Goal: Task Accomplishment & Management: Use online tool/utility

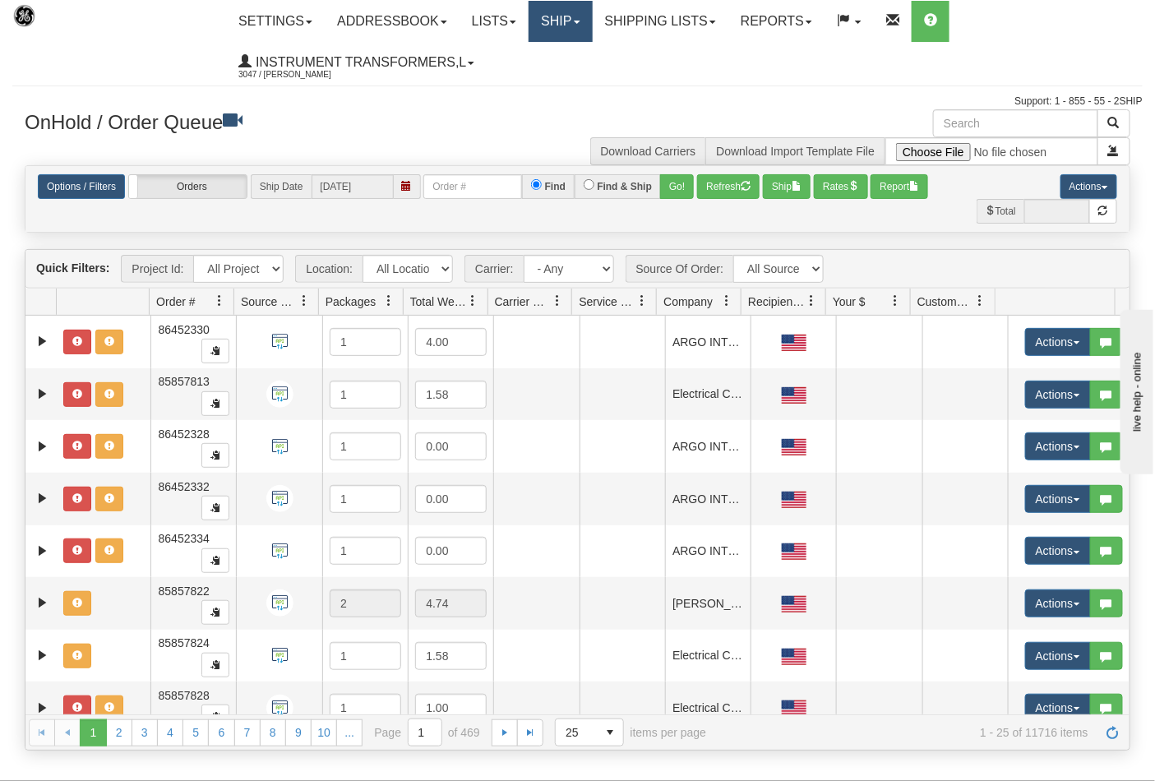
click at [587, 28] on link "Ship" at bounding box center [560, 21] width 63 height 41
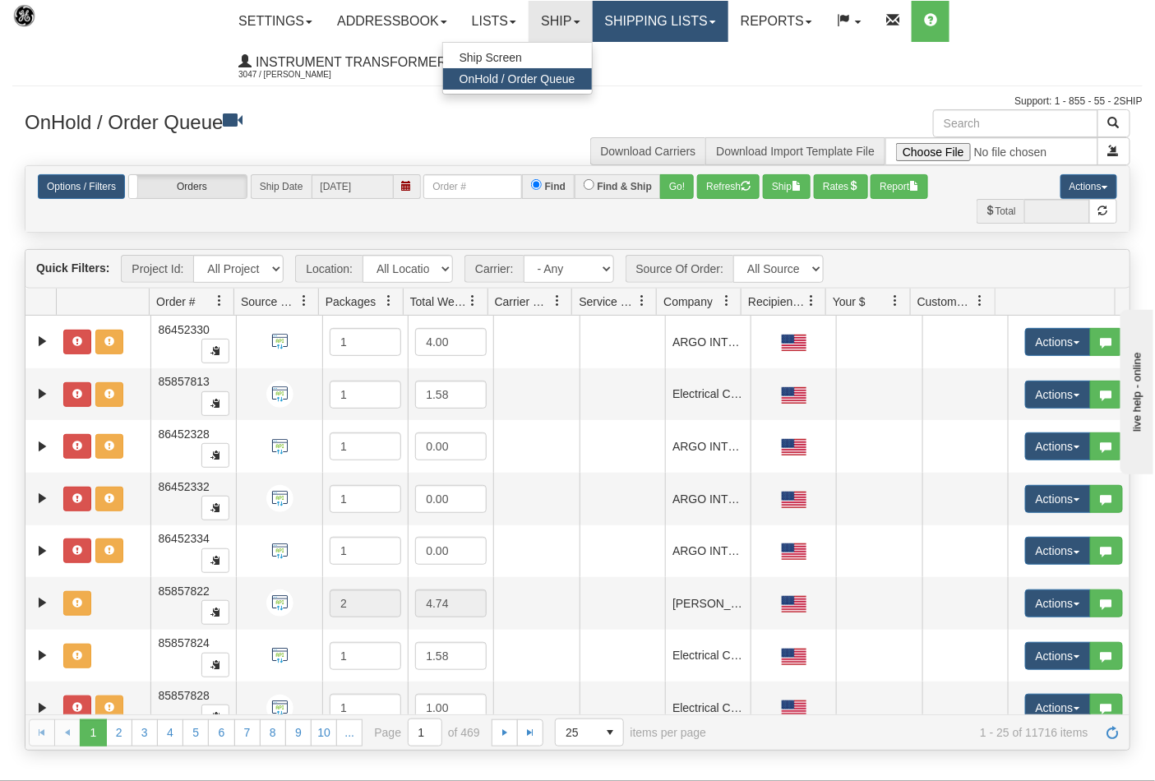
click at [651, 27] on link "Shipping lists" at bounding box center [661, 21] width 136 height 41
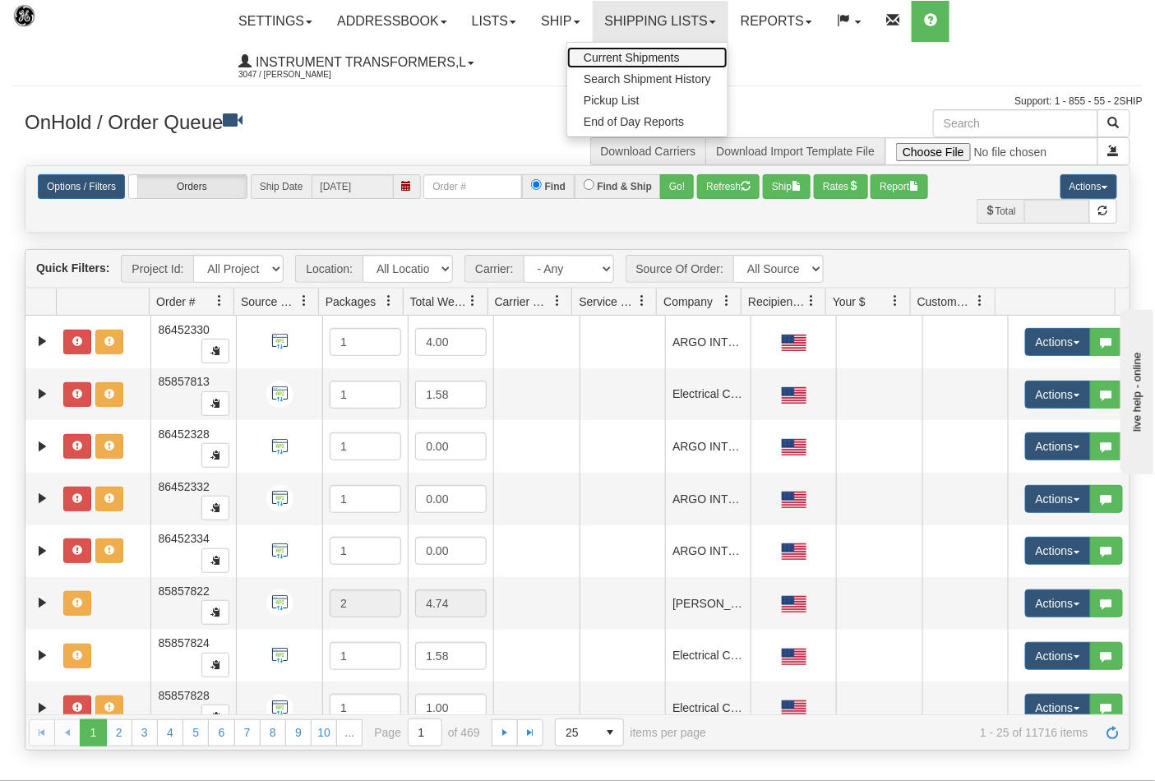
click at [647, 53] on span "Current Shipments" at bounding box center [632, 57] width 96 height 13
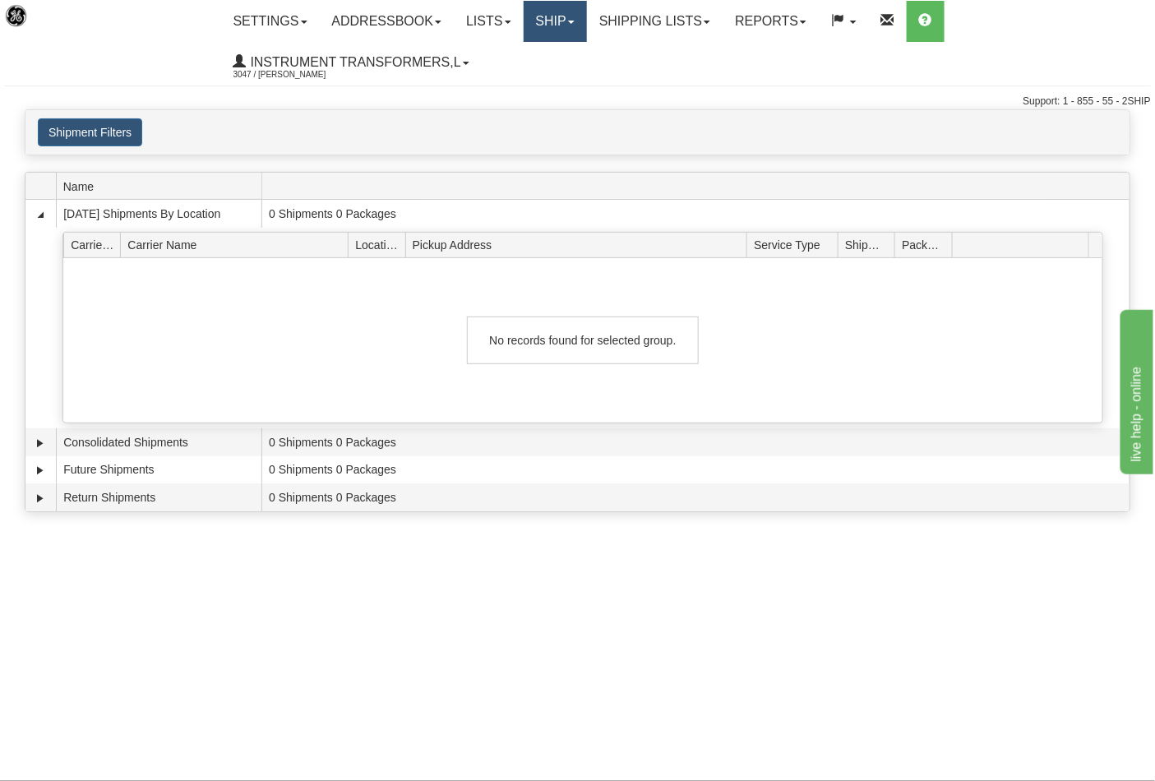
click at [579, 16] on link "Ship" at bounding box center [555, 21] width 63 height 41
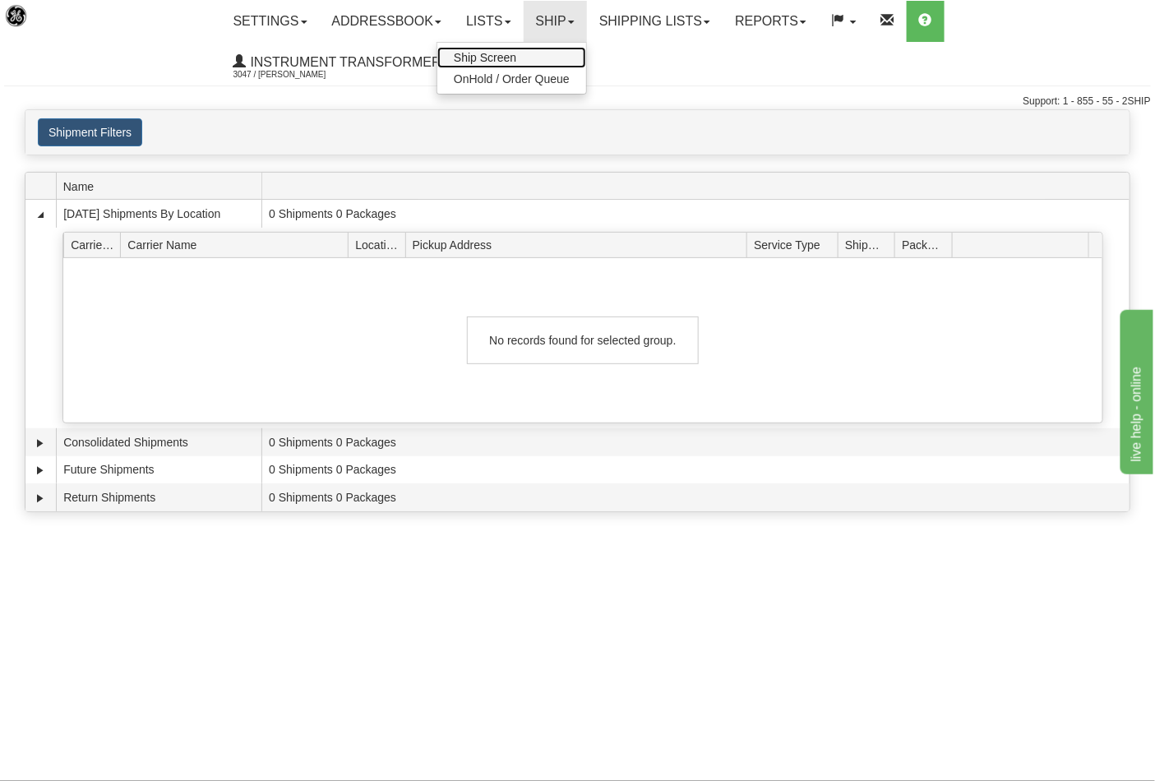
click at [545, 54] on link "Ship Screen" at bounding box center [512, 57] width 149 height 21
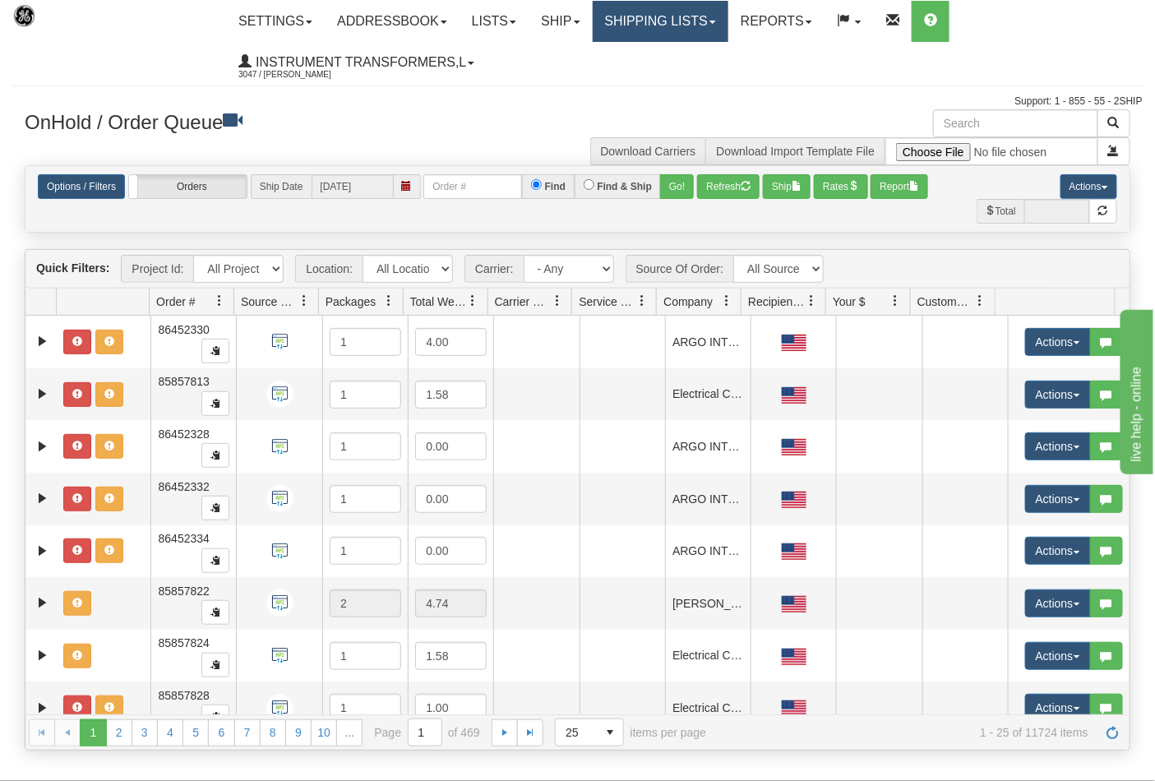
click at [639, 21] on link "Shipping lists" at bounding box center [661, 21] width 136 height 41
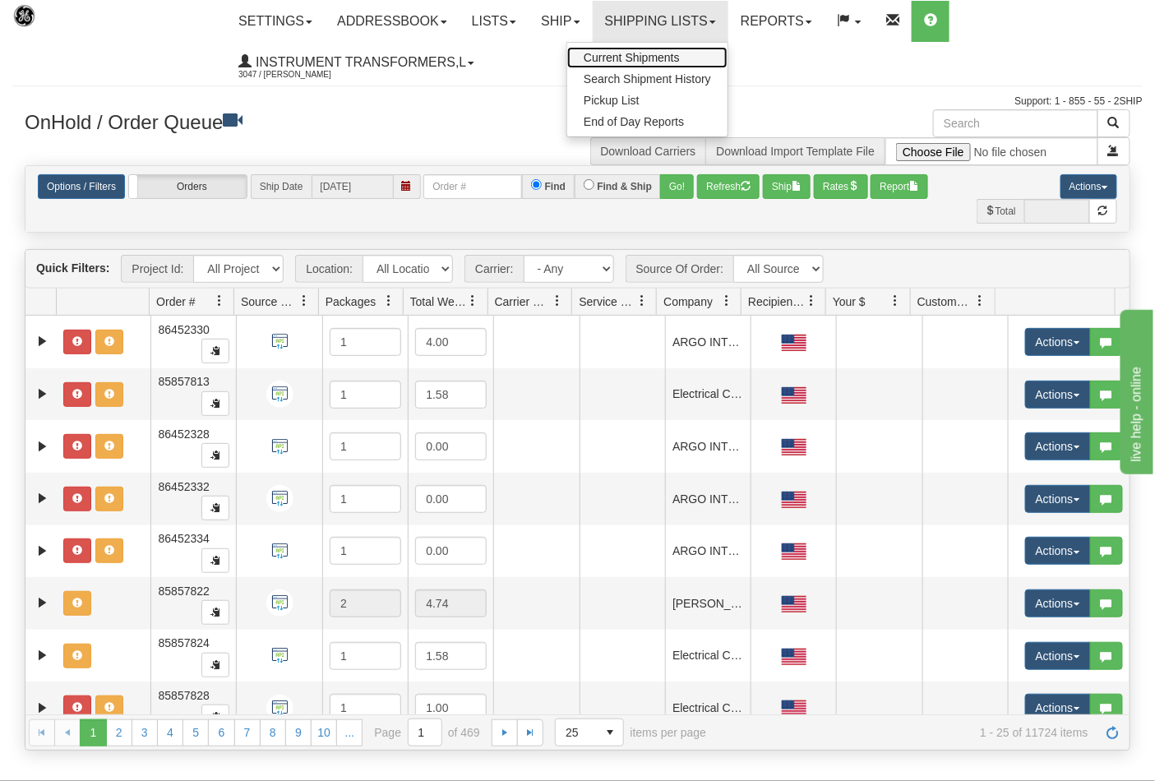
click at [646, 51] on span "Current Shipments" at bounding box center [632, 57] width 96 height 13
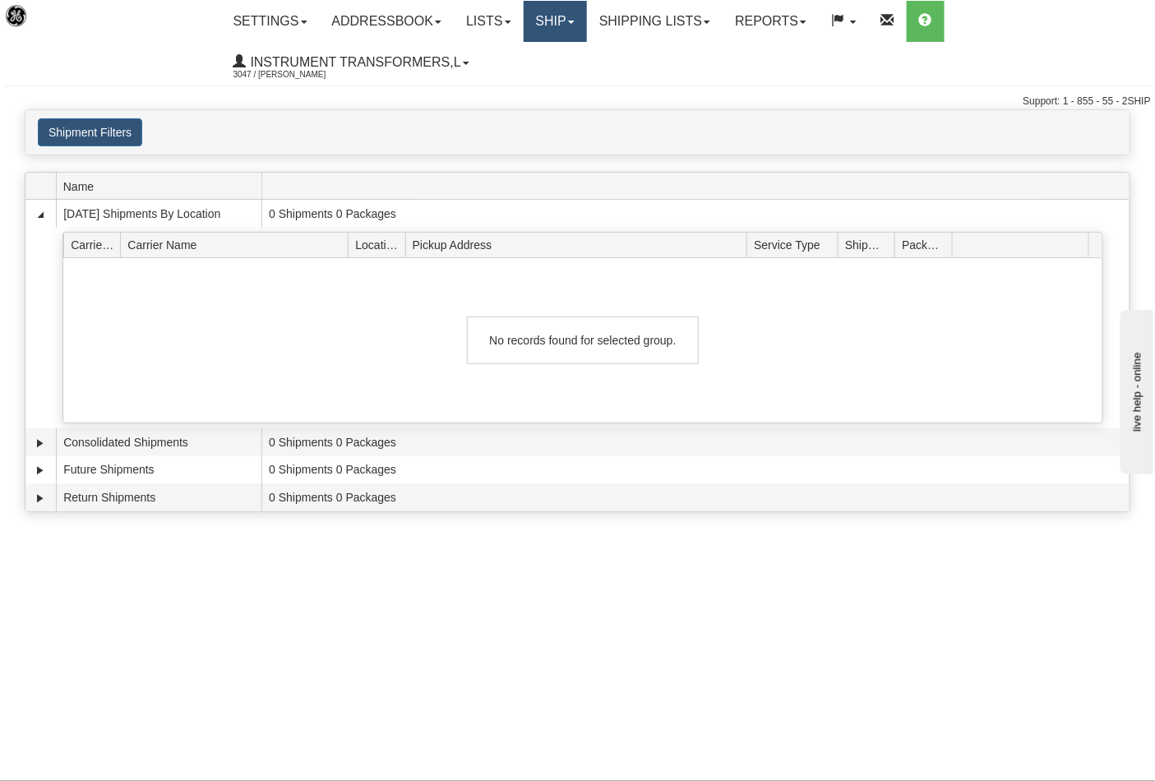
click at [587, 8] on link "Ship" at bounding box center [555, 21] width 63 height 41
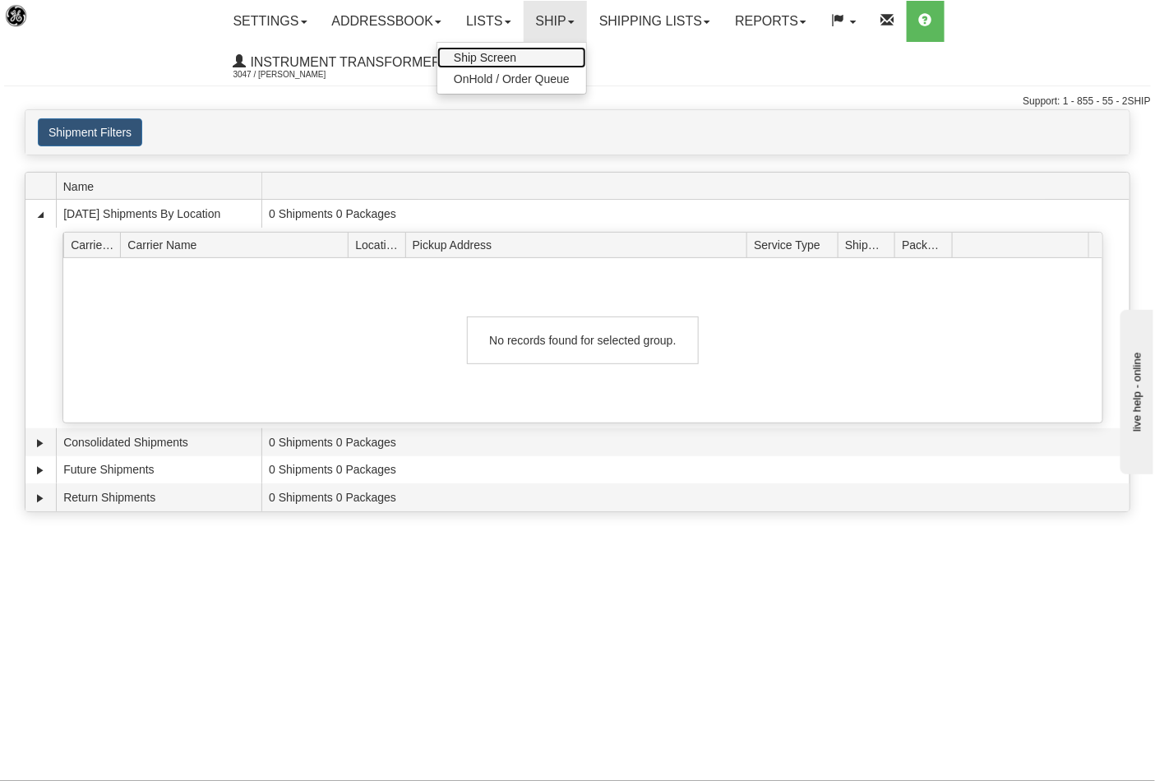
click at [566, 58] on link "Ship Screen" at bounding box center [512, 57] width 149 height 21
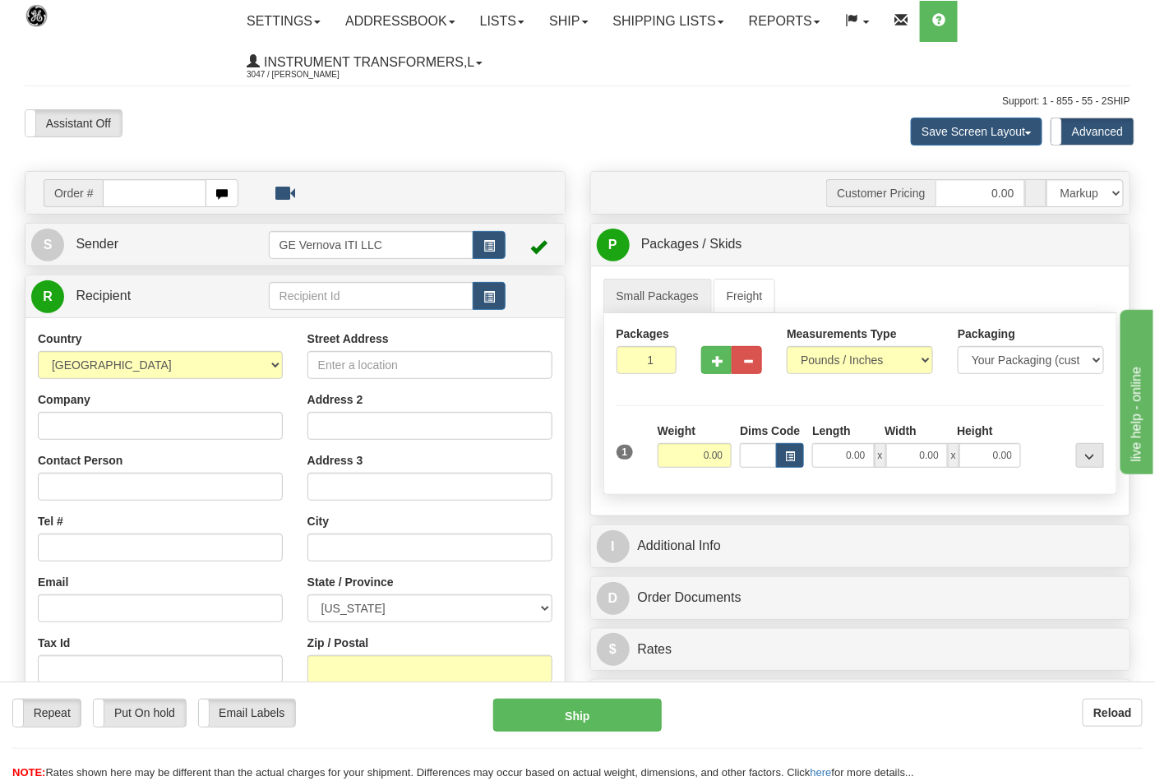
click at [125, 187] on input "text" at bounding box center [155, 193] width 104 height 28
type input "867048"
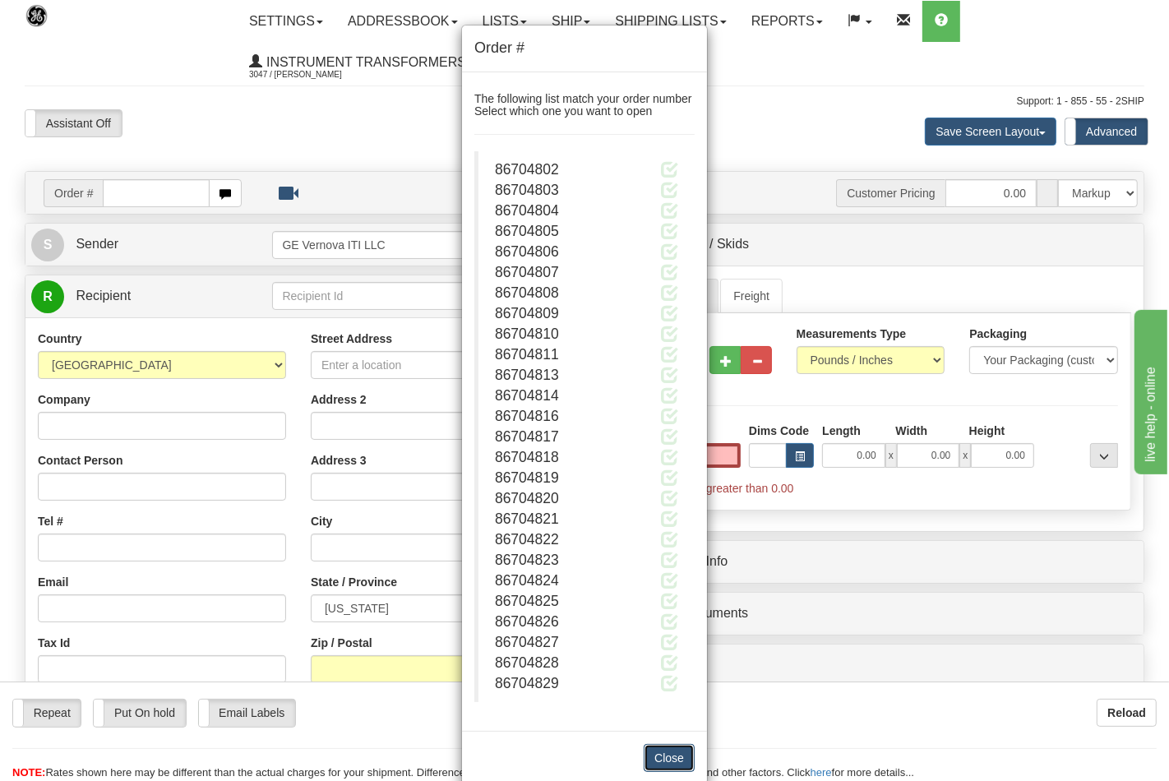
type input "0.00"
click at [660, 758] on button "Close" at bounding box center [669, 758] width 51 height 28
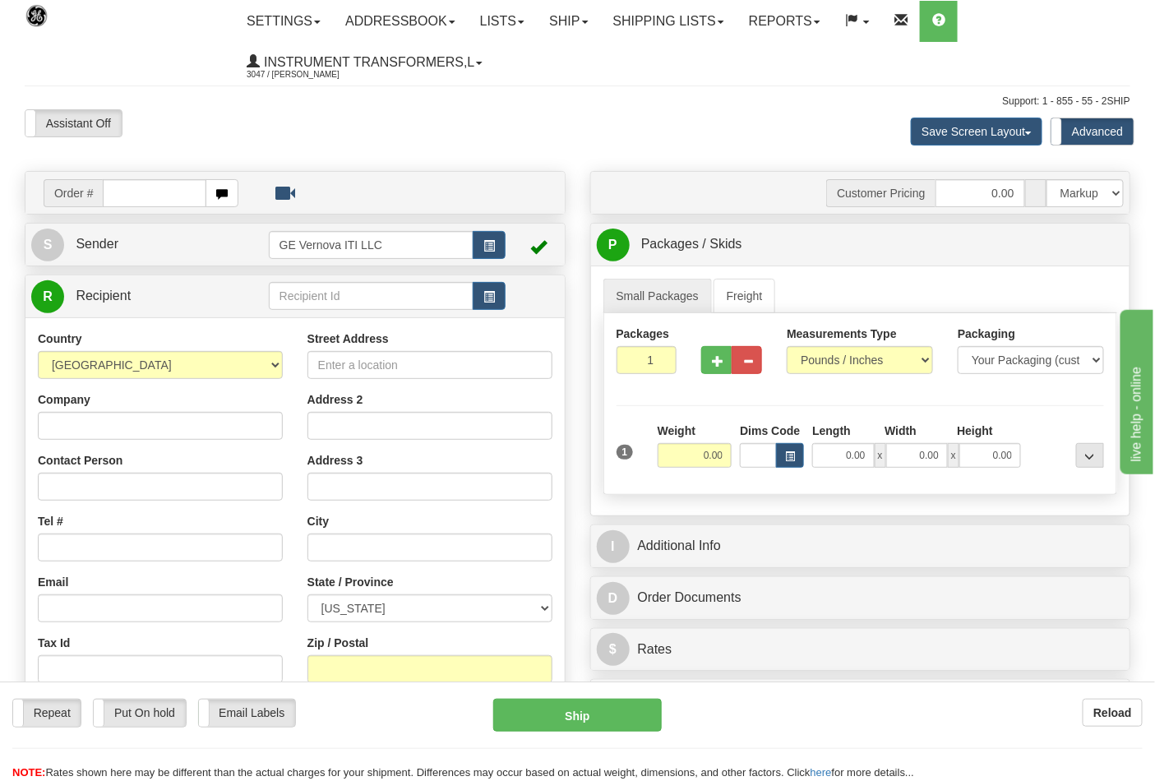
click at [133, 190] on input "text" at bounding box center [155, 193] width 104 height 28
type input "8670"
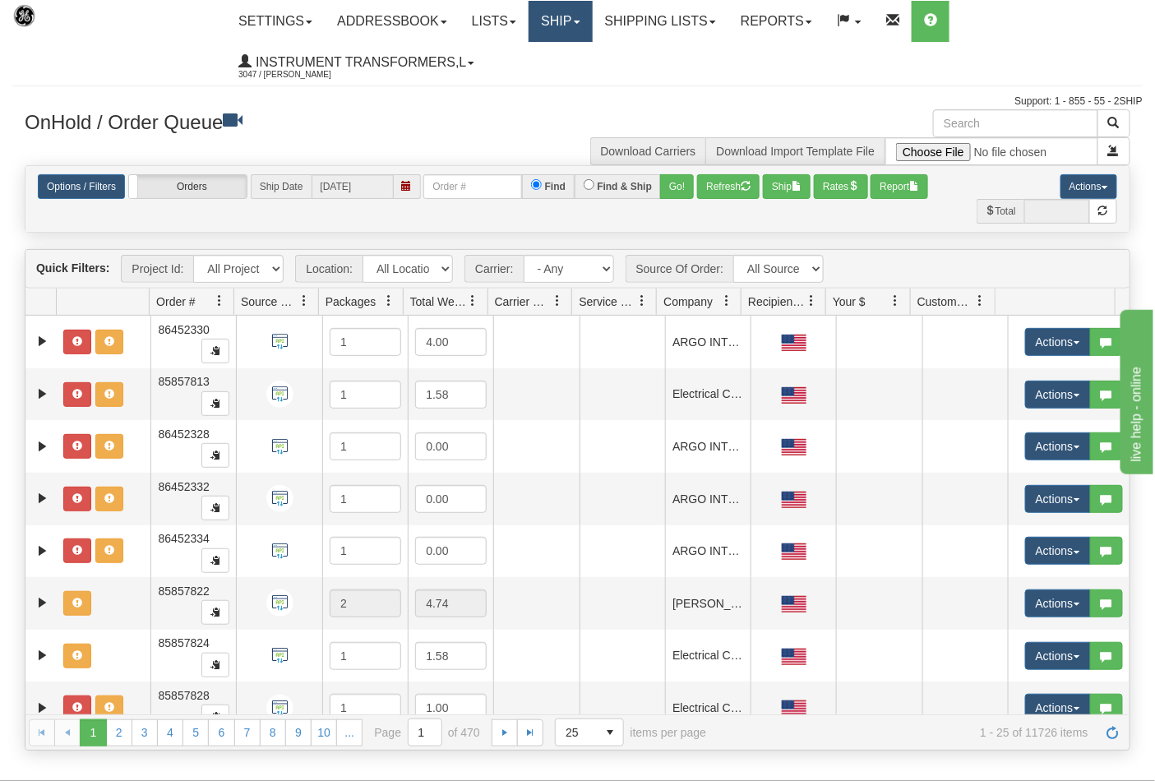
click at [580, 29] on link "Ship" at bounding box center [560, 21] width 63 height 41
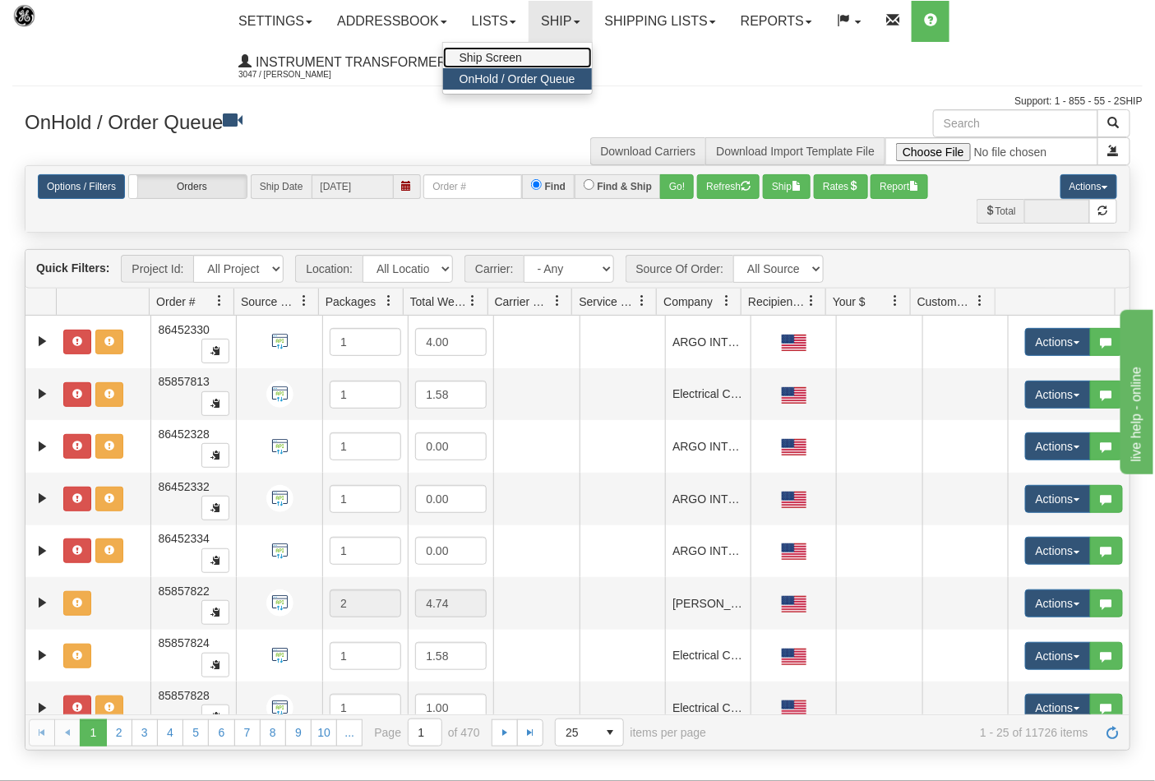
click at [537, 63] on link "Ship Screen" at bounding box center [517, 57] width 149 height 21
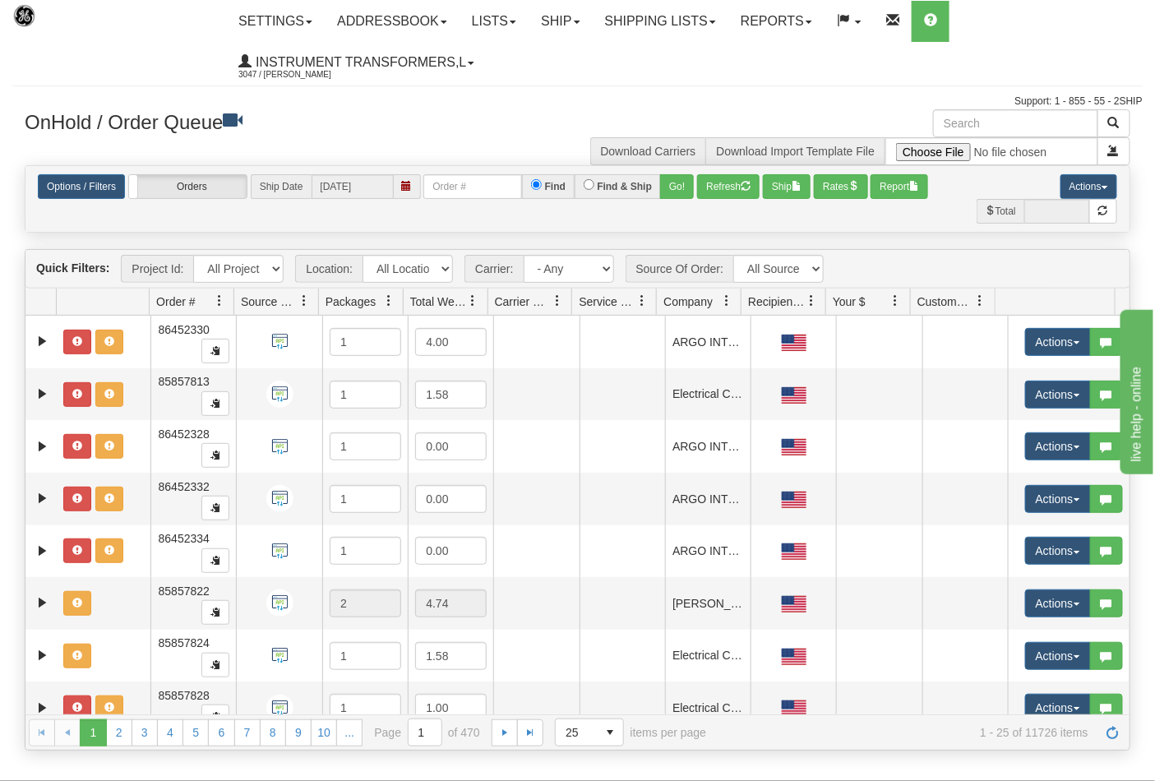
click at [536, 58] on ul "Settings Shipping Preferences Fields Preferences New Addressbook Recipients Sen…" at bounding box center [684, 42] width 916 height 82
click at [578, 23] on link "Ship" at bounding box center [560, 21] width 63 height 41
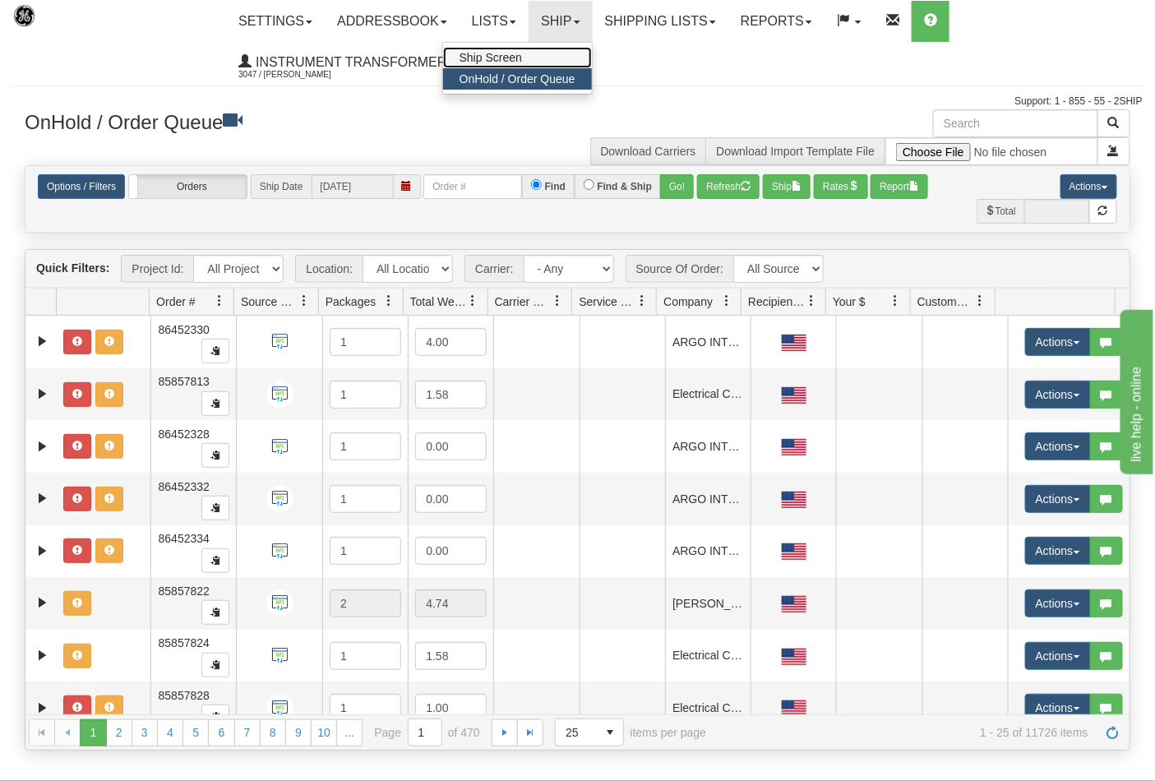
click at [549, 53] on link "Ship Screen" at bounding box center [517, 57] width 149 height 21
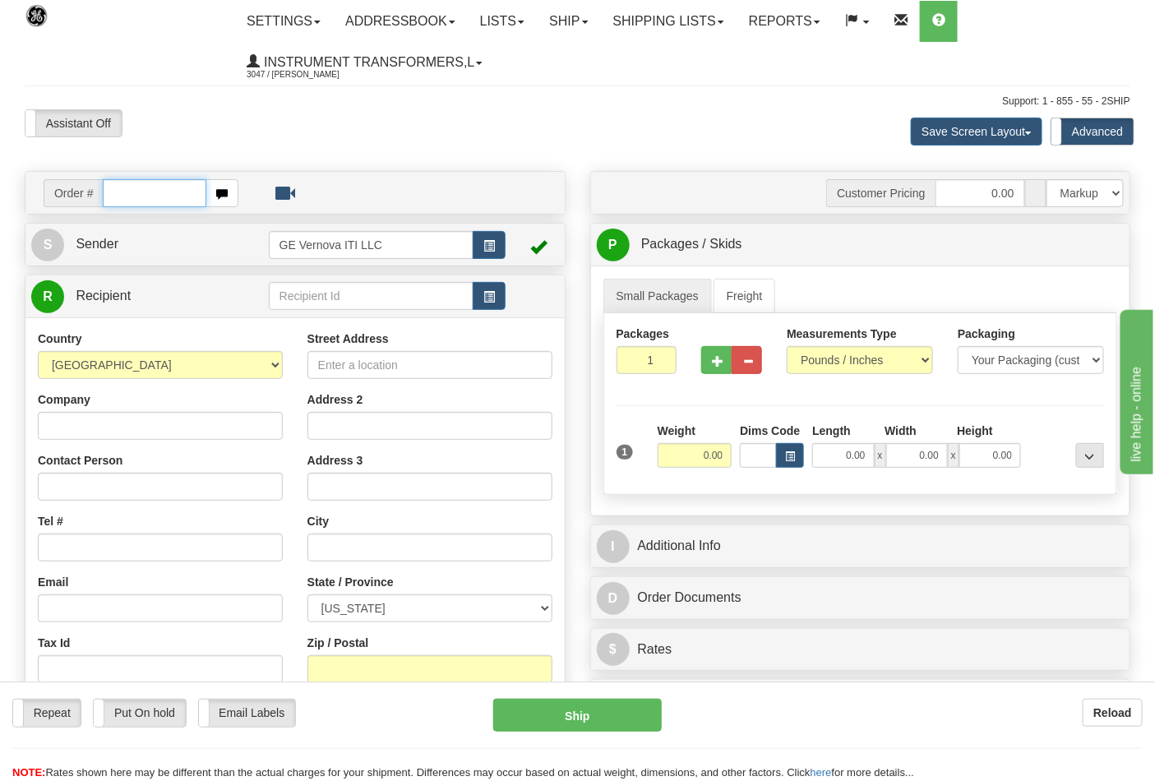
click at [134, 197] on input "text" at bounding box center [155, 193] width 104 height 28
type input "86704818"
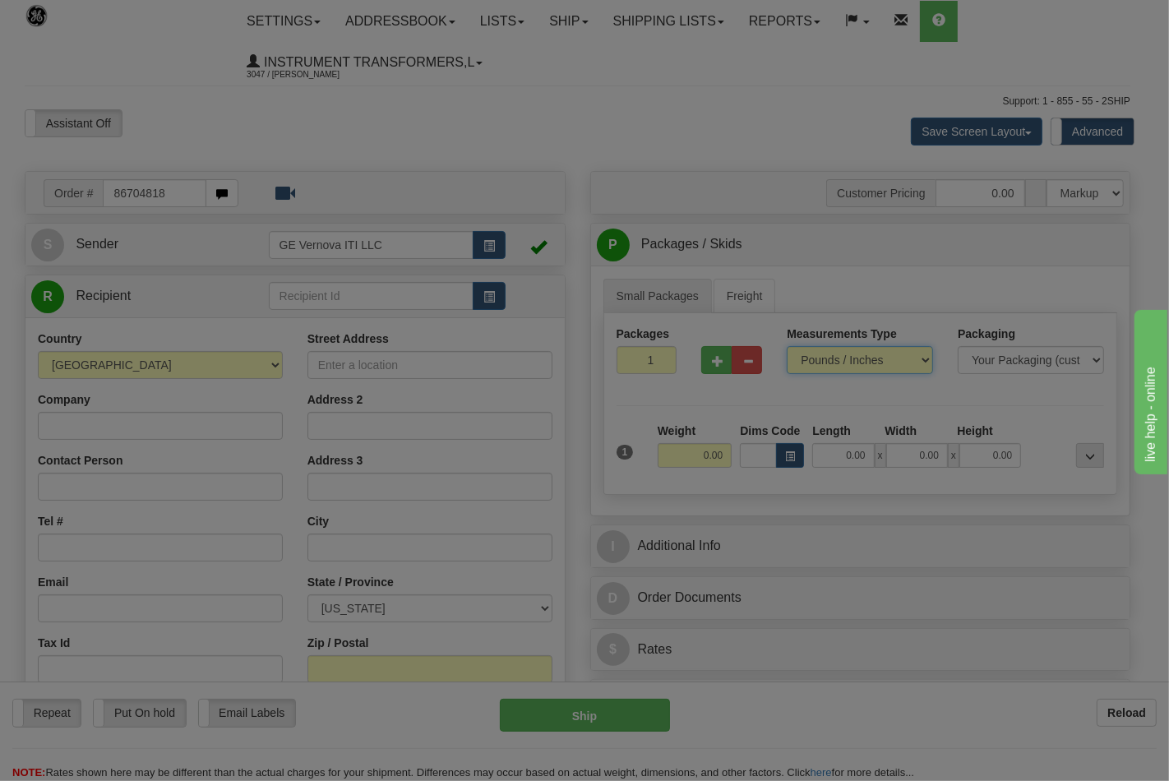
click at [864, 364] on body "Training Course Close Toggle navigation Settings Shipping Preferences New Recip…" at bounding box center [584, 390] width 1169 height 781
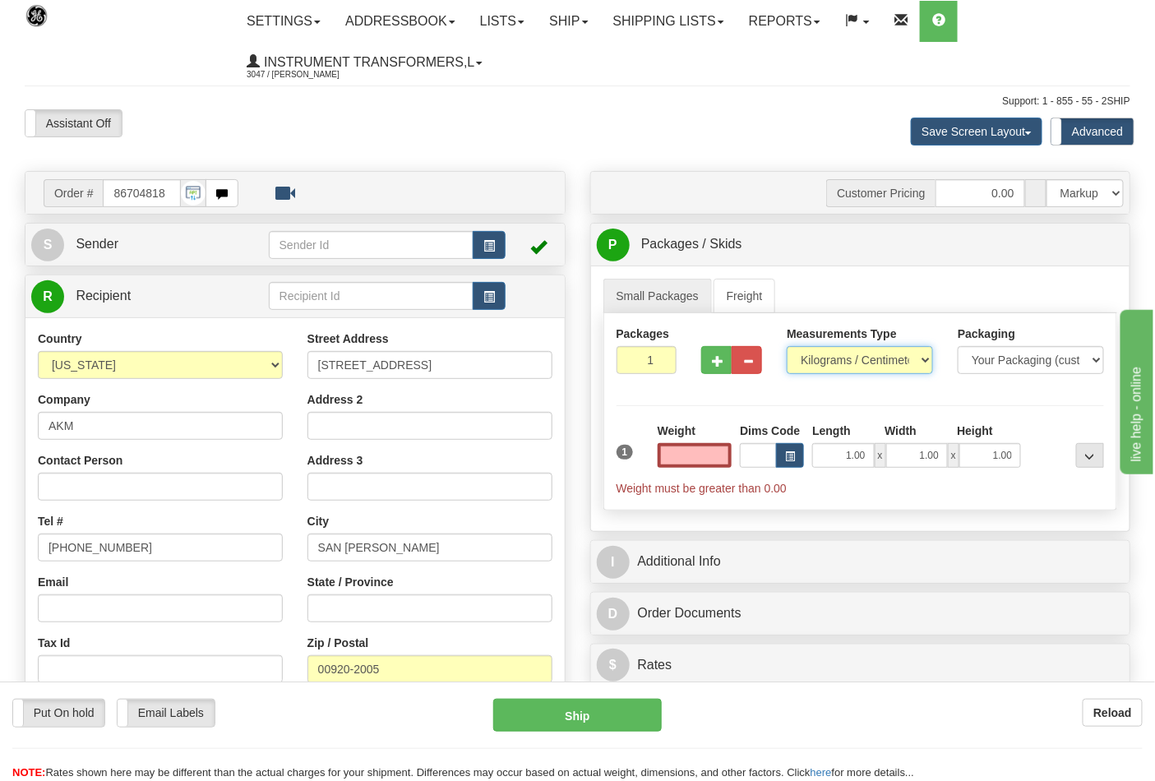
type input "0.00"
click at [856, 352] on select "Pounds / Inches Kilograms / Centimeters" at bounding box center [860, 360] width 146 height 28
select select "0"
click at [787, 347] on select "Pounds / Inches Kilograms / Centimeters" at bounding box center [860, 360] width 146 height 28
click at [701, 462] on input "0.00" at bounding box center [695, 455] width 75 height 25
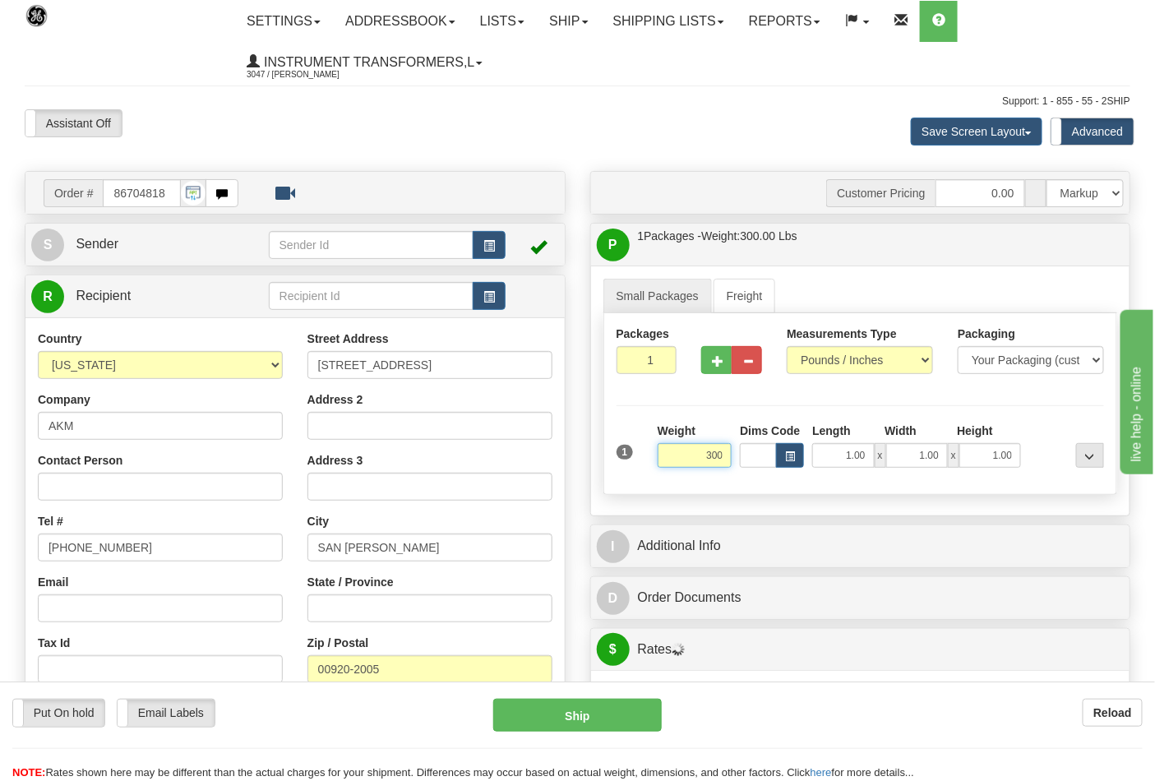
type input "300.00"
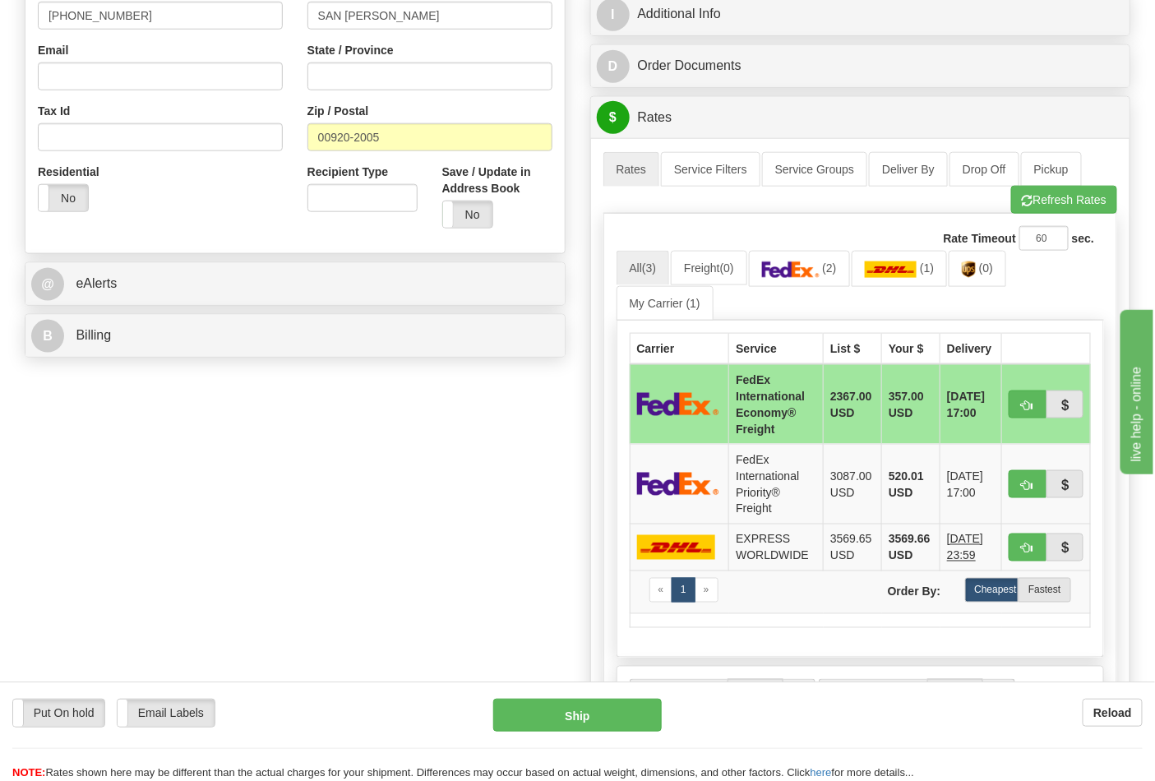
scroll to position [548, 0]
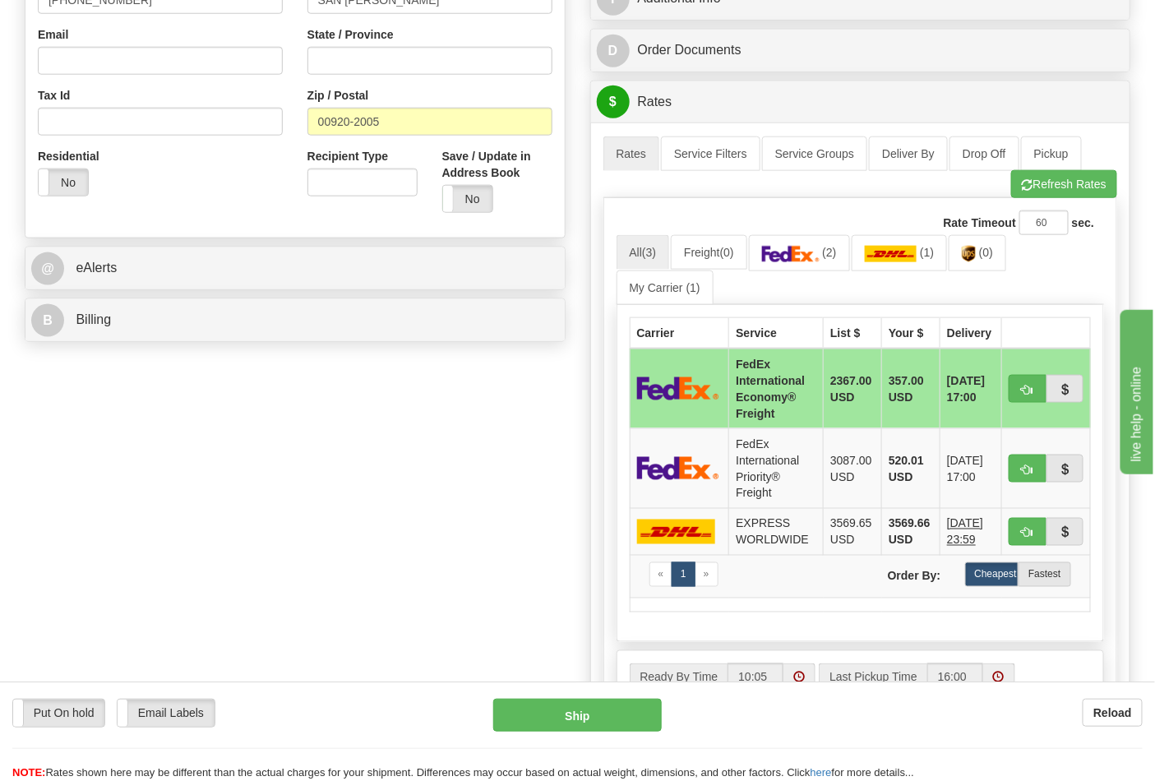
click at [347, 341] on div "B Billing" at bounding box center [295, 320] width 540 height 42
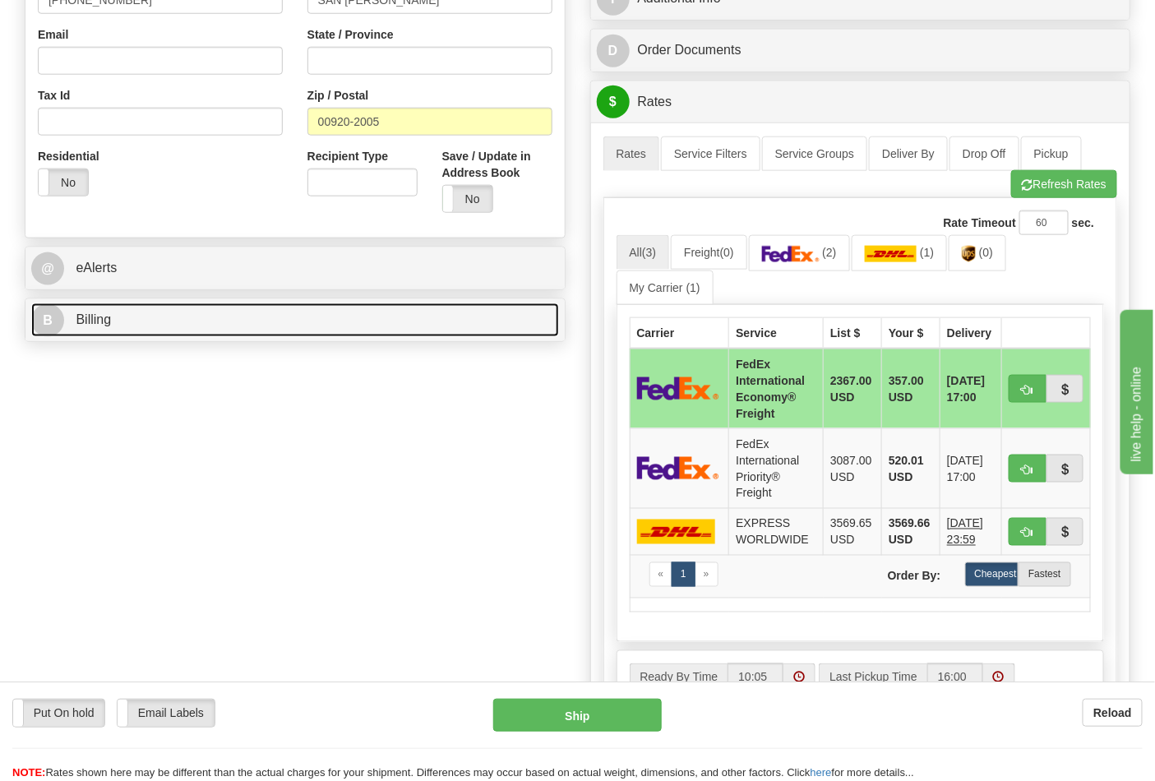
click at [347, 336] on link "B Billing" at bounding box center [295, 320] width 528 height 34
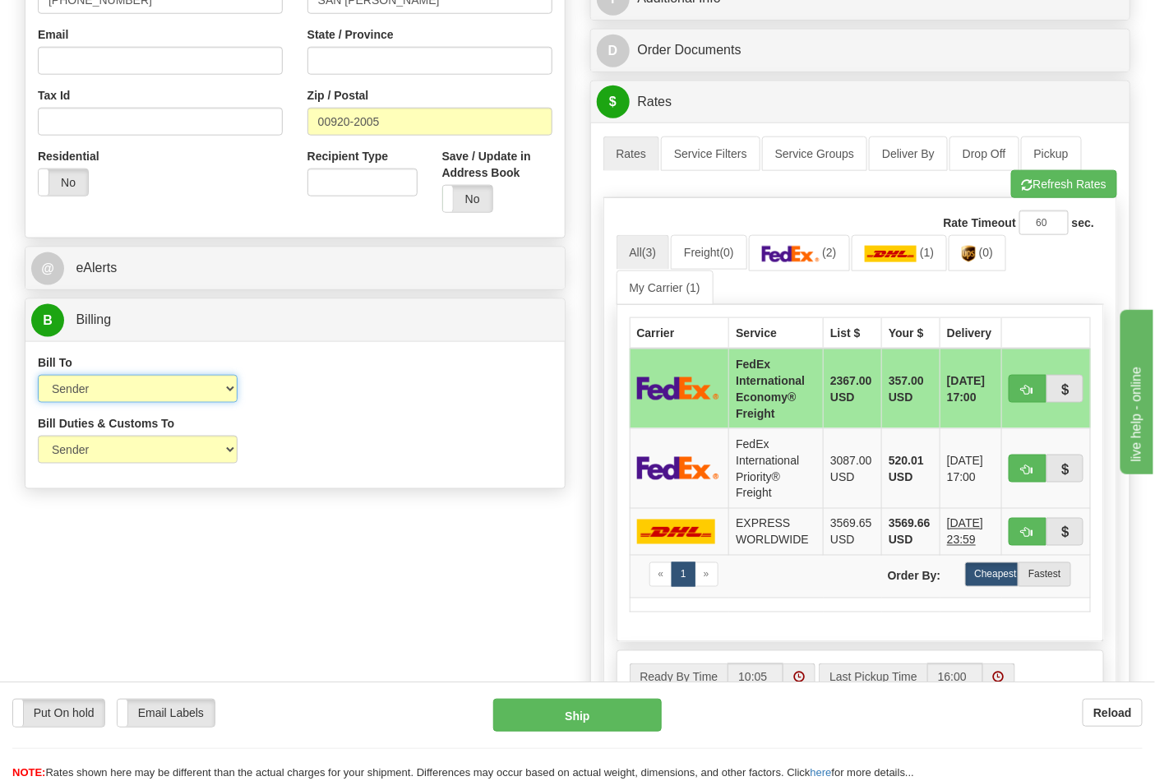
click at [166, 382] on select "Sender Recipient Third Party Collect" at bounding box center [138, 389] width 200 height 28
click at [38, 377] on select "Sender Recipient Third Party Collect" at bounding box center [138, 389] width 200 height 28
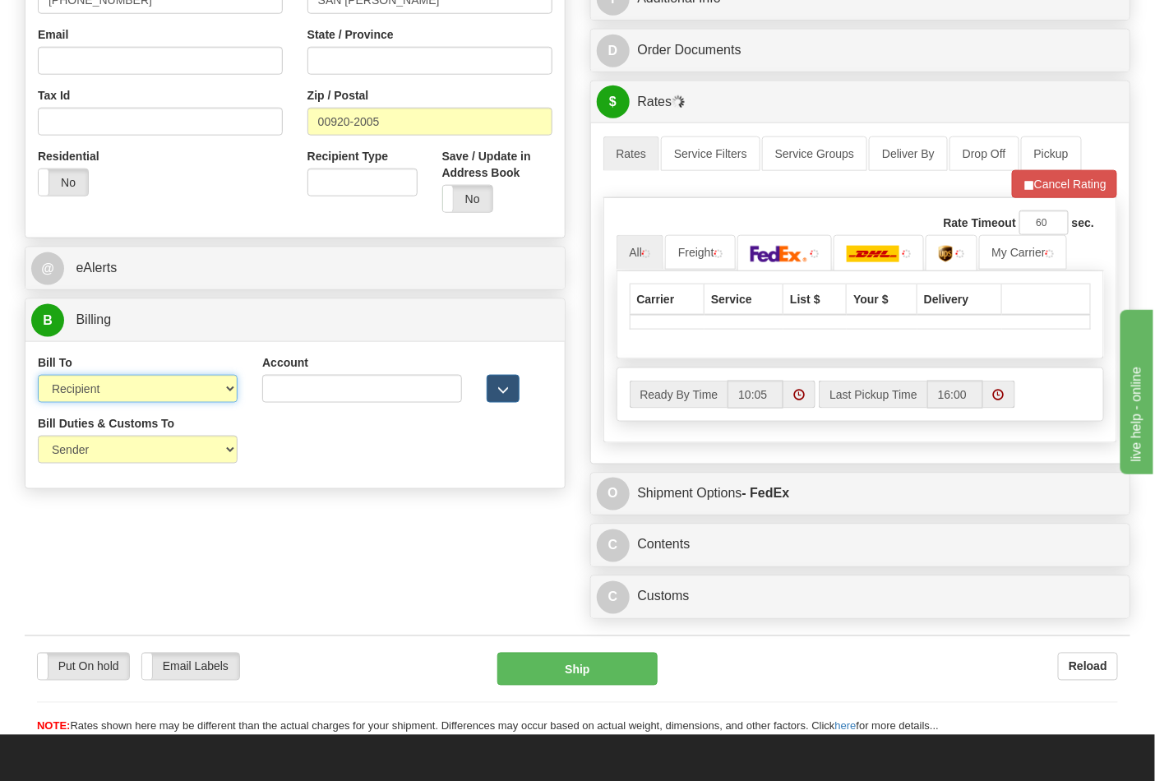
click at [191, 388] on select "Sender Recipient Third Party Collect" at bounding box center [138, 389] width 200 height 28
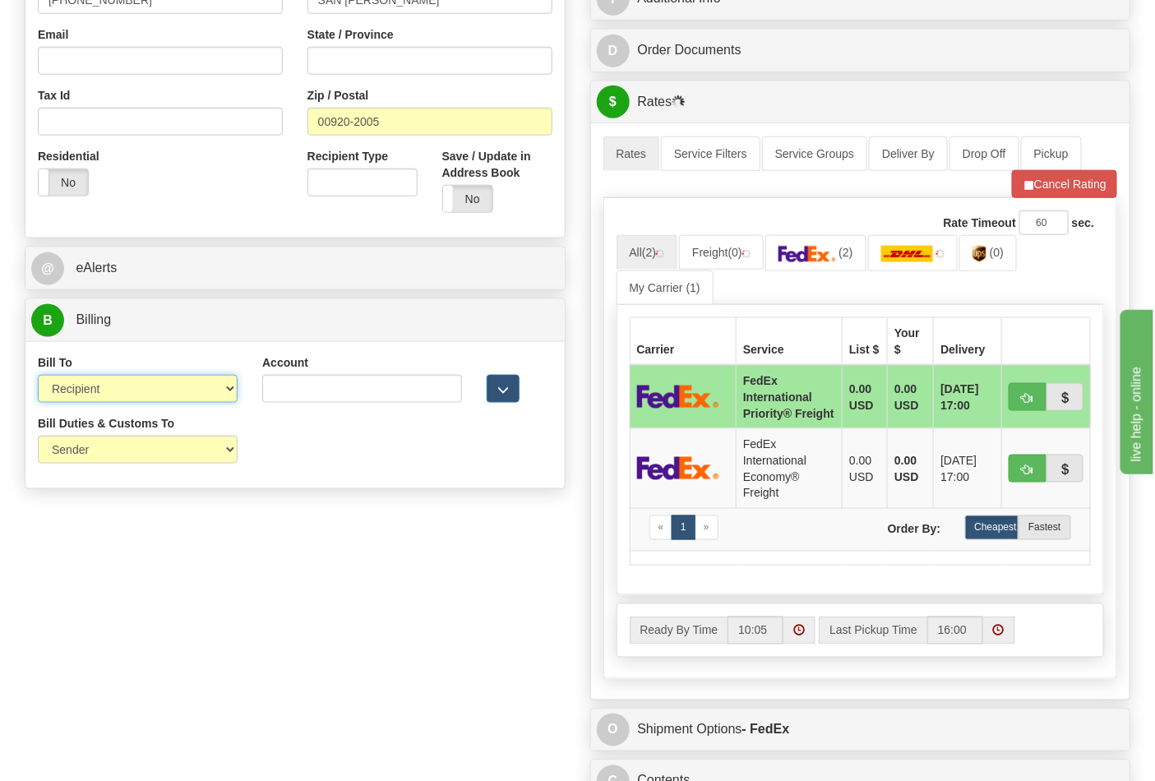
select select "1"
click at [38, 377] on select "Sender Recipient Third Party Collect" at bounding box center [138, 389] width 200 height 28
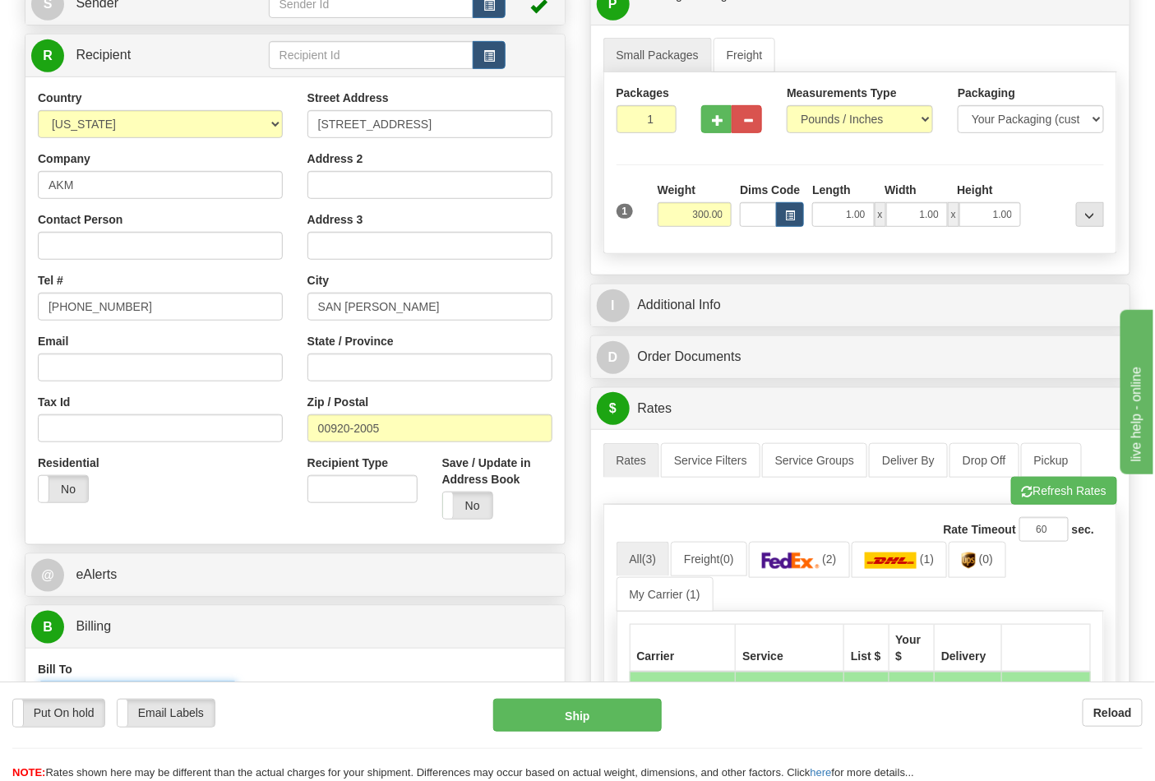
scroll to position [274, 0]
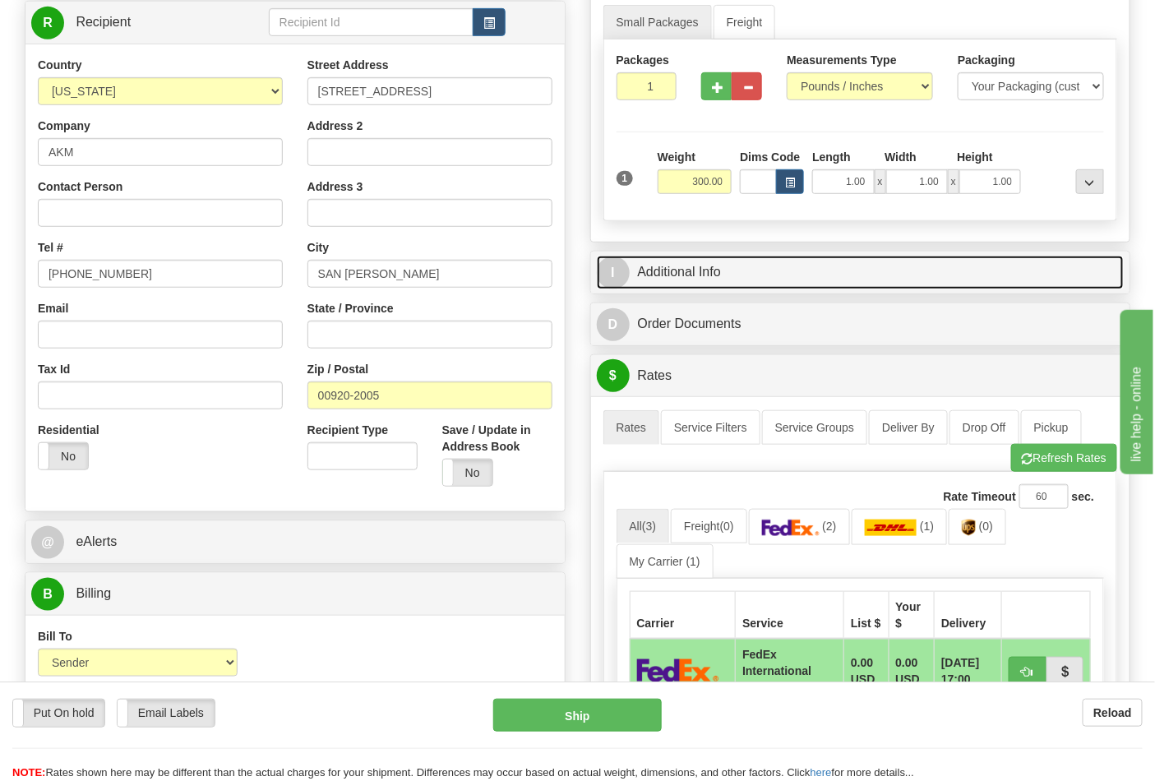
click at [799, 274] on link "I Additional Info" at bounding box center [861, 273] width 528 height 34
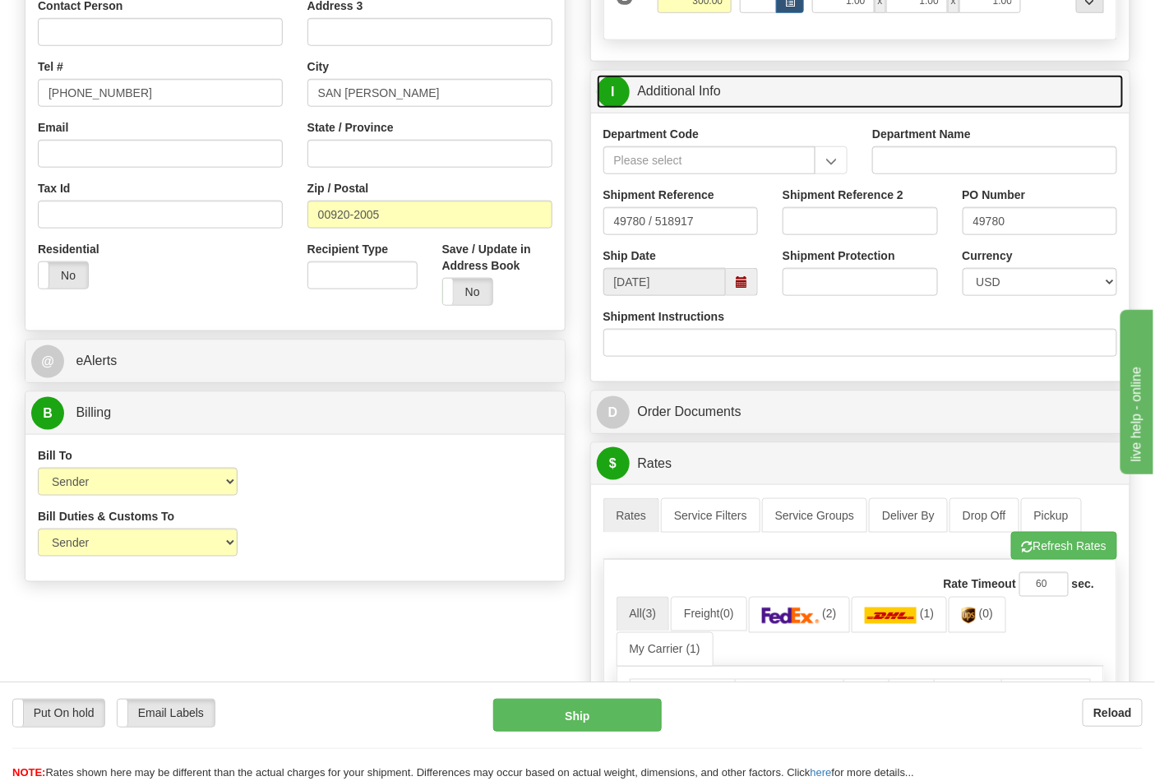
scroll to position [456, 0]
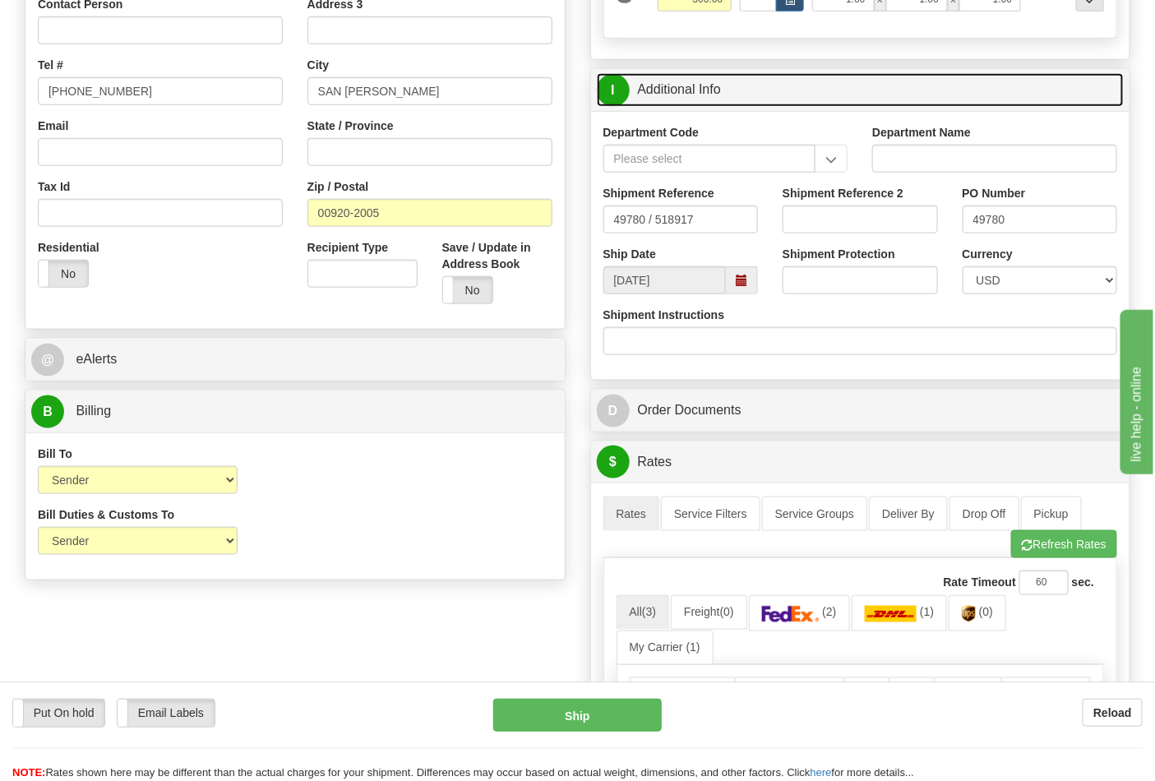
click at [688, 91] on link "I Additional Info" at bounding box center [861, 90] width 528 height 34
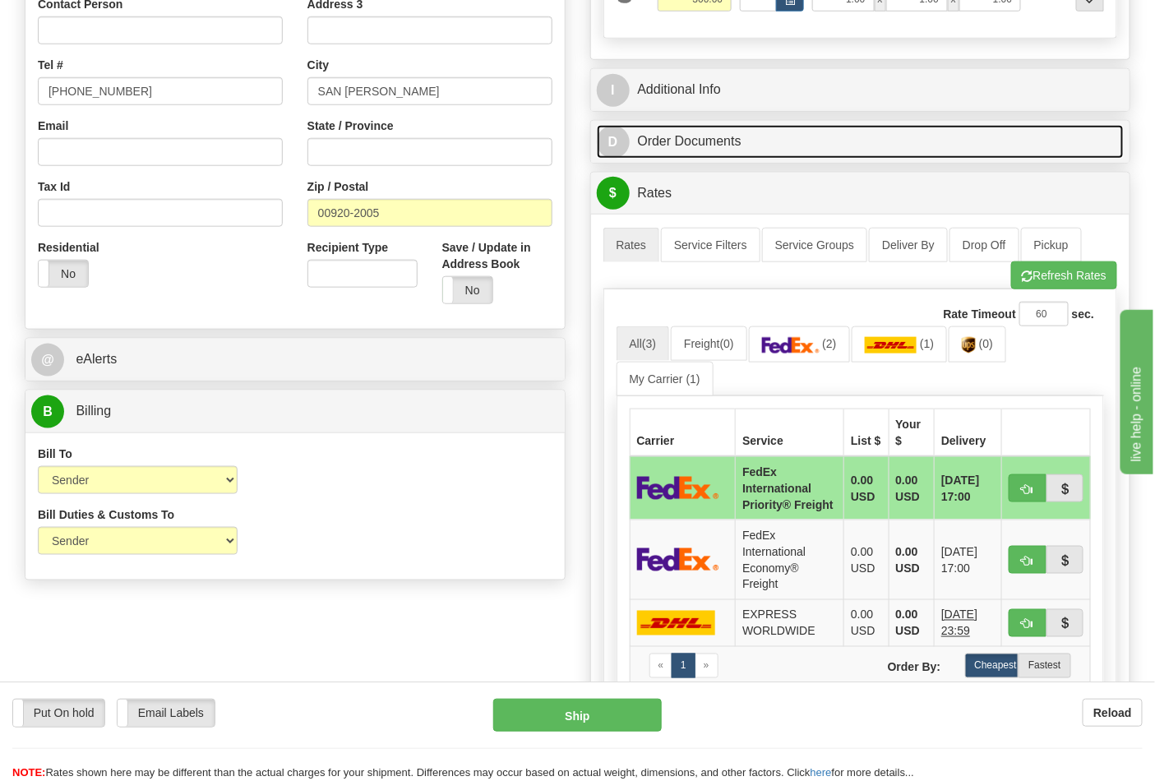
click at [683, 145] on link "D Order Documents" at bounding box center [861, 142] width 528 height 34
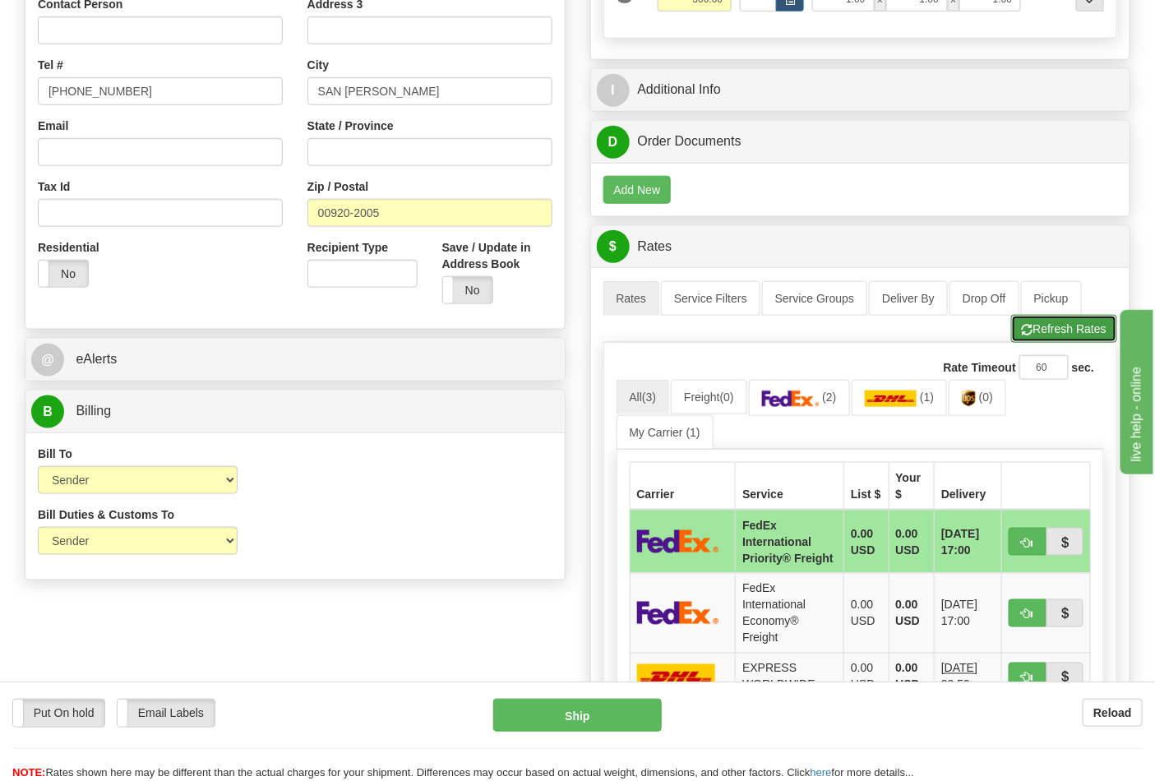
click at [1063, 329] on button "Refresh Rates" at bounding box center [1065, 329] width 106 height 28
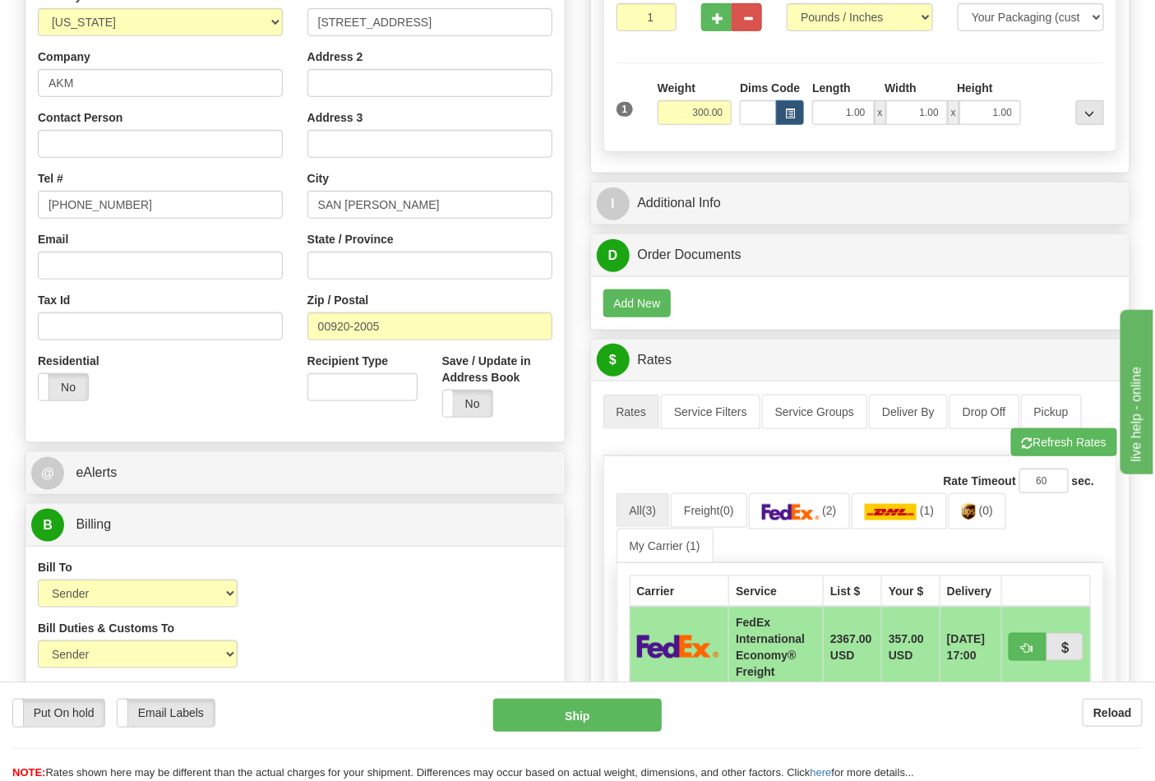
scroll to position [274, 0]
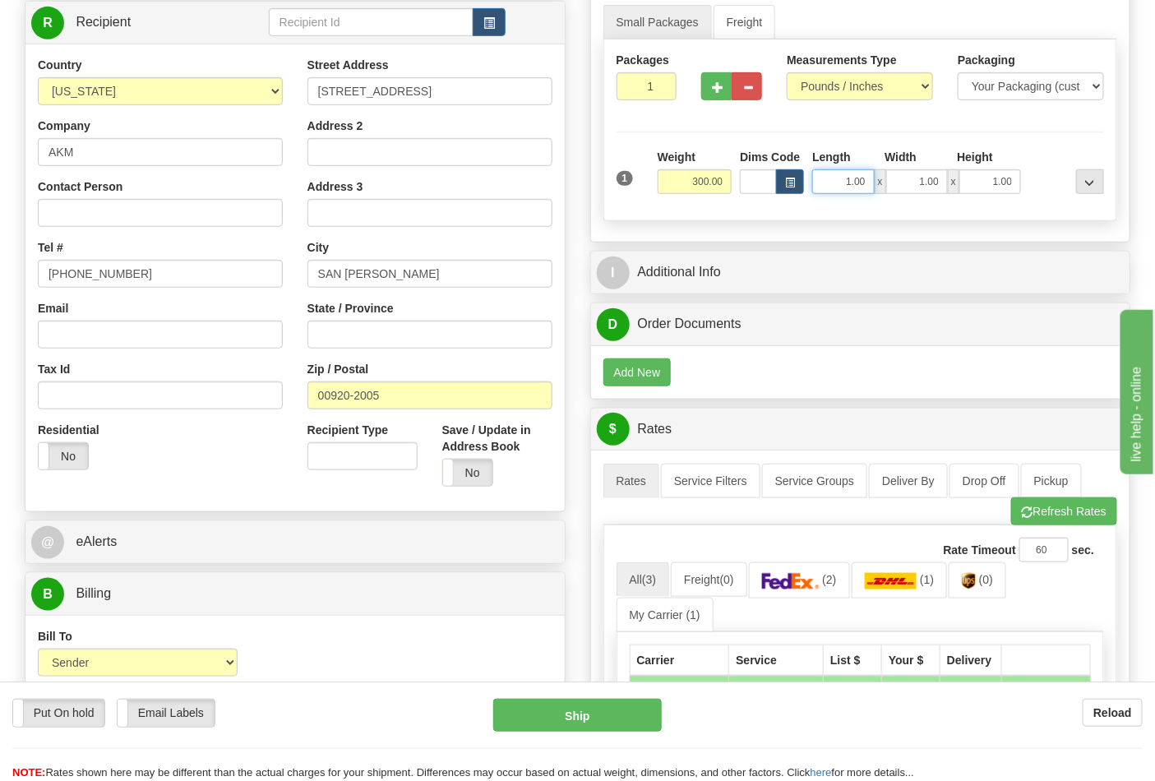
click at [837, 182] on input "1.00" at bounding box center [844, 181] width 62 height 25
type input "0"
type input "24.00"
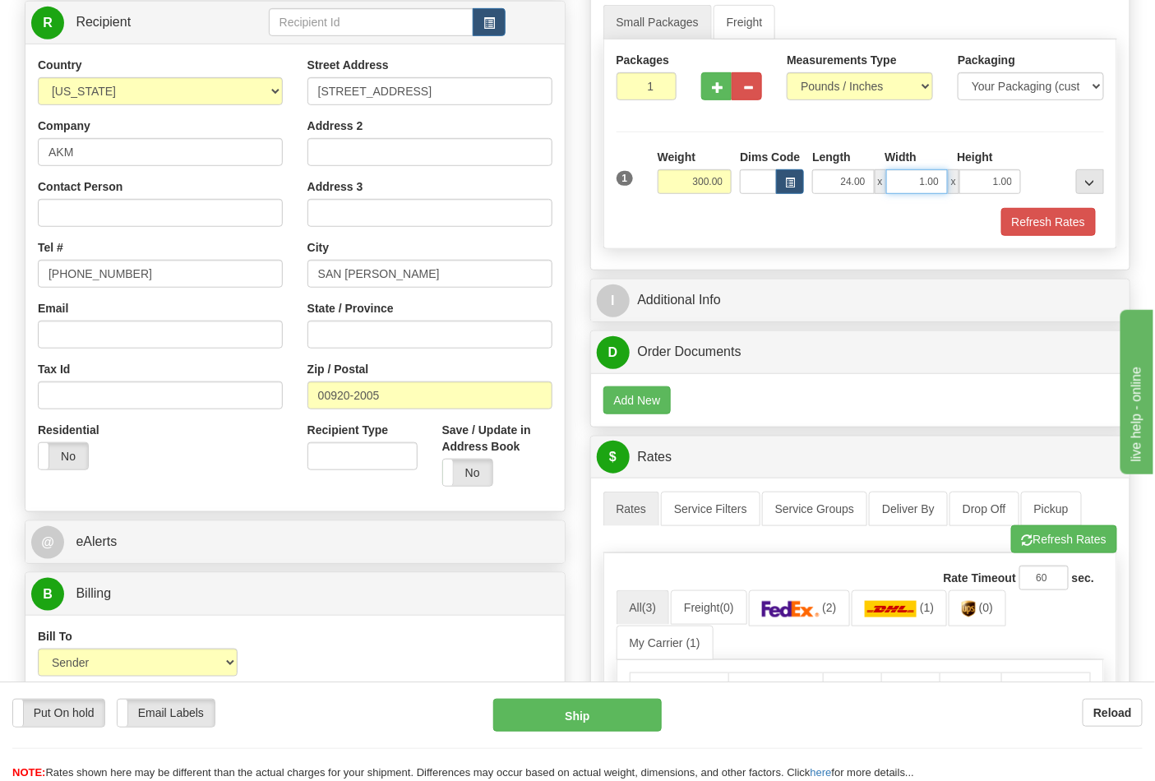
drag, startPoint x: 919, startPoint y: 183, endPoint x: 944, endPoint y: 178, distance: 26.0
click at [944, 178] on input "1.00" at bounding box center [918, 181] width 62 height 25
type input "40.00"
click at [979, 188] on input "1.00" at bounding box center [991, 181] width 62 height 25
drag, startPoint x: 980, startPoint y: 183, endPoint x: 1016, endPoint y: 178, distance: 35.7
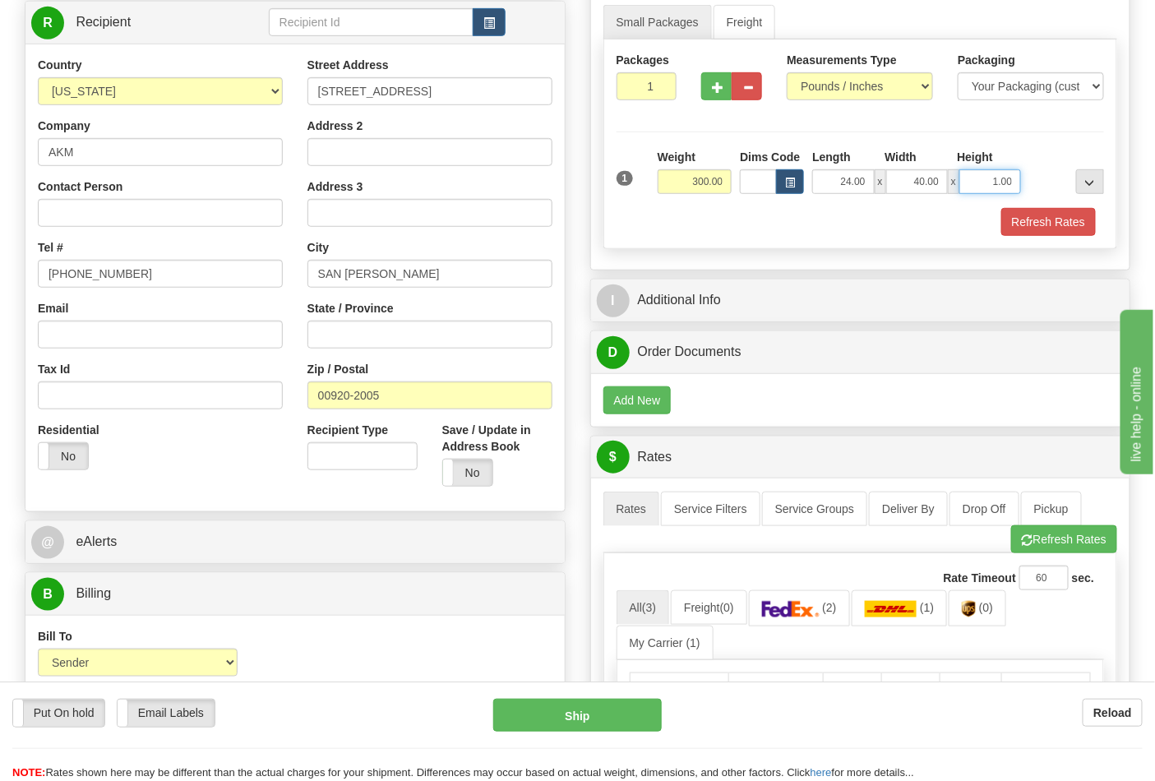
click at [1016, 178] on input "1.00" at bounding box center [991, 181] width 62 height 25
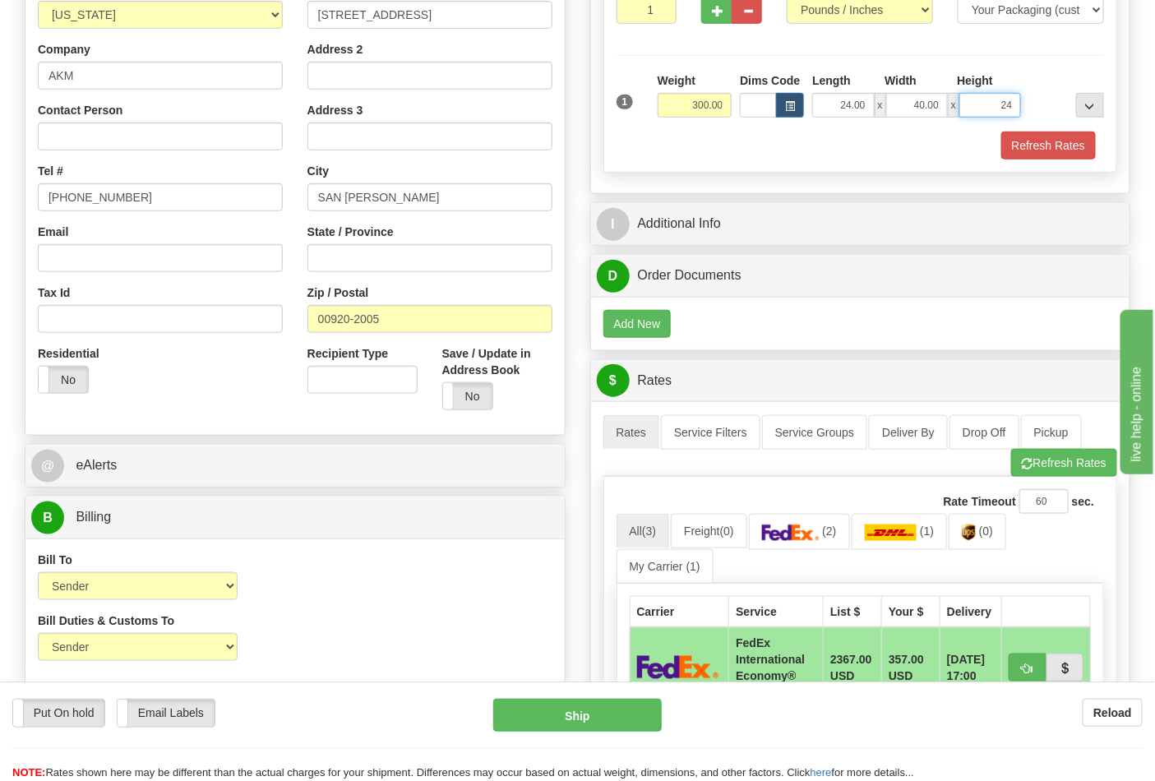
scroll to position [456, 0]
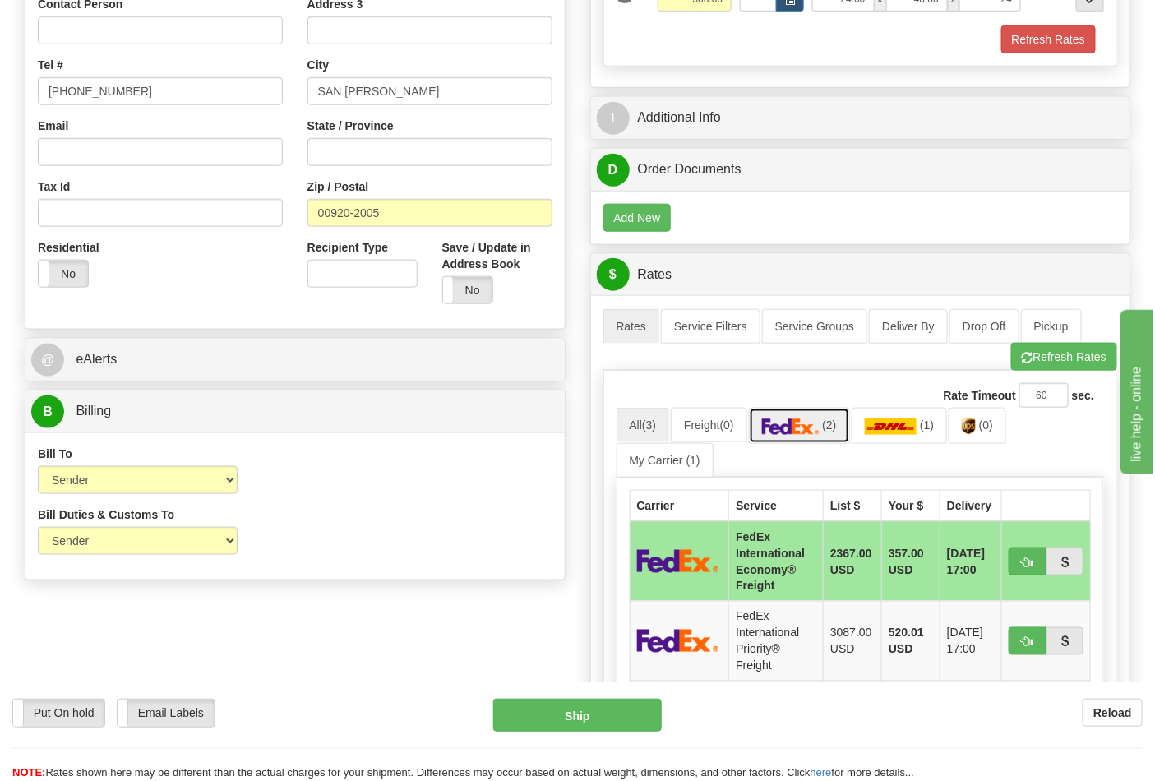
type input "24.00"
click at [804, 431] on img at bounding box center [791, 427] width 58 height 16
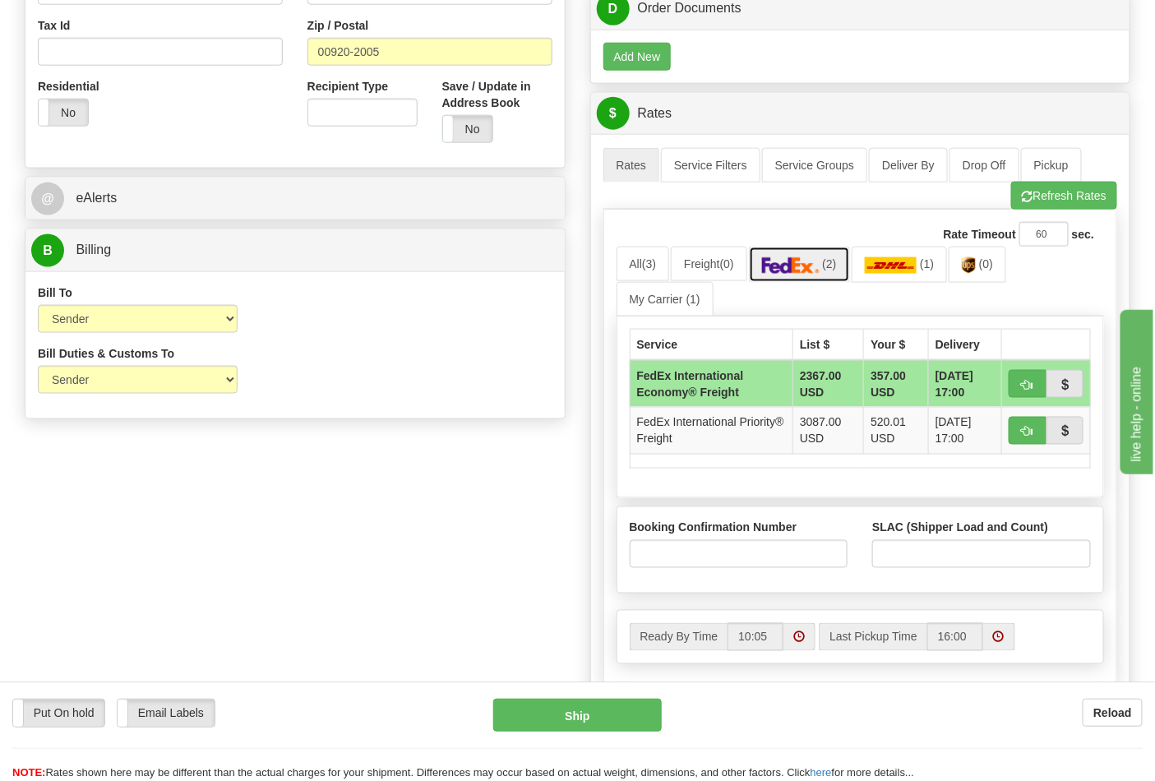
scroll to position [639, 0]
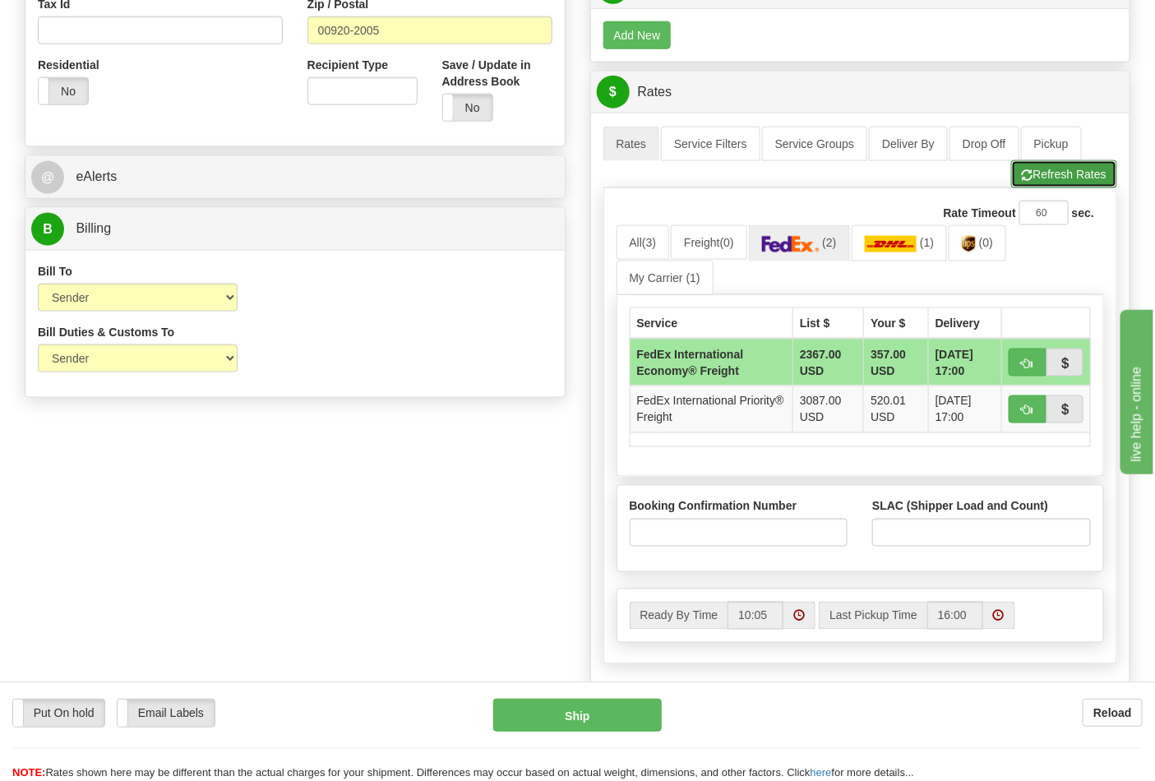
click at [1058, 176] on button "Refresh Rates" at bounding box center [1065, 174] width 106 height 28
click at [786, 248] on img at bounding box center [791, 244] width 58 height 16
click at [762, 536] on input "Booking Confirmation Number" at bounding box center [739, 533] width 219 height 28
type input "N/A"
click at [906, 530] on input "SLAC (Shipper Load and Count)" at bounding box center [982, 533] width 219 height 28
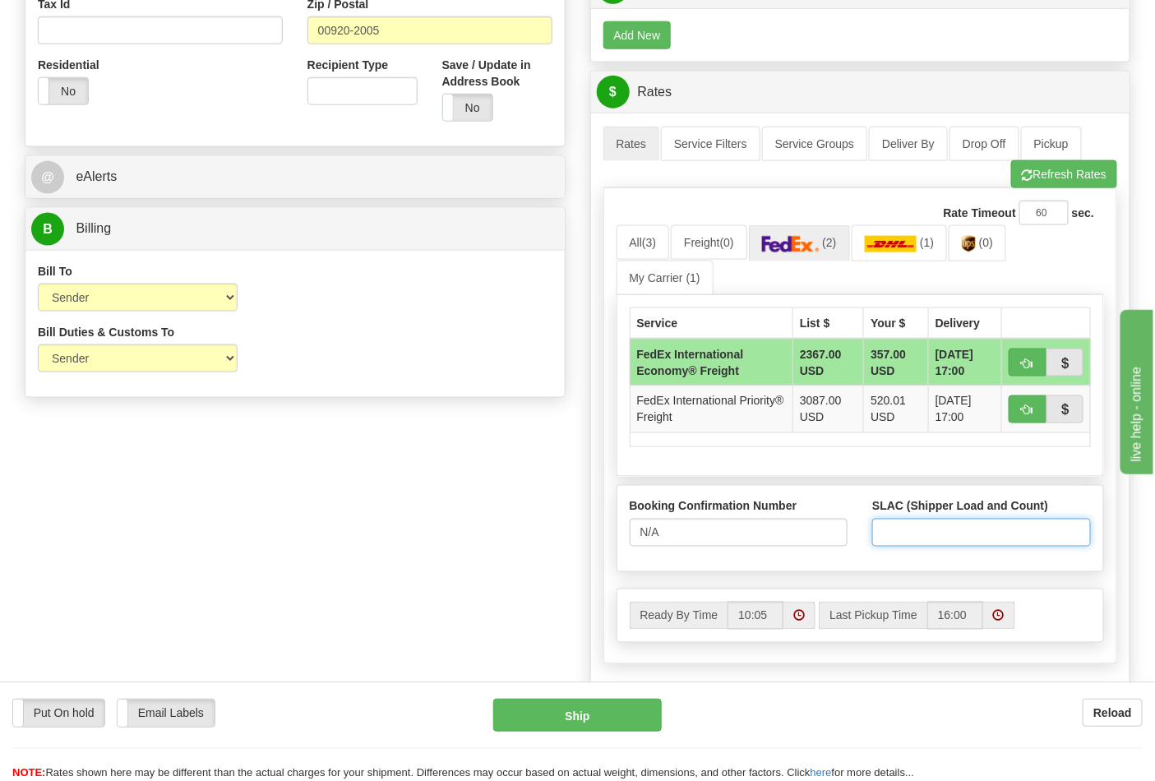
type input "1"
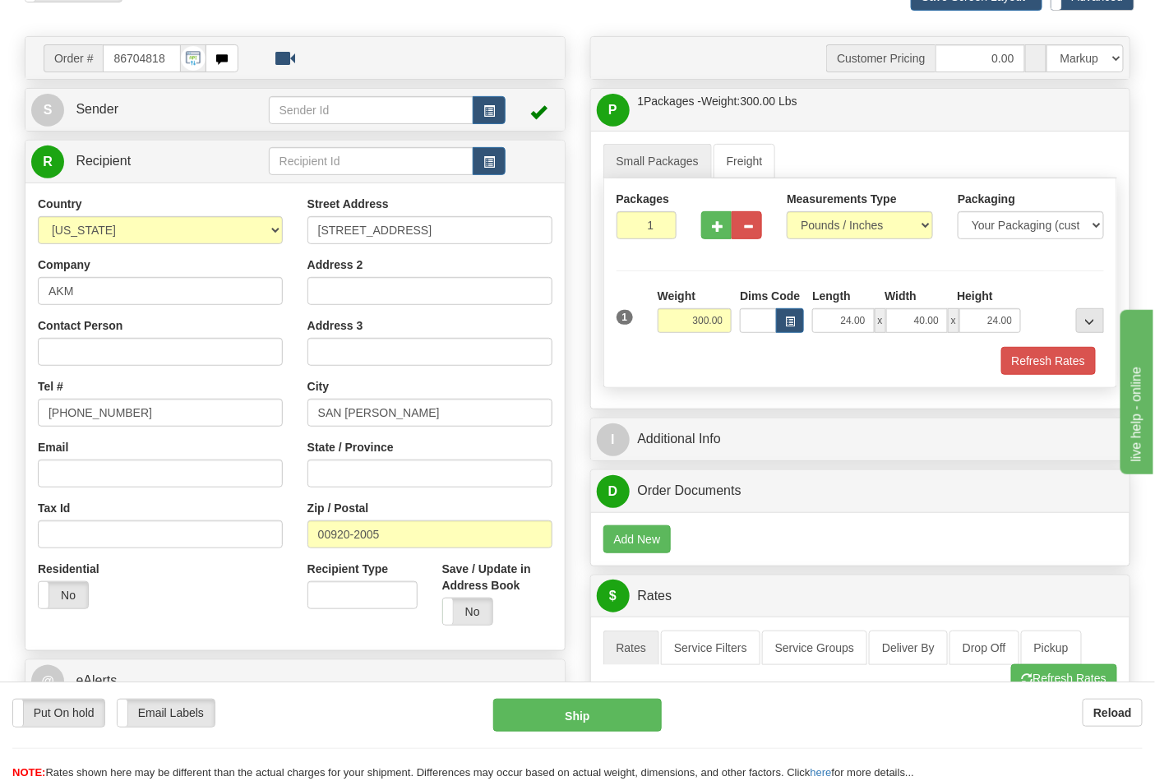
scroll to position [548, 0]
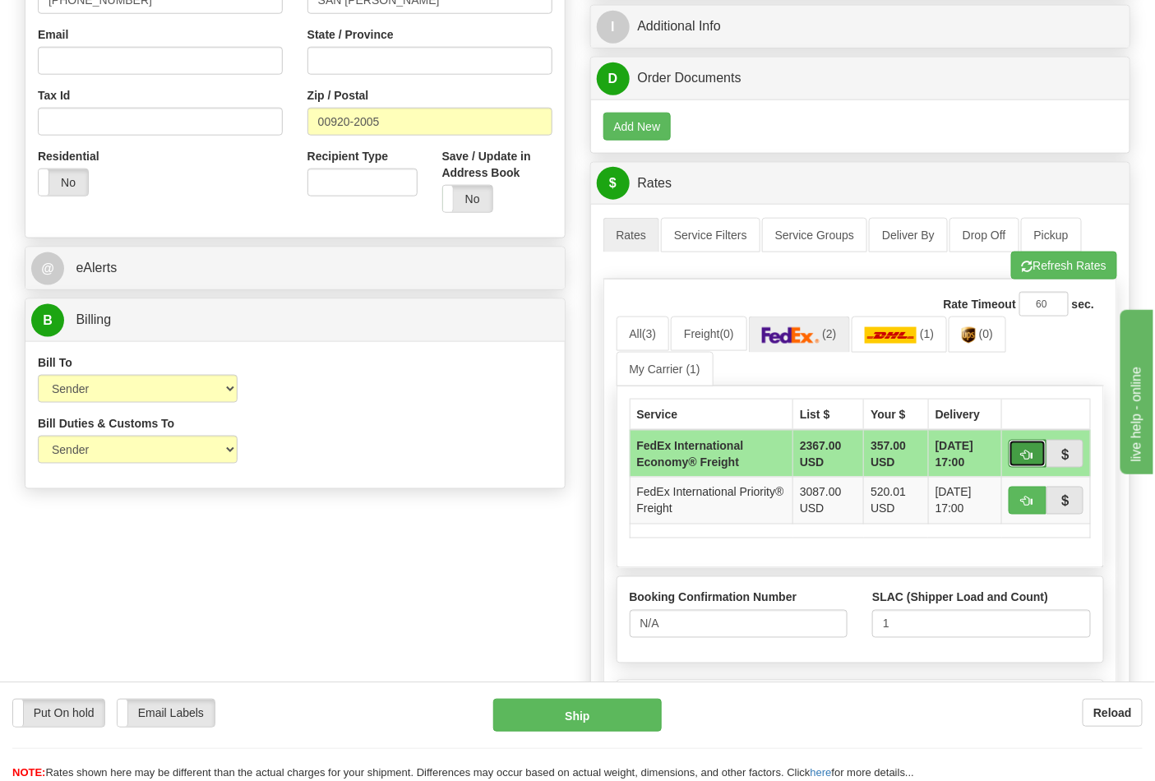
click at [1029, 461] on span "button" at bounding box center [1028, 455] width 12 height 11
type input "86"
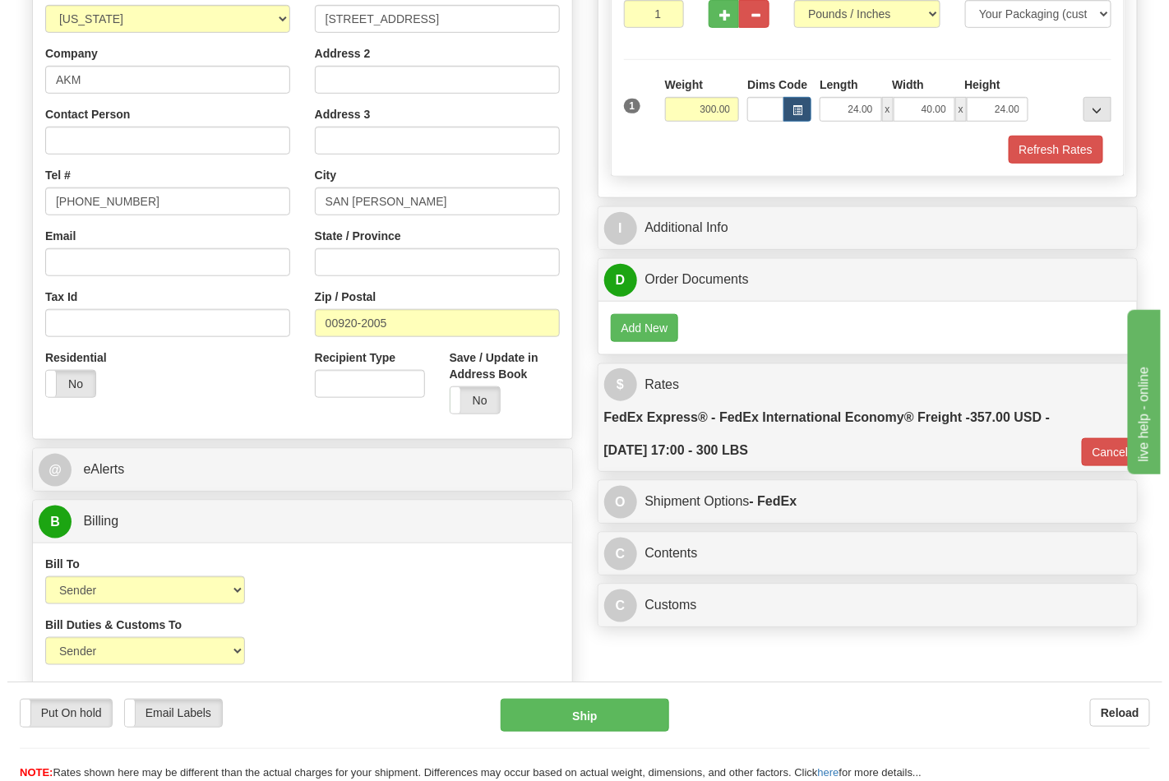
scroll to position [456, 0]
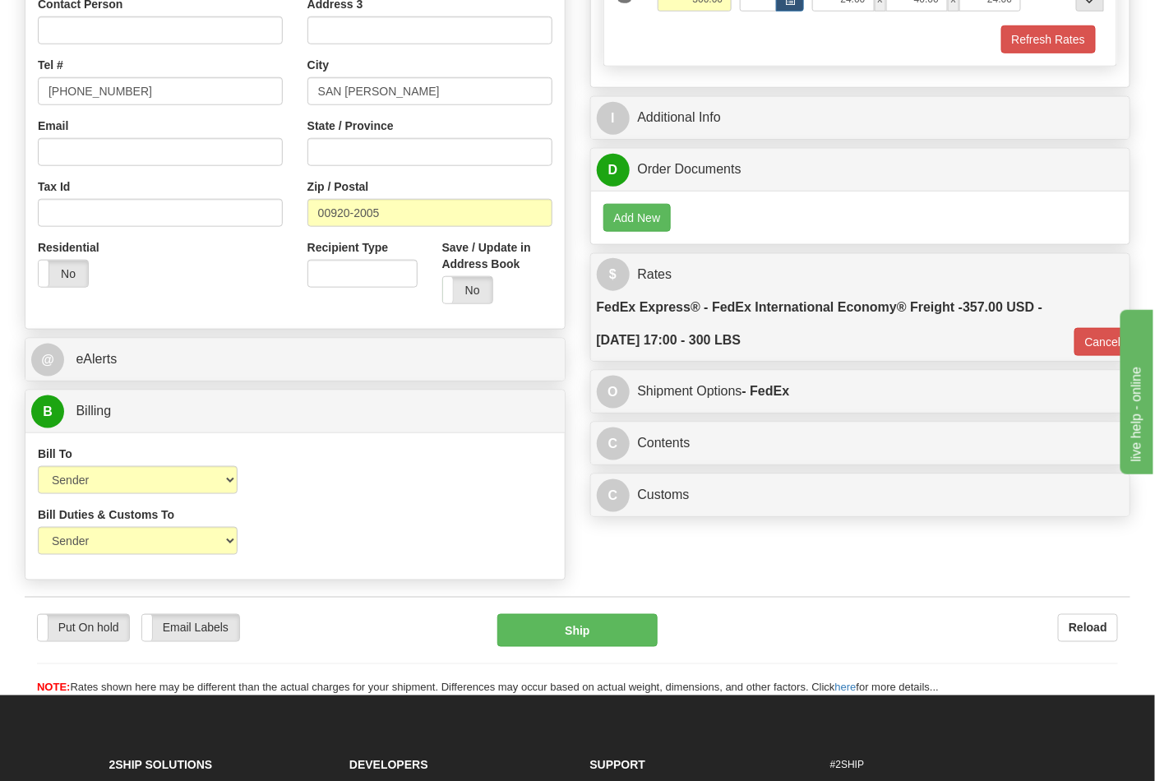
click at [692, 430] on div "C Contents Documents Commodities" at bounding box center [861, 444] width 540 height 42
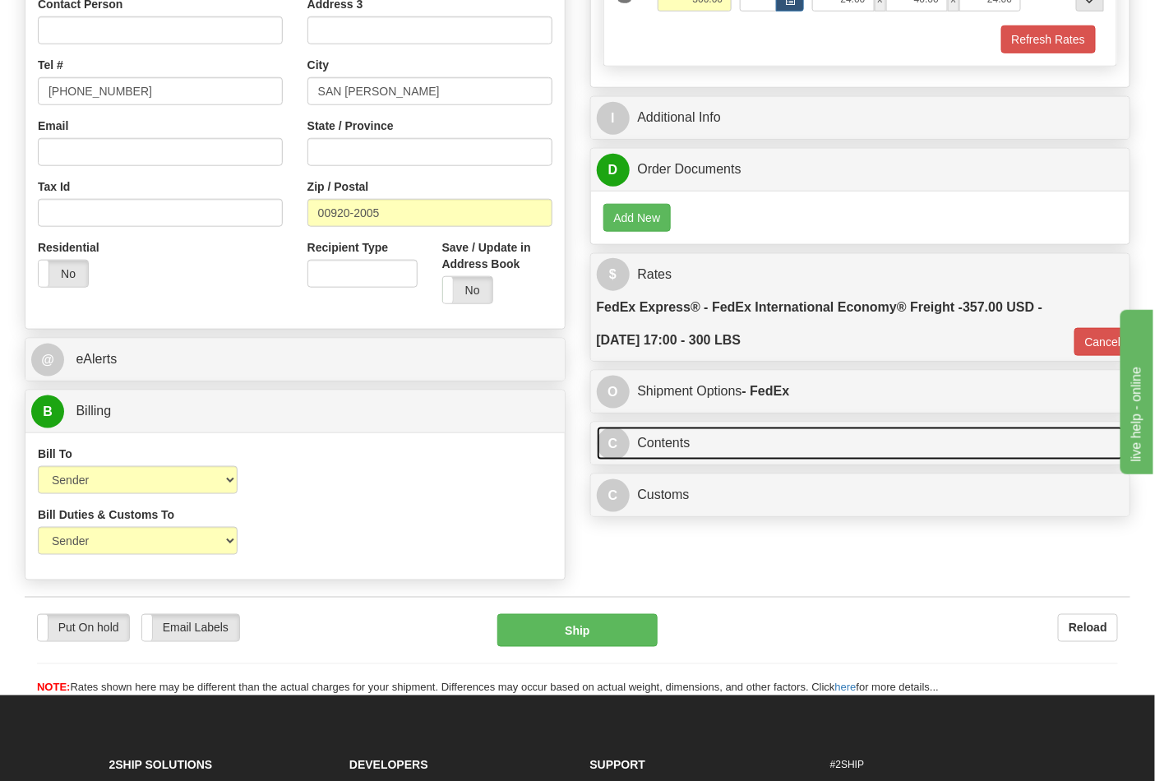
click at [691, 442] on link "C Contents" at bounding box center [861, 444] width 528 height 34
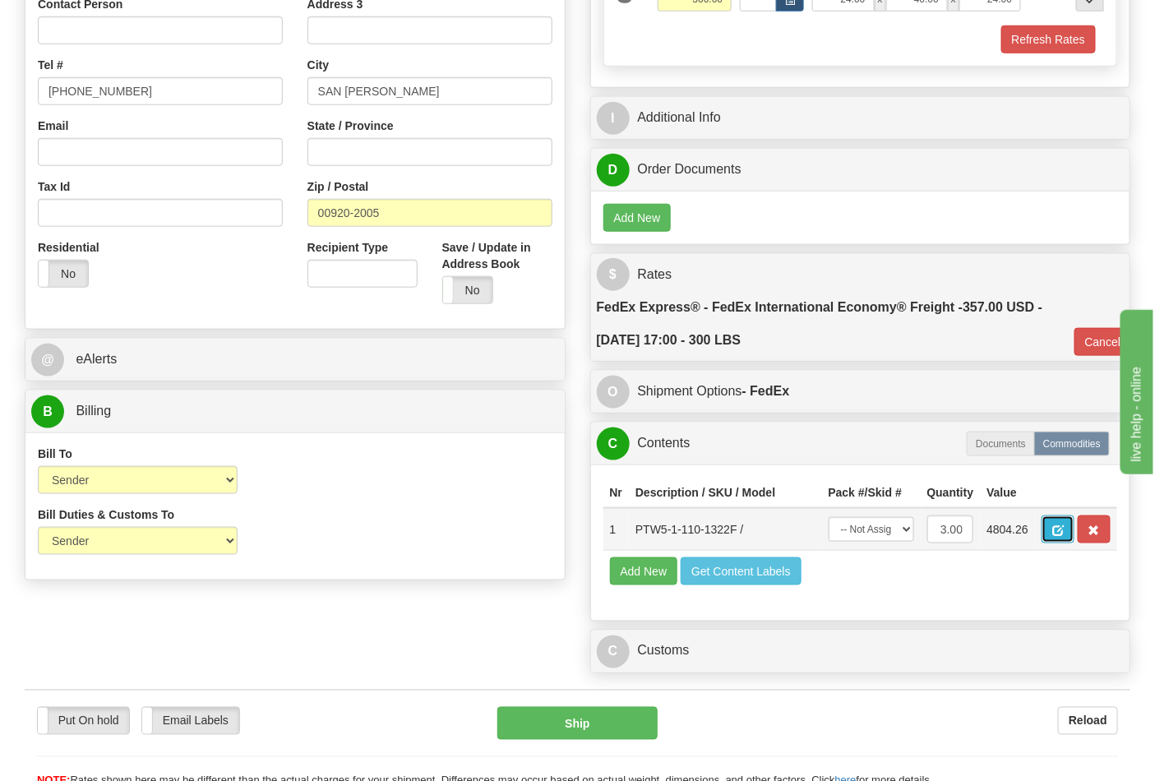
click at [1075, 524] on button "button" at bounding box center [1058, 530] width 33 height 28
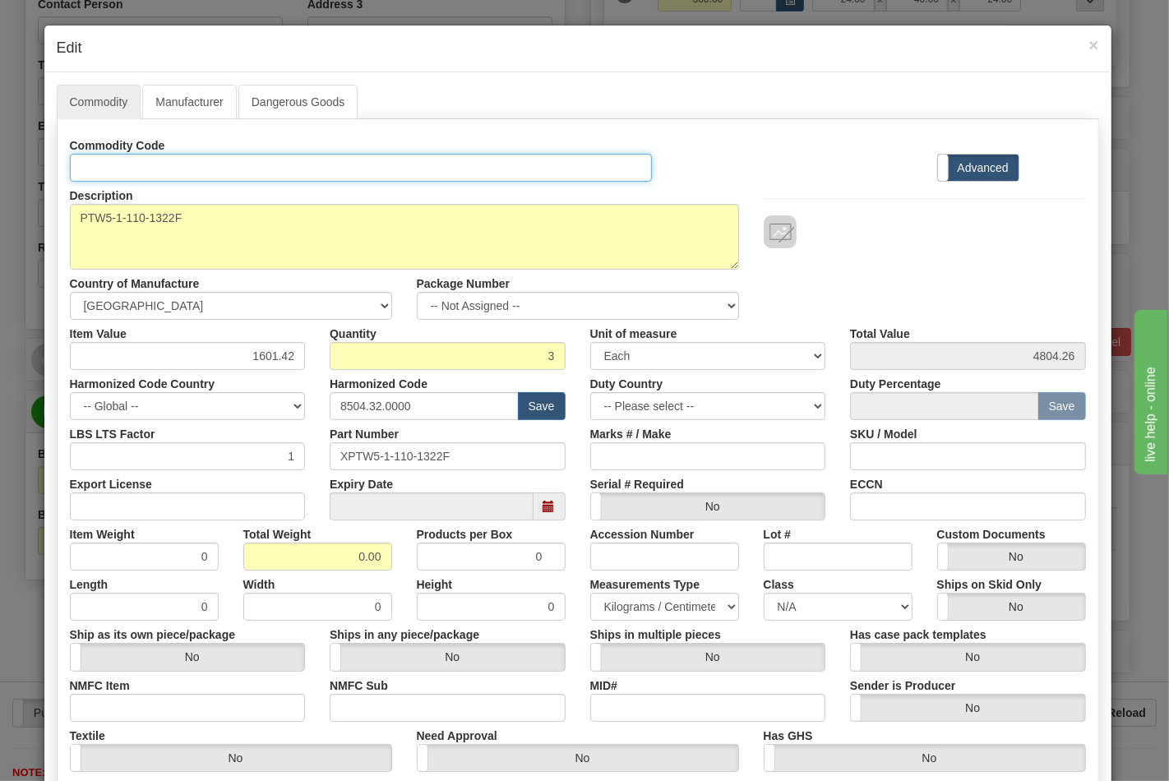
click at [116, 169] on input "Id" at bounding box center [361, 168] width 583 height 28
type input "TRANSFORMERS"
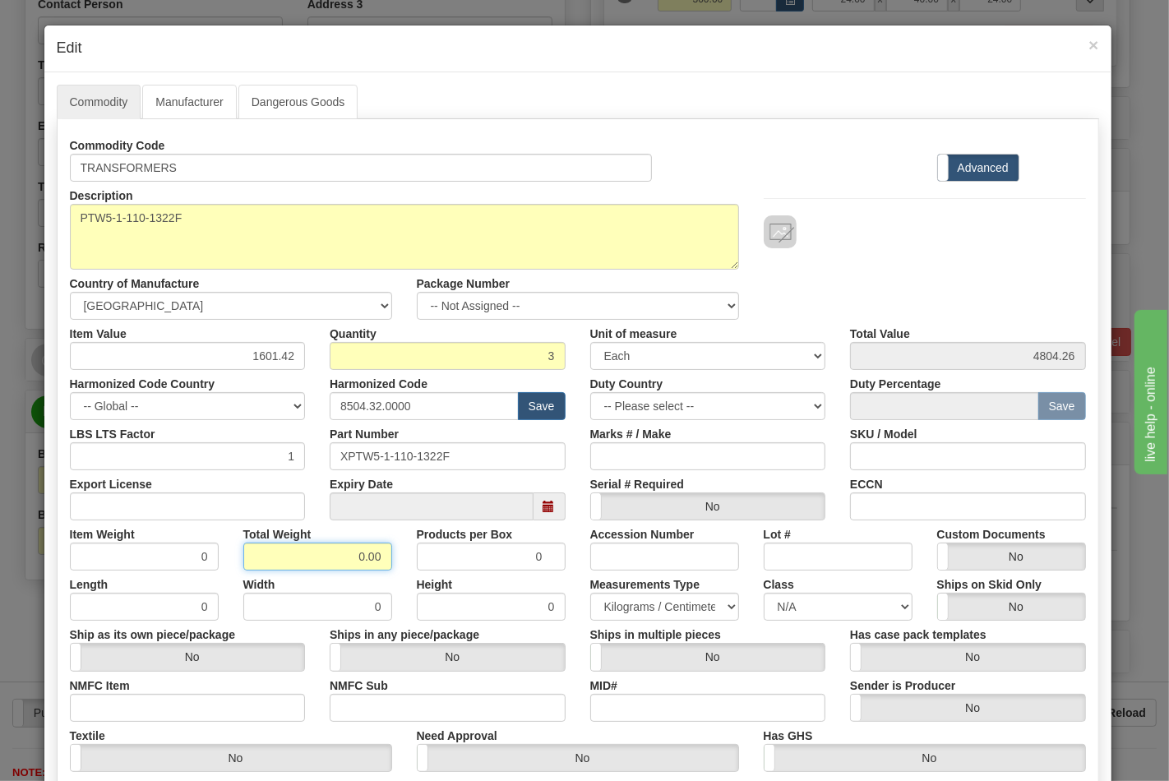
click at [308, 570] on input "0.00" at bounding box center [317, 557] width 149 height 28
drag, startPoint x: 387, startPoint y: 572, endPoint x: 411, endPoint y: 572, distance: 24.7
click at [411, 572] on div "Commodity Code TRANSFORMERS Standard Advanced Description PTW5-1-110-1322F Coun…" at bounding box center [578, 477] width 1017 height 691
type input "300"
type input "100.0000"
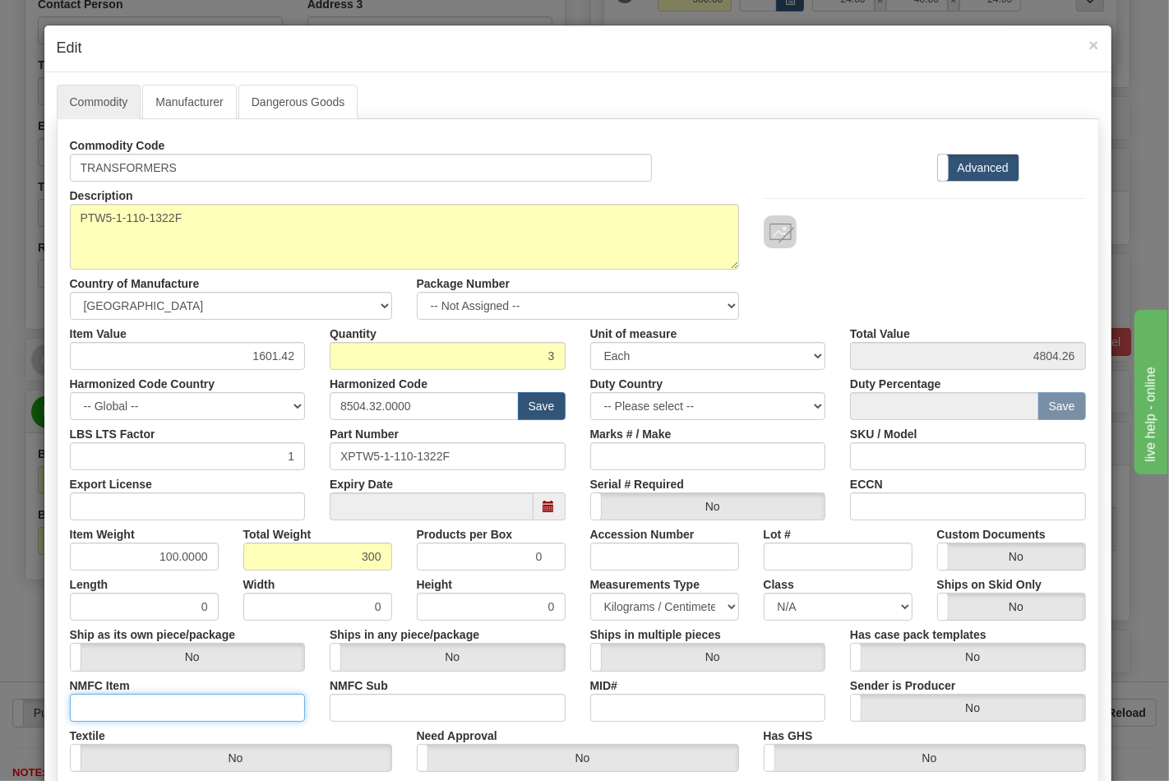
click at [129, 713] on input "NMFC Item" at bounding box center [188, 708] width 236 height 28
type input "63170"
click at [371, 706] on input "NMFC Sub" at bounding box center [448, 708] width 236 height 28
type input "4"
click at [161, 507] on input "Export License" at bounding box center [188, 507] width 236 height 28
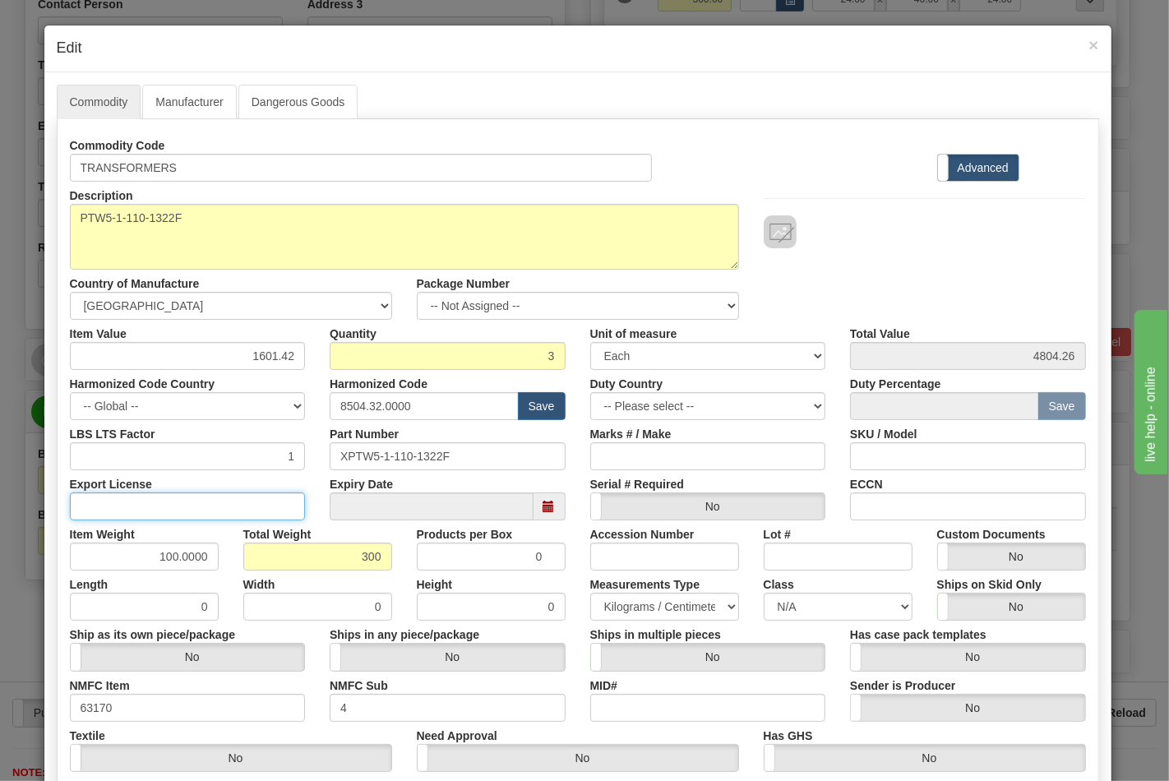
type input "NLR"
click at [812, 615] on select "N/A 50.0 55.0 60.0 65.0 70.0 85.0 92.5 100.0 125.0 175.0 250.0 300.0 400.0" at bounding box center [838, 607] width 149 height 28
select select "70.0"
click at [764, 593] on select "N/A 50.0 55.0 60.0 65.0 70.0 85.0 92.5 100.0 125.0 175.0 250.0 300.0 400.0" at bounding box center [838, 607] width 149 height 28
click at [910, 502] on input "ECCN" at bounding box center [968, 507] width 236 height 28
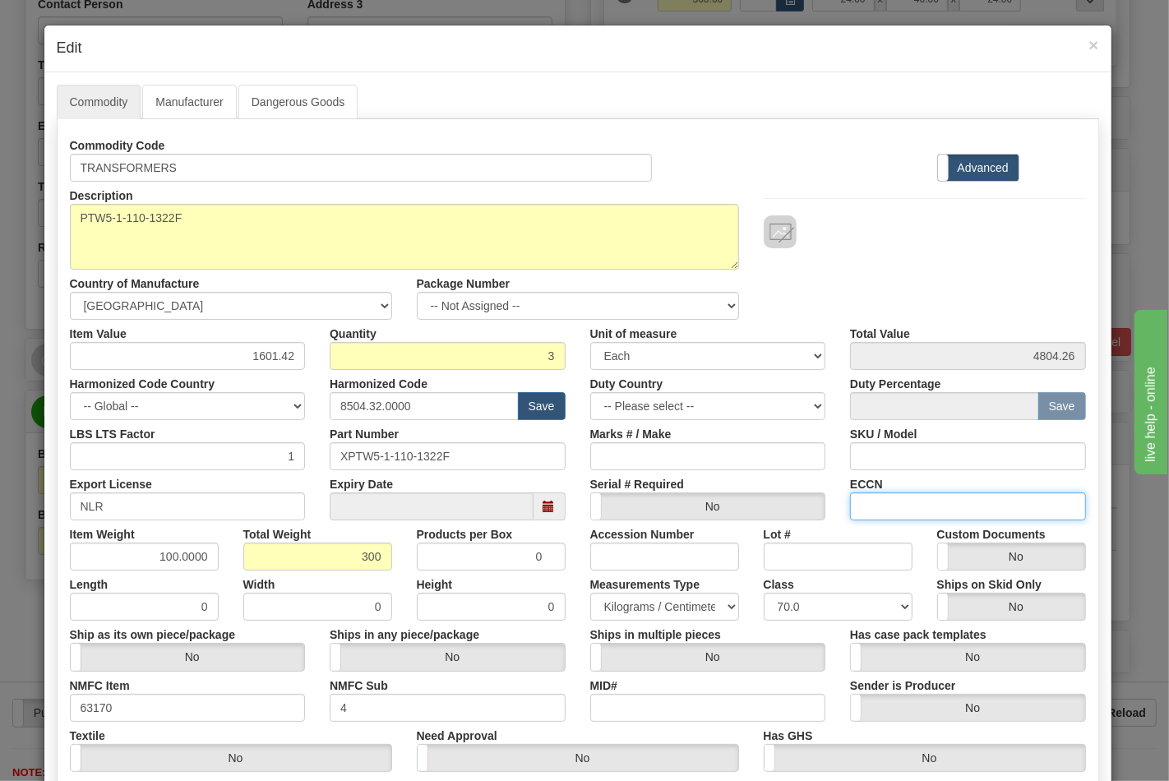
type input "EAR99"
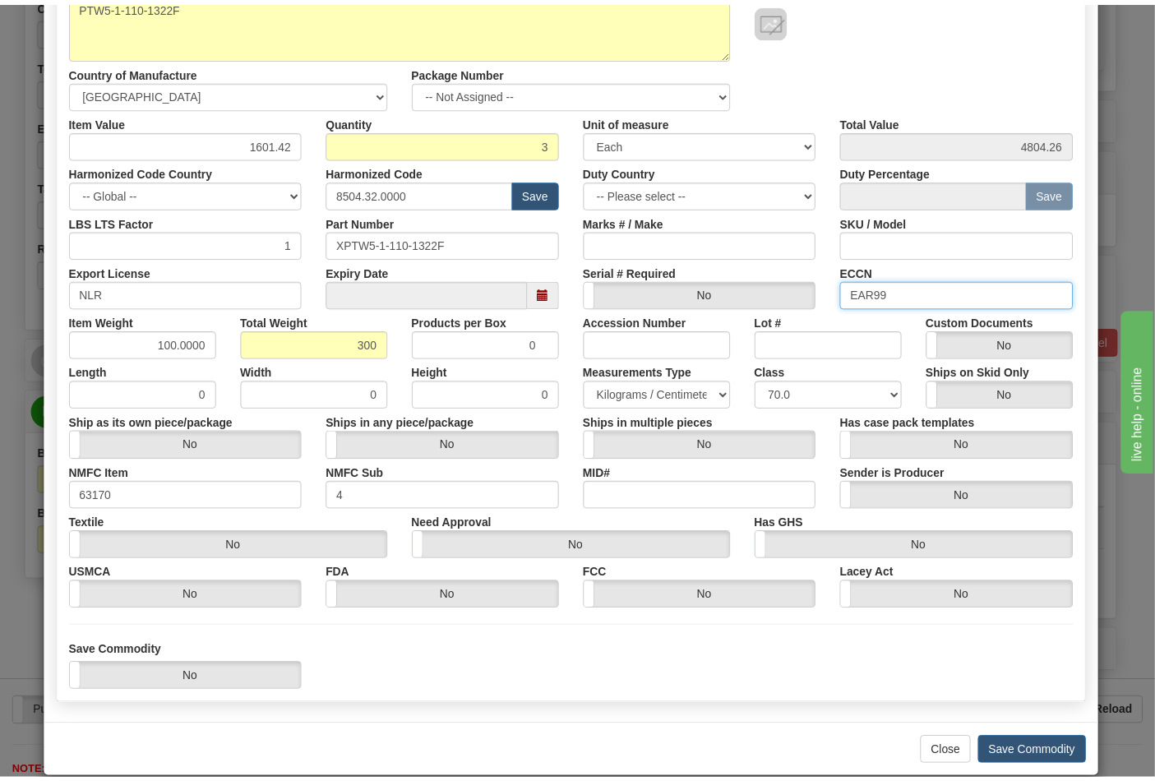
scroll to position [236, 0]
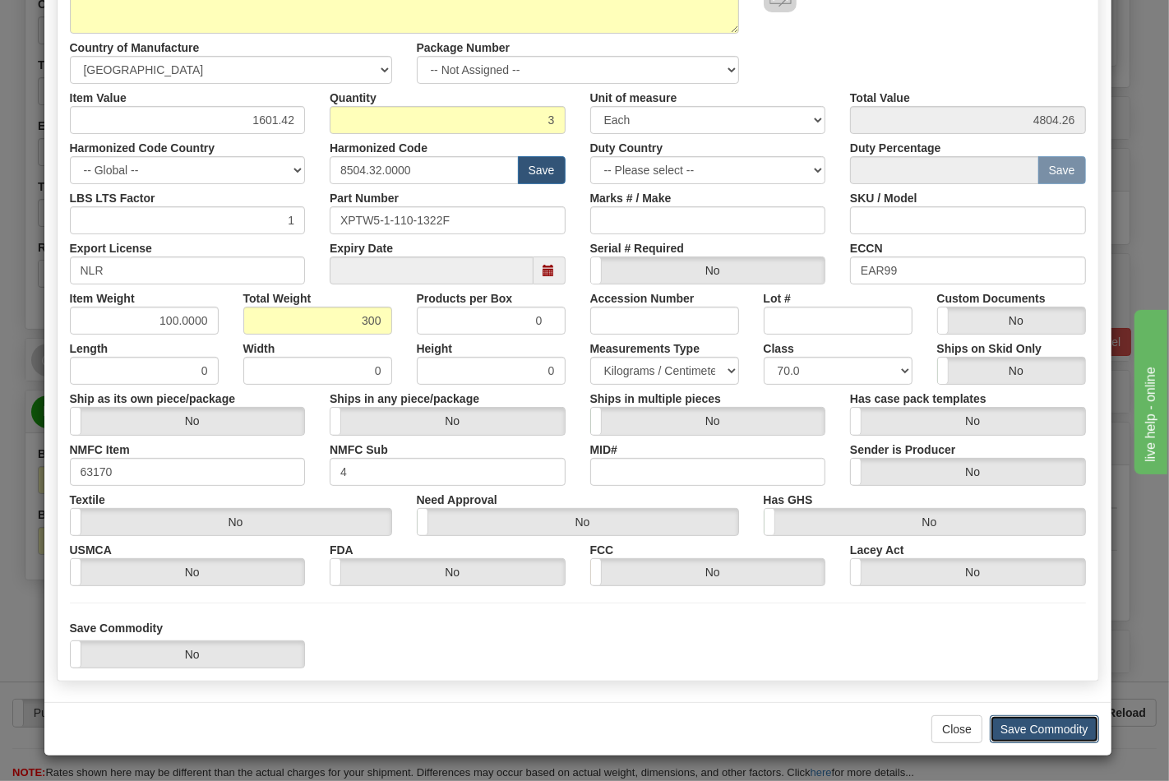
click at [1034, 720] on button "Save Commodity" at bounding box center [1044, 730] width 109 height 28
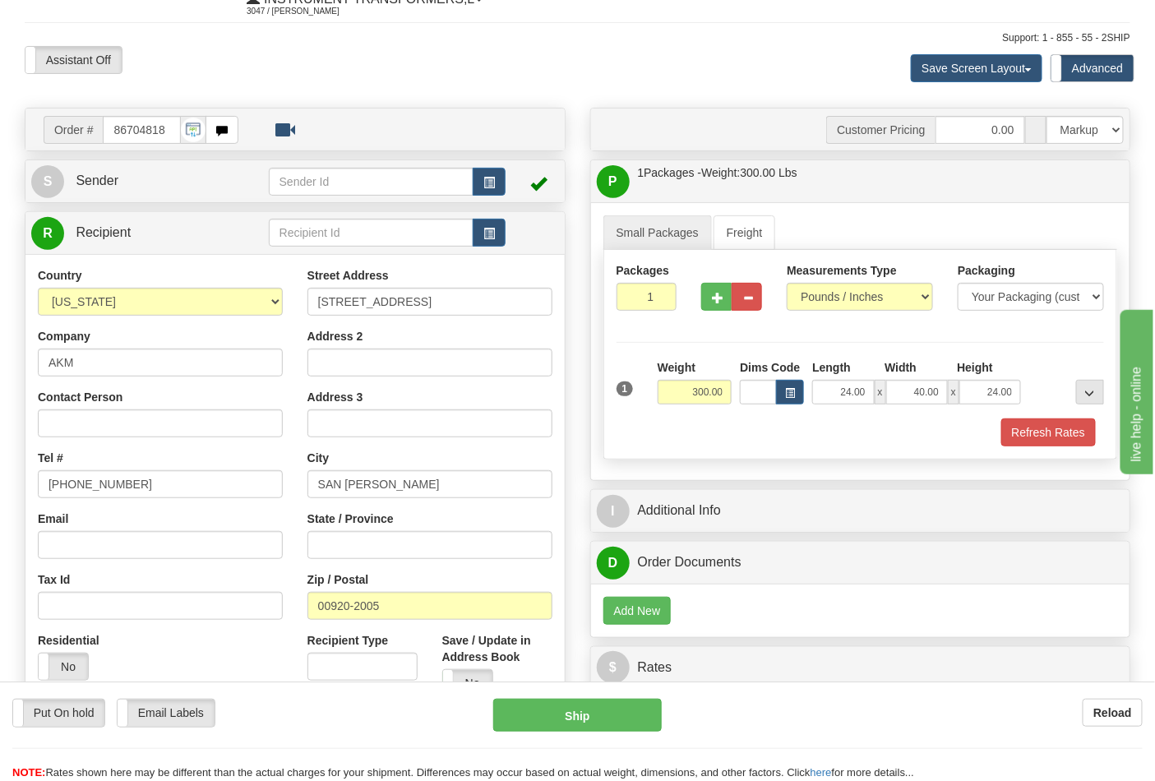
scroll to position [0, 0]
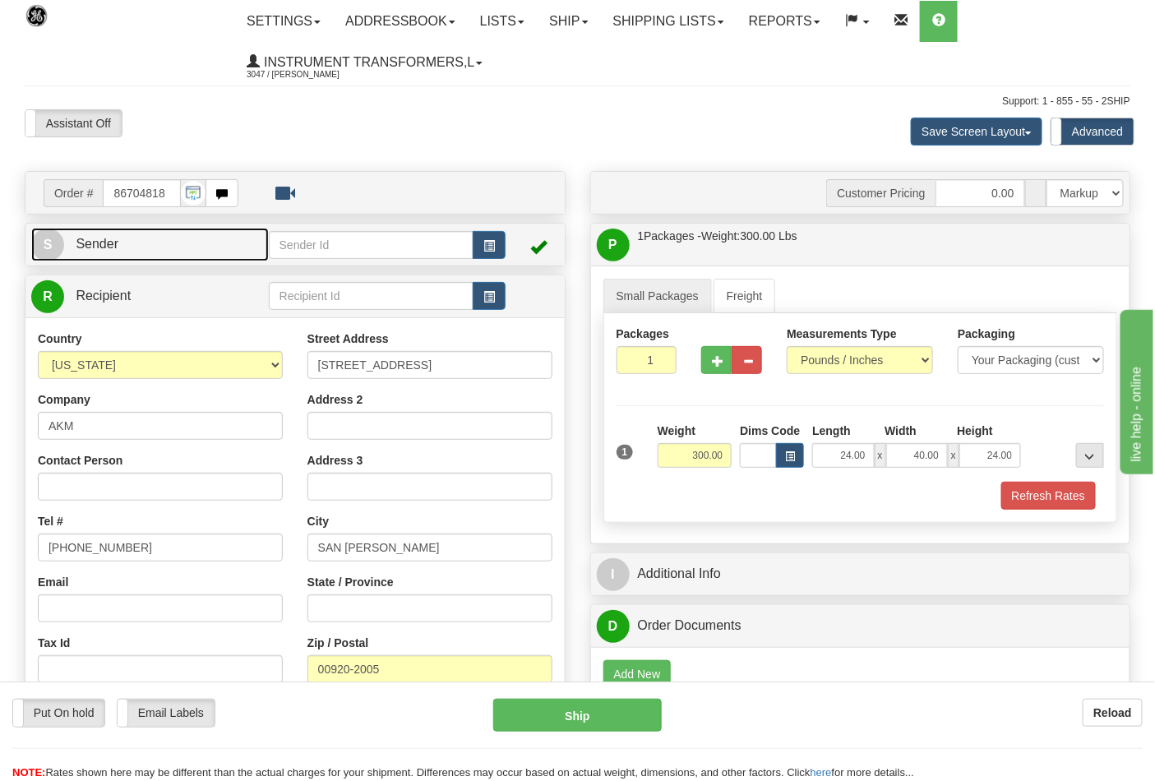
click at [94, 243] on span "Sender" at bounding box center [97, 244] width 43 height 14
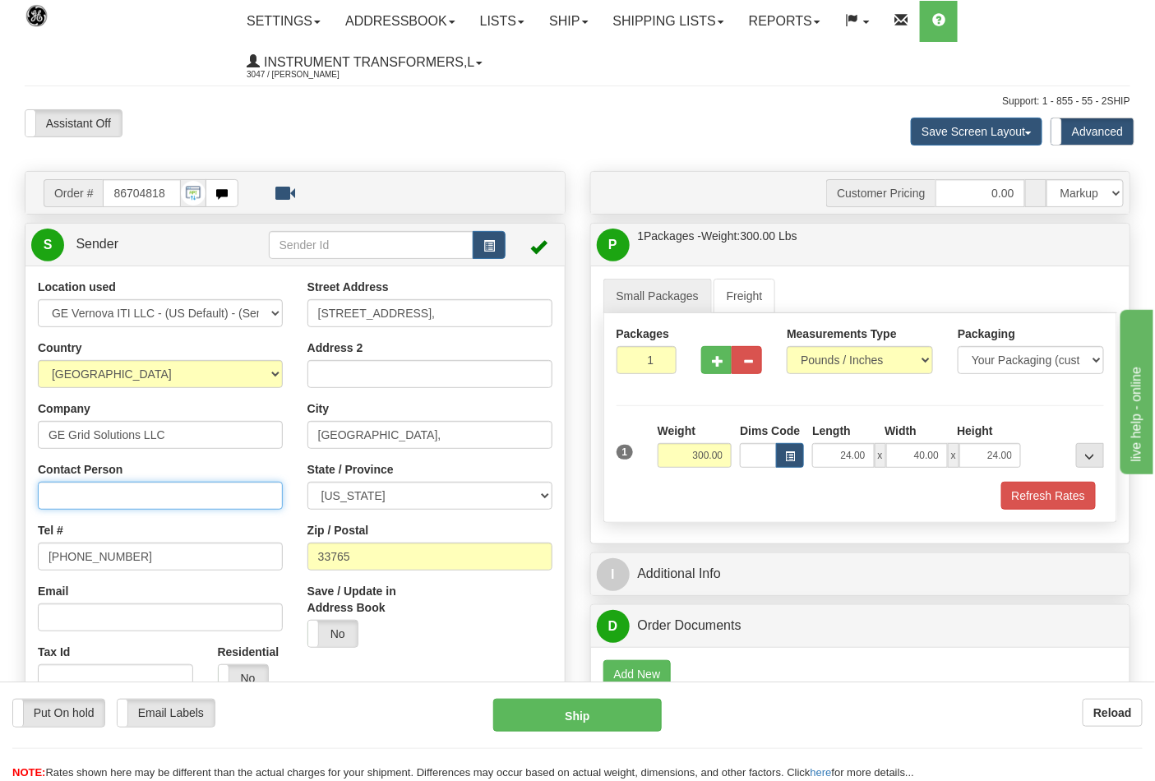
click at [91, 489] on input "Contact Person" at bounding box center [160, 496] width 245 height 28
type input "Nephtali Linares"
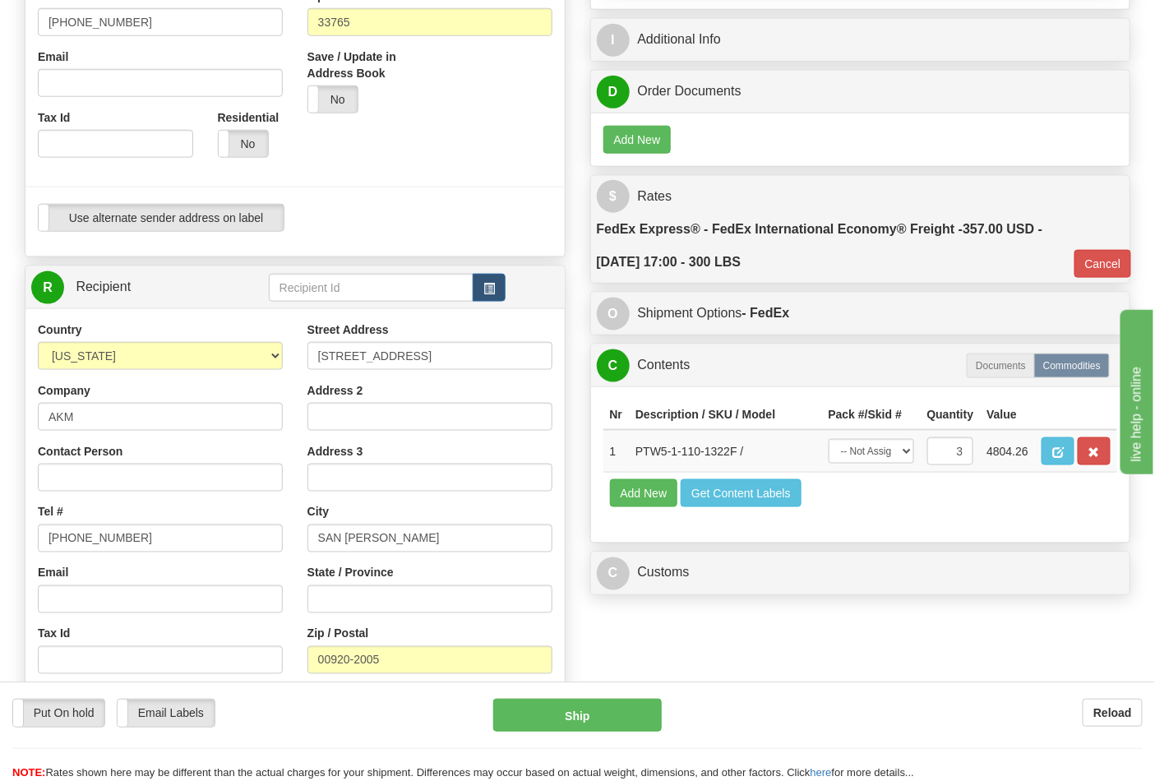
scroll to position [548, 0]
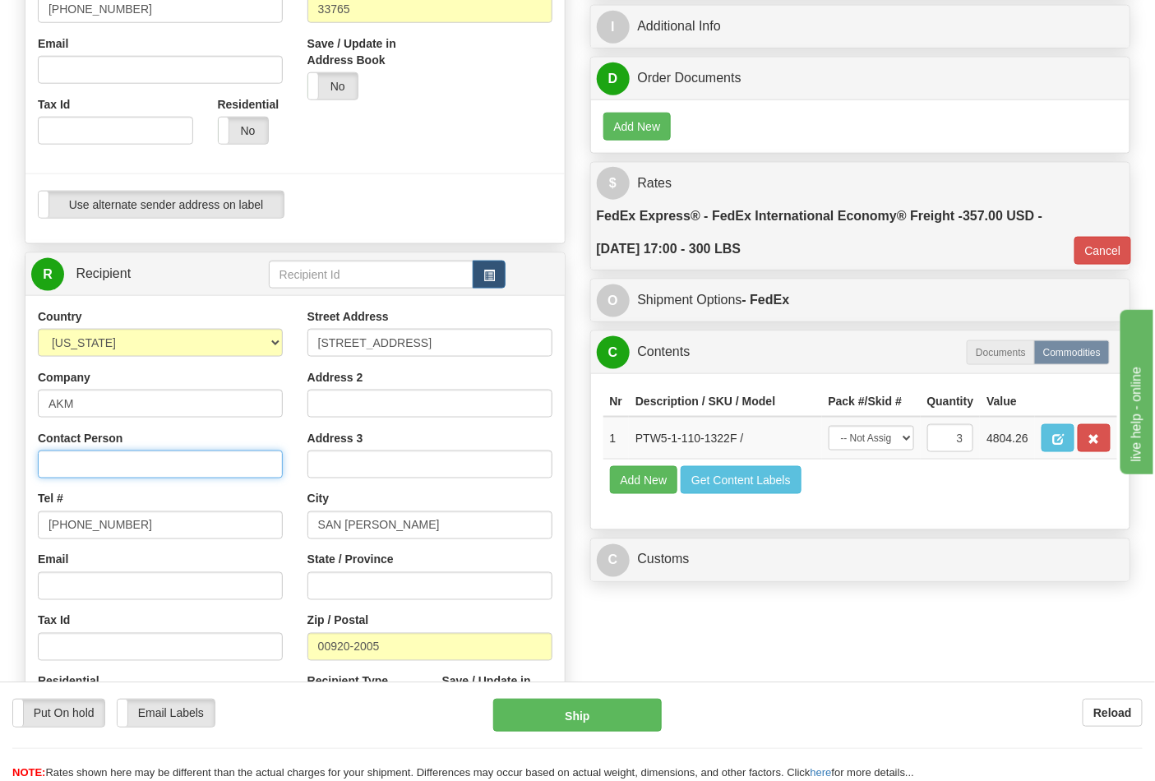
click at [169, 467] on input "Contact Person" at bounding box center [160, 465] width 245 height 28
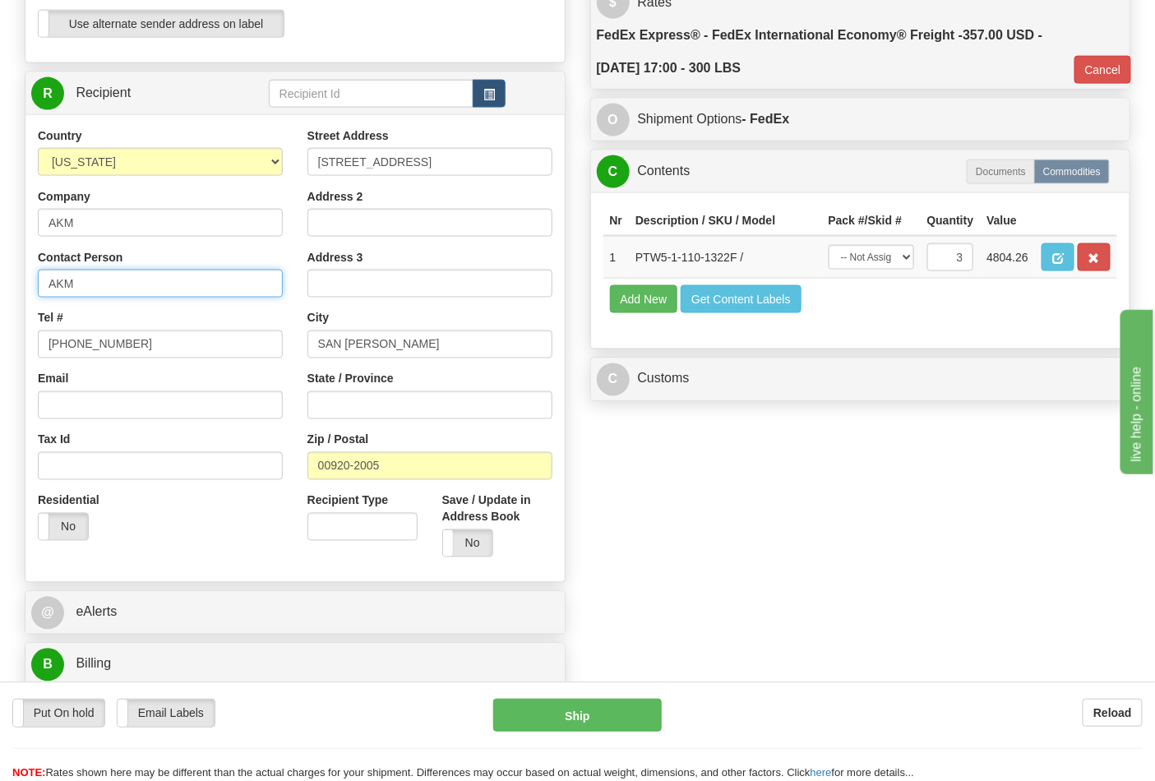
scroll to position [730, 0]
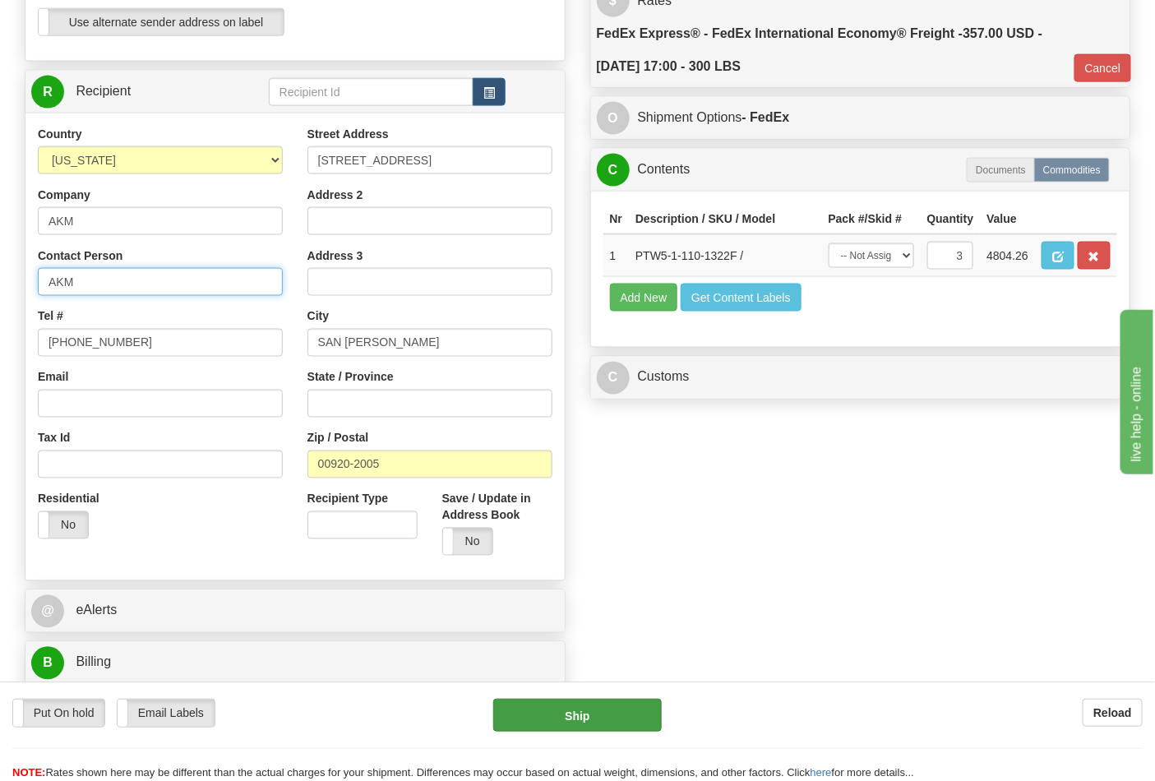
type input "AKM"
click at [566, 713] on button "Ship" at bounding box center [577, 715] width 168 height 33
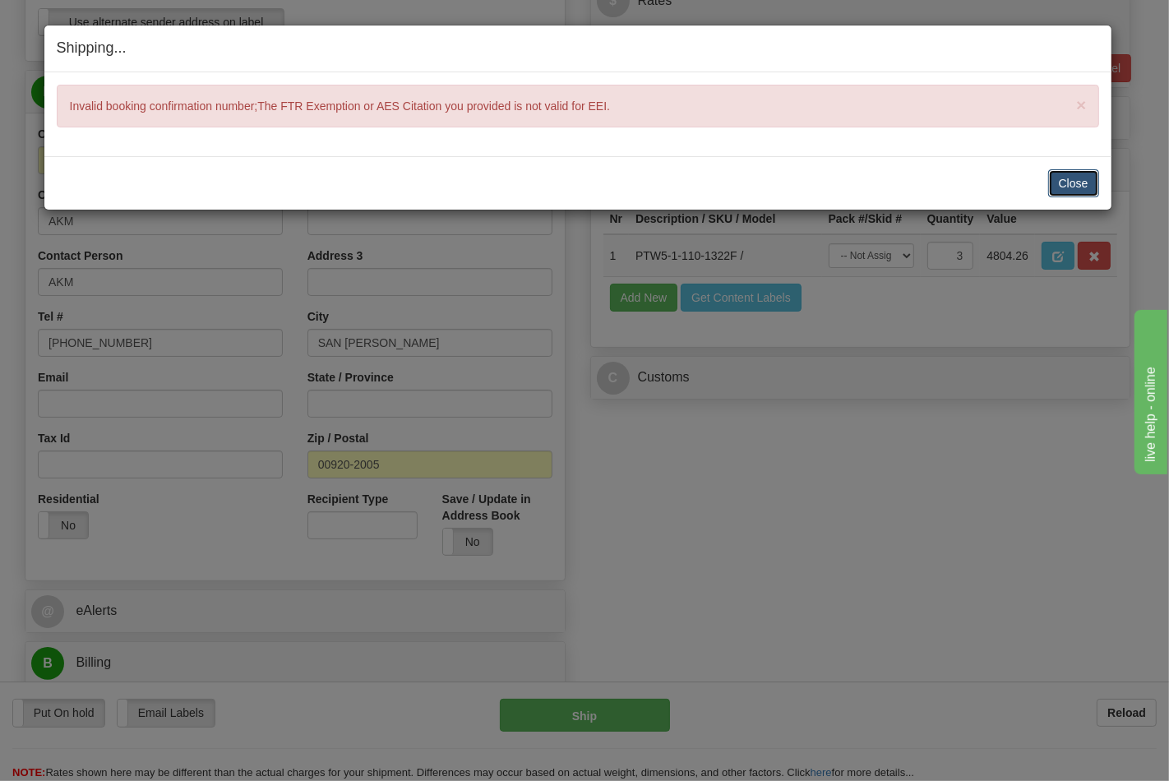
click at [1061, 185] on button "Close" at bounding box center [1074, 183] width 51 height 28
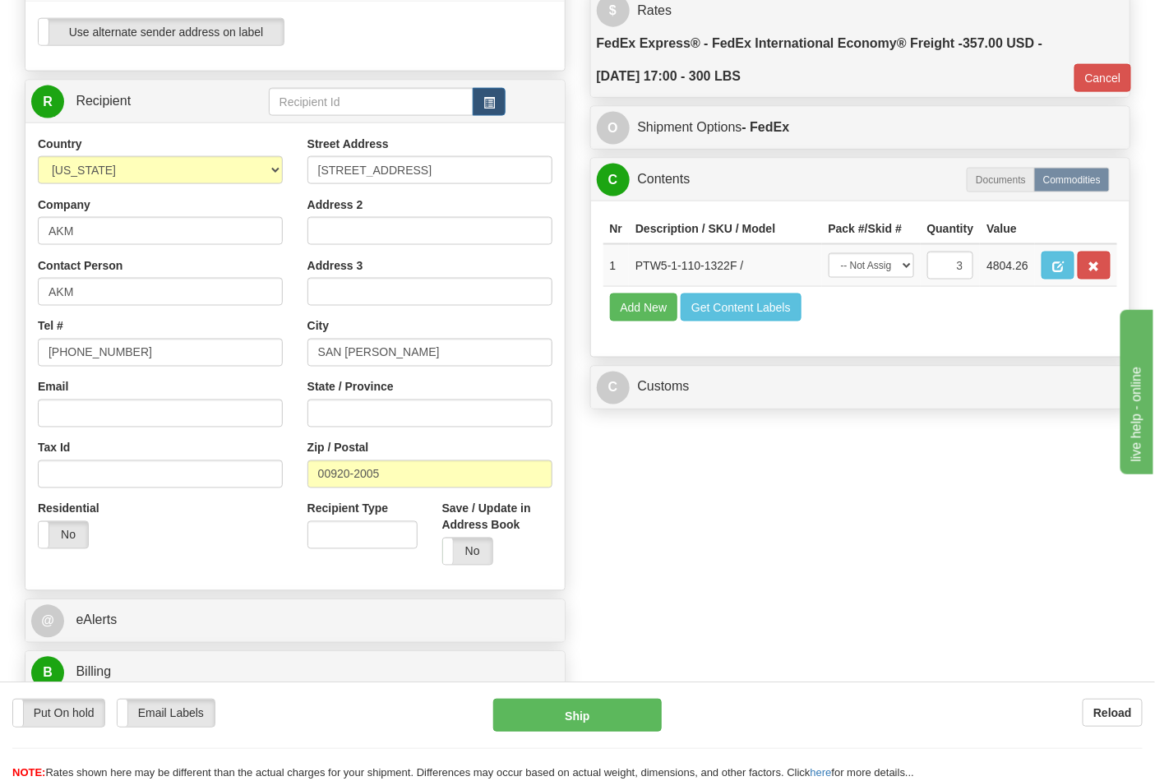
scroll to position [692, 0]
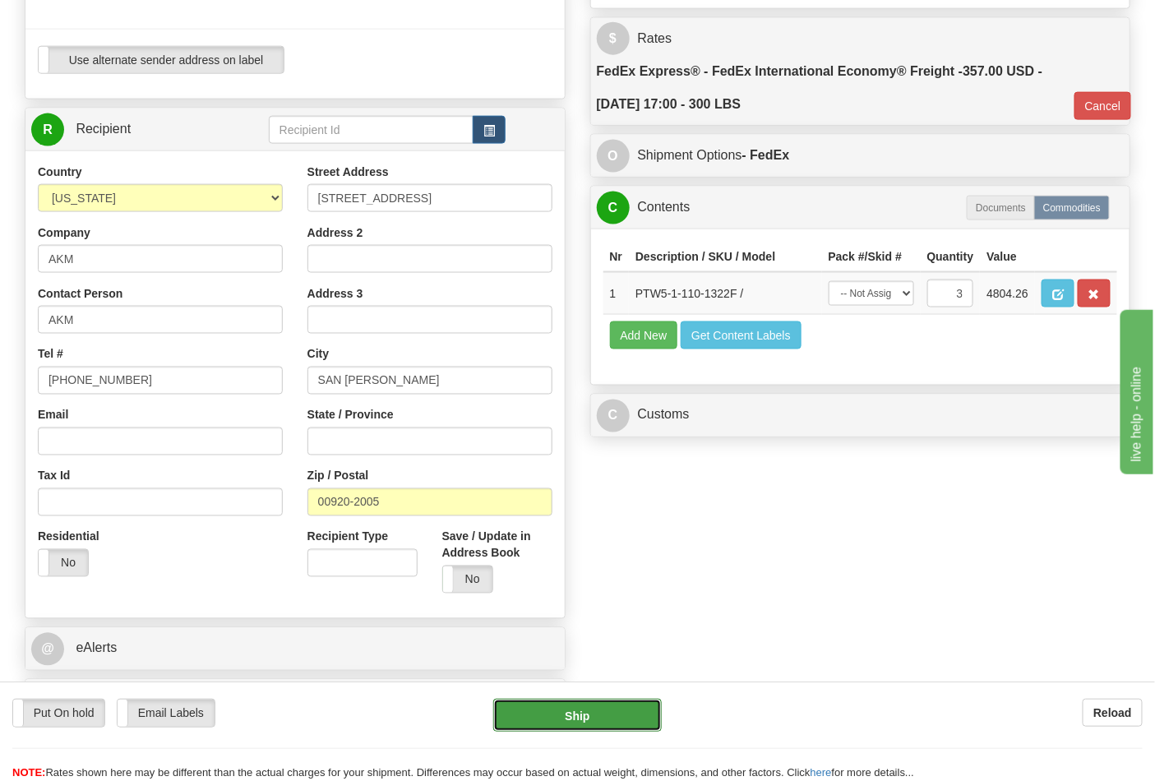
click at [601, 726] on button "Ship" at bounding box center [577, 715] width 168 height 33
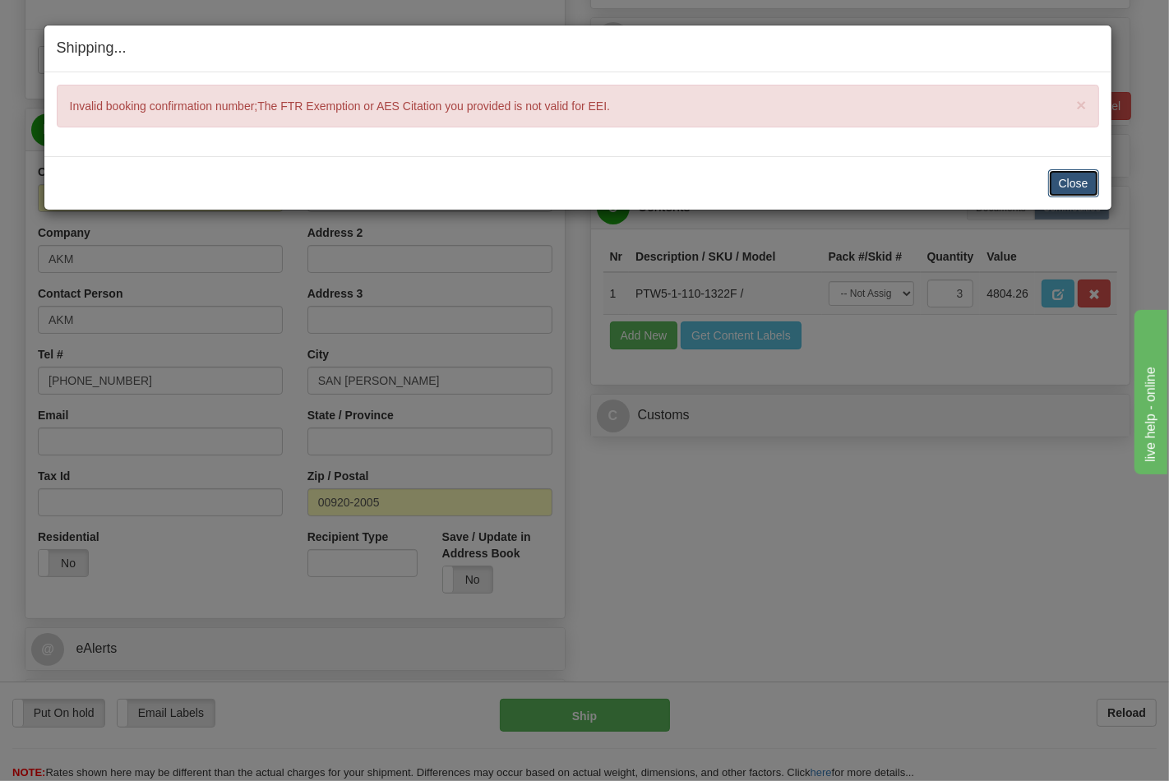
click at [1082, 182] on button "Close" at bounding box center [1074, 183] width 51 height 28
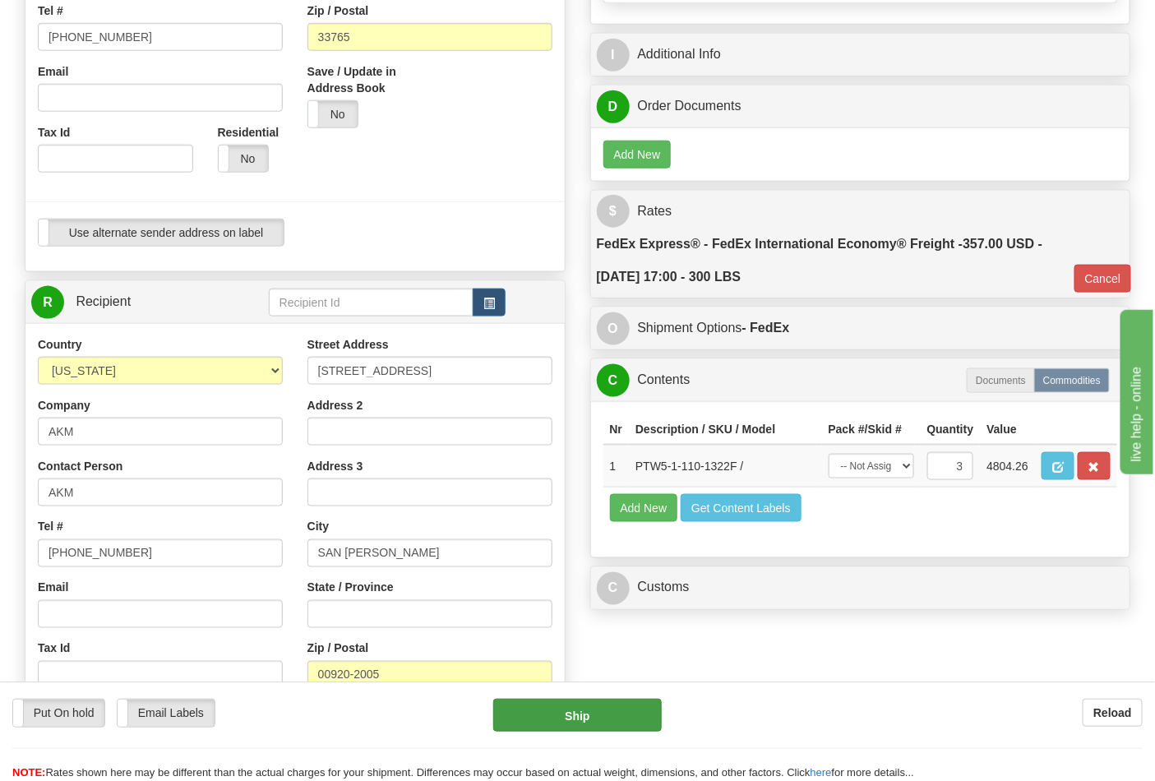
scroll to position [510, 0]
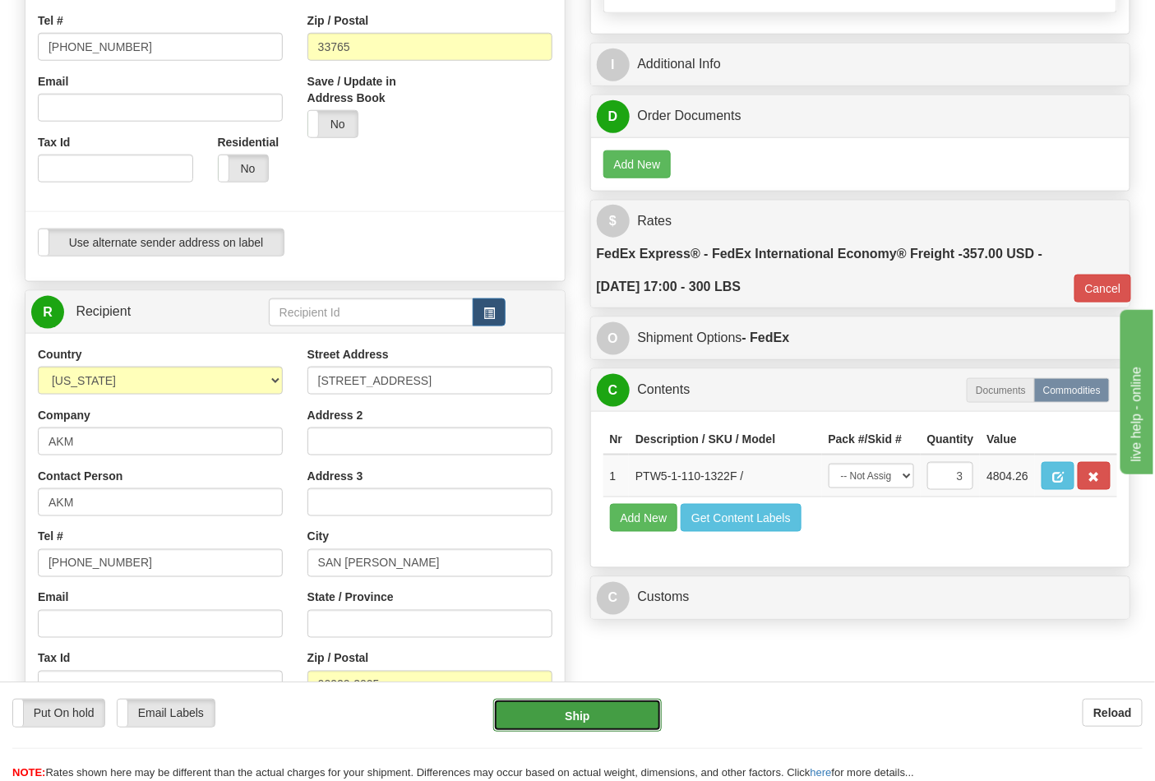
click at [573, 711] on button "Ship" at bounding box center [577, 715] width 168 height 33
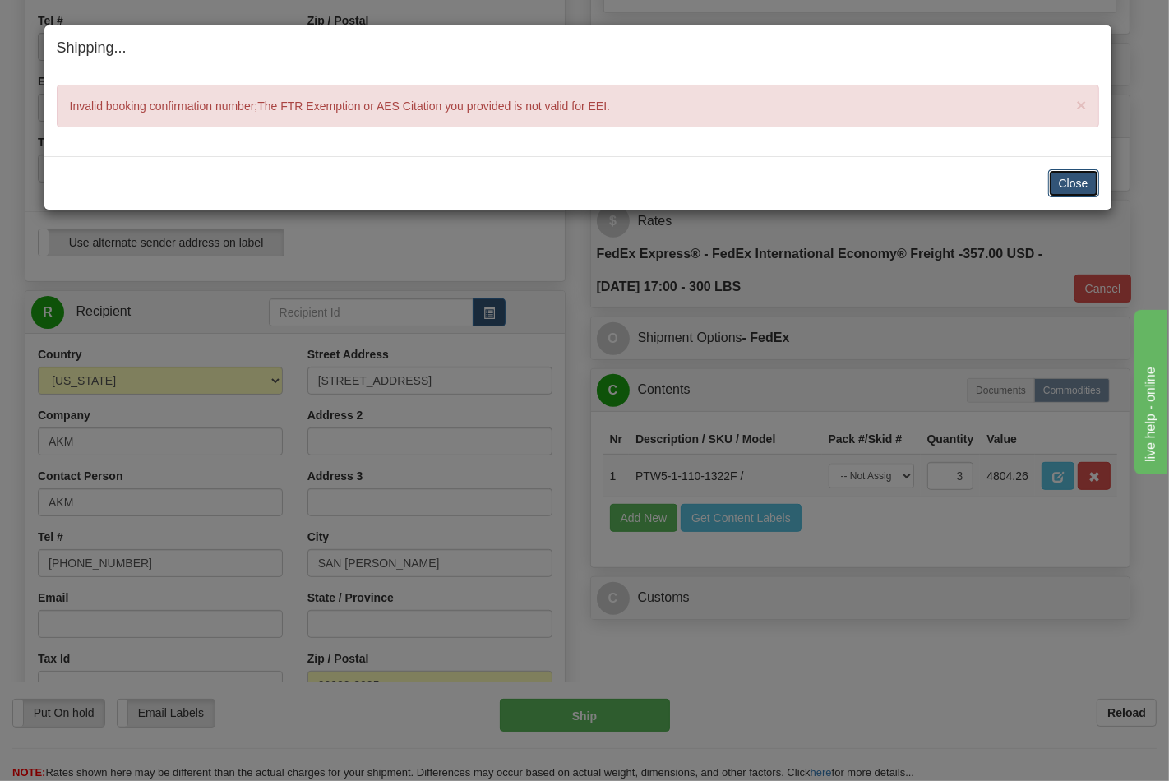
click at [1070, 183] on button "Close" at bounding box center [1074, 183] width 51 height 28
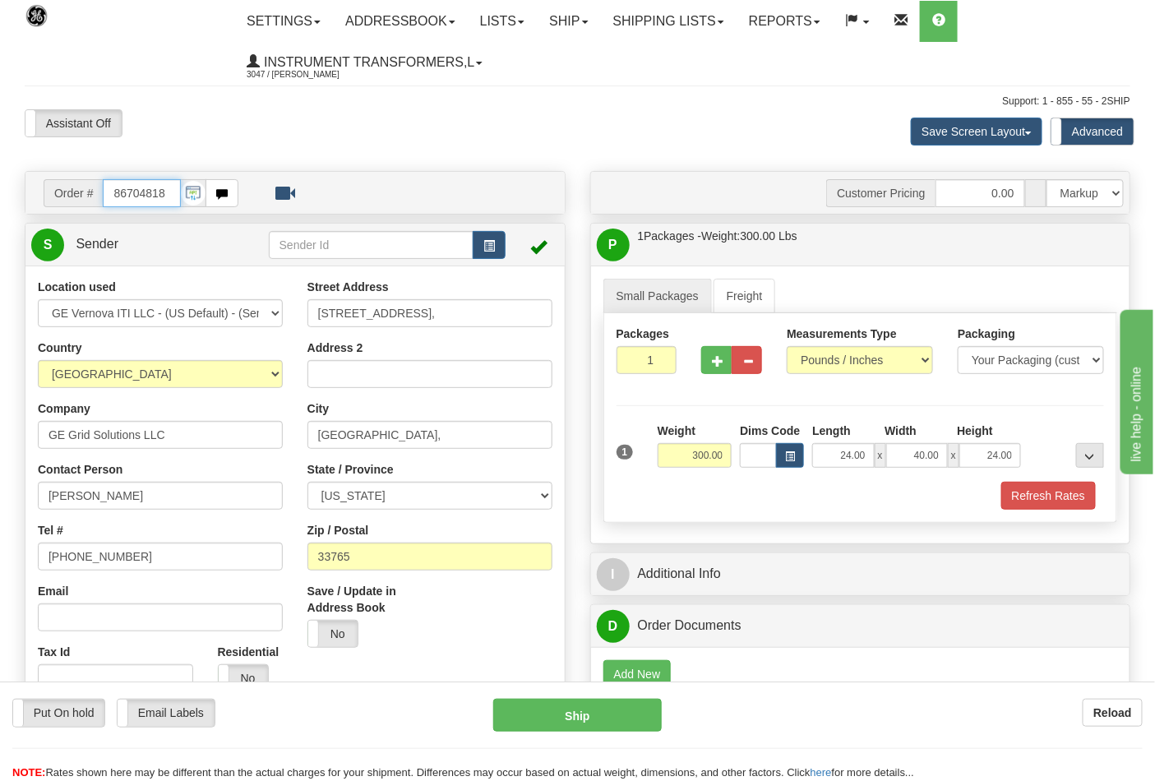
scroll to position [0, 0]
drag, startPoint x: 165, startPoint y: 192, endPoint x: 74, endPoint y: 191, distance: 91.3
click at [74, 191] on div "Order # 86704818" at bounding box center [141, 193] width 195 height 28
type input "86704803"
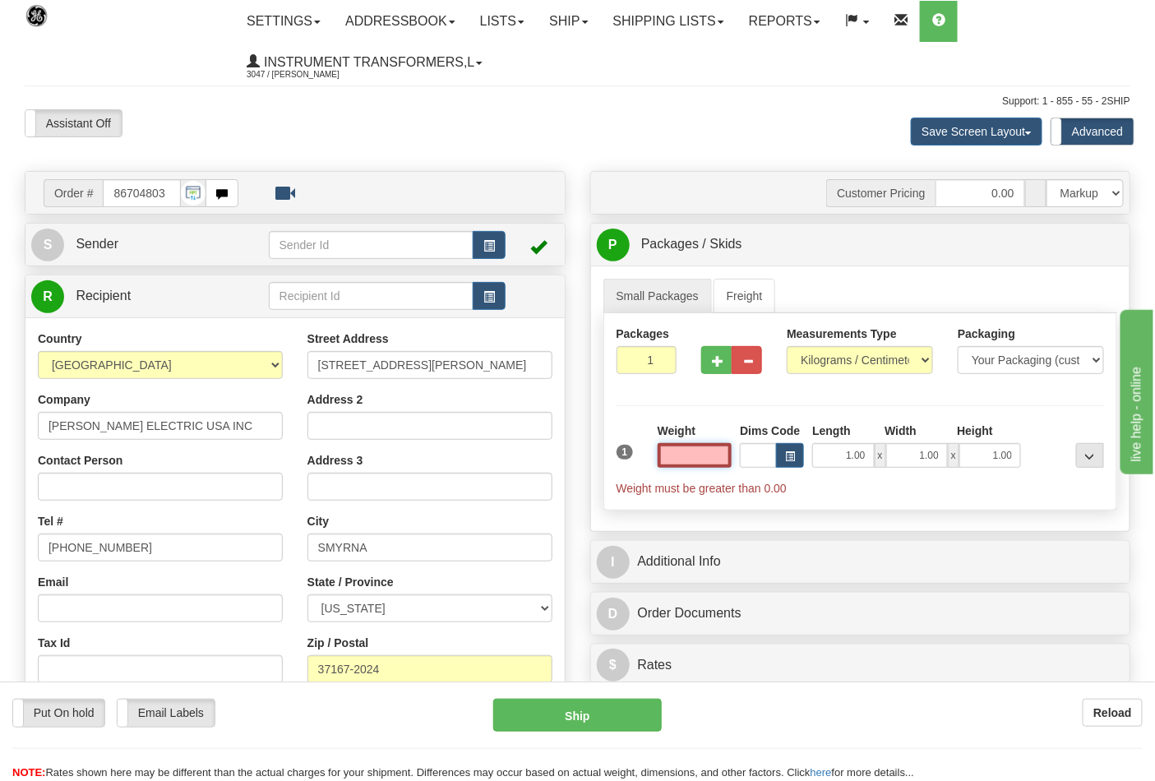
type input "0.00"
click at [845, 356] on select "Pounds / Inches Kilograms / Centimeters" at bounding box center [860, 360] width 146 height 28
select select "0"
click at [787, 347] on select "Pounds / Inches Kilograms / Centimeters" at bounding box center [860, 360] width 146 height 28
click at [728, 465] on input "0.00" at bounding box center [695, 455] width 75 height 25
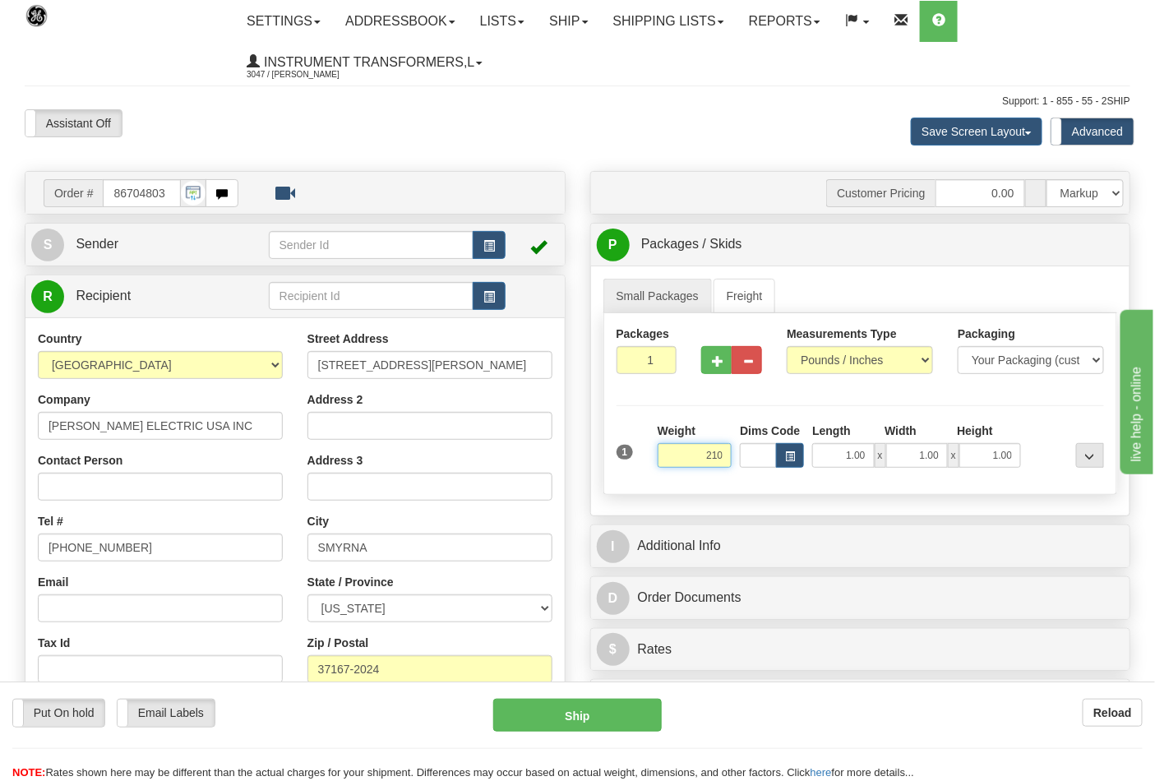
click button "Delete" at bounding box center [0, 0] width 0 height 0
type input "210.00"
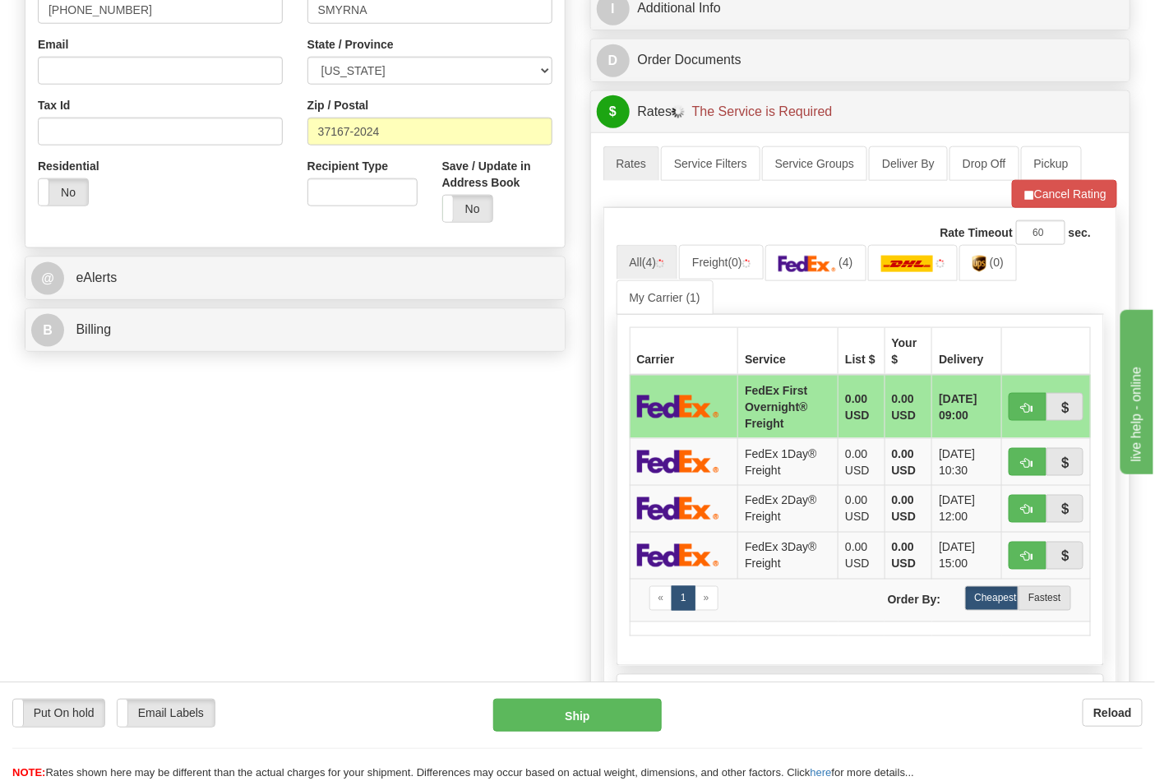
scroll to position [548, 0]
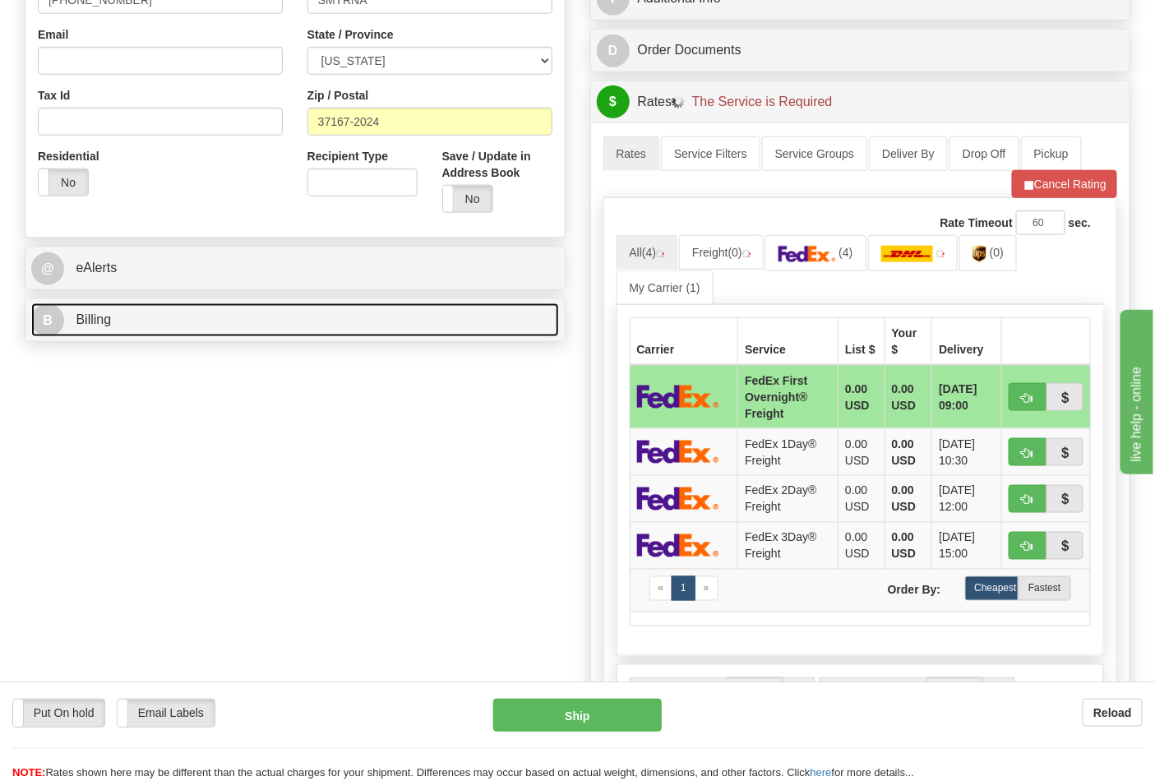
click at [144, 323] on link "B Billing" at bounding box center [295, 320] width 528 height 34
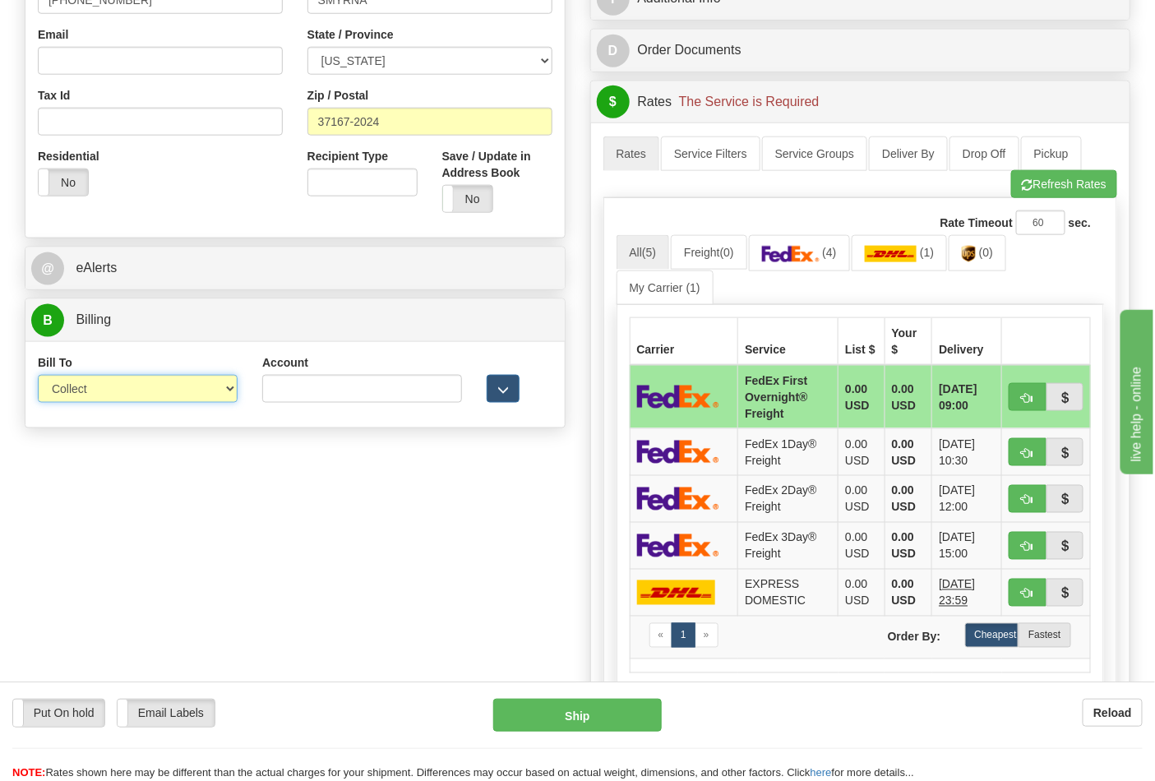
drag, startPoint x: 153, startPoint y: 382, endPoint x: 153, endPoint y: 392, distance: 10.7
click at [153, 392] on select "Sender Recipient Third Party Collect" at bounding box center [138, 389] width 200 height 28
select select "2"
click at [38, 377] on select "Sender Recipient Third Party Collect" at bounding box center [138, 389] width 200 height 28
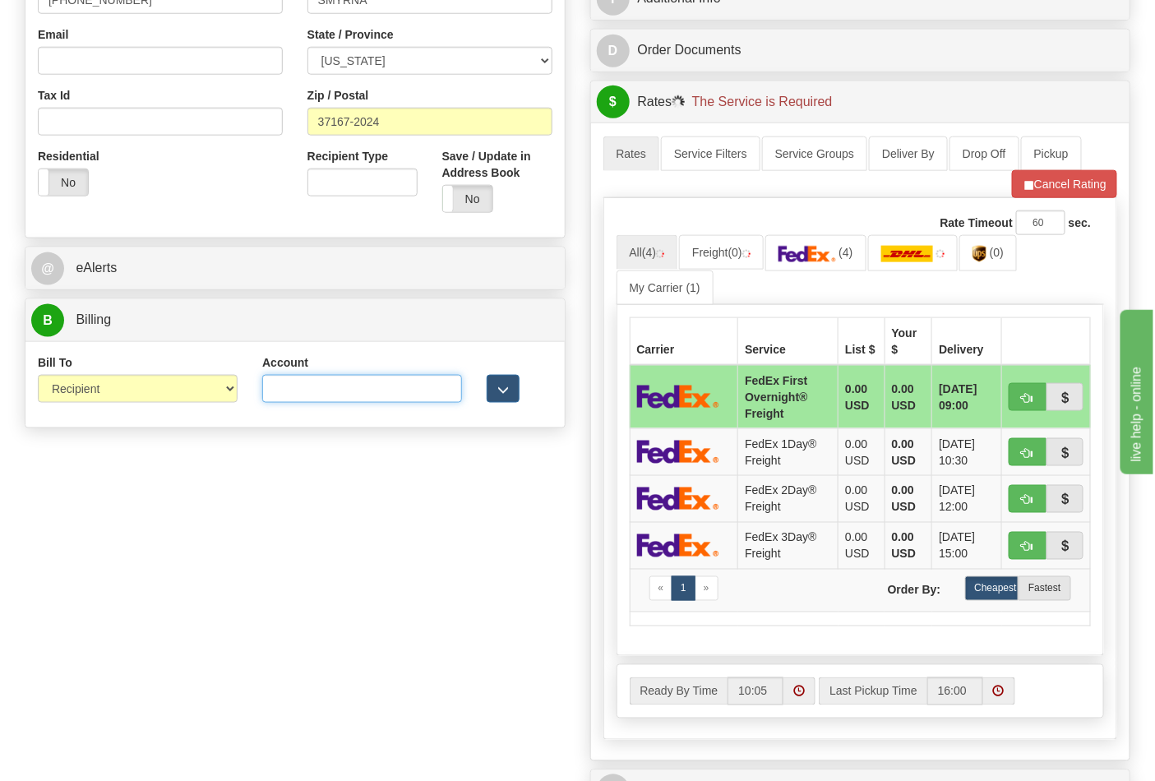
click at [283, 384] on input "Account" at bounding box center [362, 389] width 200 height 28
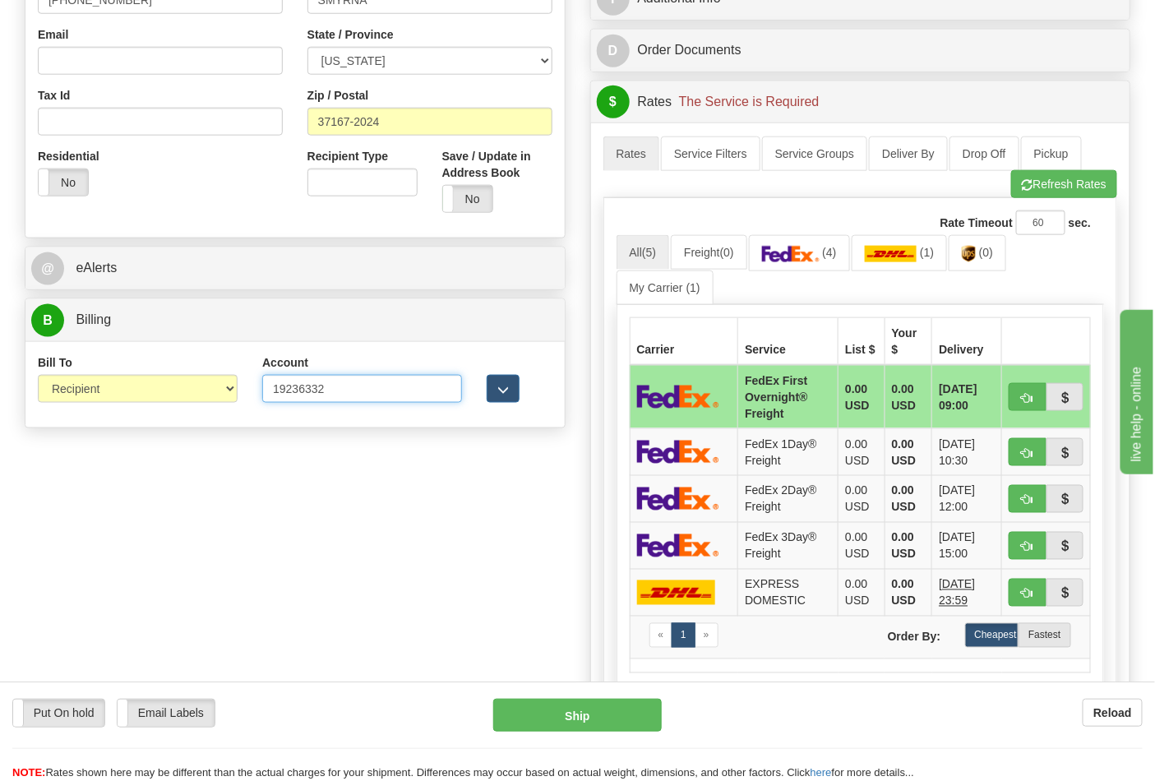
type input "19236332"
click button "Delete" at bounding box center [0, 0] width 0 height 0
click at [1094, 185] on button "Refresh Rates" at bounding box center [1065, 184] width 106 height 28
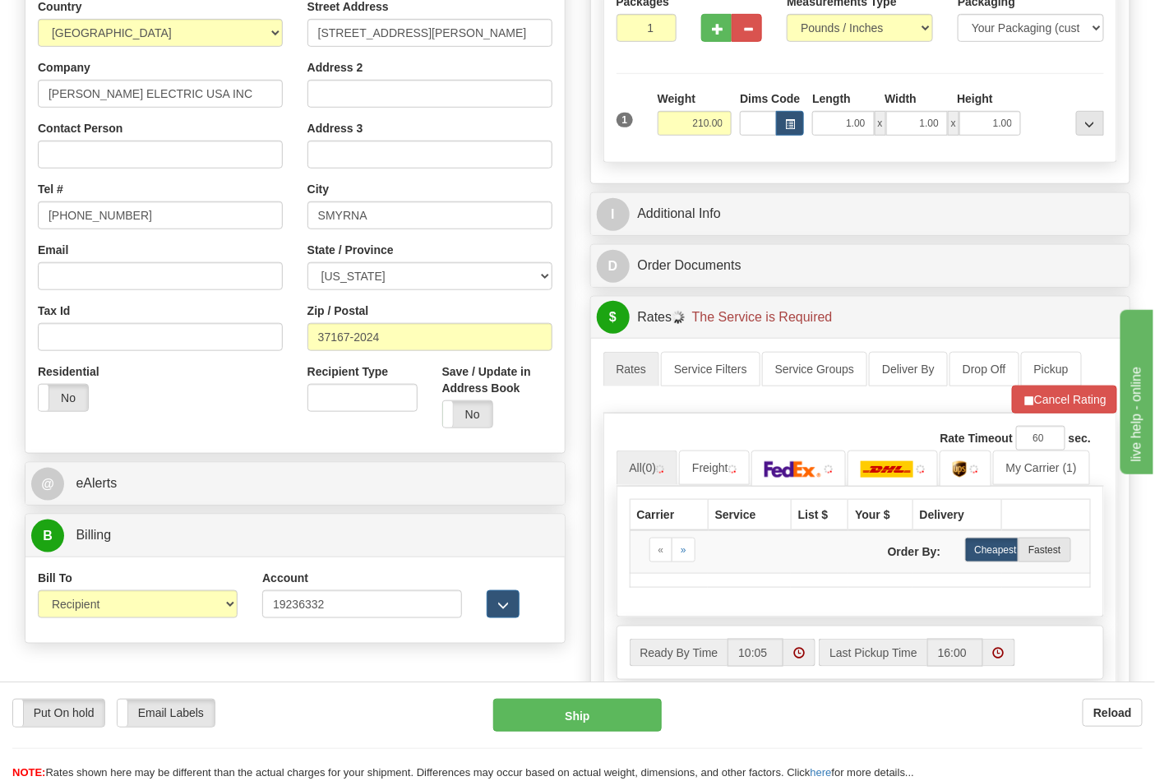
scroll to position [365, 0]
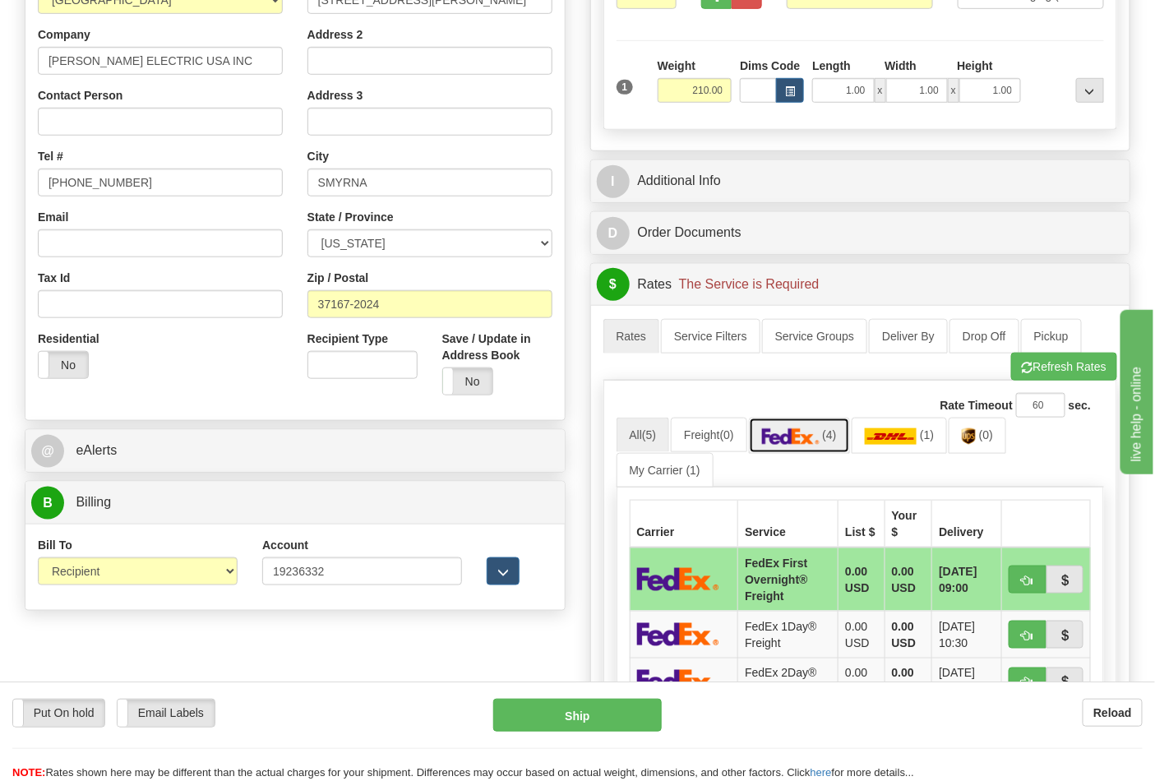
click at [783, 438] on img at bounding box center [791, 436] width 58 height 16
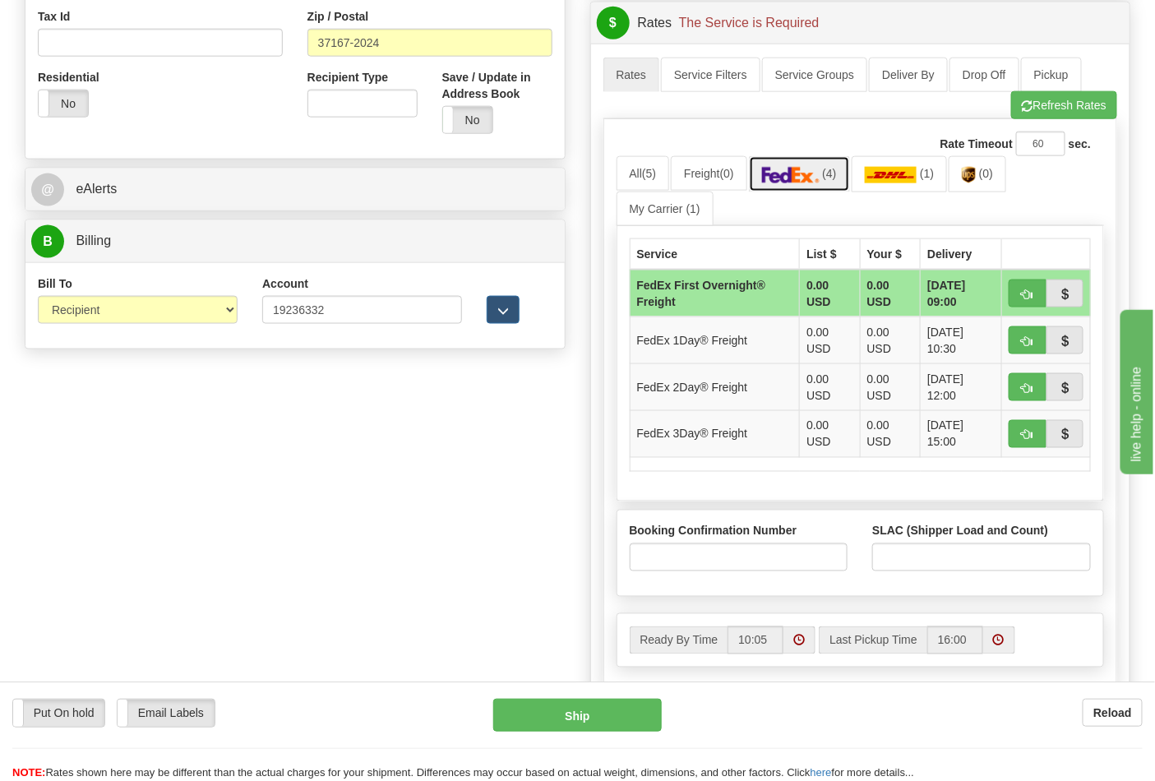
scroll to position [548, 0]
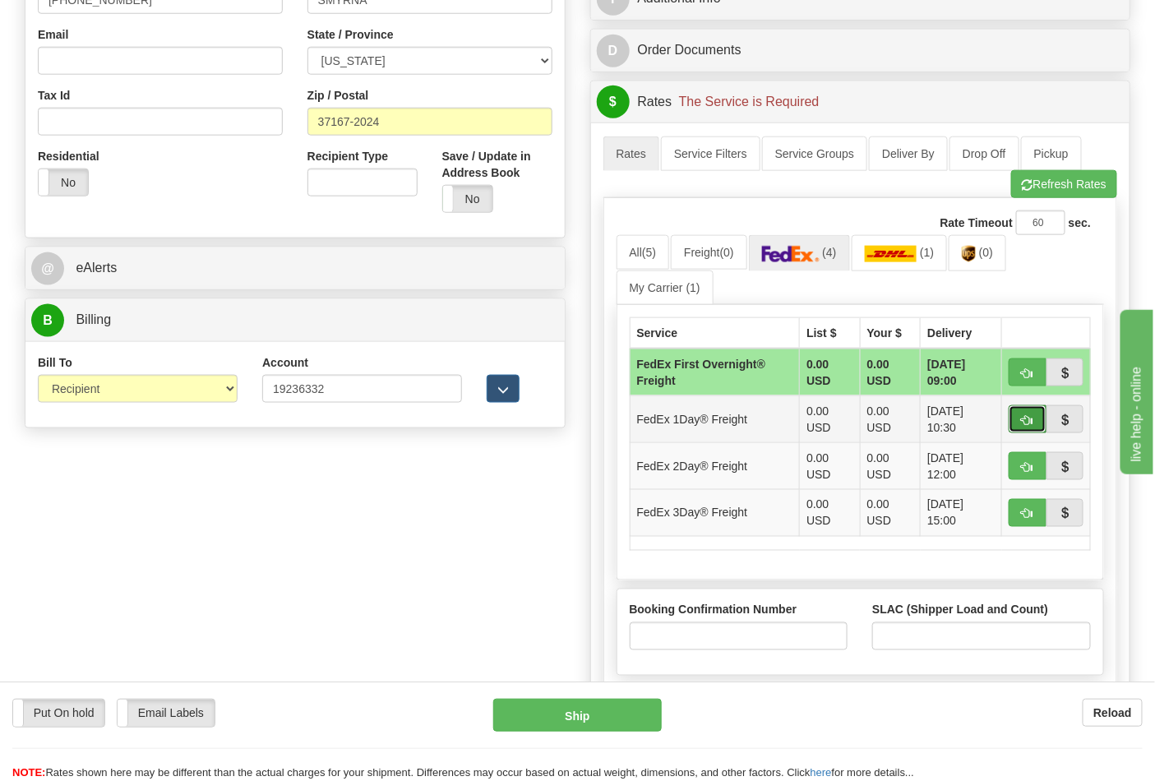
click at [1026, 415] on span "button" at bounding box center [1028, 420] width 12 height 11
type input "70"
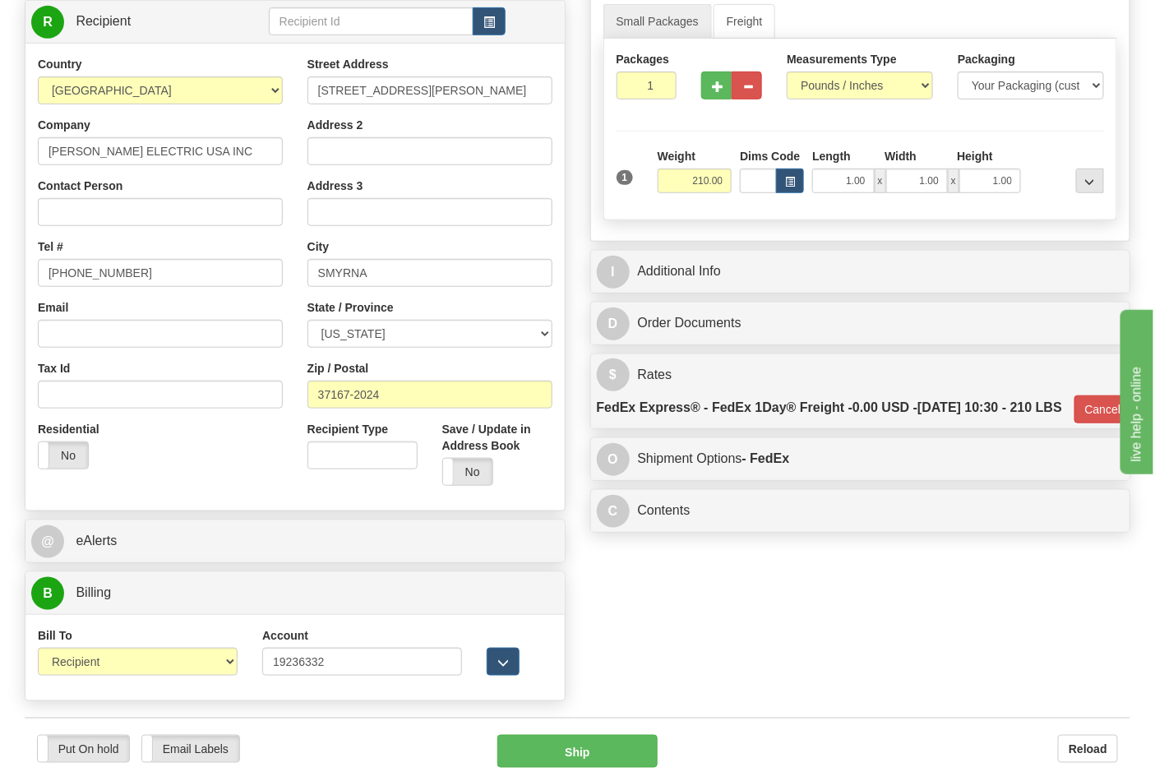
scroll to position [274, 0]
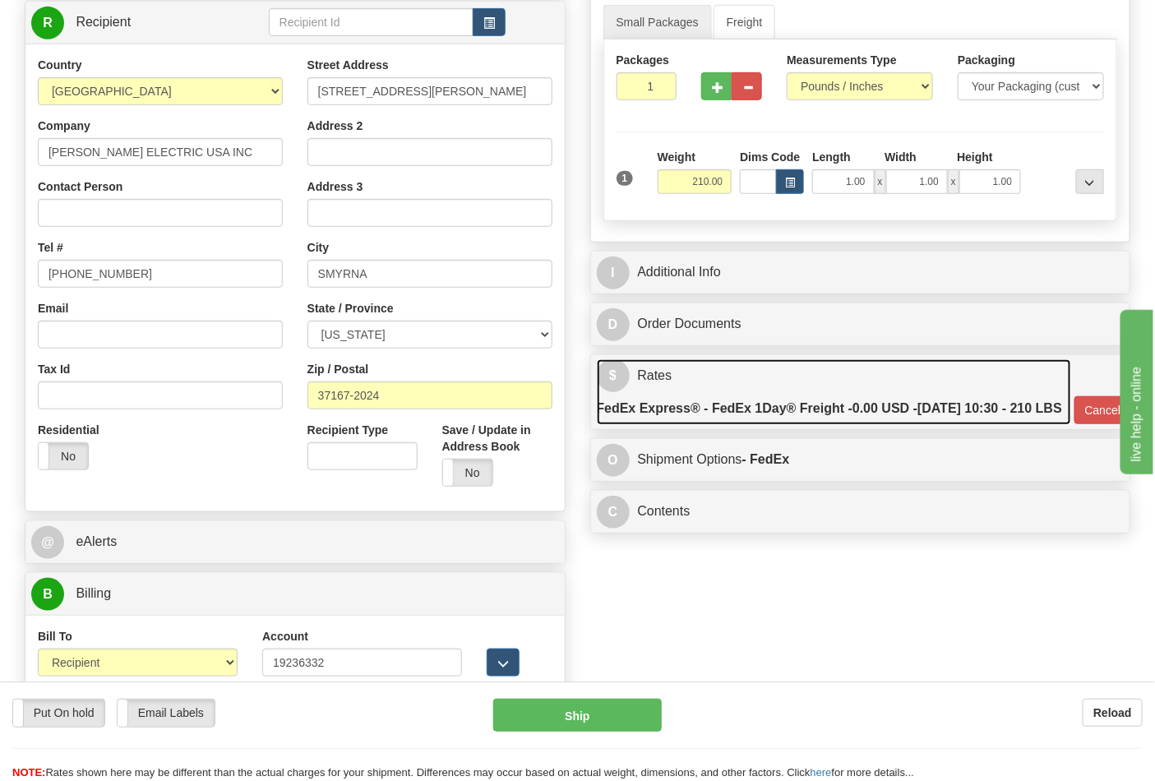
click at [859, 425] on label "FedEx Express® - FedEx 1Day® Freight - 0.00 USD - 10/02/2025 10:30 - 210 LBS" at bounding box center [830, 408] width 466 height 33
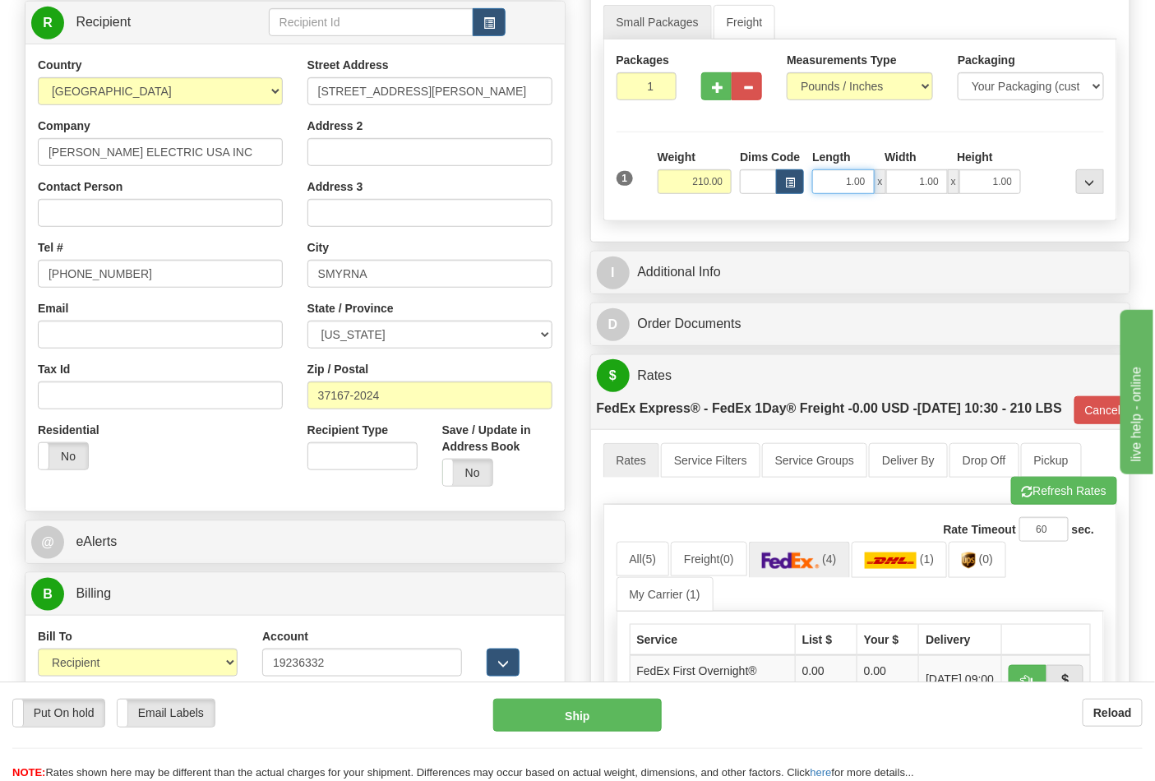
click at [842, 179] on input "1.00" at bounding box center [844, 181] width 62 height 25
drag, startPoint x: 842, startPoint y: 179, endPoint x: 872, endPoint y: 181, distance: 29.7
click at [872, 181] on input "1.00" at bounding box center [844, 181] width 62 height 25
type input "24.00"
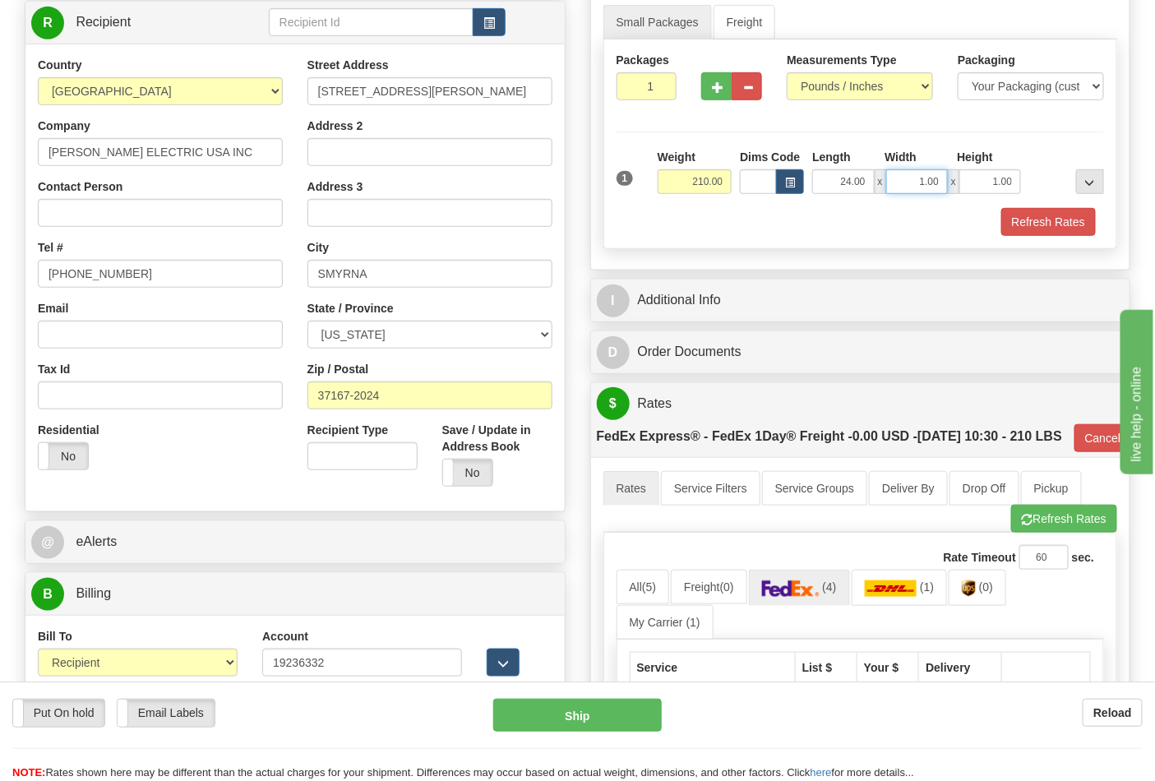
drag, startPoint x: 905, startPoint y: 178, endPoint x: 947, endPoint y: 179, distance: 42.0
click at [947, 179] on input "1.00" at bounding box center [918, 181] width 62 height 25
type input "40.00"
drag, startPoint x: 985, startPoint y: 178, endPoint x: 1037, endPoint y: 178, distance: 51.8
click at [1037, 178] on div "1 Weight 210.00 Dims Code x" at bounding box center [861, 178] width 497 height 58
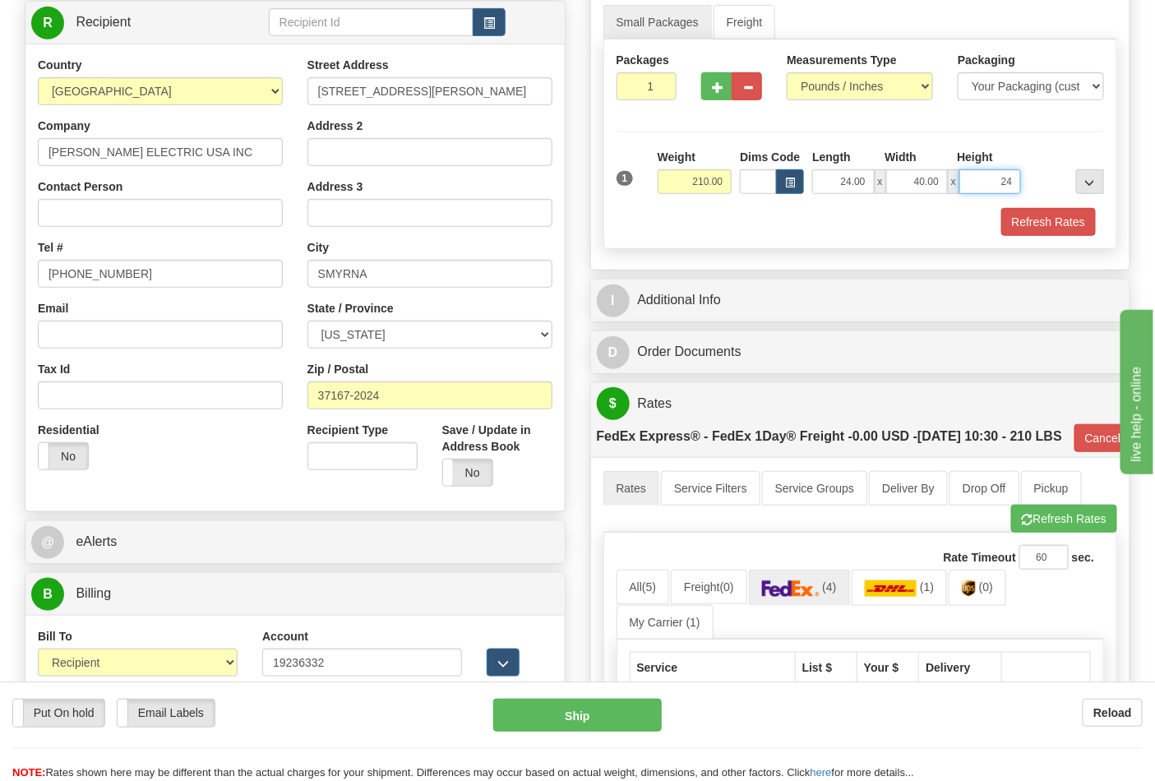
click button "Delete" at bounding box center [0, 0] width 0 height 0
type input "24.00"
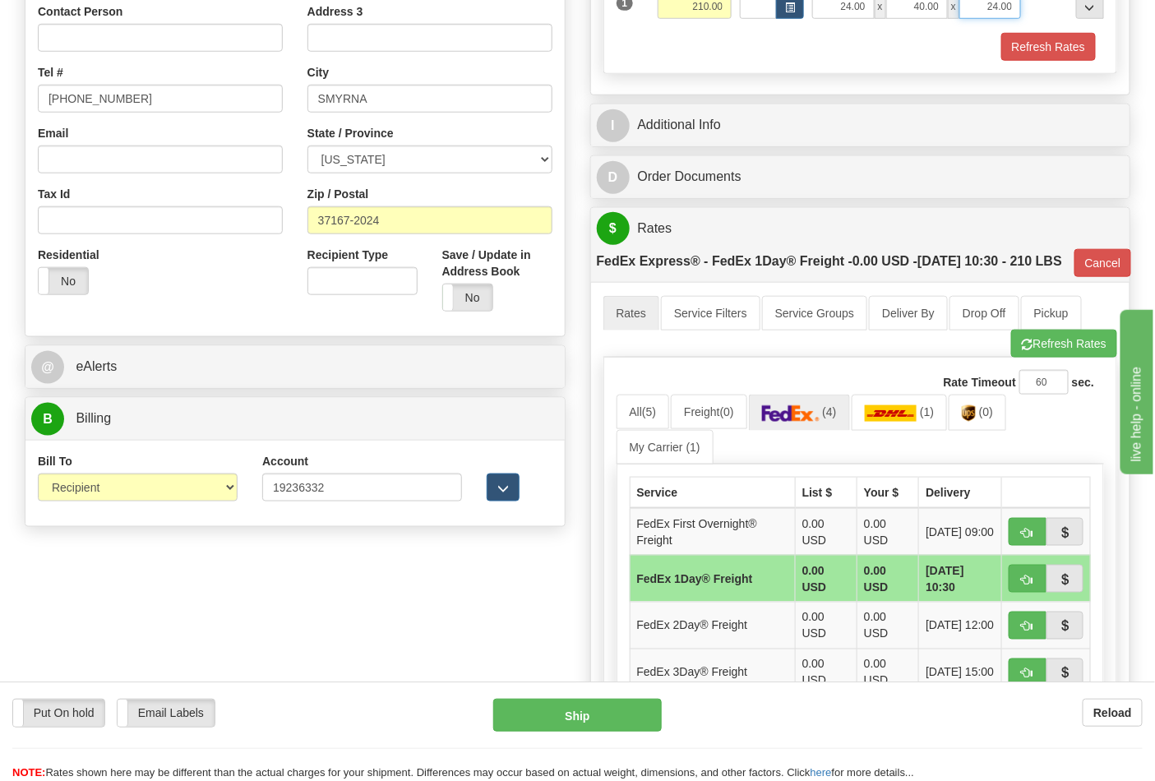
scroll to position [456, 0]
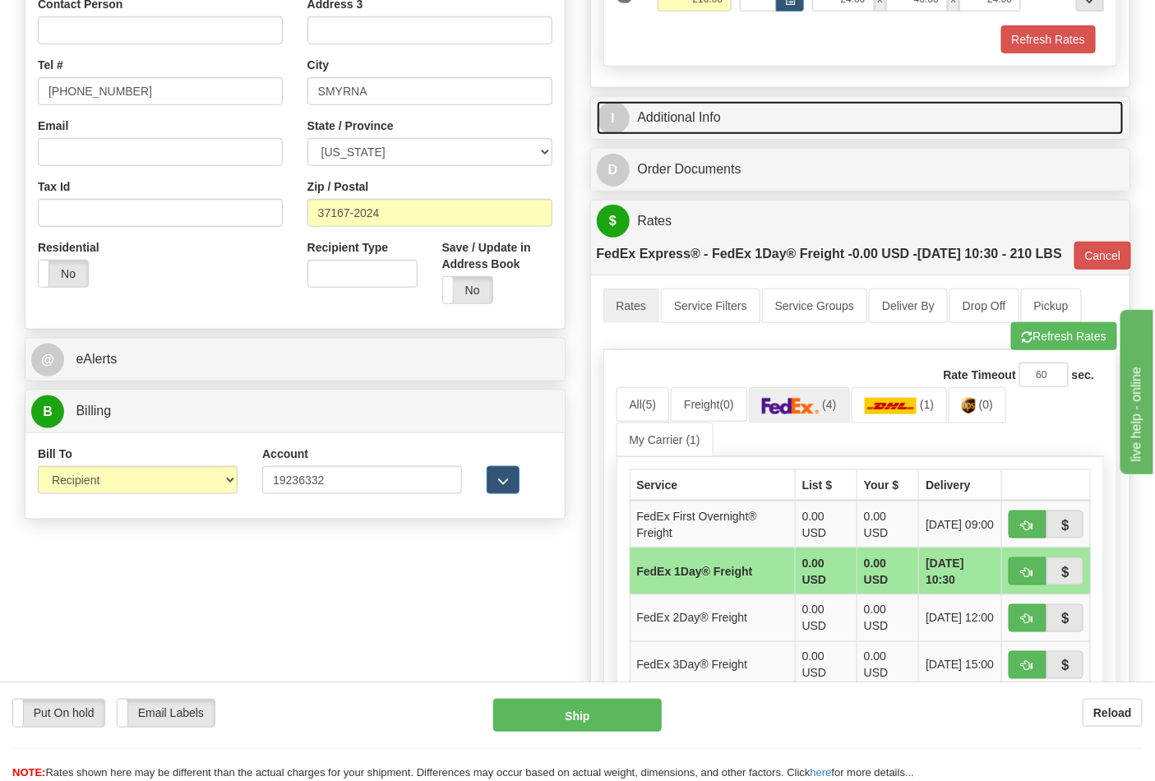
click at [887, 118] on link "I Additional Info" at bounding box center [861, 118] width 528 height 34
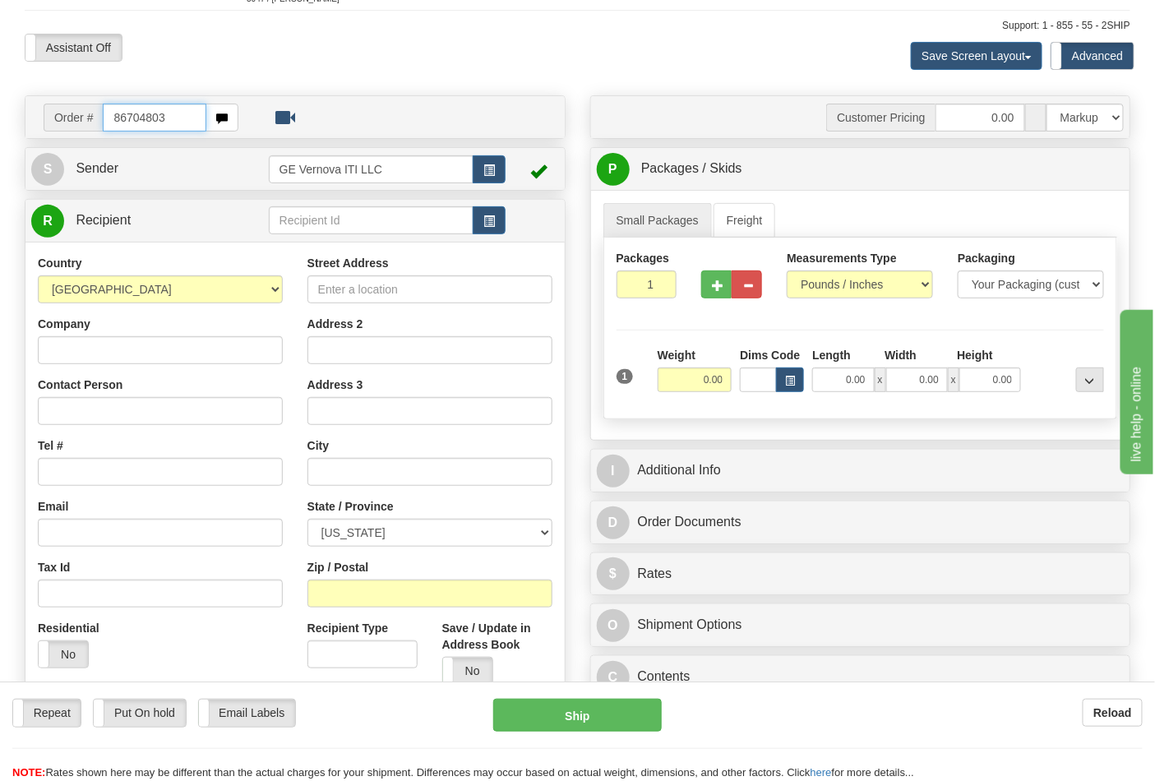
drag, startPoint x: 183, startPoint y: 118, endPoint x: 71, endPoint y: 116, distance: 111.9
click at [71, 116] on div "Order # 86704803" at bounding box center [141, 118] width 195 height 28
type input "86704803"
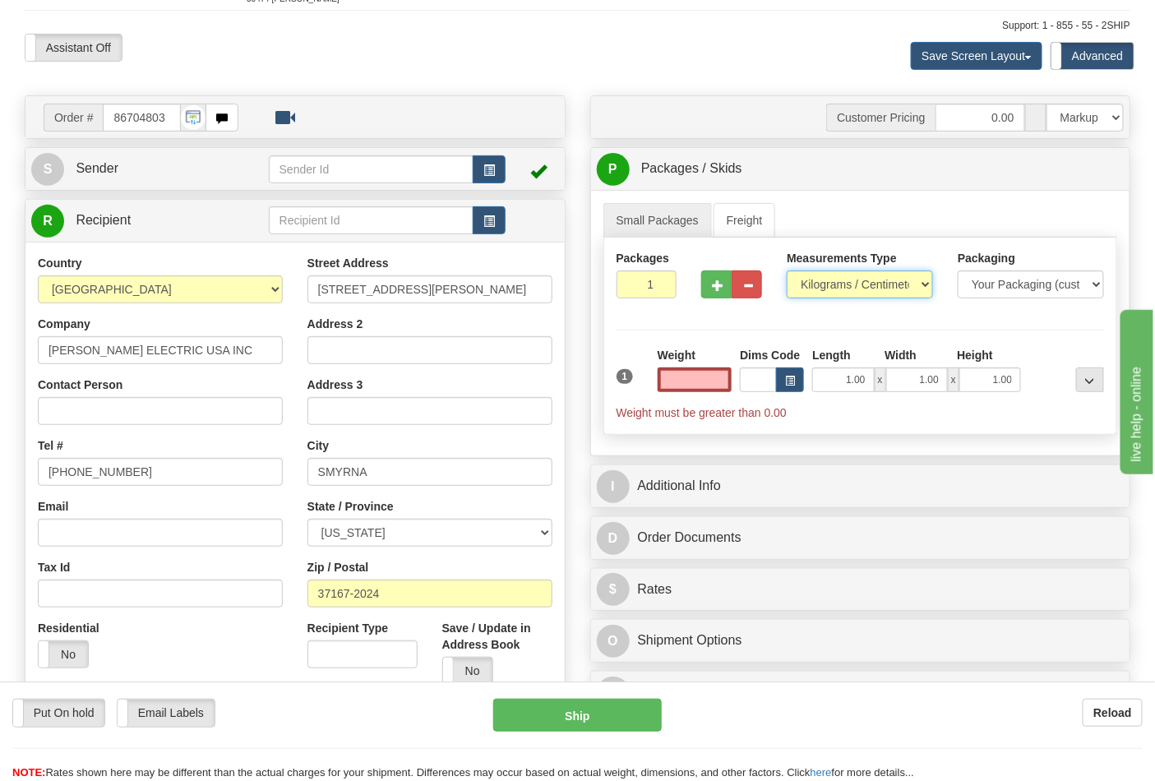
type input "0.00"
click at [801, 288] on select "Pounds / Inches Kilograms / Centimeters" at bounding box center [860, 285] width 146 height 28
select select "0"
click at [787, 271] on select "Pounds / Inches Kilograms / Centimeters" at bounding box center [860, 285] width 146 height 28
drag, startPoint x: 702, startPoint y: 379, endPoint x: 734, endPoint y: 384, distance: 32.5
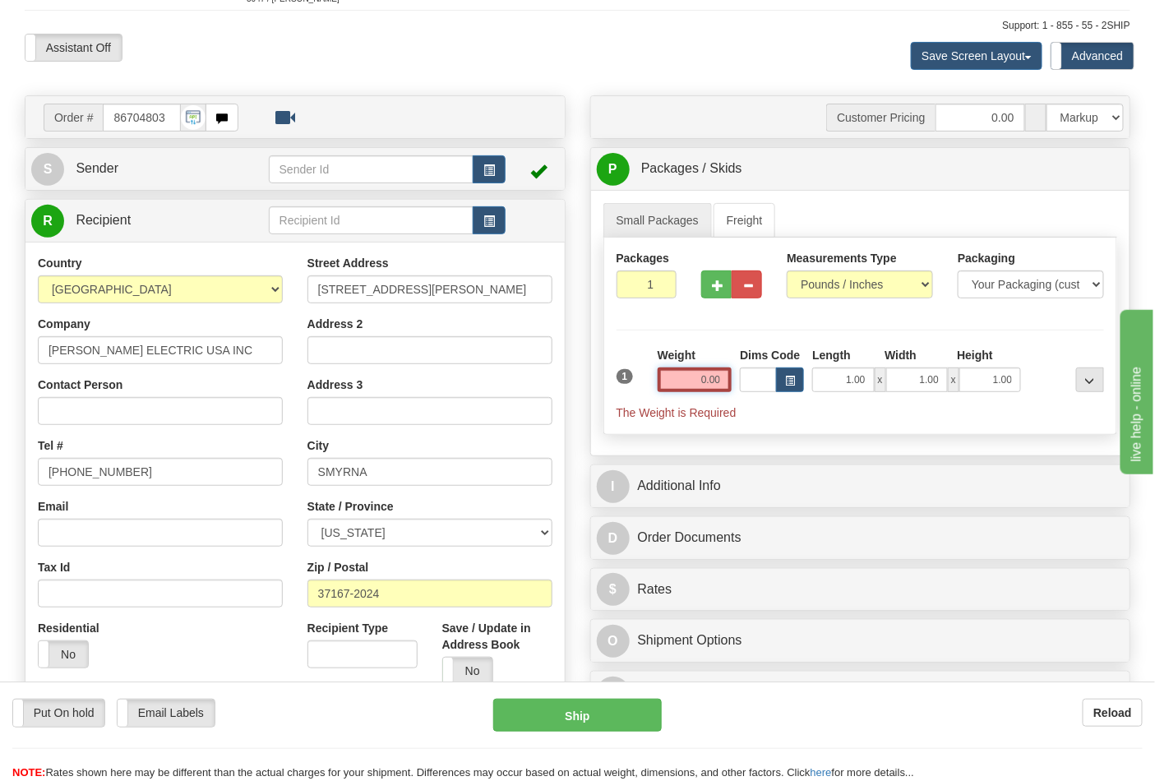
click at [734, 384] on div "Weight 0.00" at bounding box center [695, 376] width 83 height 58
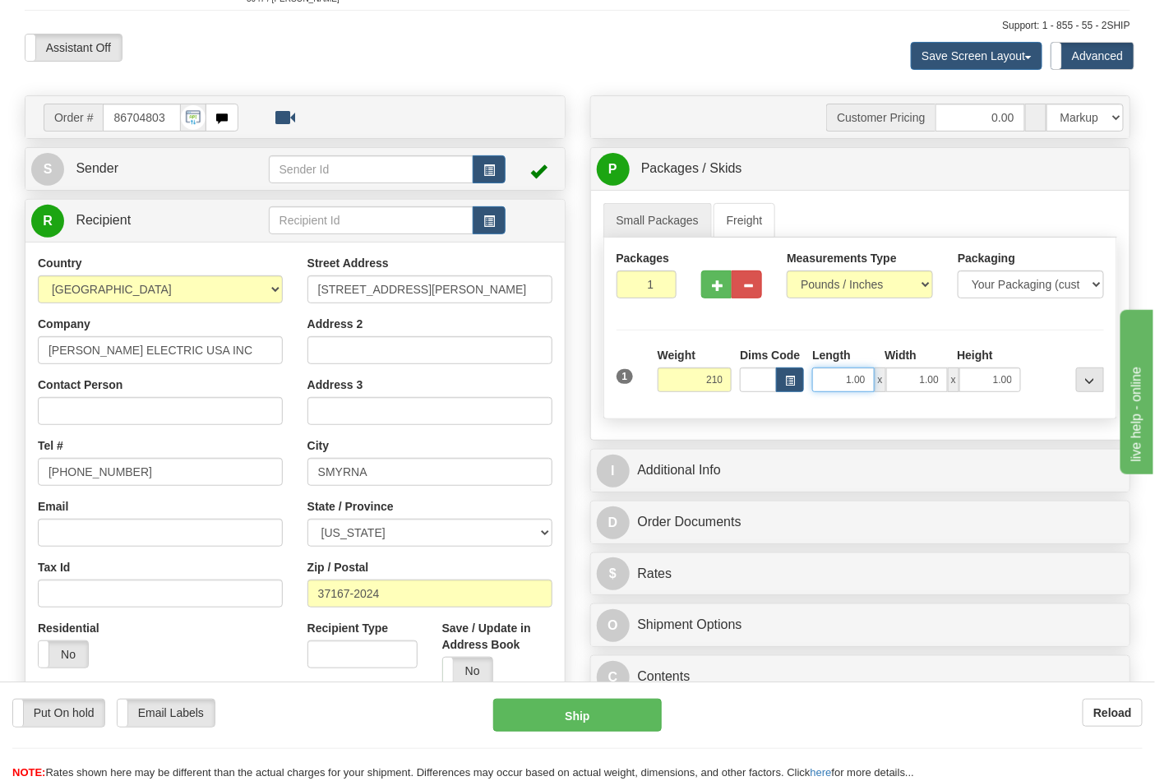
type input "210.00"
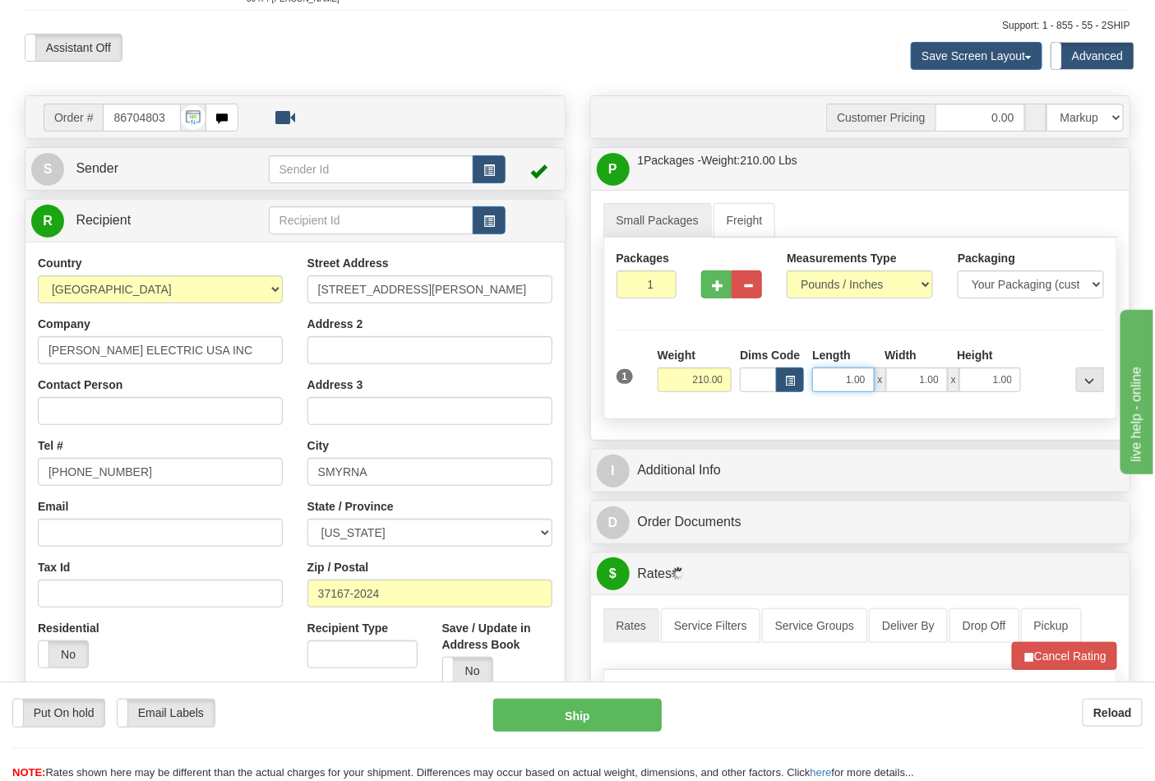
drag, startPoint x: 831, startPoint y: 390, endPoint x: 892, endPoint y: 388, distance: 61.7
click at [892, 388] on div "1.00 x 1.00 x 1.00" at bounding box center [917, 380] width 209 height 25
type input "24.00"
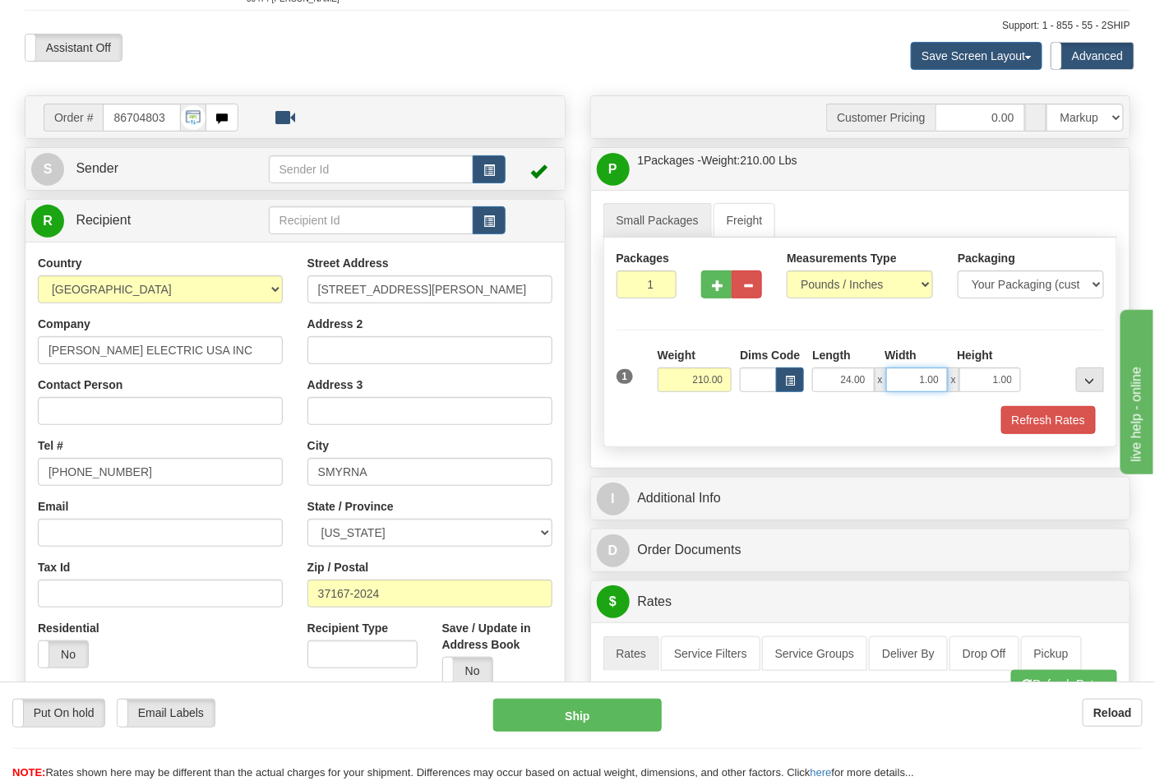
drag, startPoint x: 908, startPoint y: 371, endPoint x: 942, endPoint y: 375, distance: 34.8
click at [942, 375] on input "1.00" at bounding box center [918, 380] width 62 height 25
type input "40.00"
drag, startPoint x: 984, startPoint y: 379, endPoint x: 1014, endPoint y: 377, distance: 30.5
click at [1014, 377] on input "1.00" at bounding box center [991, 380] width 62 height 25
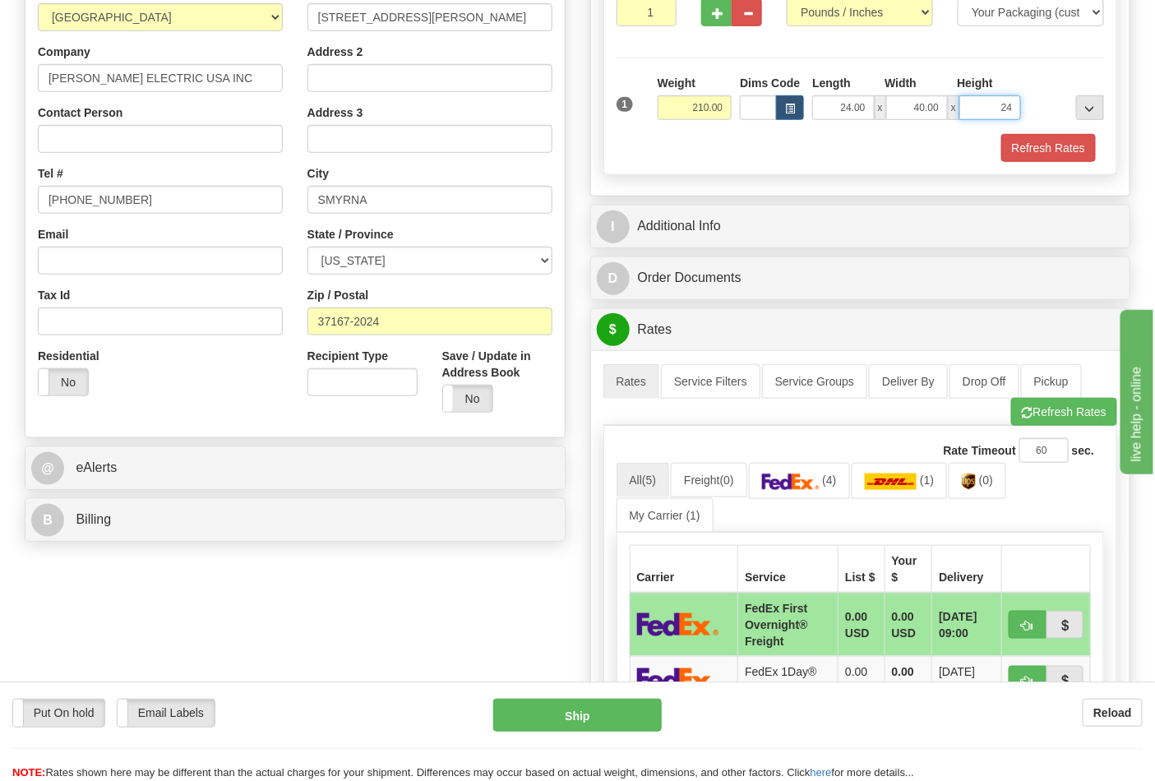
scroll to position [350, 0]
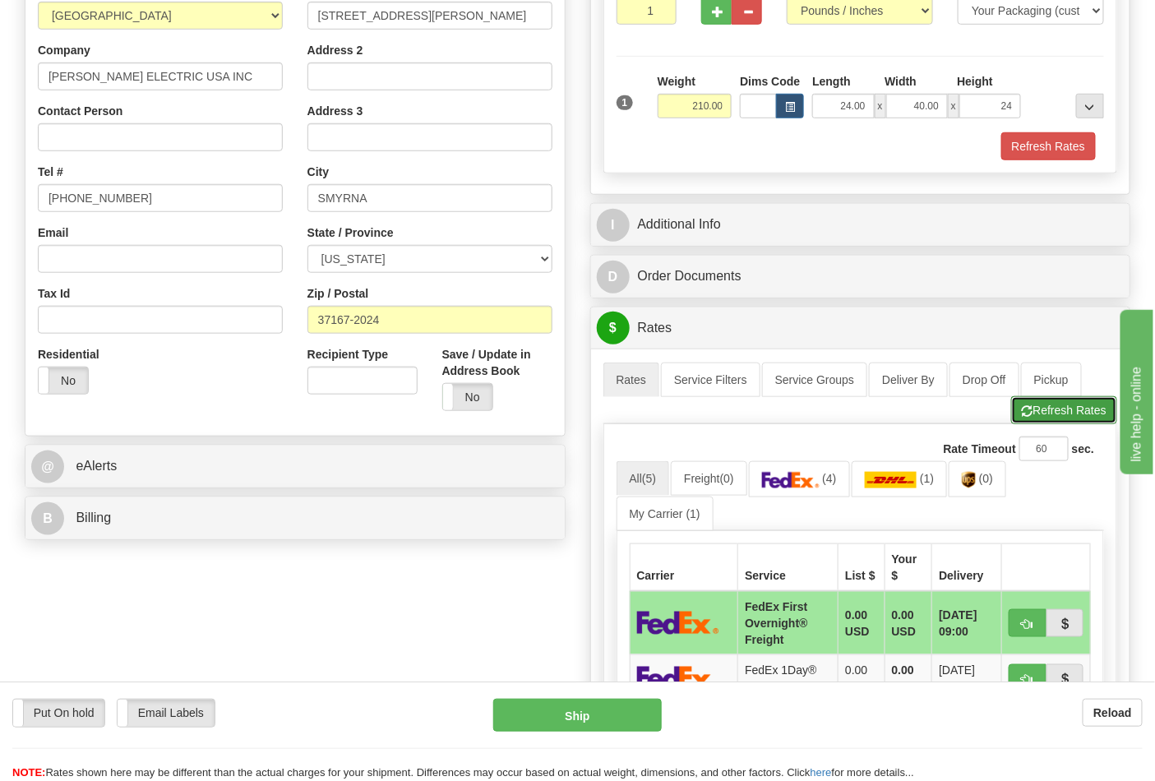
type input "24.00"
click at [1033, 421] on button "Refresh Rates" at bounding box center [1065, 410] width 106 height 28
click at [808, 491] on link "(4)" at bounding box center [799, 478] width 101 height 35
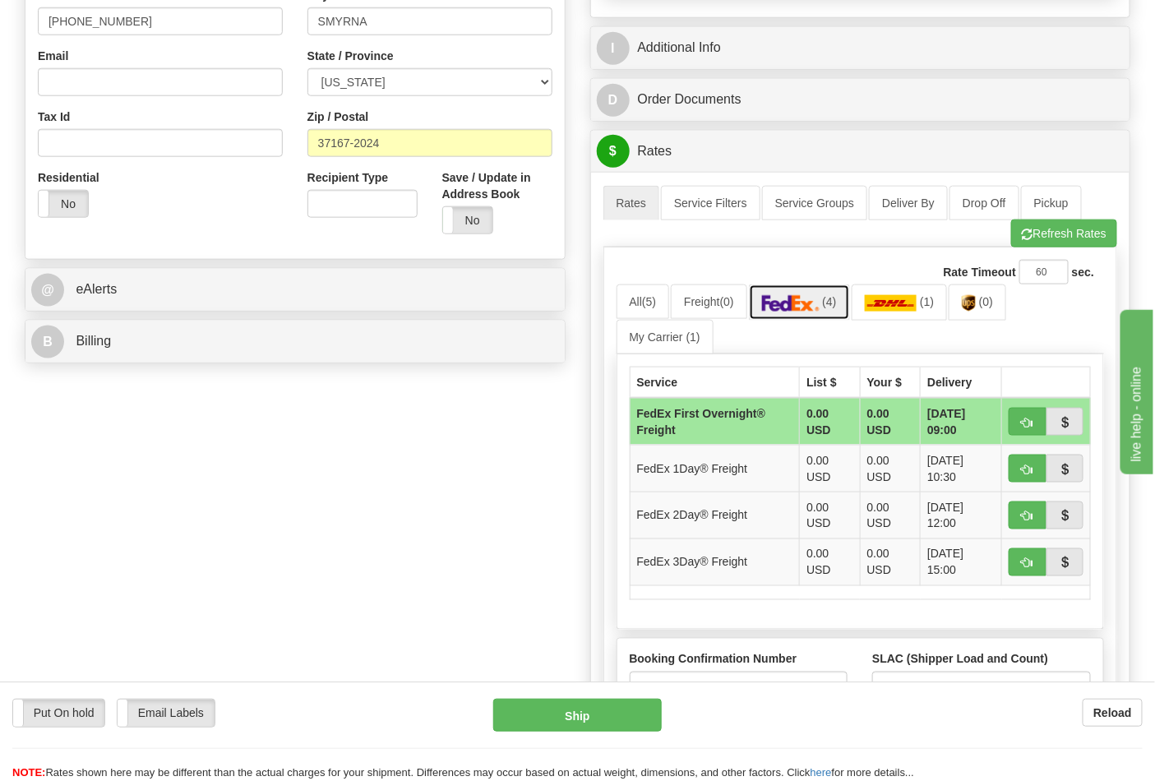
scroll to position [532, 0]
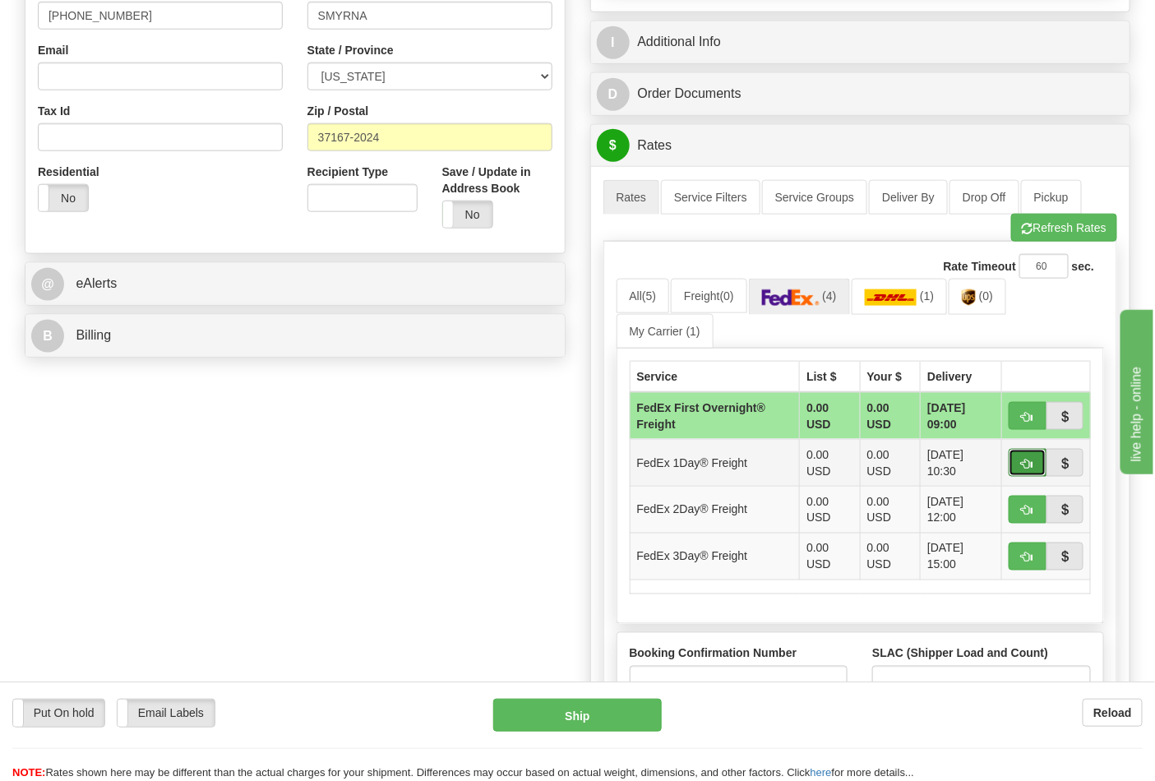
click at [1030, 466] on span "button" at bounding box center [1028, 464] width 12 height 11
type input "70"
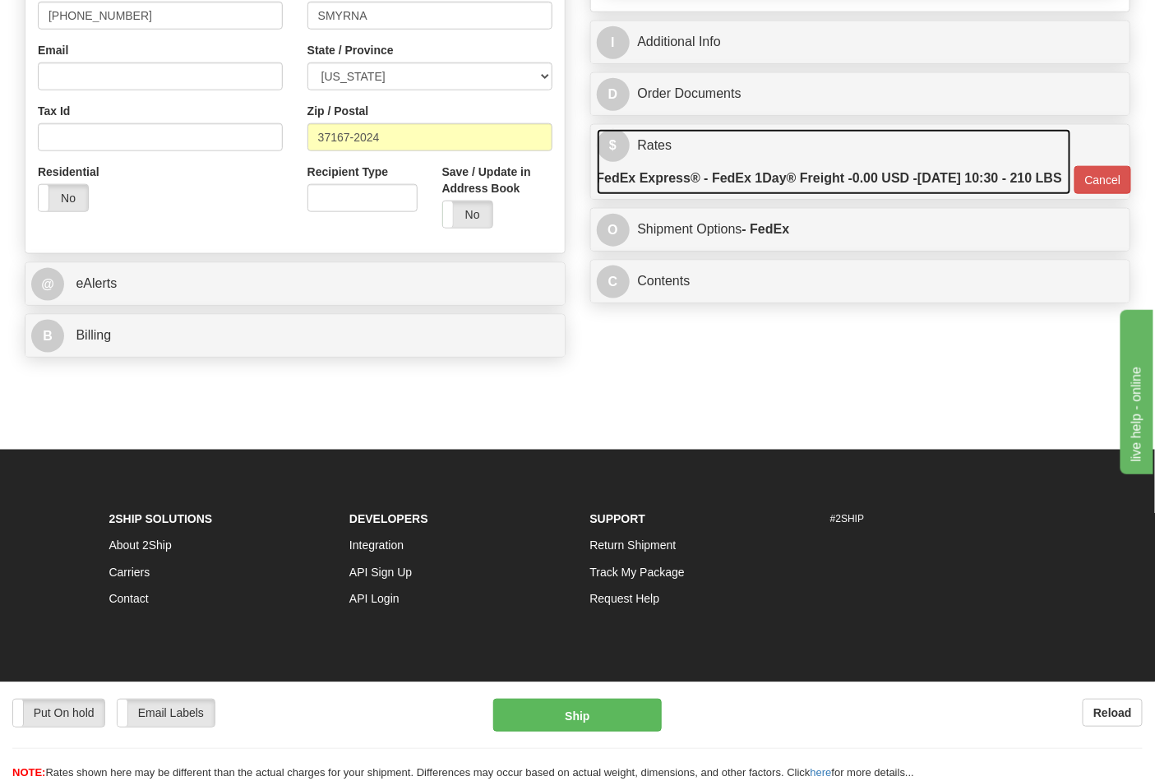
click at [946, 187] on label "FedEx Express® - FedEx 1Day® Freight - 0.00 USD - 10/02/2025 10:30 - 210 LBS" at bounding box center [830, 178] width 466 height 33
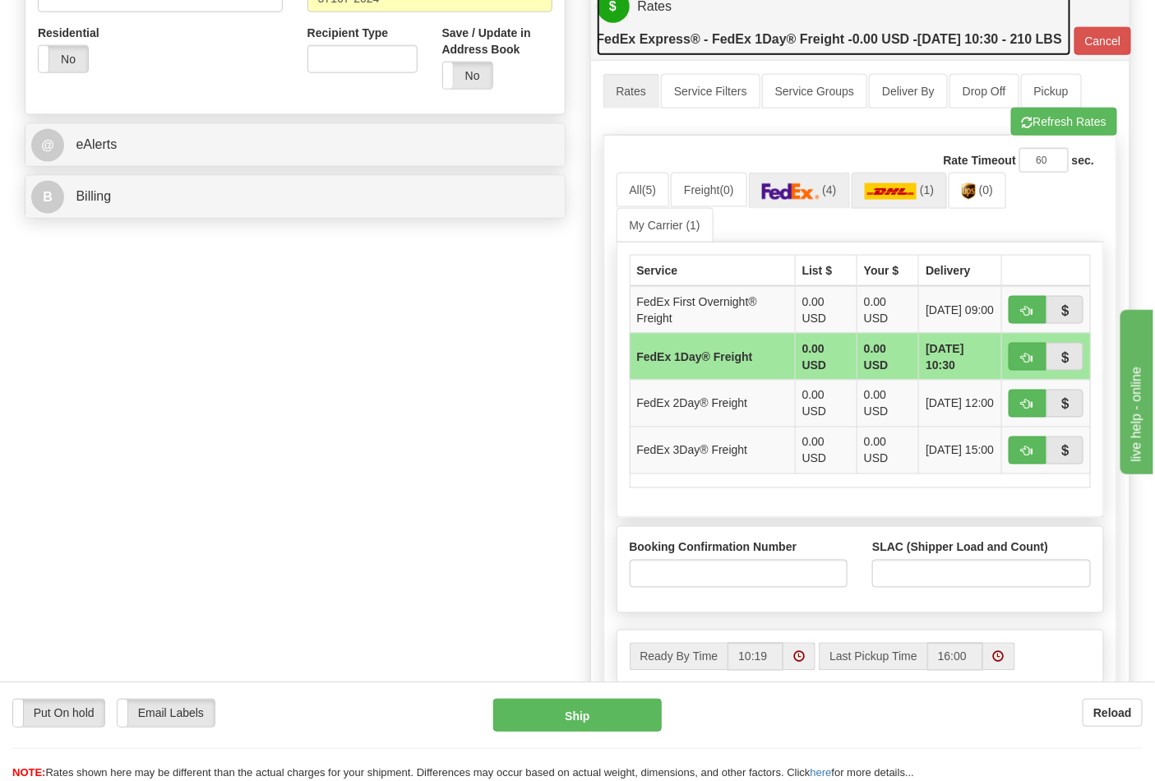
scroll to position [716, 0]
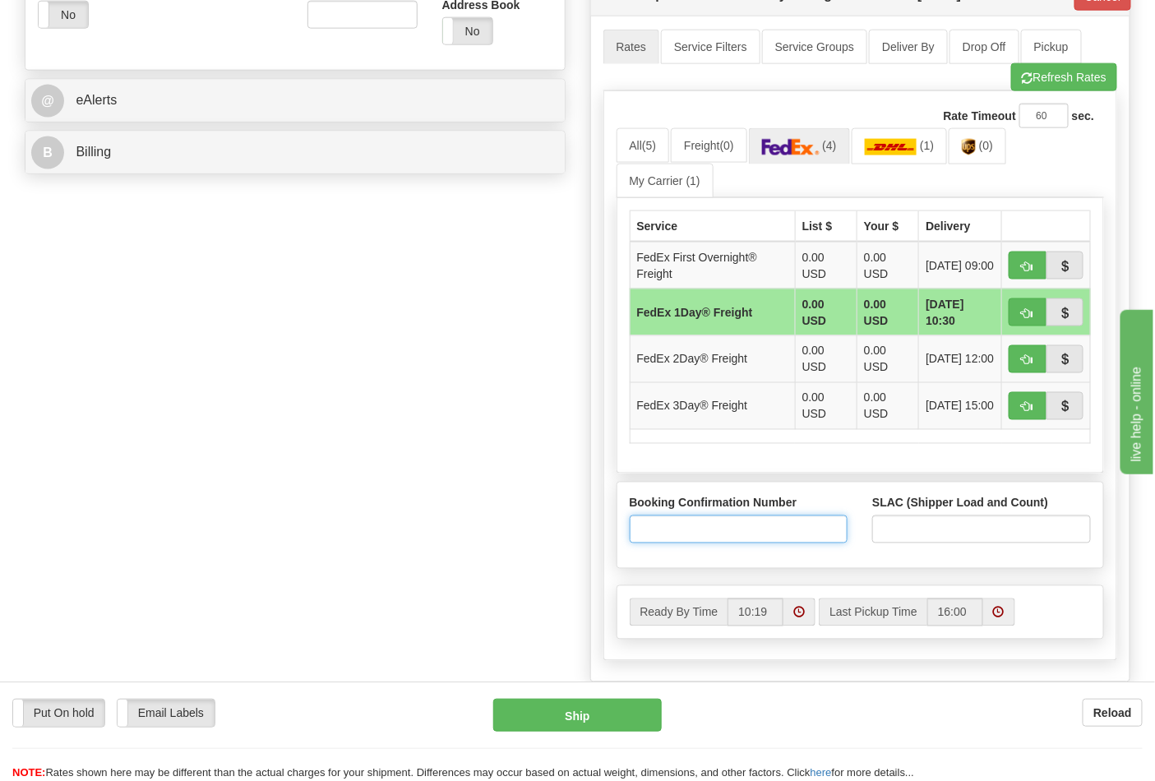
click at [722, 544] on input "Booking Confirmation Number" at bounding box center [739, 530] width 219 height 28
type input "N/A"
click at [884, 544] on input "SLAC (Shipper Load and Count)" at bounding box center [982, 530] width 219 height 28
type input "1"
click at [1026, 319] on span "button" at bounding box center [1028, 313] width 12 height 11
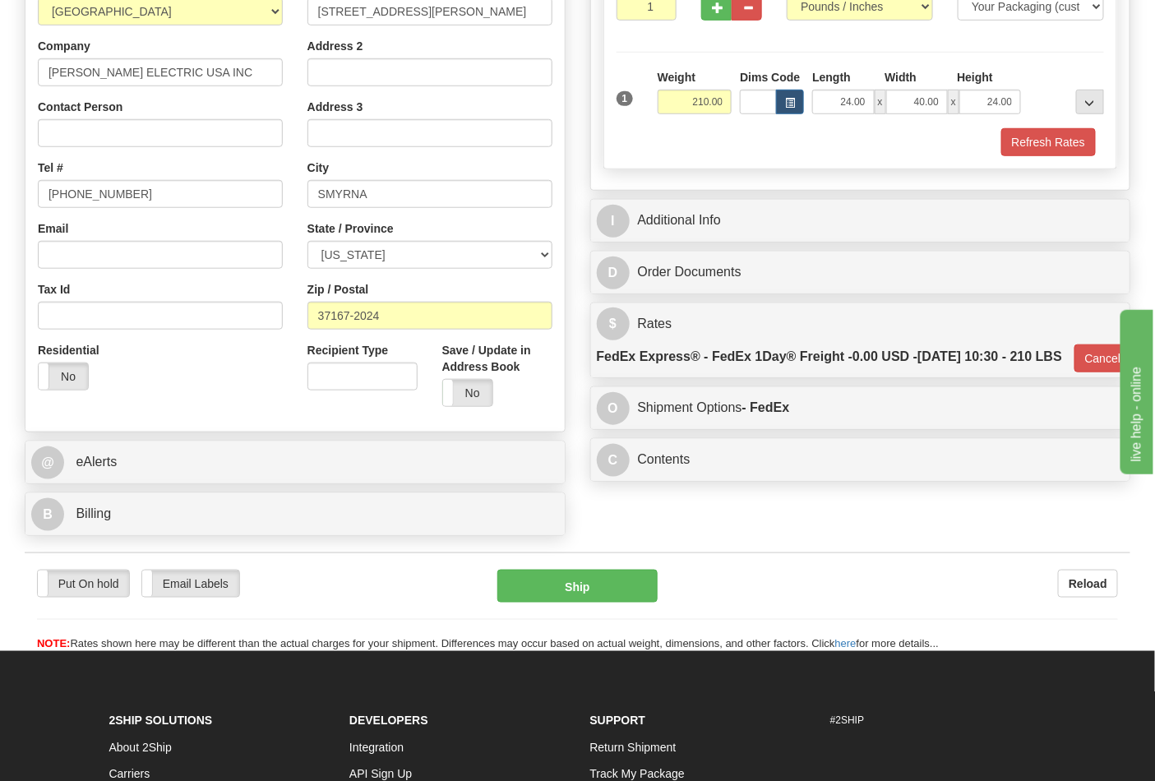
scroll to position [384, 0]
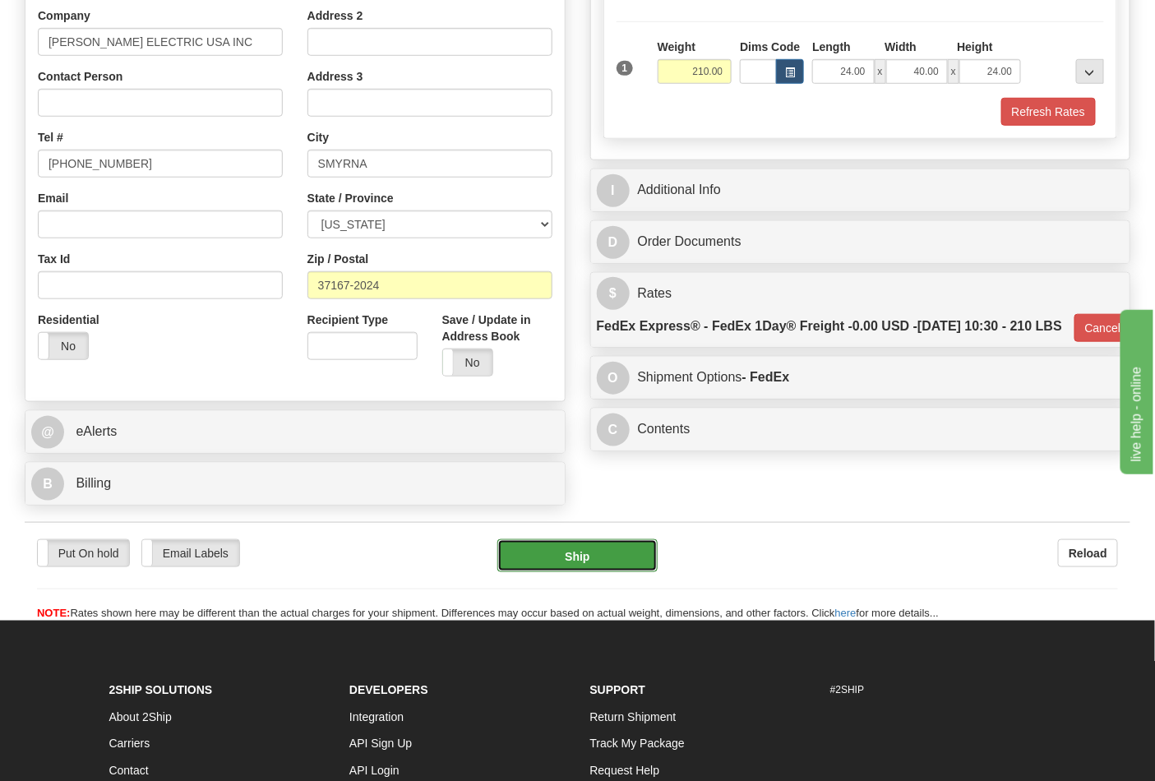
click at [576, 554] on button "Ship" at bounding box center [578, 556] width 160 height 33
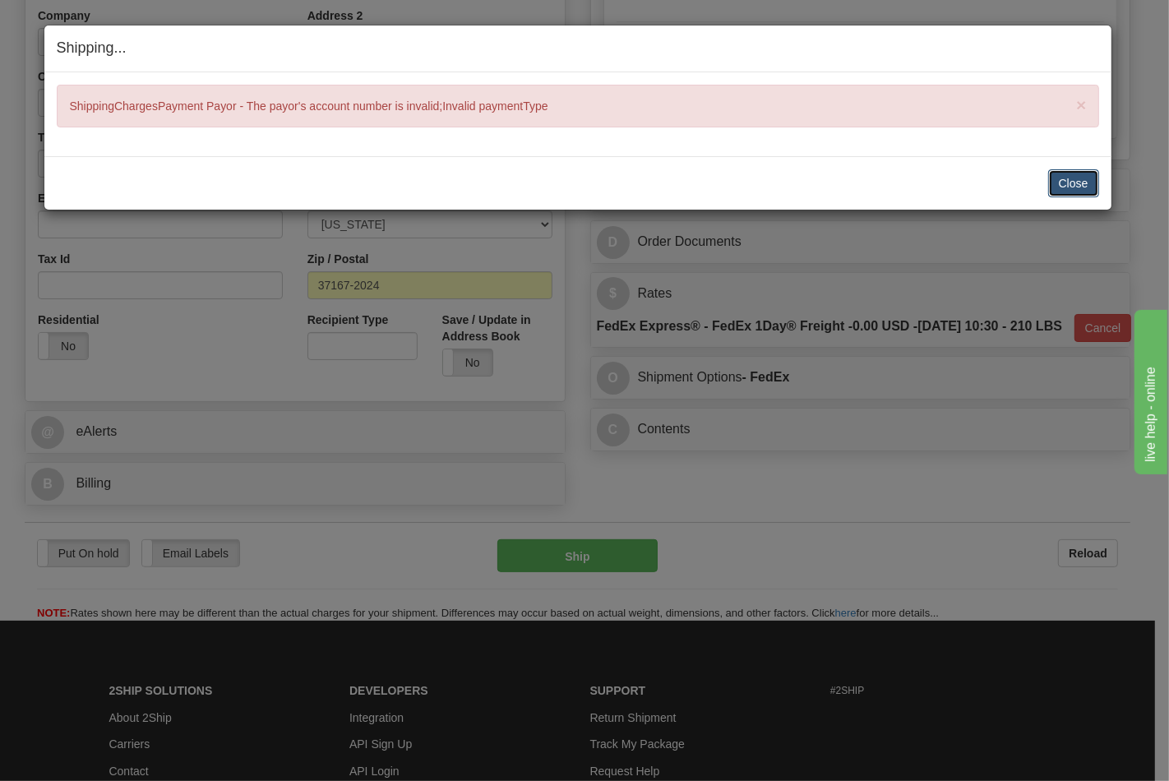
click at [1065, 178] on button "Close" at bounding box center [1074, 183] width 51 height 28
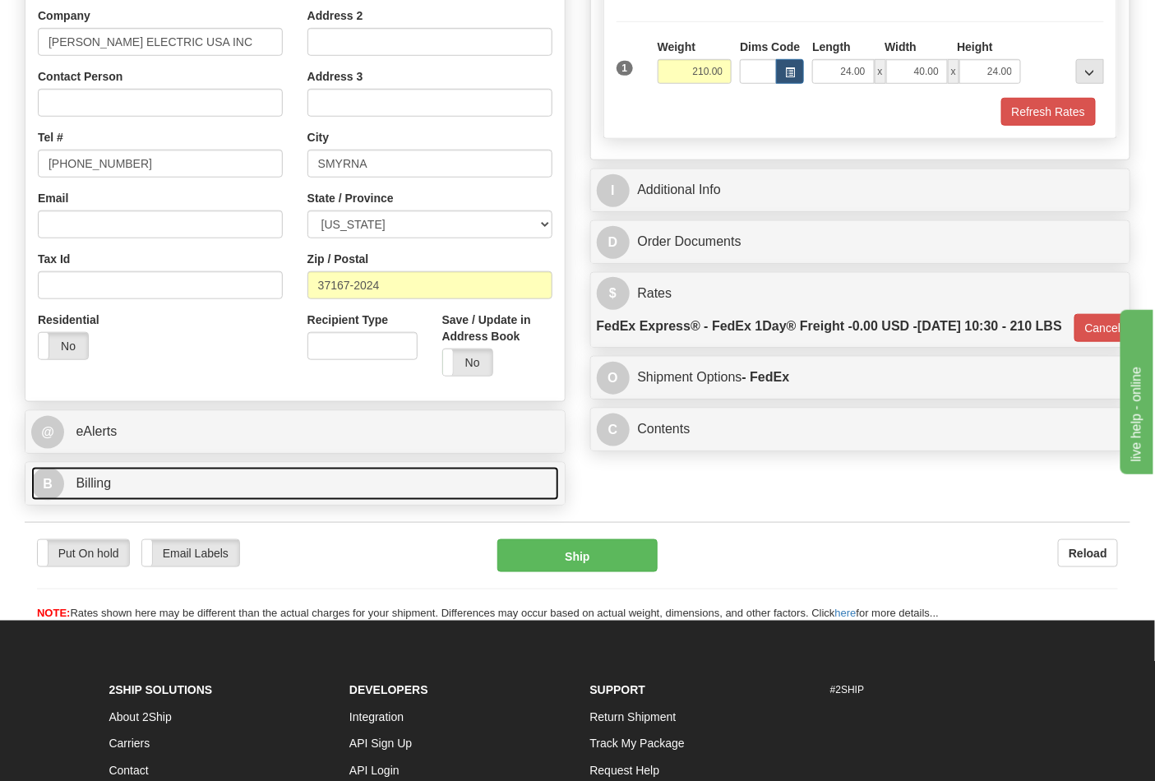
click at [120, 489] on link "B Billing" at bounding box center [295, 484] width 528 height 34
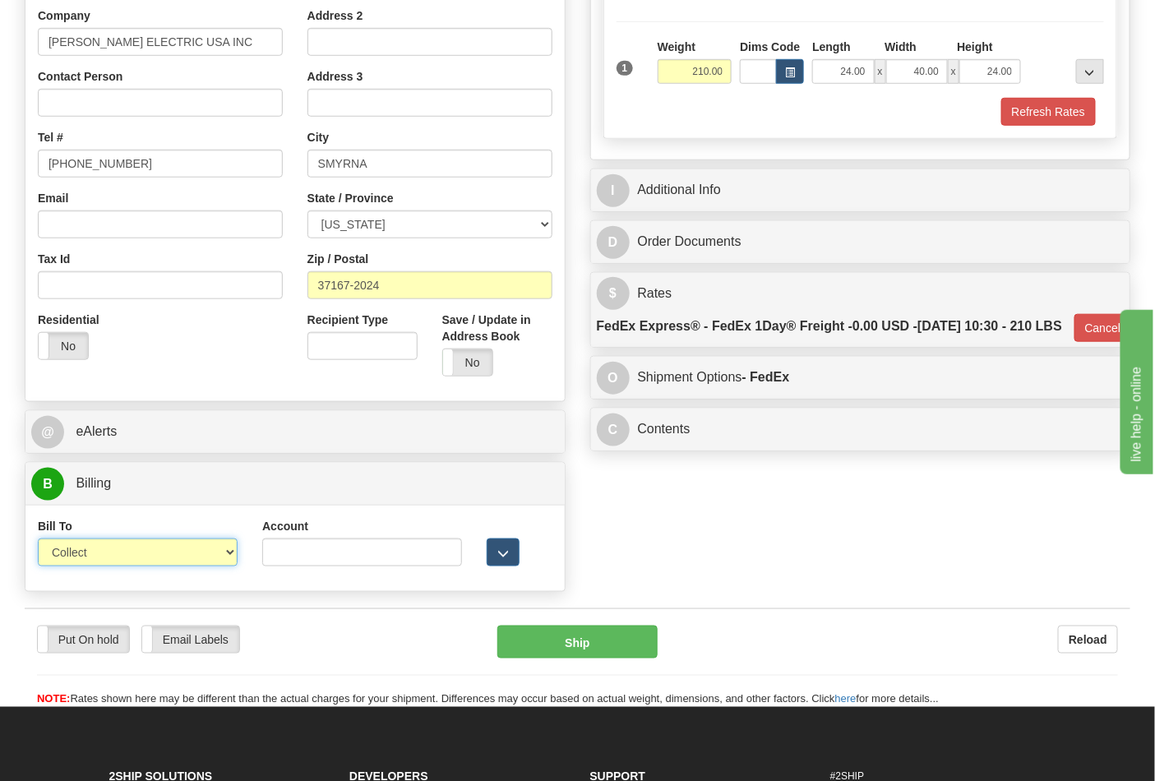
click at [158, 554] on select "Sender Recipient Third Party Collect" at bounding box center [138, 553] width 200 height 28
select select "2"
click at [38, 540] on select "Sender Recipient Third Party Collect" at bounding box center [138, 553] width 200 height 28
type input "70"
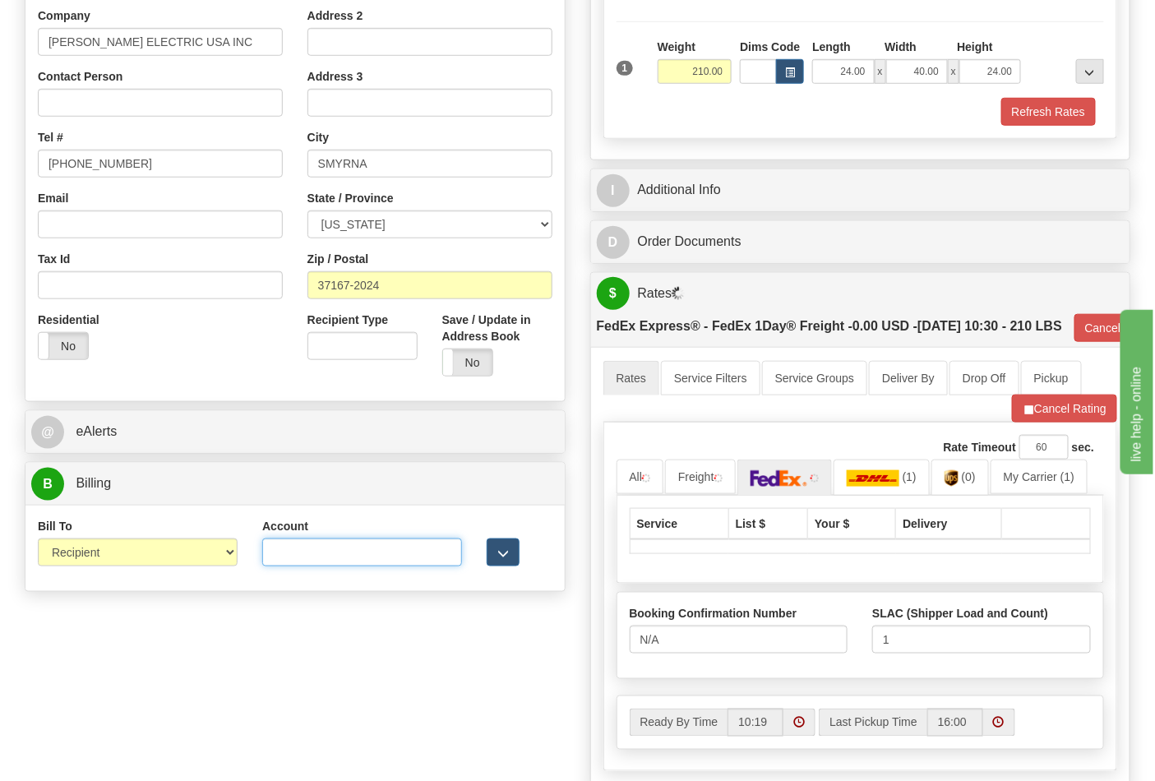
click at [283, 549] on input "Account" at bounding box center [362, 553] width 200 height 28
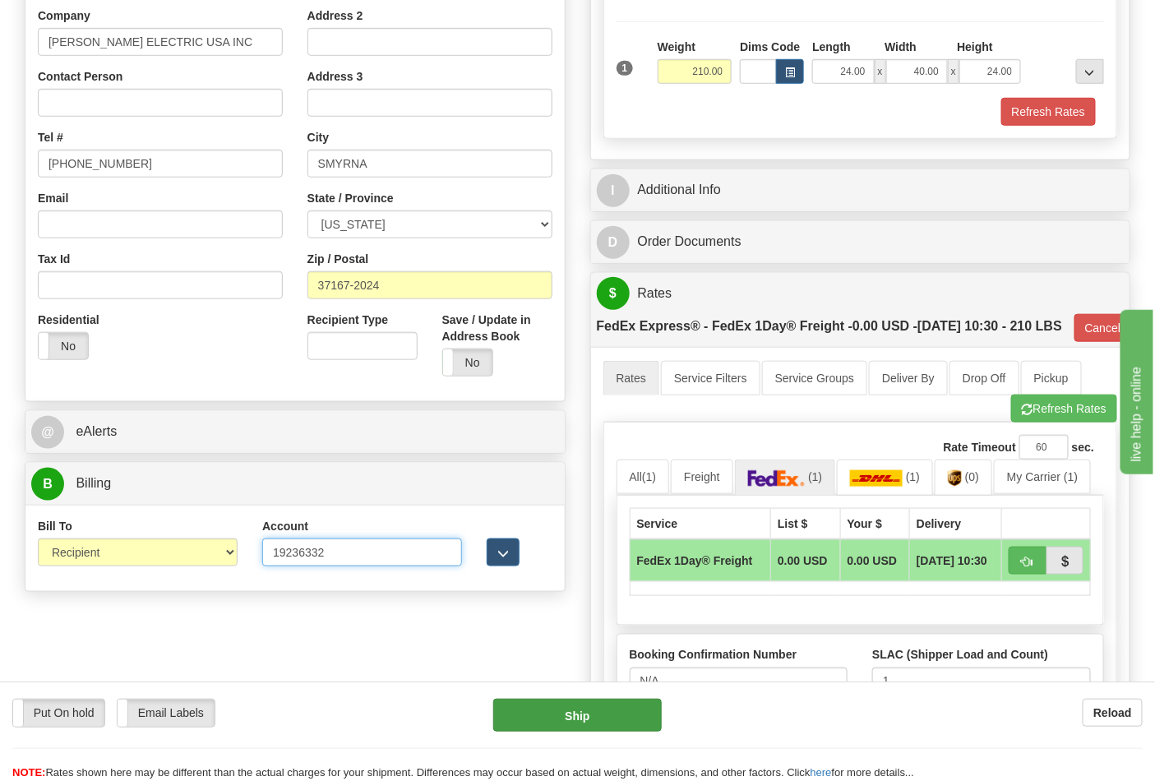
type input "19236332"
click at [588, 724] on button "Ship" at bounding box center [577, 715] width 168 height 33
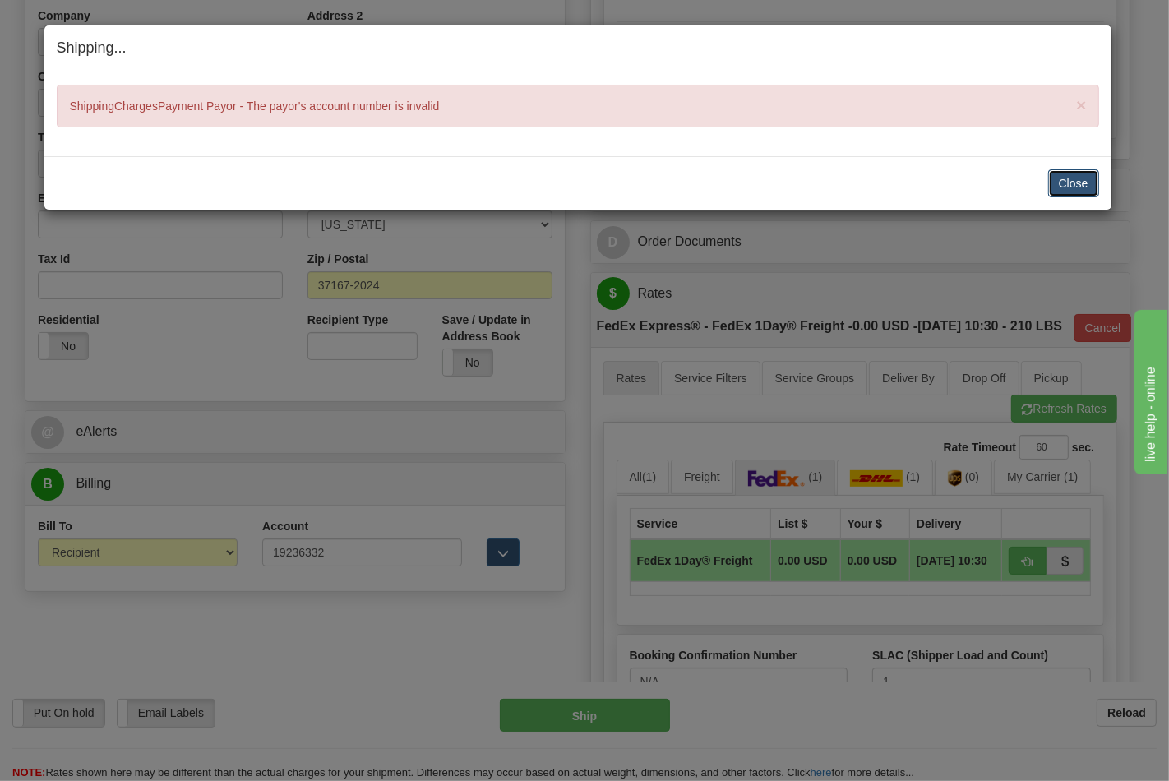
click at [1086, 171] on button "Close" at bounding box center [1074, 183] width 51 height 28
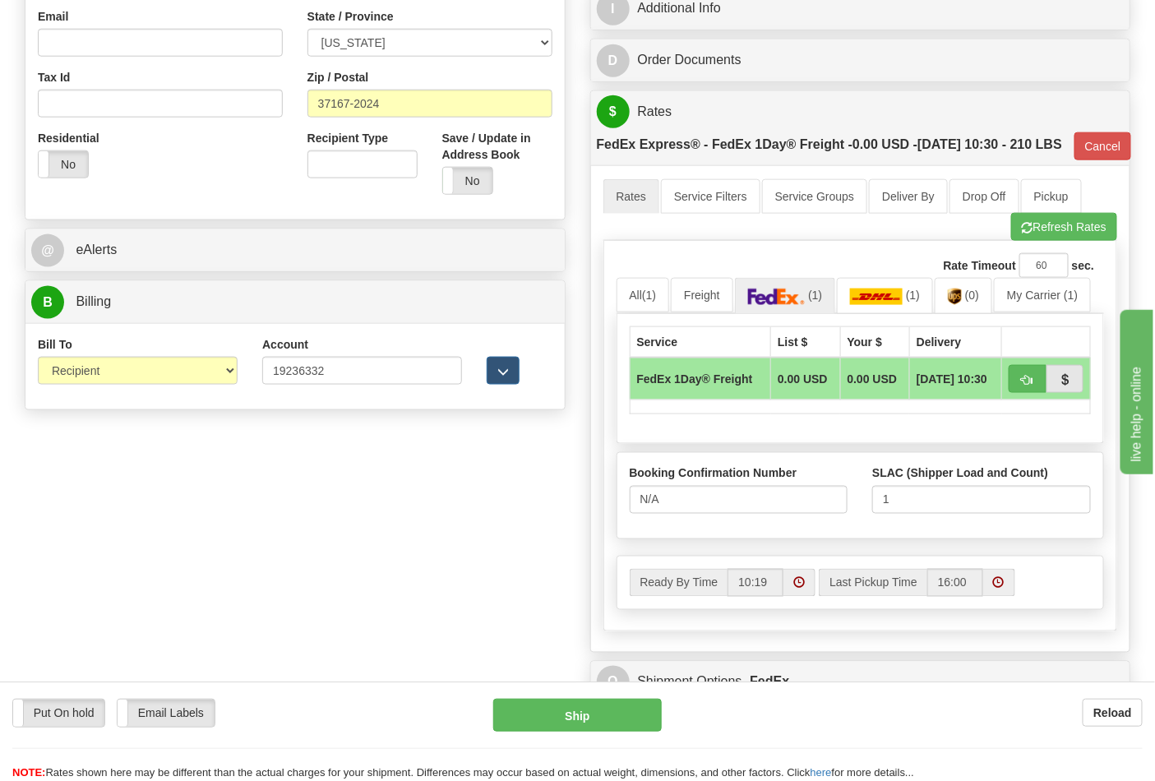
scroll to position [567, 0]
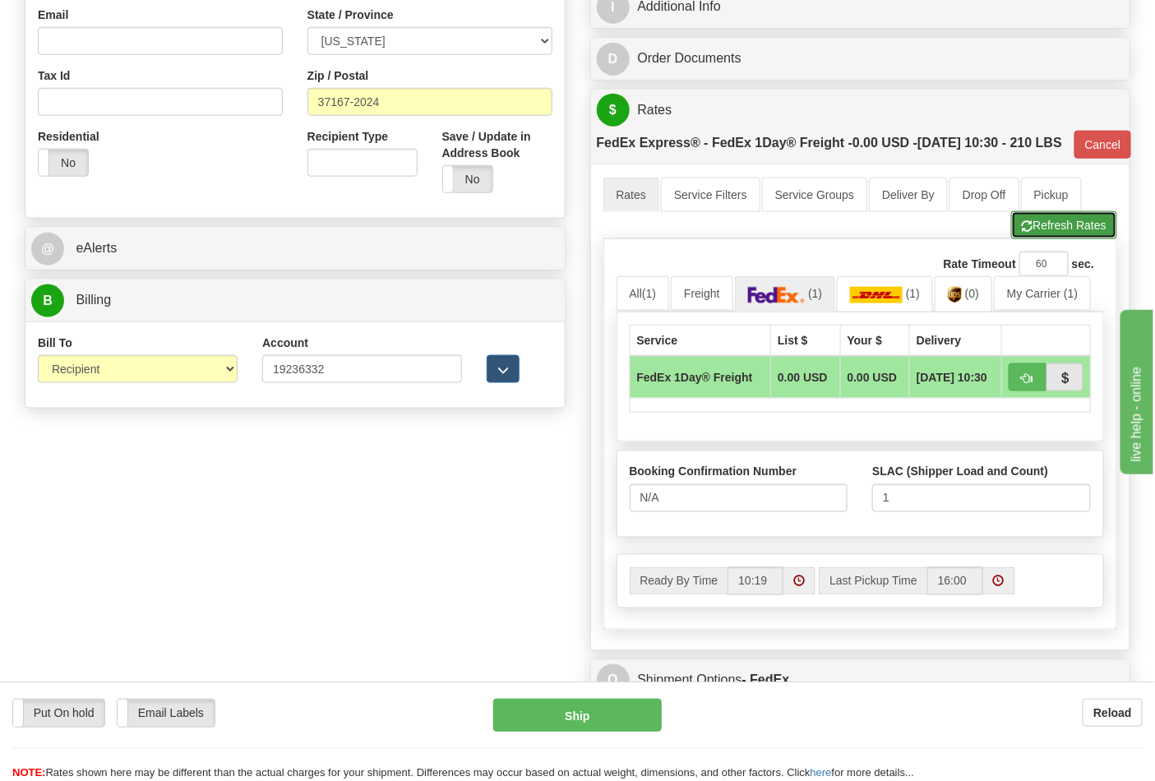
click at [1054, 239] on button "Refresh Rates" at bounding box center [1065, 225] width 106 height 28
type input "70"
click at [1017, 391] on button "button" at bounding box center [1028, 378] width 38 height 28
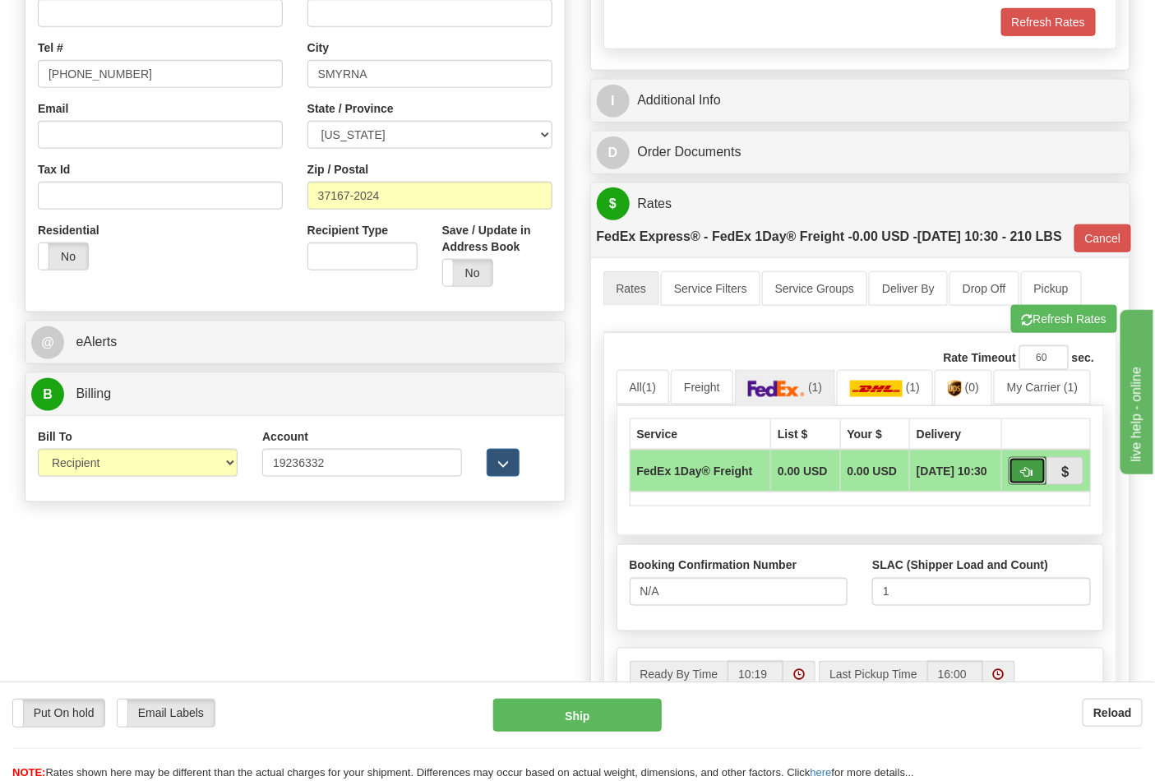
scroll to position [475, 0]
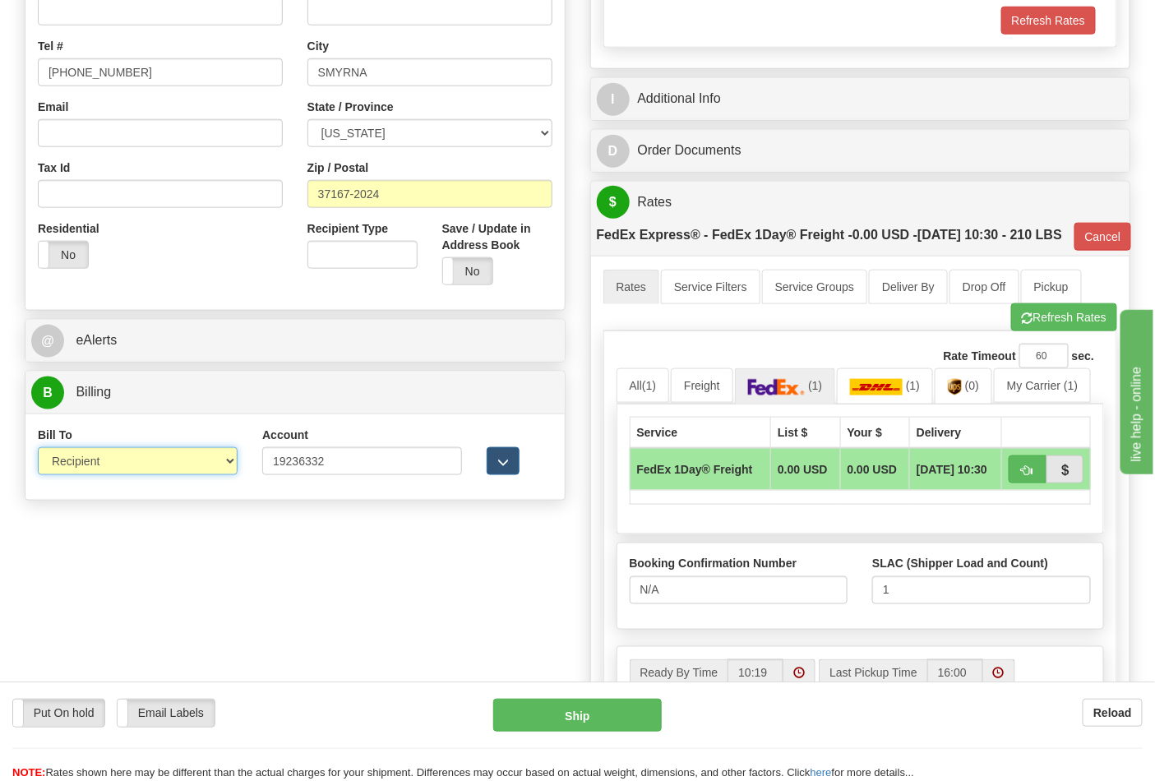
click at [210, 469] on select "Sender Recipient Third Party Collect" at bounding box center [138, 461] width 200 height 28
select select "4"
click at [38, 449] on select "Sender Recipient Third Party Collect" at bounding box center [138, 461] width 200 height 28
click at [1024, 476] on span "button" at bounding box center [1028, 470] width 12 height 11
click at [645, 716] on button "Ship" at bounding box center [577, 715] width 168 height 33
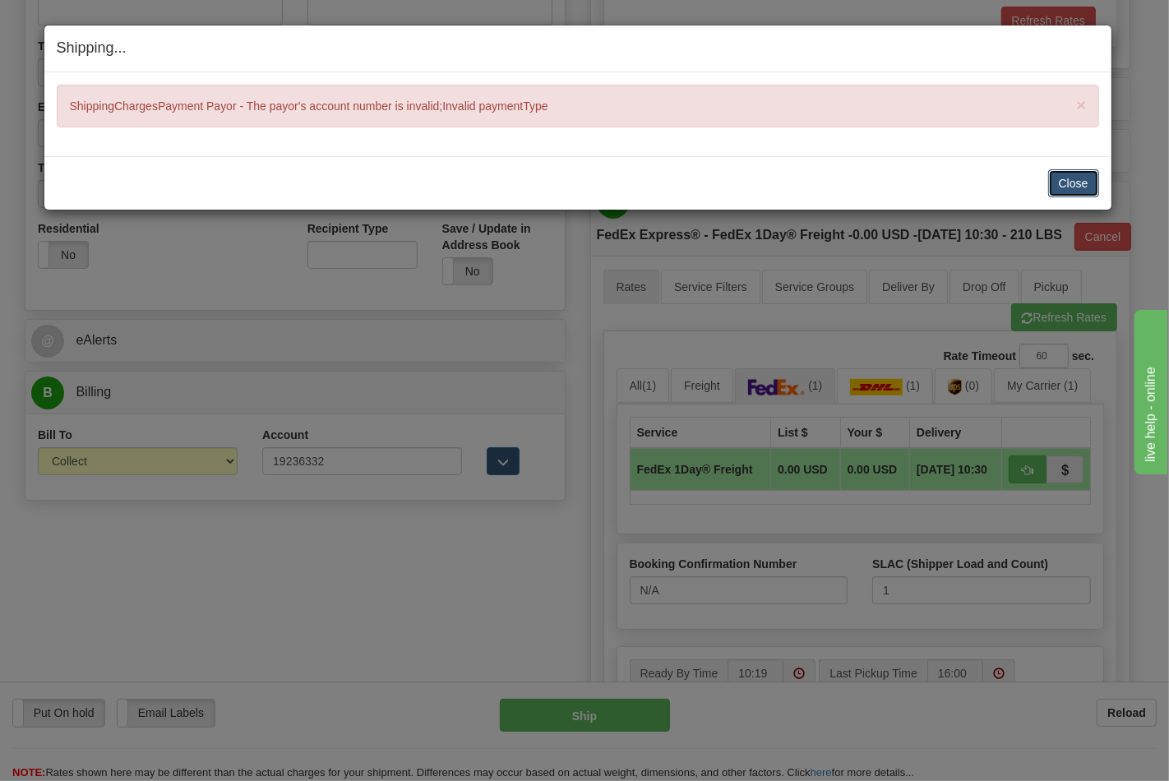
click at [1092, 178] on button "Close" at bounding box center [1074, 183] width 51 height 28
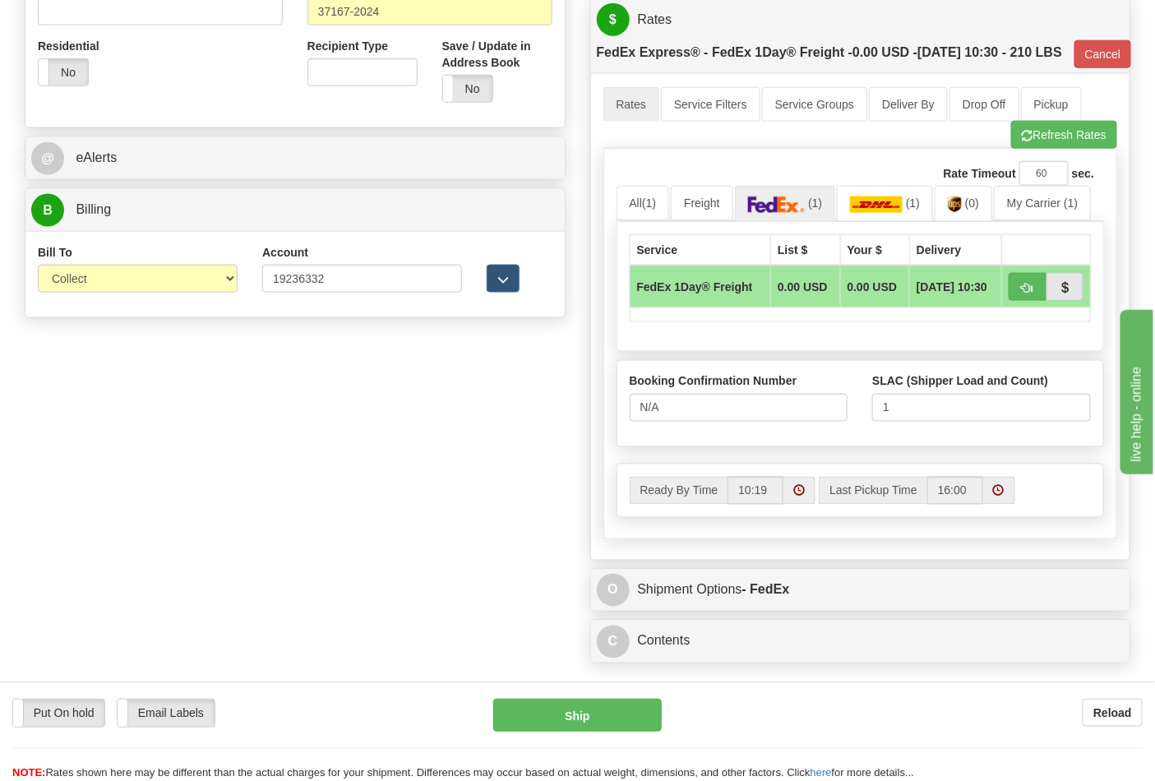
scroll to position [659, 0]
click at [1055, 148] on button "Refresh Rates" at bounding box center [1065, 134] width 106 height 28
type input "70"
click at [209, 278] on select "Sender Recipient Third Party Collect" at bounding box center [138, 278] width 200 height 28
select select "2"
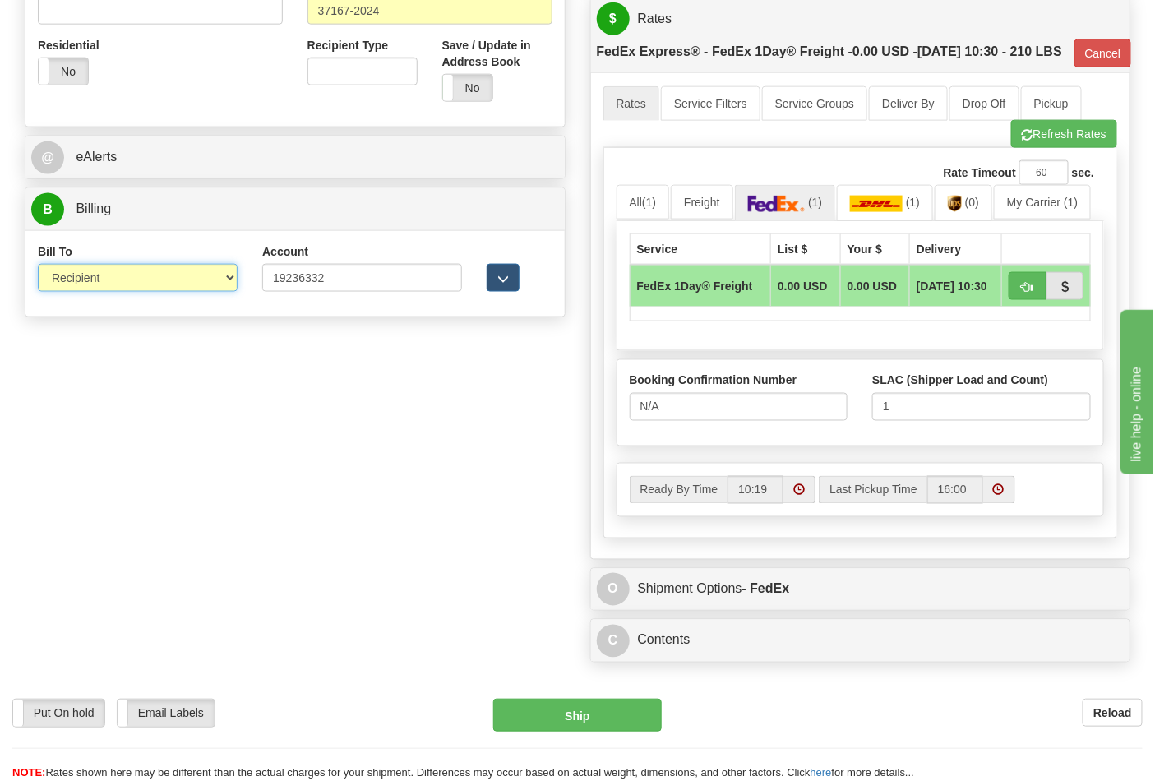
click at [38, 266] on select "Sender Recipient Third Party Collect" at bounding box center [138, 278] width 200 height 28
type input "70"
click at [1013, 300] on button "button" at bounding box center [1028, 286] width 38 height 28
click at [1030, 293] on span "button" at bounding box center [1028, 287] width 12 height 11
click at [604, 721] on button "Ship" at bounding box center [577, 715] width 168 height 33
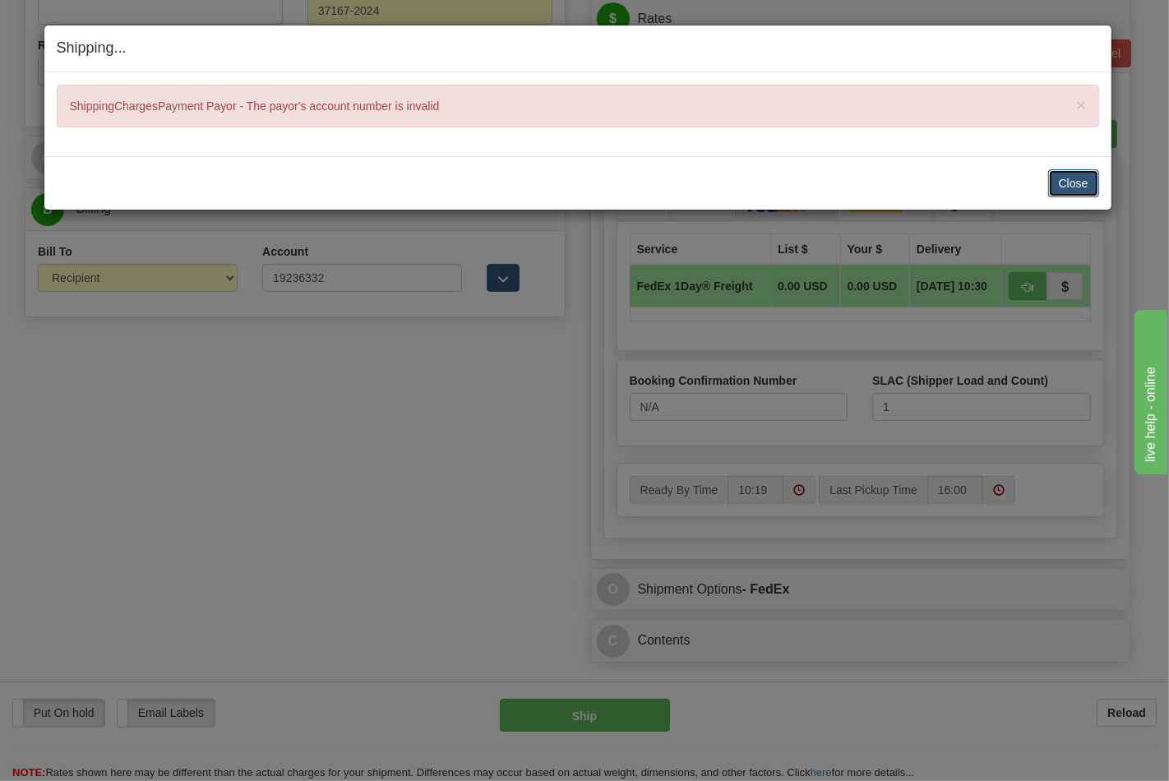
click at [1064, 182] on button "Close" at bounding box center [1074, 183] width 51 height 28
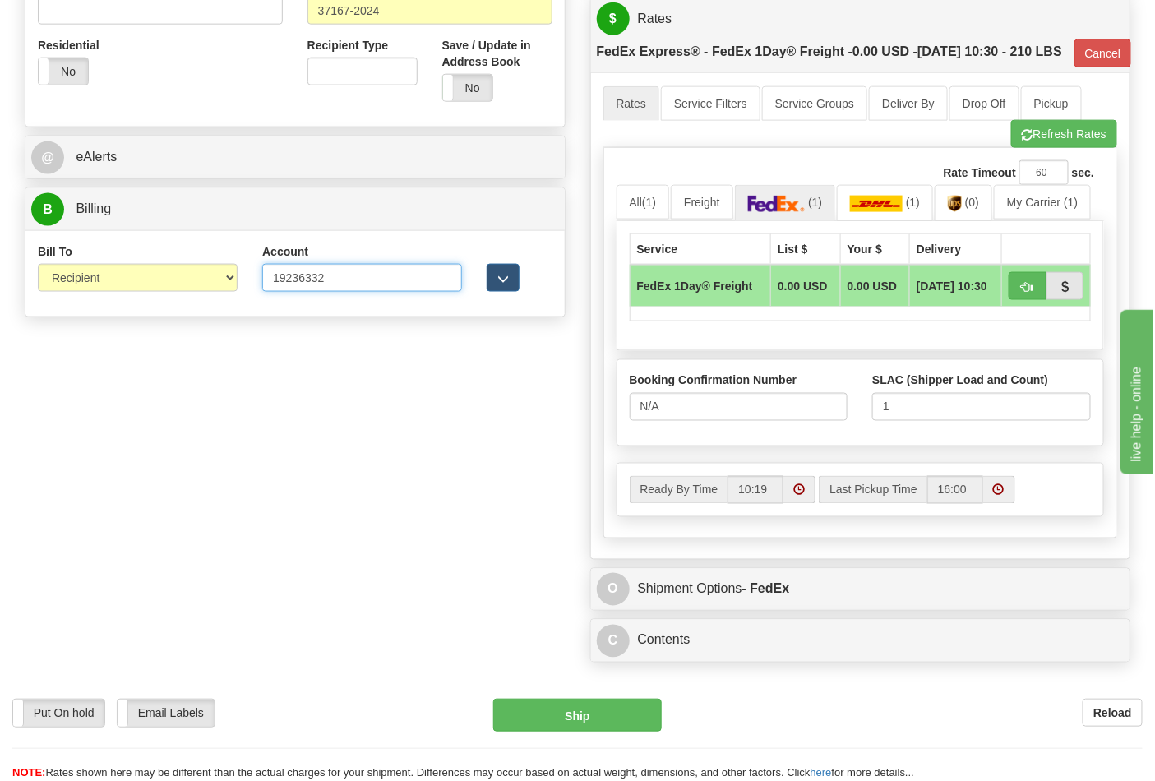
click at [398, 291] on input "19236332" at bounding box center [362, 278] width 200 height 28
drag, startPoint x: 340, startPoint y: 280, endPoint x: 242, endPoint y: 291, distance: 98.5
click at [242, 291] on div "Bill To Sender Recipient Third Party Collect Account 19236332 3rd Party Account…" at bounding box center [295, 273] width 540 height 61
paste input "0605266"
type input "106052662"
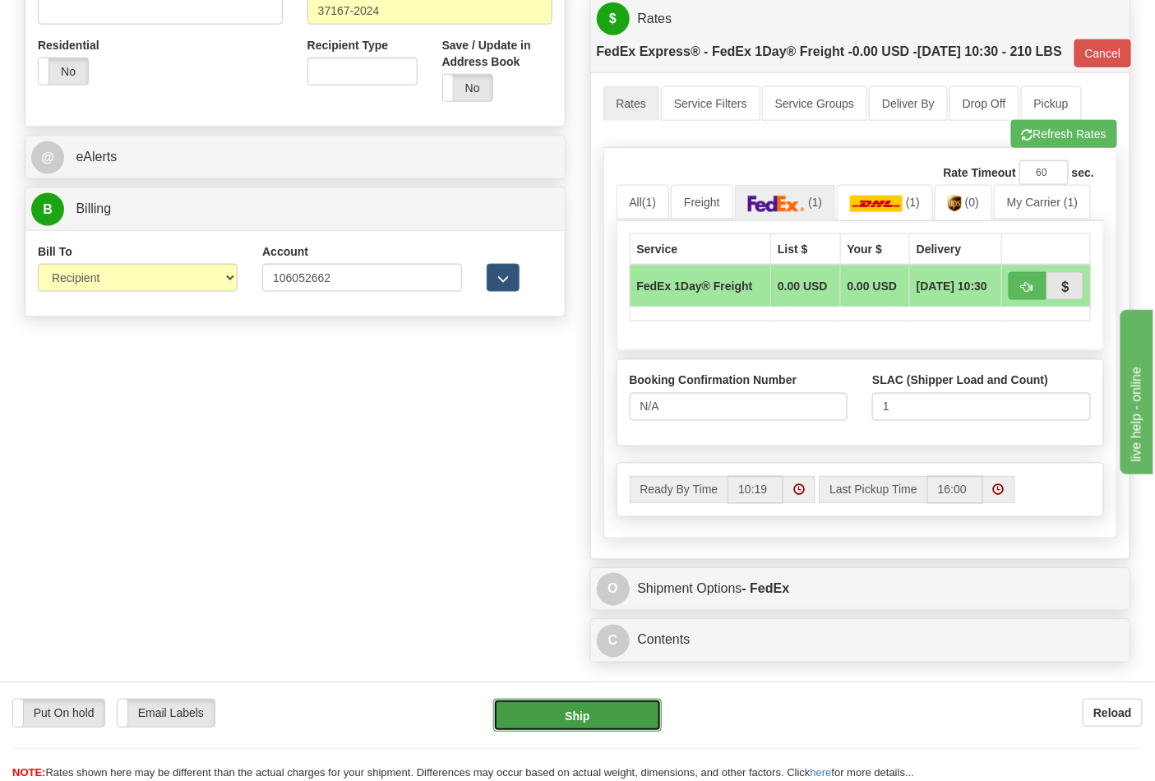
click at [595, 712] on button "Ship" at bounding box center [577, 715] width 168 height 33
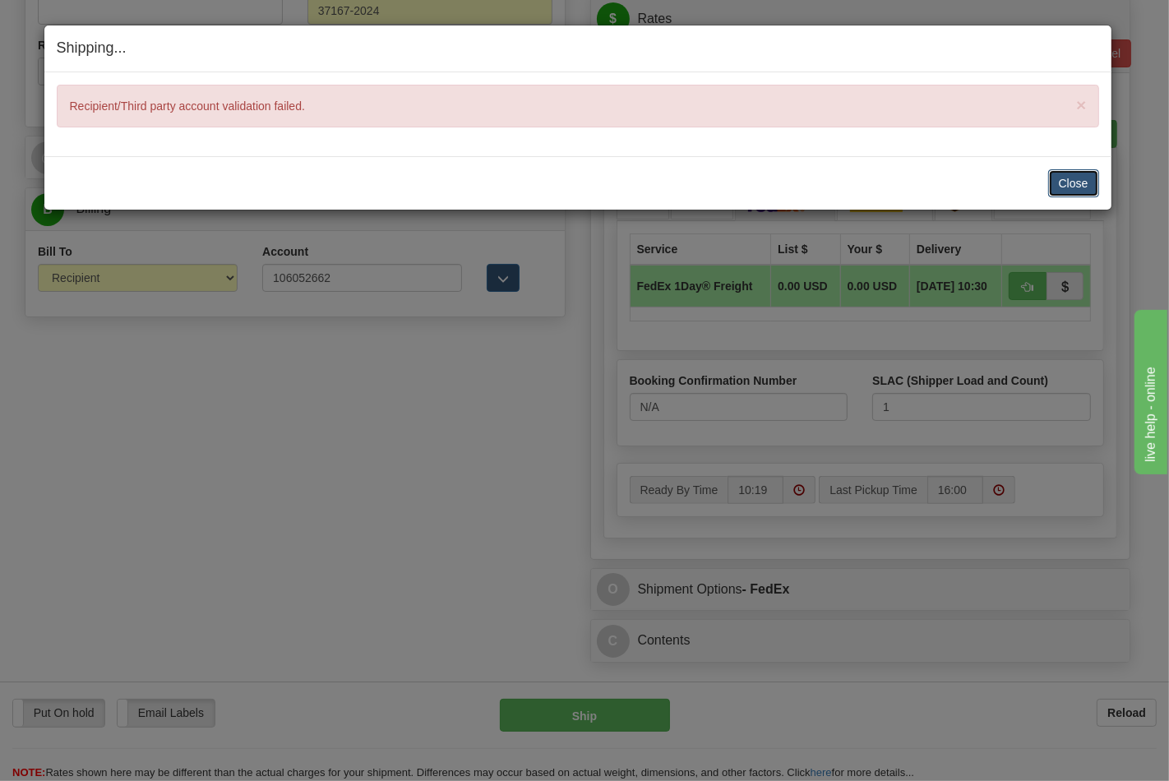
click at [1073, 183] on button "Close" at bounding box center [1074, 183] width 51 height 28
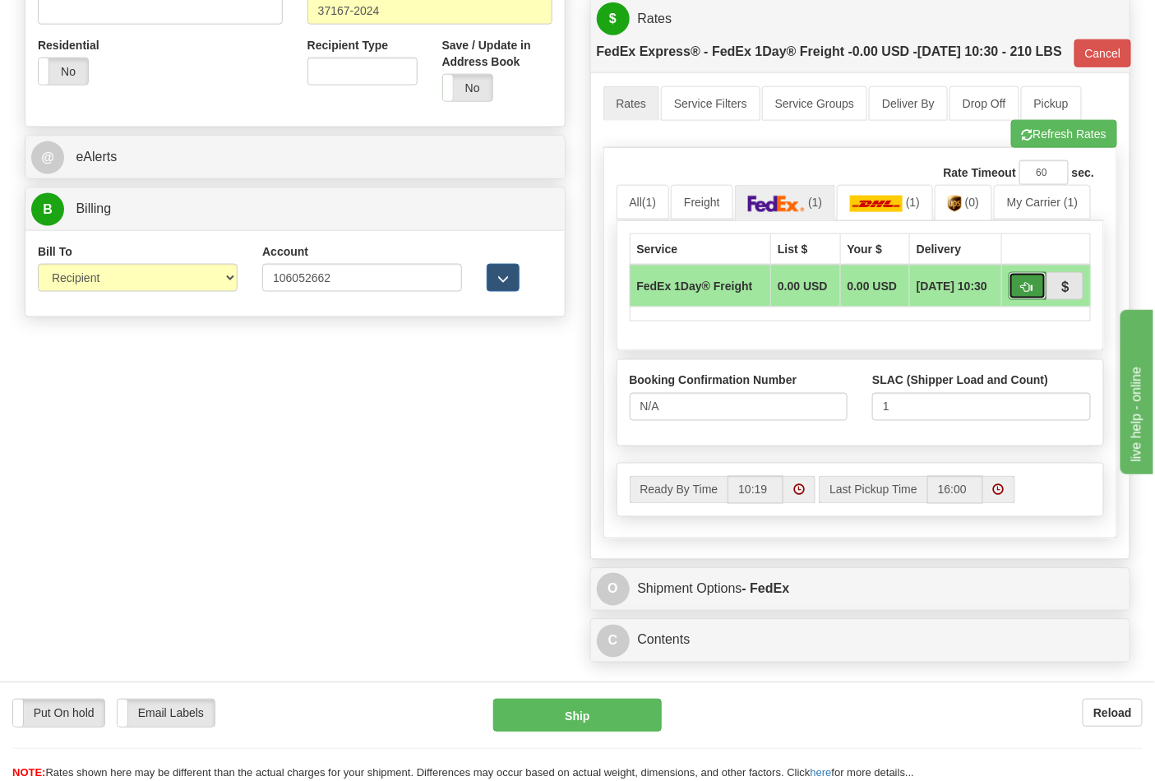
click at [1017, 300] on button "button" at bounding box center [1028, 286] width 38 height 28
click at [1030, 293] on span "button" at bounding box center [1028, 287] width 12 height 11
click at [1041, 148] on button "Refresh Rates" at bounding box center [1065, 134] width 106 height 28
type input "70"
click at [1031, 293] on span "button" at bounding box center [1028, 287] width 12 height 11
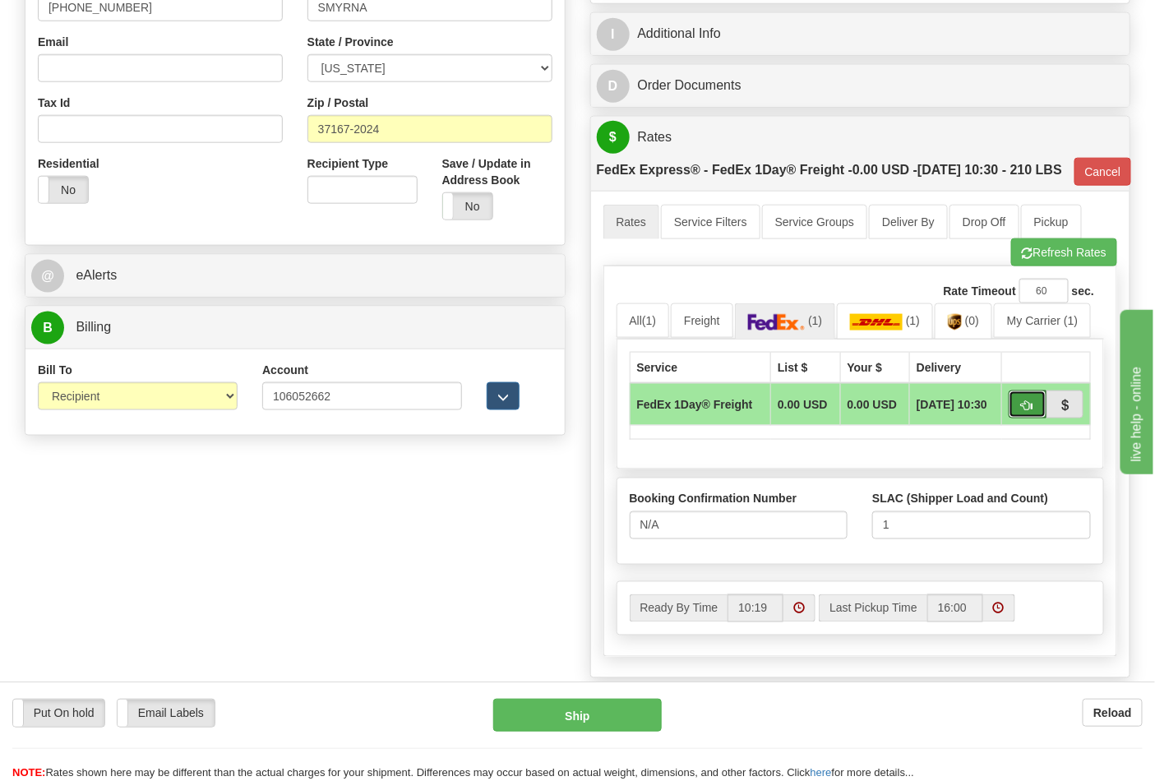
scroll to position [567, 0]
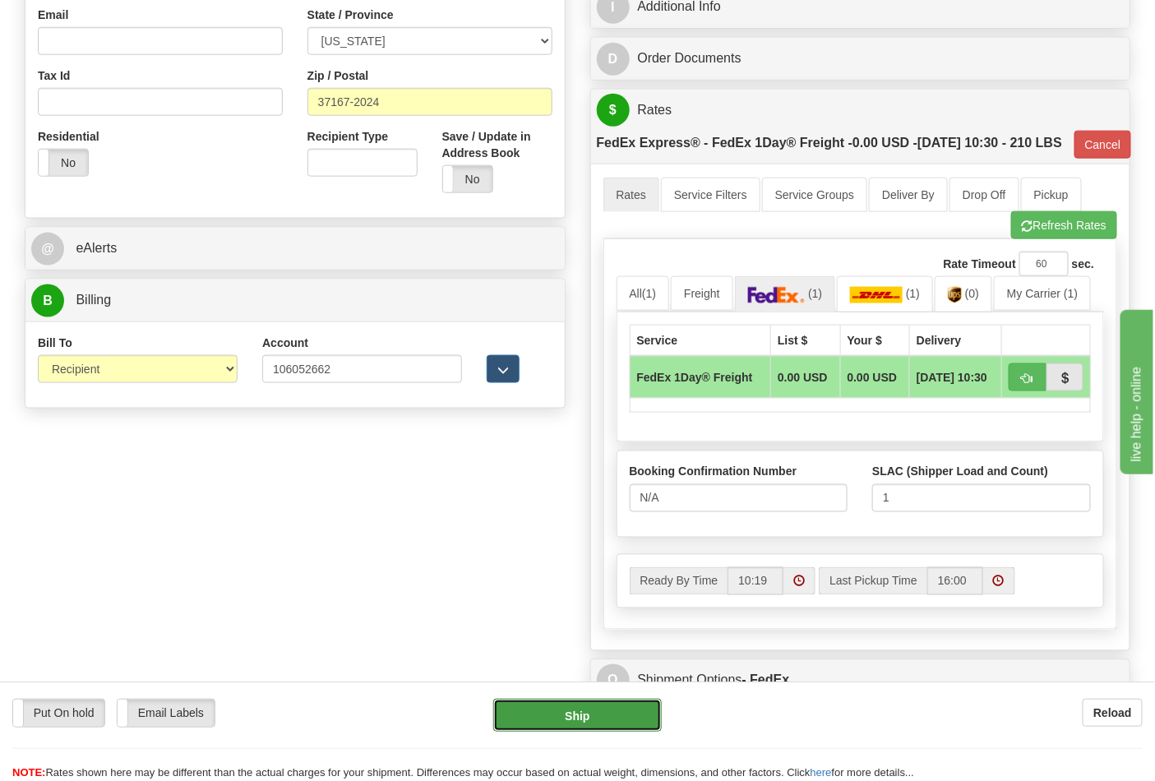
click at [595, 711] on button "Ship" at bounding box center [577, 715] width 168 height 33
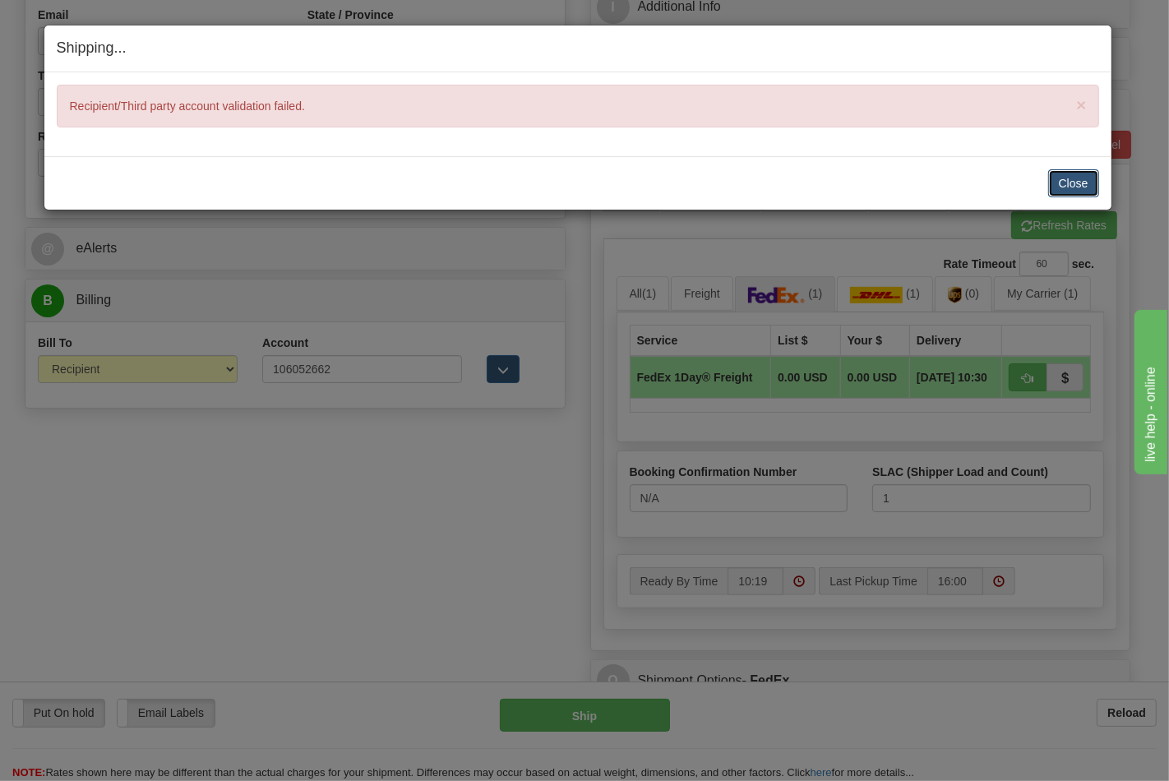
click at [1063, 182] on button "Close" at bounding box center [1074, 183] width 51 height 28
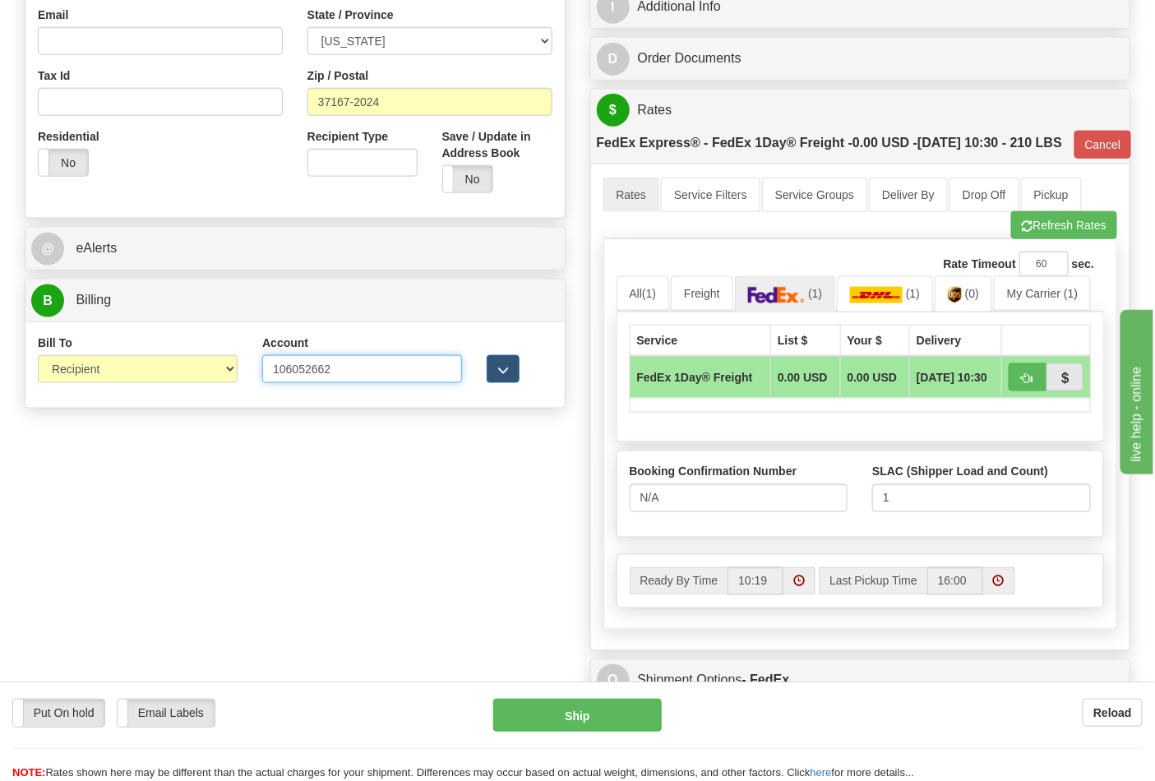
drag, startPoint x: 362, startPoint y: 379, endPoint x: 245, endPoint y: 374, distance: 116.9
click at [245, 374] on div "Bill To Sender Recipient Third Party Collect Account 106052662 3rd Party Accoun…" at bounding box center [295, 365] width 540 height 61
click at [349, 367] on input "Account" at bounding box center [362, 369] width 200 height 28
paste input "106052662"
type input "106052662"
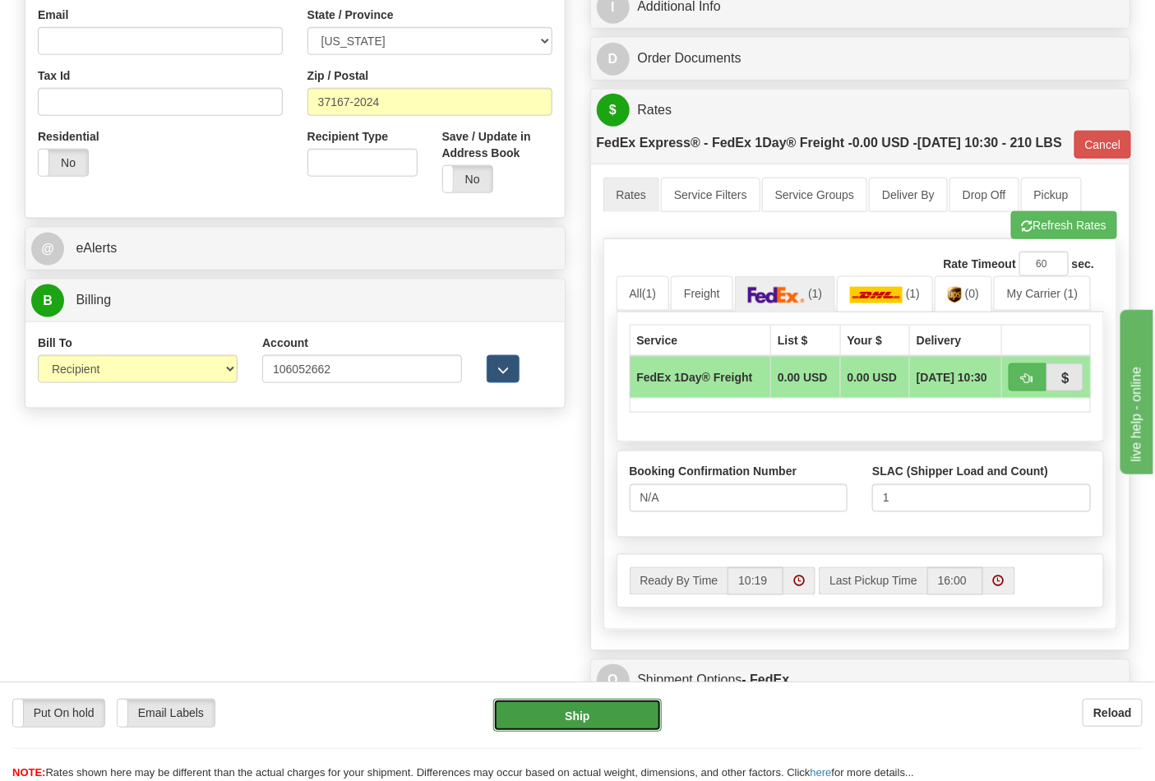
click at [555, 714] on button "Ship" at bounding box center [577, 715] width 168 height 33
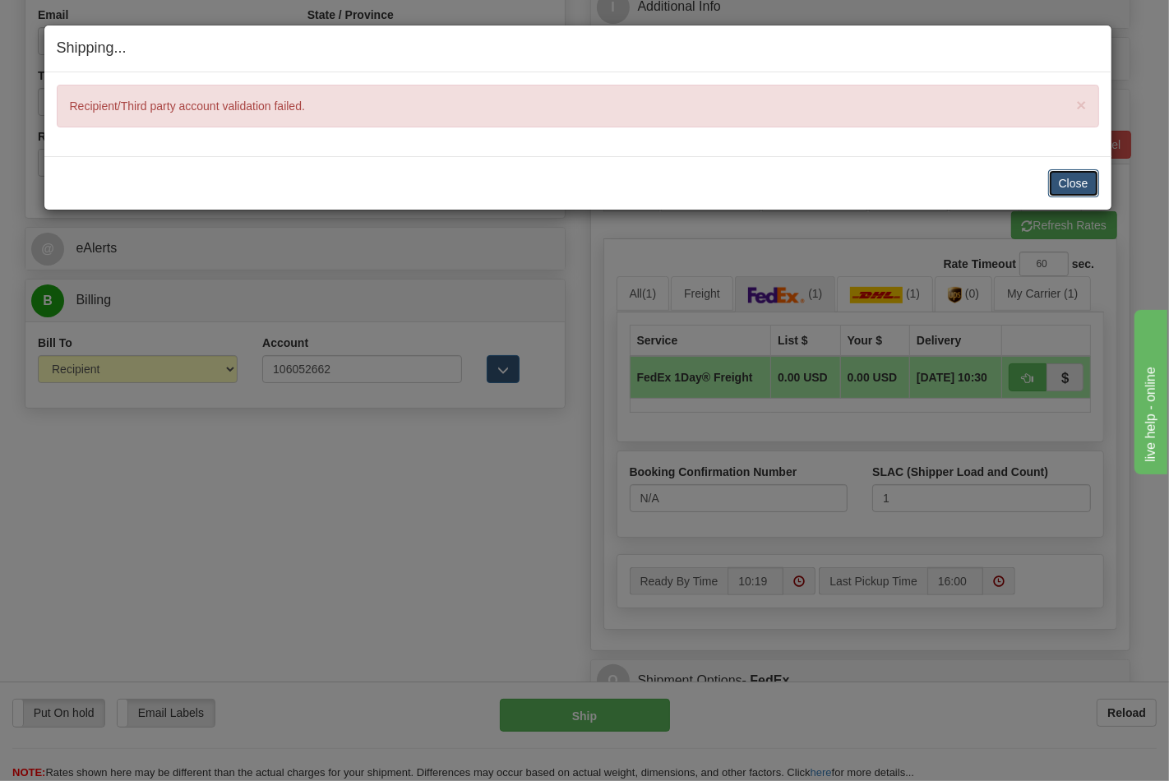
click at [1074, 183] on button "Close" at bounding box center [1074, 183] width 51 height 28
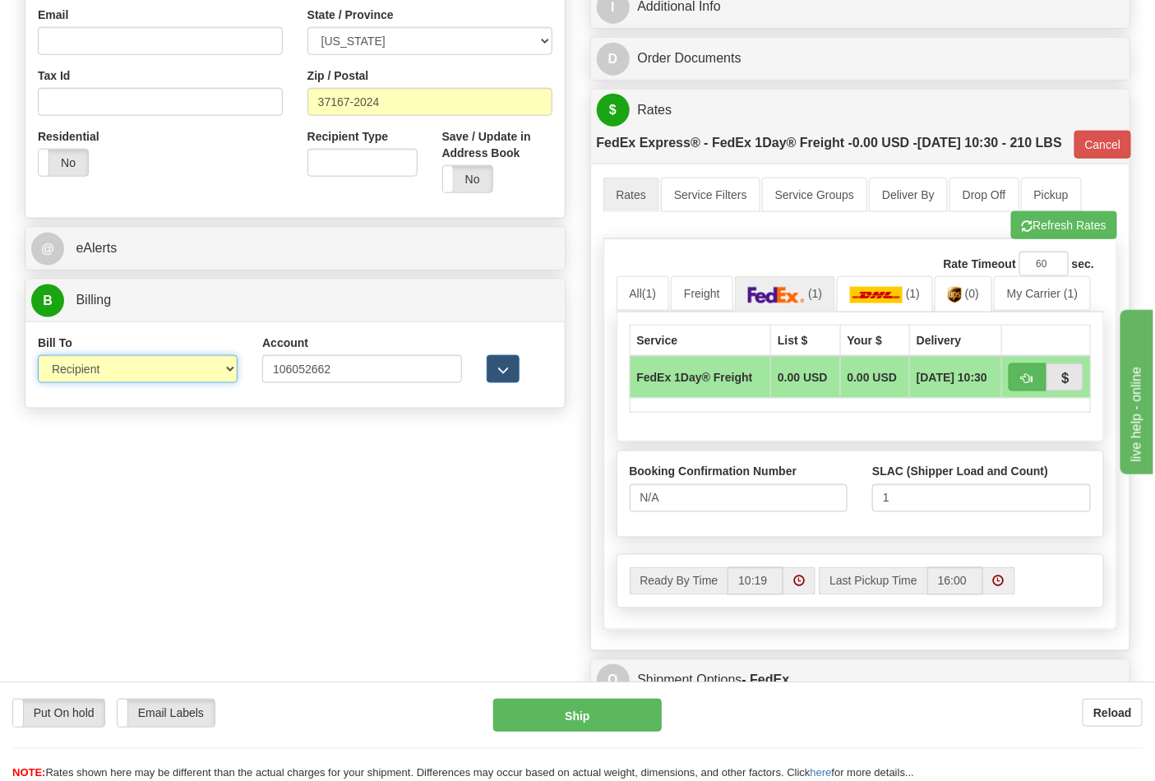
click at [229, 381] on select "Sender Recipient Third Party Collect" at bounding box center [138, 369] width 200 height 28
select select "3"
click at [38, 358] on select "Sender Recipient Third Party Collect" at bounding box center [138, 369] width 200 height 28
type input "70"
click at [1028, 391] on button "button" at bounding box center [1028, 378] width 38 height 28
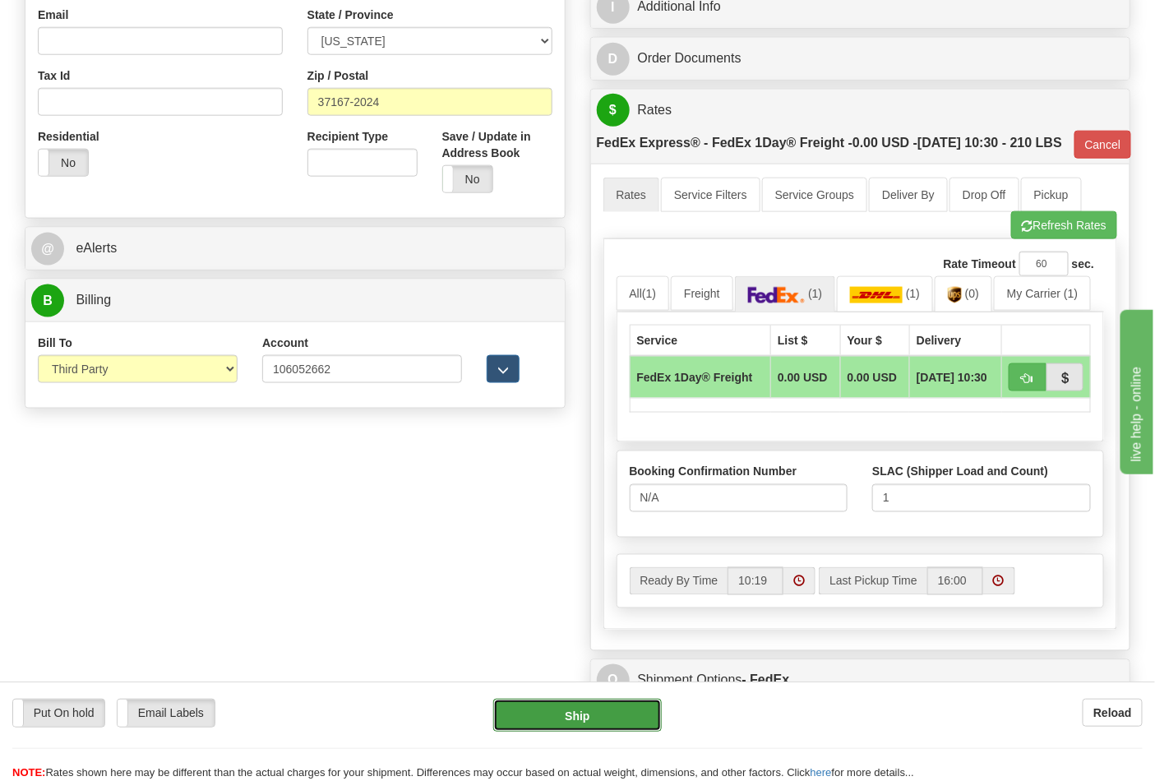
click at [607, 716] on button "Ship" at bounding box center [577, 715] width 168 height 33
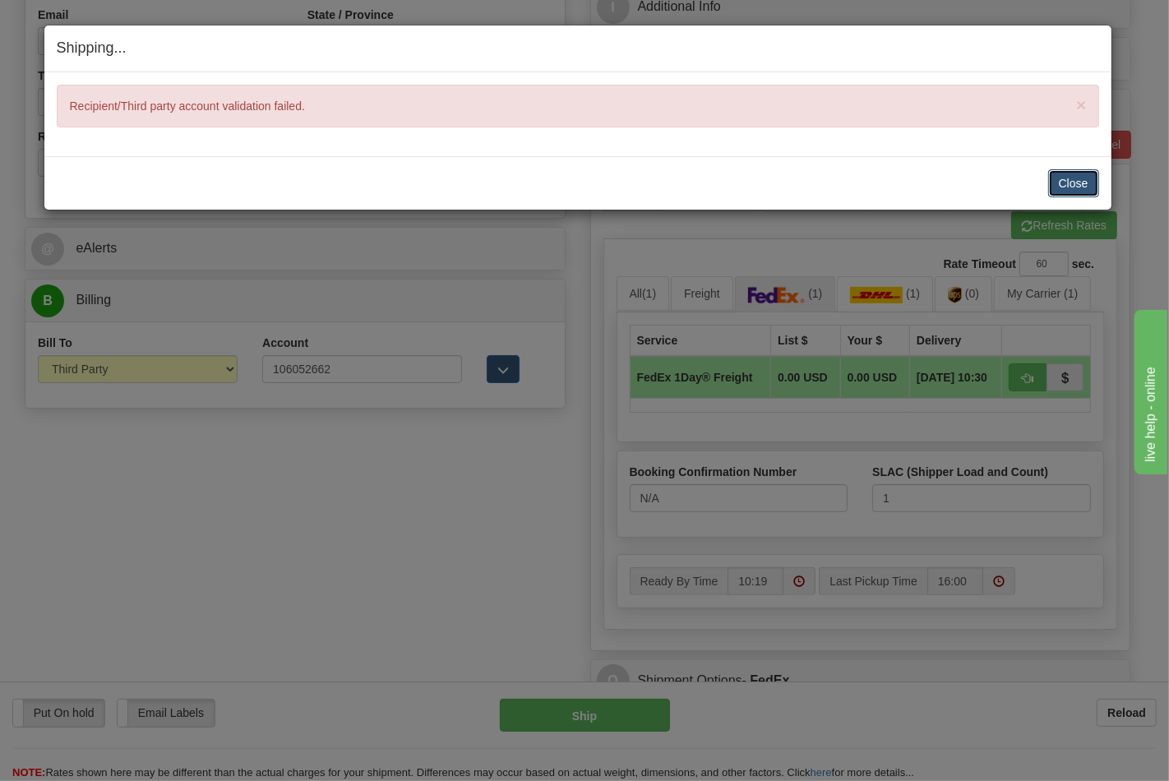
click at [1081, 177] on button "Close" at bounding box center [1074, 183] width 51 height 28
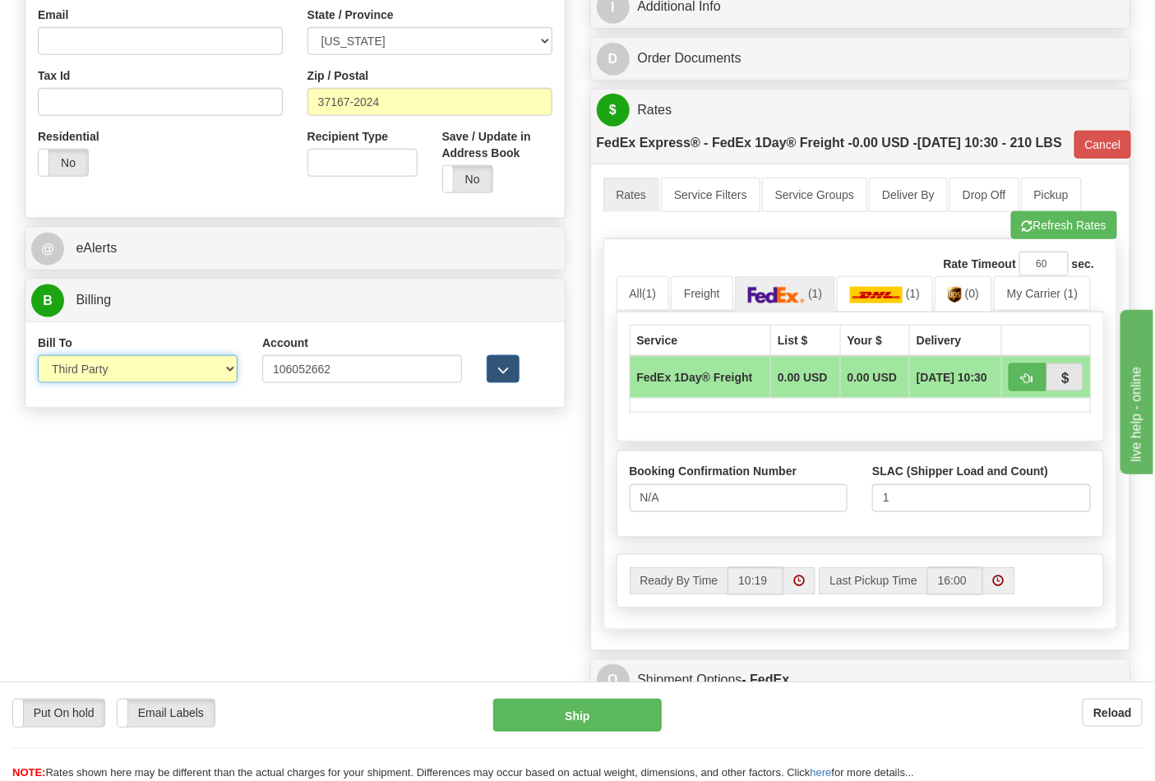
click at [170, 366] on select "Sender Recipient Third Party Collect" at bounding box center [138, 369] width 200 height 28
click at [104, 475] on div "Order # 86704803 S Sender" at bounding box center [577, 183] width 1131 height 1159
click at [176, 363] on select "Sender Recipient Third Party Collect" at bounding box center [138, 369] width 200 height 28
select select "4"
click at [38, 358] on select "Sender Recipient Third Party Collect" at bounding box center [138, 369] width 200 height 28
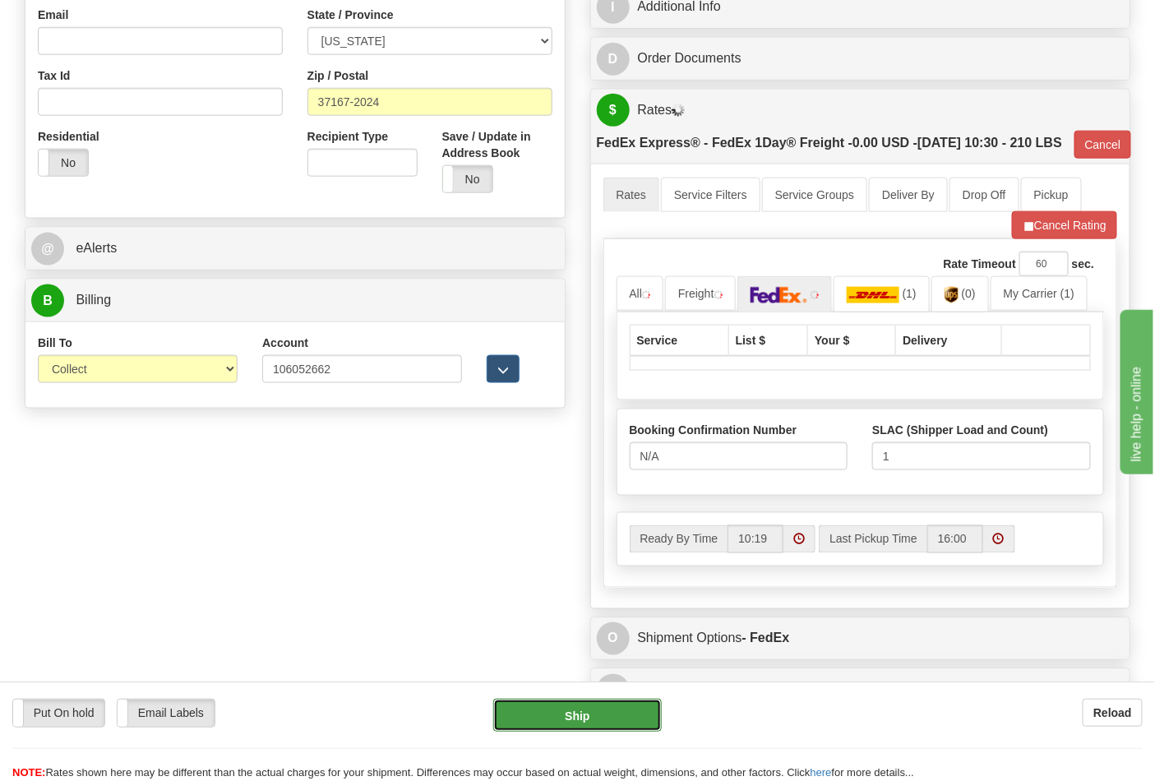
click at [615, 717] on button "Ship" at bounding box center [577, 715] width 168 height 33
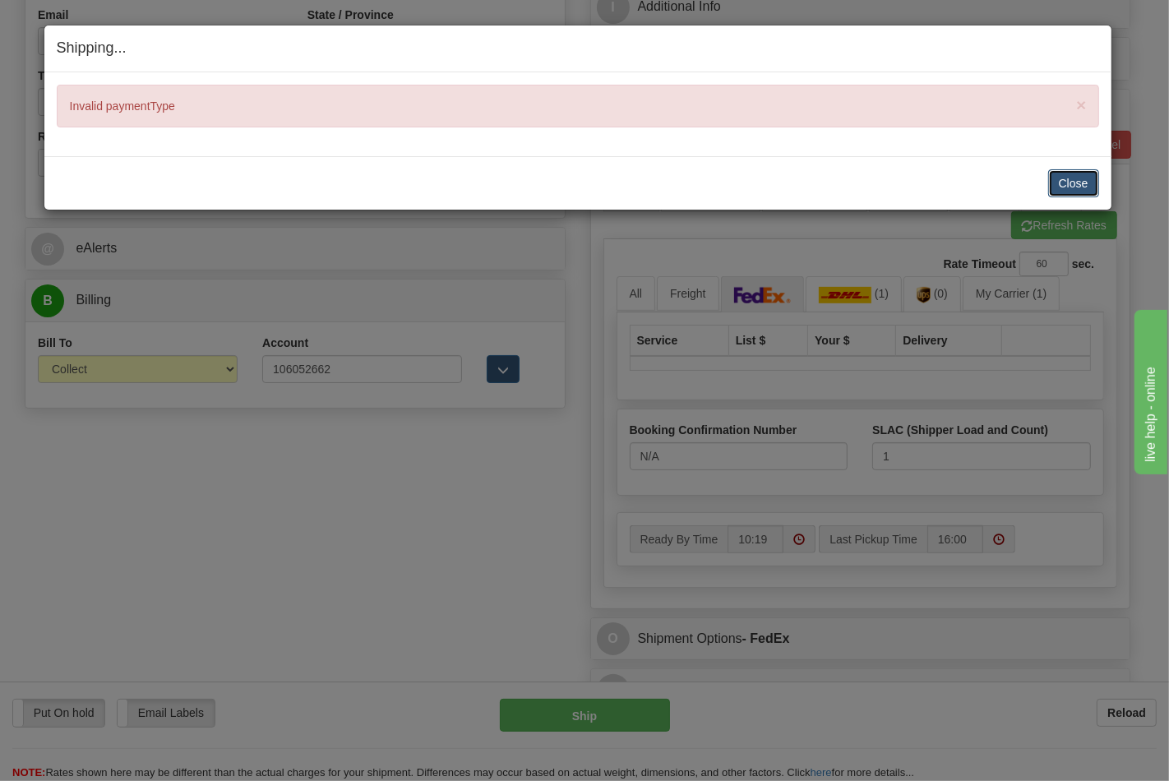
click at [1072, 176] on button "Close" at bounding box center [1074, 183] width 51 height 28
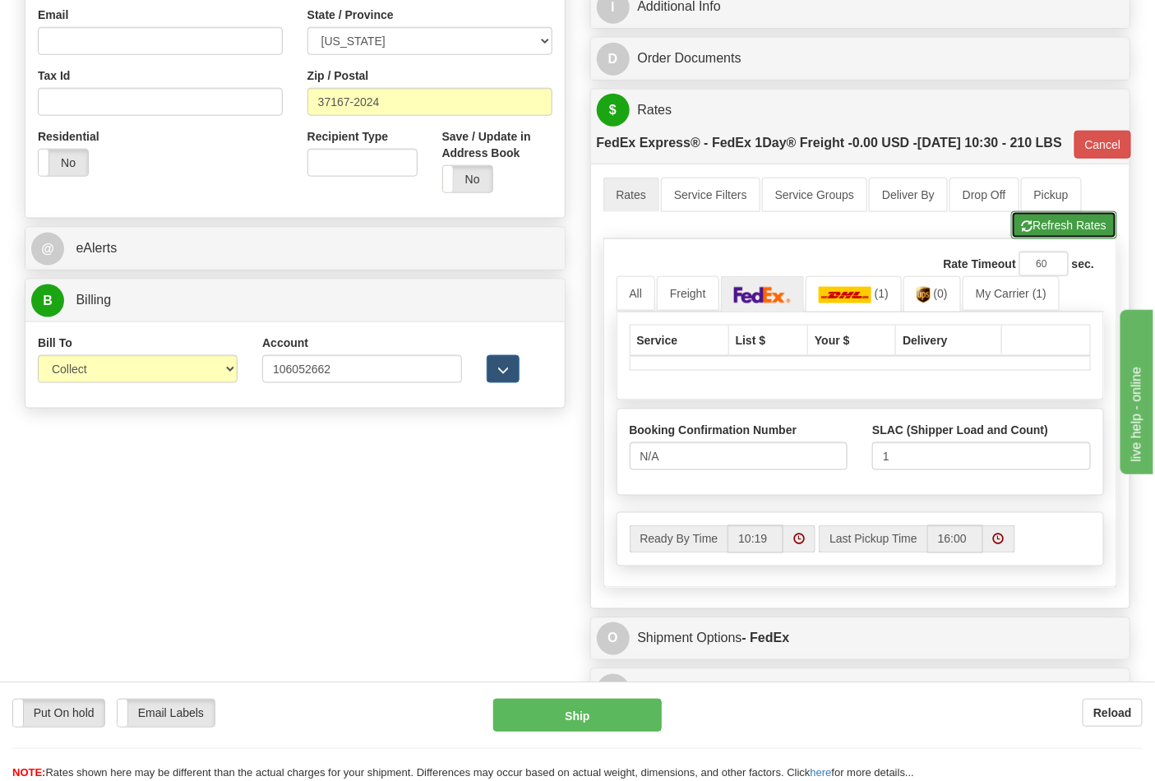
click at [1077, 239] on button "Refresh Rates" at bounding box center [1065, 225] width 106 height 28
type input "70"
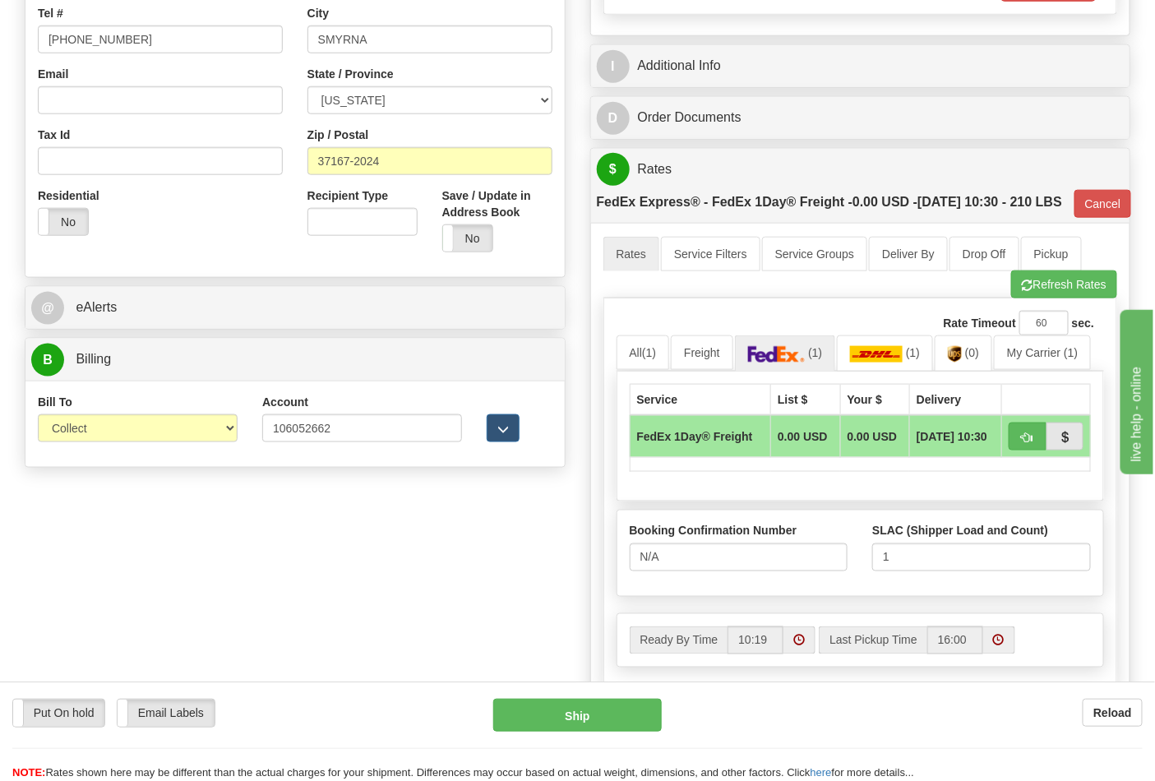
scroll to position [475, 0]
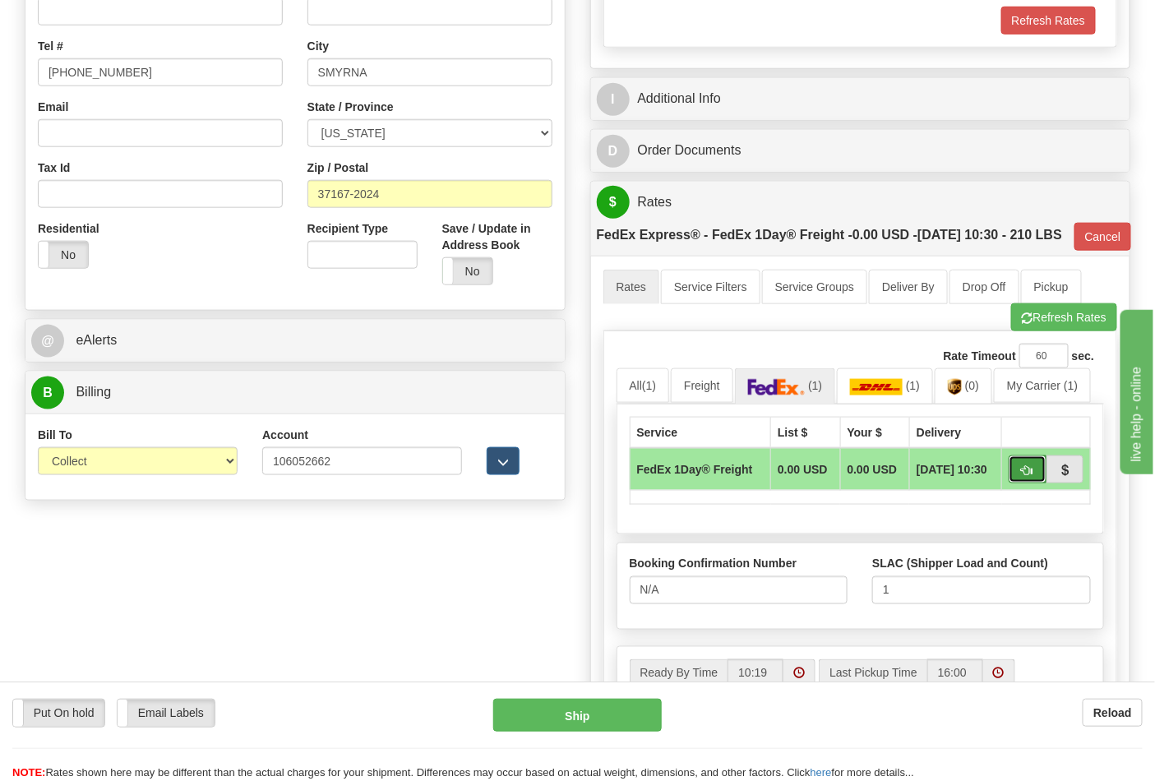
click at [1033, 484] on button "button" at bounding box center [1028, 470] width 38 height 28
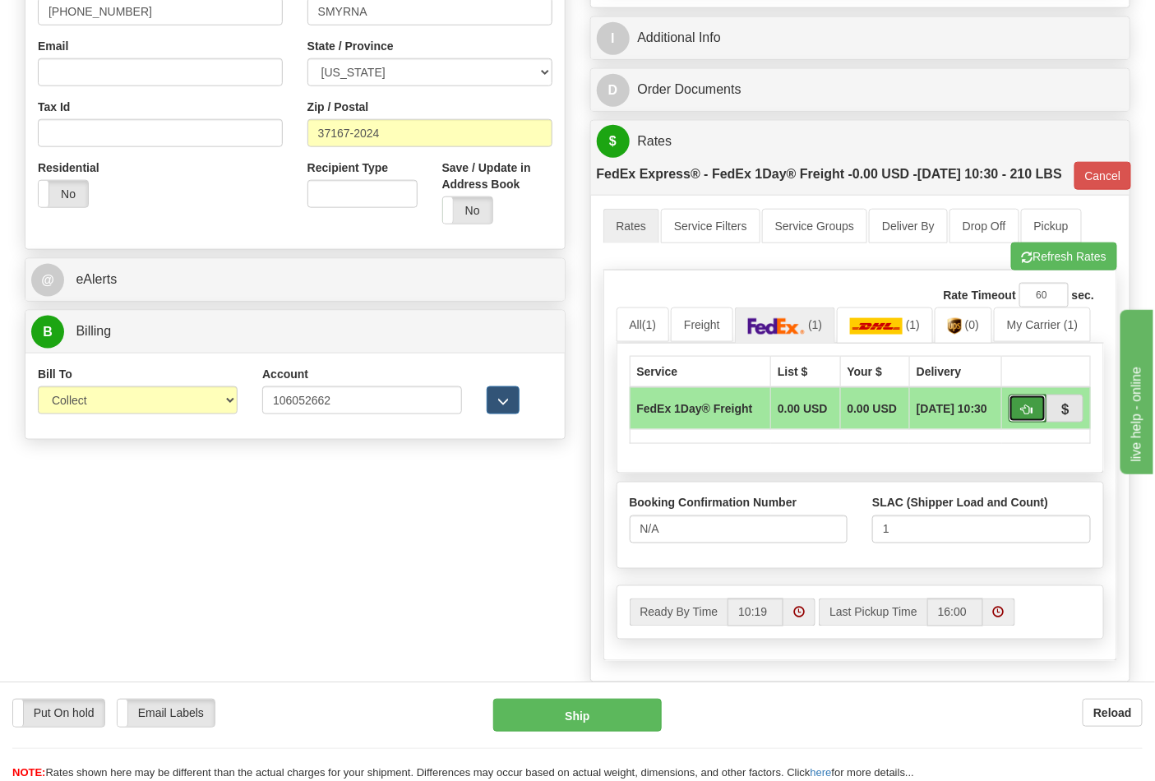
scroll to position [659, 0]
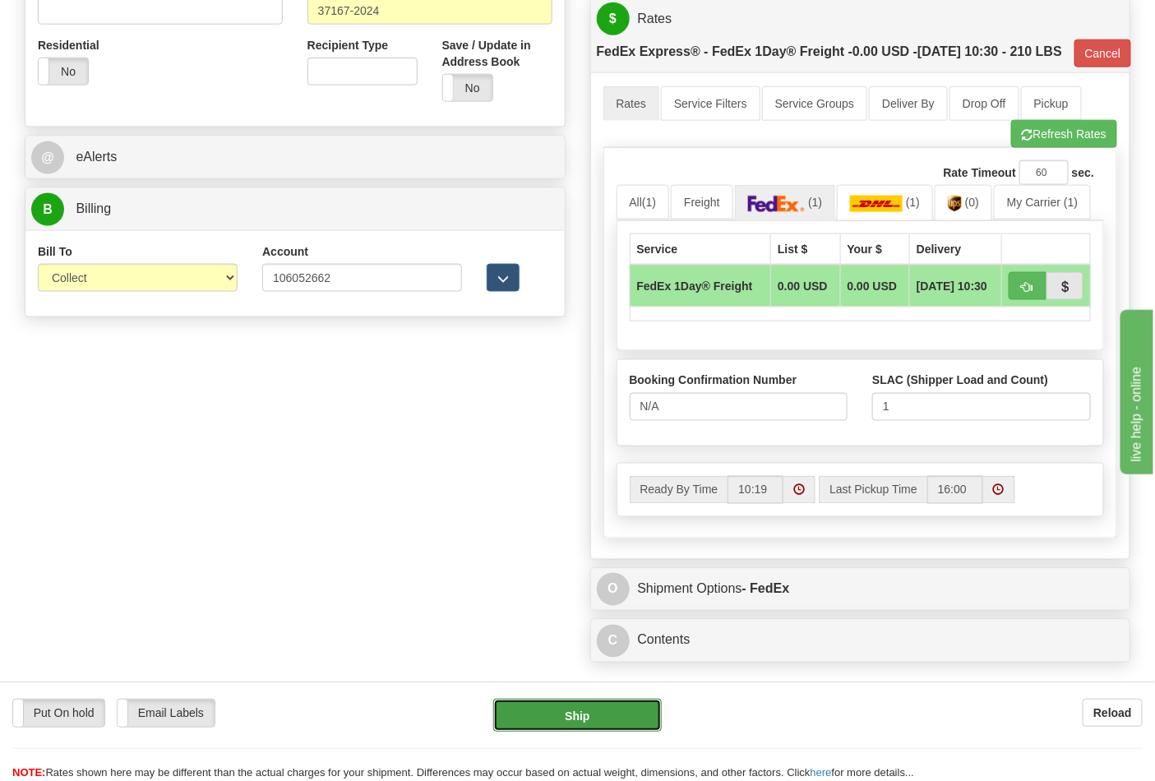
click at [563, 714] on button "Ship" at bounding box center [577, 715] width 168 height 33
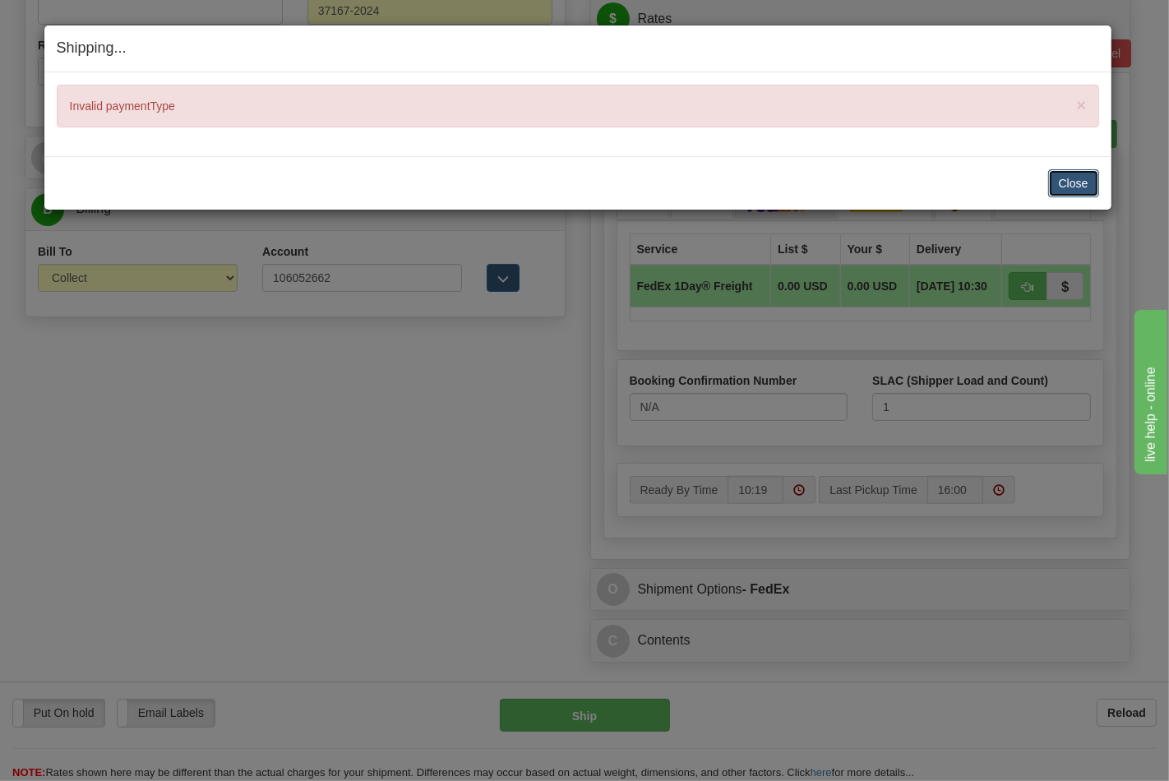
click at [1080, 178] on button "Close" at bounding box center [1074, 183] width 51 height 28
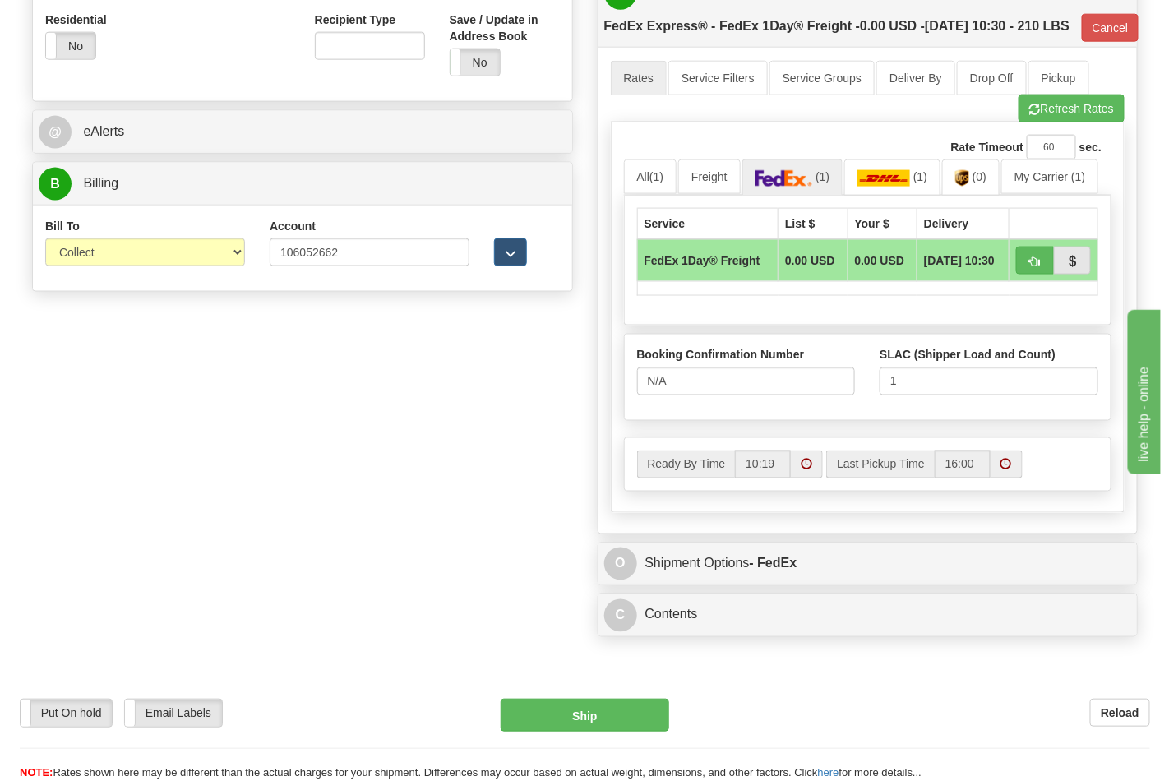
scroll to position [554, 0]
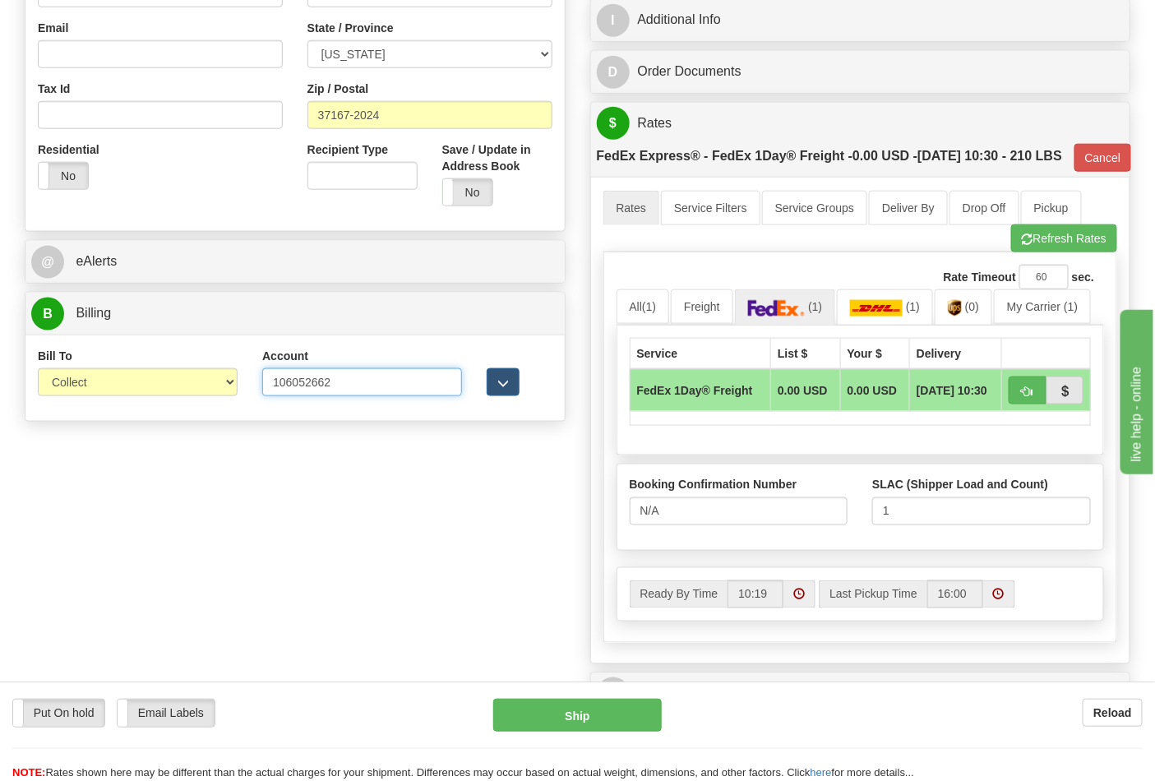
drag, startPoint x: 341, startPoint y: 380, endPoint x: 250, endPoint y: 379, distance: 91.3
click at [250, 379] on div "Account 106052662 3rd Party Account List Please select" at bounding box center [362, 378] width 225 height 61
paste input "9236332"
type input "192363322"
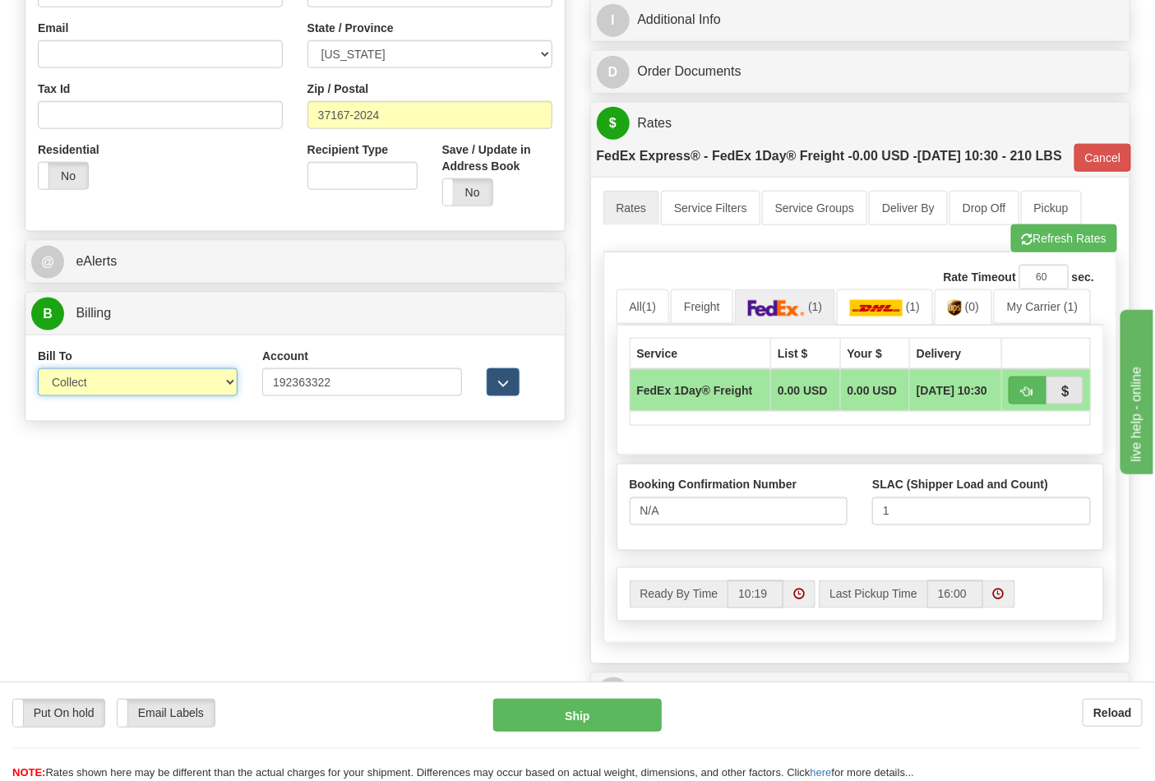
click at [222, 389] on select "Sender Recipient Third Party Collect" at bounding box center [138, 382] width 200 height 28
select select "2"
click at [38, 370] on select "Sender Recipient Third Party Collect" at bounding box center [138, 382] width 200 height 28
type input "70"
click at [1029, 405] on button "button" at bounding box center [1028, 391] width 38 height 28
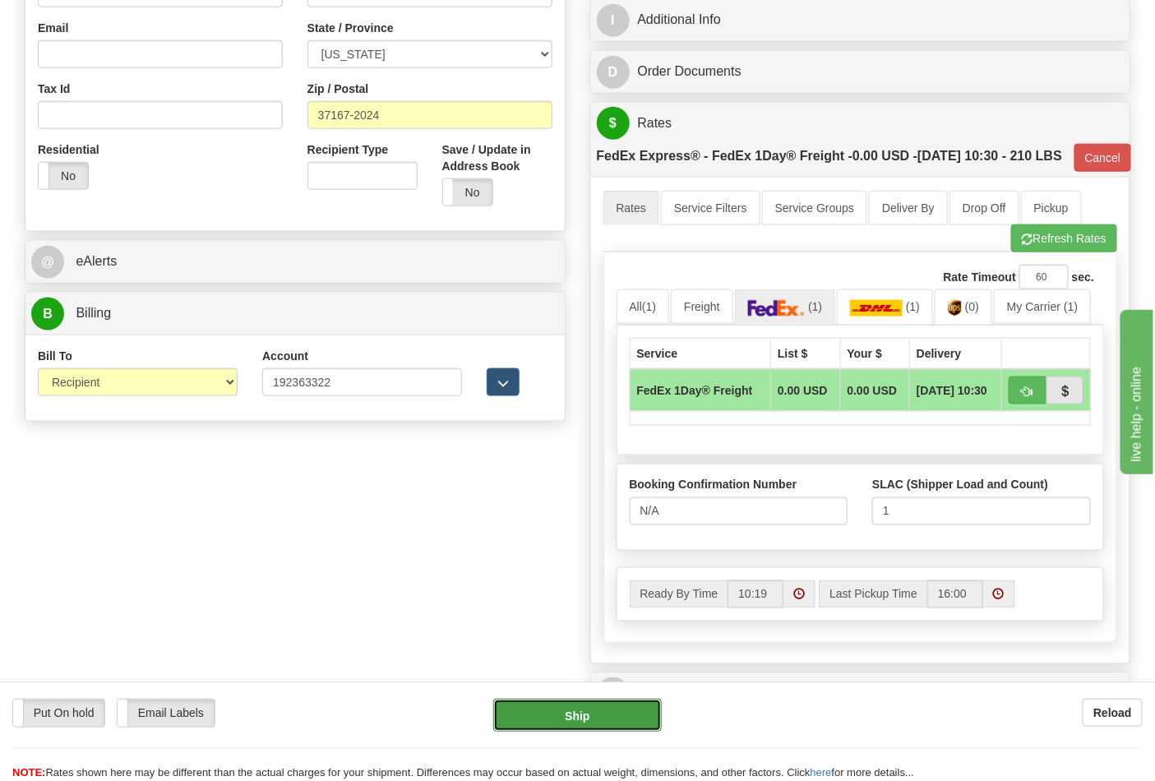
click at [621, 709] on button "Ship" at bounding box center [577, 715] width 168 height 33
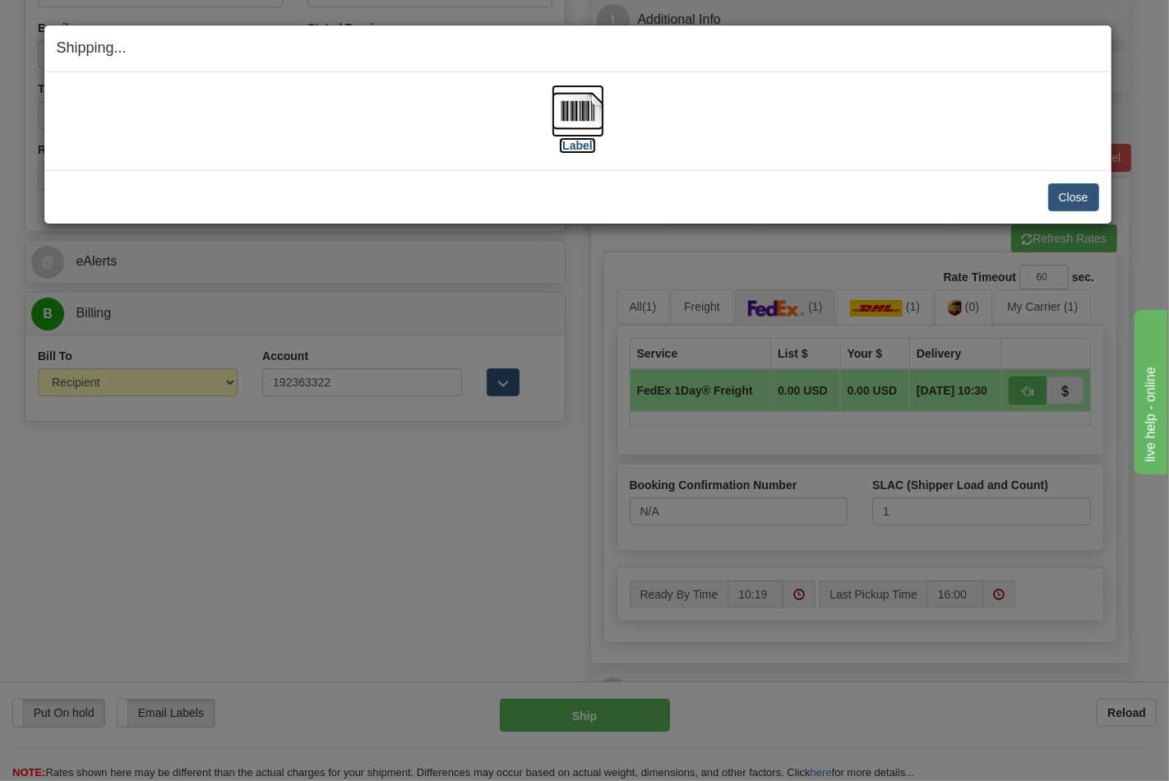
click at [570, 113] on img at bounding box center [578, 111] width 53 height 53
click at [1094, 198] on button "Close" at bounding box center [1074, 197] width 51 height 28
click at [1092, 197] on button "Close" at bounding box center [1074, 197] width 51 height 28
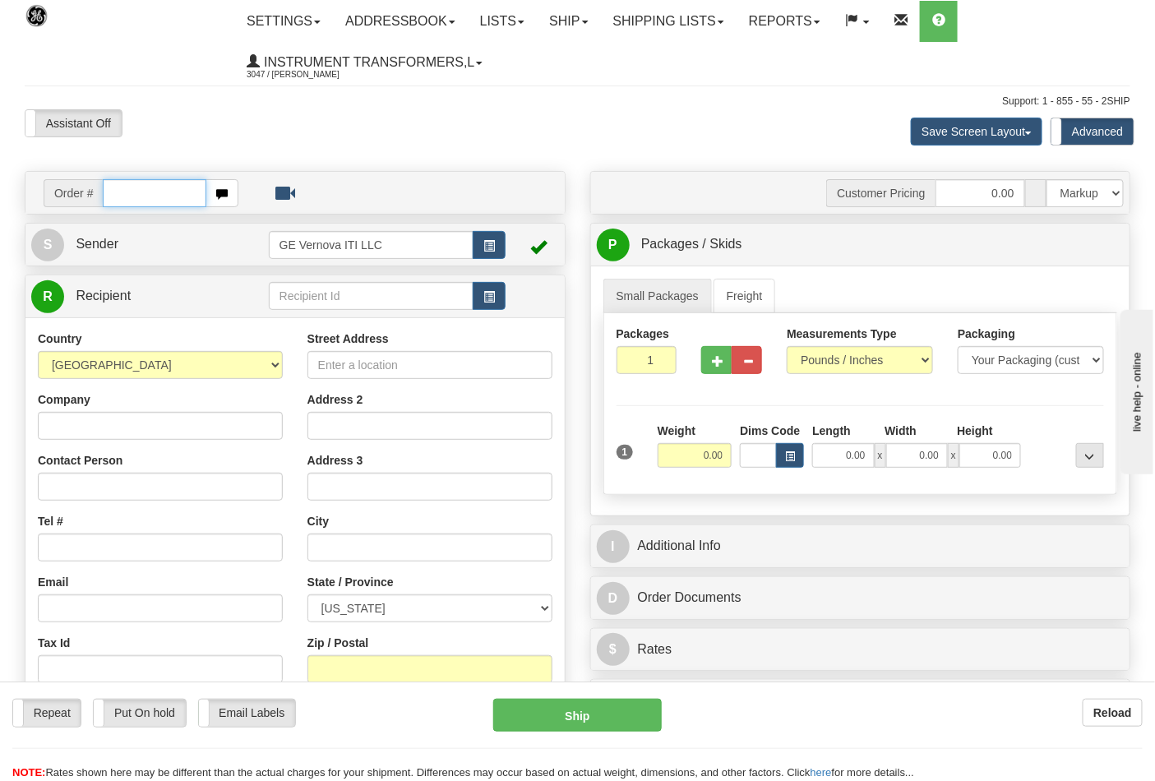
click at [163, 198] on input "text" at bounding box center [155, 193] width 104 height 28
type input "86704354"
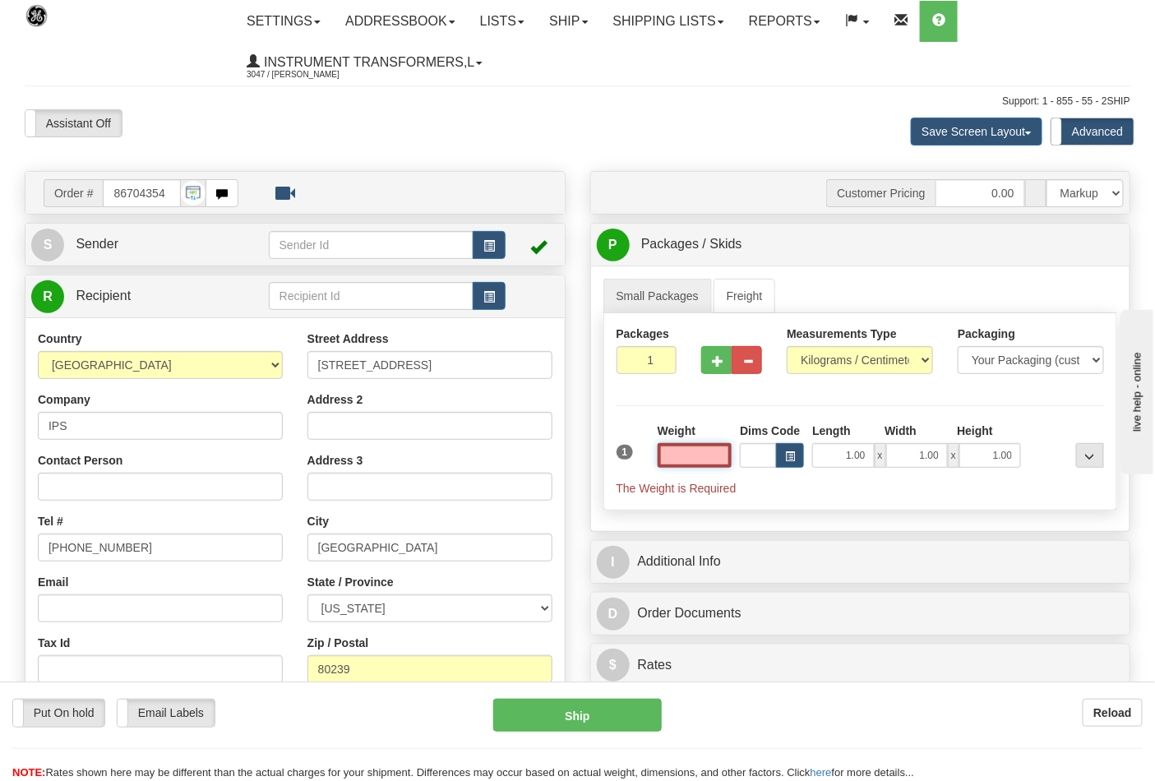
type input "0.00"
click at [919, 359] on select "Pounds / Inches Kilograms / Centimeters" at bounding box center [860, 360] width 146 height 28
select select "0"
click at [787, 347] on select "Pounds / Inches Kilograms / Centimeters" at bounding box center [860, 360] width 146 height 28
click at [697, 467] on input "0.00" at bounding box center [695, 455] width 75 height 25
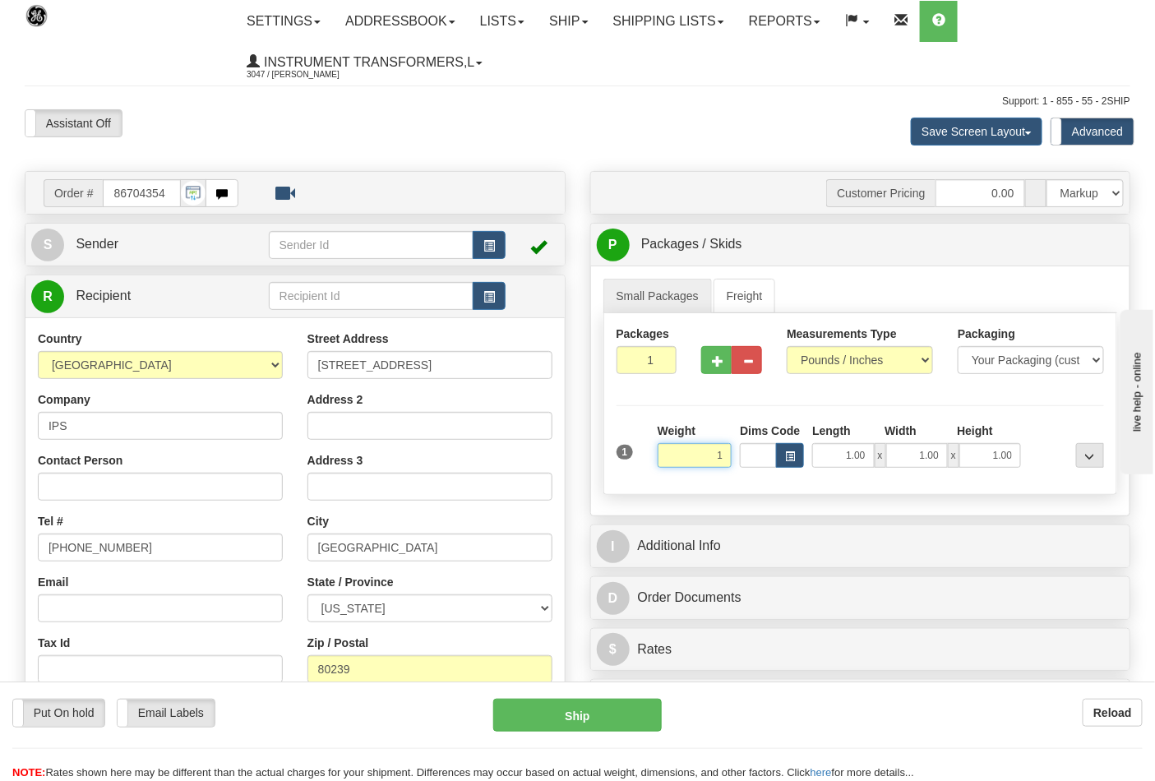
click button "Delete" at bounding box center [0, 0] width 0 height 0
type input "1.00"
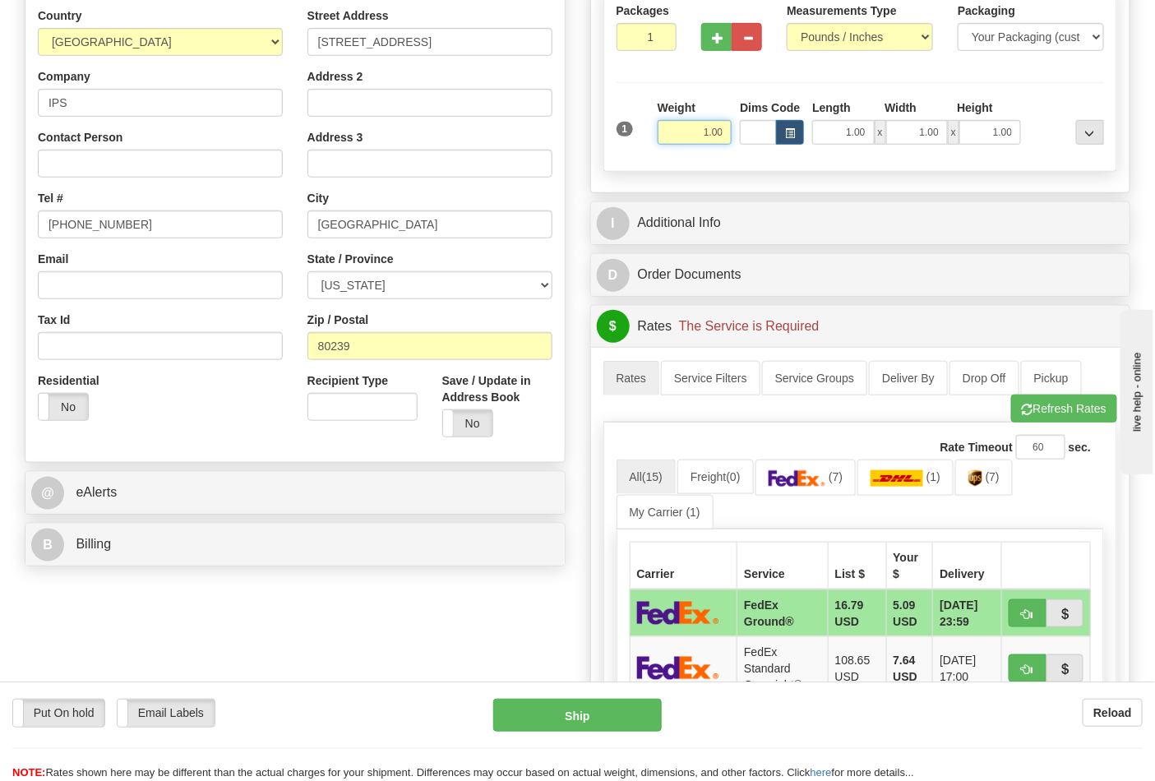
scroll to position [365, 0]
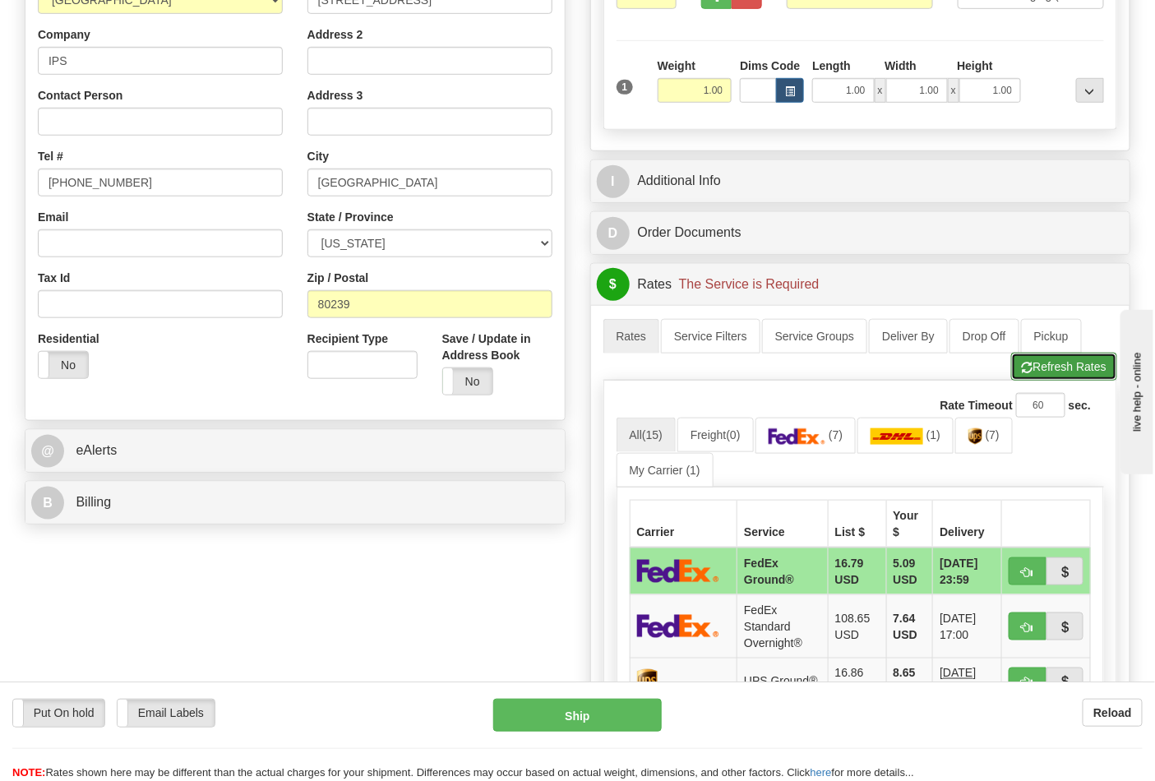
click at [1056, 362] on button "Refresh Rates" at bounding box center [1065, 367] width 106 height 28
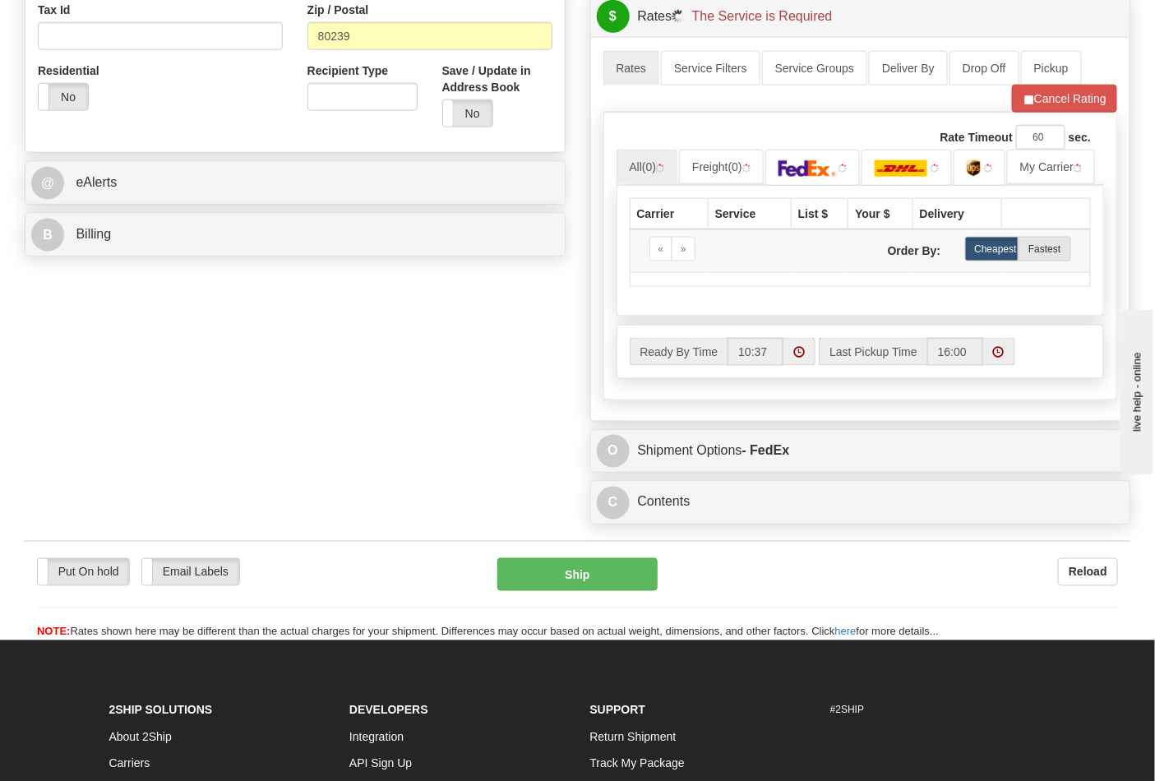
scroll to position [639, 0]
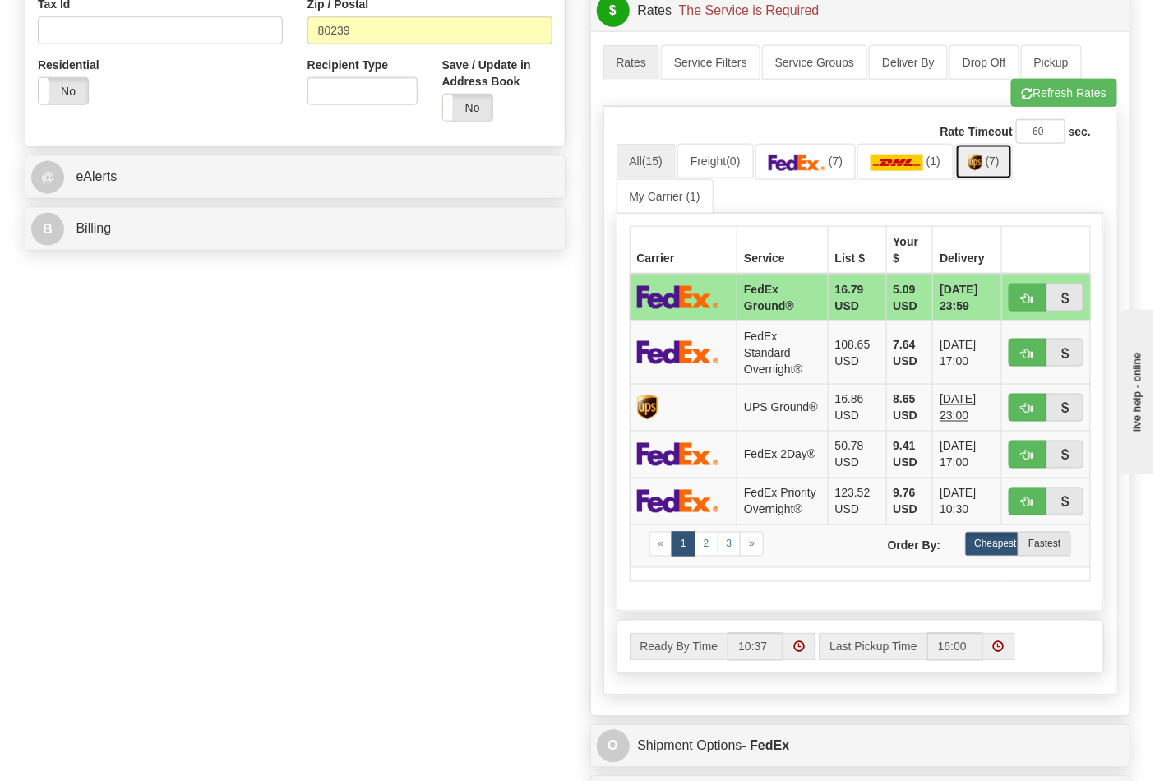
click at [981, 162] on img at bounding box center [976, 163] width 14 height 16
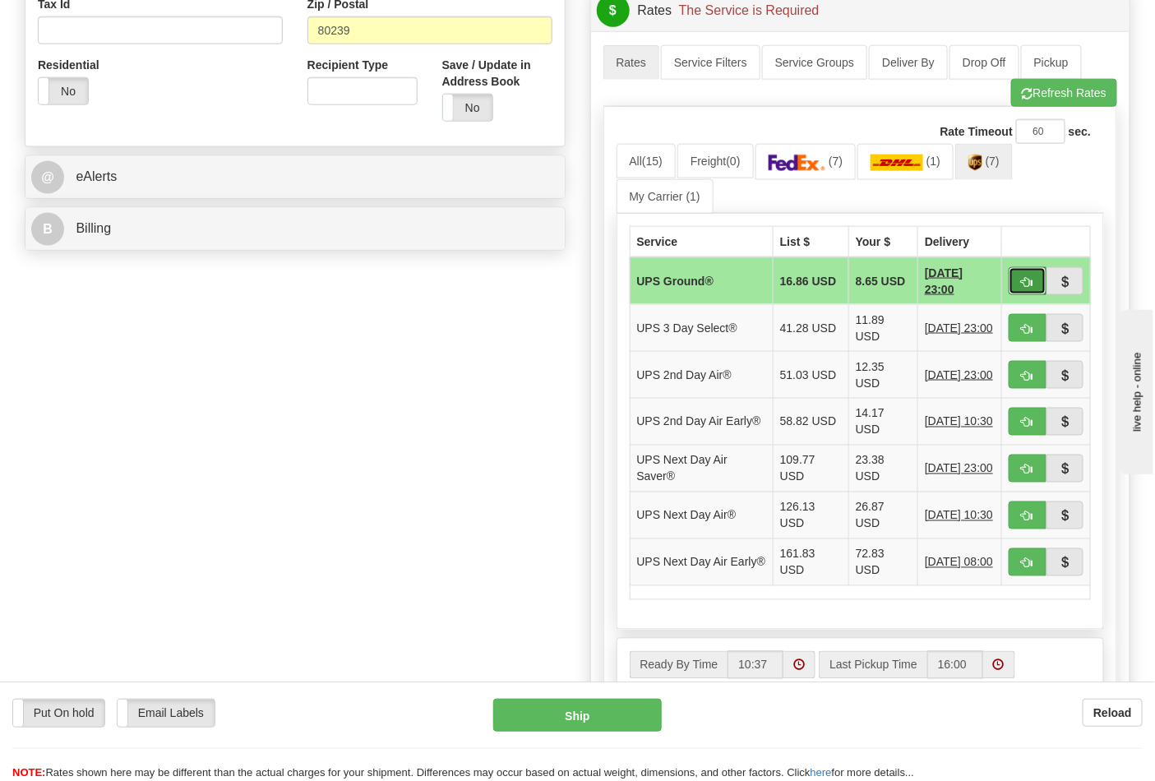
click at [1022, 285] on span "button" at bounding box center [1028, 282] width 12 height 11
type input "03"
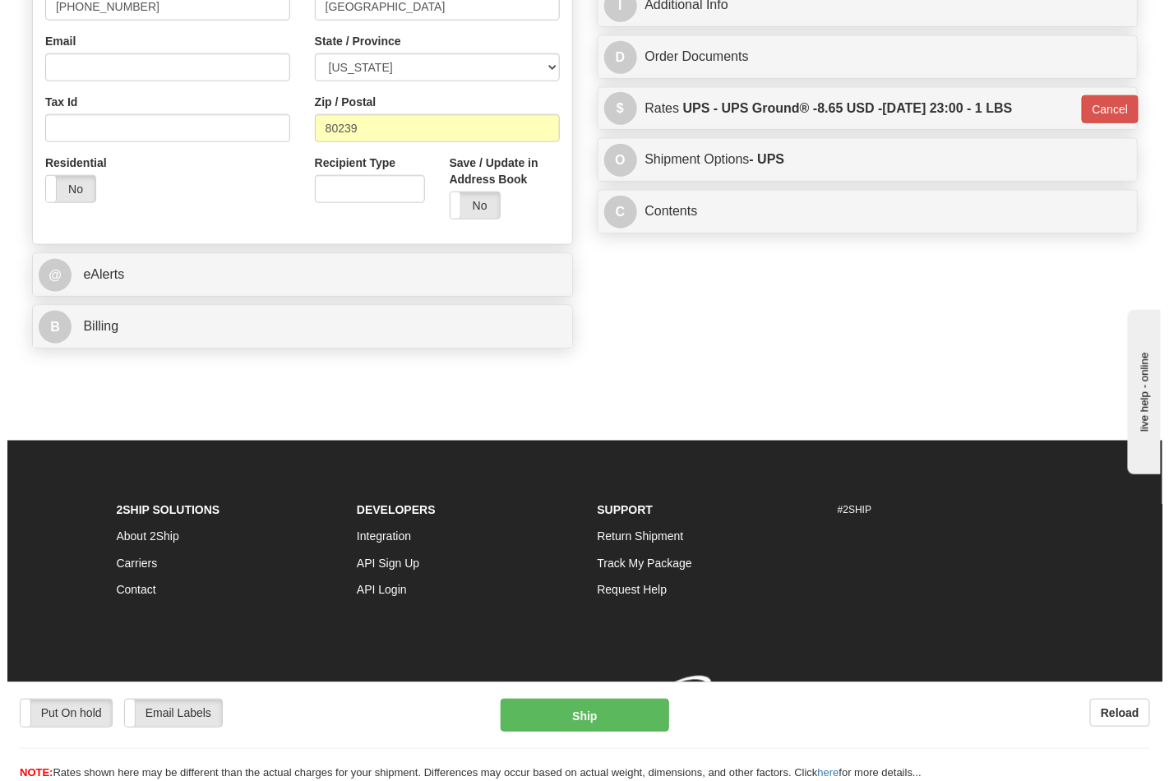
scroll to position [567, 0]
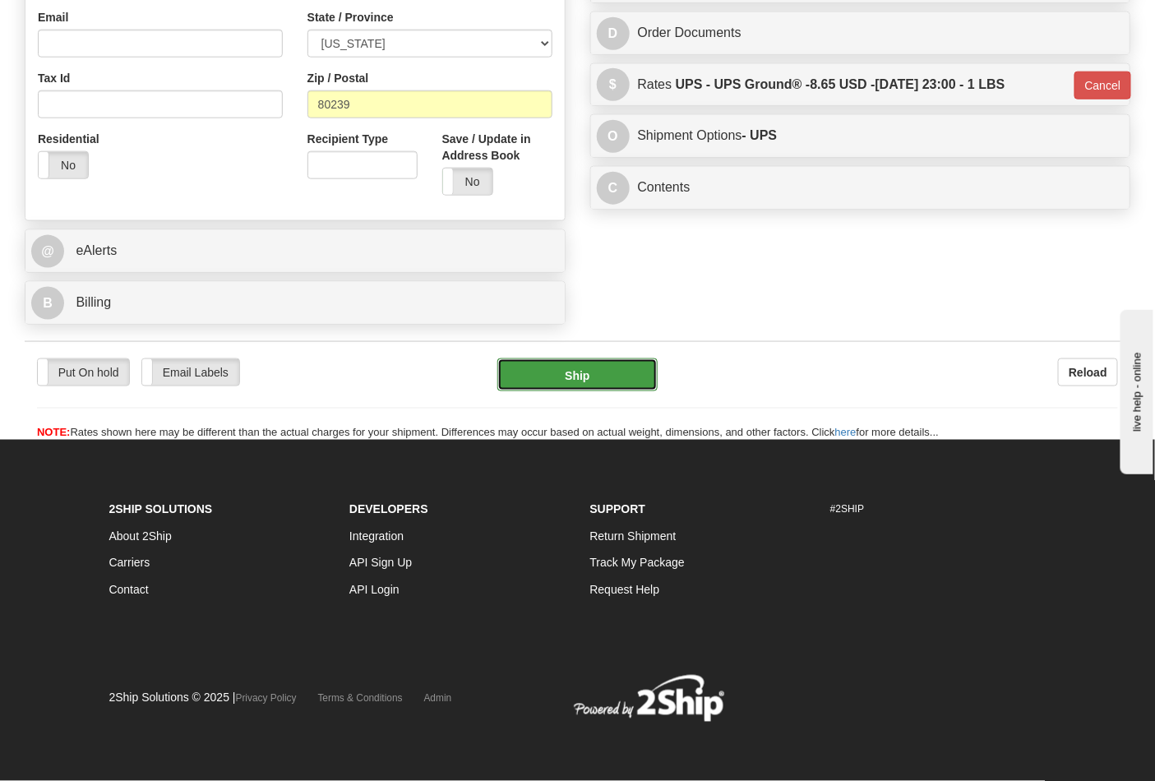
click at [595, 364] on button "Ship" at bounding box center [578, 375] width 160 height 33
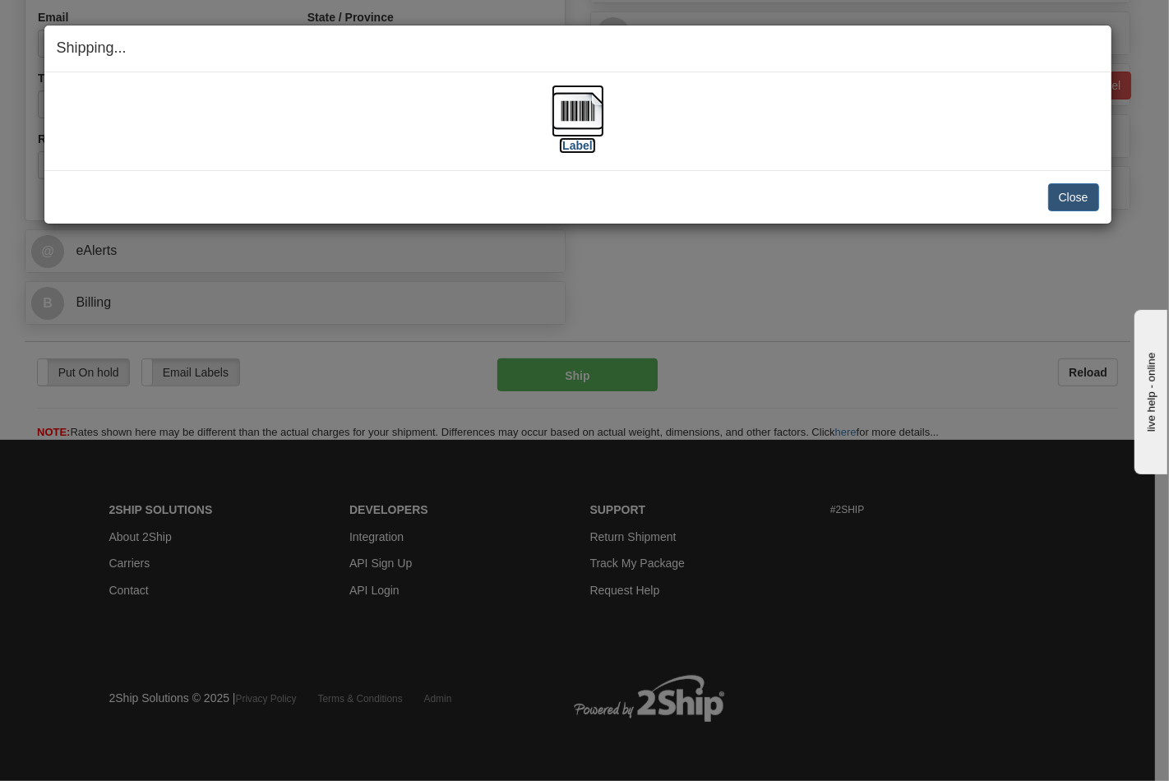
click at [553, 128] on img at bounding box center [578, 111] width 53 height 53
click at [1056, 194] on button "Close" at bounding box center [1074, 197] width 51 height 28
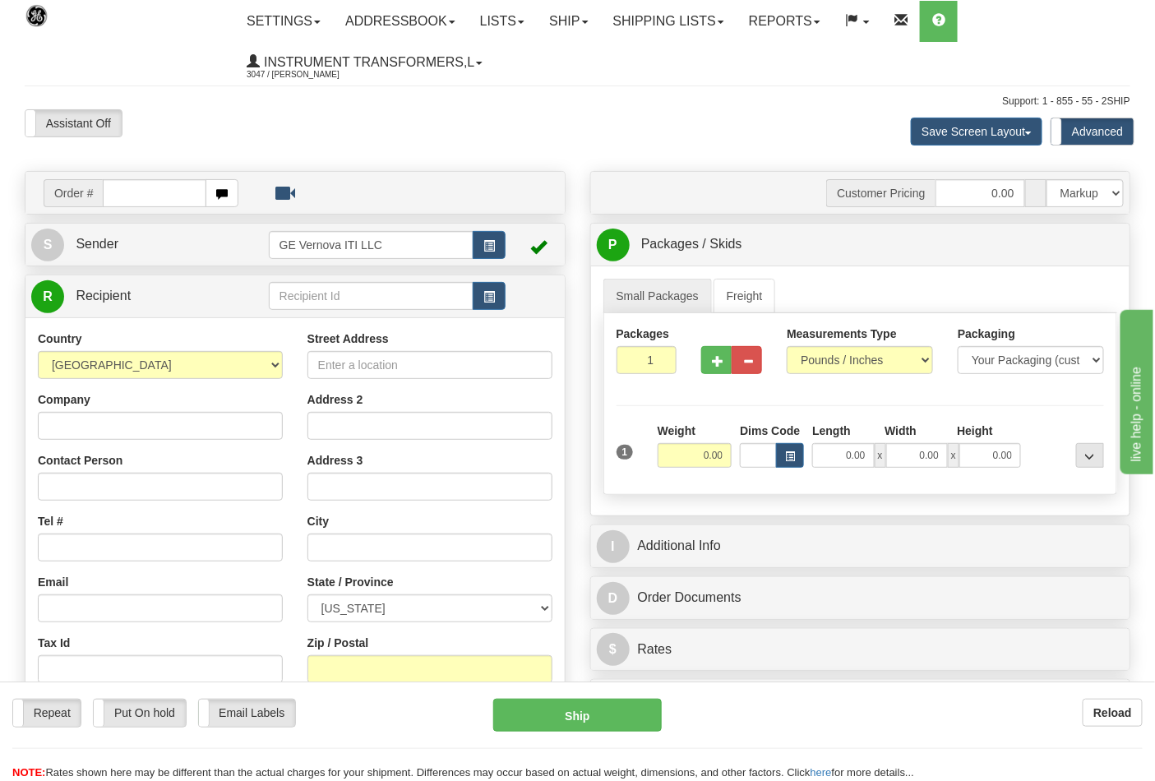
drag, startPoint x: 198, startPoint y: 201, endPoint x: 201, endPoint y: 174, distance: 27.3
click at [198, 201] on input "text" at bounding box center [155, 193] width 104 height 28
type input "8670"
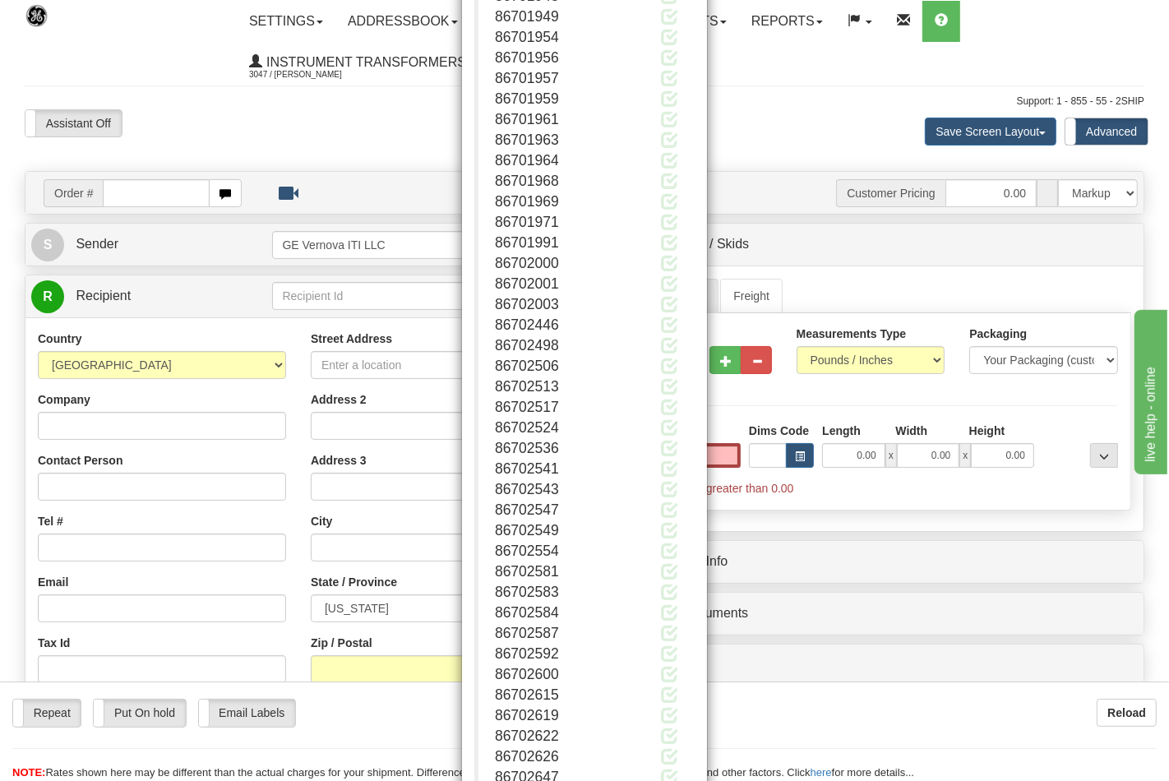
type input "0.00"
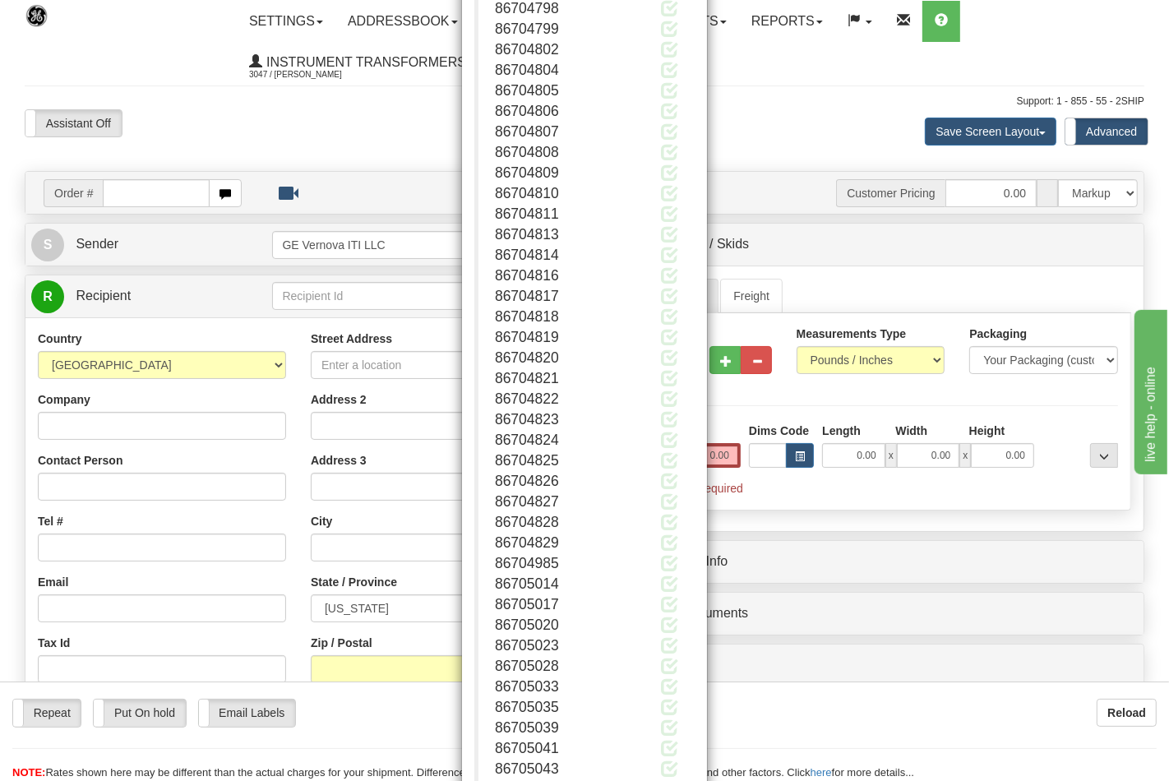
scroll to position [10906, 0]
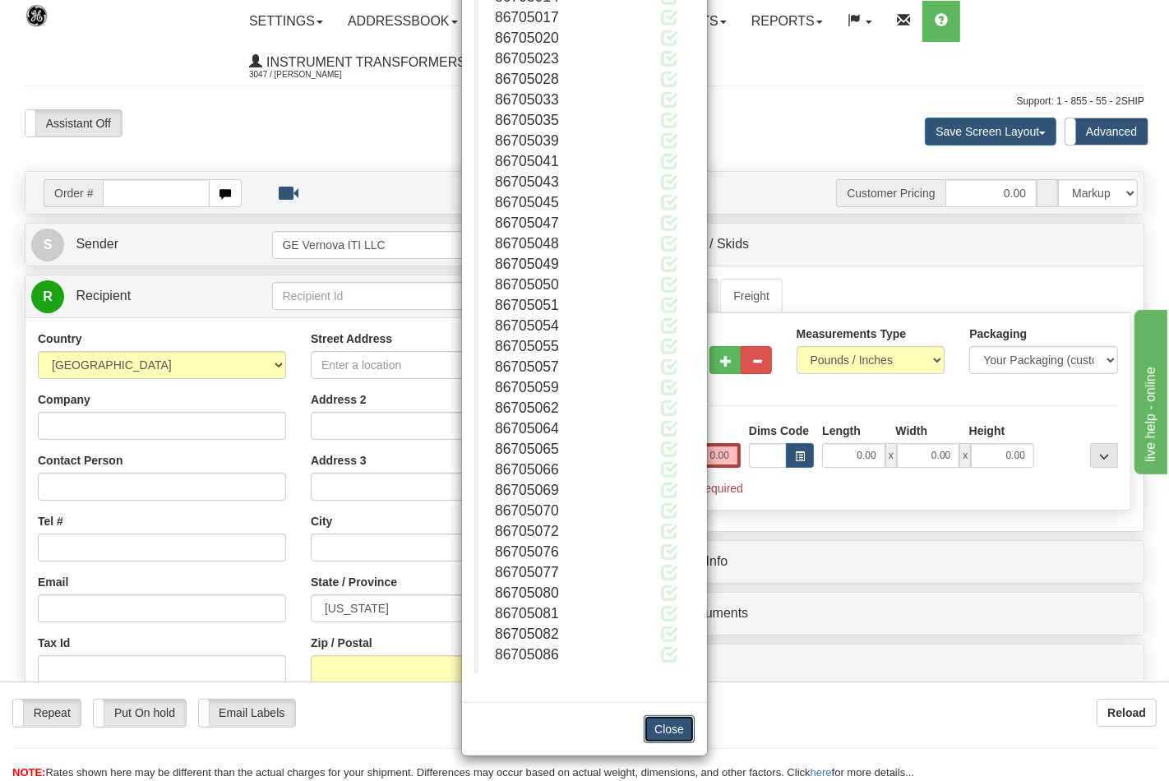
click at [667, 722] on button "Close" at bounding box center [669, 730] width 51 height 28
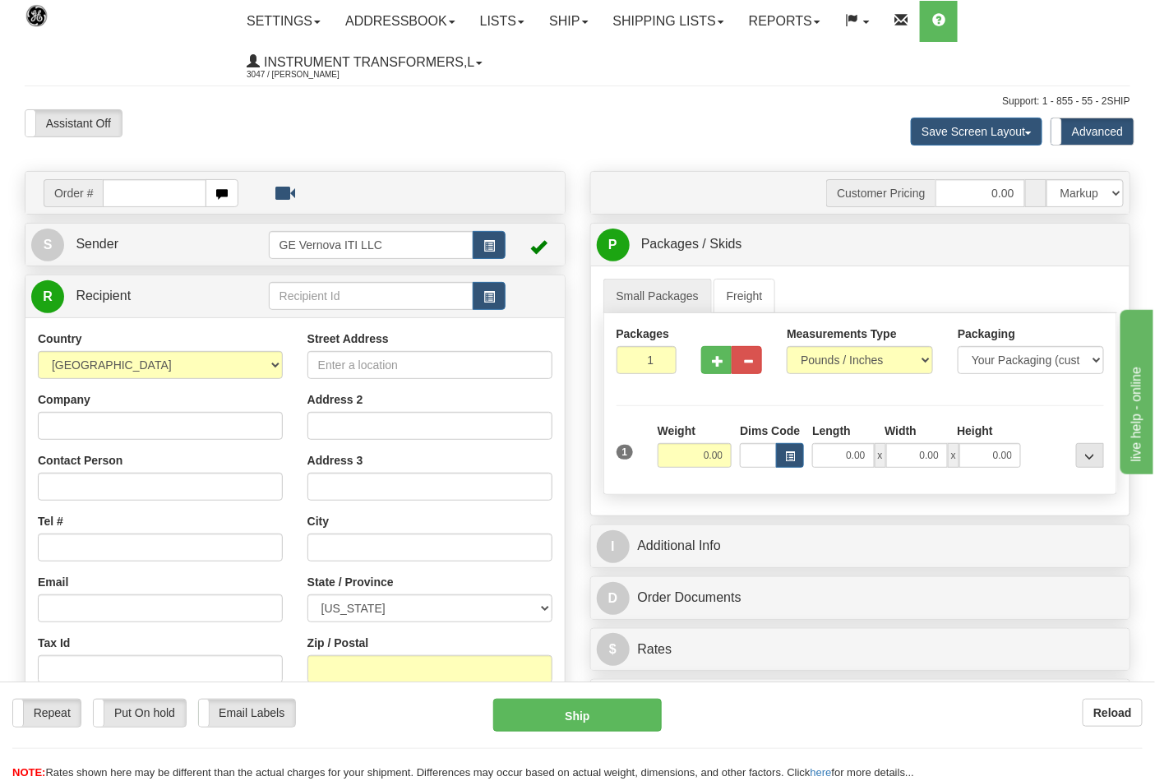
click at [113, 192] on input "text" at bounding box center [155, 193] width 104 height 28
type input "86704355"
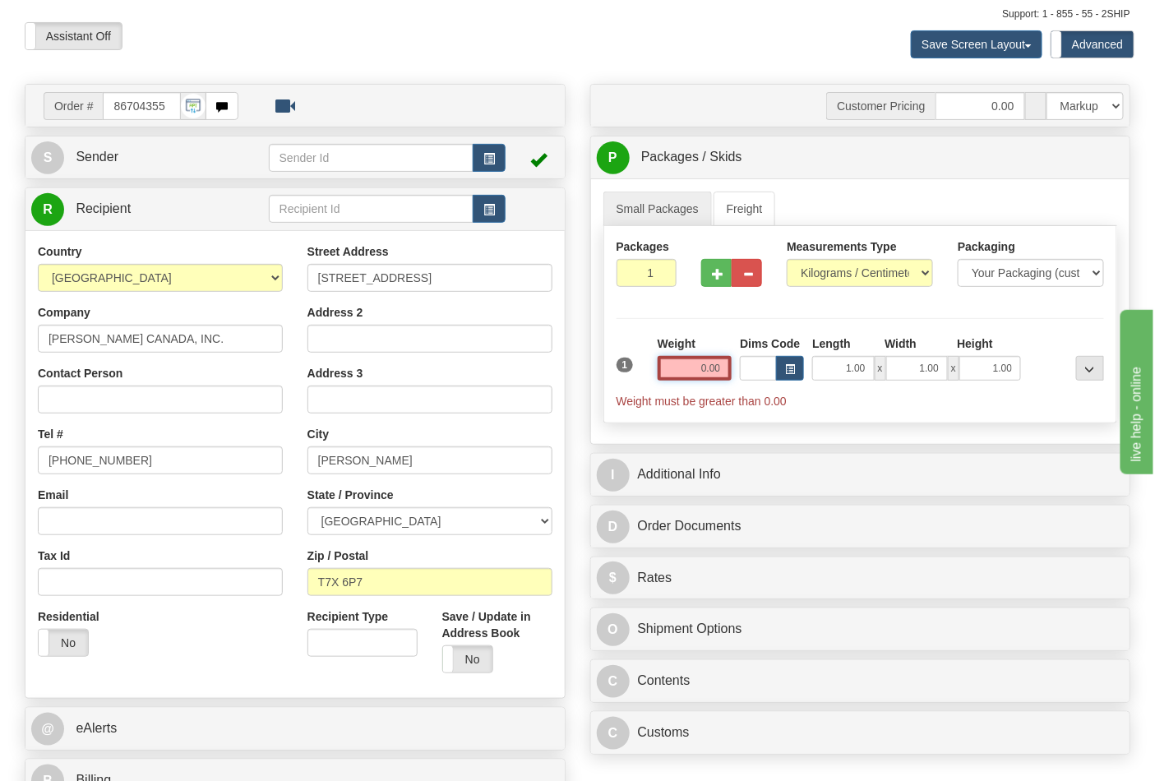
scroll to position [274, 0]
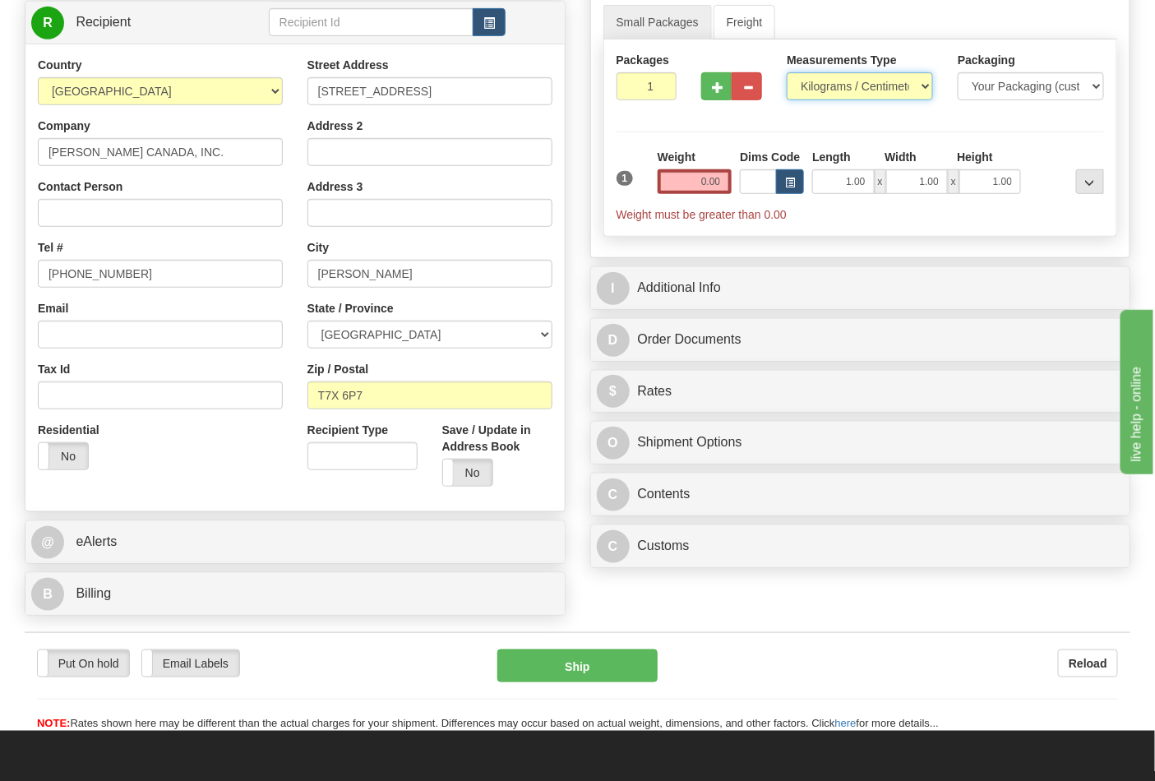
click at [795, 85] on select "Pounds / Inches Kilograms / Centimeters" at bounding box center [860, 86] width 146 height 28
select select "0"
click at [787, 73] on select "Pounds / Inches Kilograms / Centimeters" at bounding box center [860, 86] width 146 height 28
drag, startPoint x: 689, startPoint y: 183, endPoint x: 745, endPoint y: 170, distance: 57.3
click at [745, 170] on div "1 Weight 0.00 Dims Code 1.00" at bounding box center [861, 186] width 497 height 74
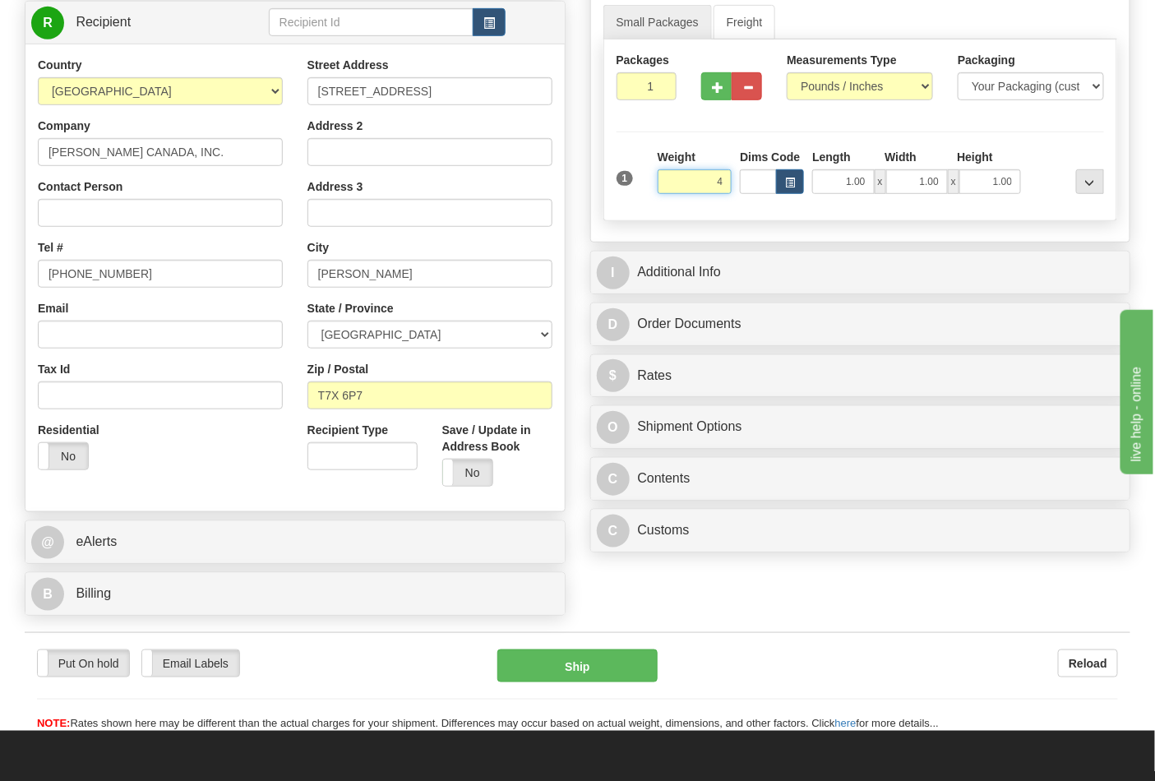
click button "Delete" at bounding box center [0, 0] width 0 height 0
type input "4.00"
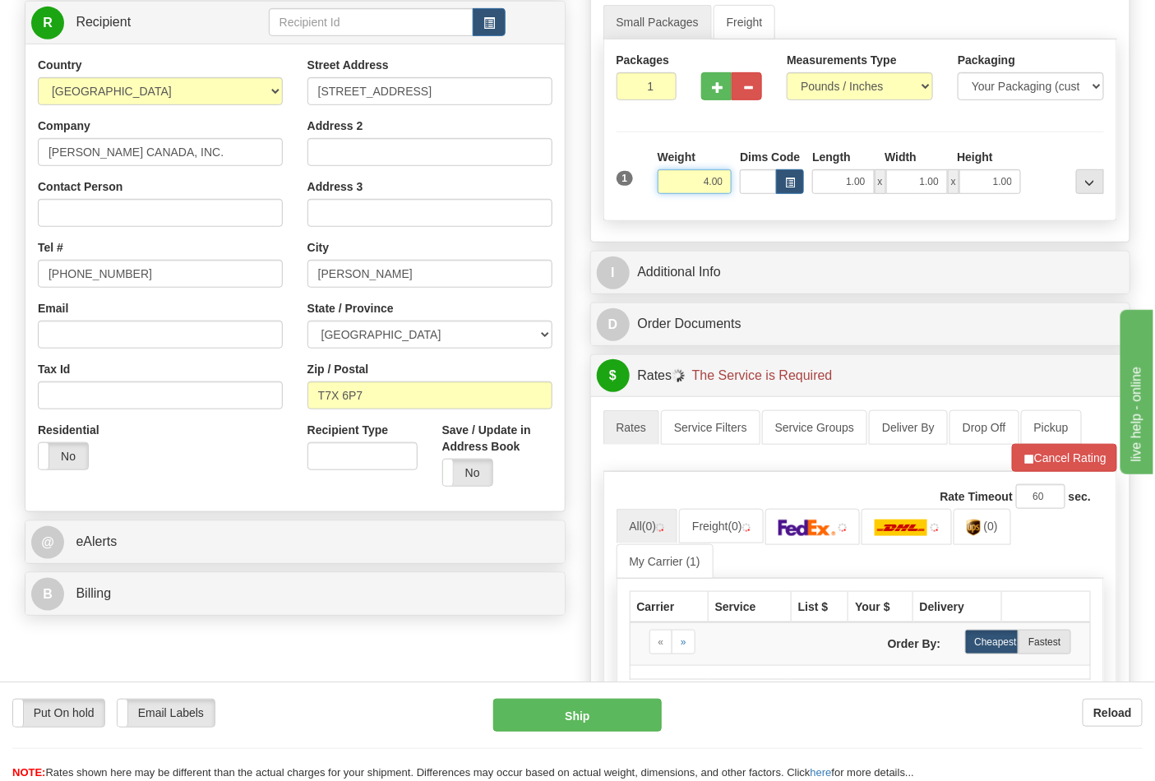
scroll to position [365, 0]
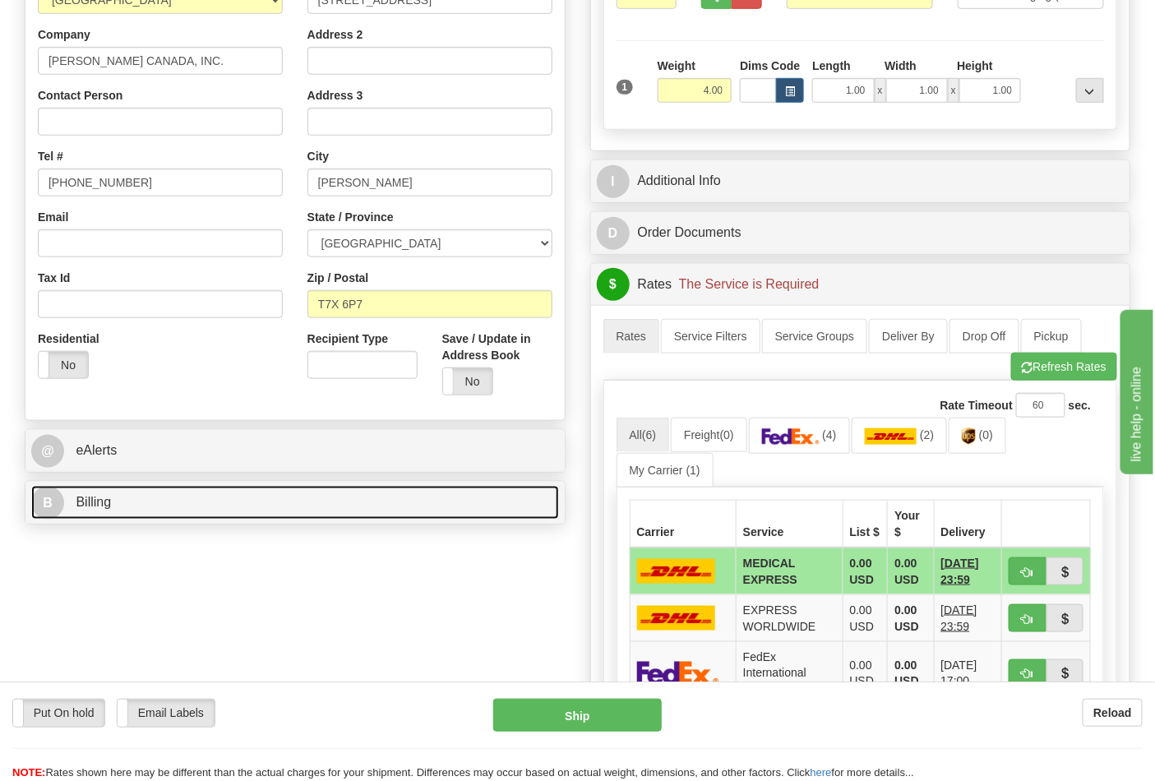
click at [263, 512] on link "B Billing" at bounding box center [295, 503] width 528 height 34
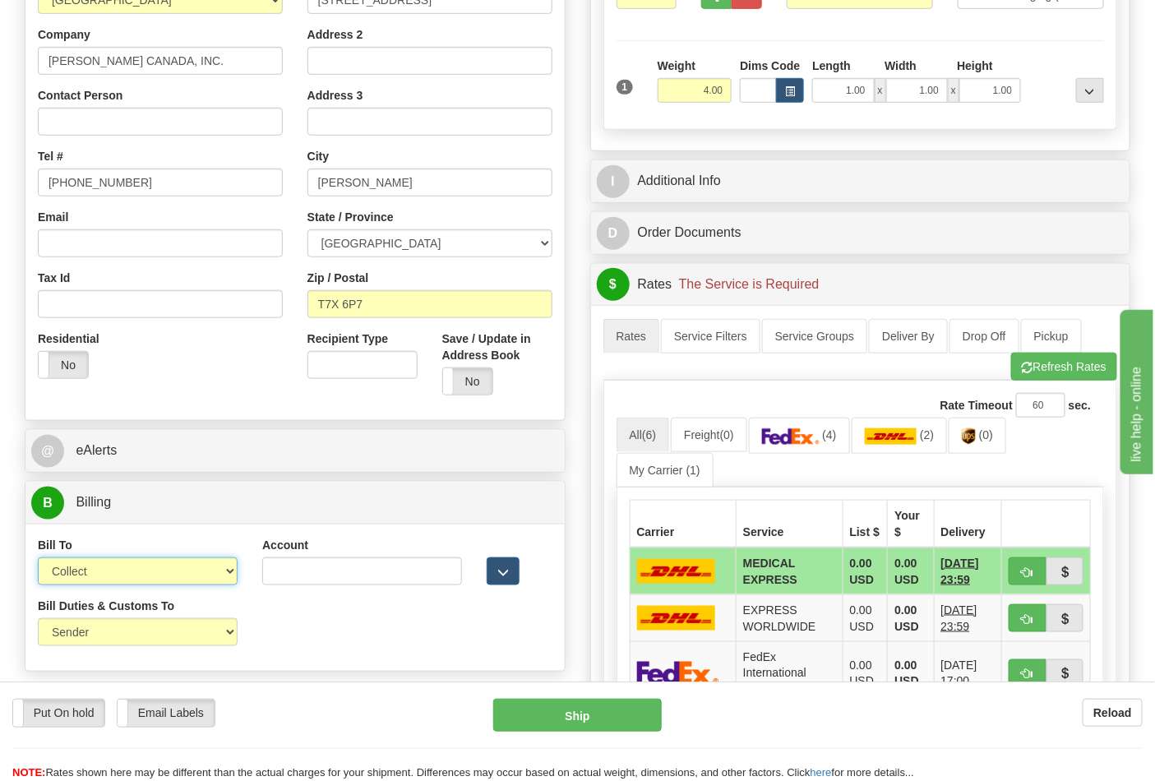
click at [169, 574] on select "Sender Recipient Third Party Collect" at bounding box center [138, 572] width 200 height 28
select select "2"
click at [38, 559] on select "Sender Recipient Third Party Collect" at bounding box center [138, 572] width 200 height 28
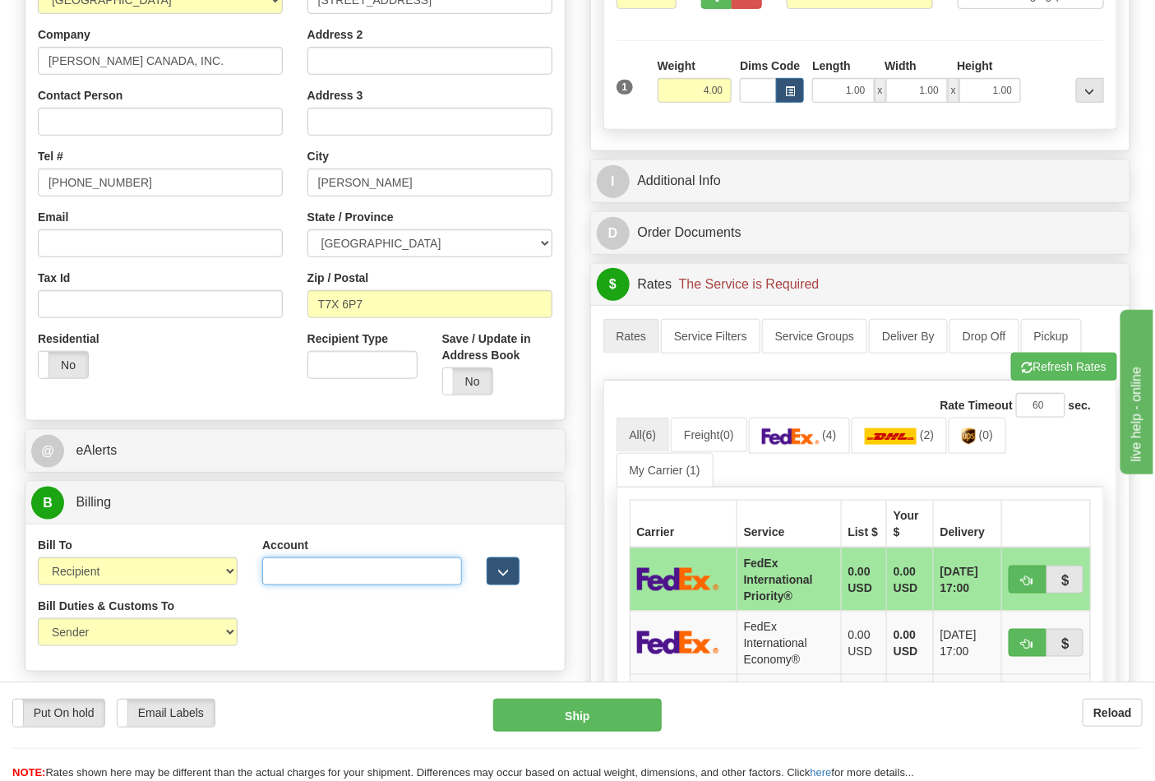
click at [322, 573] on input "Account" at bounding box center [362, 572] width 200 height 28
paste input "661159723"
type input "661159723"
click at [835, 447] on link "(4)" at bounding box center [799, 435] width 101 height 35
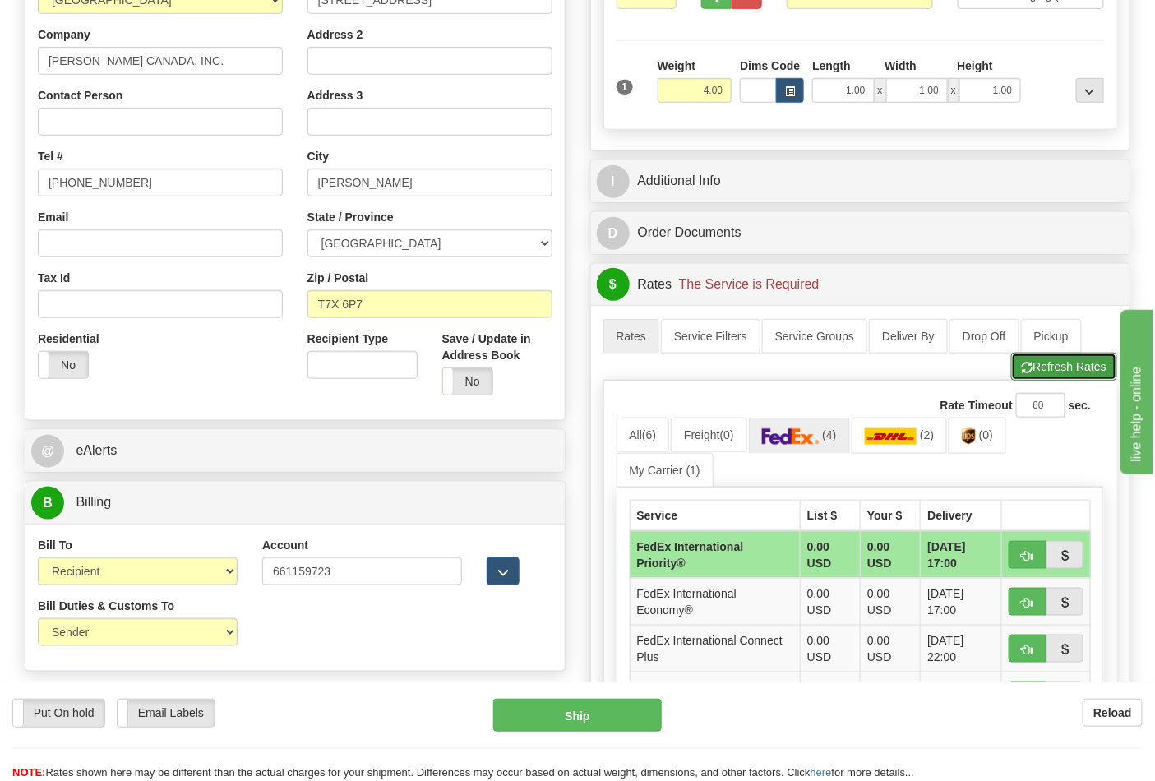
click at [1051, 368] on button "Refresh Rates" at bounding box center [1065, 367] width 106 height 28
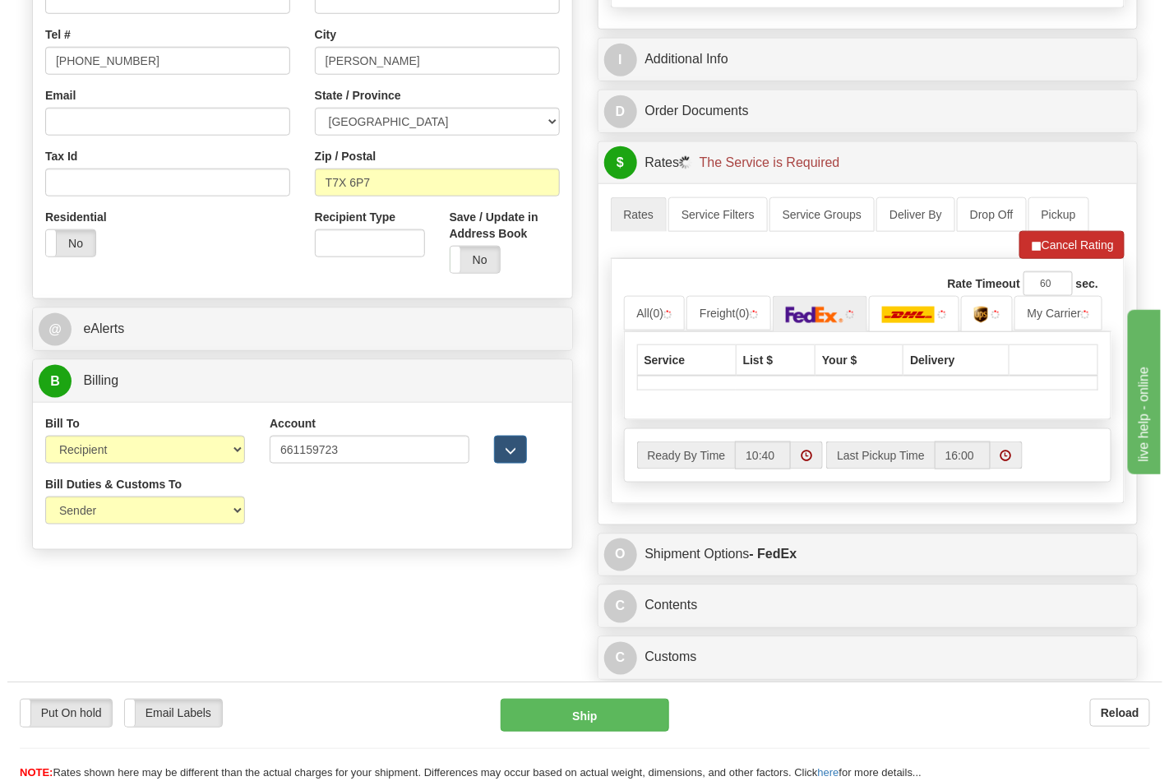
scroll to position [548, 0]
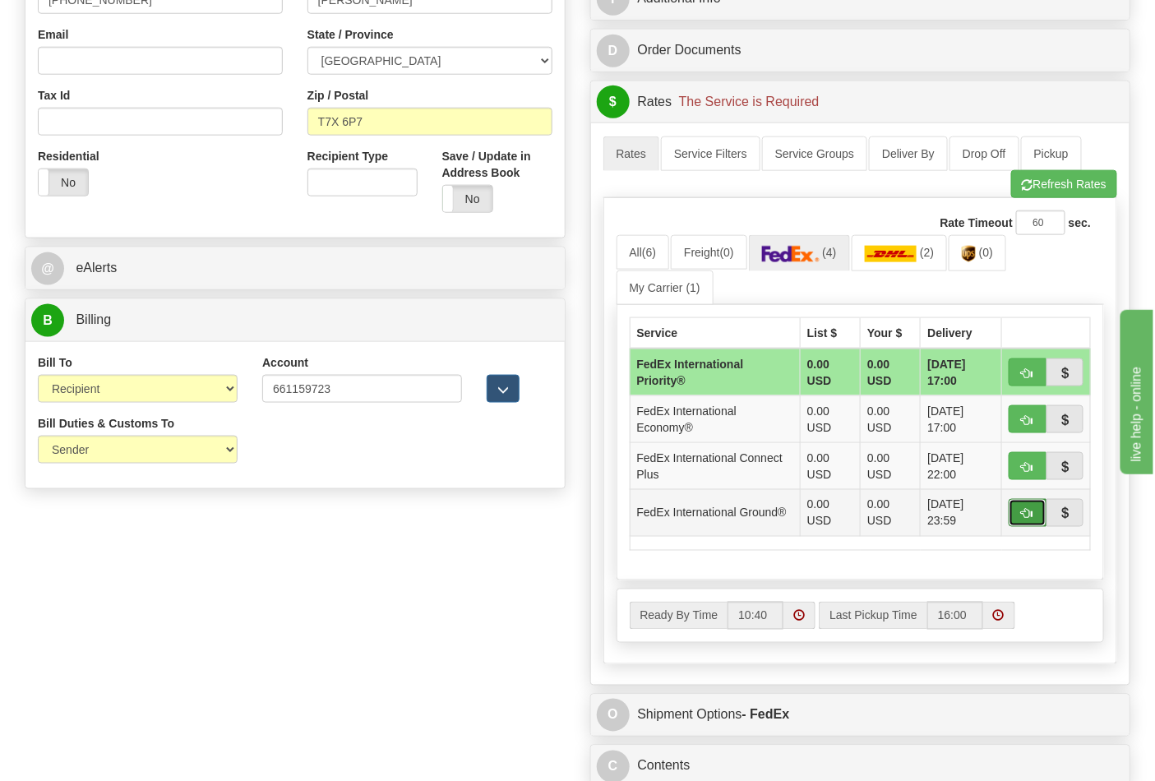
click at [1036, 519] on button "button" at bounding box center [1028, 513] width 38 height 28
type input "92"
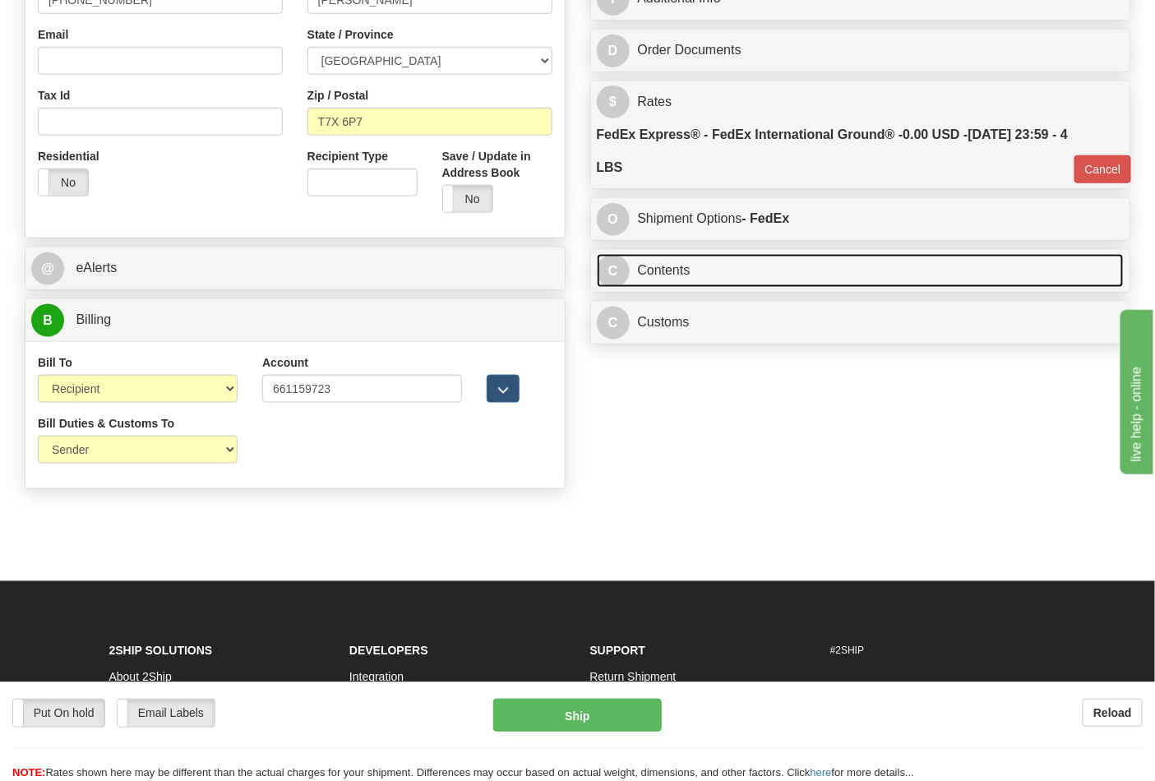
click at [787, 264] on link "C Contents" at bounding box center [861, 271] width 528 height 34
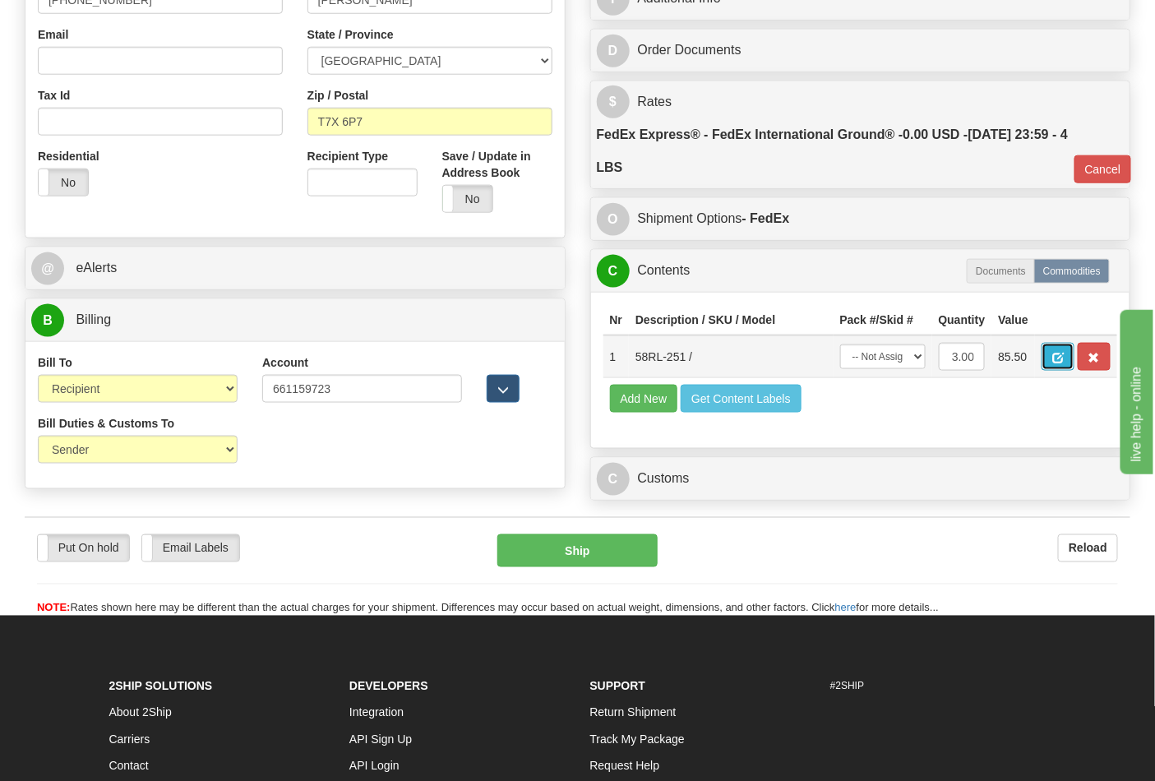
click at [1064, 357] on span "button" at bounding box center [1059, 358] width 12 height 11
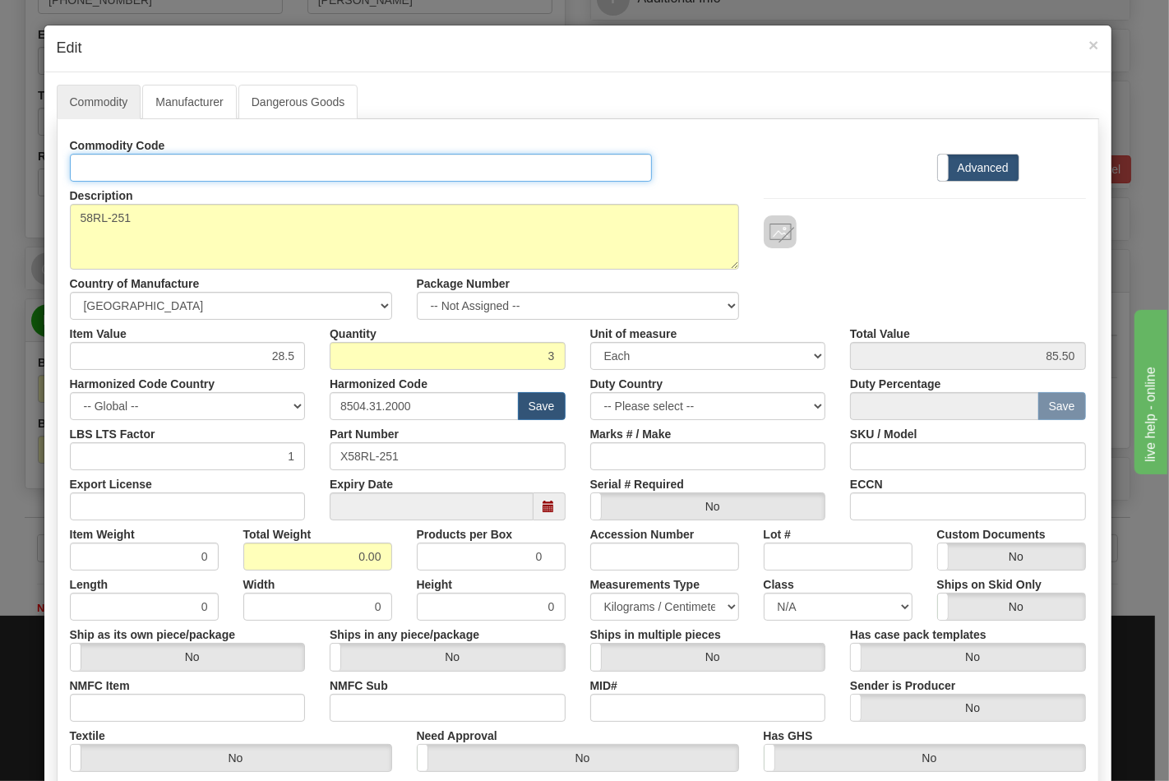
click at [368, 162] on input "Id" at bounding box center [361, 168] width 583 height 28
type input "TRANSFORMERS"
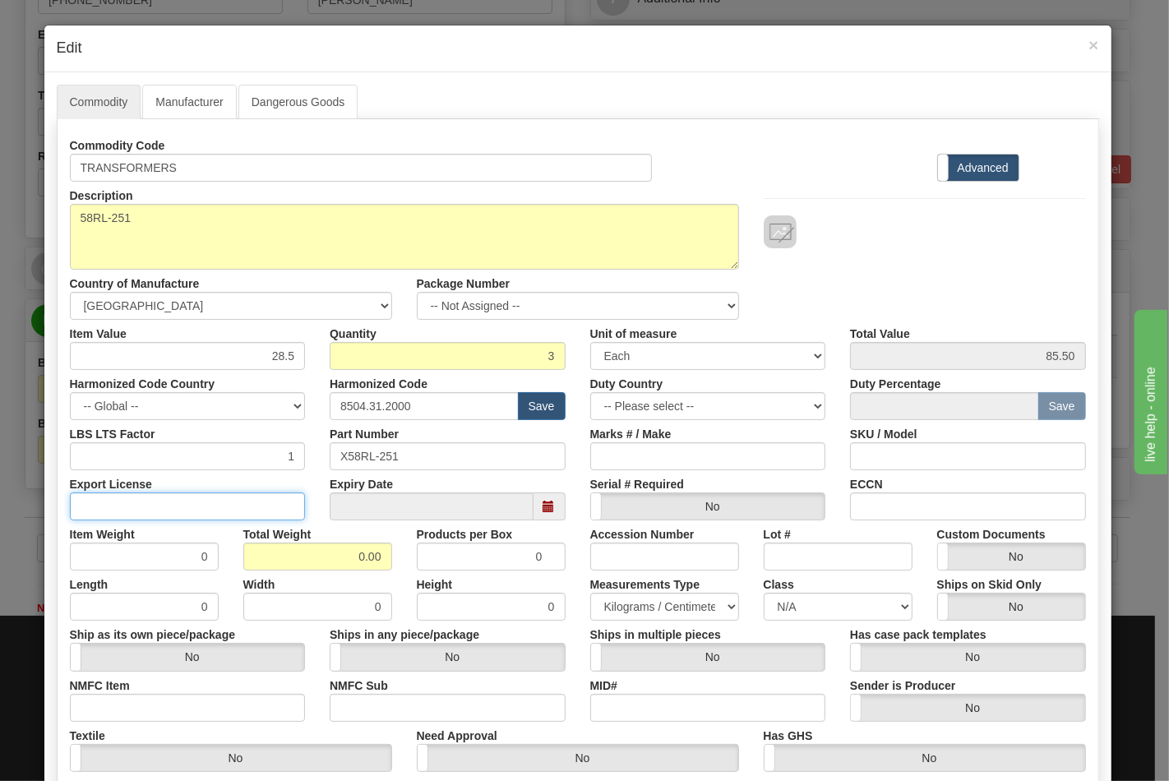
click at [134, 508] on input "Export License" at bounding box center [188, 507] width 236 height 28
type input "NLR"
drag, startPoint x: 344, startPoint y: 549, endPoint x: 442, endPoint y: 546, distance: 98.7
click at [442, 546] on div "Item Weight 0 Total Weight 0.00 Products per Box 0 Accession Number Lot # Custo…" at bounding box center [578, 546] width 1041 height 50
type input "4"
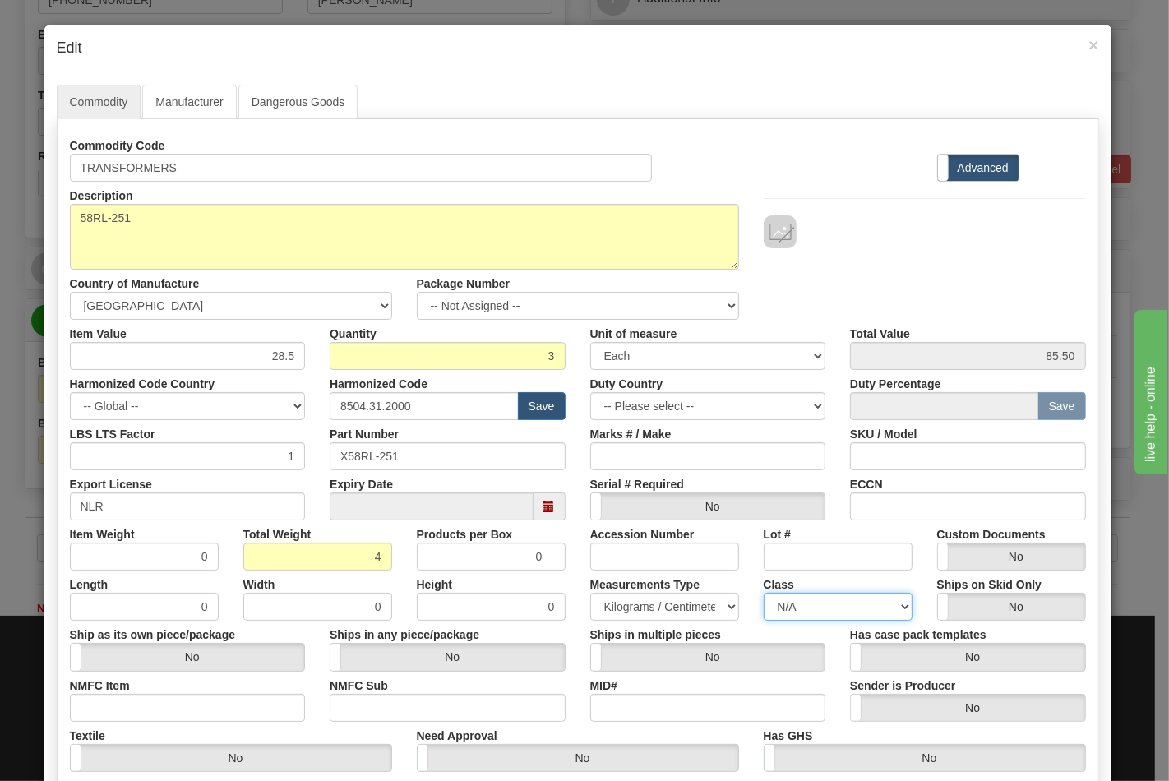
type input "1.3333"
click at [854, 612] on select "N/A 50.0 55.0 60.0 65.0 70.0 85.0 92.5 100.0 125.0 175.0 250.0 300.0 400.0" at bounding box center [838, 607] width 149 height 28
select select "70.0"
click at [764, 593] on select "N/A 50.0 55.0 60.0 65.0 70.0 85.0 92.5 100.0 125.0 175.0 250.0 300.0 400.0" at bounding box center [838, 607] width 149 height 28
click at [942, 516] on input "ECCN" at bounding box center [968, 507] width 236 height 28
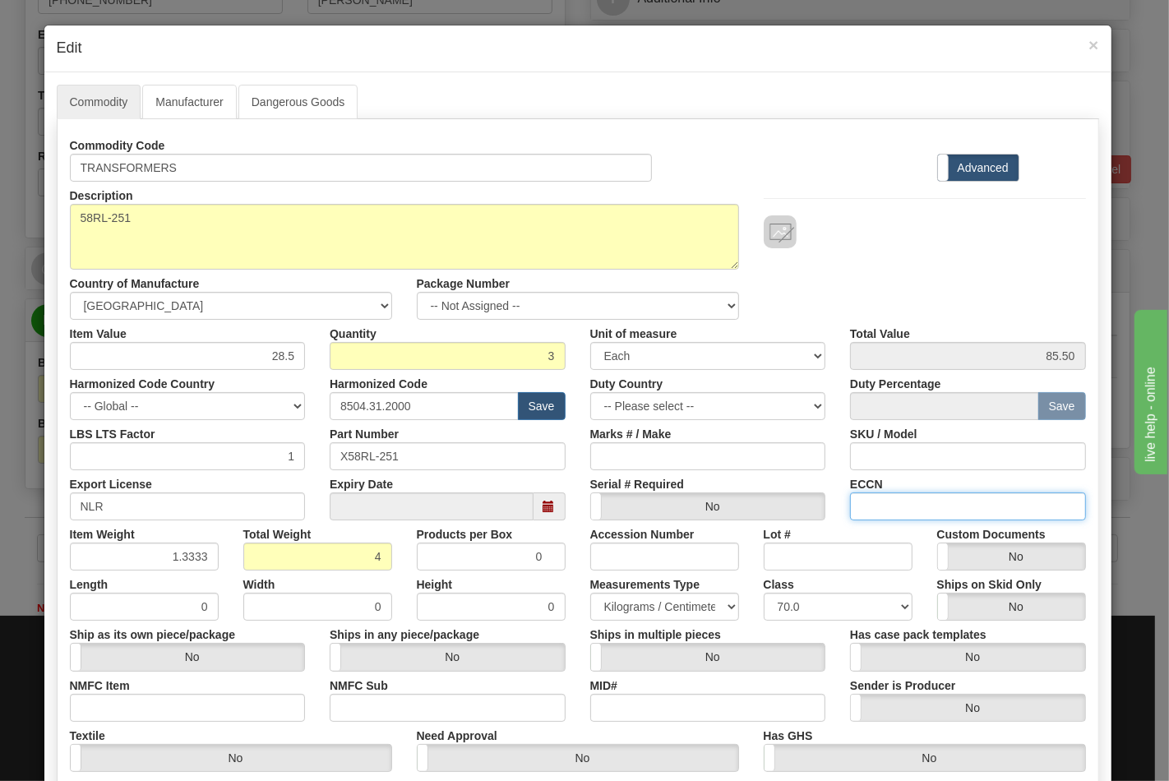
type input "EAR99"
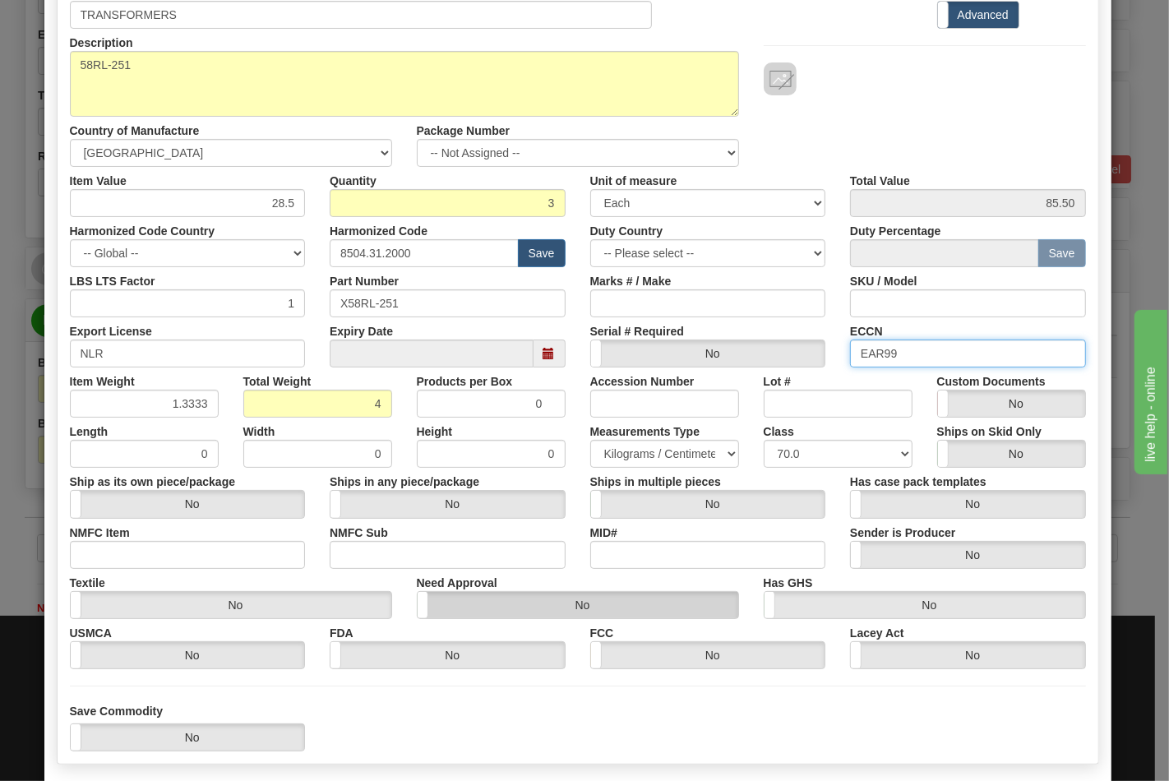
scroll to position [183, 0]
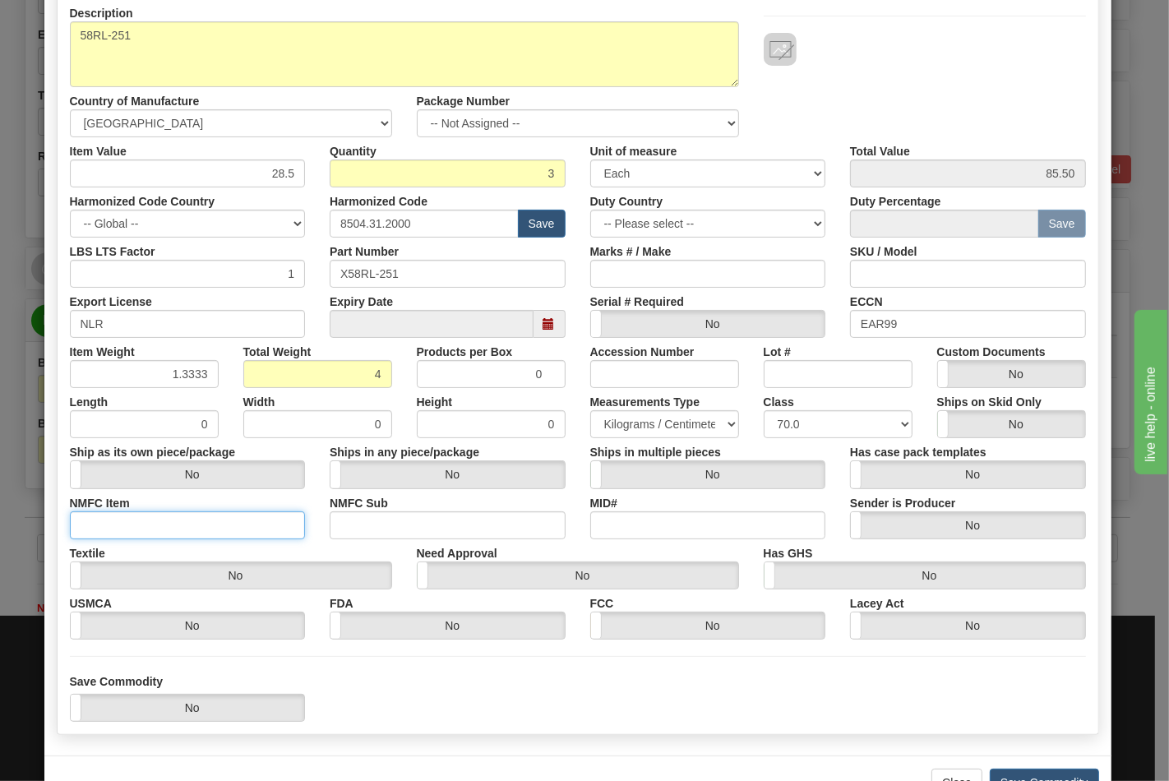
click at [116, 522] on input "NMFC Item" at bounding box center [188, 526] width 236 height 28
type input "63170"
click at [354, 526] on input "NMFC Sub" at bounding box center [448, 526] width 236 height 28
type input "4"
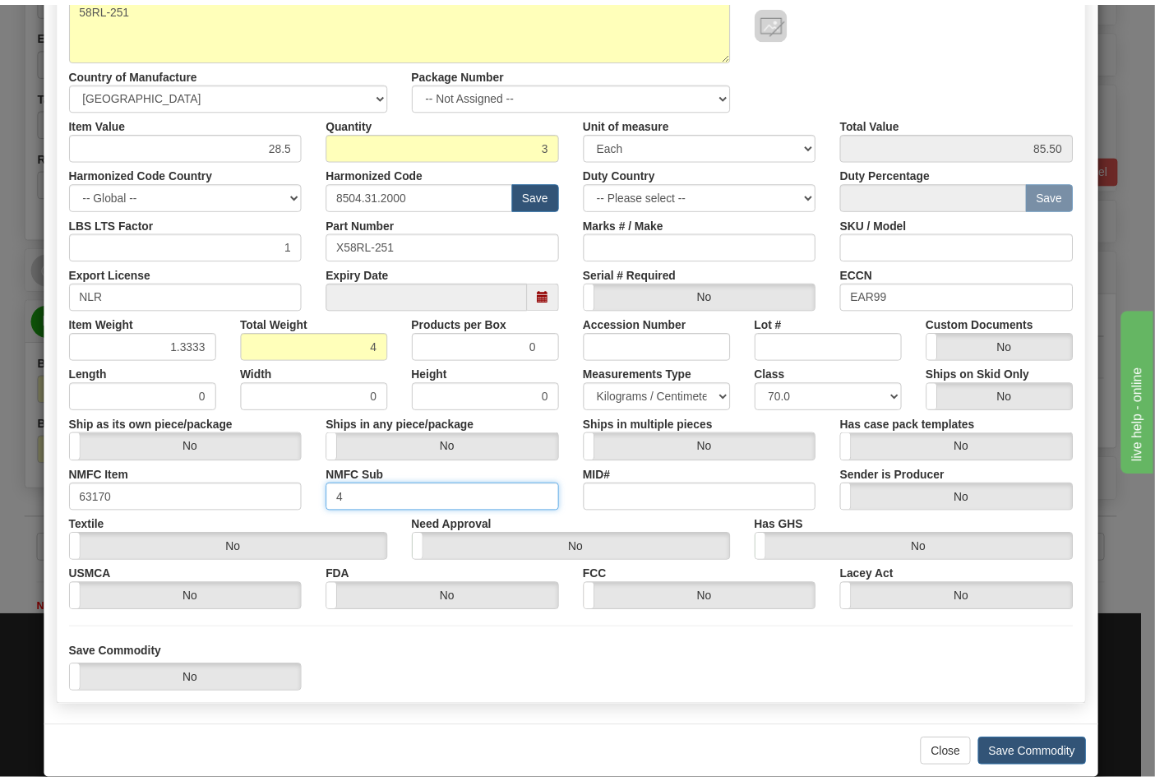
scroll to position [236, 0]
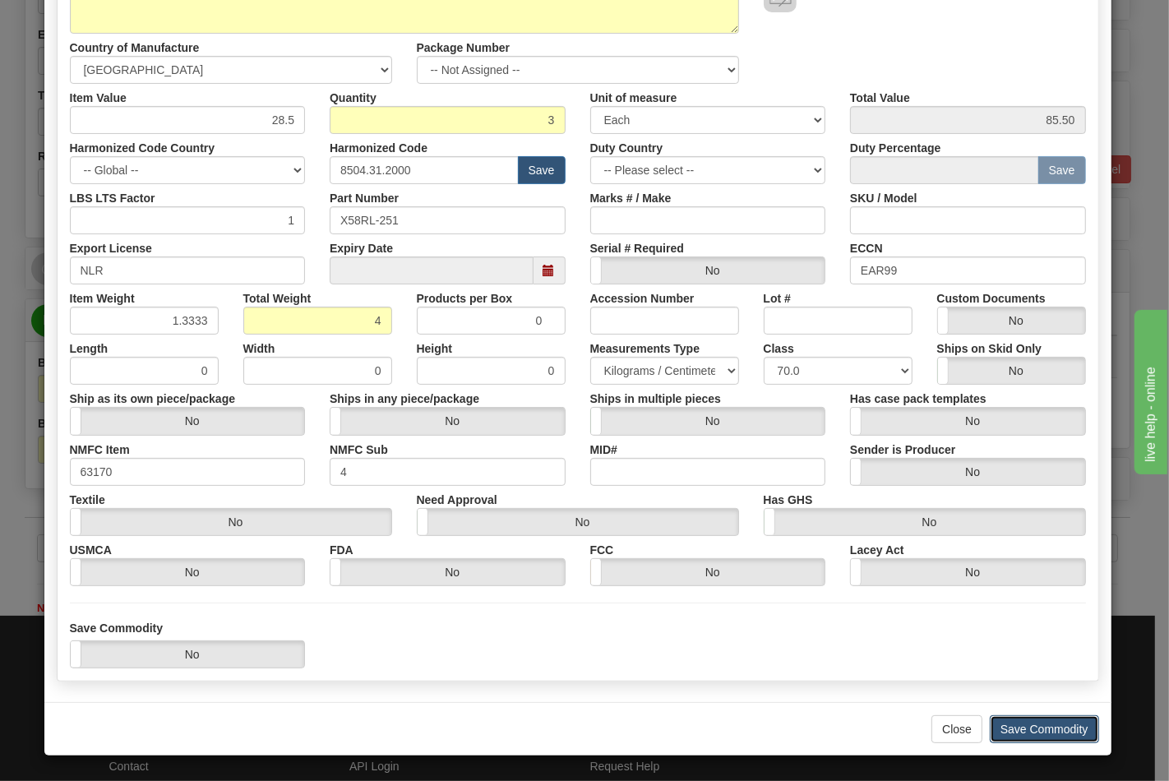
click at [1058, 730] on button "Save Commodity" at bounding box center [1044, 730] width 109 height 28
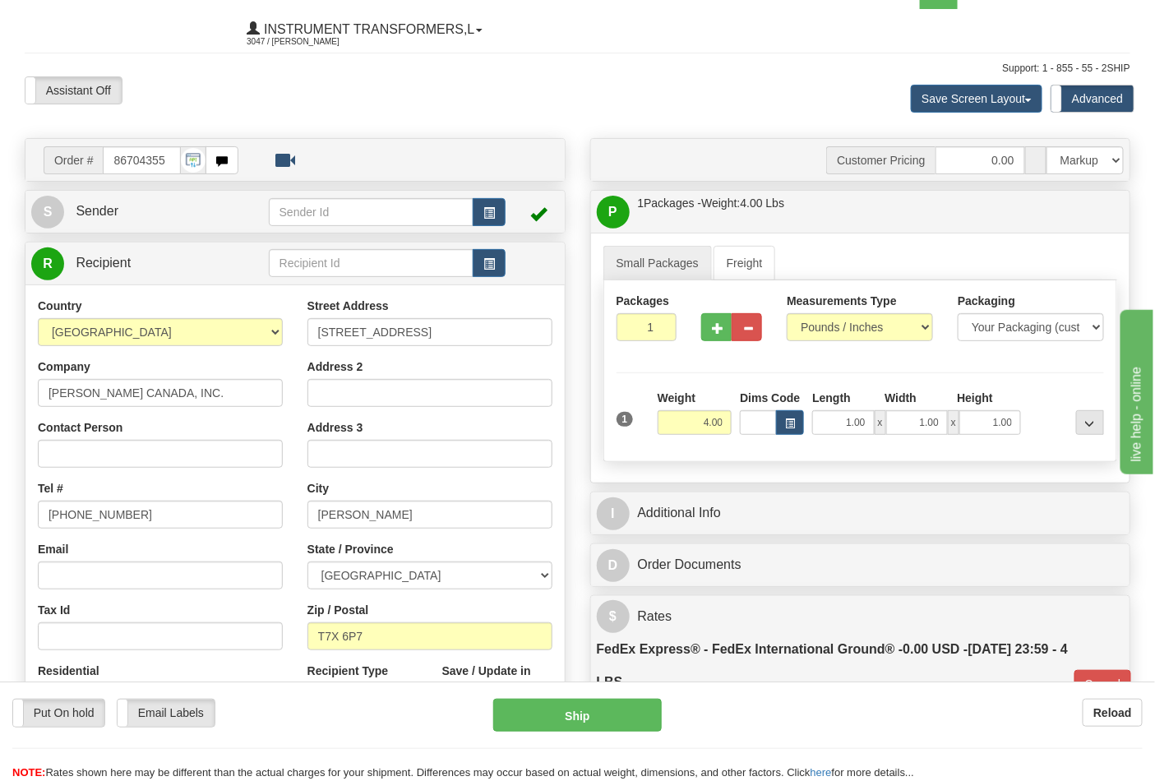
scroll to position [0, 0]
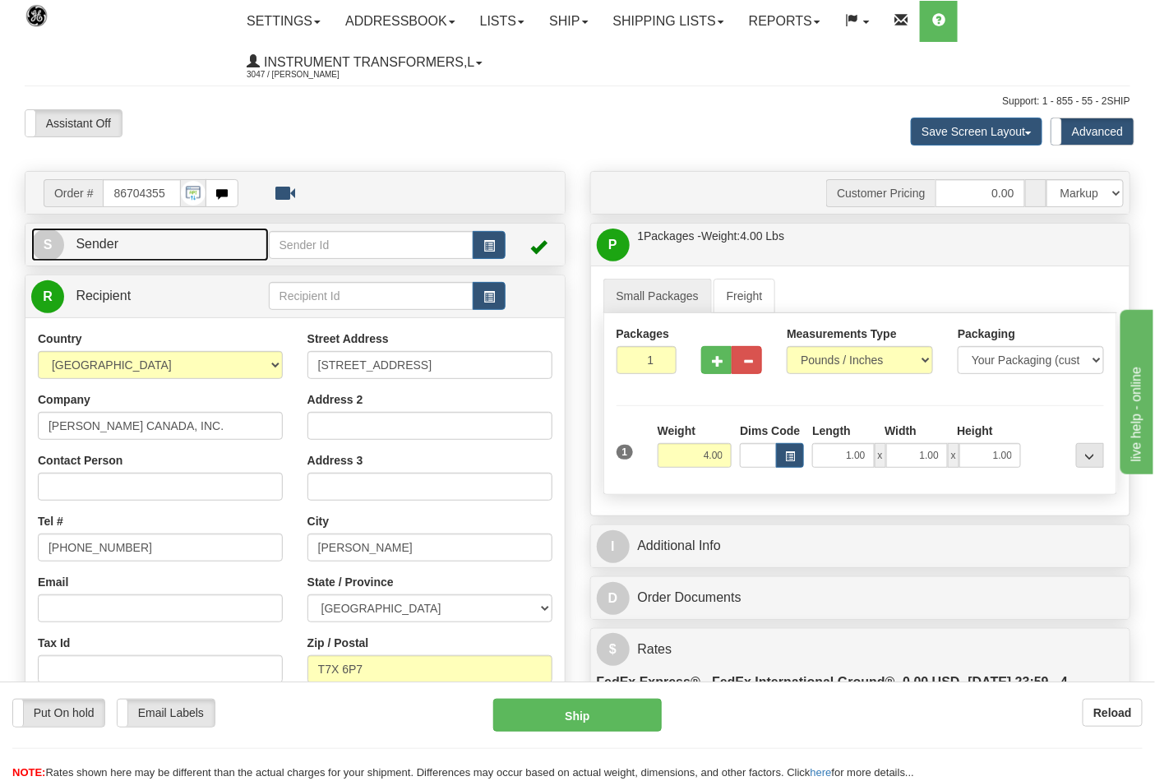
click at [189, 252] on link "S Sender" at bounding box center [150, 245] width 238 height 34
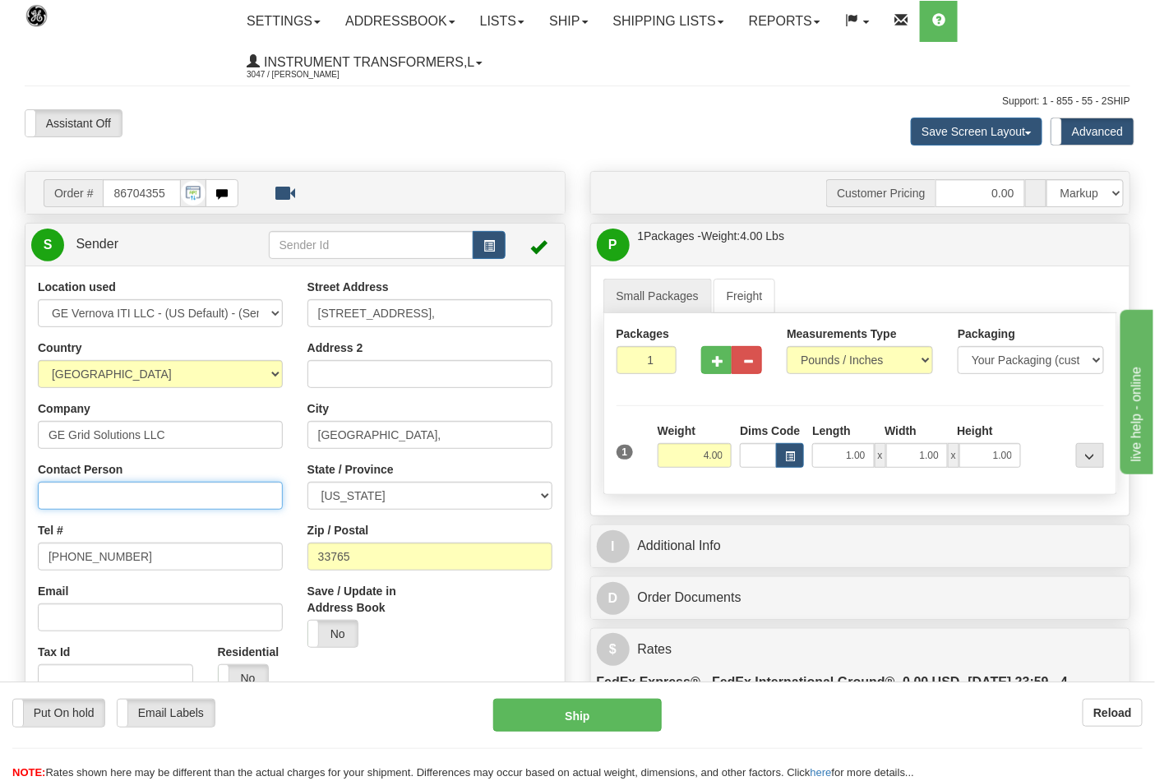
click at [118, 492] on input "Contact Person" at bounding box center [160, 496] width 245 height 28
type input "Nephtali Linares"
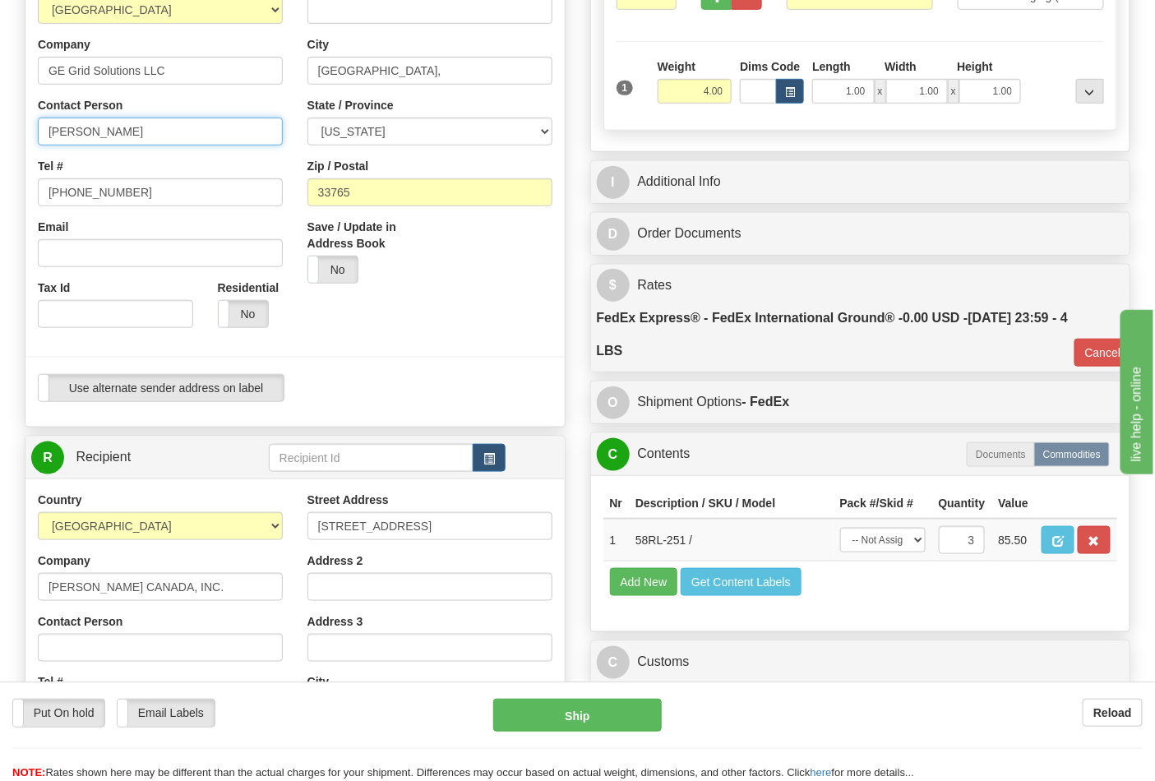
scroll to position [365, 0]
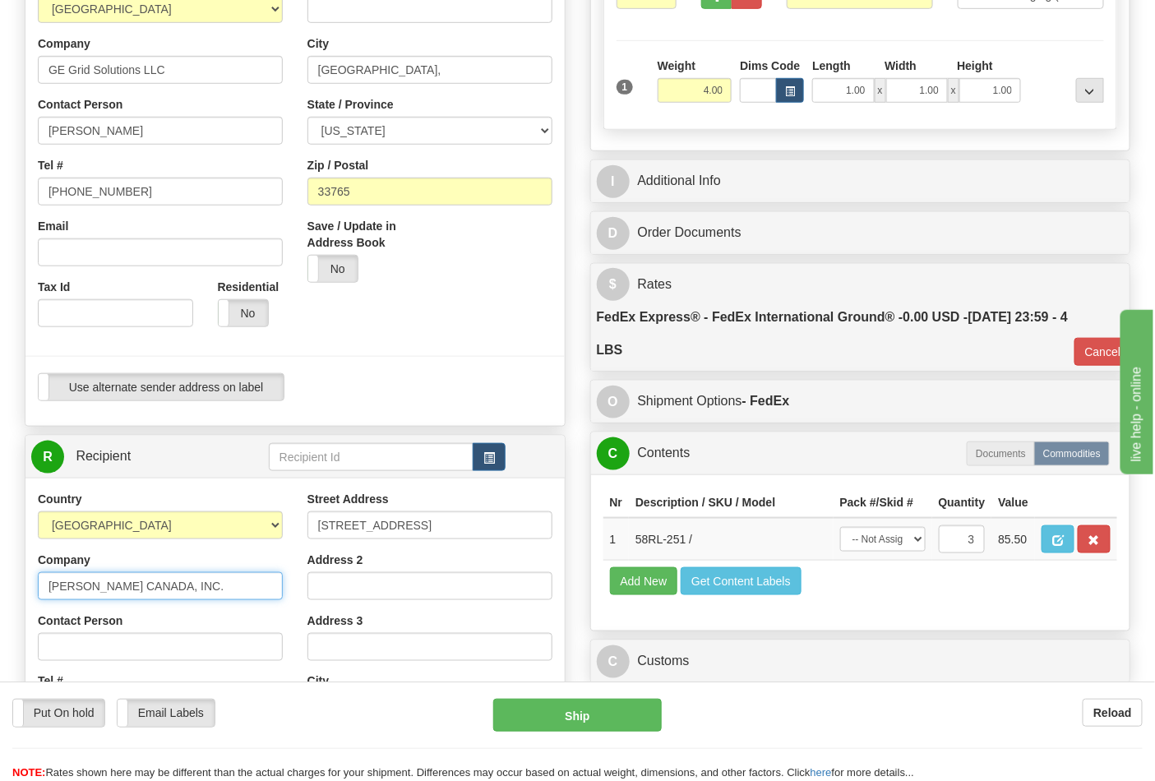
drag, startPoint x: 47, startPoint y: 581, endPoint x: 185, endPoint y: 581, distance: 138.2
click at [185, 581] on input "POWELL CANADA, INC." at bounding box center [160, 586] width 245 height 28
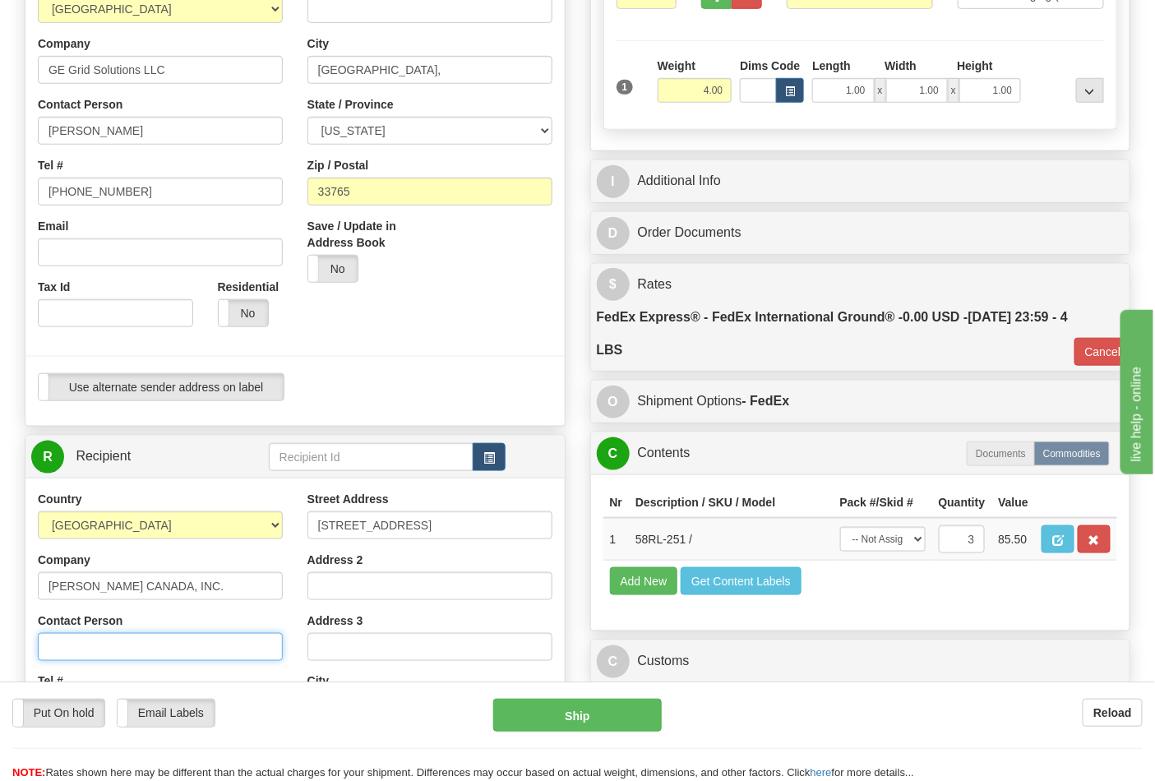
click at [87, 647] on input "Contact Person" at bounding box center [160, 647] width 245 height 28
paste input "POWELL CANADA, INC."
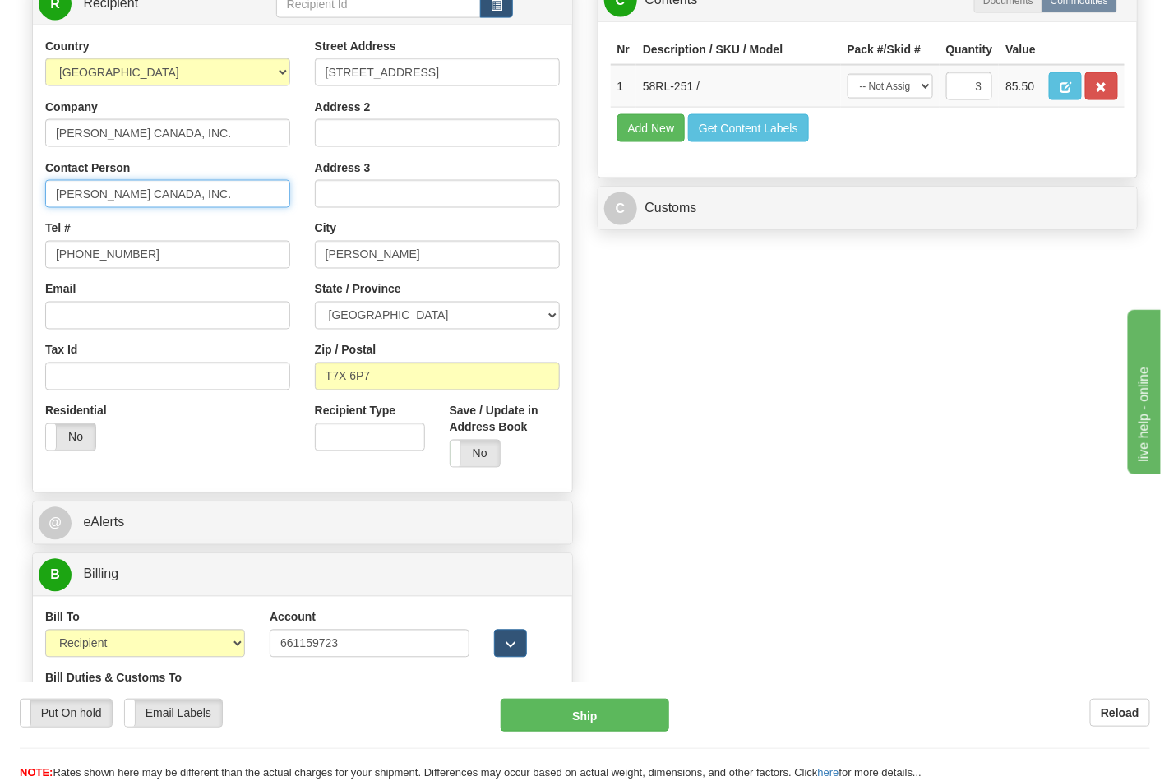
scroll to position [822, 0]
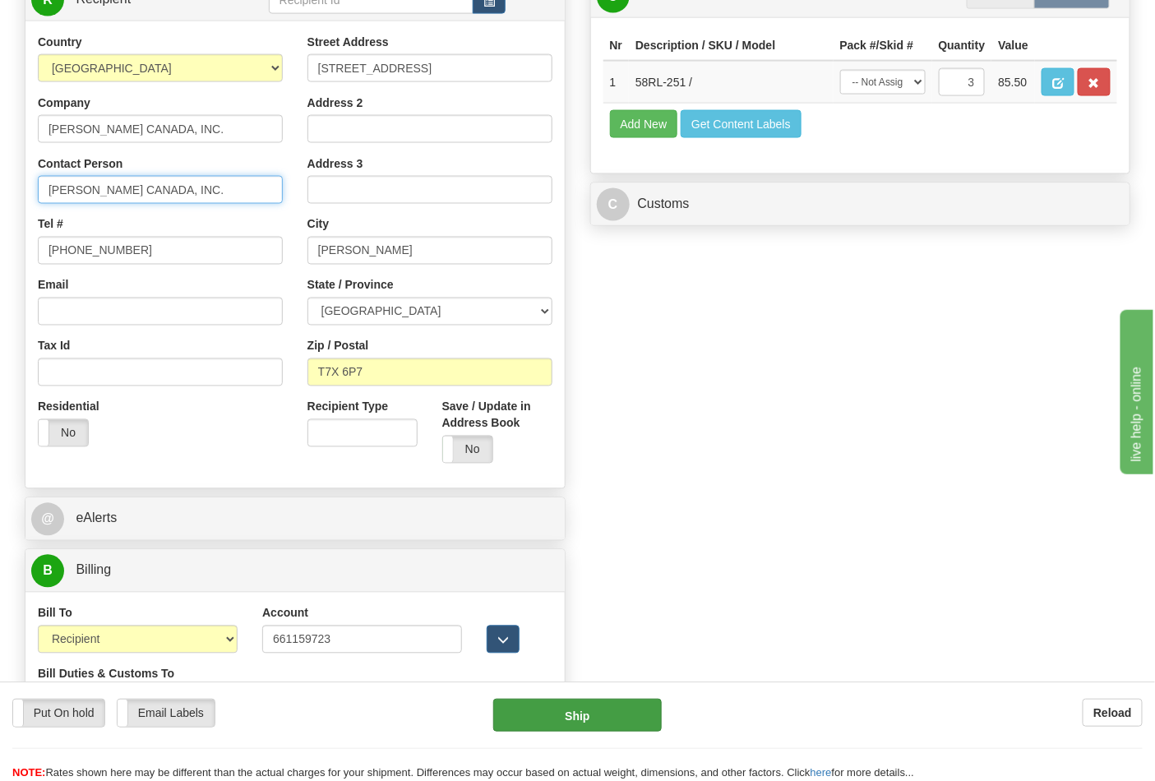
type input "POWELL CANADA, INC."
click at [564, 711] on button "Ship" at bounding box center [577, 715] width 168 height 33
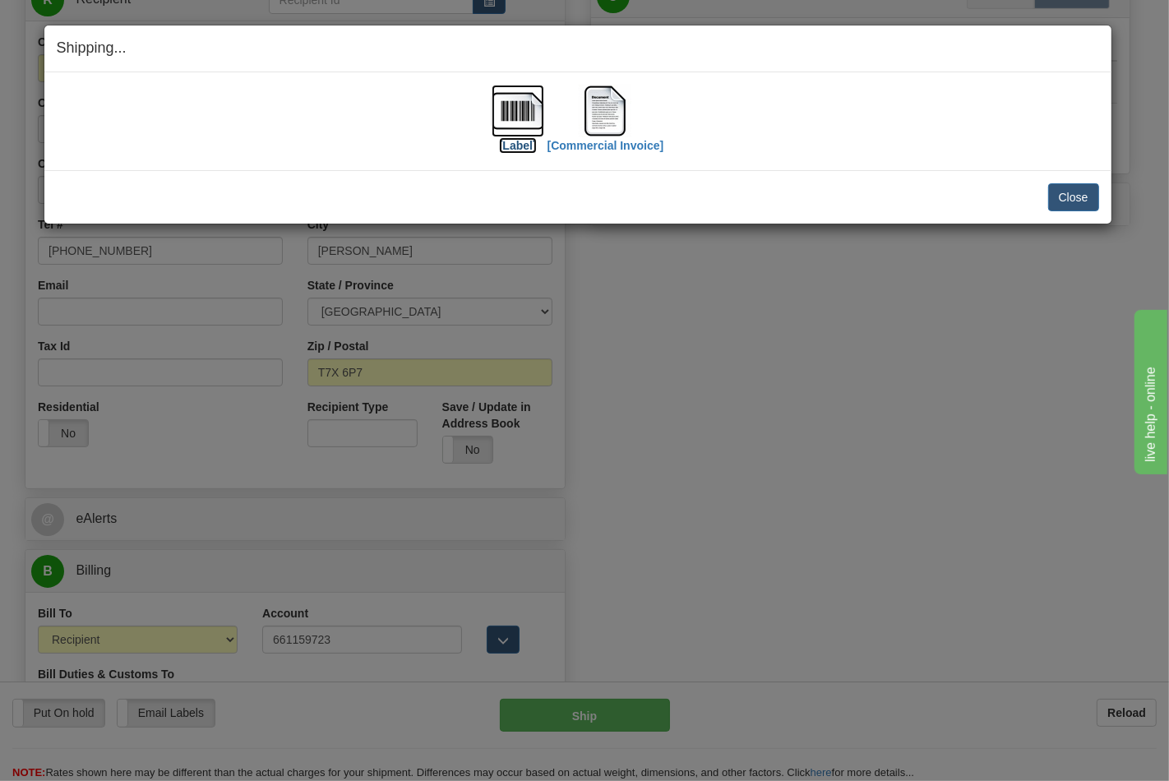
click at [520, 116] on img at bounding box center [518, 111] width 53 height 53
click at [1081, 198] on button "Close" at bounding box center [1074, 197] width 51 height 28
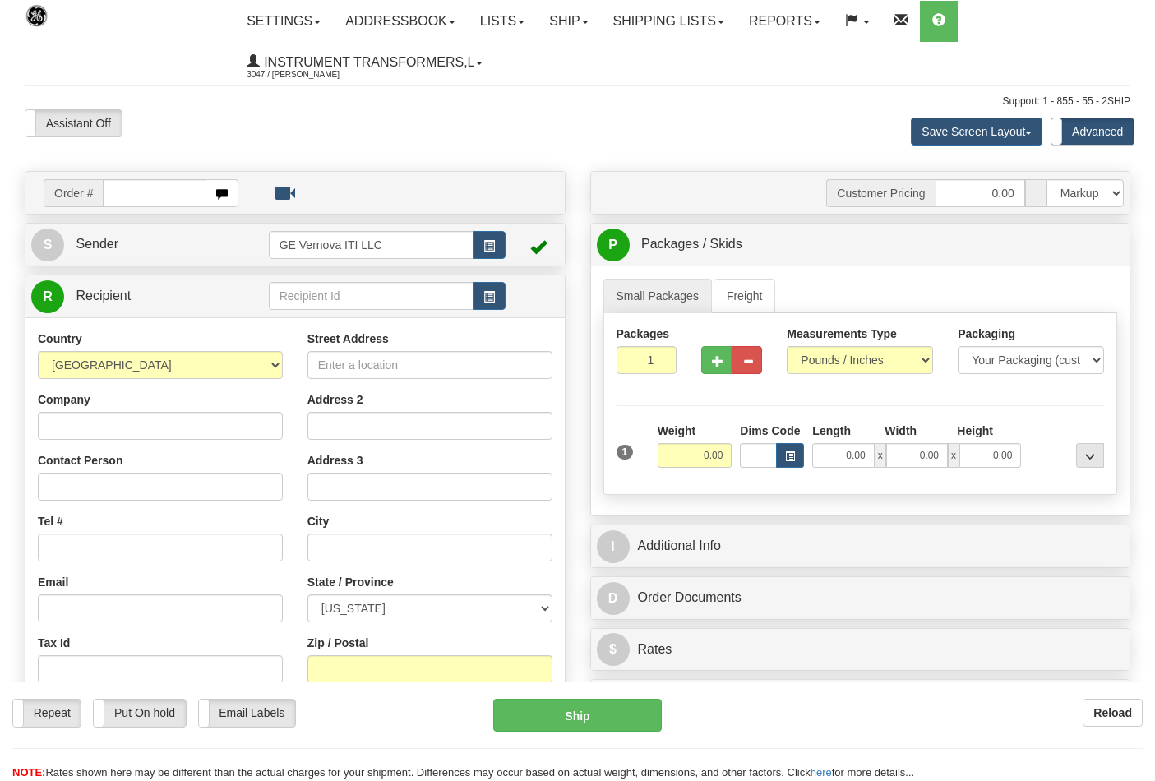
click at [160, 184] on input "text" at bounding box center [155, 193] width 104 height 28
type input "8670"
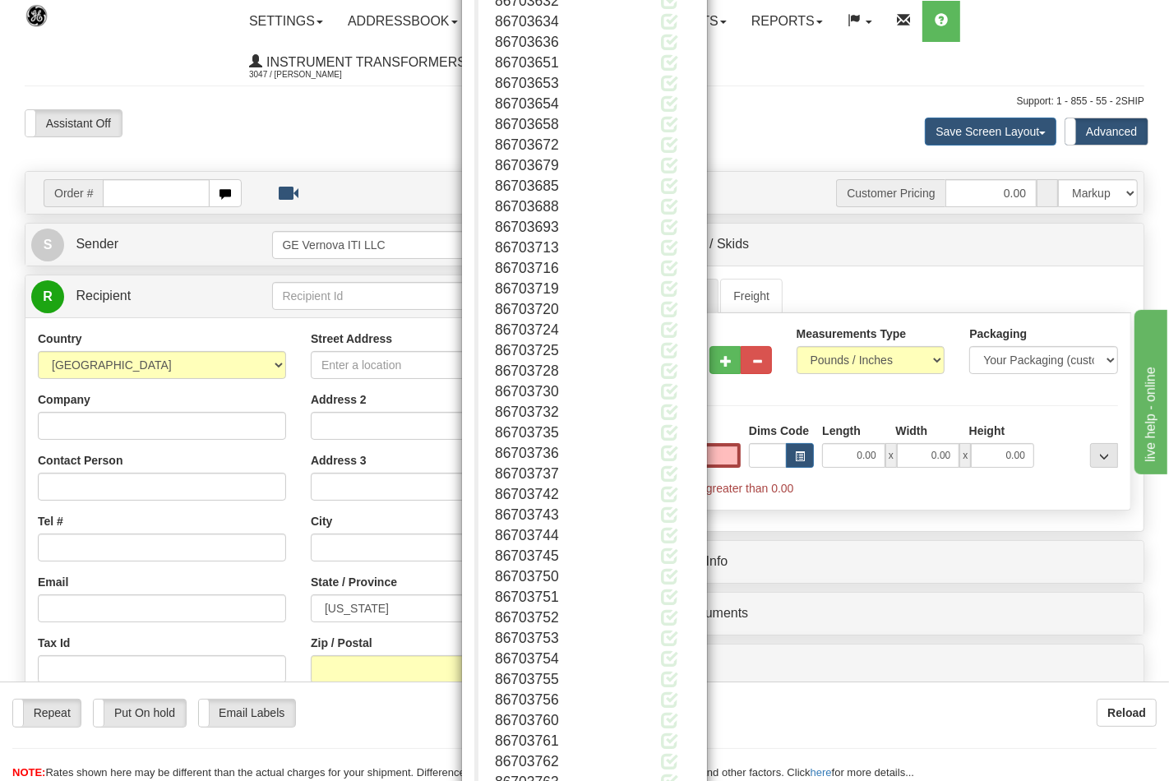
scroll to position [6031, 0]
type input "0.00"
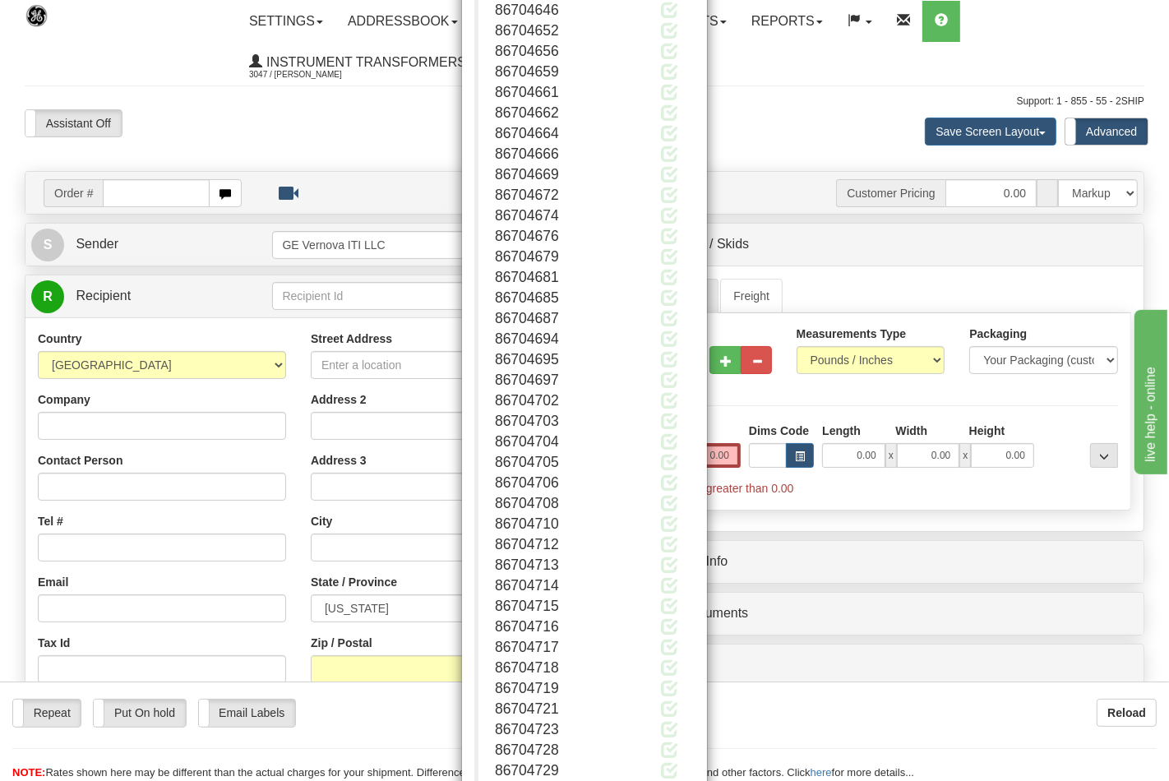
scroll to position [10968, 0]
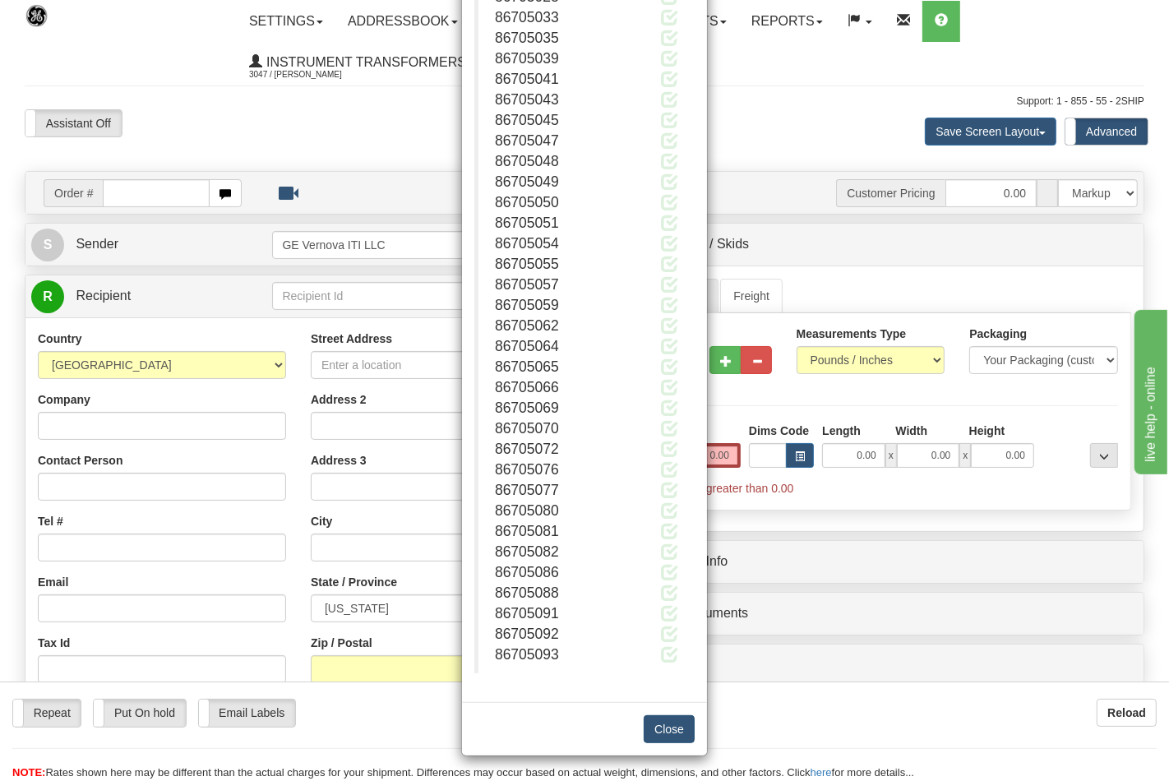
drag, startPoint x: 662, startPoint y: 705, endPoint x: 659, endPoint y: 716, distance: 11.2
click at [659, 712] on div "Close" at bounding box center [584, 728] width 245 height 53
click at [656, 722] on button "Close" at bounding box center [669, 730] width 51 height 28
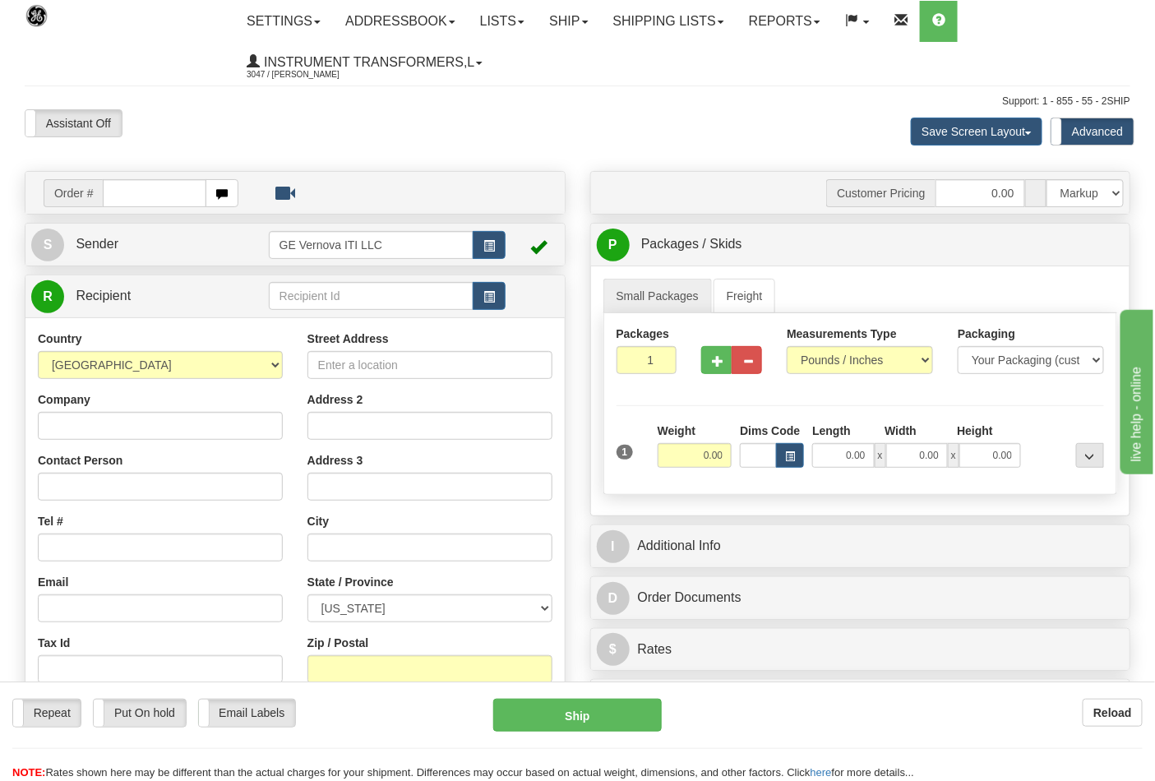
click at [119, 188] on input "text" at bounding box center [155, 193] width 104 height 28
type input "86704"
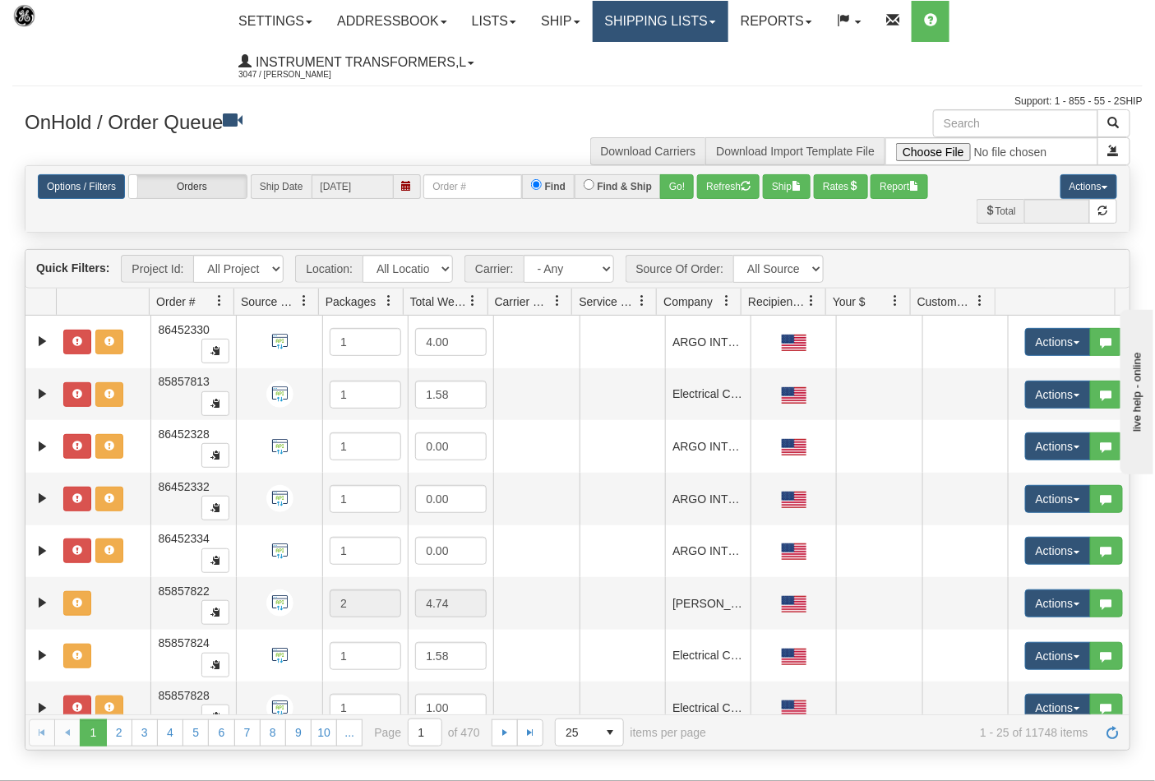
click at [644, 27] on link "Shipping lists" at bounding box center [661, 21] width 136 height 41
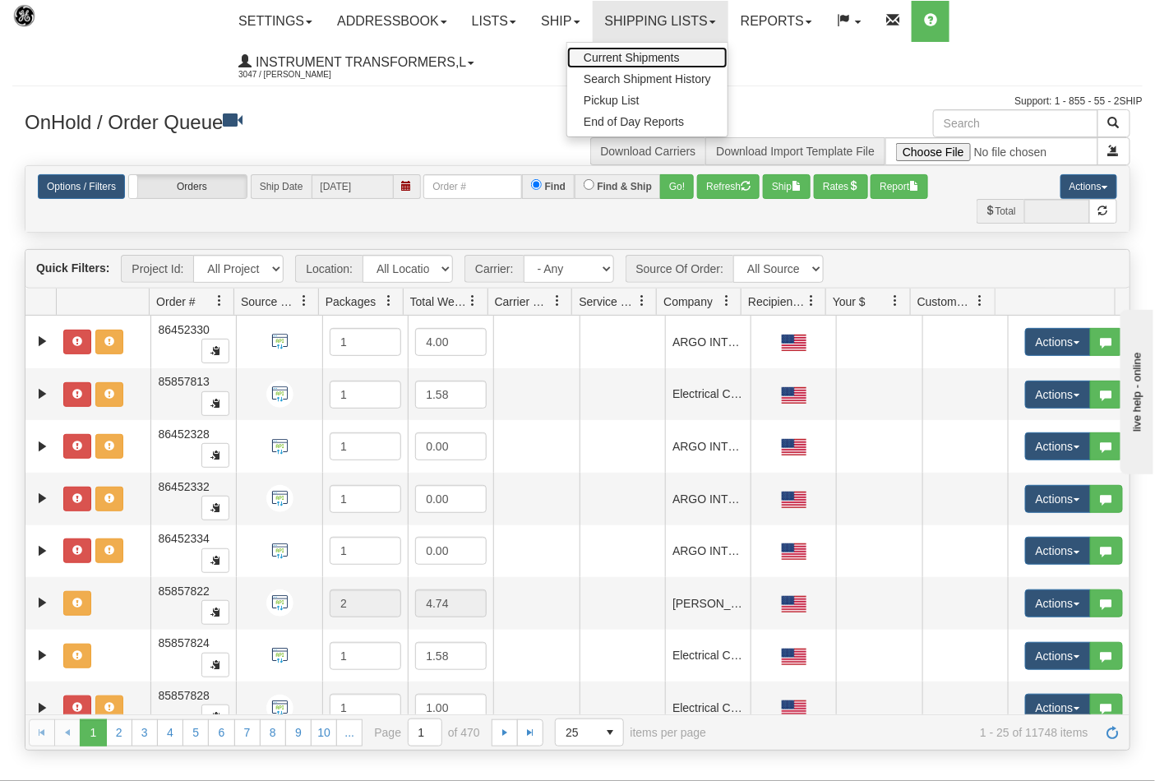
click at [680, 53] on span "Current Shipments" at bounding box center [632, 57] width 96 height 13
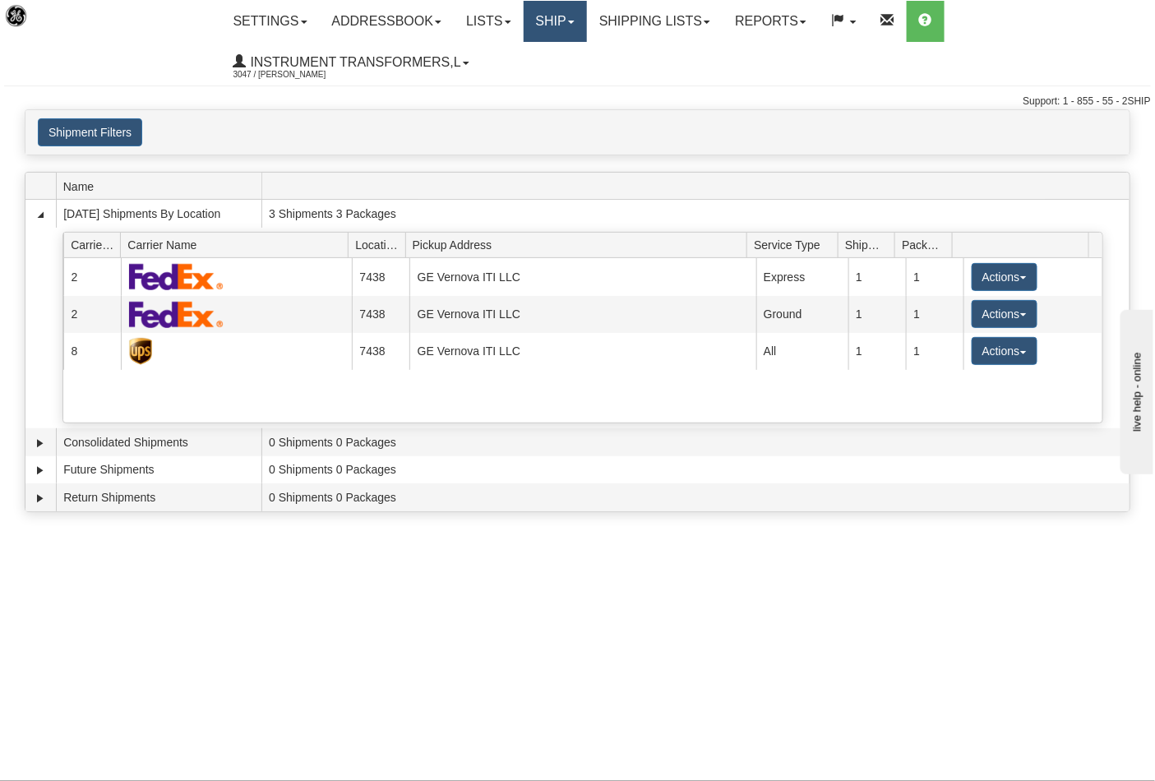
click at [567, 23] on link "Ship" at bounding box center [555, 21] width 63 height 41
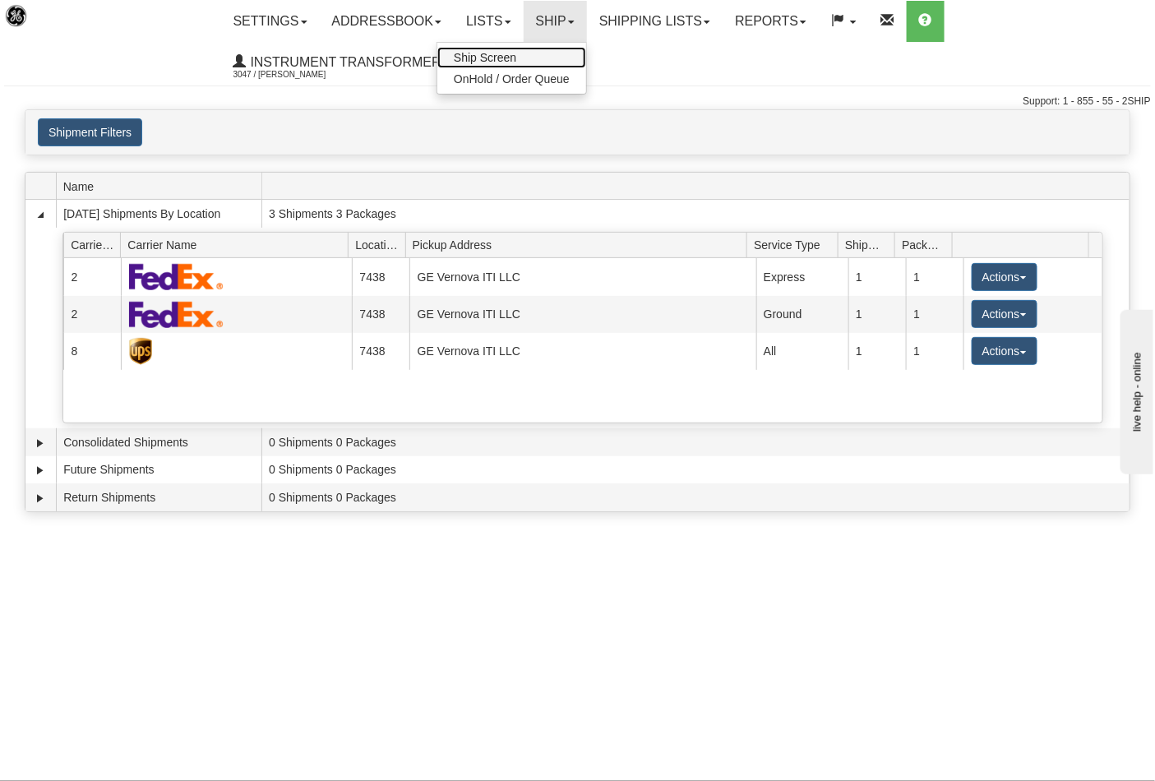
click at [553, 52] on link "Ship Screen" at bounding box center [512, 57] width 149 height 21
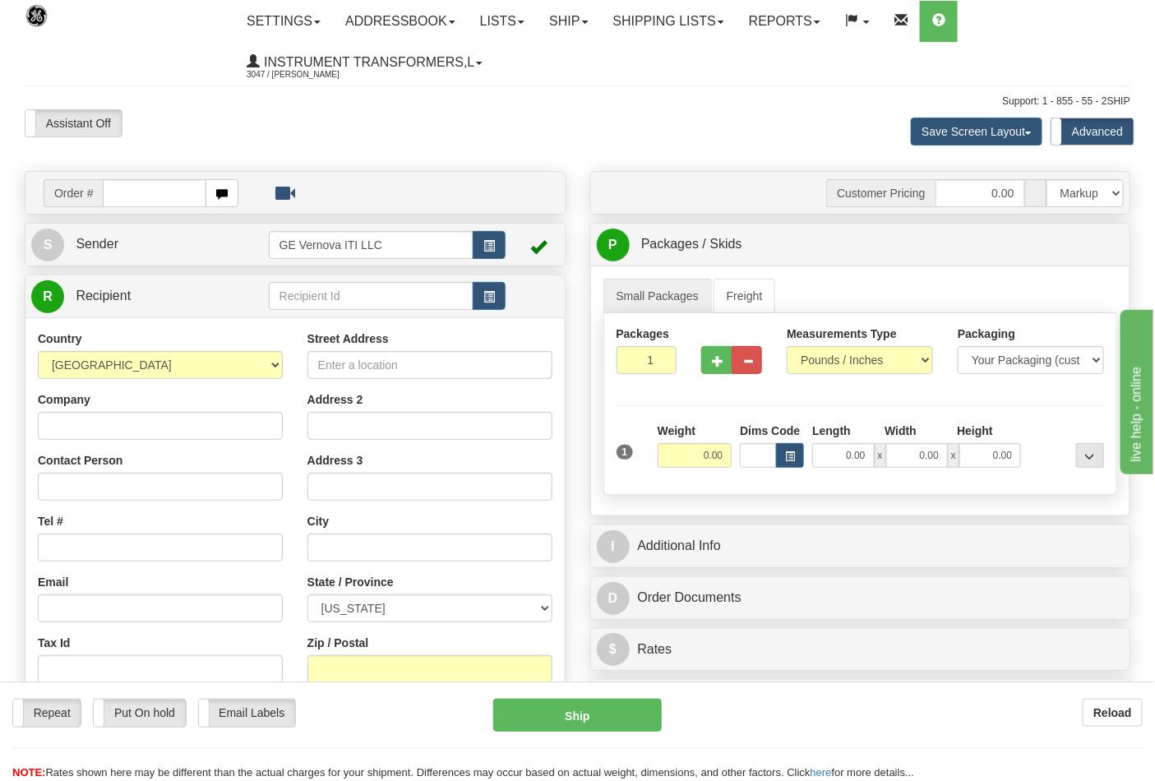
click at [142, 193] on input "text" at bounding box center [155, 193] width 104 height 28
type input "86704818"
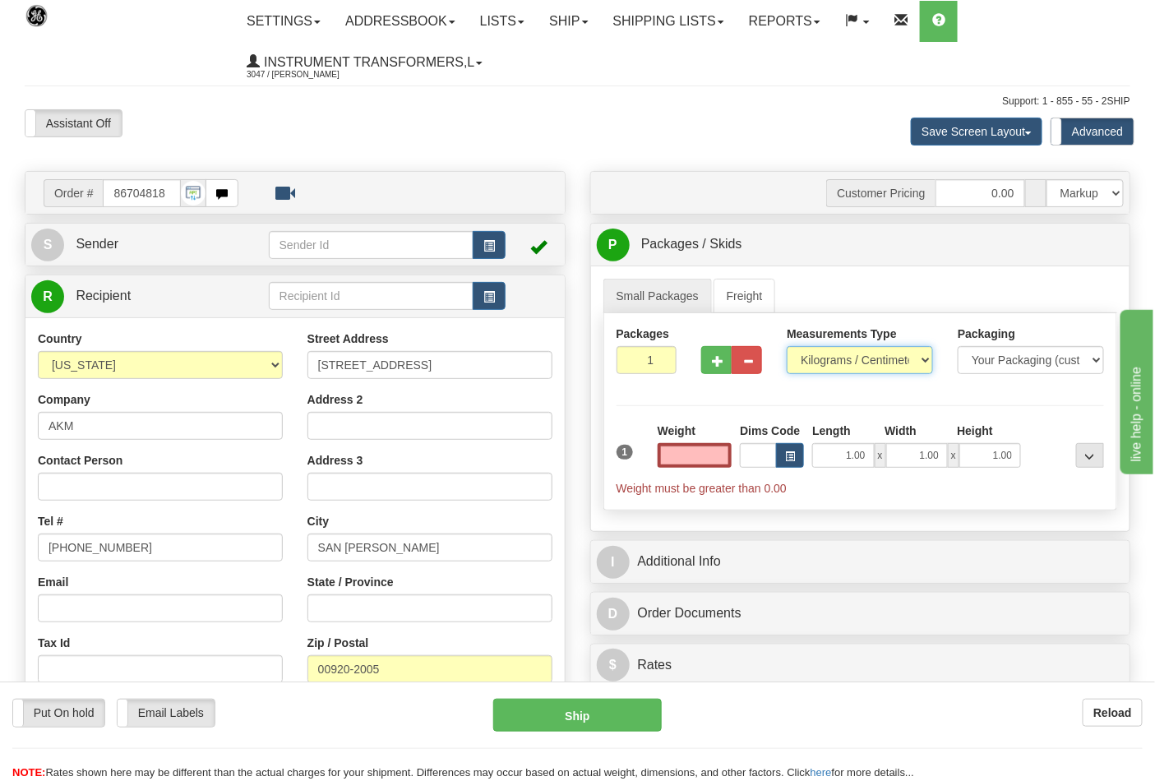
type input "0.00"
click at [865, 352] on select "Pounds / Inches Kilograms / Centimeters" at bounding box center [860, 360] width 146 height 28
select select "0"
click at [787, 347] on select "Pounds / Inches Kilograms / Centimeters" at bounding box center [860, 360] width 146 height 28
drag, startPoint x: 683, startPoint y: 451, endPoint x: 733, endPoint y: 448, distance: 50.2
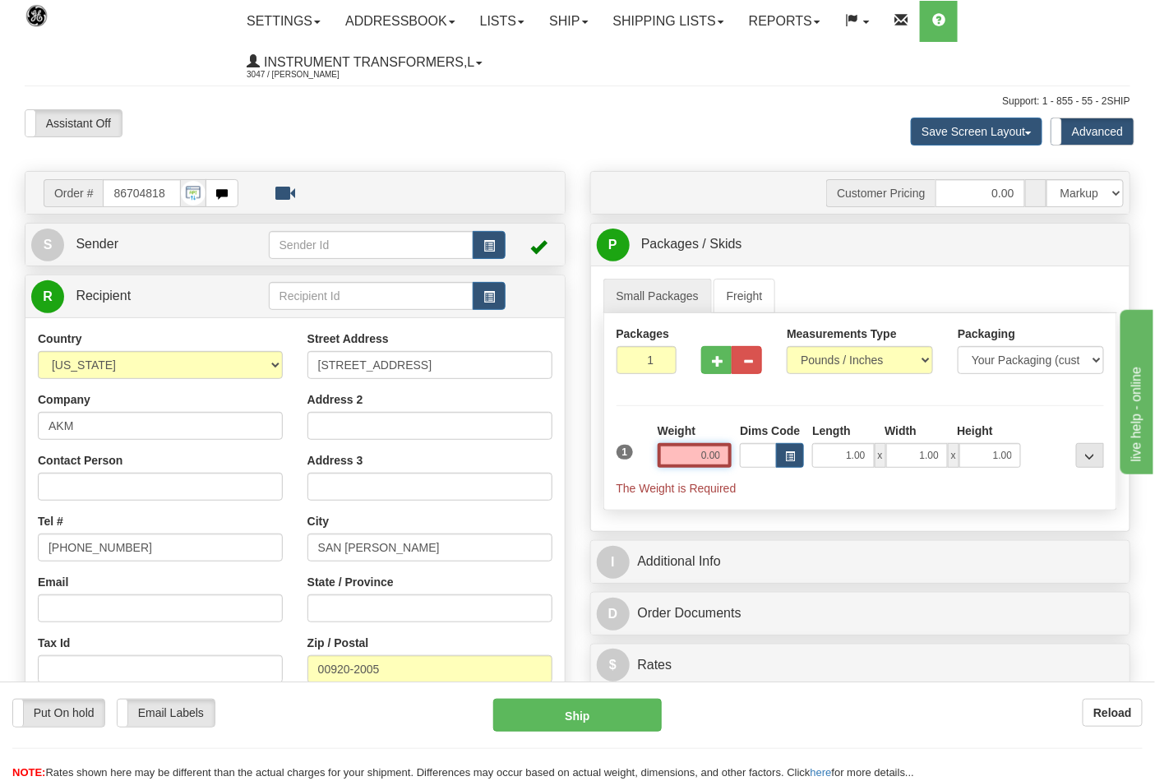
click at [733, 448] on div "Weight 0.00" at bounding box center [695, 452] width 83 height 58
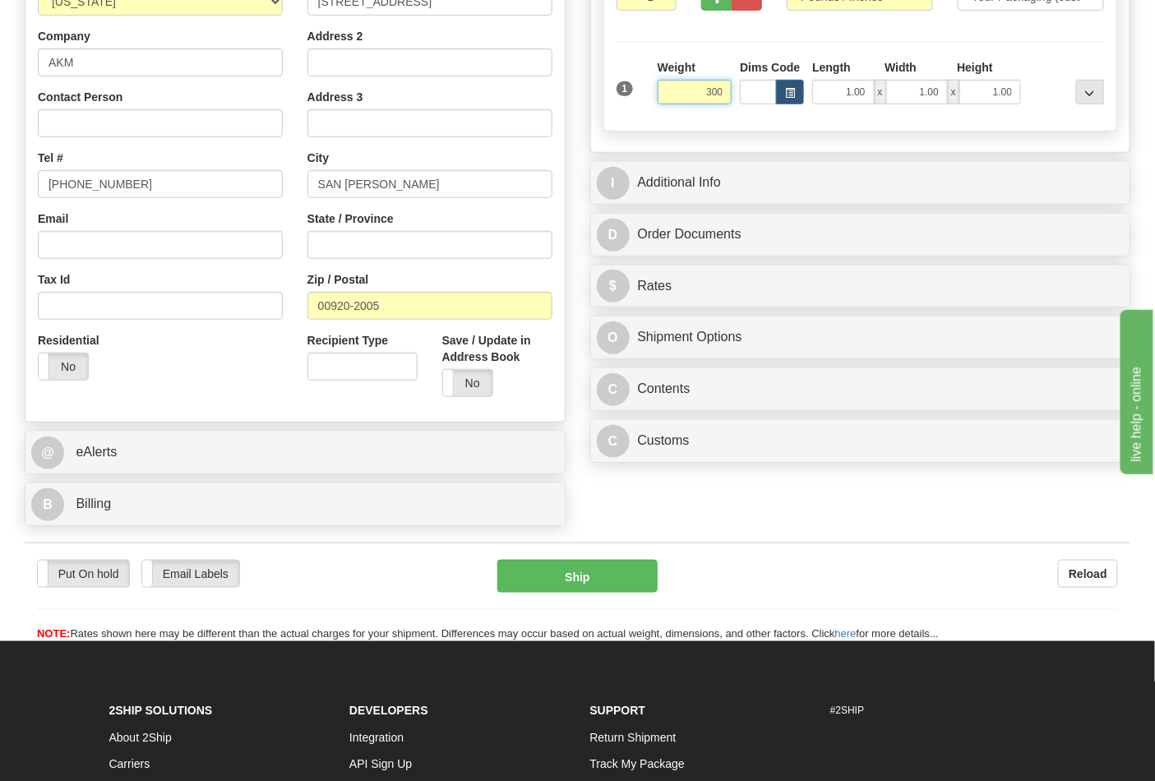
scroll to position [365, 0]
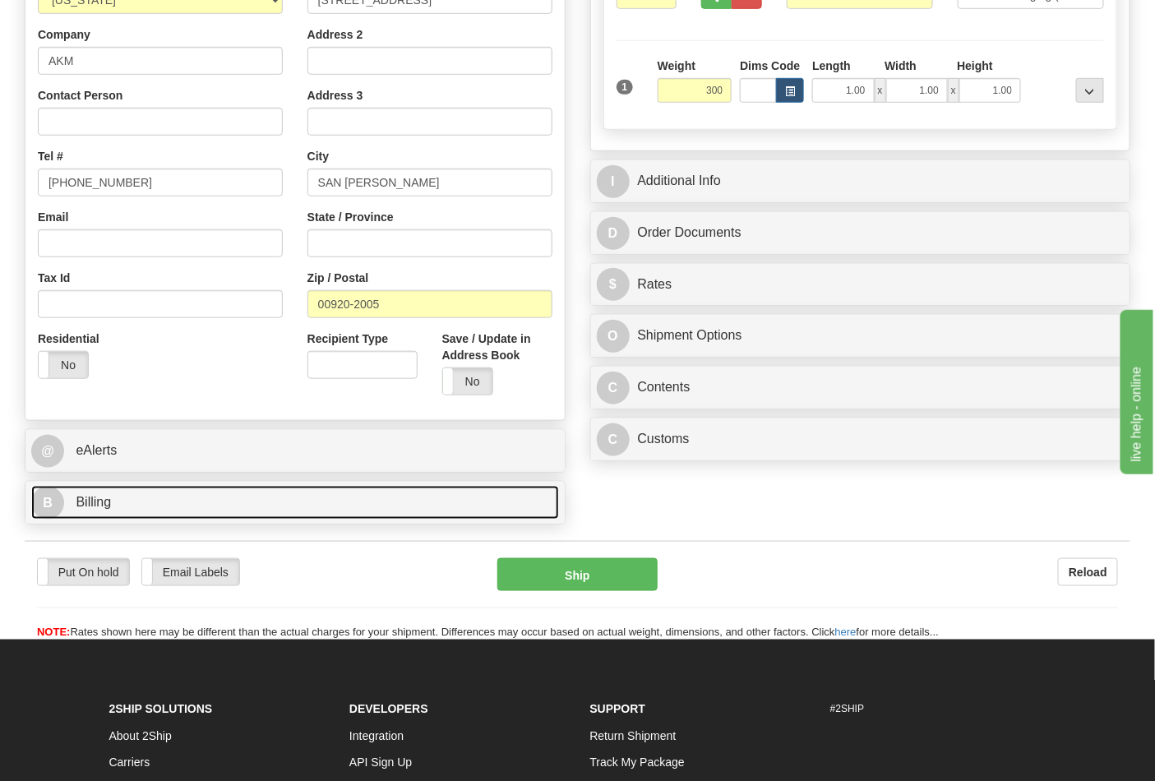
type input "300.00"
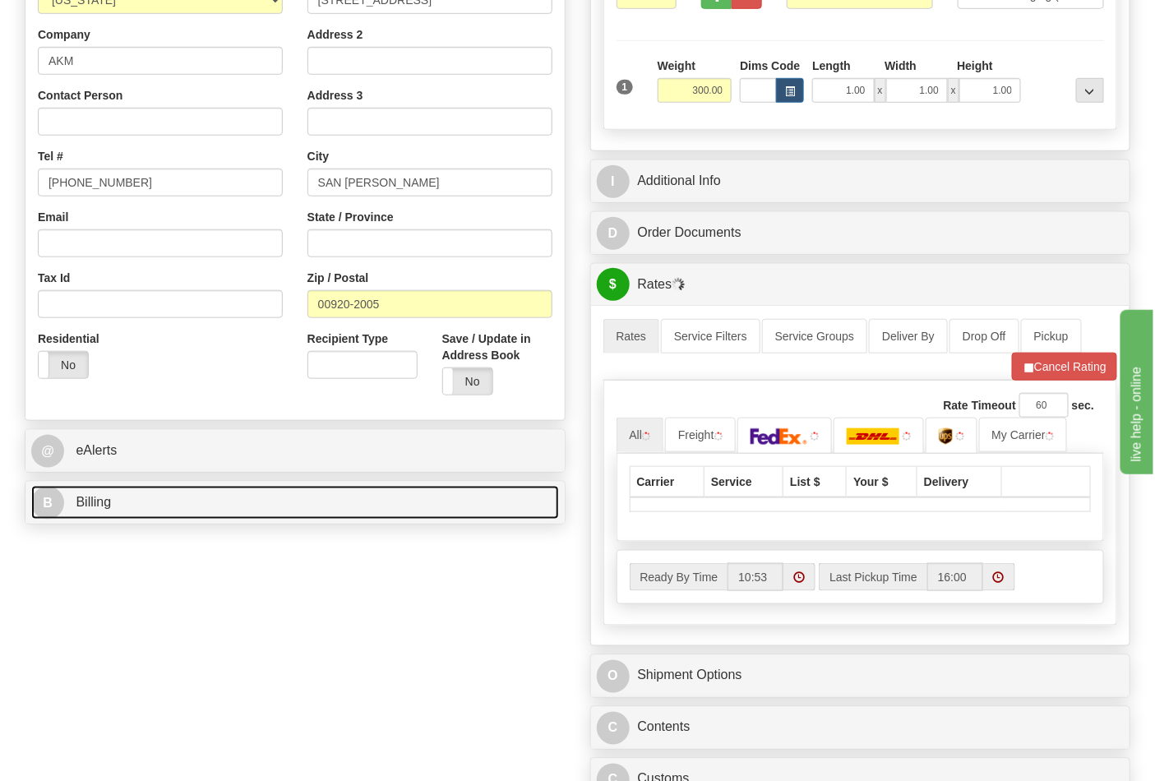
click at [352, 514] on link "B Billing" at bounding box center [295, 503] width 528 height 34
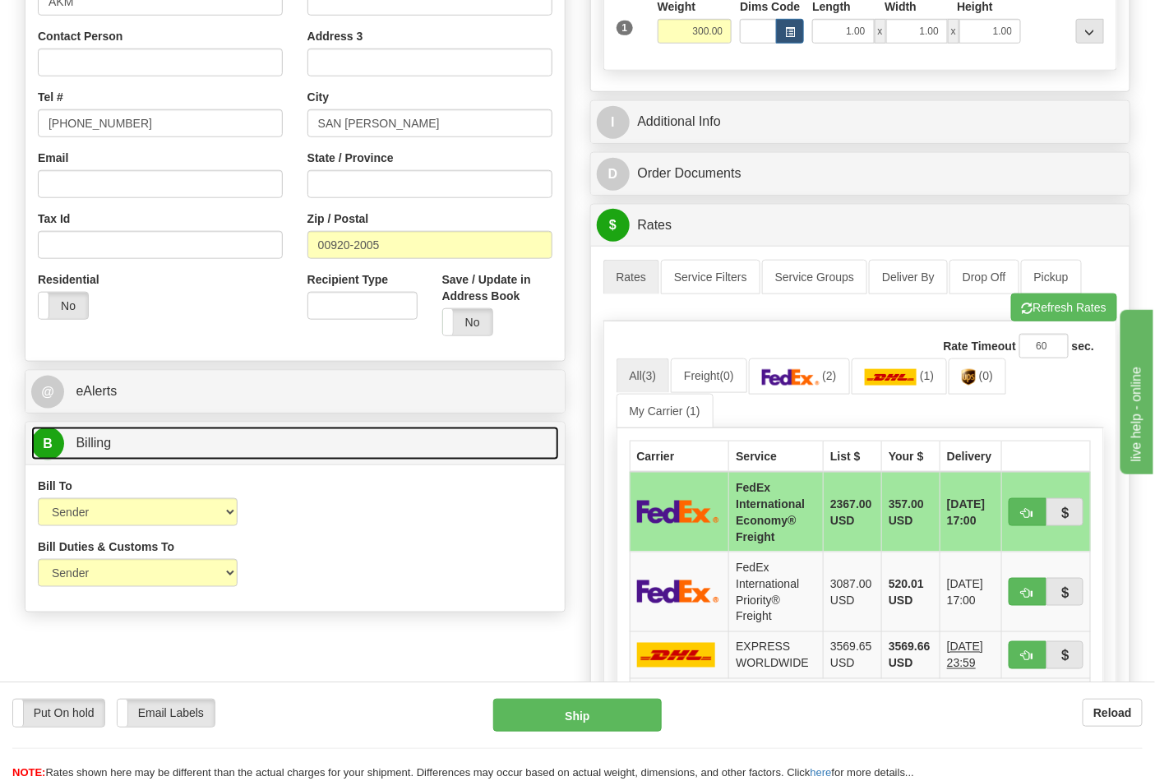
scroll to position [456, 0]
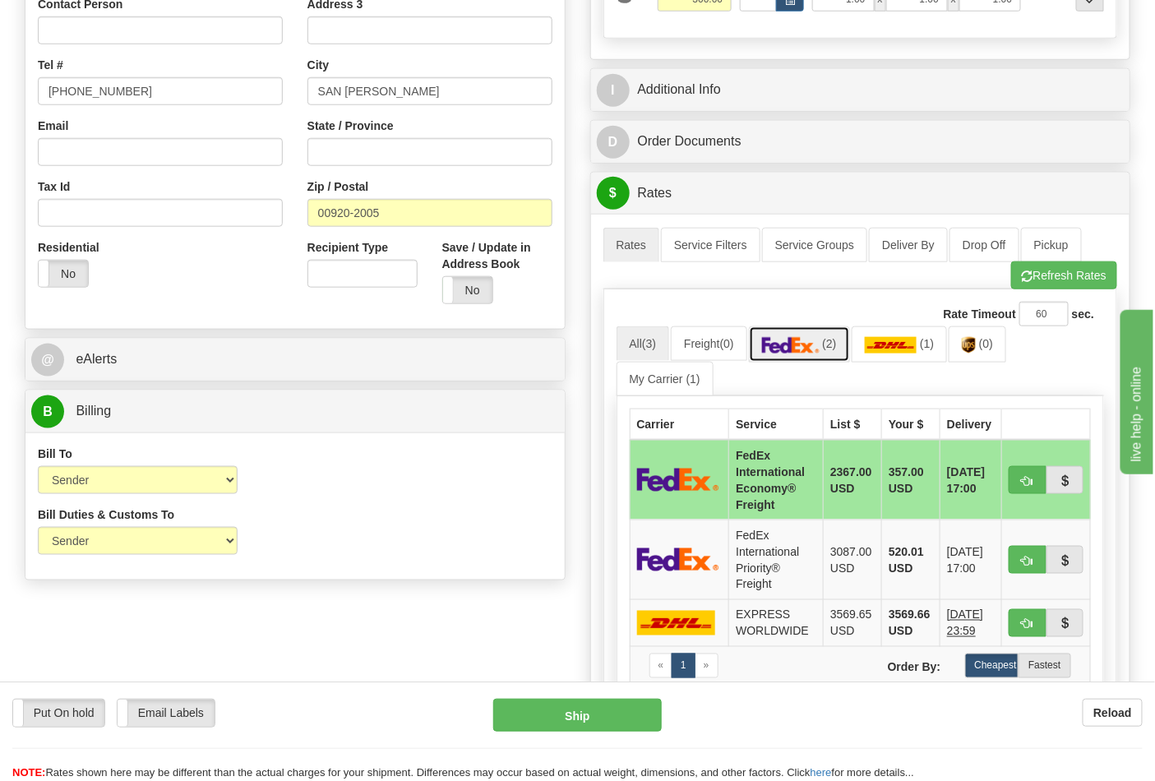
click at [784, 354] on img at bounding box center [791, 345] width 58 height 16
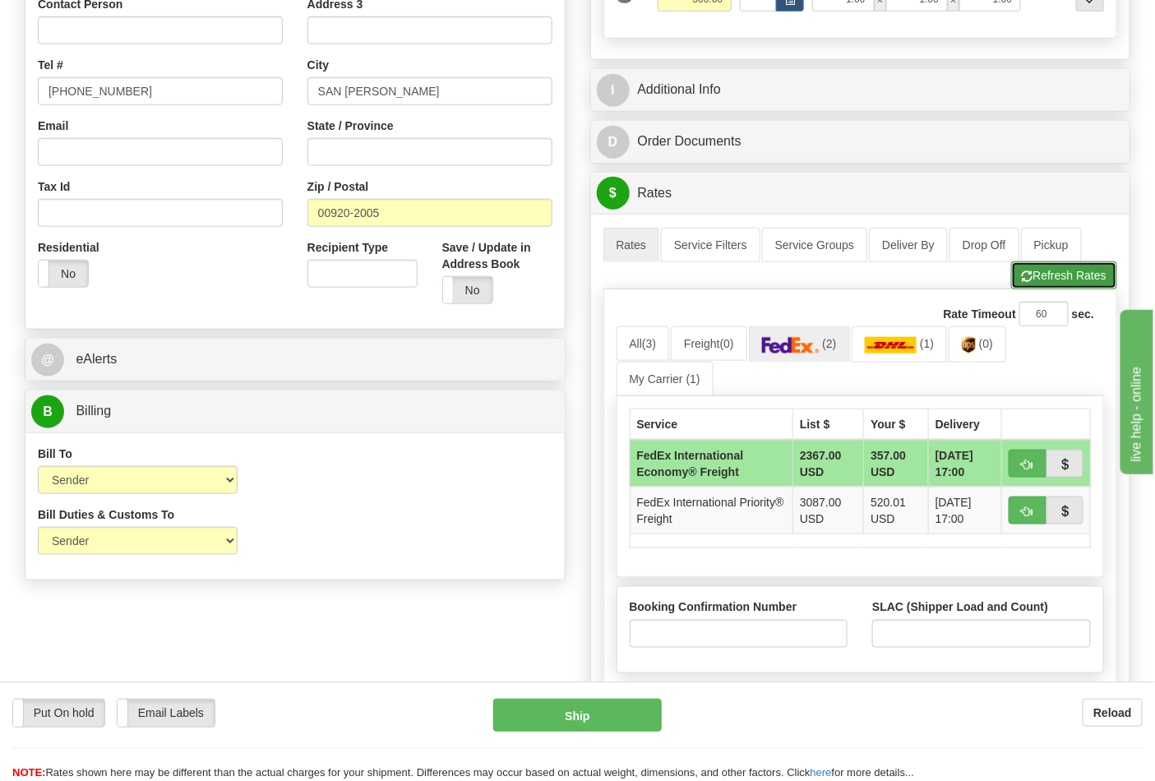
click at [1063, 285] on button "Refresh Rates" at bounding box center [1065, 276] width 106 height 28
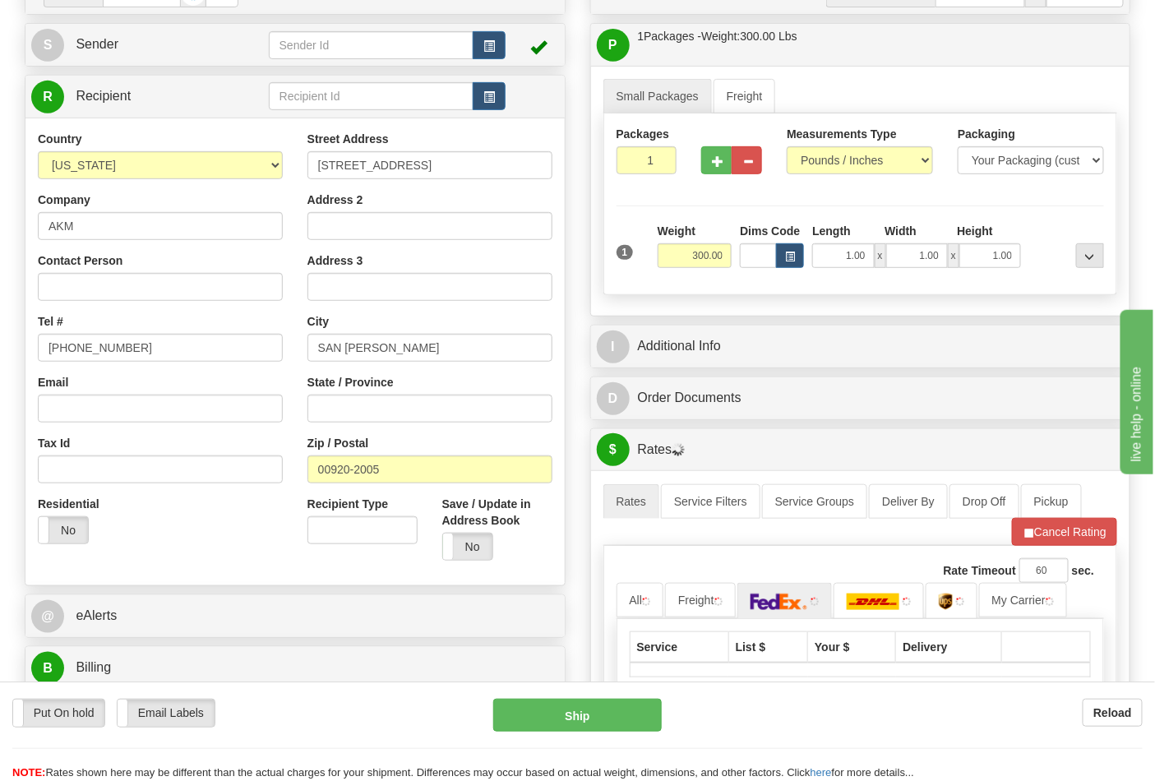
scroll to position [183, 0]
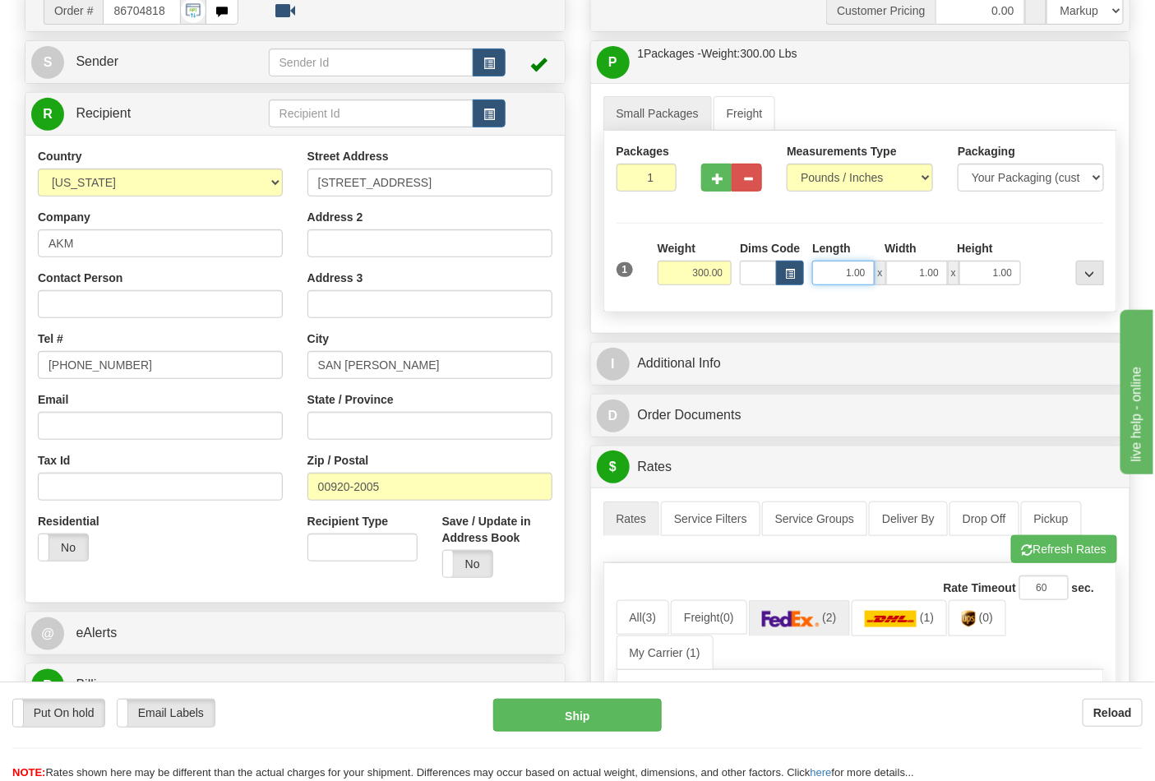
drag, startPoint x: 841, startPoint y: 275, endPoint x: 850, endPoint y: 274, distance: 9.9
click at [844, 274] on input "1.00" at bounding box center [844, 273] width 62 height 25
drag, startPoint x: 850, startPoint y: 274, endPoint x: 884, endPoint y: 274, distance: 33.7
click at [884, 274] on div "1.00 x 1.00 x 1.00" at bounding box center [917, 273] width 209 height 25
type input "24.00"
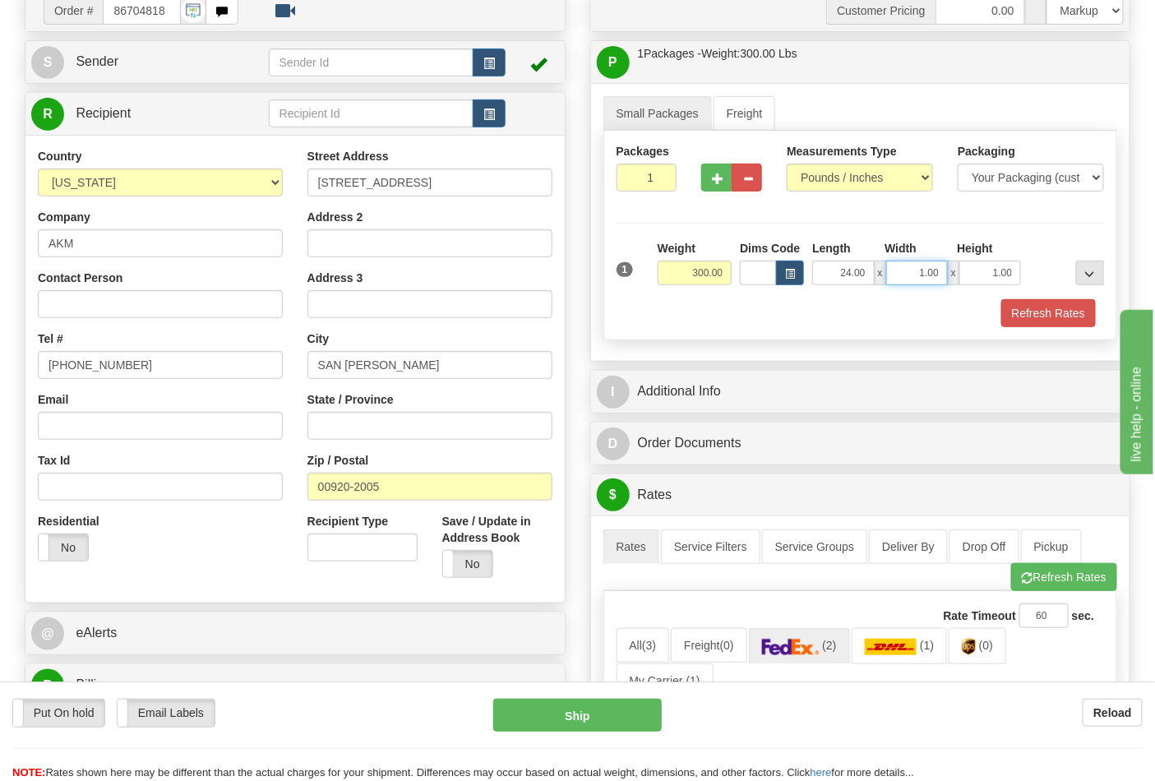
drag, startPoint x: 918, startPoint y: 271, endPoint x: 942, endPoint y: 270, distance: 23.9
click at [942, 270] on input "1.00" at bounding box center [918, 273] width 62 height 25
type input "40.00"
drag, startPoint x: 984, startPoint y: 266, endPoint x: 1056, endPoint y: 276, distance: 72.2
click at [1056, 276] on div "1 Weight 300.00 Dims Code x" at bounding box center [861, 269] width 497 height 58
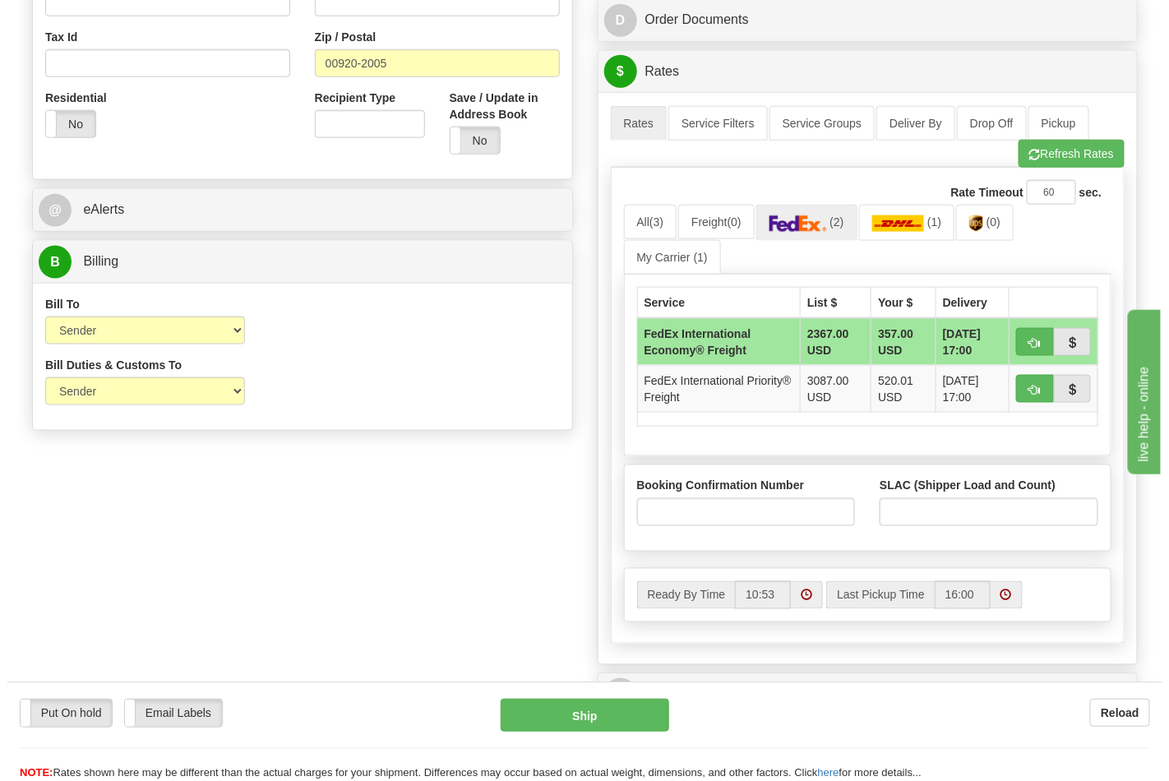
scroll to position [639, 0]
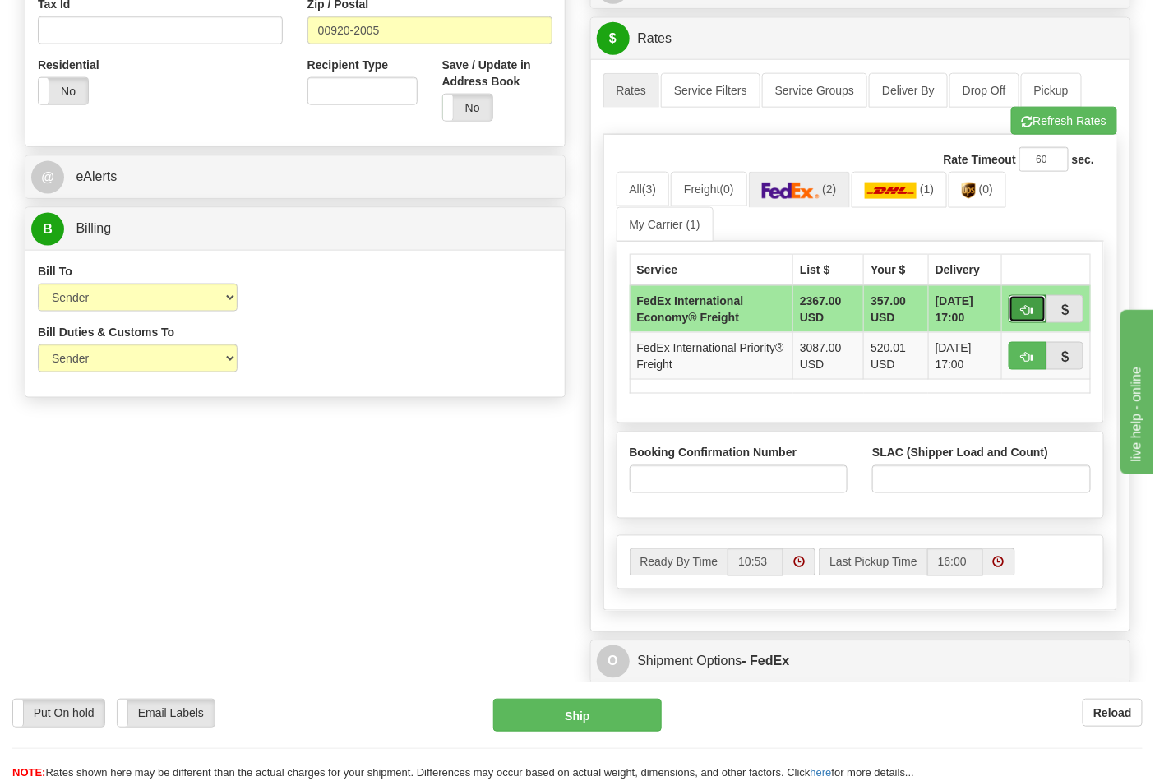
type input "24.00"
click at [1025, 306] on span "button" at bounding box center [1028, 310] width 12 height 11
type input "86"
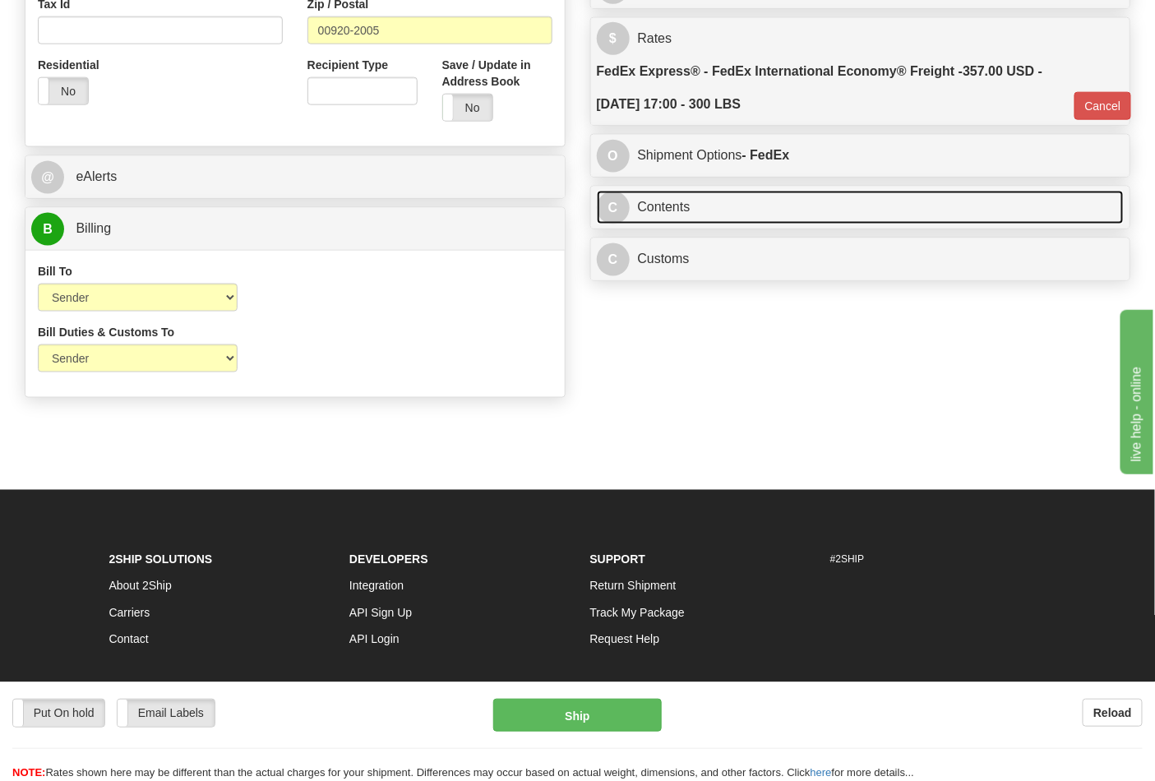
click at [778, 218] on link "C Contents" at bounding box center [861, 208] width 528 height 34
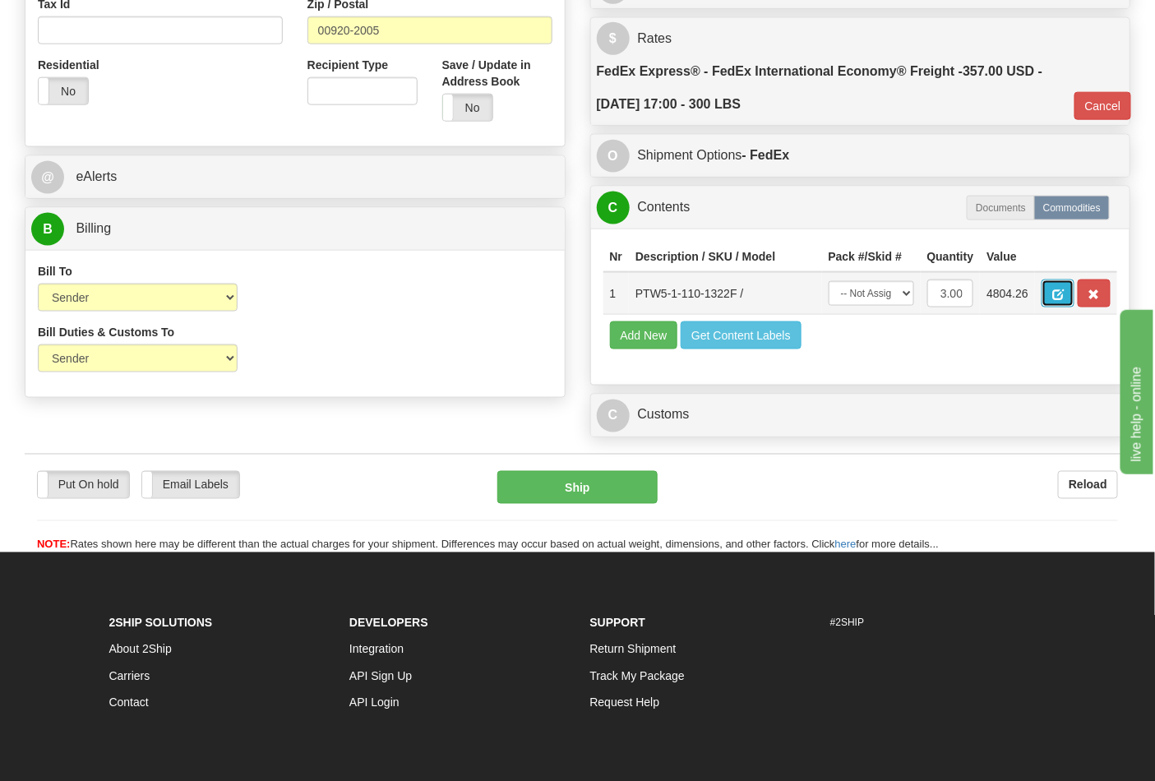
click at [1064, 292] on span "button" at bounding box center [1059, 294] width 12 height 11
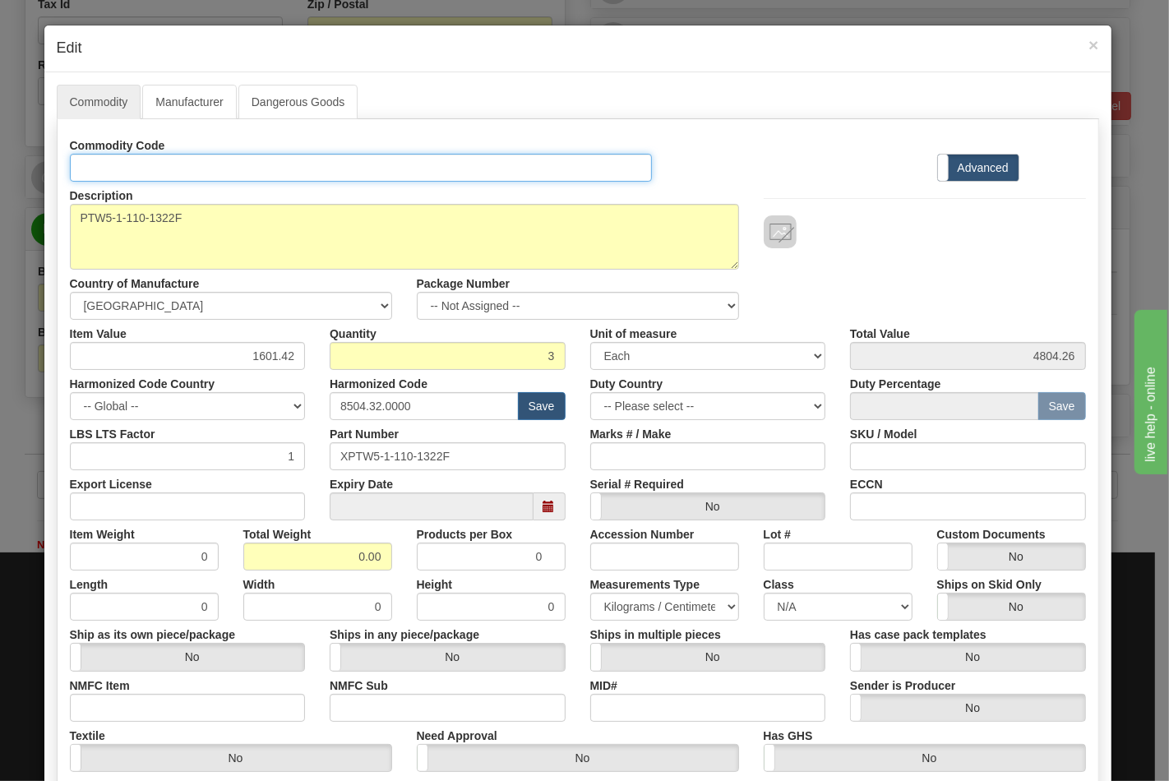
click at [267, 161] on input "Id" at bounding box center [361, 168] width 583 height 28
type input "TRANSFORMERS"
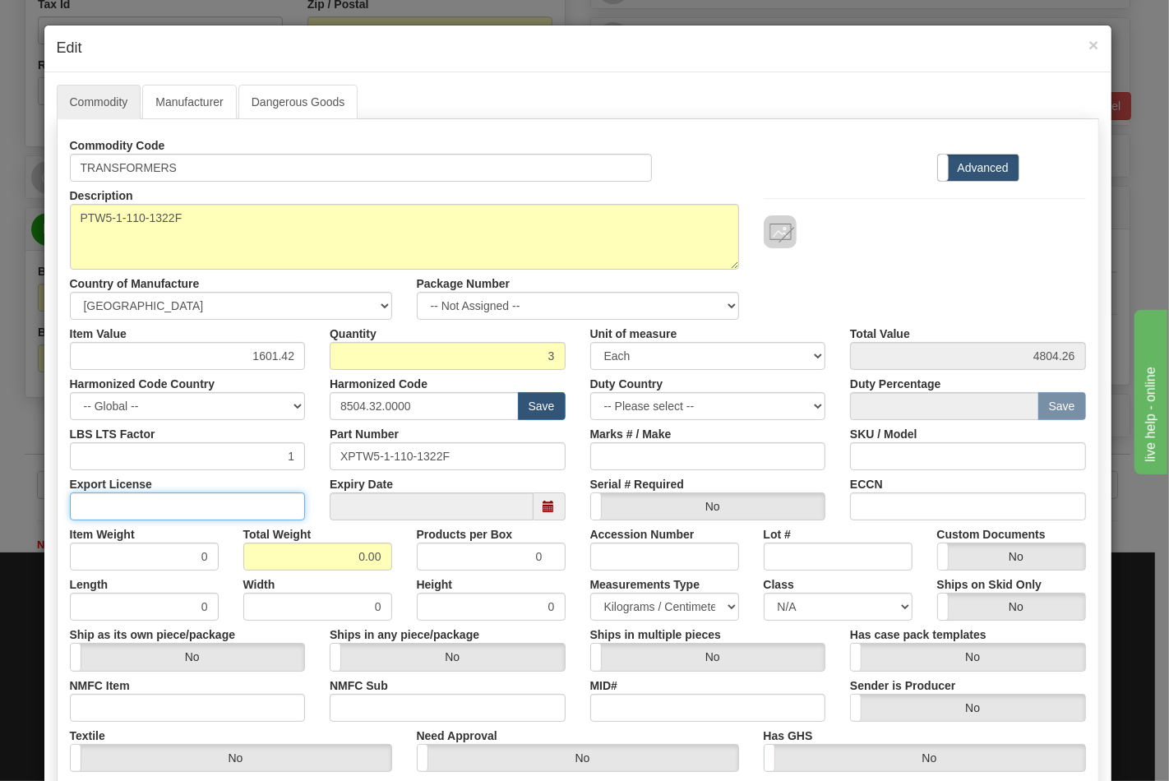
click at [122, 507] on input "Export License" at bounding box center [188, 507] width 236 height 28
type input "NLR"
drag, startPoint x: 307, startPoint y: 568, endPoint x: 445, endPoint y: 567, distance: 138.2
click at [445, 567] on div "Item Weight 0 Total Weight 0.00 Products per Box 0 Accession Number Lot # Custo…" at bounding box center [578, 546] width 1041 height 50
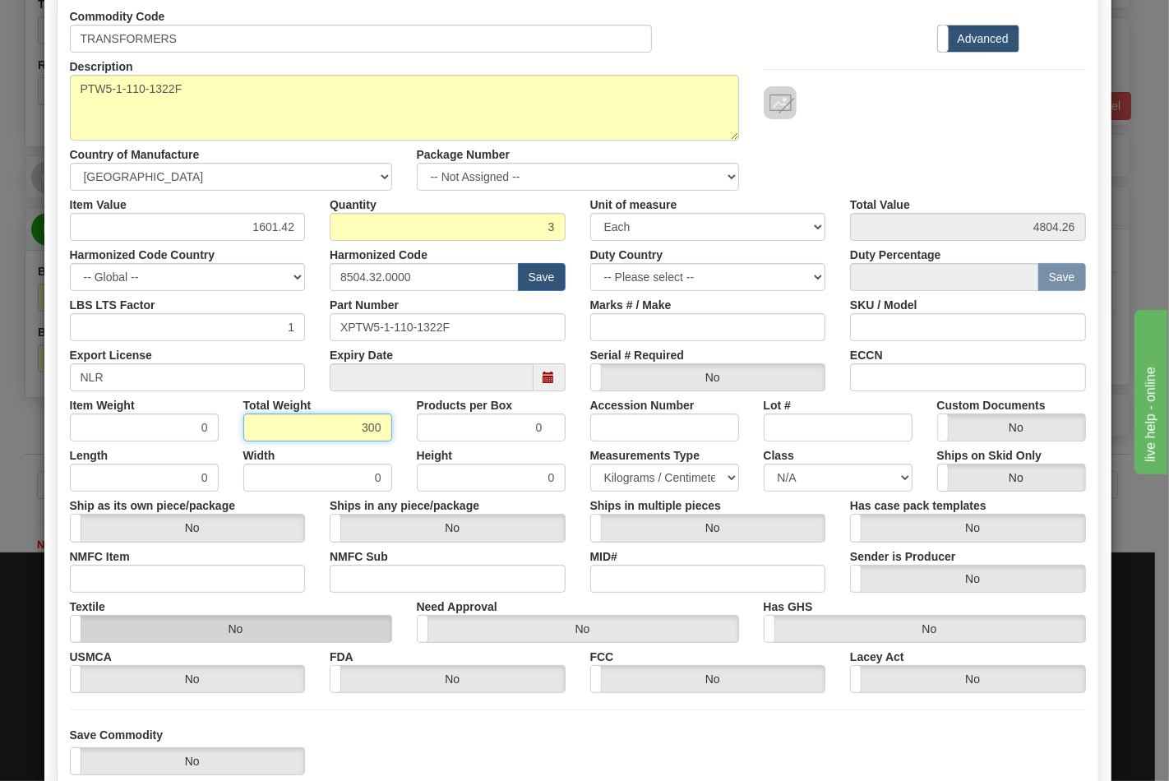
scroll to position [91, 0]
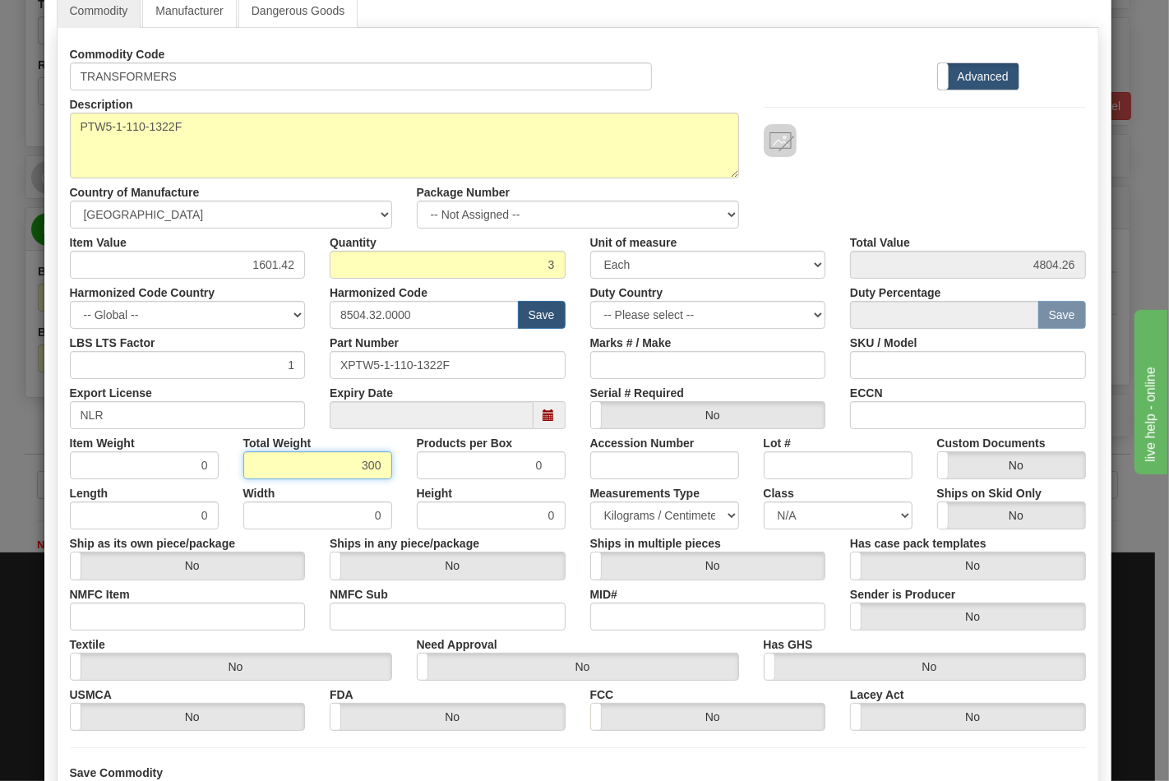
type input "300"
type input "100.0000"
click at [174, 626] on input "NMFC Item" at bounding box center [188, 617] width 236 height 28
type input "63170"
click at [373, 612] on input "NMFC Sub" at bounding box center [448, 617] width 236 height 28
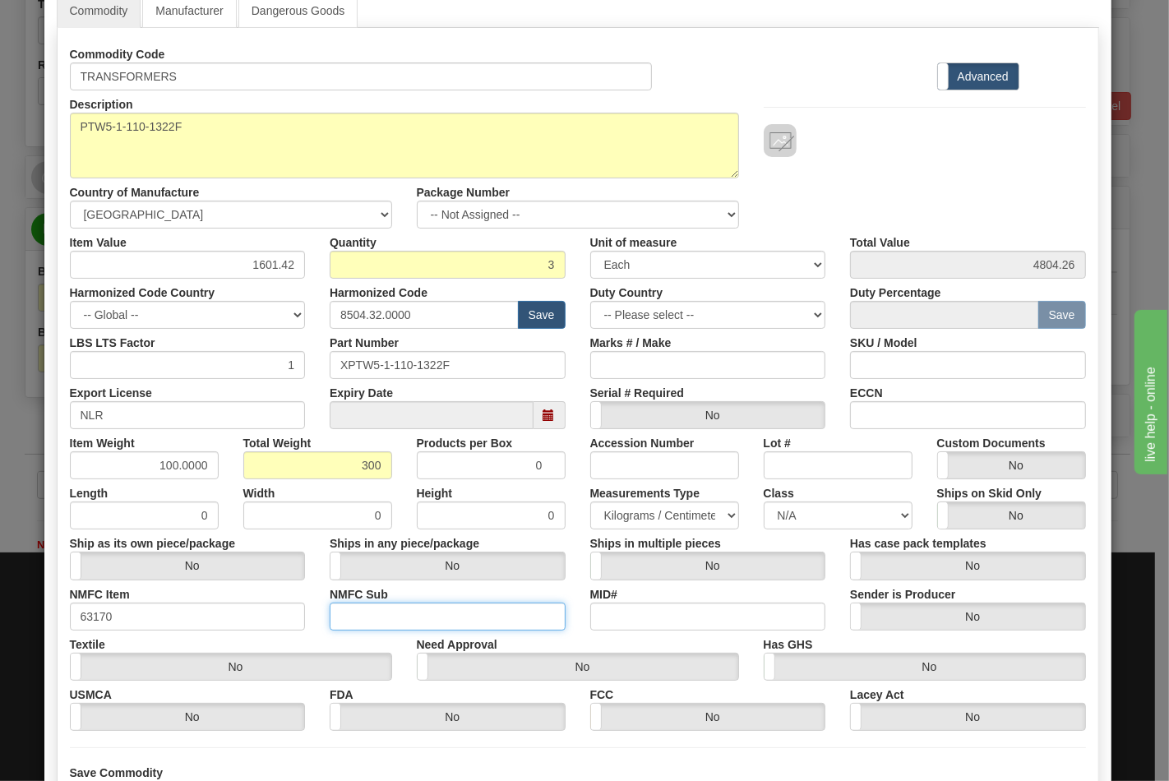
type input "4"
click at [814, 510] on select "N/A 50.0 55.0 60.0 65.0 70.0 85.0 92.5 100.0 125.0 175.0 250.0 300.0 400.0" at bounding box center [838, 516] width 149 height 28
select select "70.0"
click at [764, 502] on select "N/A 50.0 55.0 60.0 65.0 70.0 85.0 92.5 100.0 125.0 175.0 250.0 300.0 400.0" at bounding box center [838, 516] width 149 height 28
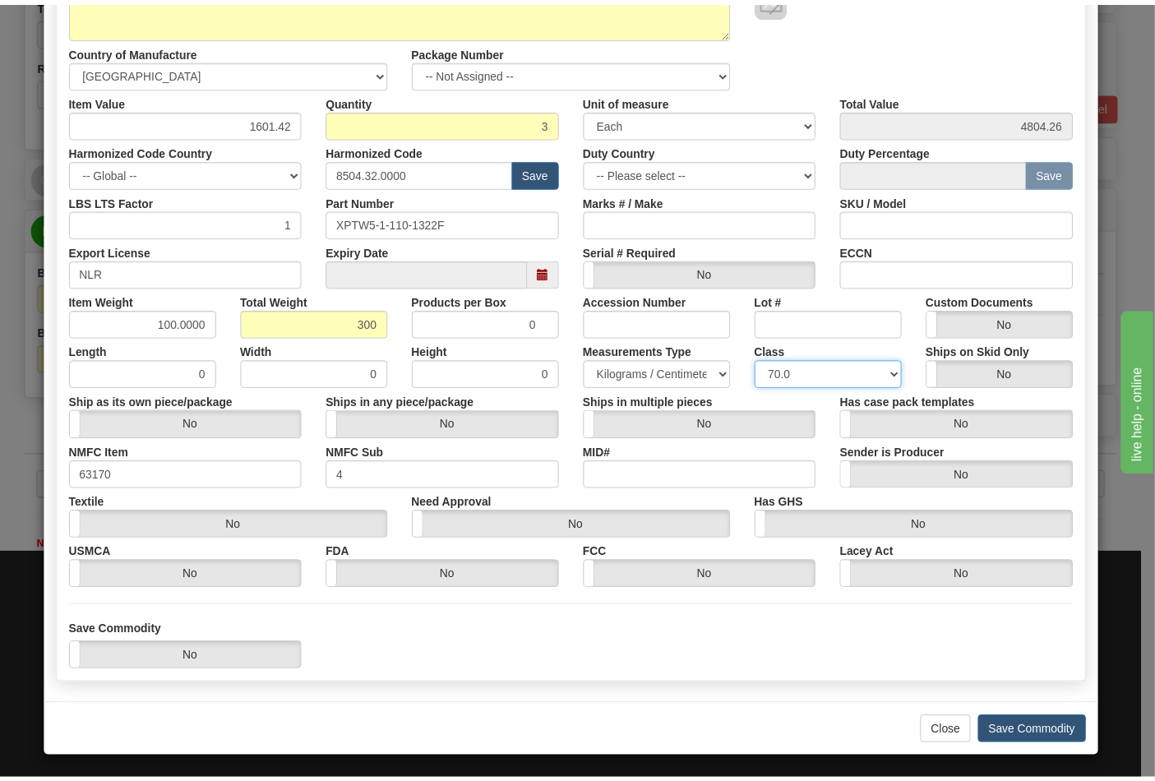
scroll to position [236, 0]
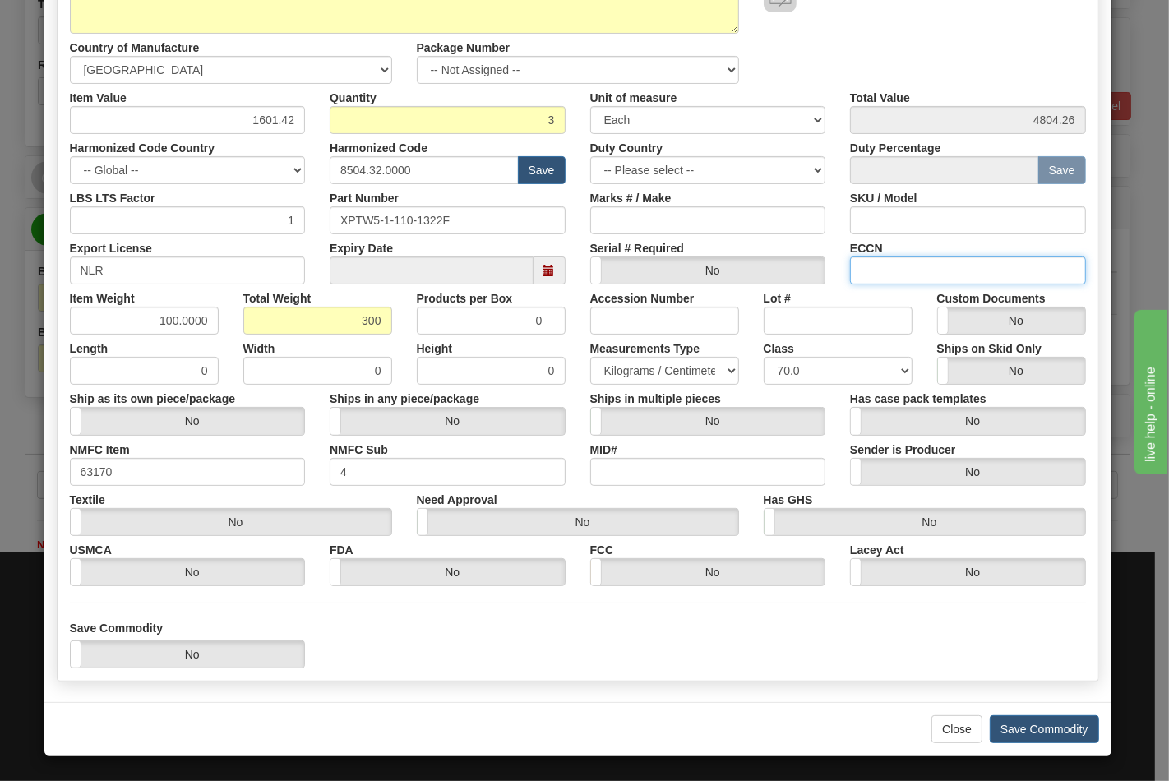
click at [909, 274] on input "ECCN" at bounding box center [968, 271] width 236 height 28
type input "EAR99"
click at [798, 676] on div "Commodity Code TRANSFORMERS Standard Advanced Description PTW5-1-110-1322F Coun…" at bounding box center [578, 282] width 1043 height 799
click at [1023, 735] on button "Save Commodity" at bounding box center [1044, 730] width 109 height 28
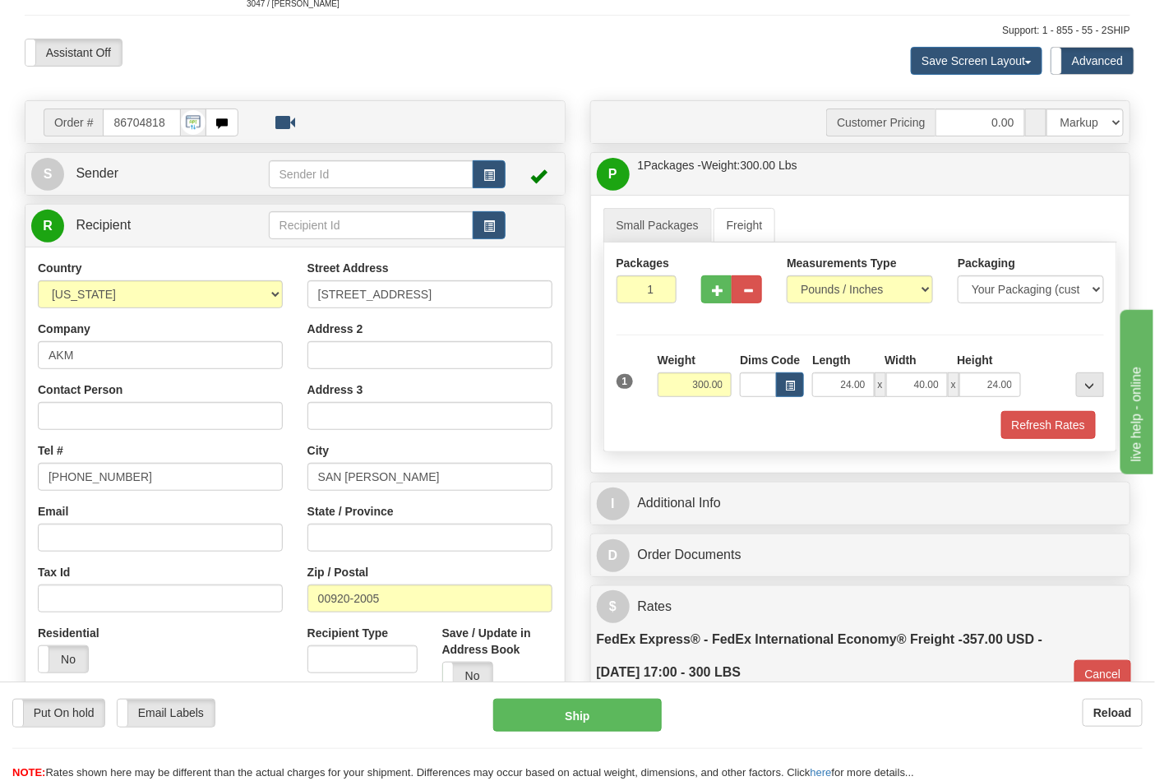
scroll to position [183, 0]
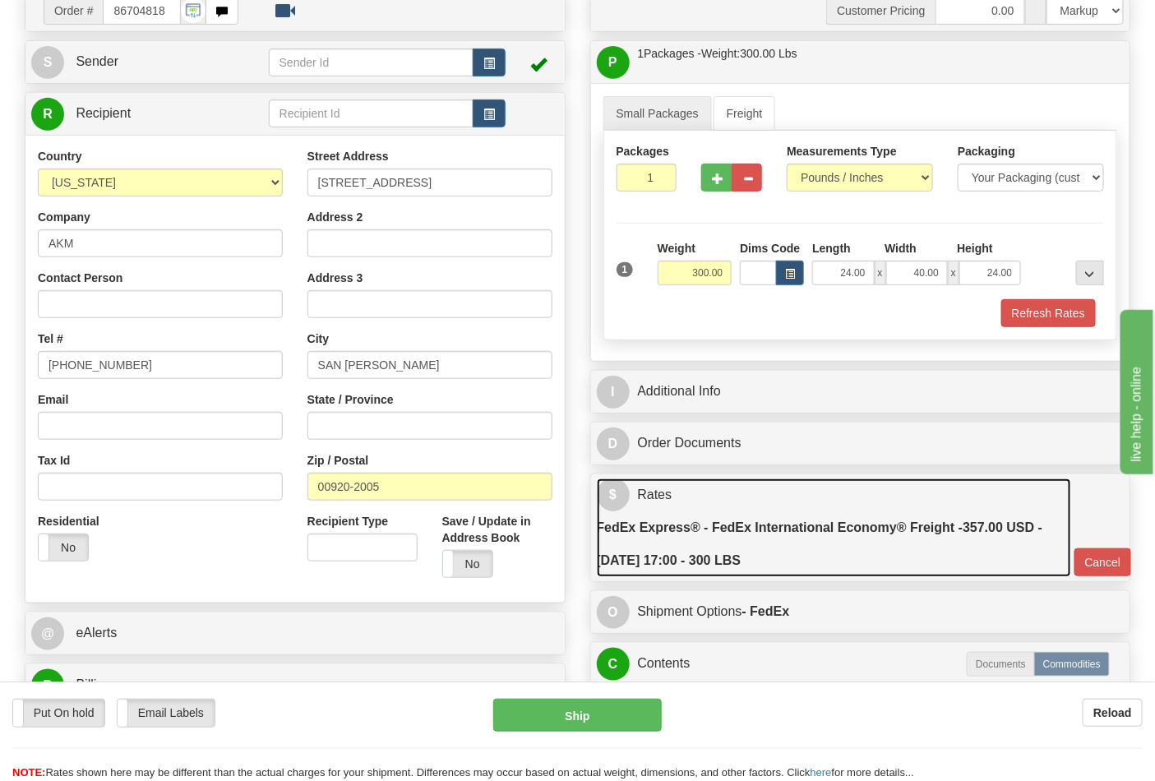
click at [882, 563] on label "FedEx Express® - FedEx International Economy® Freight - 357.00 USD - 10/06/2025…" at bounding box center [834, 545] width 475 height 66
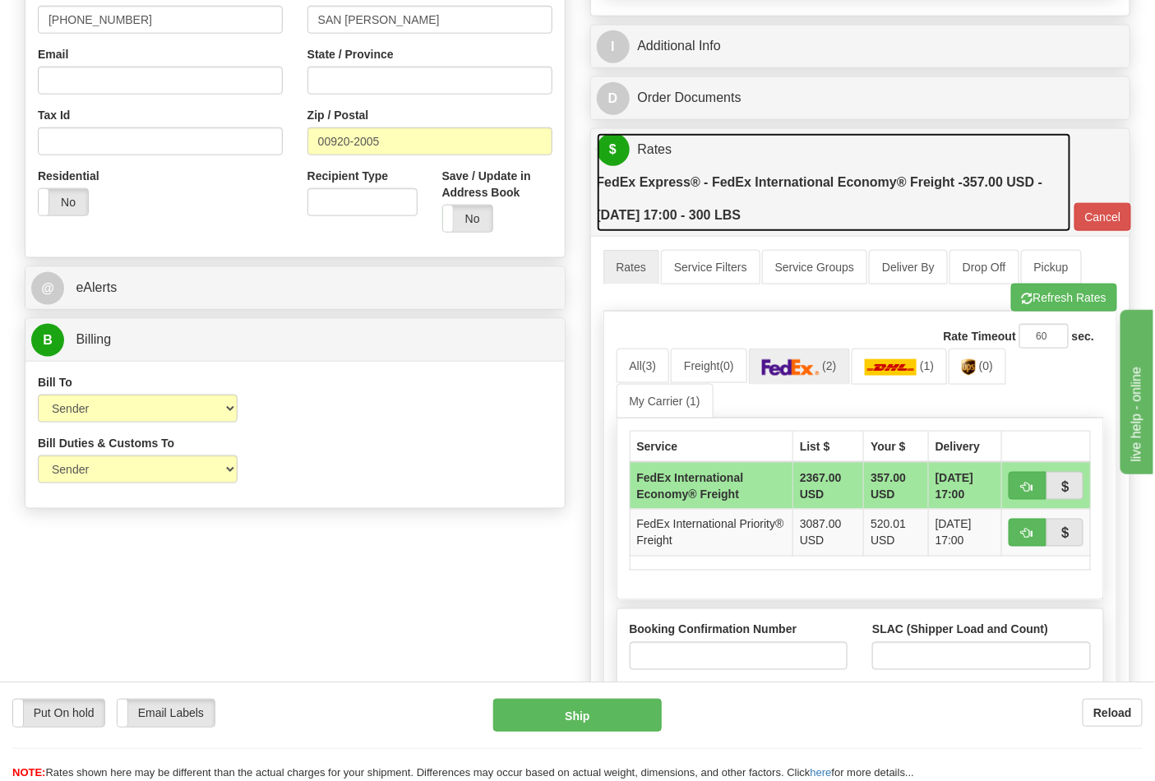
scroll to position [639, 0]
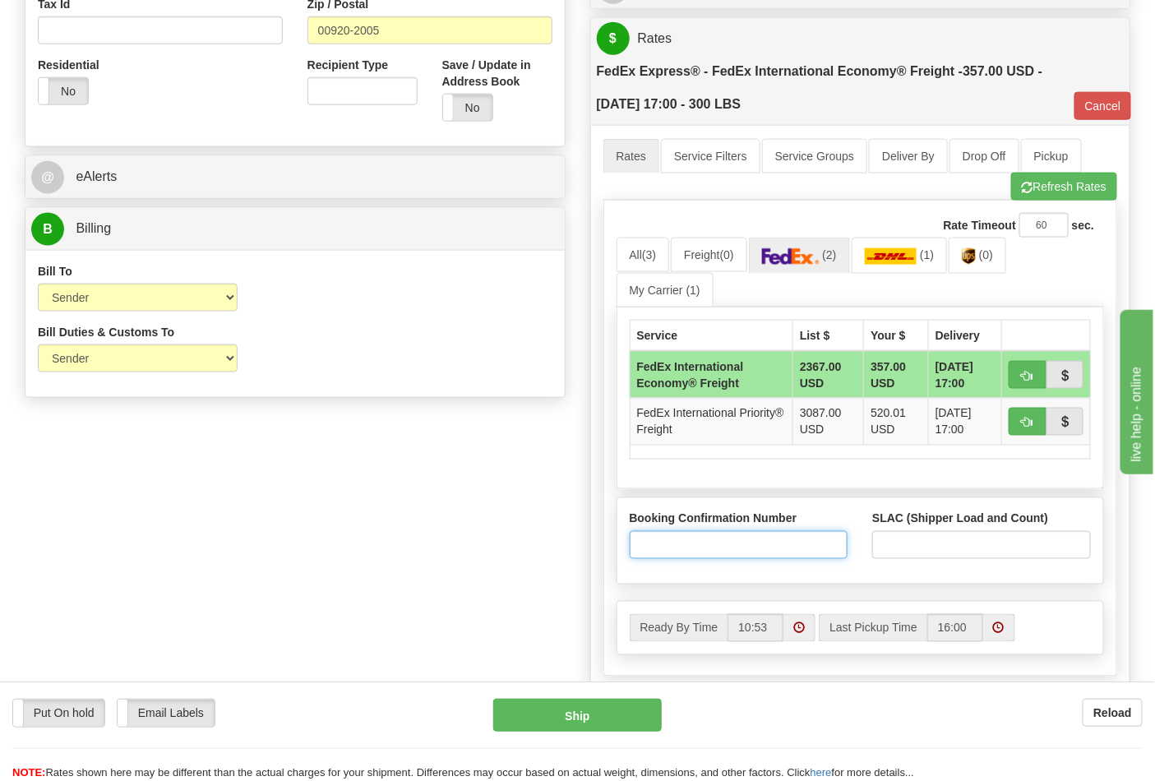
click at [734, 556] on input "Booking Confirmation Number" at bounding box center [739, 545] width 219 height 28
type input "N/A"
click at [915, 541] on input "SLAC (Shipper Load and Count)" at bounding box center [982, 545] width 219 height 28
type input "1"
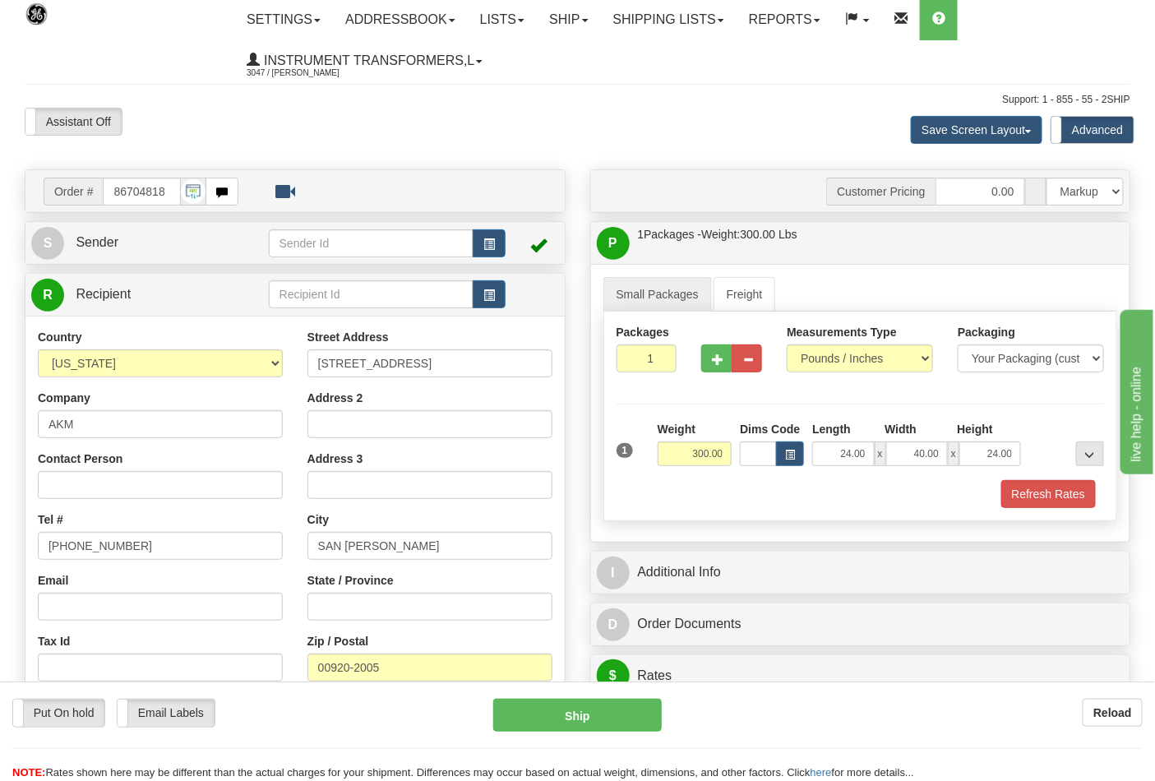
scroll to position [0, 0]
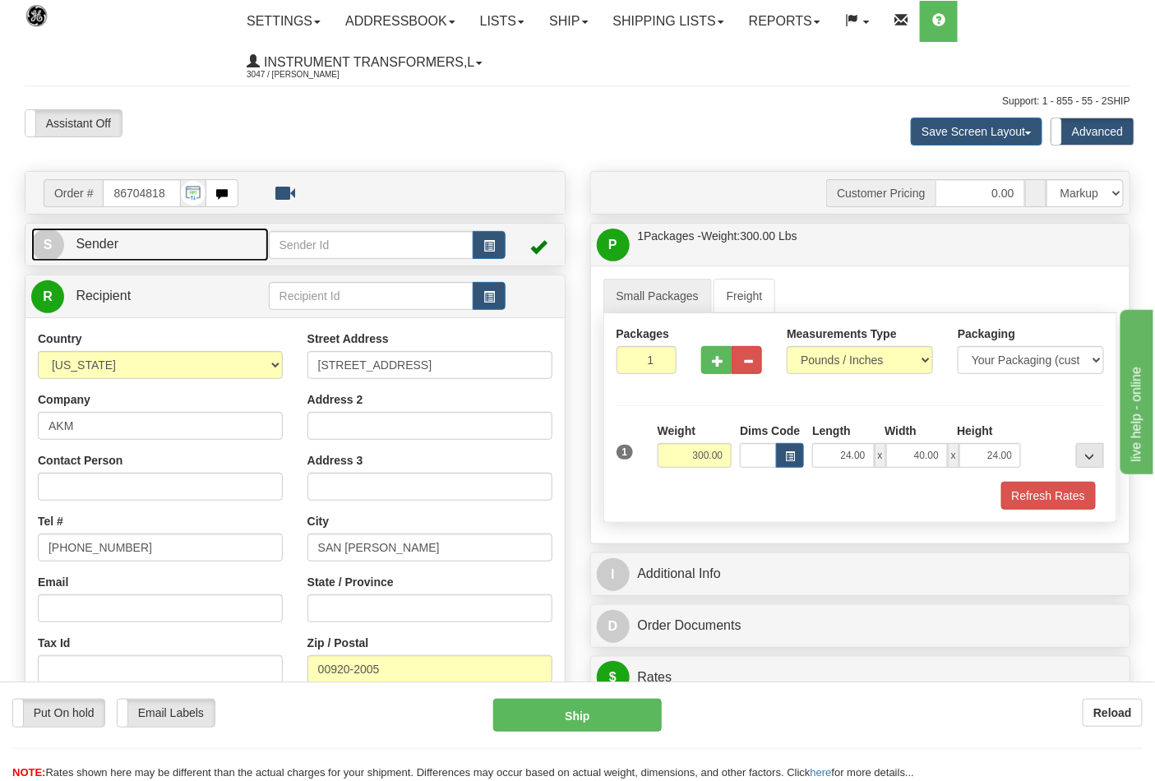
click at [150, 248] on link "S Sender" at bounding box center [150, 245] width 238 height 34
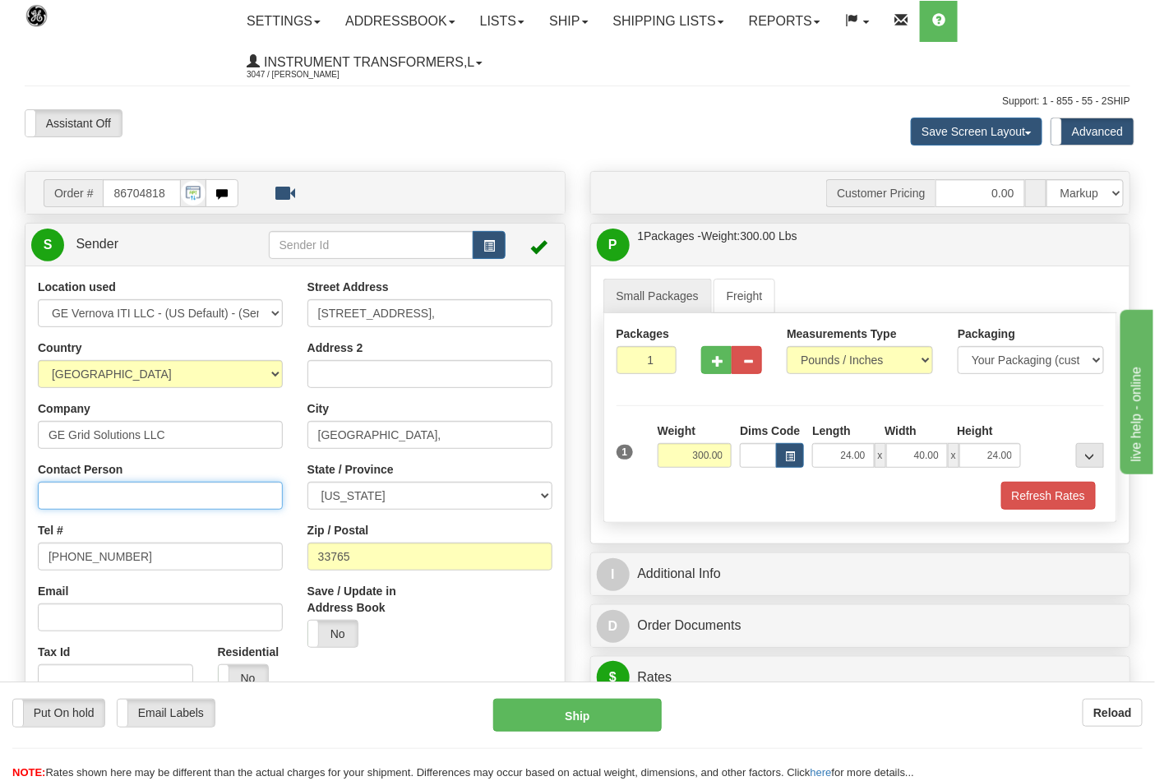
click at [58, 506] on input "Contact Person" at bounding box center [160, 496] width 245 height 28
type input "[PERSON_NAME]"
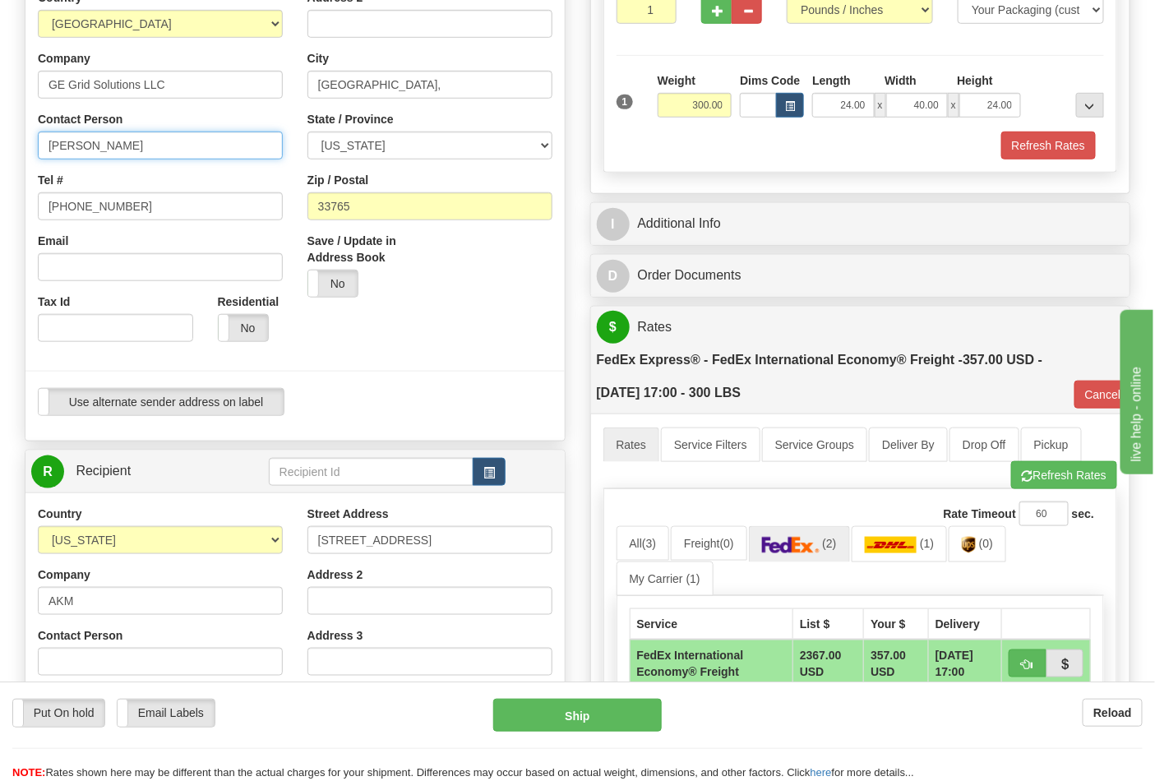
scroll to position [456, 0]
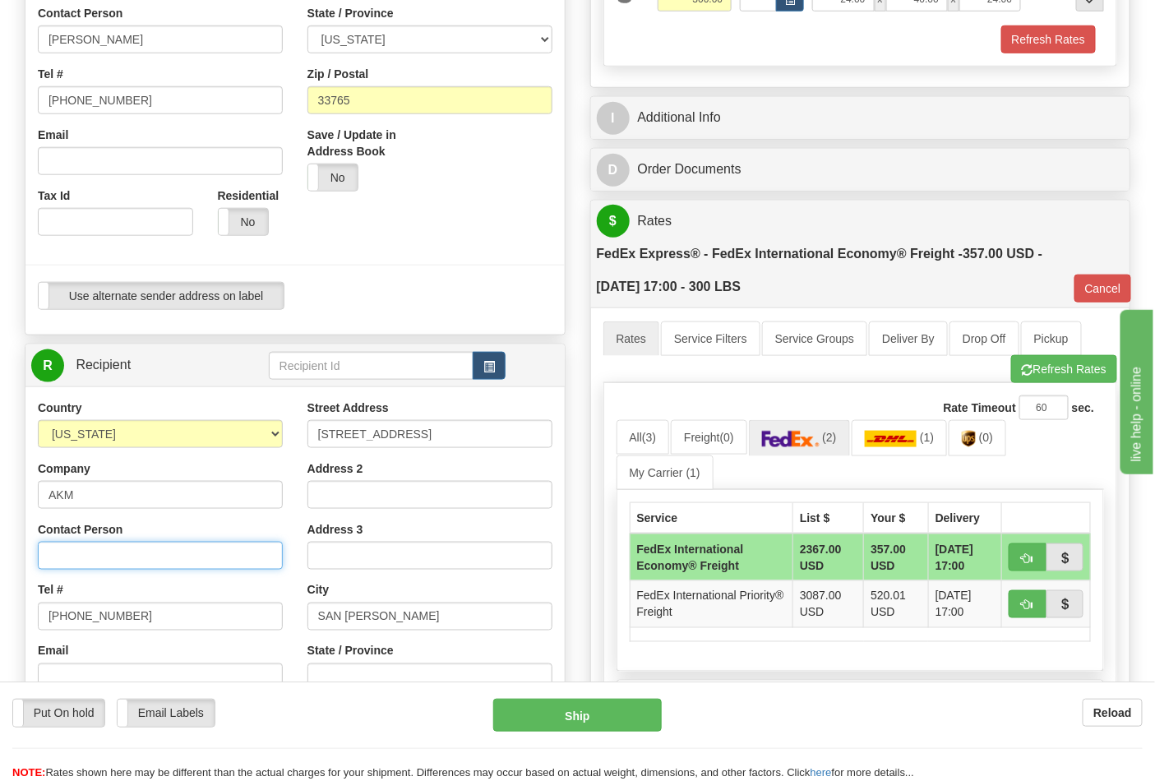
click at [69, 561] on input "Contact Person" at bounding box center [160, 556] width 245 height 28
type input "AKM"
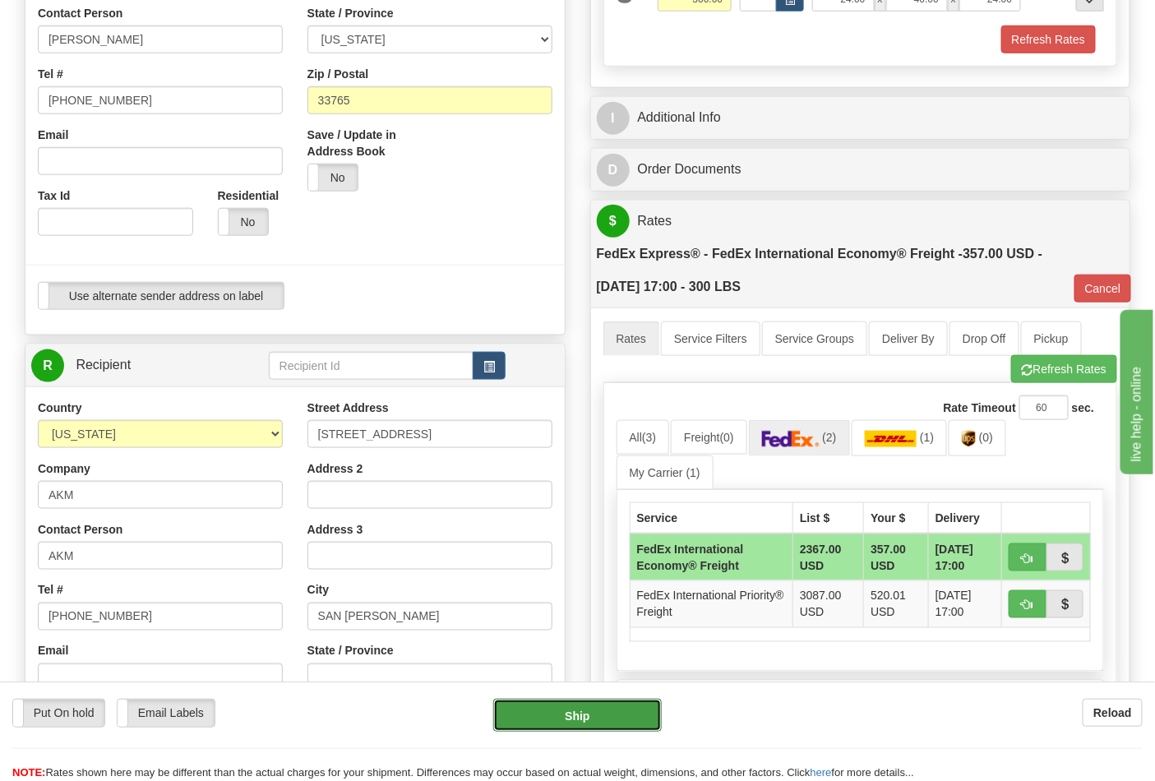
click at [574, 710] on button "Ship" at bounding box center [577, 715] width 168 height 33
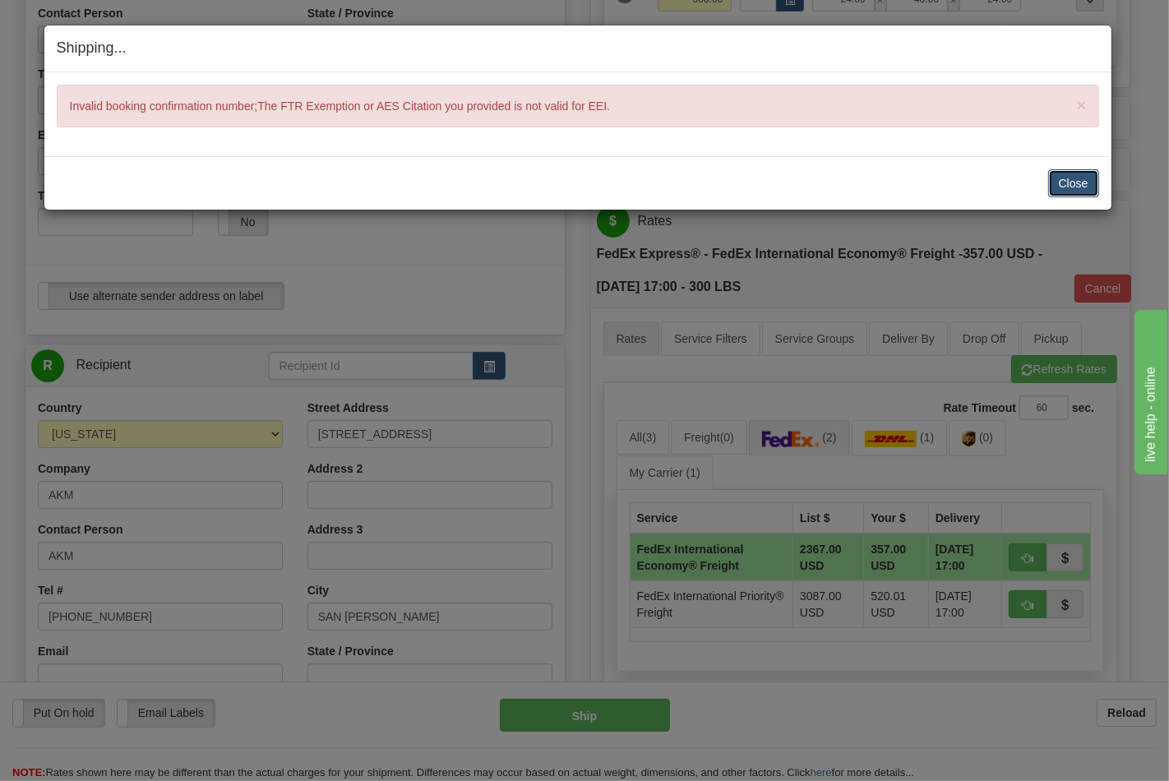
click at [1069, 185] on button "Close" at bounding box center [1074, 183] width 51 height 28
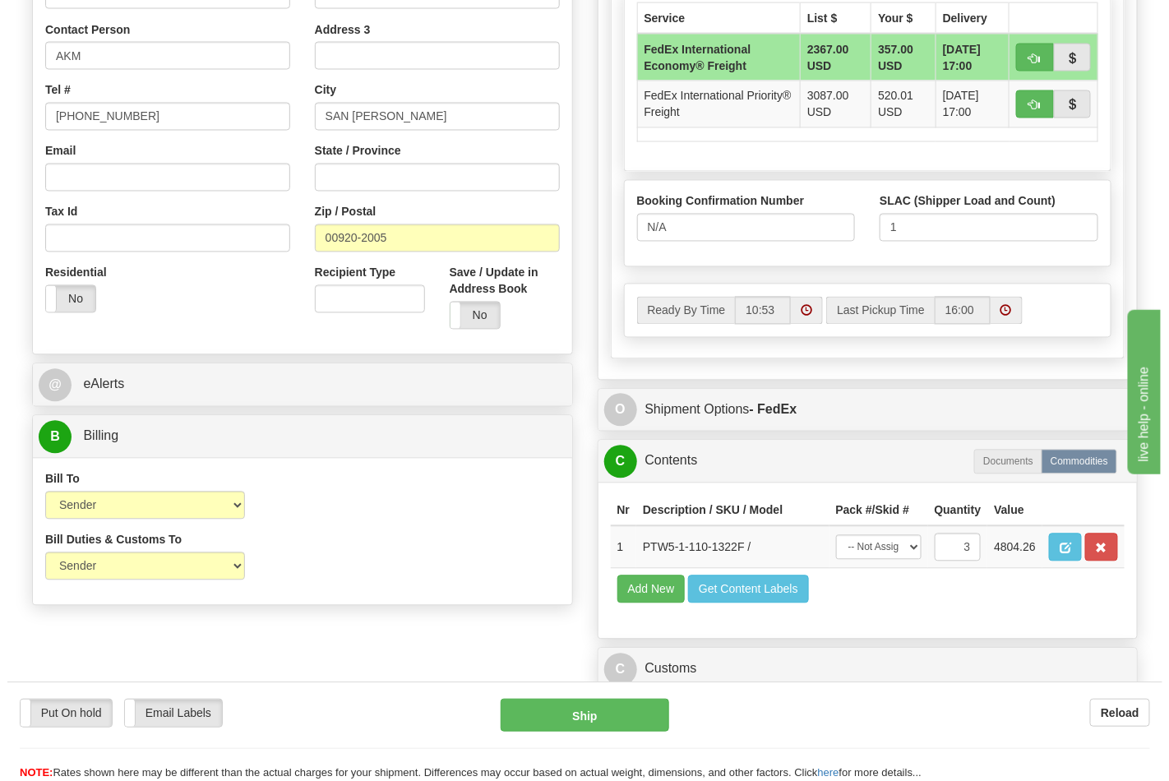
scroll to position [1005, 0]
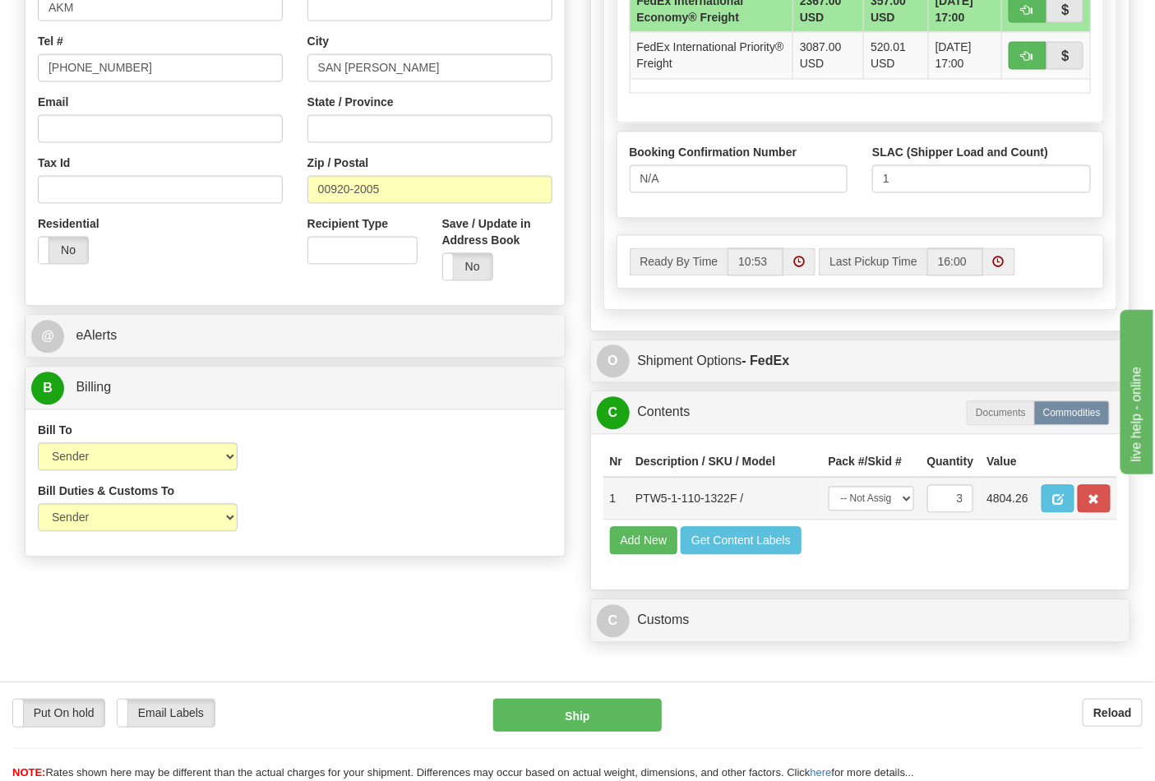
click at [1035, 516] on td at bounding box center [1076, 499] width 82 height 43
click at [1064, 502] on span "button" at bounding box center [1059, 500] width 12 height 11
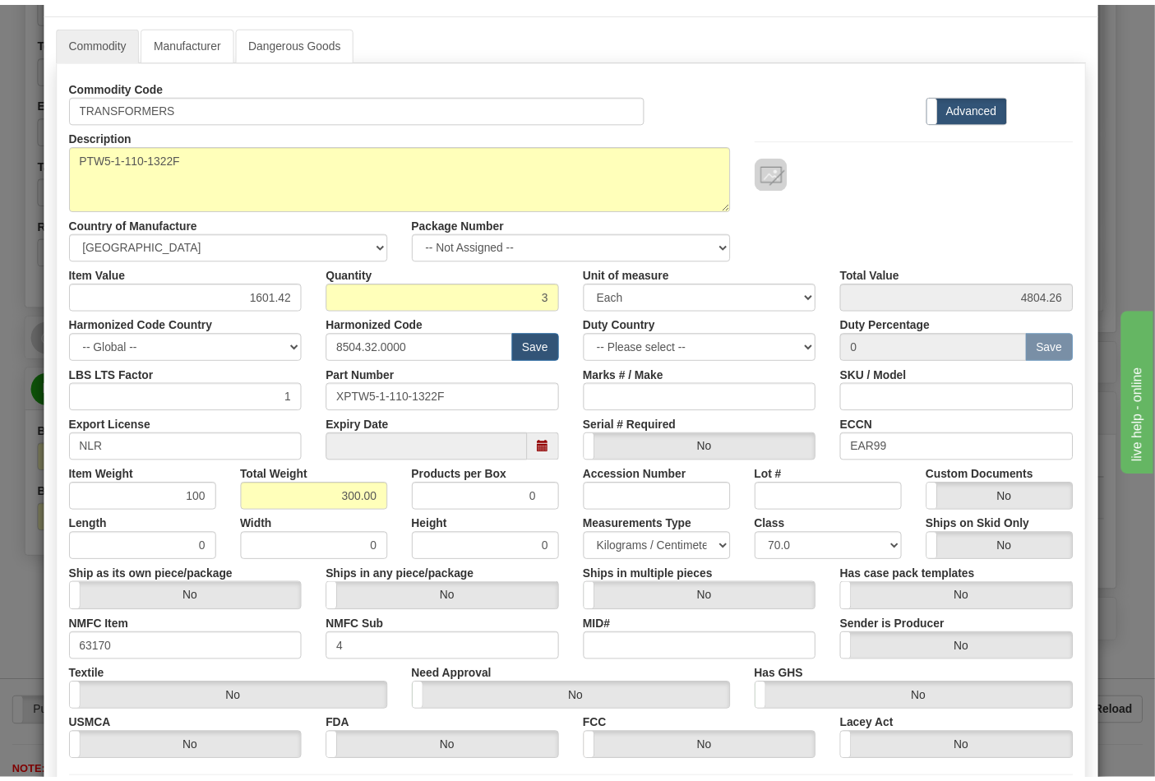
scroll to position [0, 0]
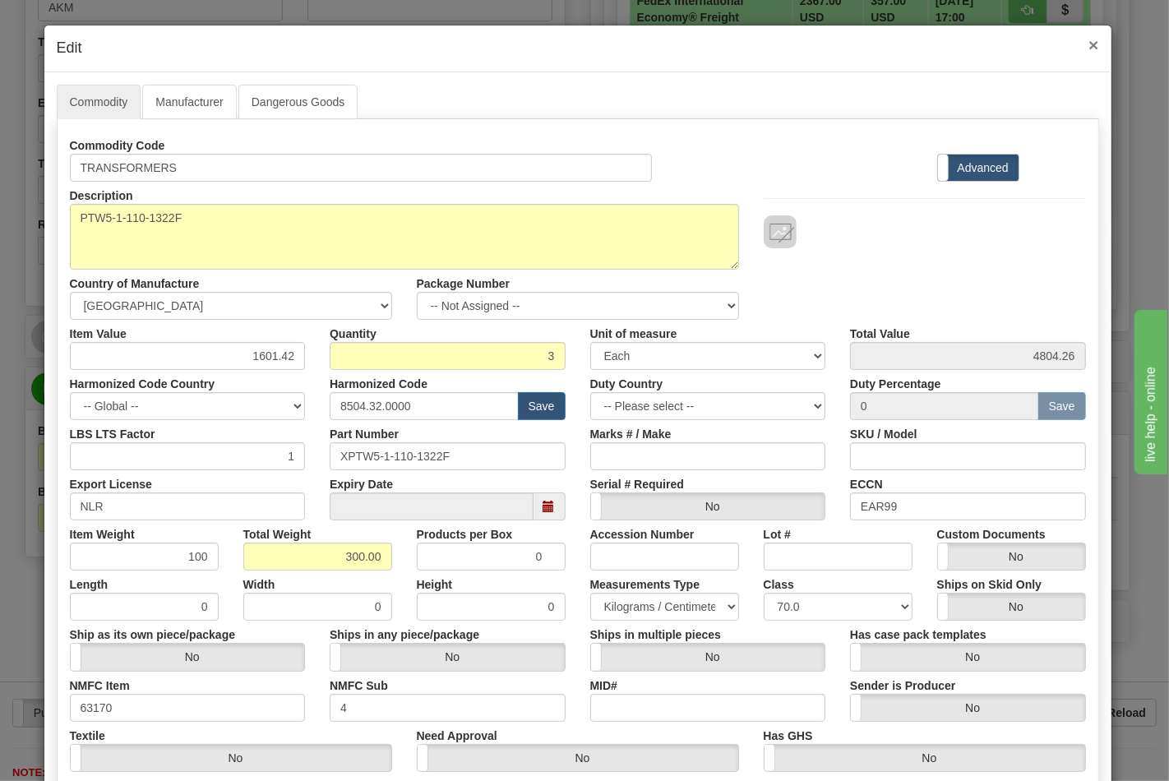
click at [1089, 47] on span "×" at bounding box center [1094, 44] width 10 height 19
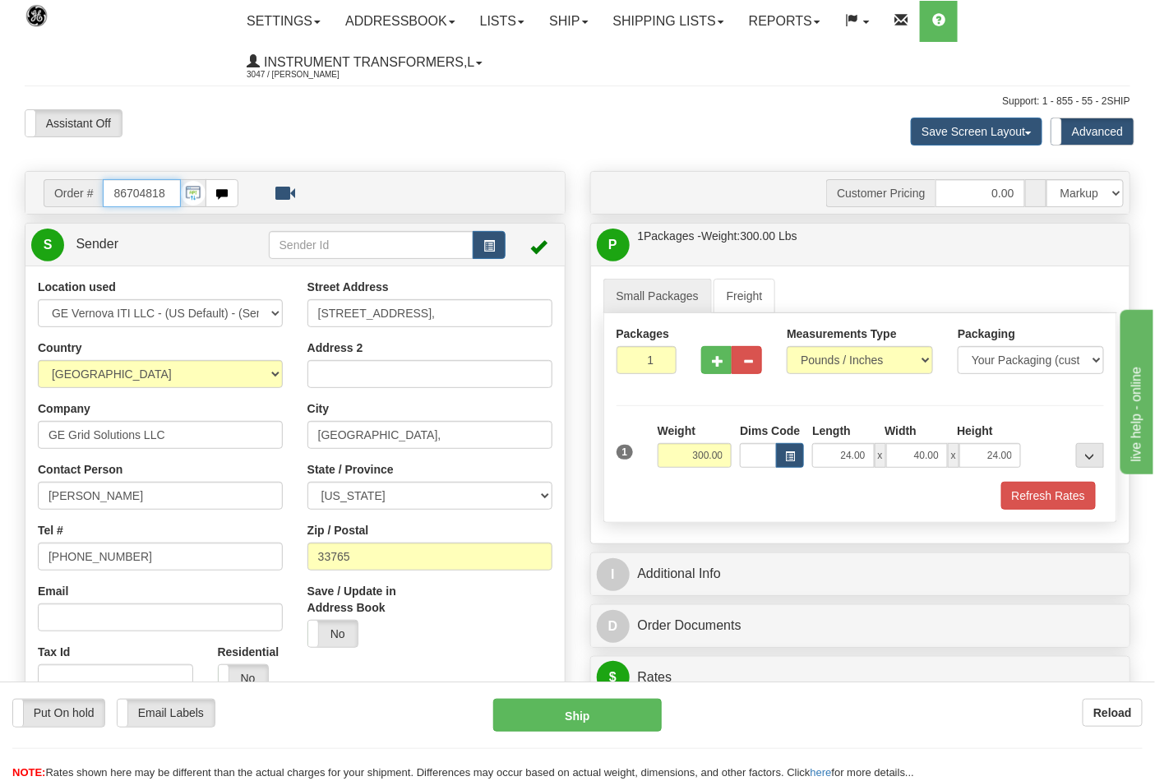
drag, startPoint x: 173, startPoint y: 191, endPoint x: 48, endPoint y: 209, distance: 126.3
click at [48, 209] on td "Order # 86704818" at bounding box center [295, 193] width 528 height 34
type input "86704348"
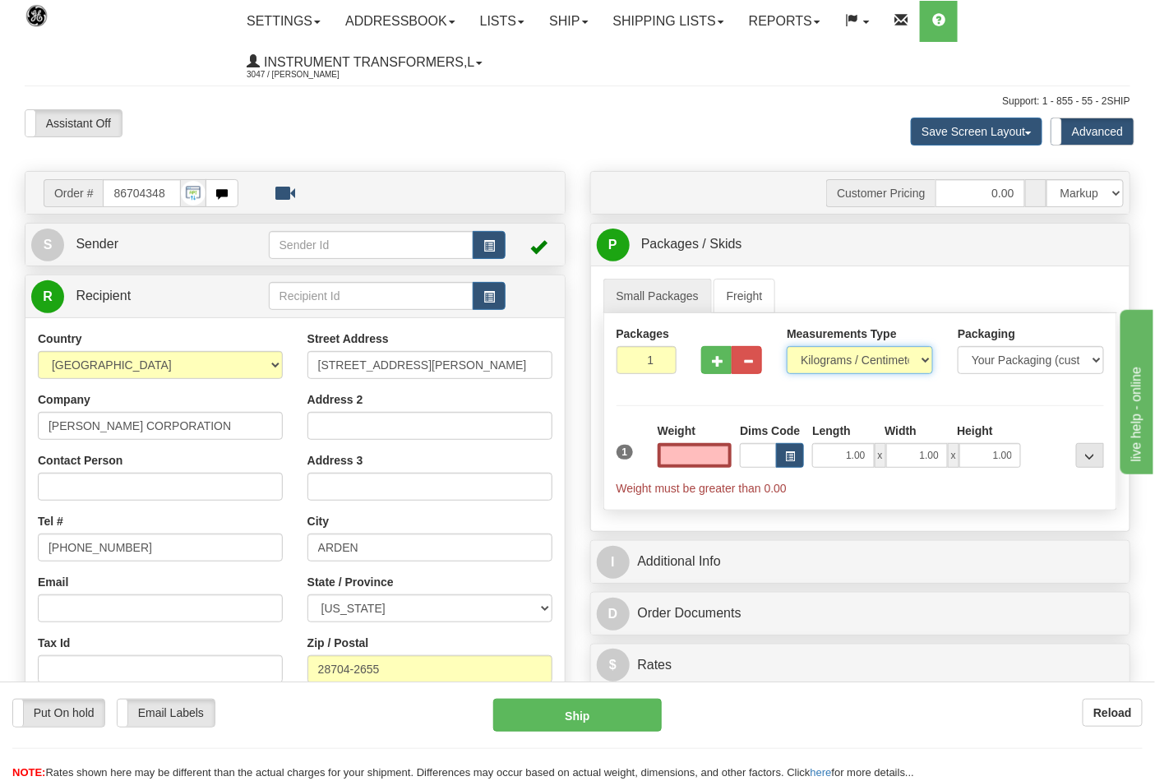
type input "0.00"
click at [827, 359] on select "Pounds / Inches Kilograms / Centimeters" at bounding box center [860, 360] width 146 height 28
select select "0"
click at [787, 347] on select "Pounds / Inches Kilograms / Centimeters" at bounding box center [860, 360] width 146 height 28
click at [692, 455] on input "0.00" at bounding box center [695, 455] width 75 height 25
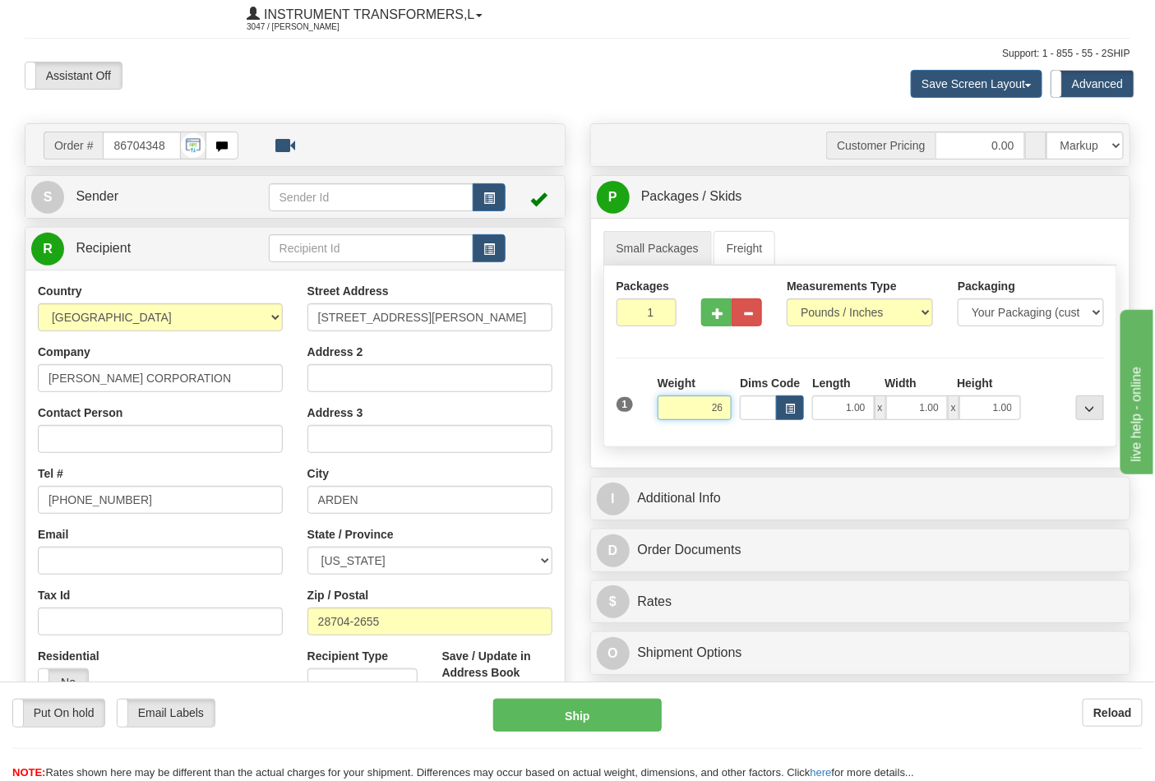
scroll to position [91, 0]
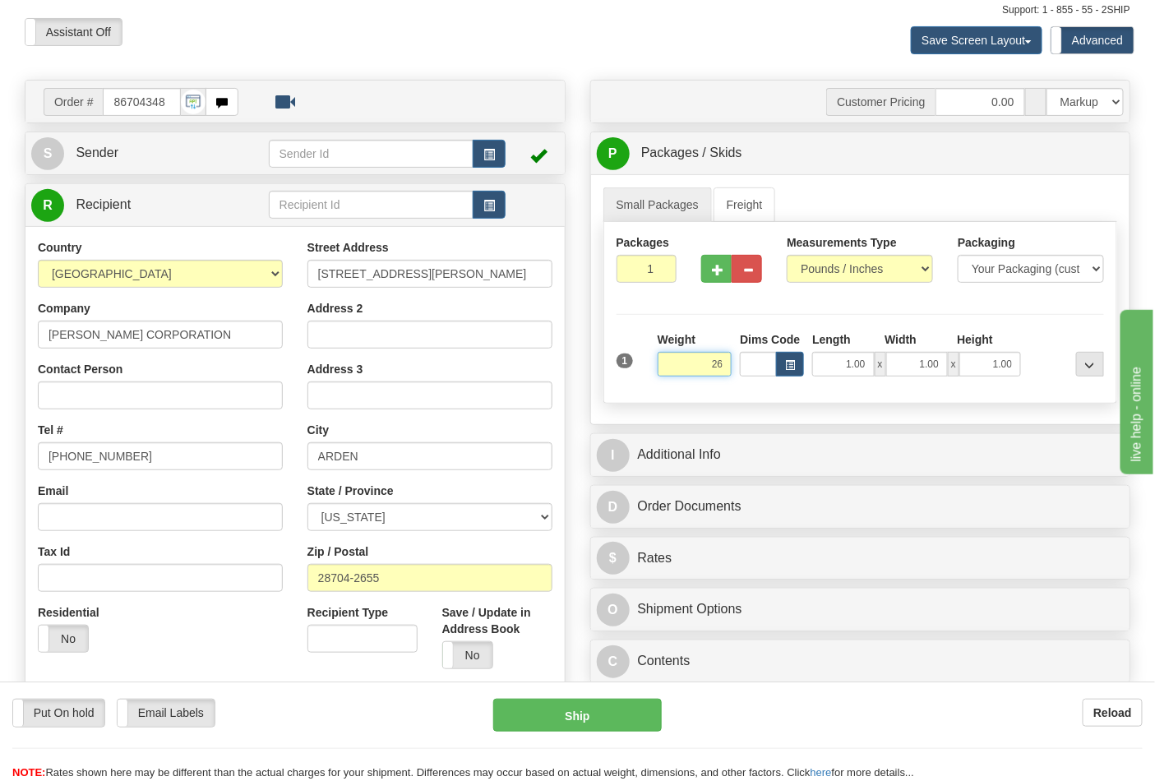
click button "Delete" at bounding box center [0, 0] width 0 height 0
type input "26.00"
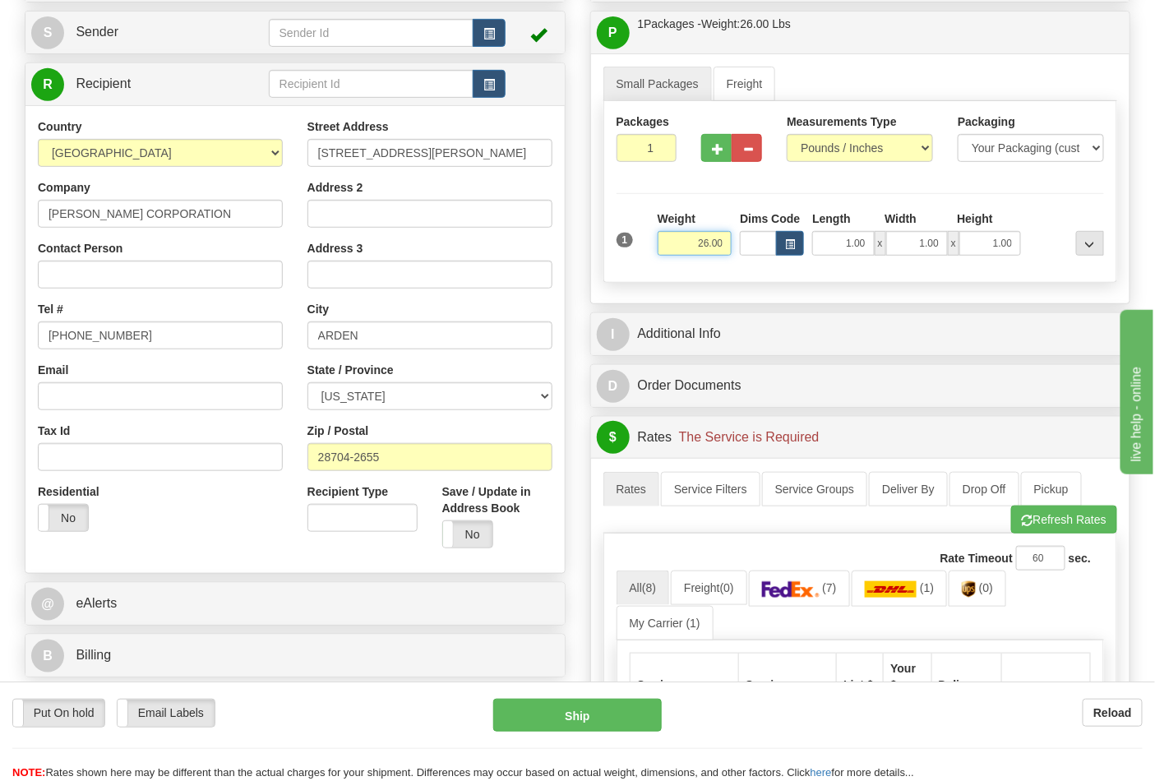
scroll to position [365, 0]
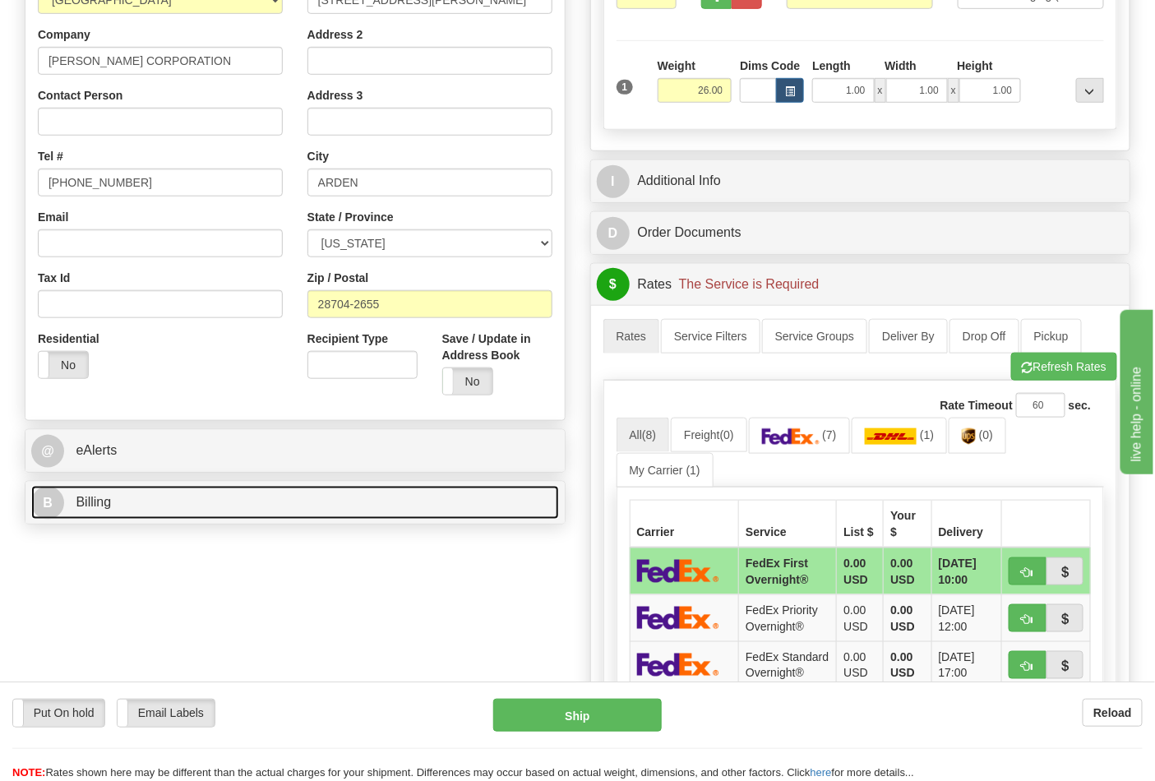
click at [313, 512] on link "B Billing" at bounding box center [295, 503] width 528 height 34
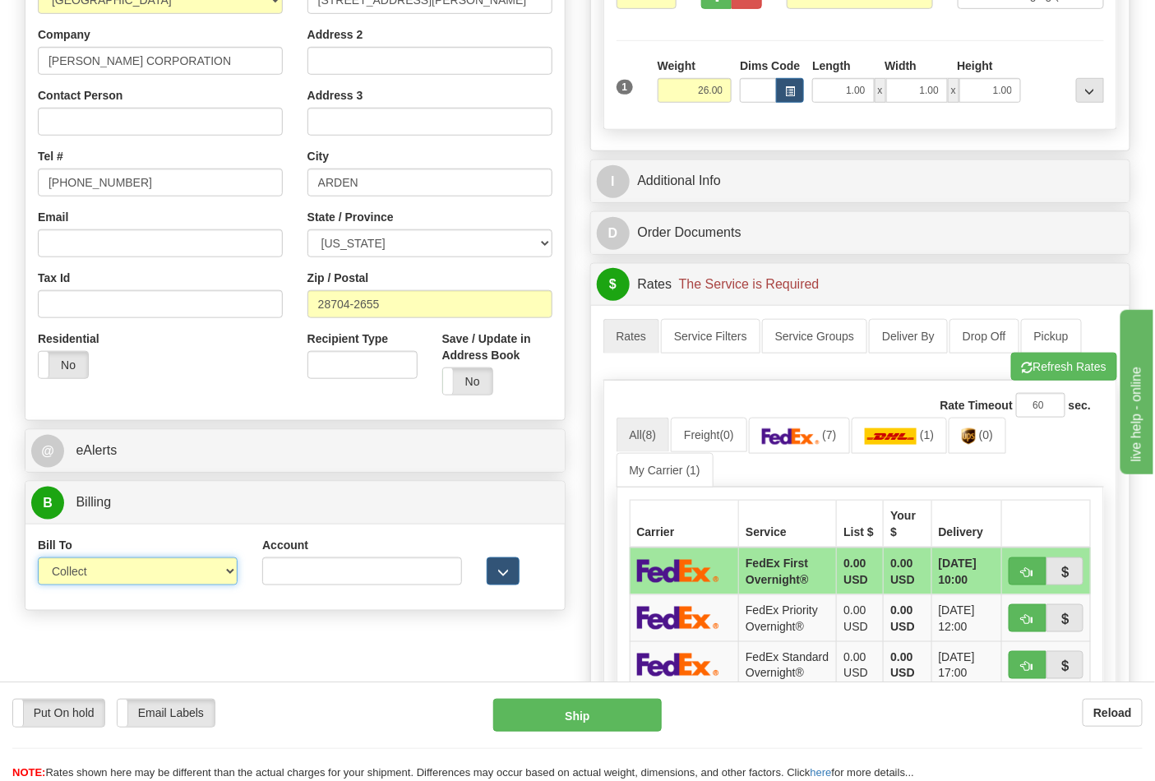
click at [169, 581] on select "Sender Recipient Third Party Collect" at bounding box center [138, 572] width 200 height 28
select select "2"
click at [38, 559] on select "Sender Recipient Third Party Collect" at bounding box center [138, 572] width 200 height 28
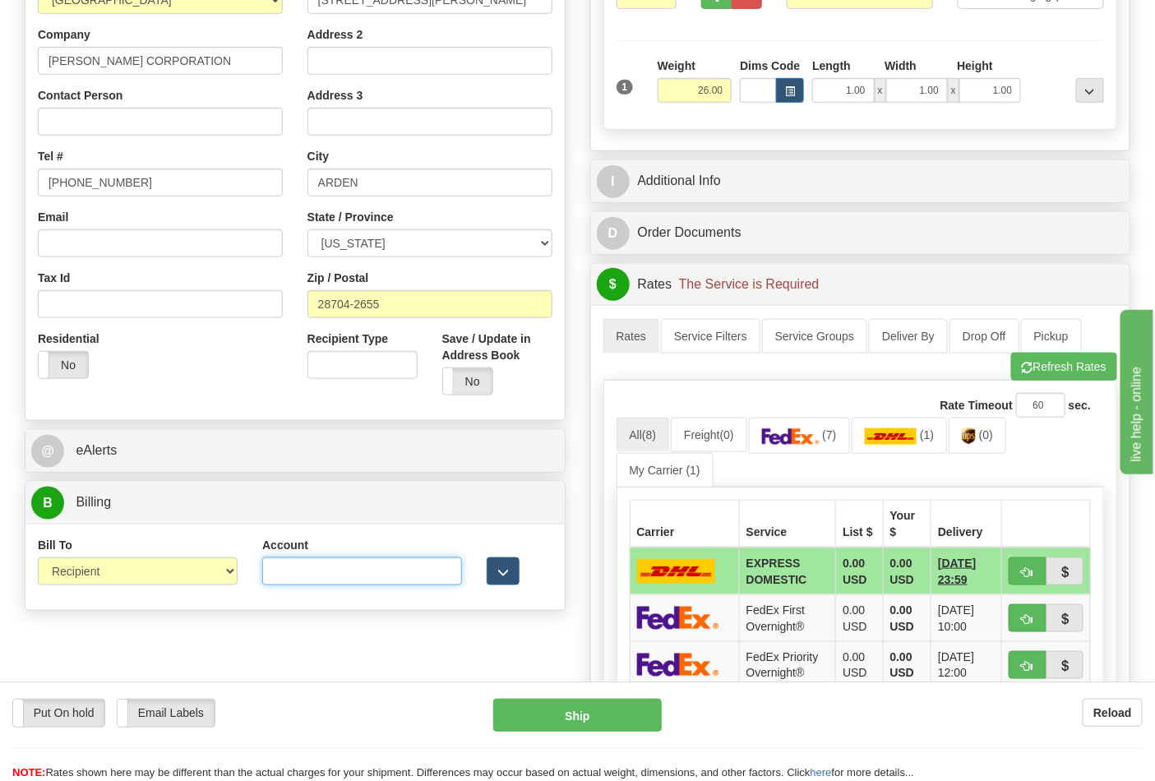
click at [284, 561] on input "Account" at bounding box center [362, 572] width 200 height 28
paste input "103014760"
type input "103014760"
click at [836, 434] on span "(7)" at bounding box center [829, 434] width 14 height 13
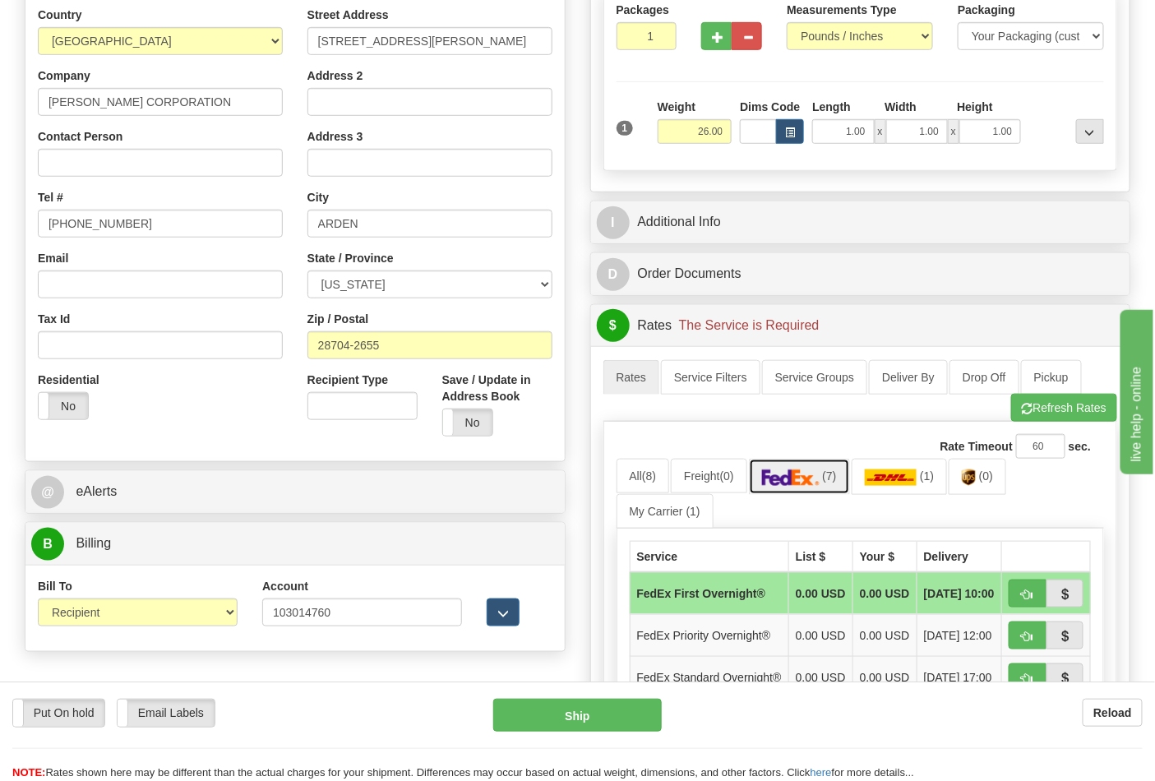
scroll to position [456, 0]
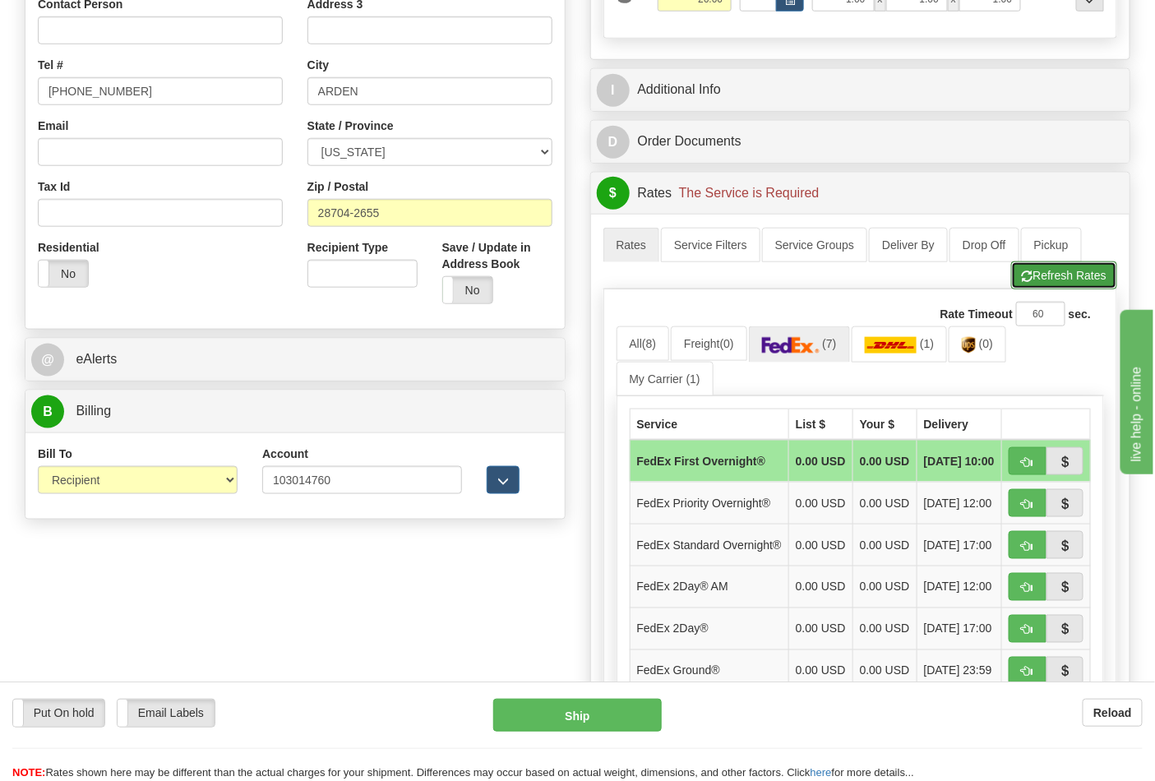
click at [1090, 276] on button "Refresh Rates" at bounding box center [1065, 276] width 106 height 28
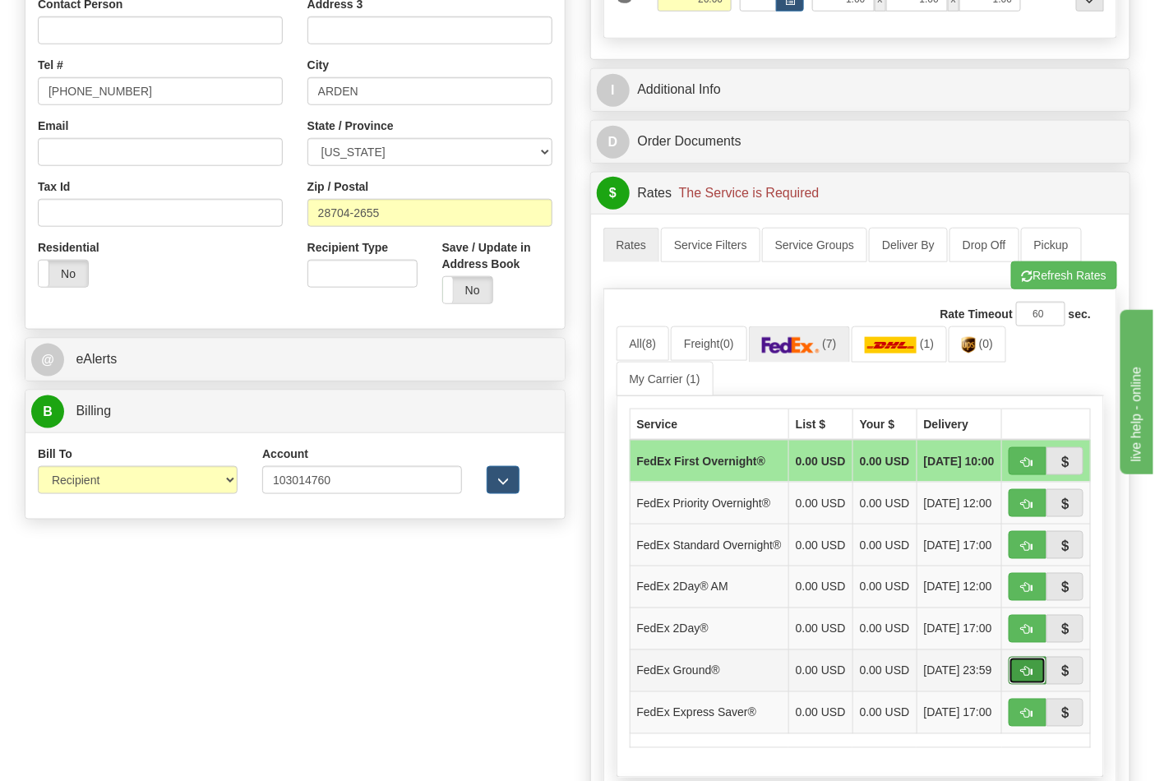
click at [1031, 678] on span "button" at bounding box center [1028, 672] width 12 height 11
type input "92"
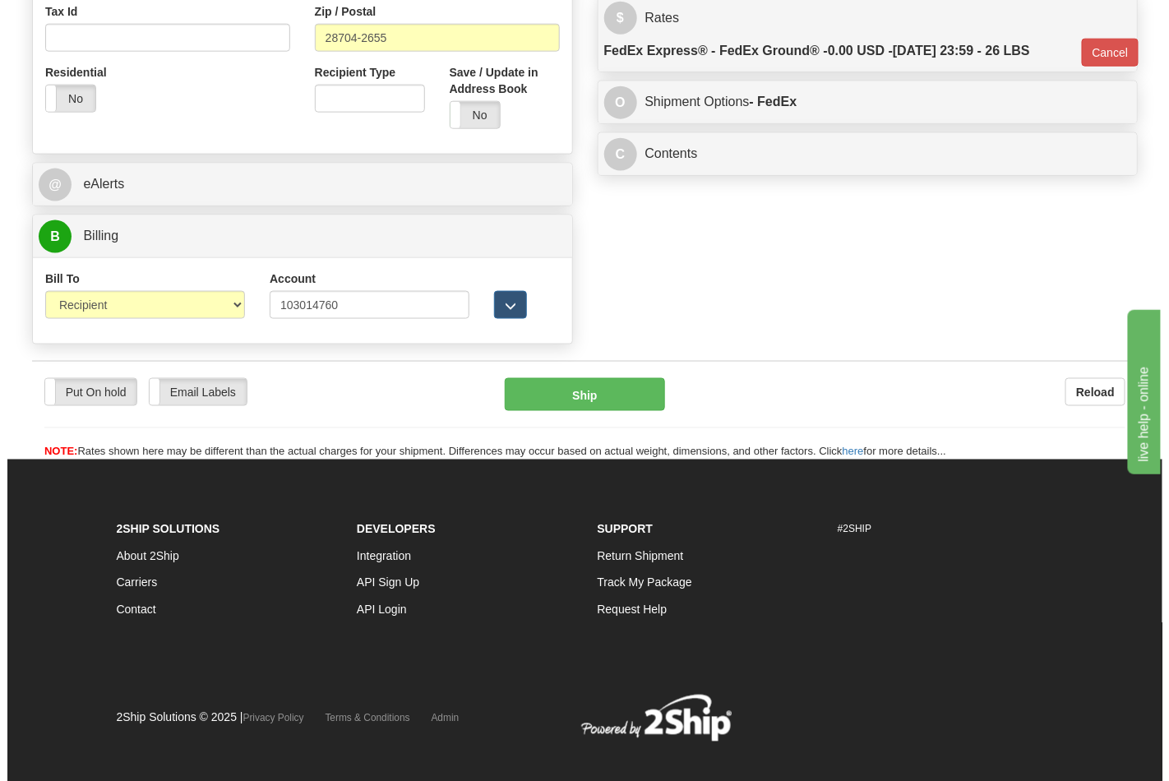
scroll to position [639, 0]
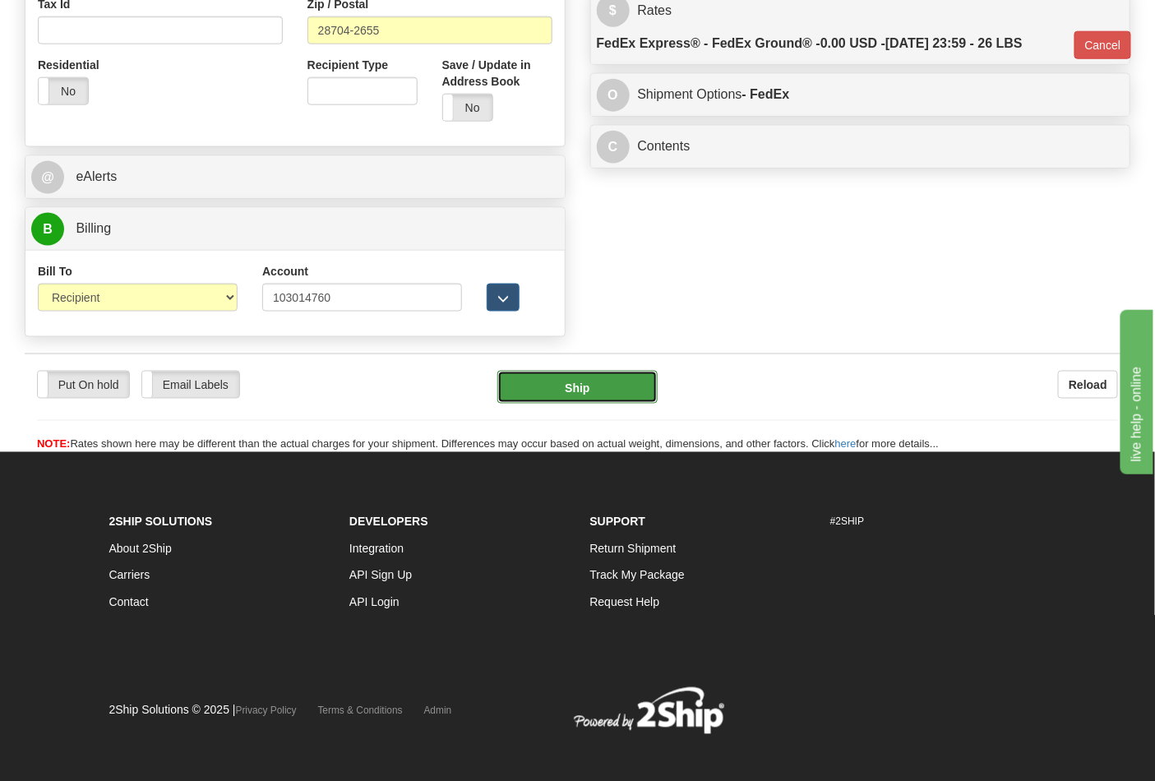
click at [612, 398] on button "Ship" at bounding box center [578, 387] width 160 height 33
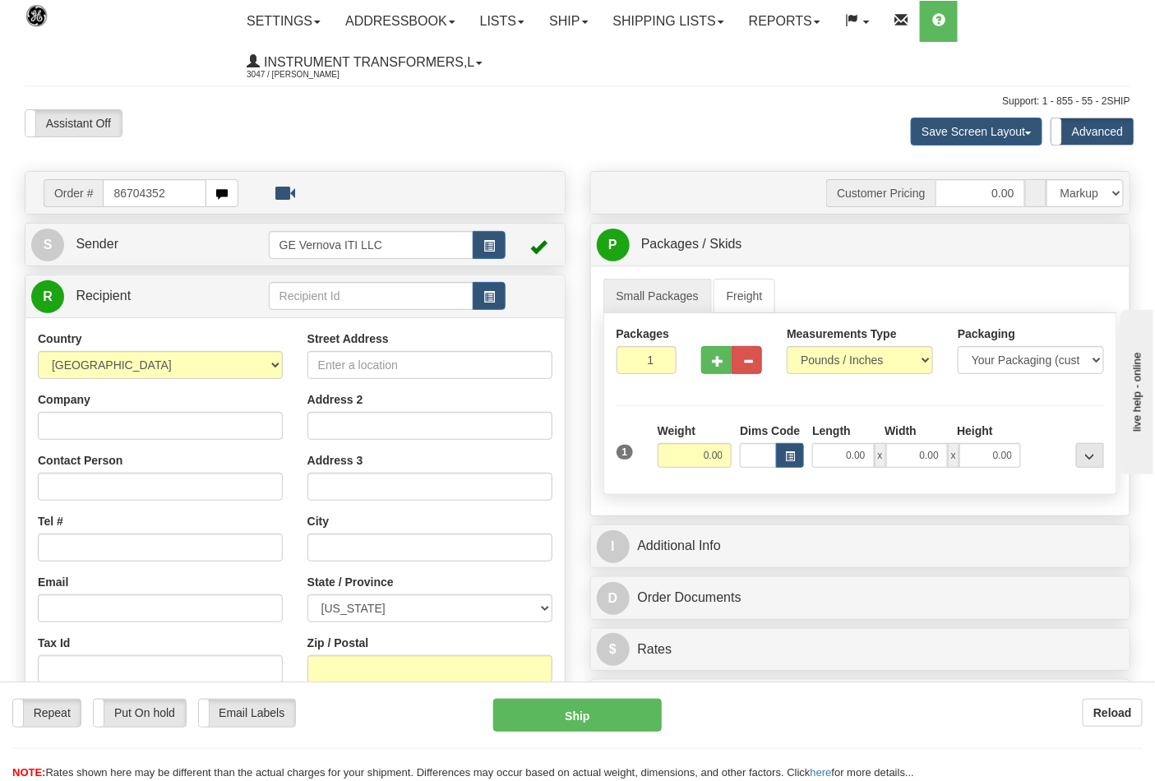
type input "86704352"
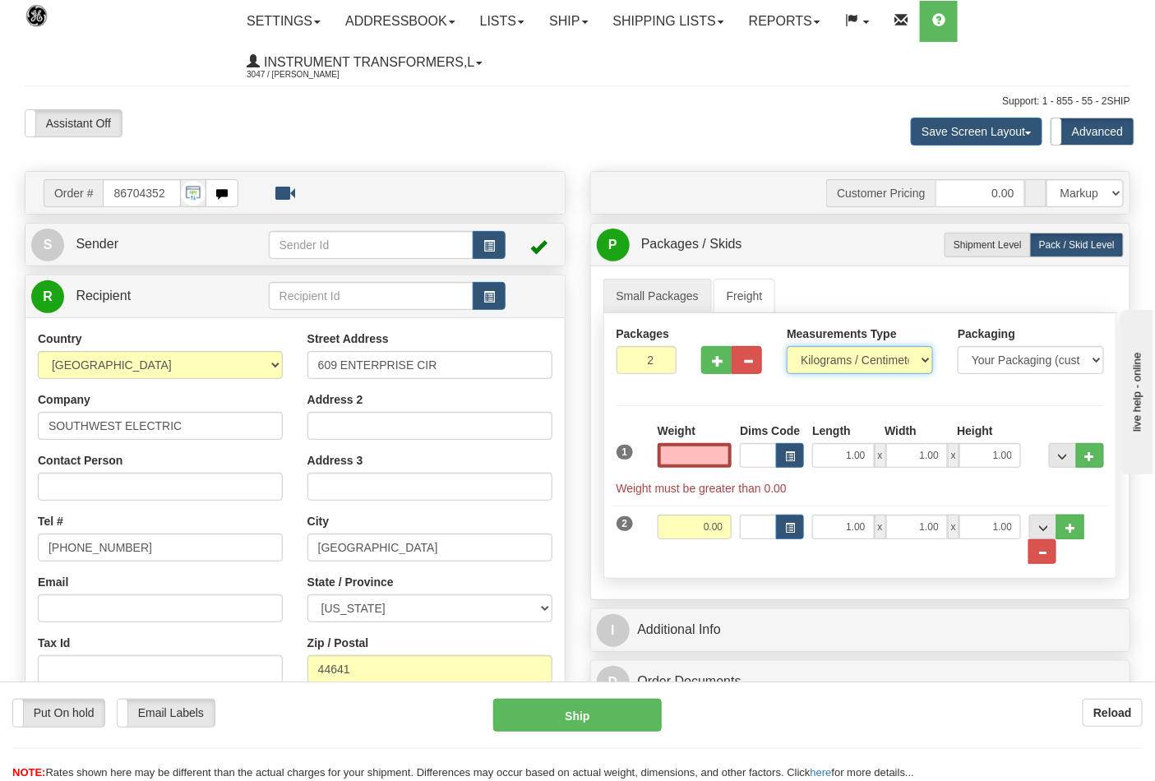
type input "0.00"
click at [888, 364] on select "Pounds / Inches Kilograms / Centimeters" at bounding box center [860, 360] width 146 height 28
select select "0"
click at [787, 347] on select "Pounds / Inches Kilograms / Centimeters" at bounding box center [860, 360] width 146 height 28
click at [714, 364] on span "button" at bounding box center [718, 361] width 12 height 11
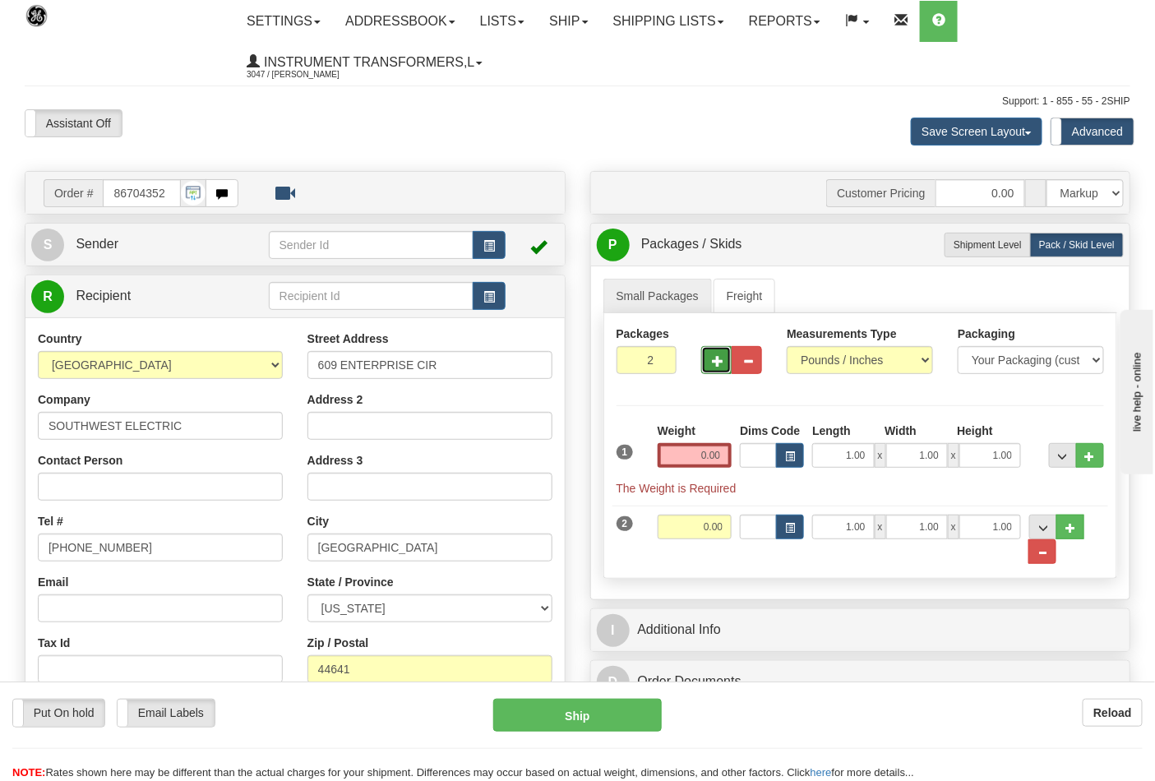
type input "3"
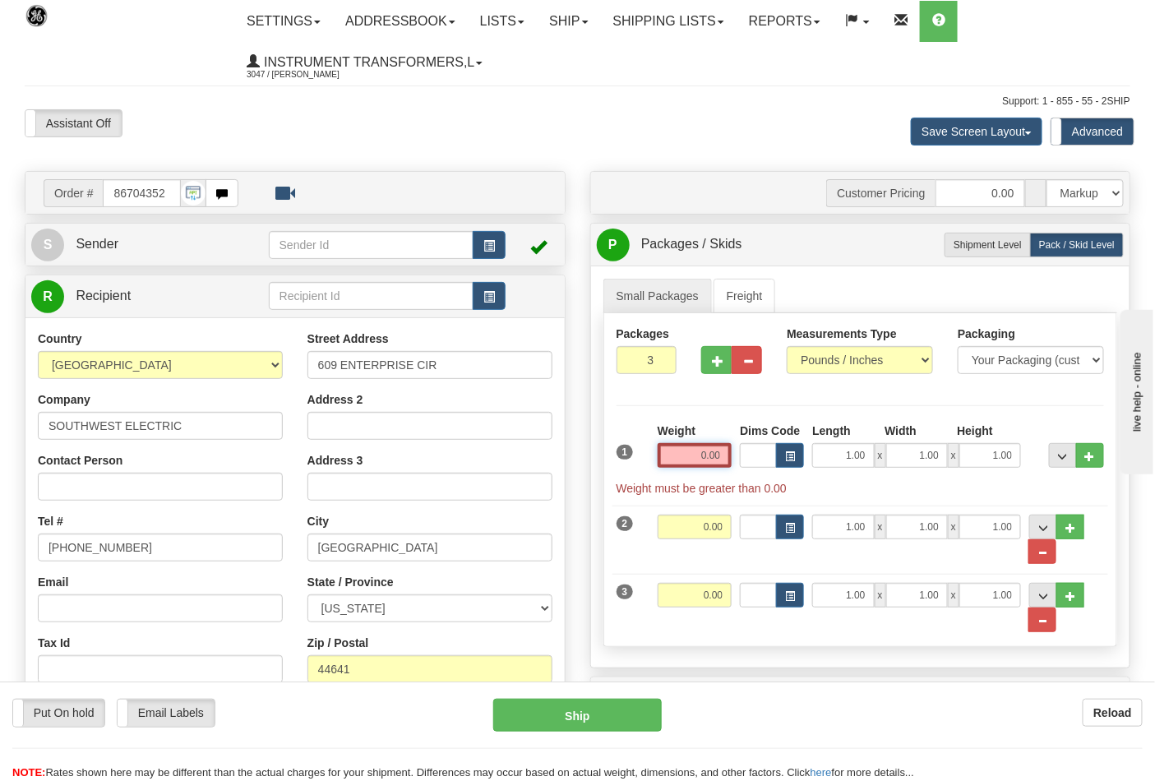
drag, startPoint x: 697, startPoint y: 457, endPoint x: 751, endPoint y: 459, distance: 53.5
click at [751, 459] on div "1 Weight 0.00 Dims Code 1.00" at bounding box center [861, 460] width 497 height 74
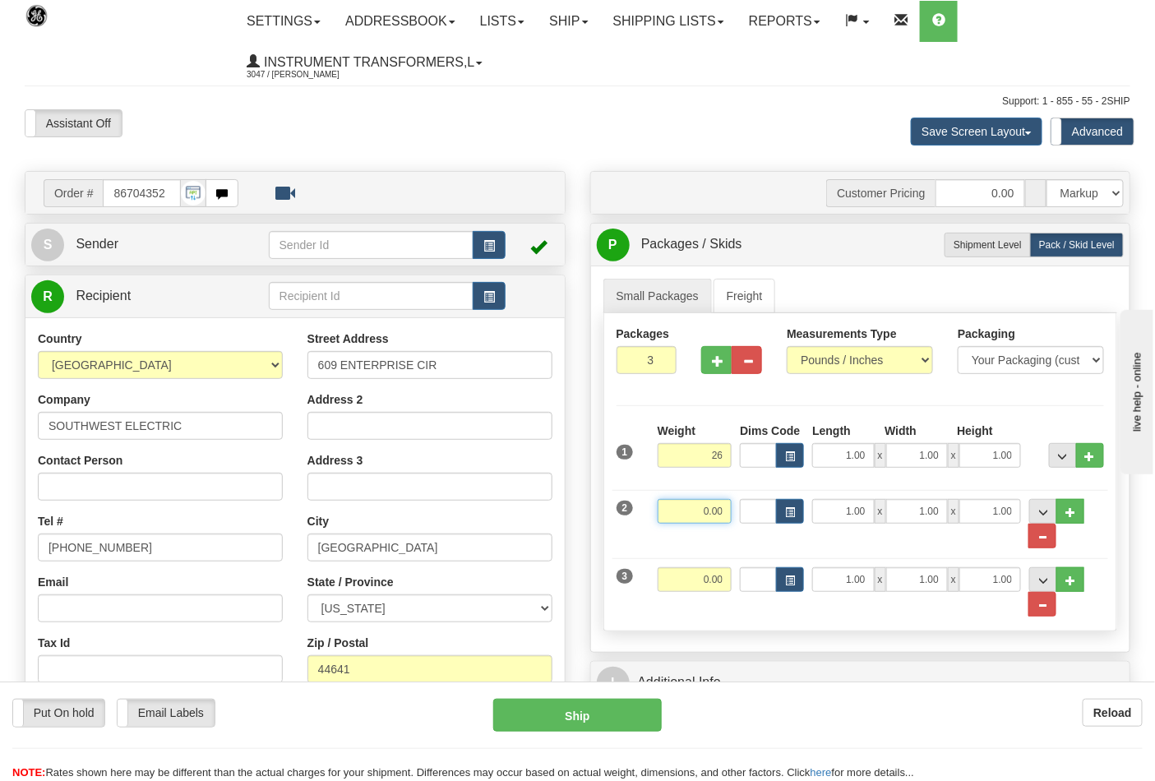
type input "26.00"
click at [729, 510] on input "0.00" at bounding box center [695, 511] width 75 height 25
type input "40.00"
click at [713, 582] on input "0.00" at bounding box center [695, 579] width 75 height 25
click button "Delete" at bounding box center [0, 0] width 0 height 0
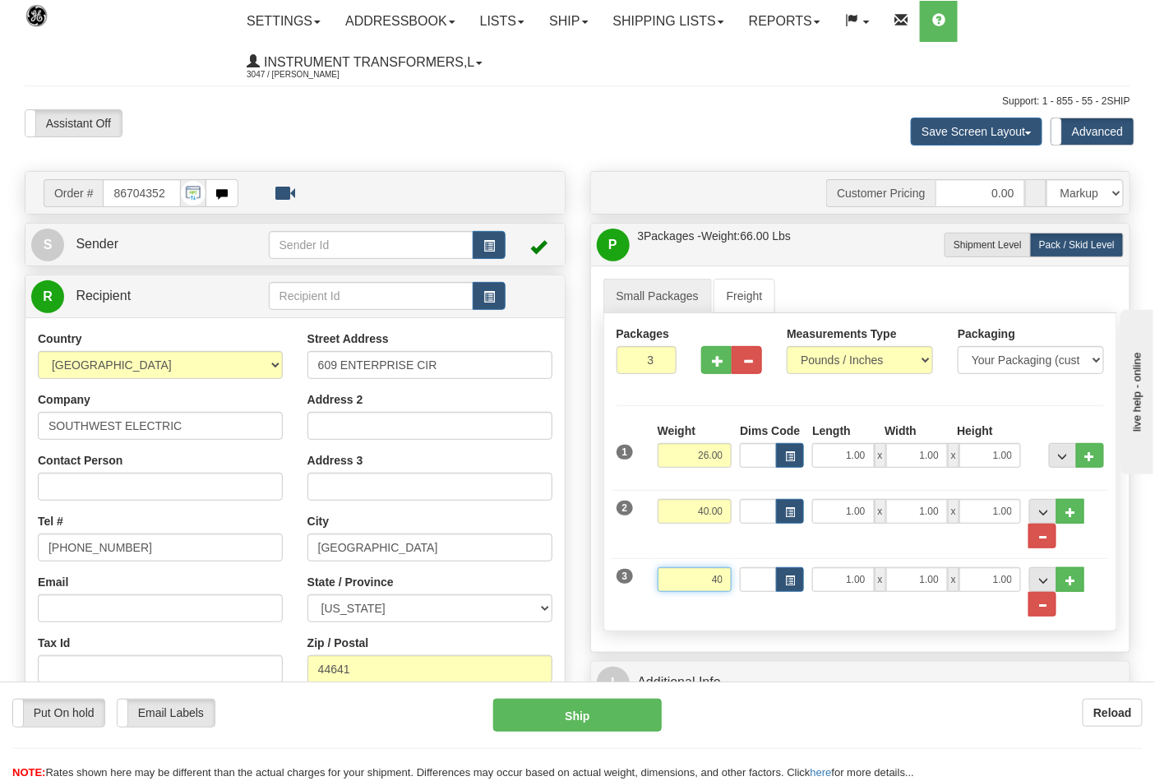
type input "40.00"
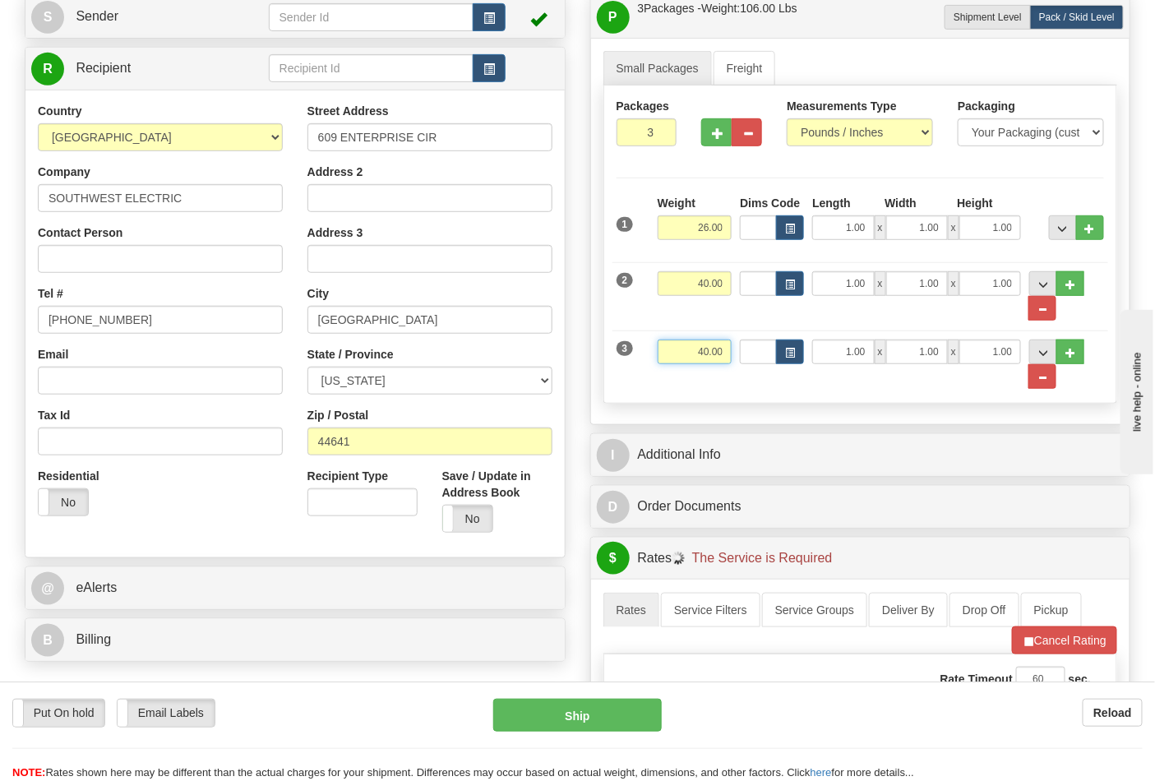
scroll to position [274, 0]
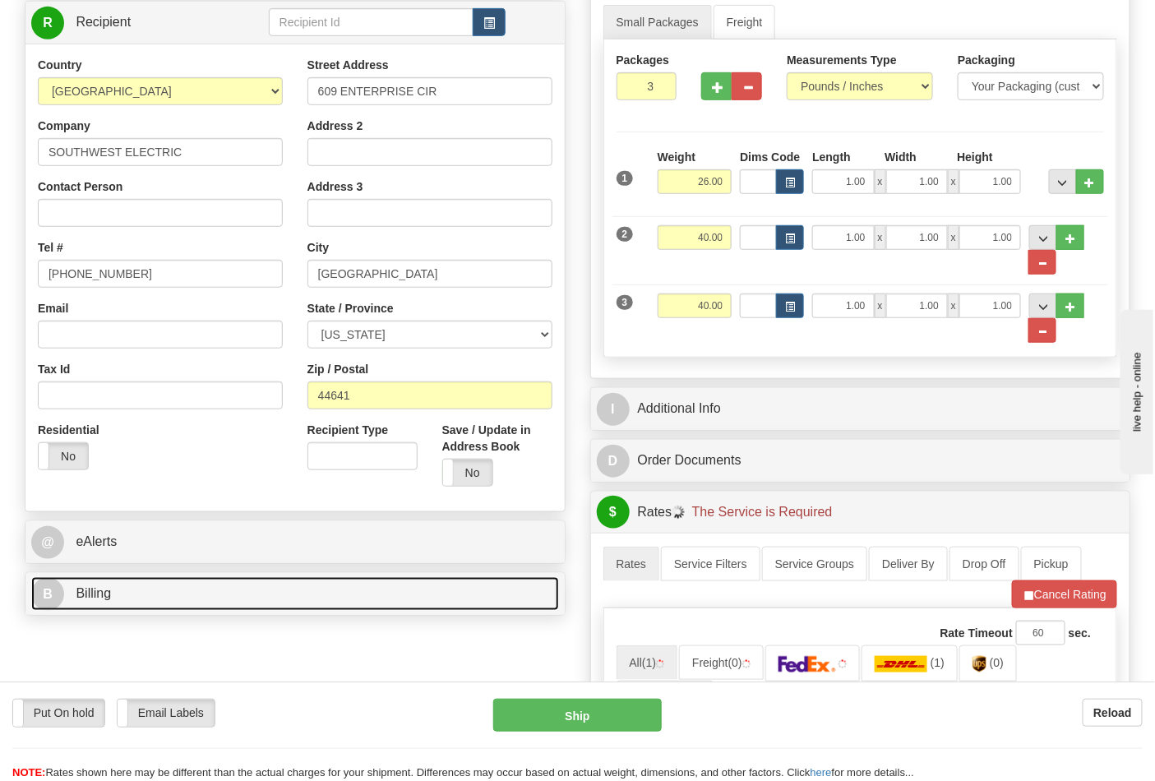
click at [471, 597] on link "B Billing" at bounding box center [295, 594] width 528 height 34
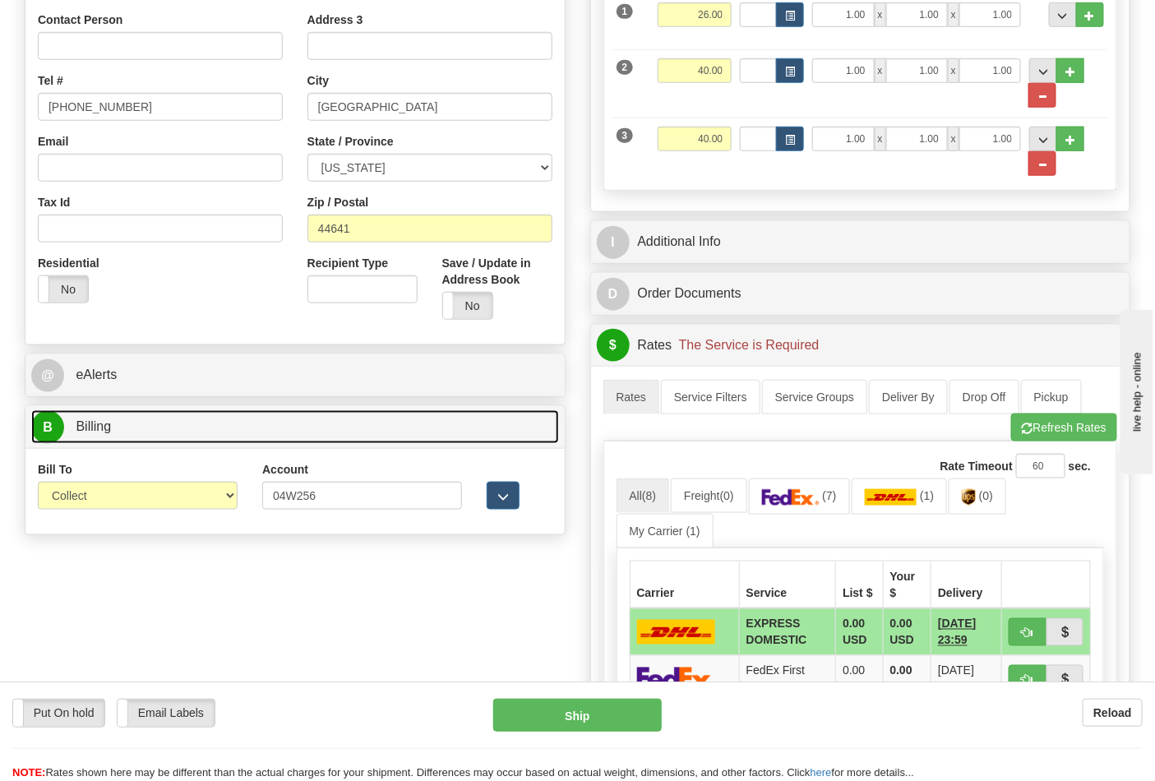
scroll to position [456, 0]
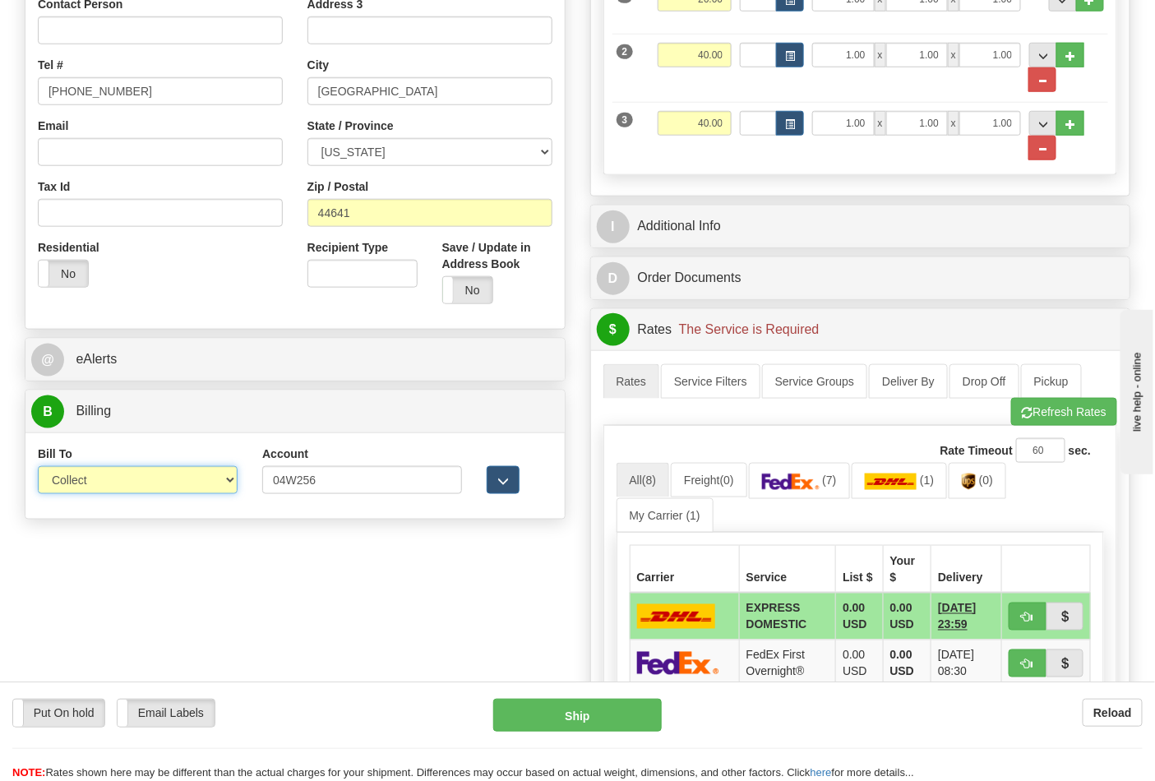
click at [214, 482] on select "Sender Recipient Third Party Collect" at bounding box center [138, 480] width 200 height 28
select select "2"
click at [38, 468] on select "Sender Recipient Third Party Collect" at bounding box center [138, 480] width 200 height 28
click at [998, 483] on span "(7)" at bounding box center [993, 480] width 14 height 13
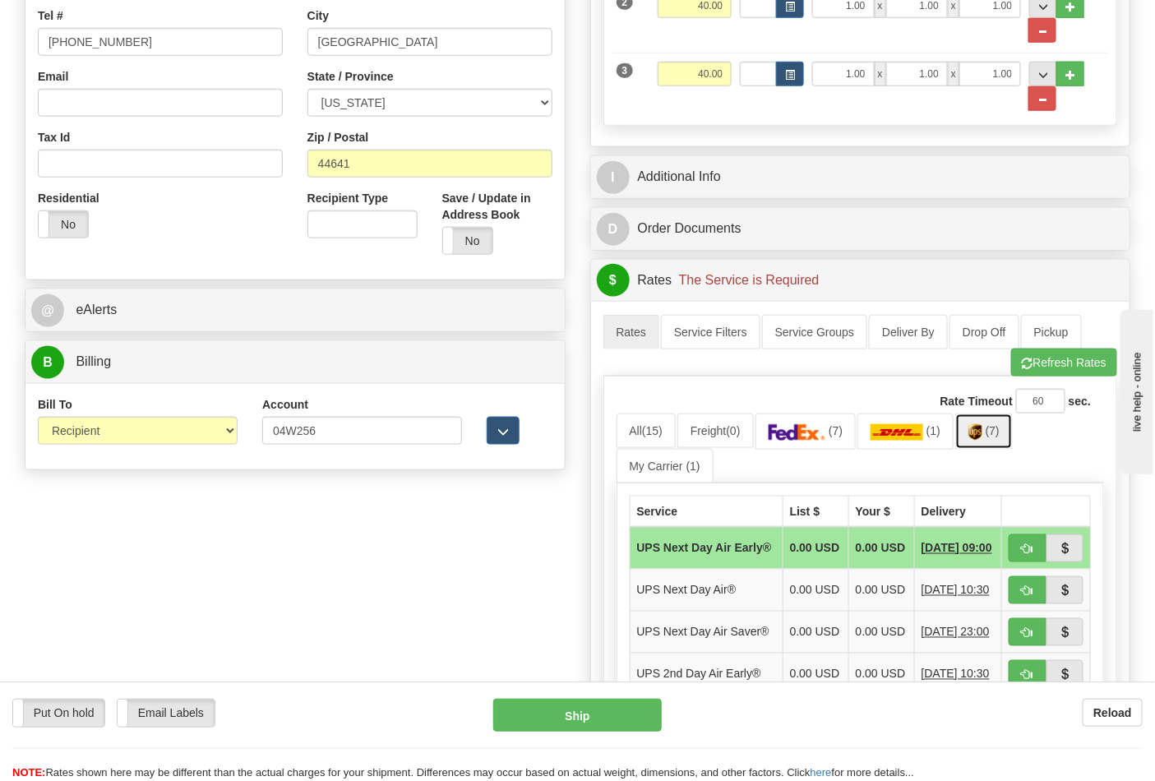
scroll to position [548, 0]
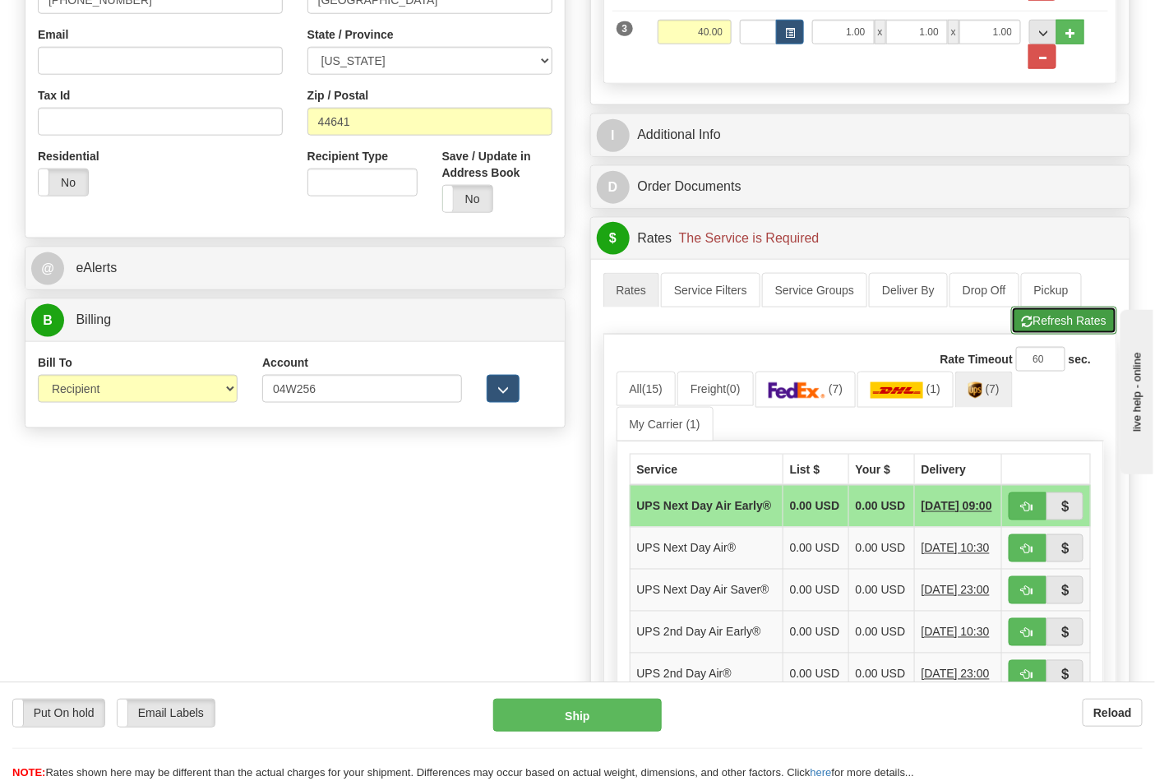
click at [1072, 326] on button "Refresh Rates" at bounding box center [1065, 321] width 106 height 28
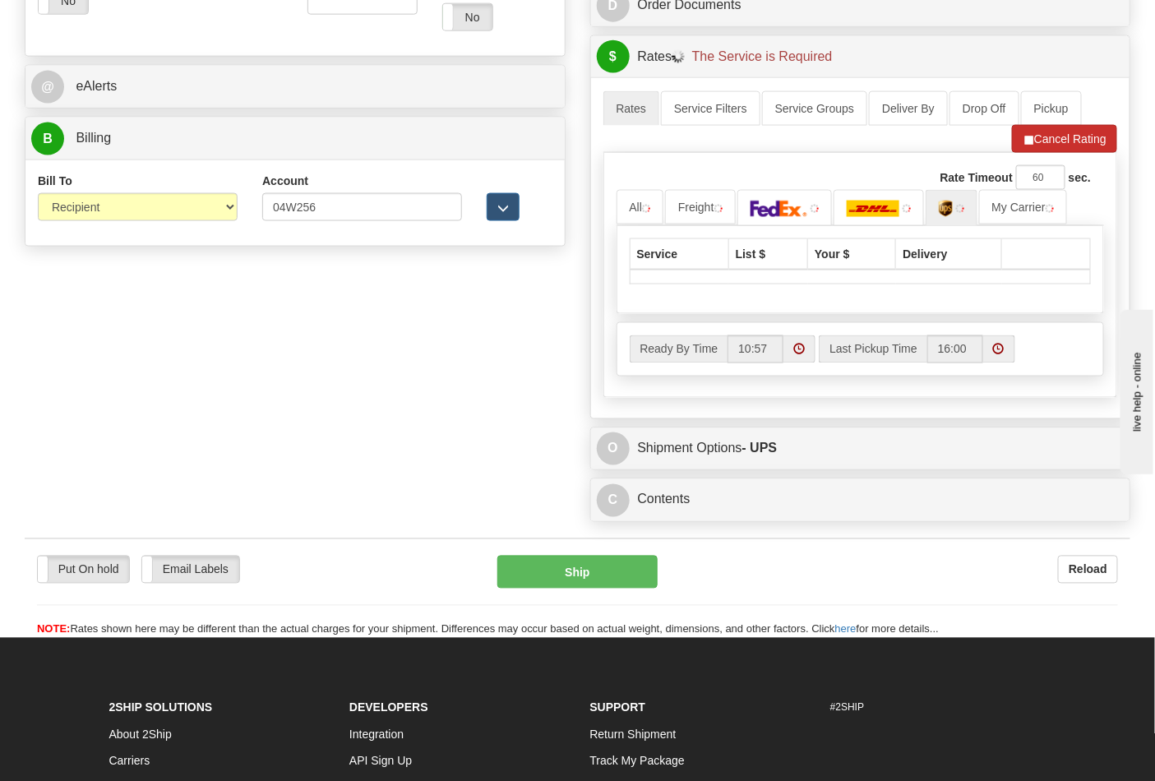
scroll to position [730, 0]
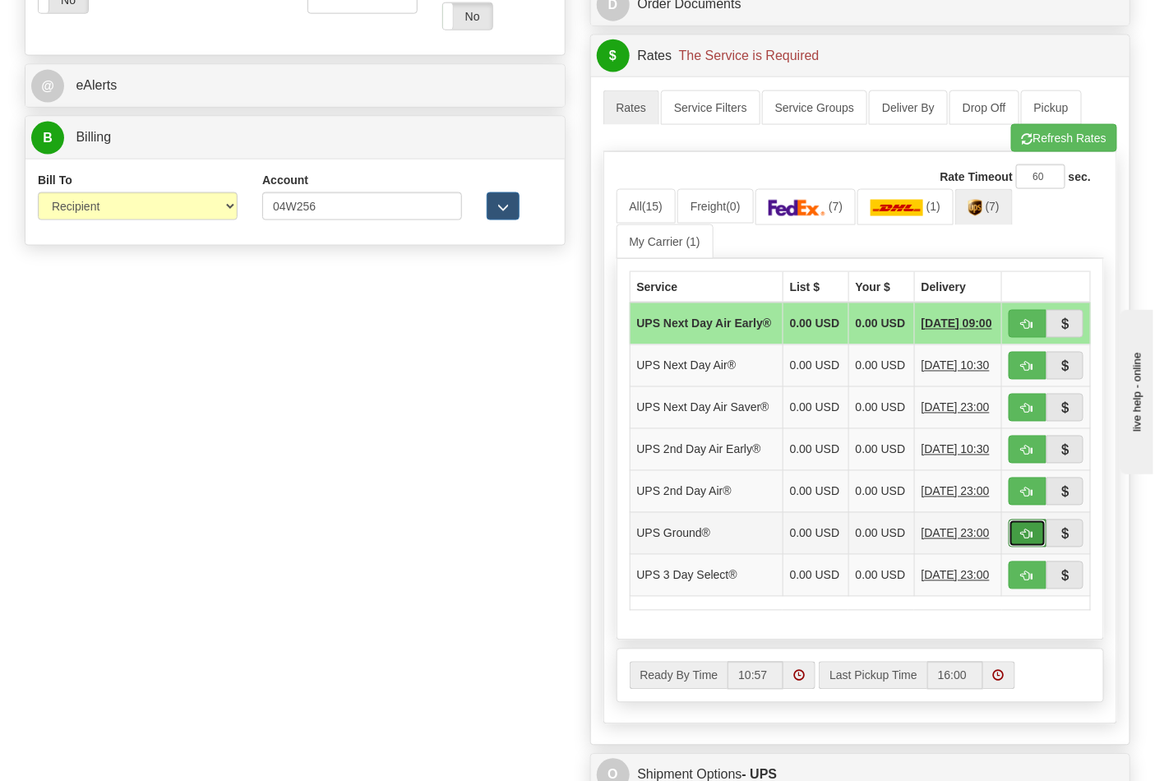
click at [1028, 548] on button "button" at bounding box center [1028, 534] width 38 height 28
type input "03"
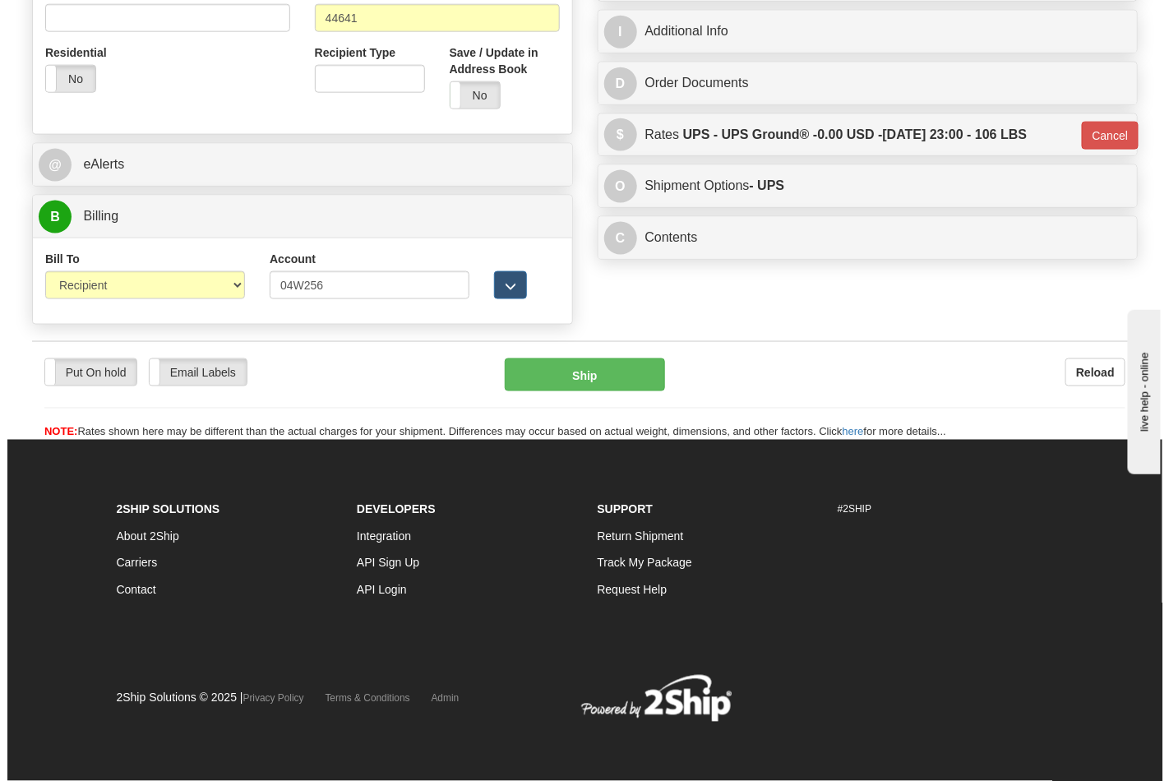
scroll to position [654, 0]
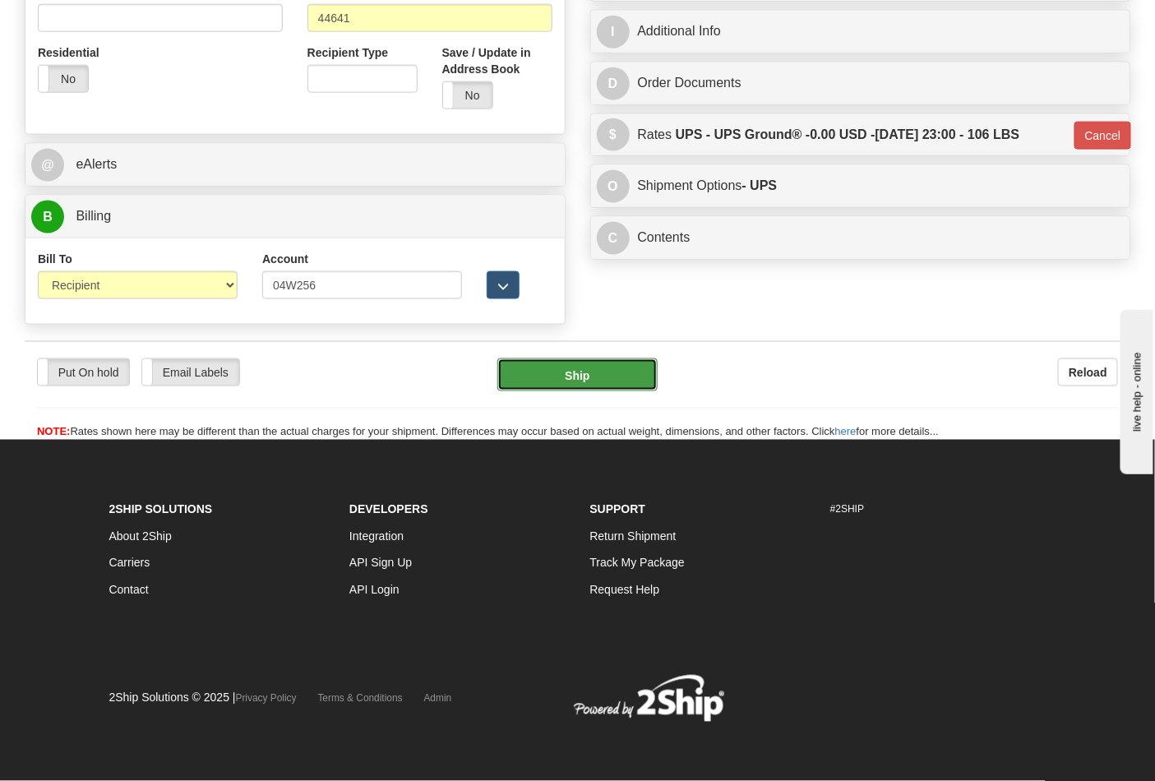
click at [622, 381] on button "Ship" at bounding box center [578, 375] width 160 height 33
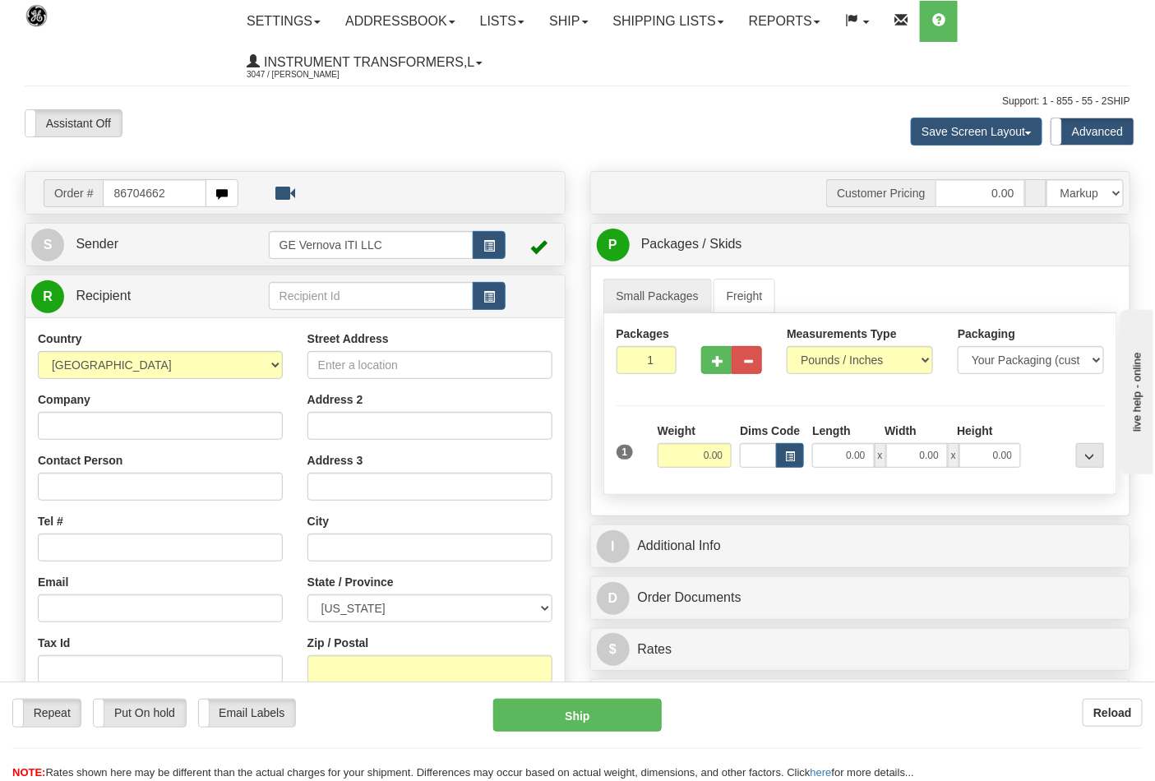
type input "86704662"
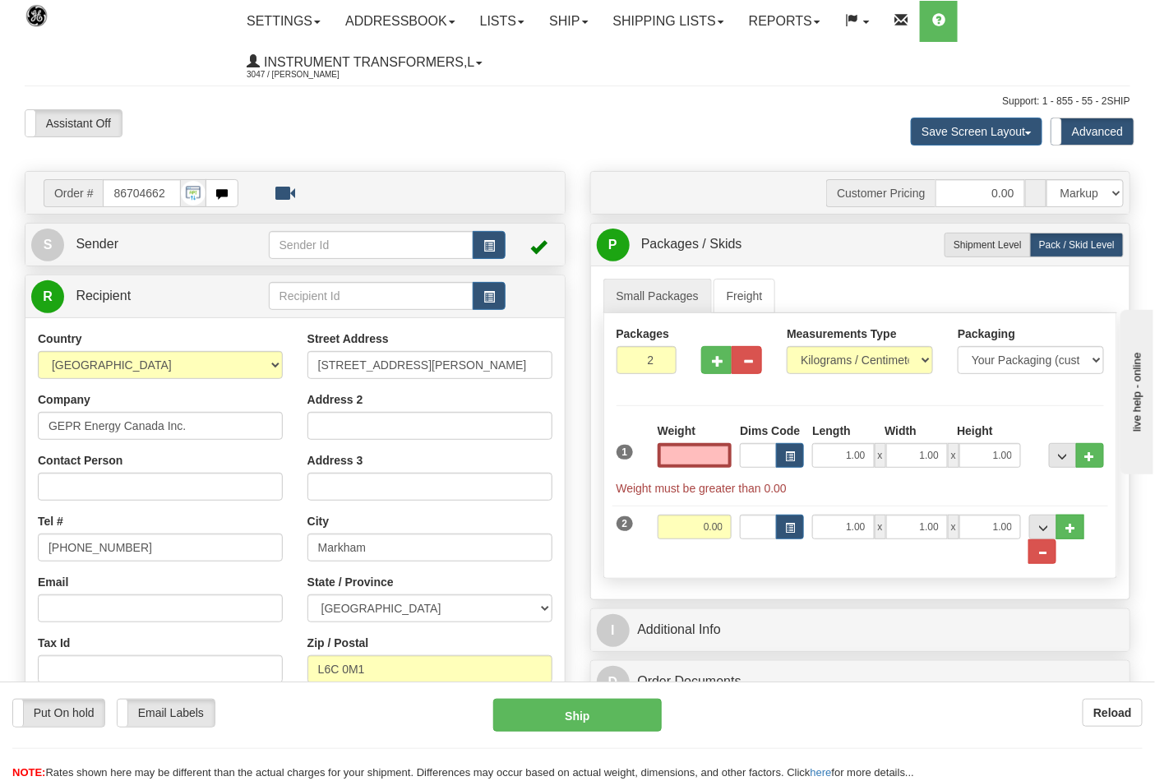
click at [706, 452] on input "text" at bounding box center [695, 455] width 75 height 25
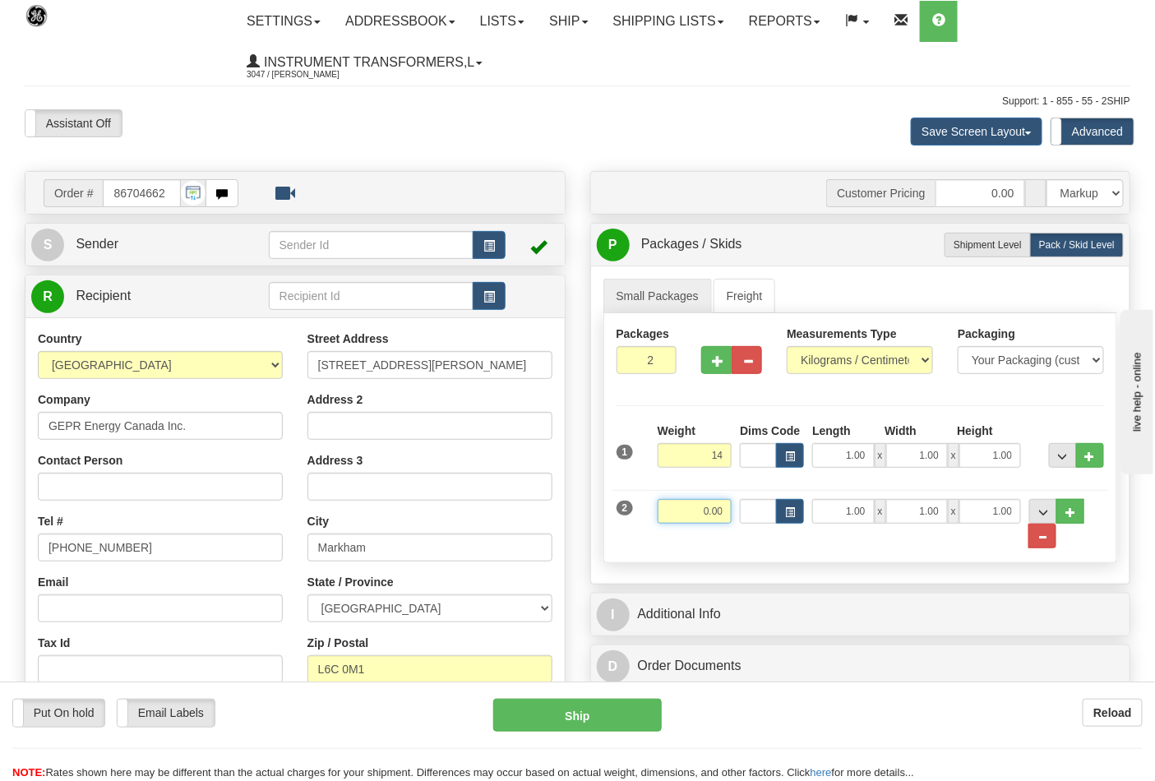
type input "14.00"
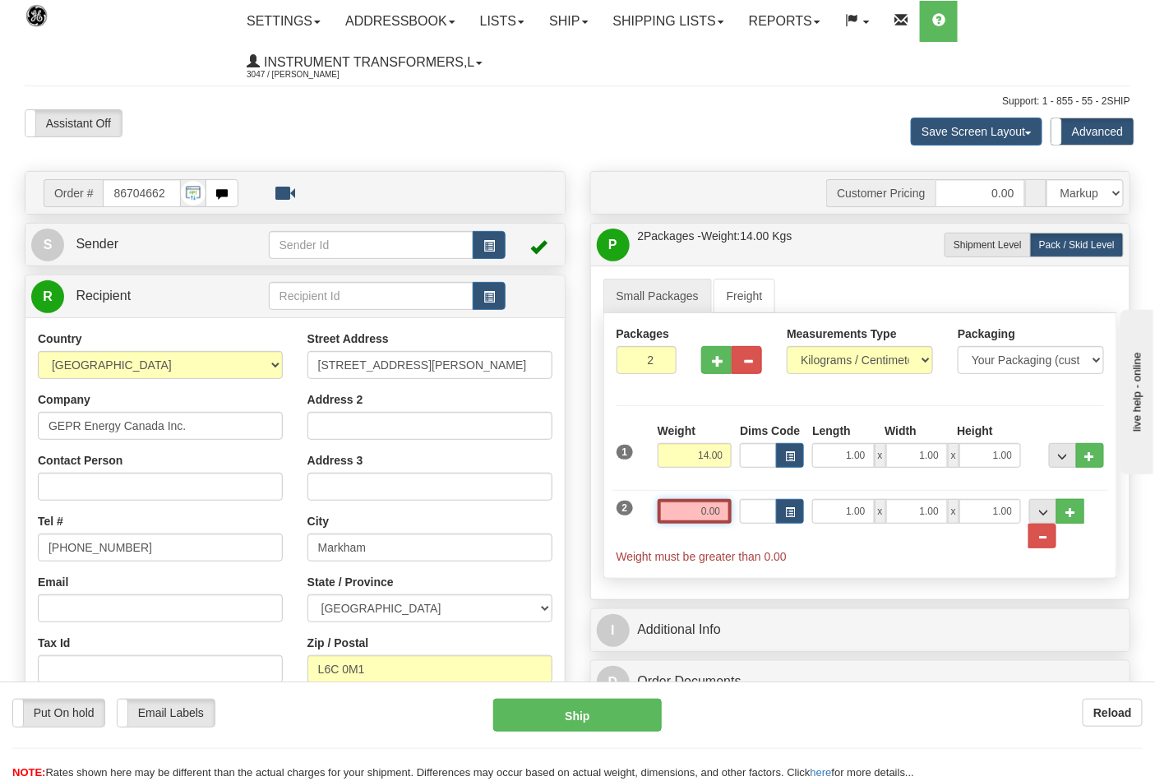
click at [727, 512] on input "0.00" at bounding box center [695, 511] width 75 height 25
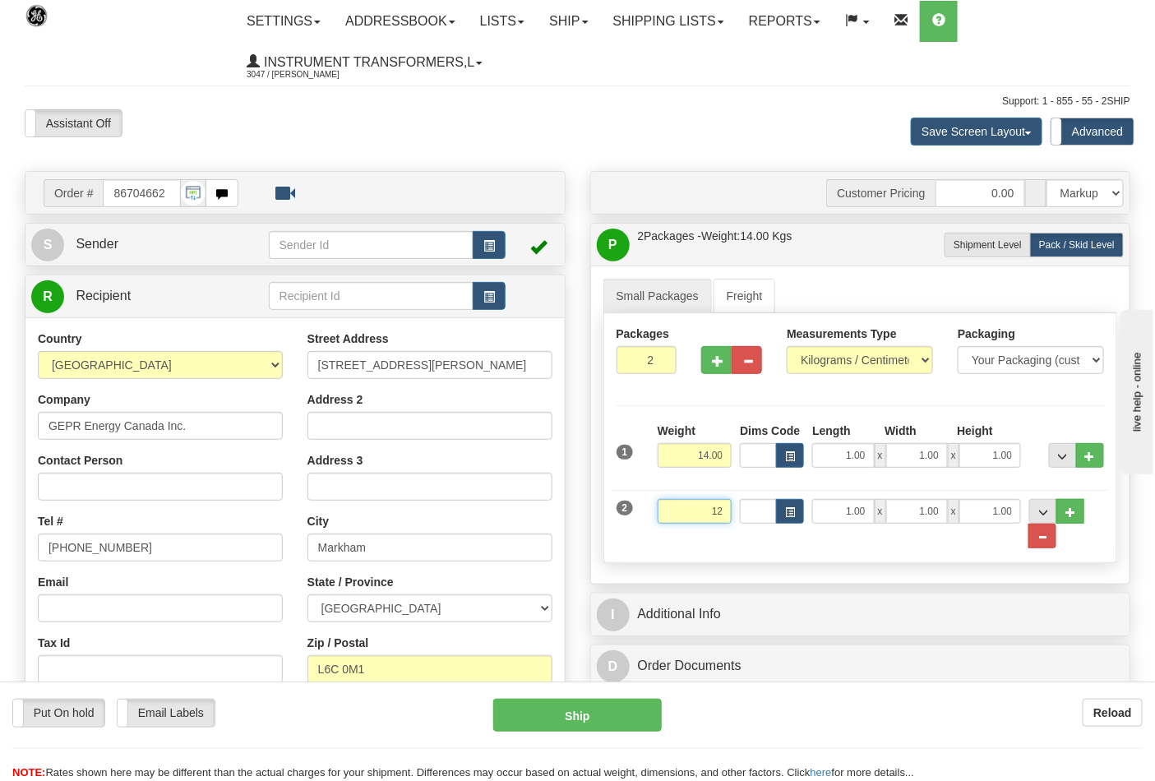
click button "Delete" at bounding box center [0, 0] width 0 height 0
type input "12.00"
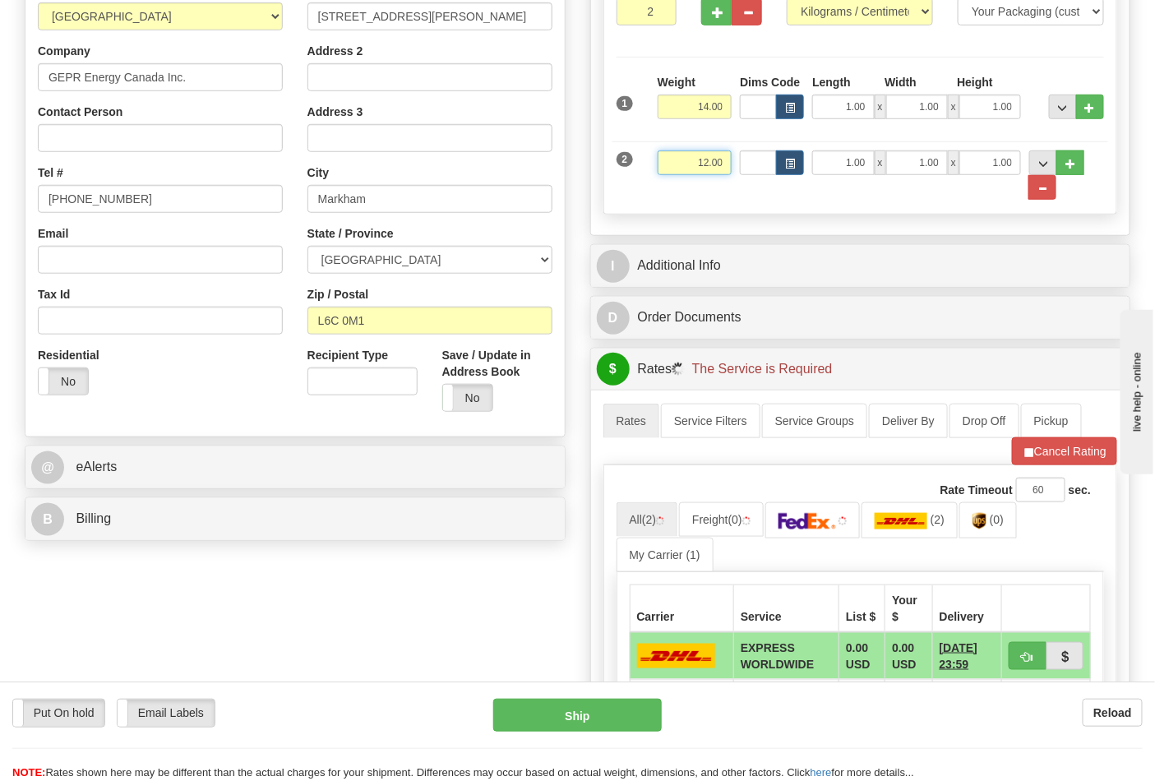
scroll to position [365, 0]
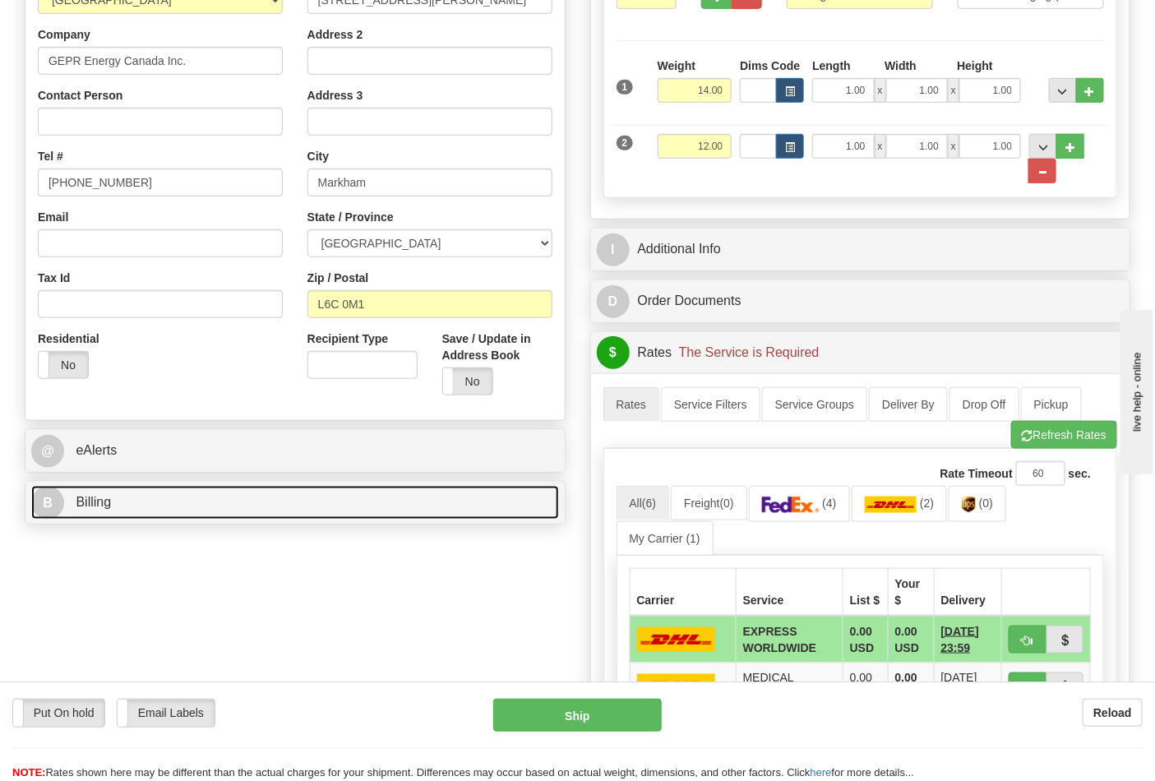
click at [285, 505] on link "B Billing" at bounding box center [295, 503] width 528 height 34
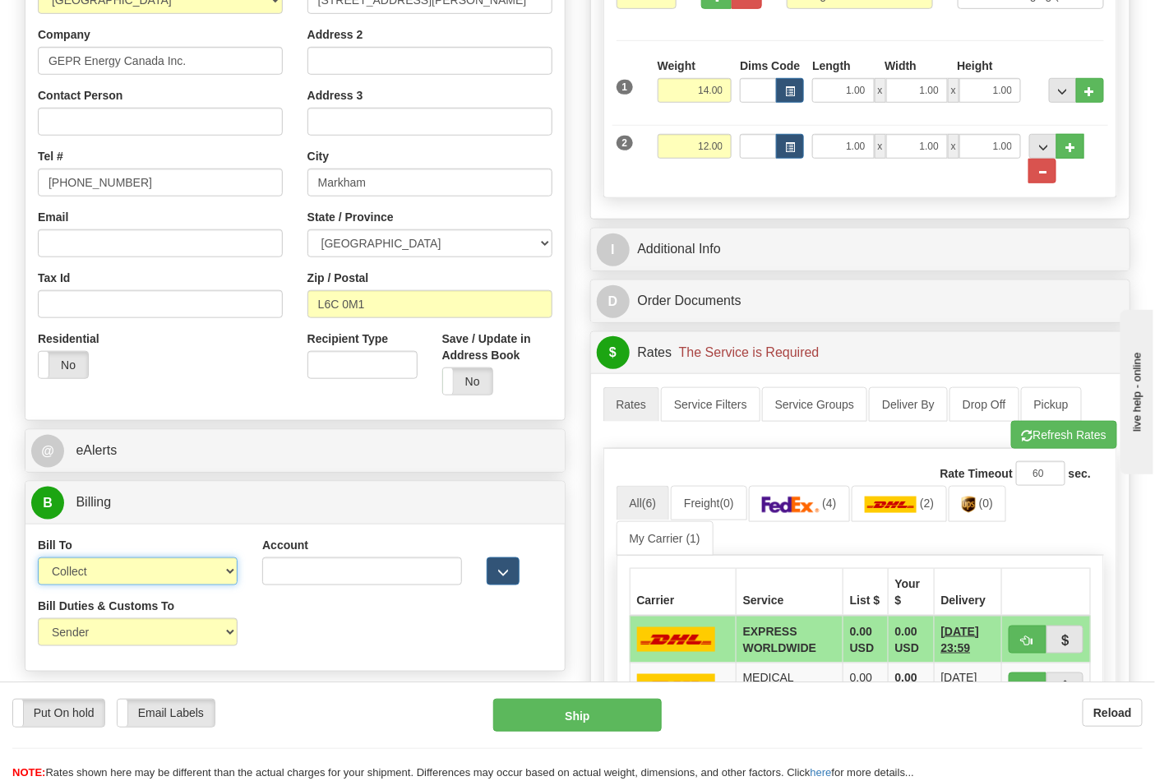
click at [125, 579] on select "Sender Recipient Third Party Collect" at bounding box center [138, 572] width 200 height 28
select select "2"
click at [38, 559] on select "Sender Recipient Third Party Collect" at bounding box center [138, 572] width 200 height 28
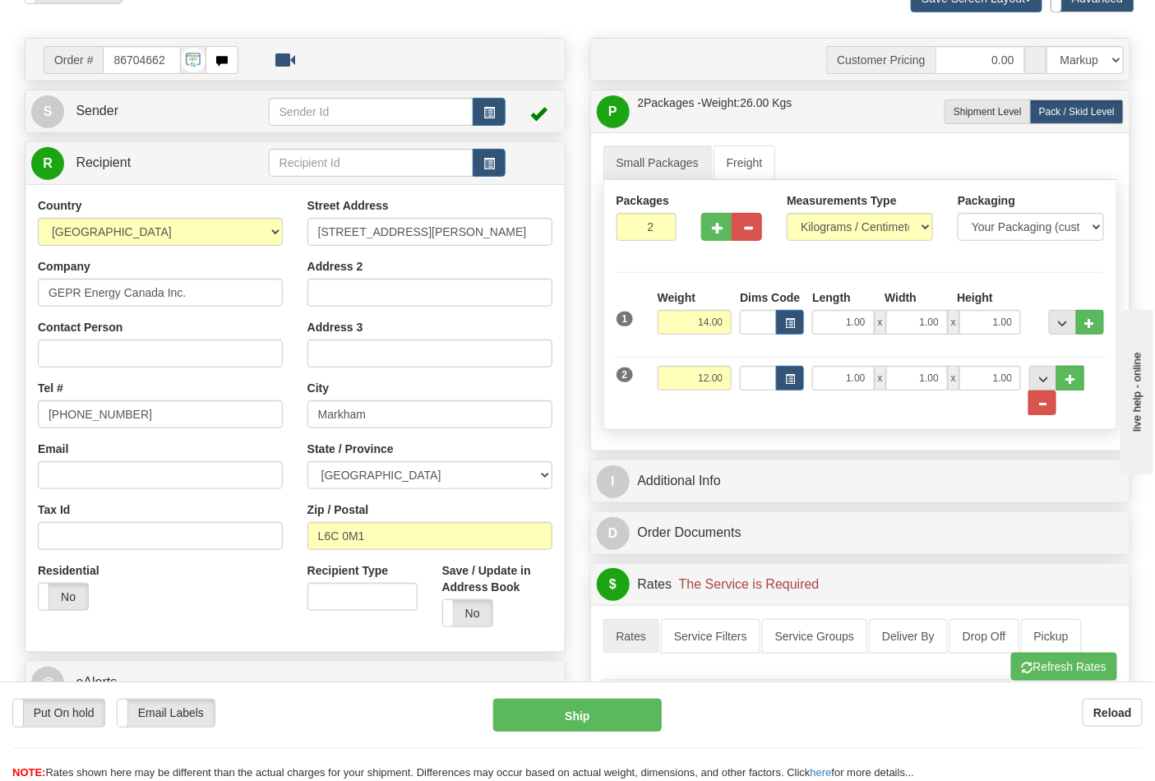
scroll to position [91, 0]
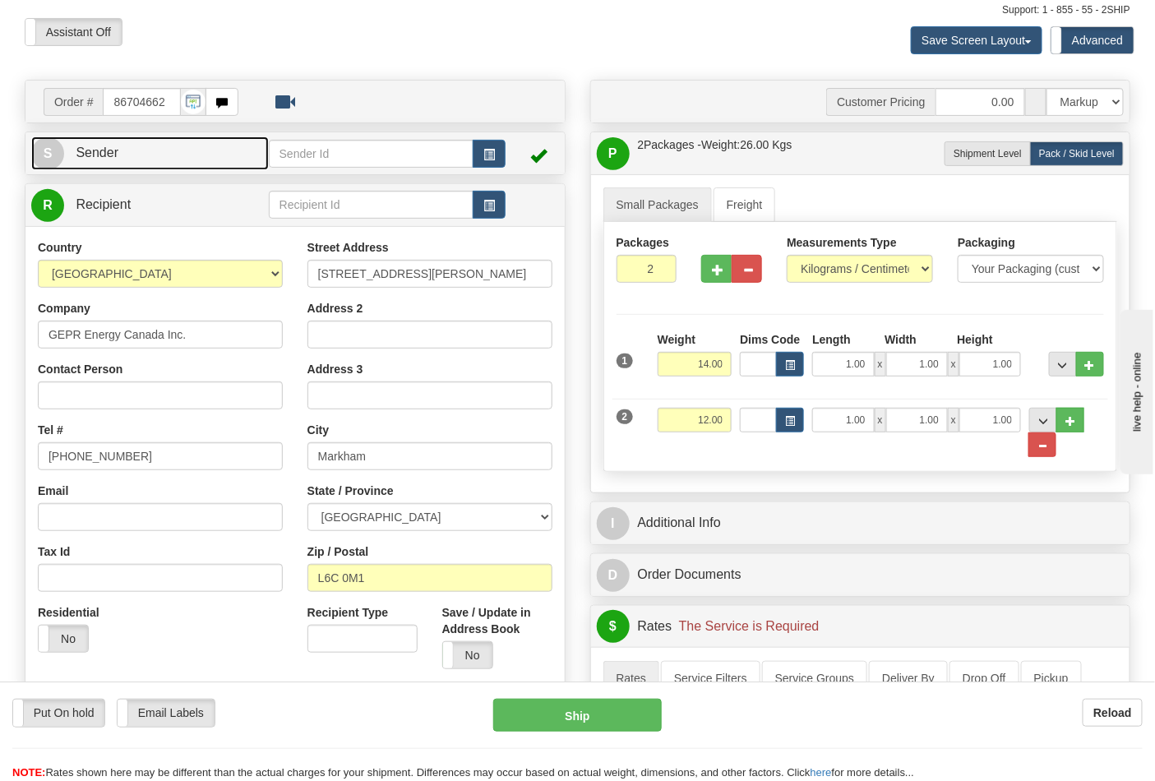
click at [148, 159] on link "S Sender" at bounding box center [150, 154] width 238 height 34
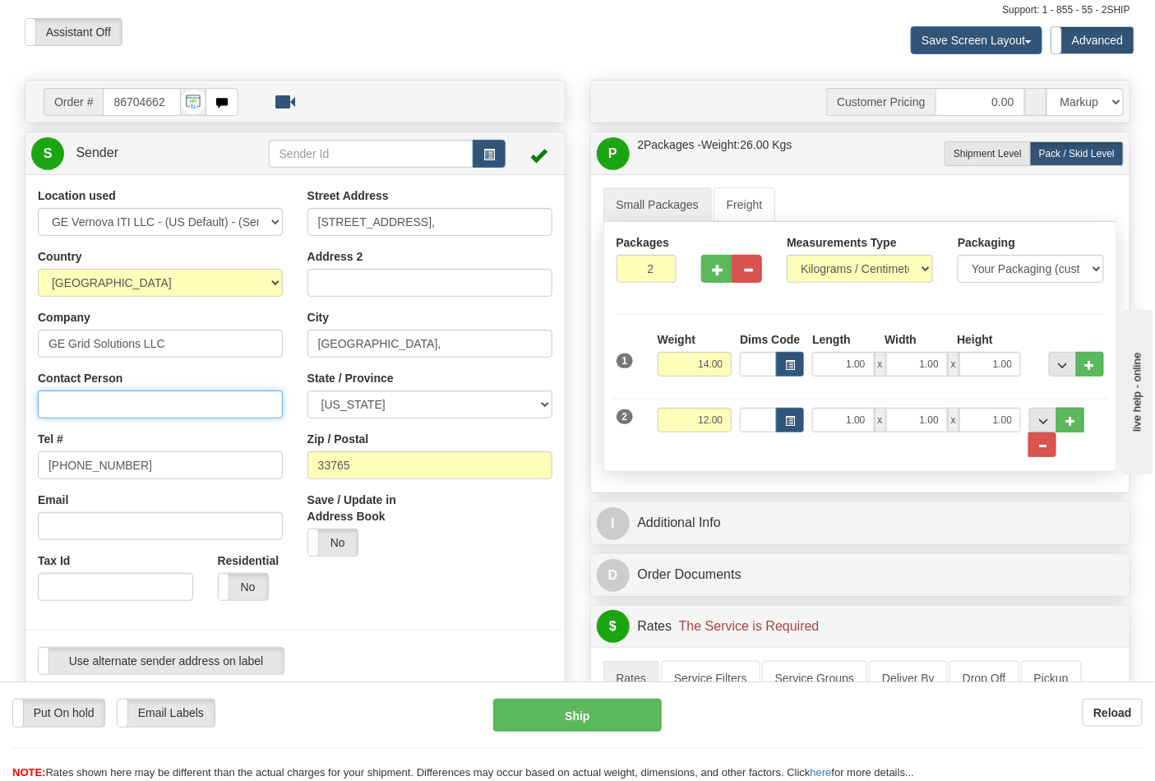
click at [97, 409] on input "Contact Person" at bounding box center [160, 405] width 245 height 28
type input "[PERSON_NAME]"
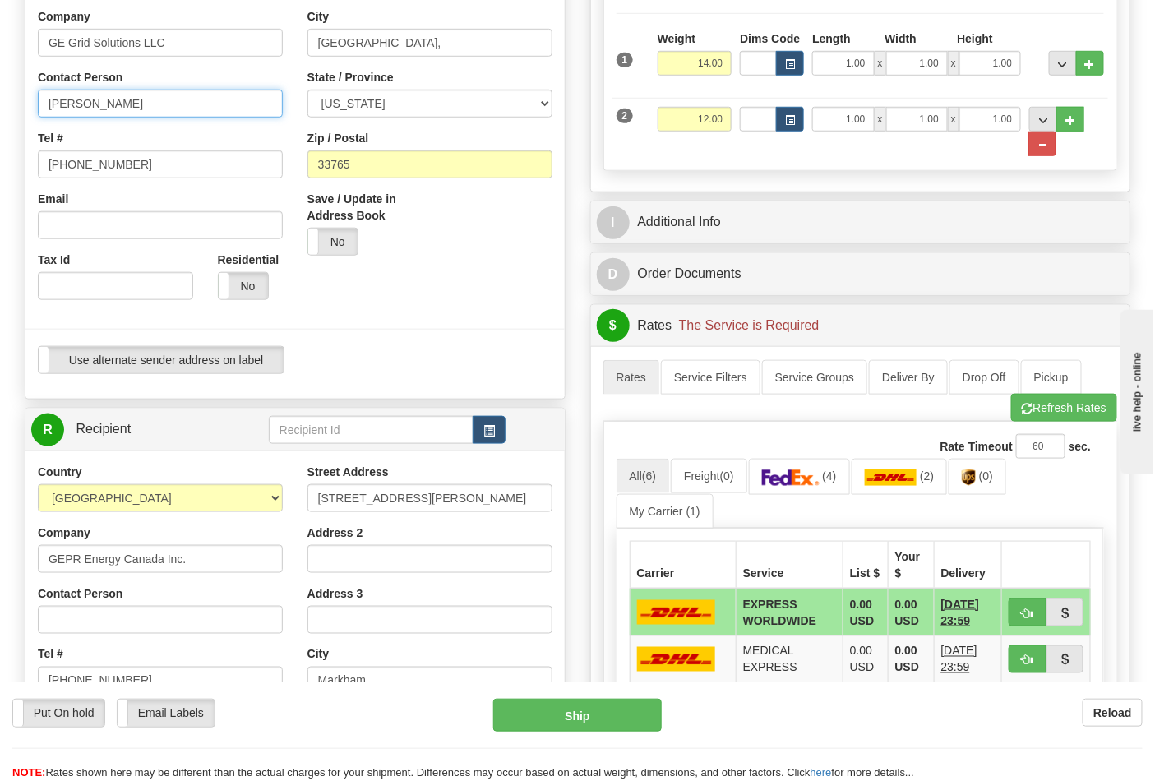
scroll to position [456, 0]
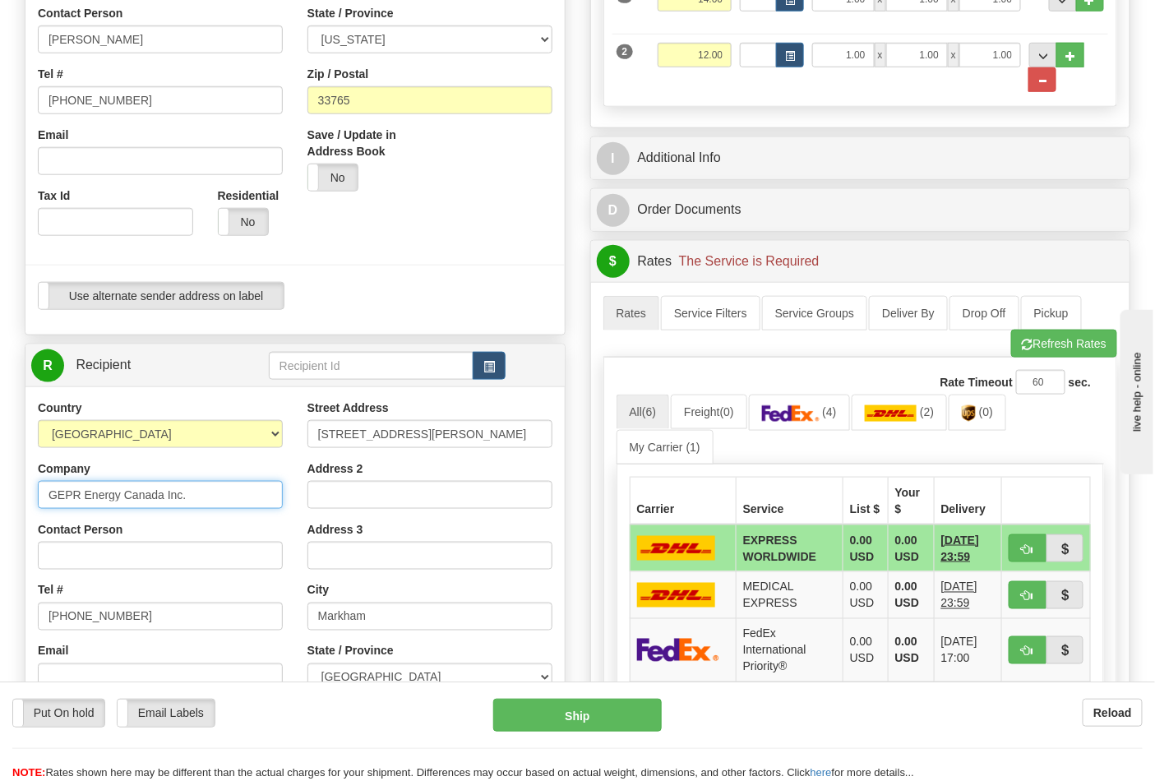
drag, startPoint x: 48, startPoint y: 493, endPoint x: 199, endPoint y: 497, distance: 151.4
click at [197, 498] on input "GEPR Energy Canada Inc." at bounding box center [160, 495] width 245 height 28
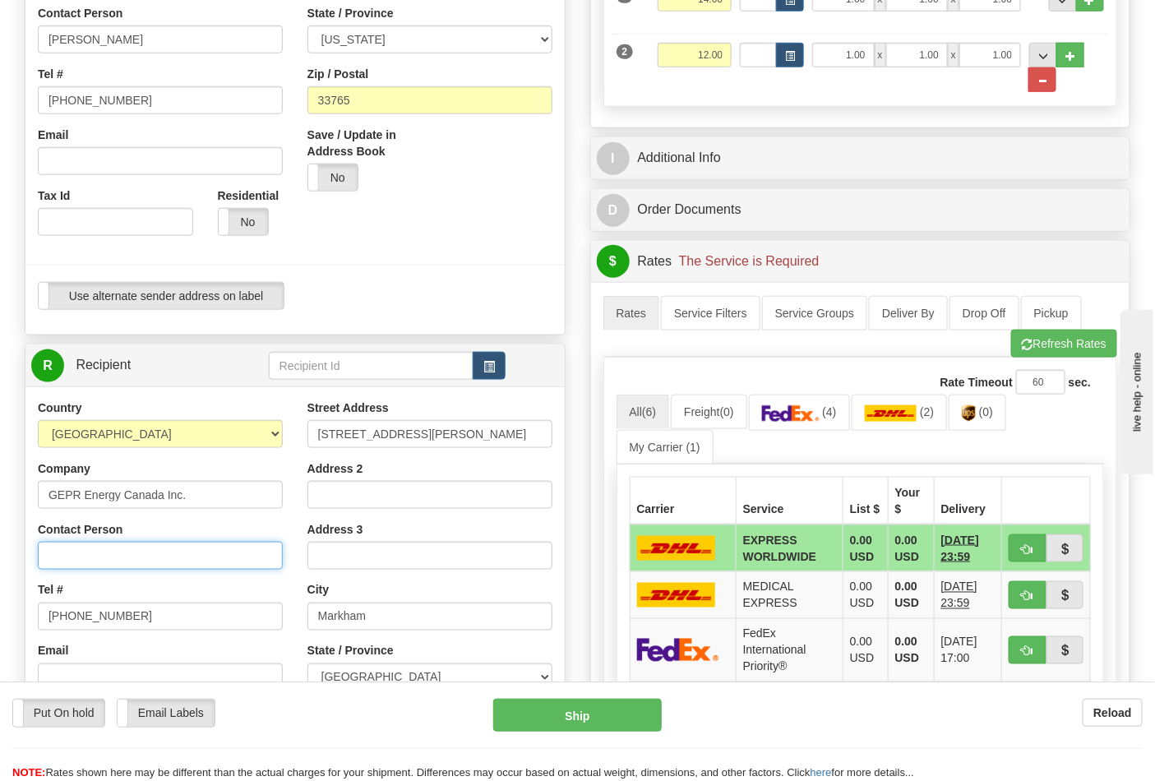
click at [138, 558] on input "Contact Person" at bounding box center [160, 556] width 245 height 28
paste input "GEPR Energy Canada Inc."
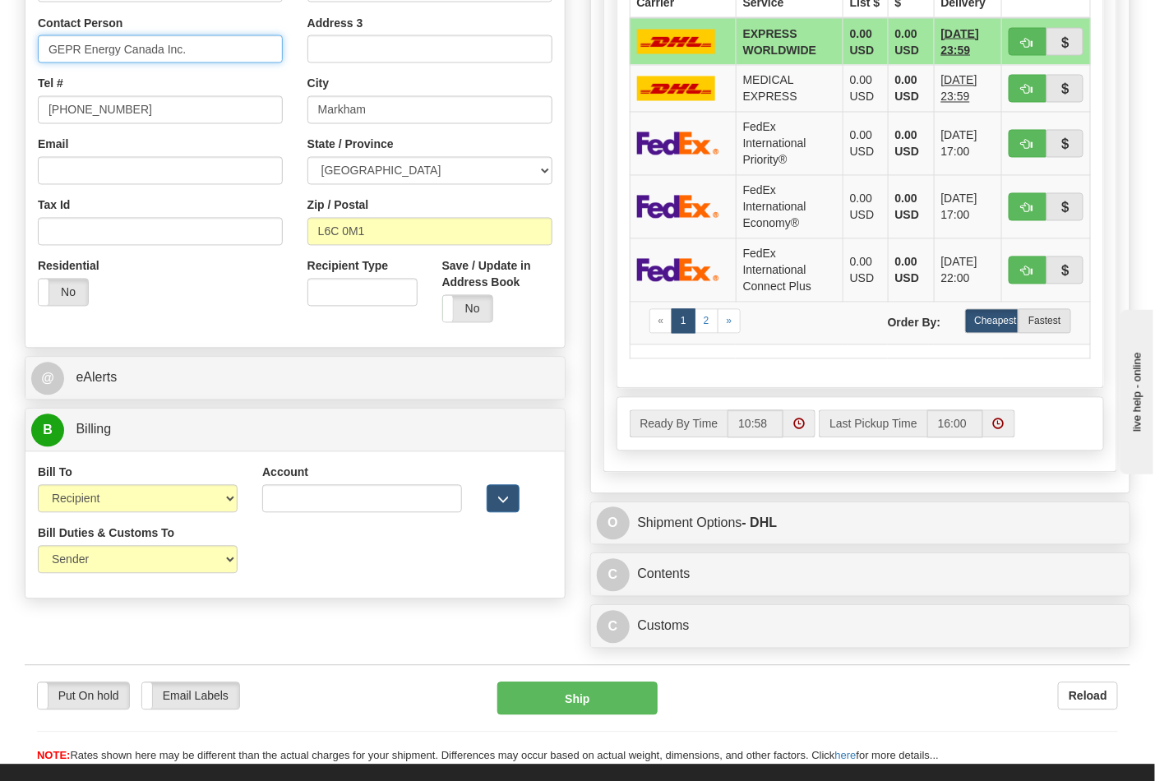
scroll to position [1005, 0]
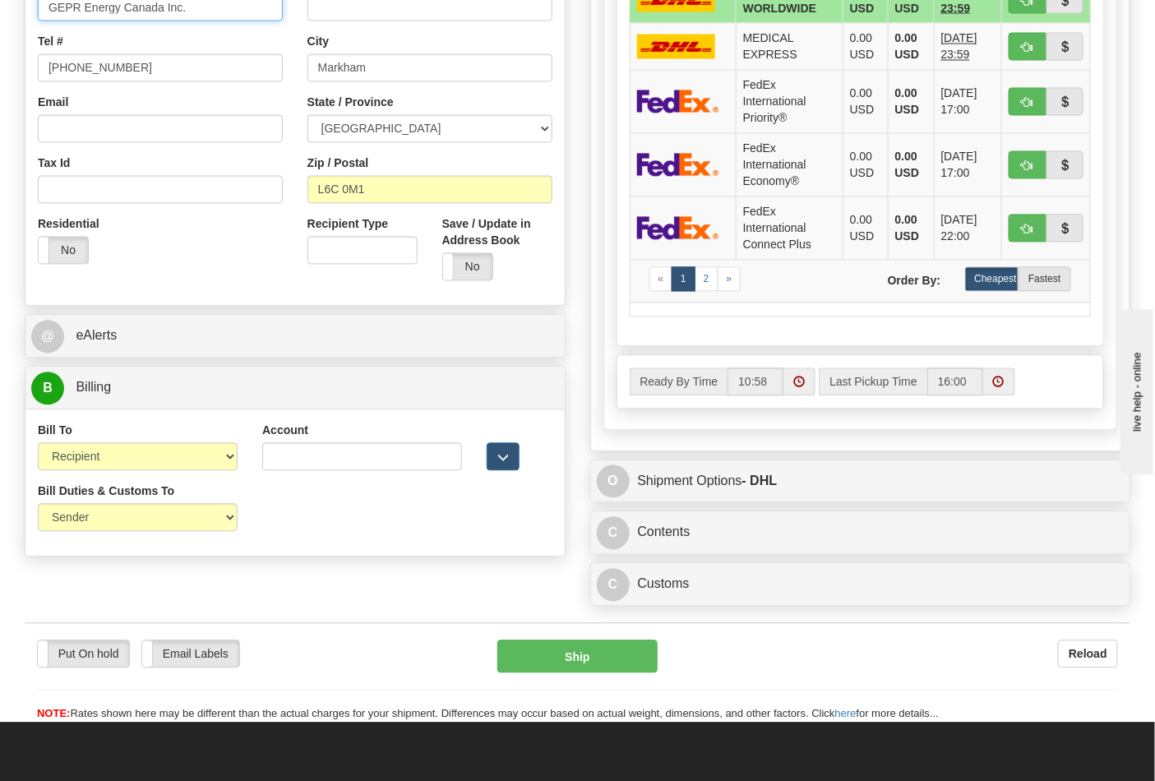
type input "GEPR Energy Canada Inc."
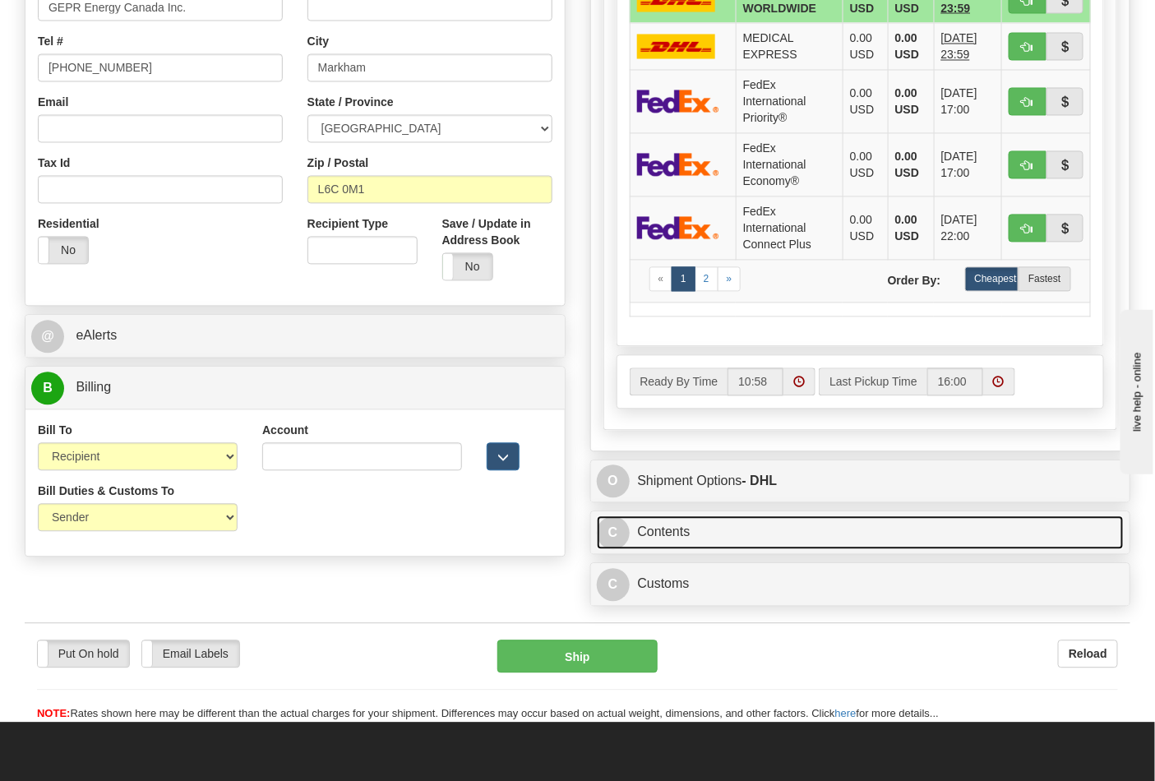
click at [695, 535] on link "C Contents" at bounding box center [861, 533] width 528 height 34
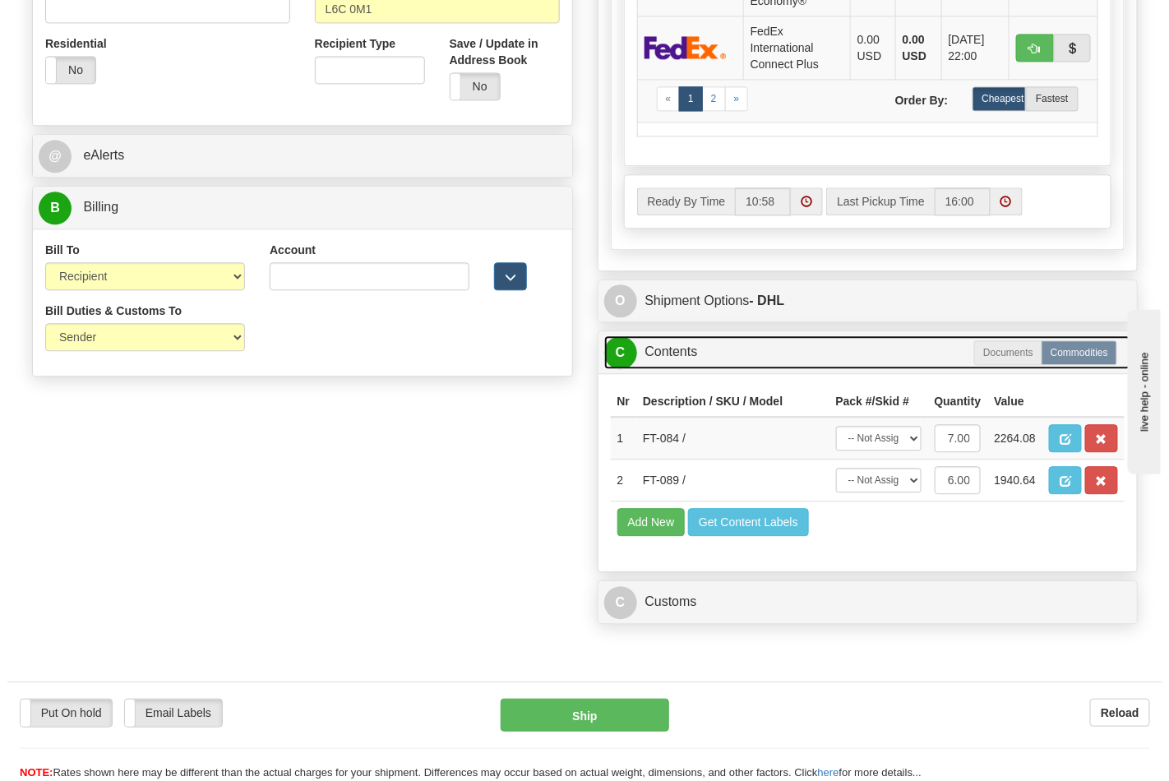
scroll to position [1188, 0]
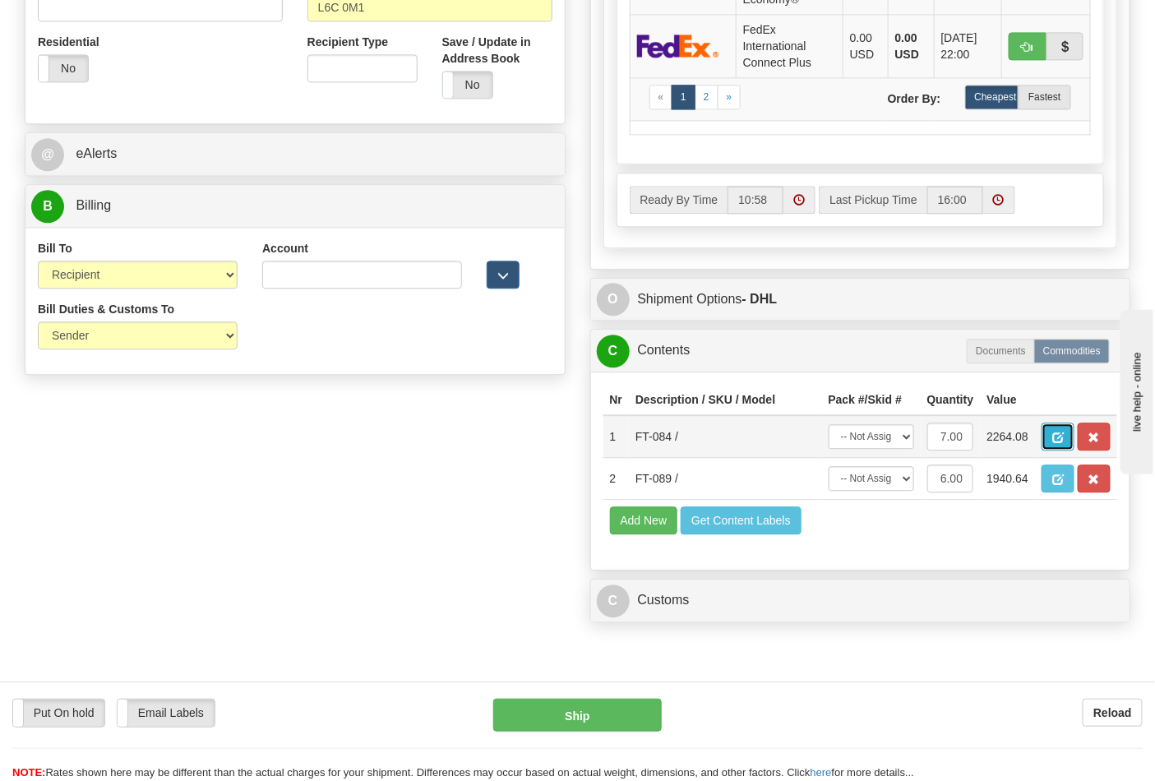
click at [1064, 443] on span "button" at bounding box center [1059, 438] width 12 height 11
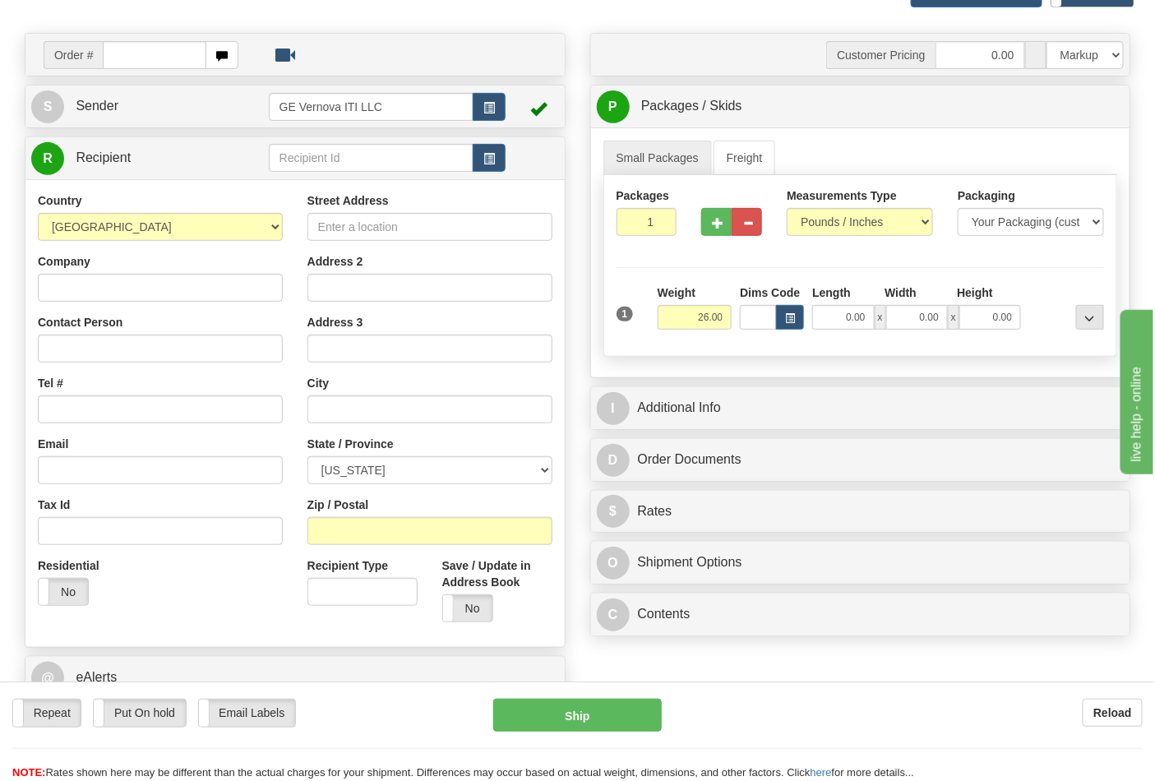
scroll to position [91, 0]
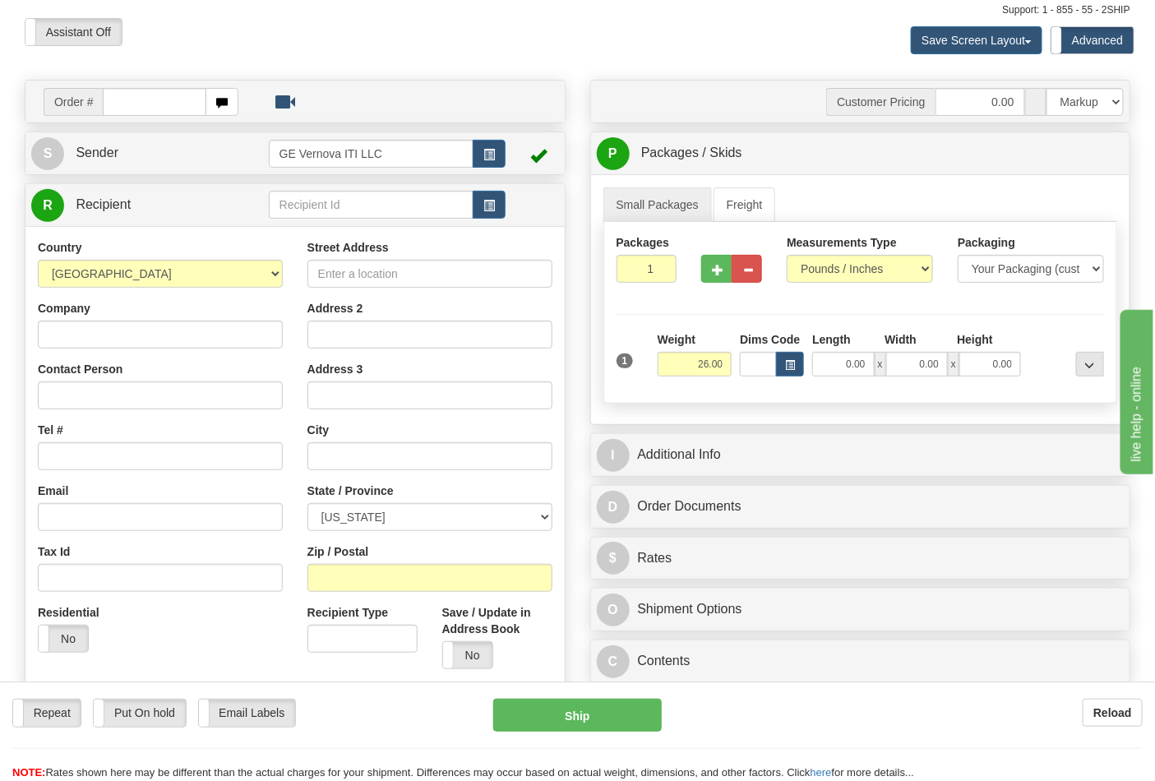
click at [109, 103] on input "text" at bounding box center [155, 102] width 104 height 28
type input "86704662"
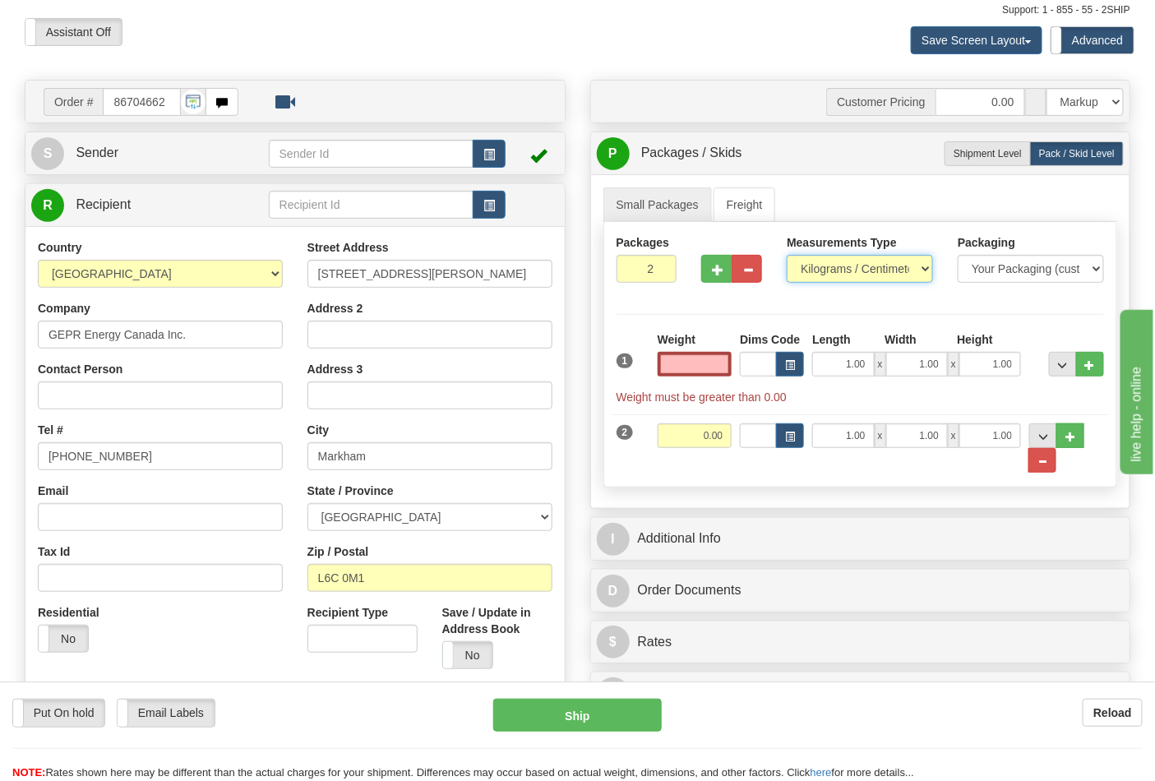
type input "0.00"
click at [903, 275] on select "Pounds / Inches Kilograms / Centimeters" at bounding box center [860, 269] width 146 height 28
select select "0"
click at [787, 256] on select "Pounds / Inches Kilograms / Centimeters" at bounding box center [860, 269] width 146 height 28
drag, startPoint x: 689, startPoint y: 362, endPoint x: 729, endPoint y: 366, distance: 39.7
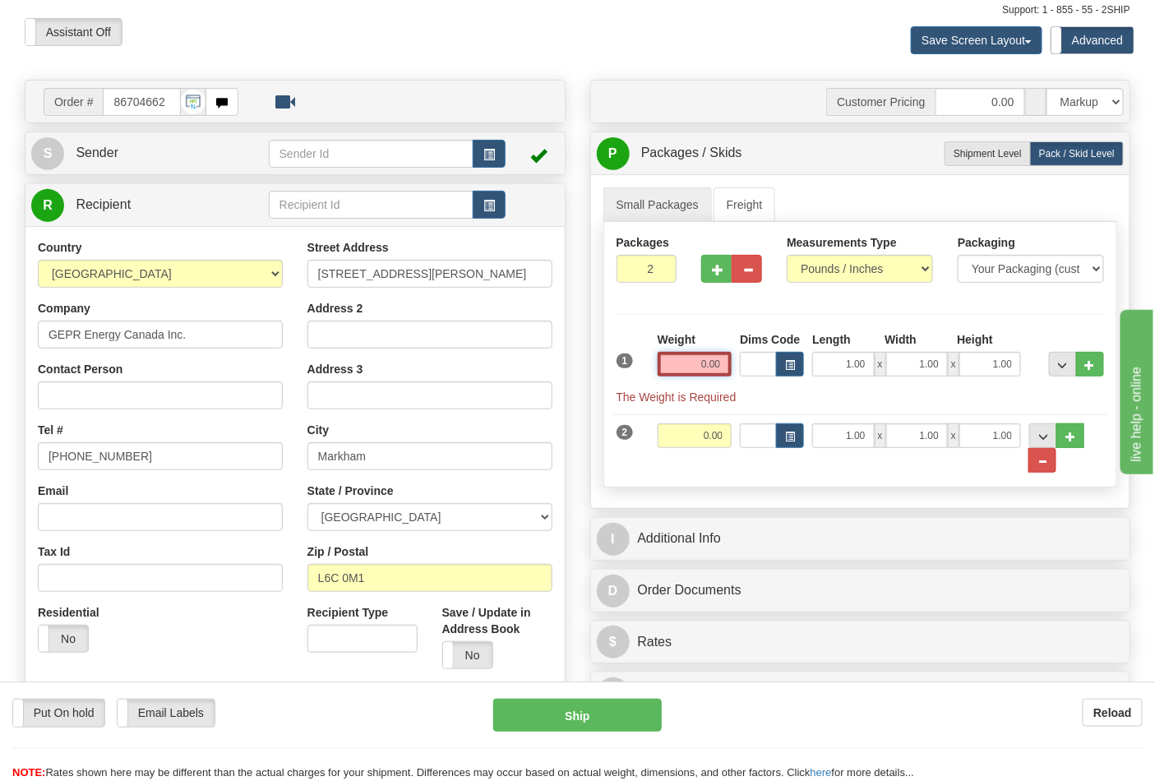
click at [729, 366] on input "0.00" at bounding box center [695, 364] width 75 height 25
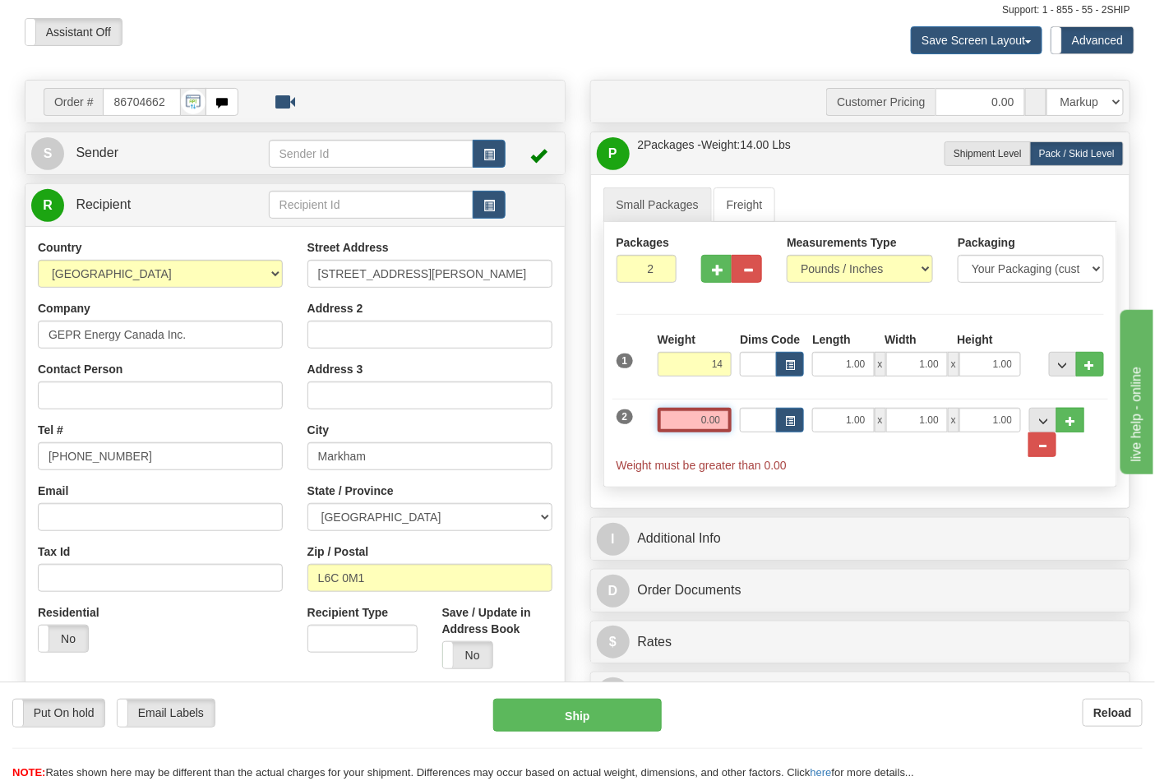
type input "14.00"
click at [726, 421] on input "0.00" at bounding box center [695, 420] width 75 height 25
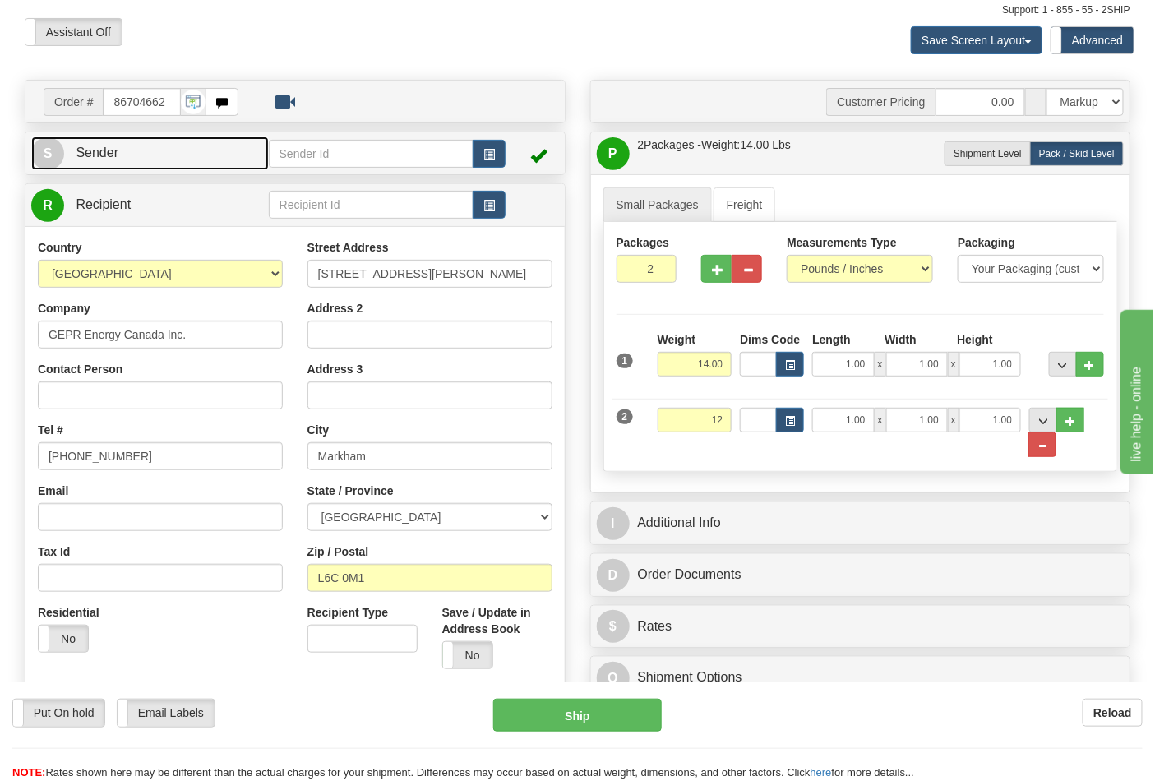
type input "12.00"
click at [112, 137] on link "S Sender" at bounding box center [150, 154] width 238 height 34
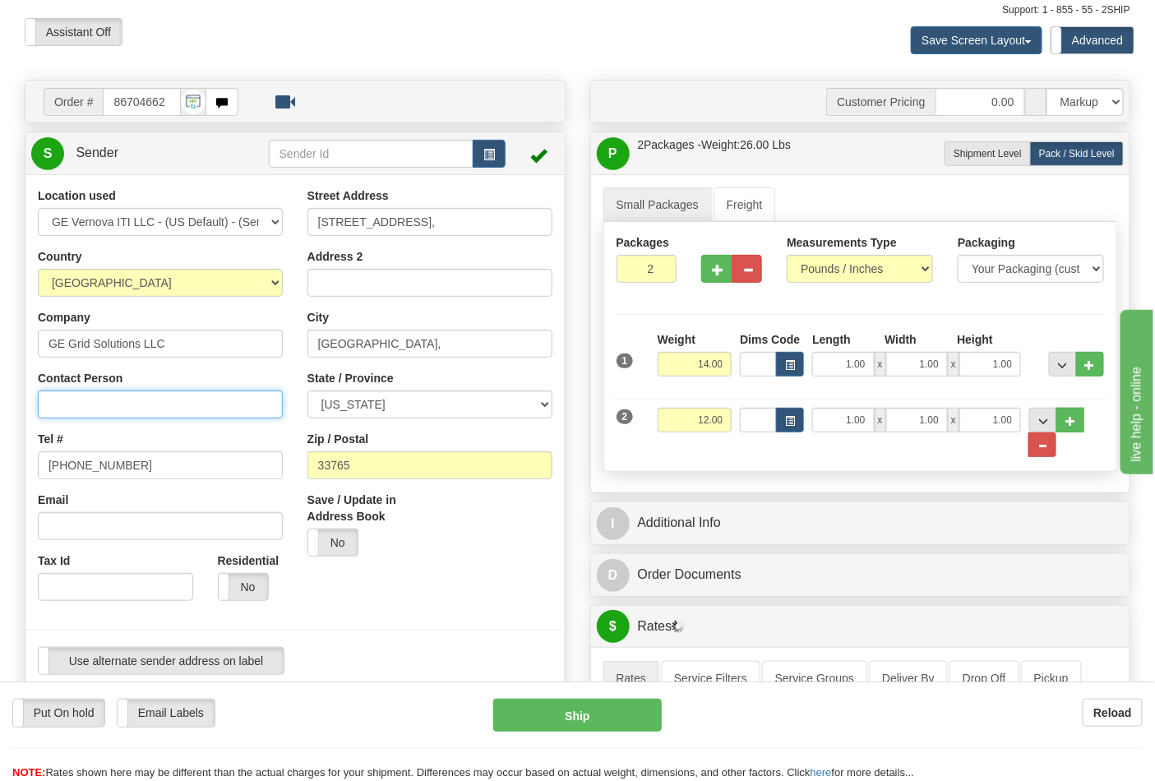
click at [85, 407] on input "Contact Person" at bounding box center [160, 405] width 245 height 28
type input "[PERSON_NAME]"
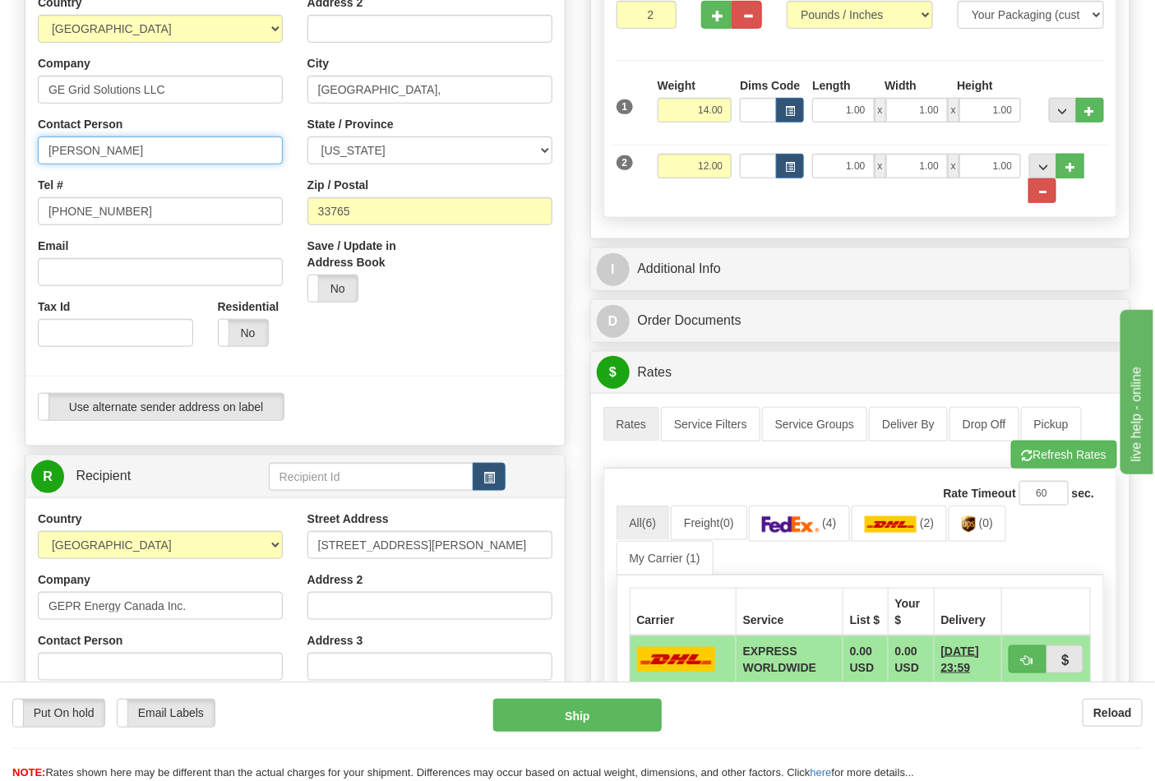
scroll to position [365, 0]
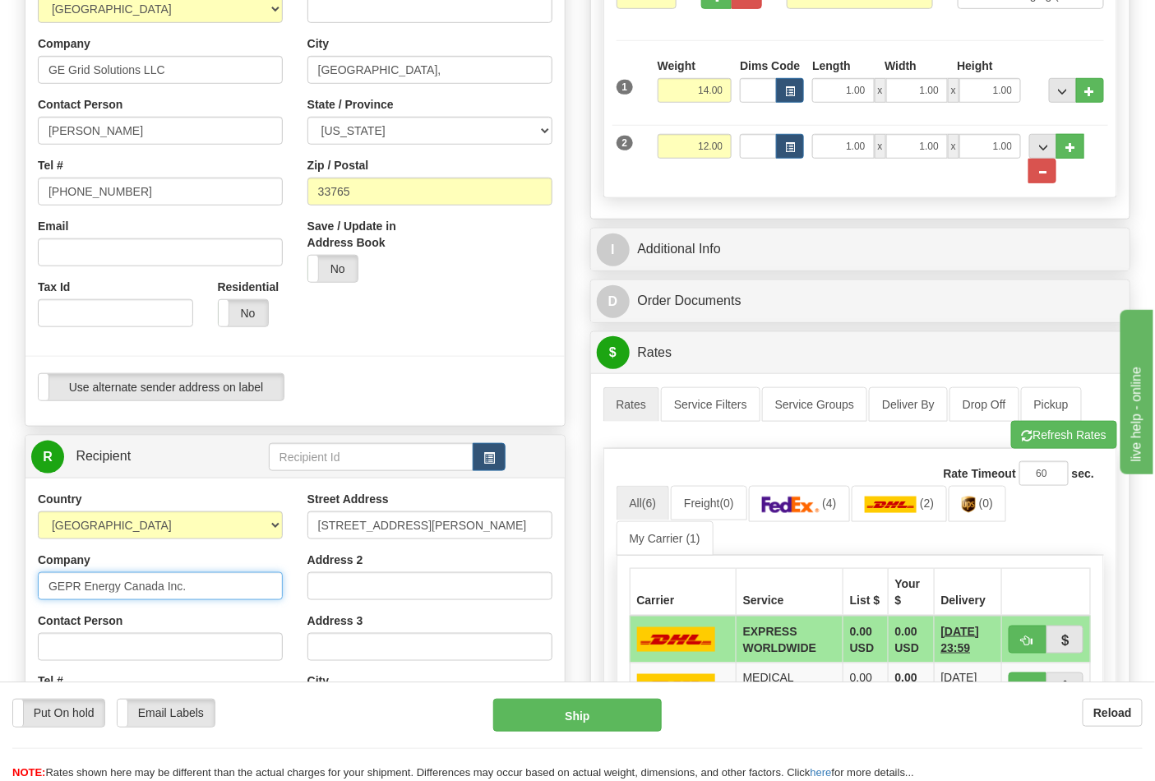
drag, startPoint x: 44, startPoint y: 589, endPoint x: 194, endPoint y: 582, distance: 149.8
click at [194, 582] on input "GEPR Energy Canada Inc." at bounding box center [160, 586] width 245 height 28
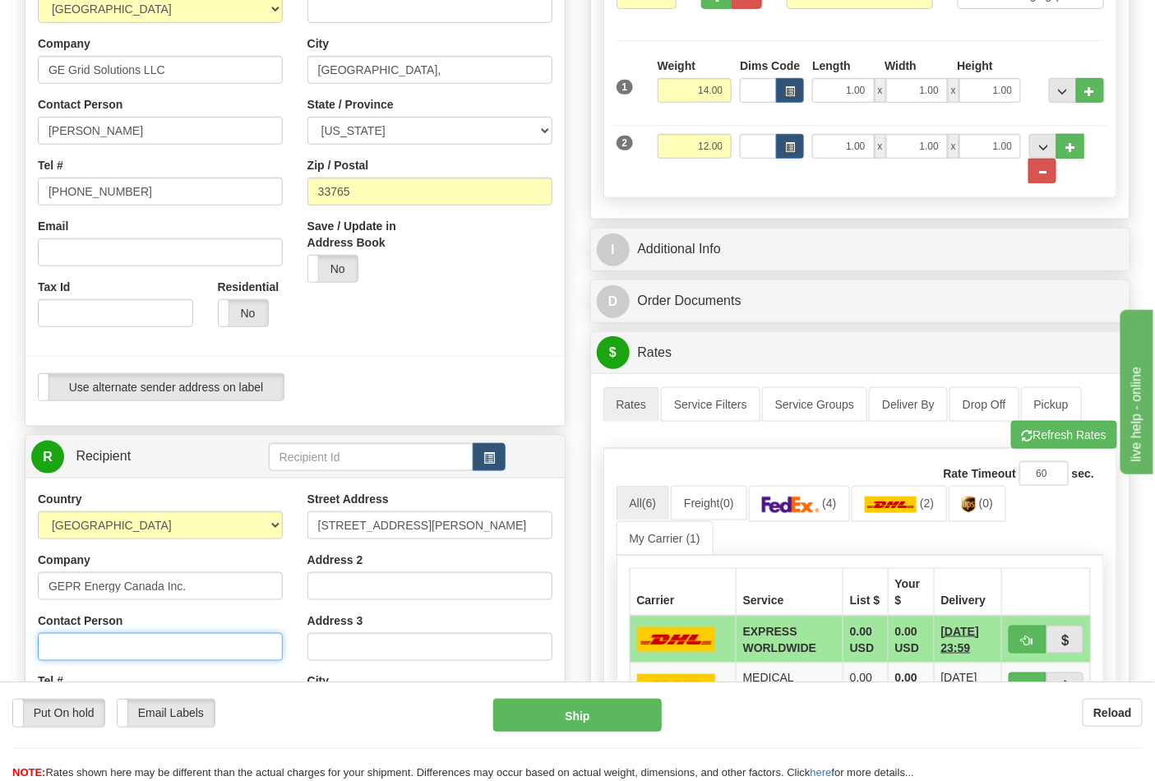
click at [94, 648] on input "Contact Person" at bounding box center [160, 647] width 245 height 28
paste input "GEPR Energy Canada Inc."
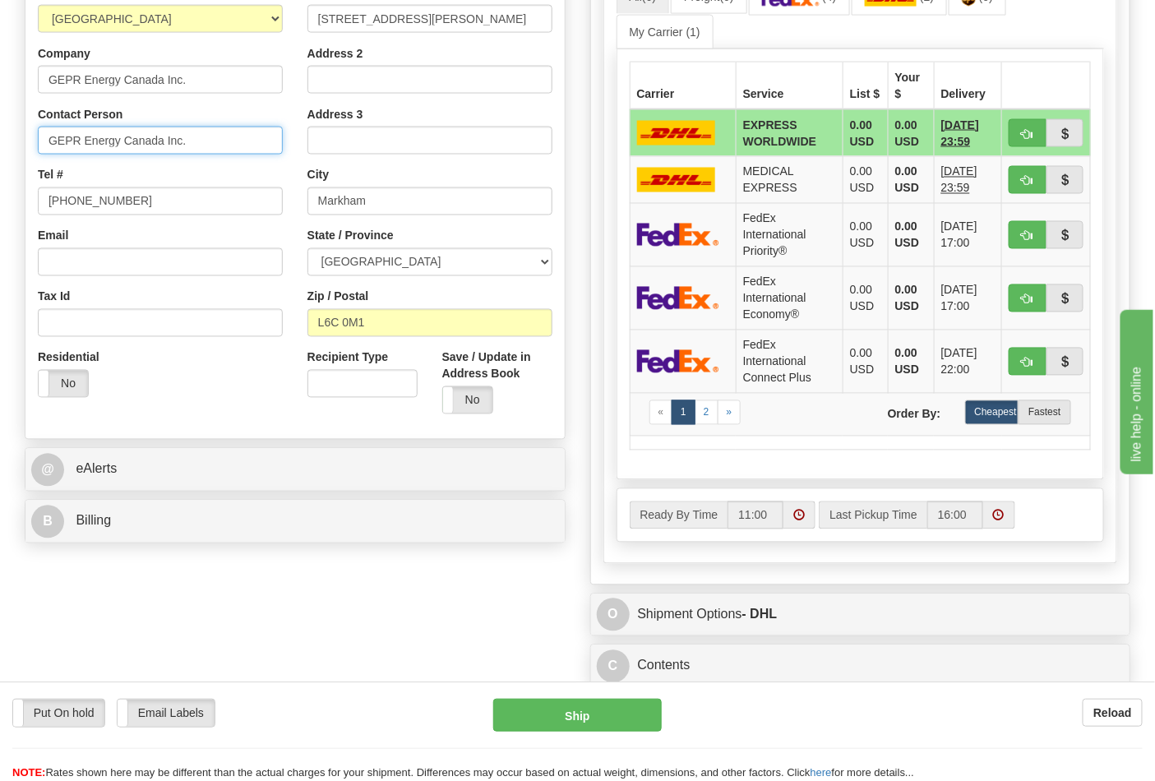
scroll to position [914, 0]
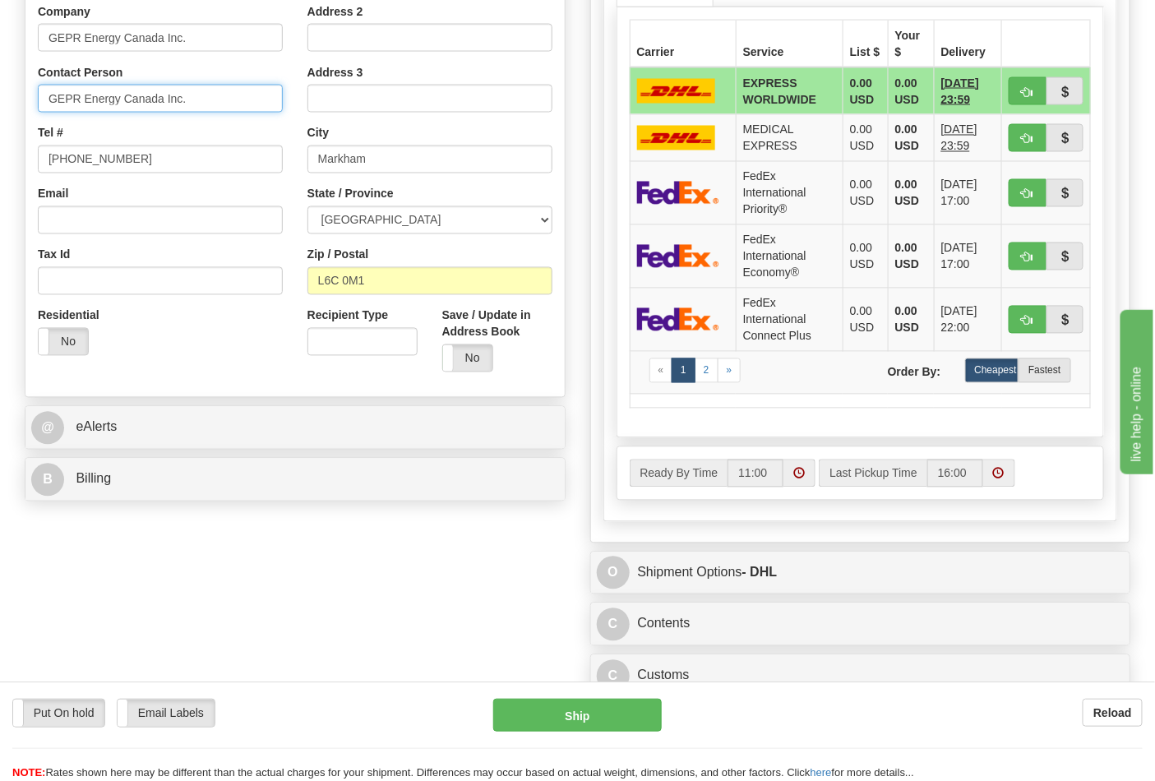
type input "GEPR Energy Canada Inc."
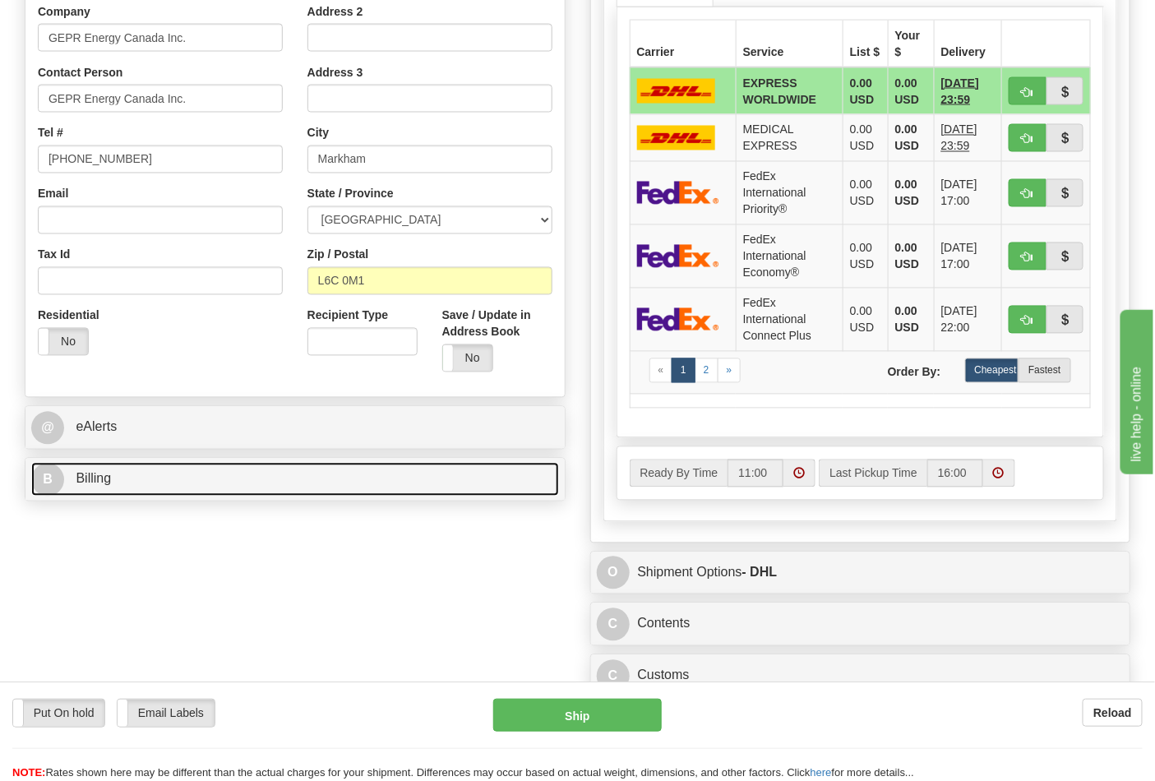
click at [208, 489] on link "B Billing" at bounding box center [295, 480] width 528 height 34
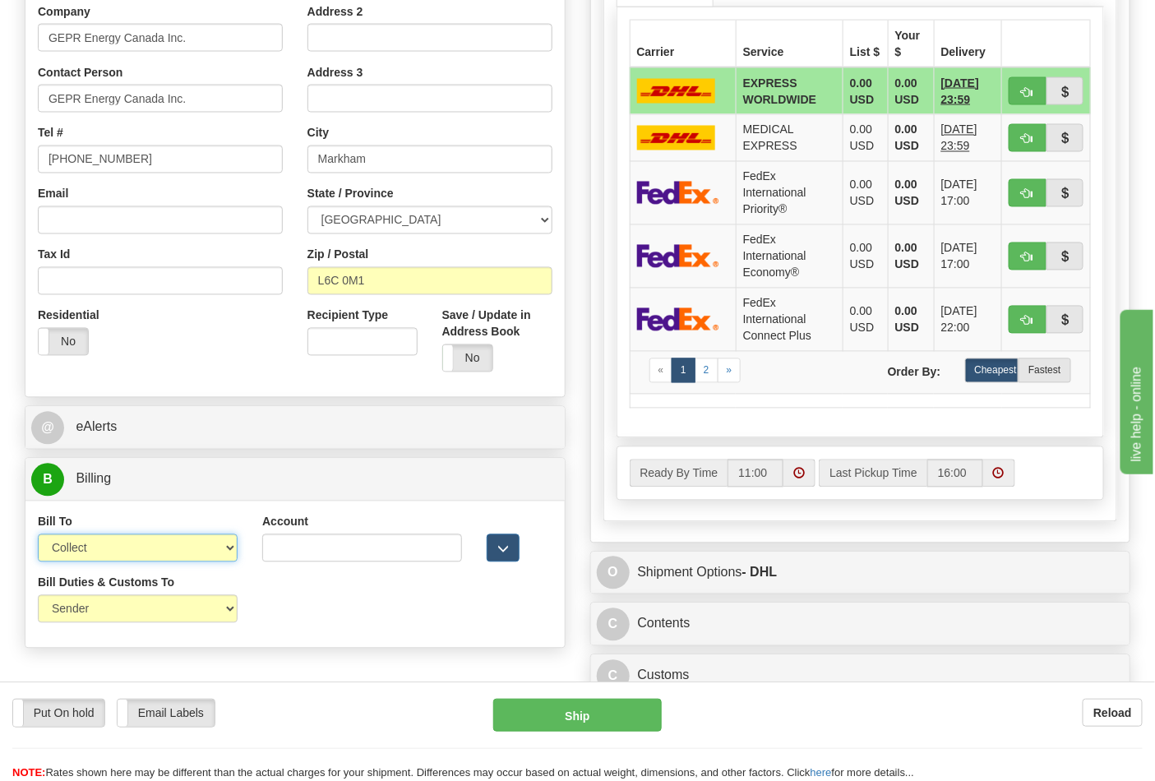
click at [145, 556] on select "Sender Recipient Third Party Collect" at bounding box center [138, 549] width 200 height 28
select select "2"
click at [38, 537] on select "Sender Recipient Third Party Collect" at bounding box center [138, 549] width 200 height 28
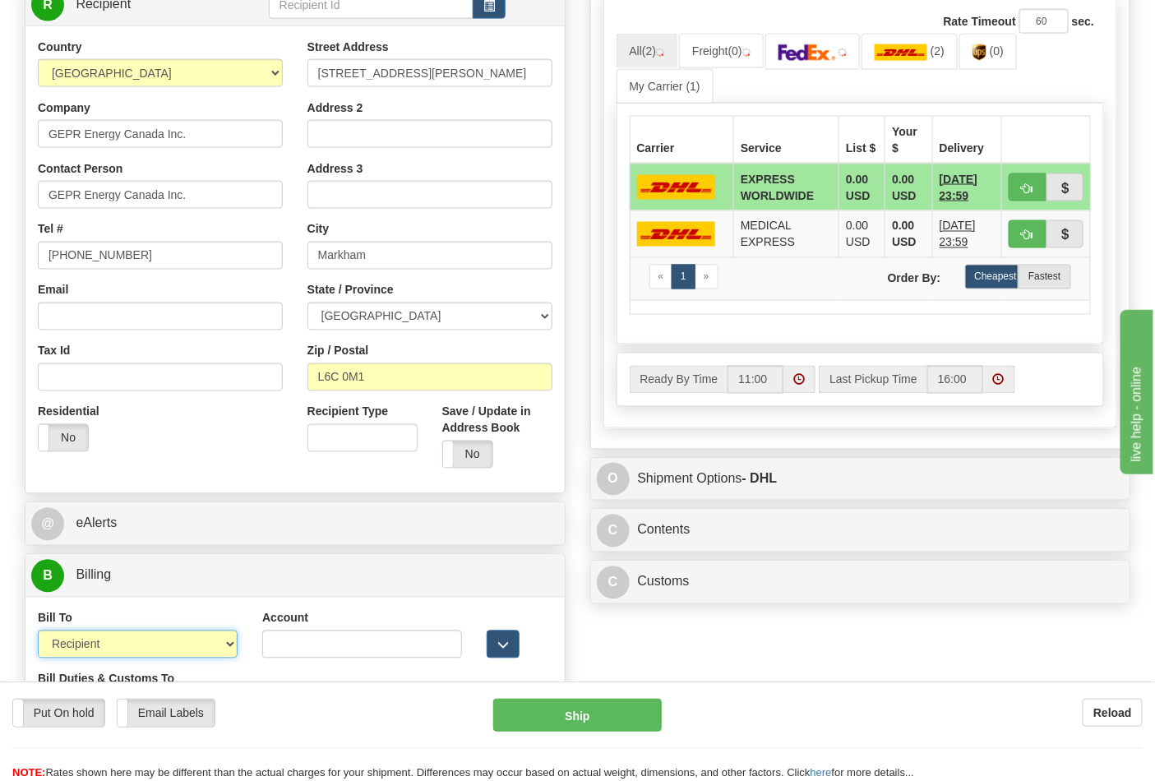
scroll to position [822, 0]
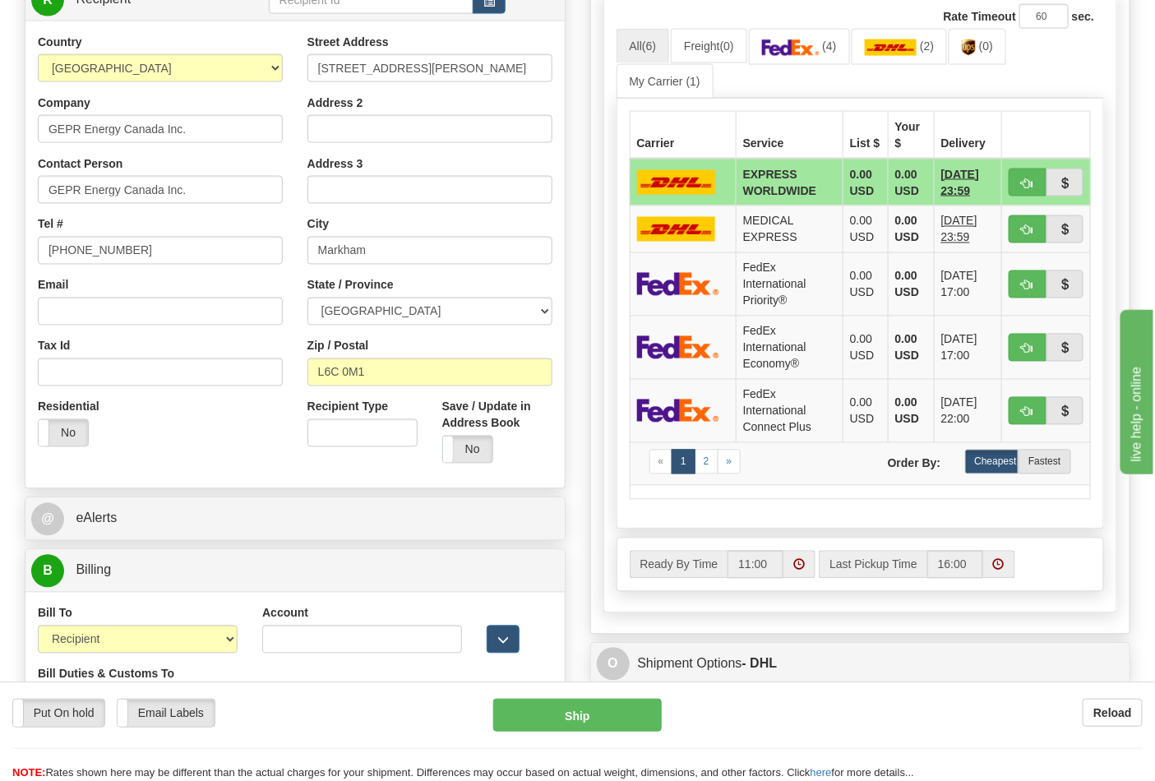
click at [706, 544] on div "Ready By Time 11:00 Last Pickup Time 16:00" at bounding box center [861, 565] width 487 height 53
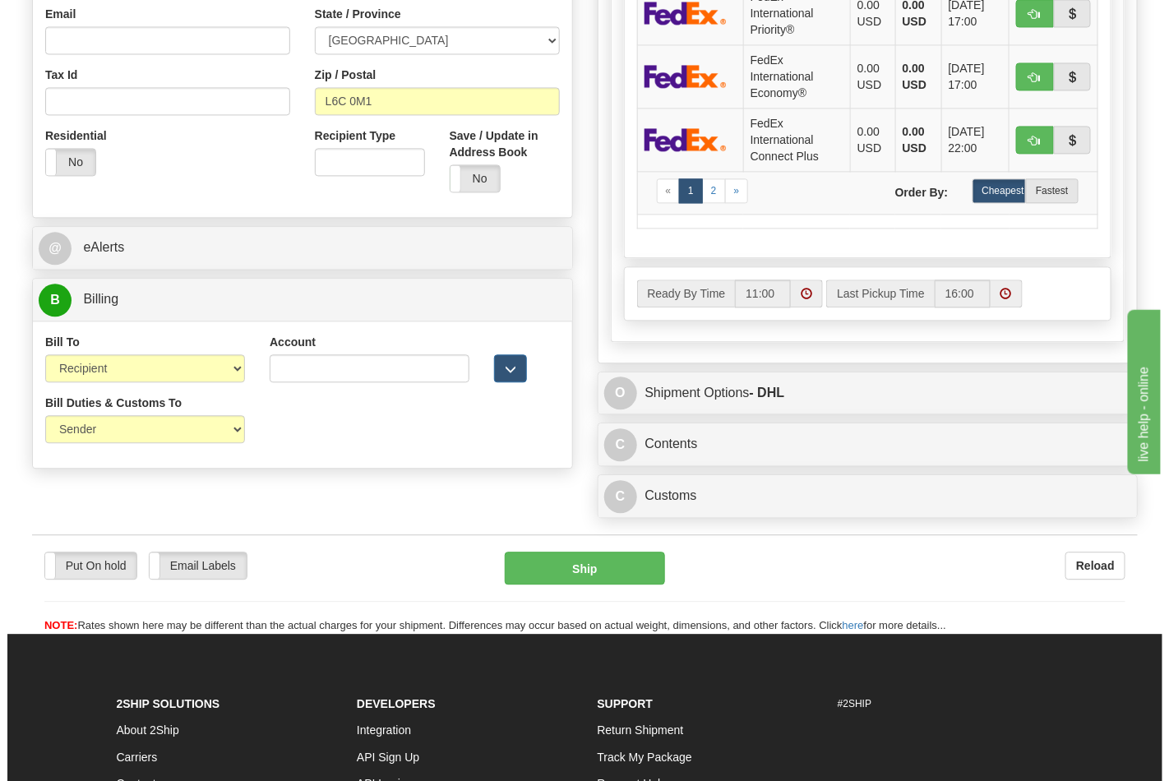
scroll to position [1096, 0]
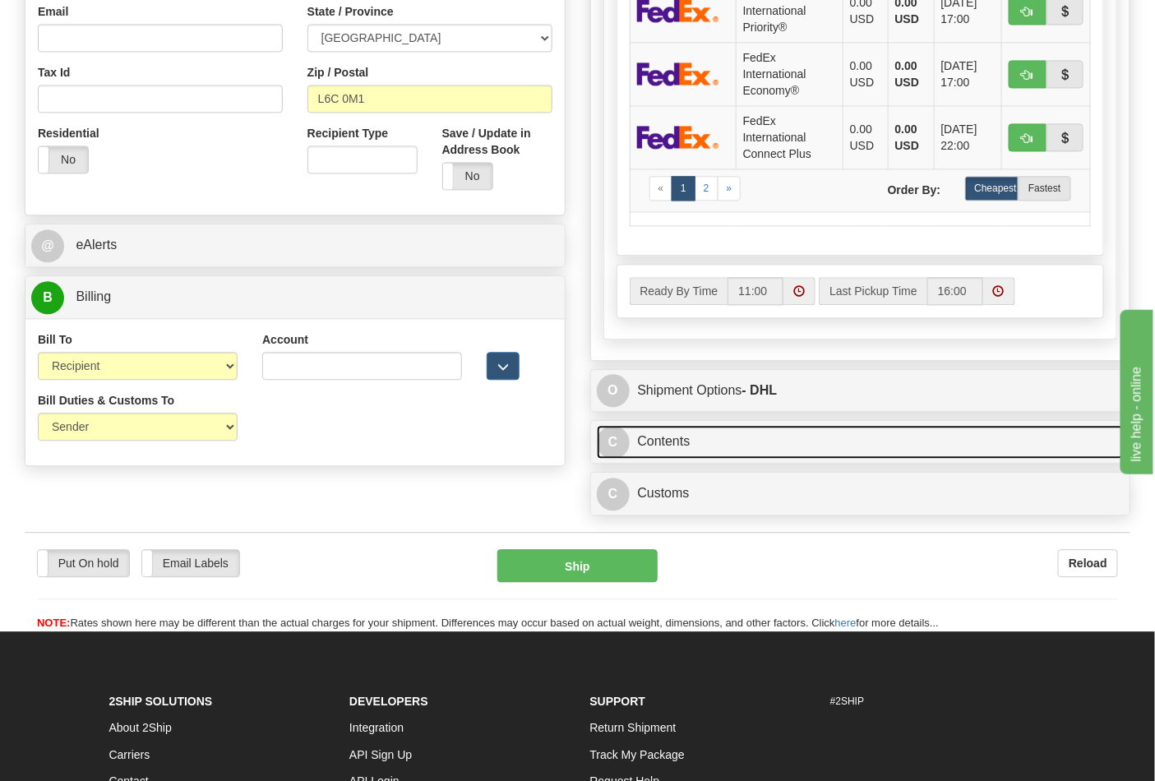
click at [703, 447] on link "C Contents" at bounding box center [861, 442] width 528 height 34
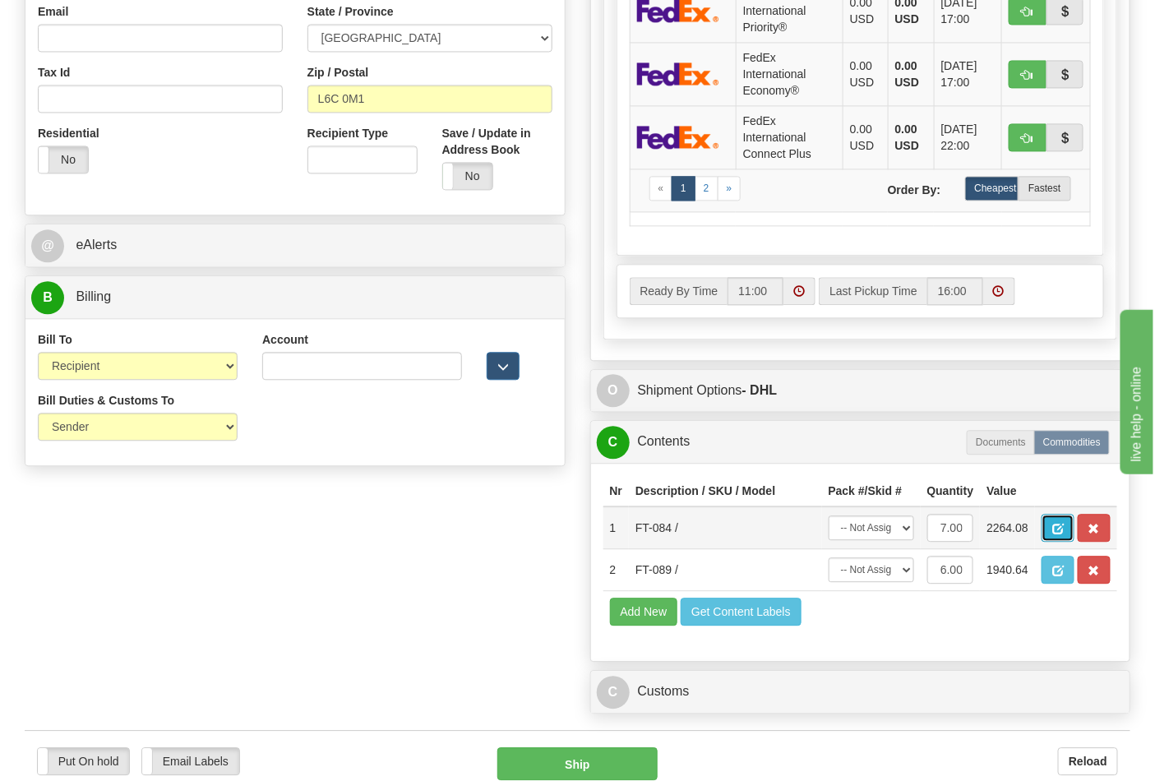
click at [1064, 535] on span "button" at bounding box center [1059, 529] width 12 height 11
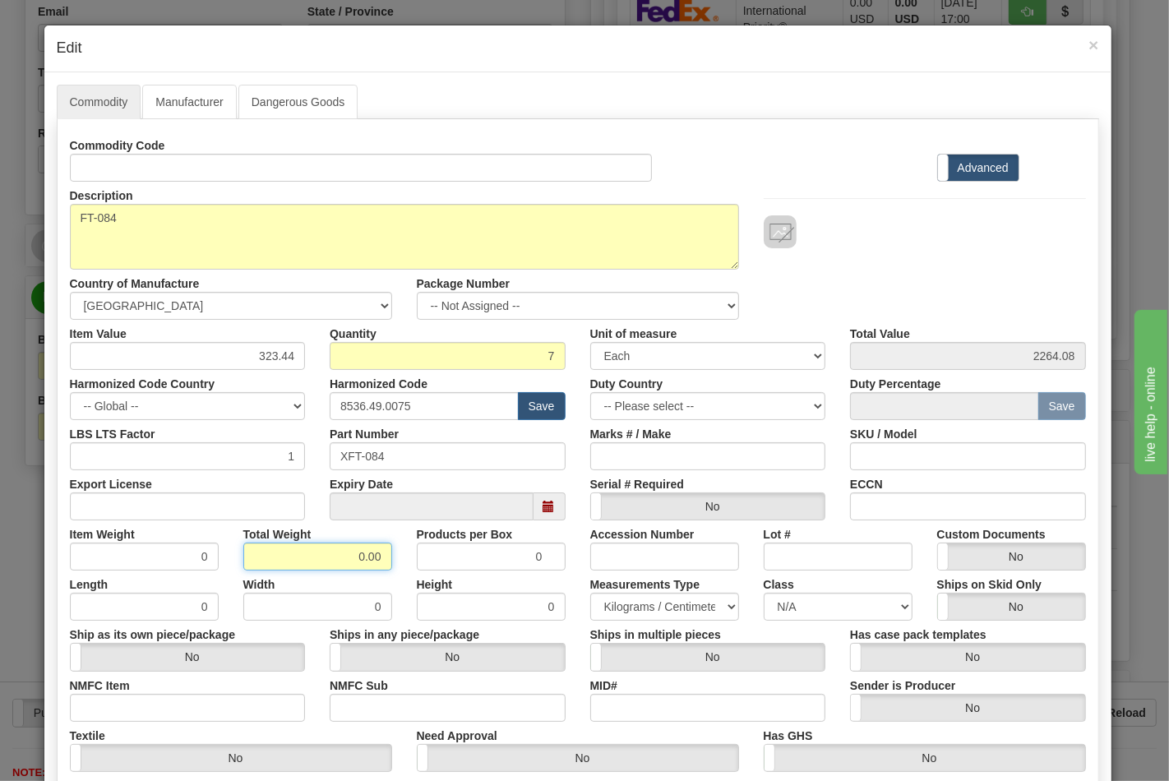
drag, startPoint x: 341, startPoint y: 555, endPoint x: 401, endPoint y: 549, distance: 60.4
click at [401, 549] on div "Item Weight 0 Total Weight 0.00 Products per Box 0 Accession Number Lot # Custo…" at bounding box center [578, 546] width 1041 height 50
type input "14"
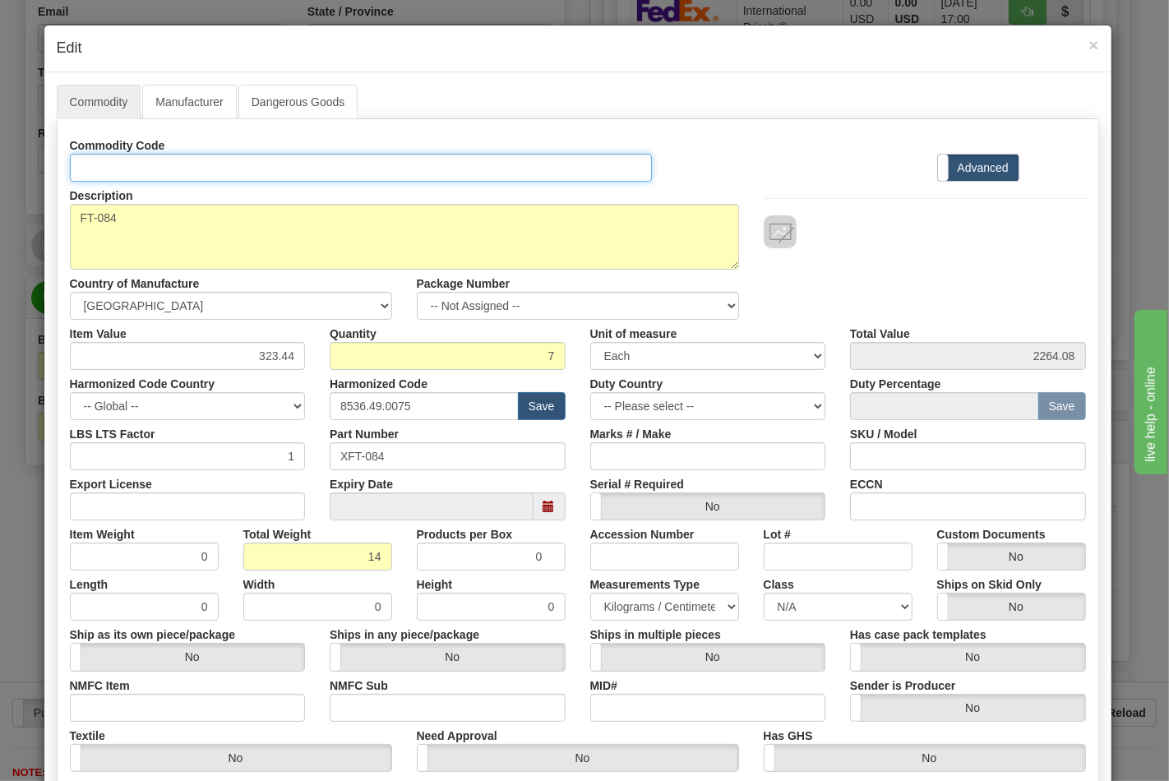
type input "2.0000"
click at [245, 167] on input "Id" at bounding box center [361, 168] width 583 height 28
type input "TRANSFORMERS"
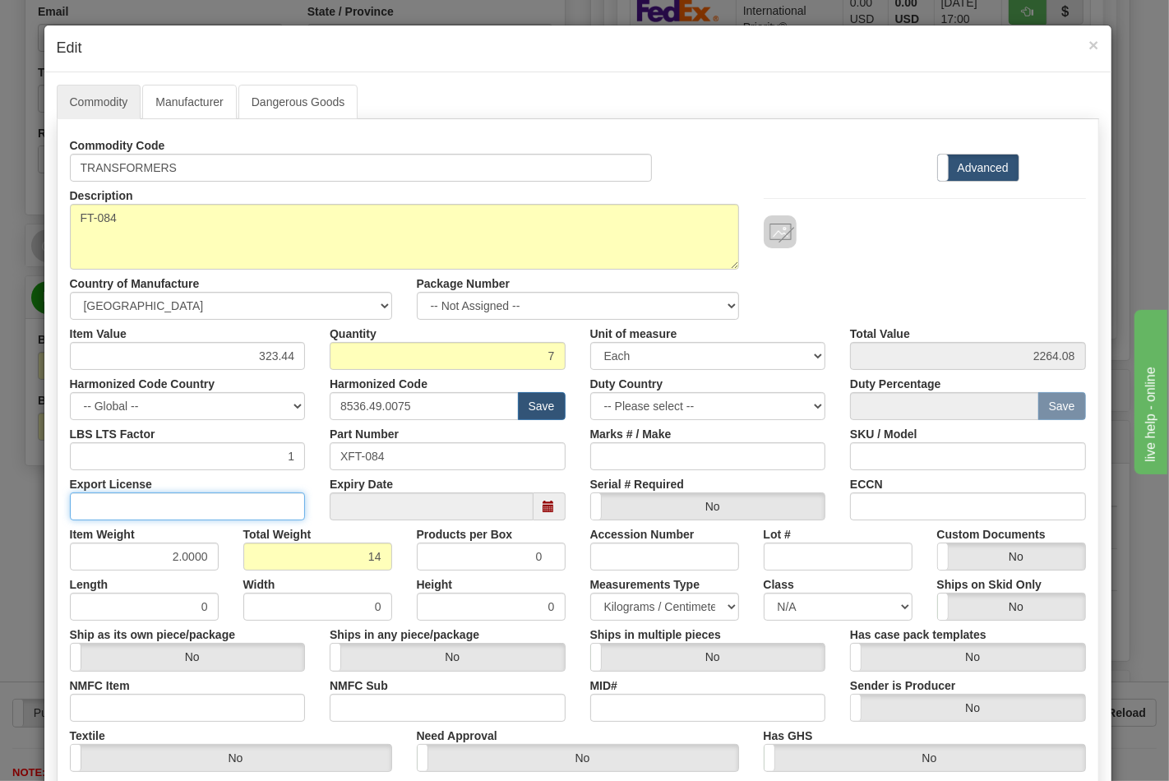
click at [149, 499] on input "Export License" at bounding box center [188, 507] width 236 height 28
type input "NLR"
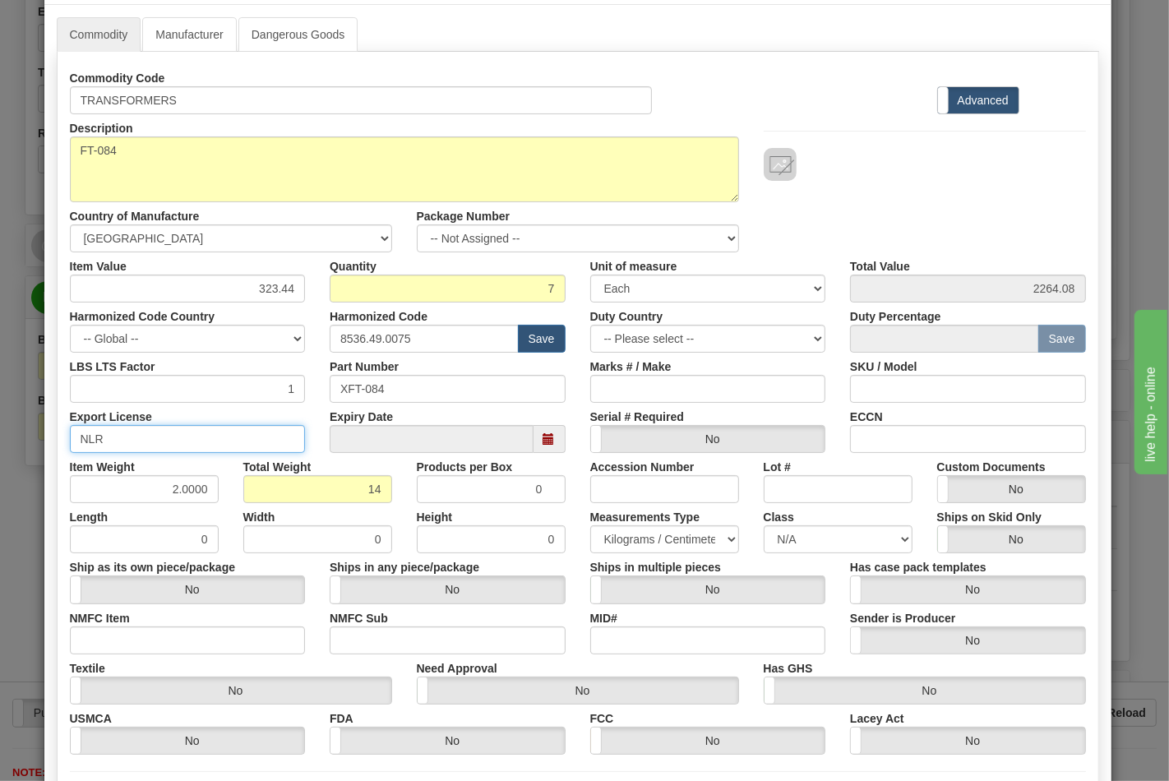
scroll to position [183, 0]
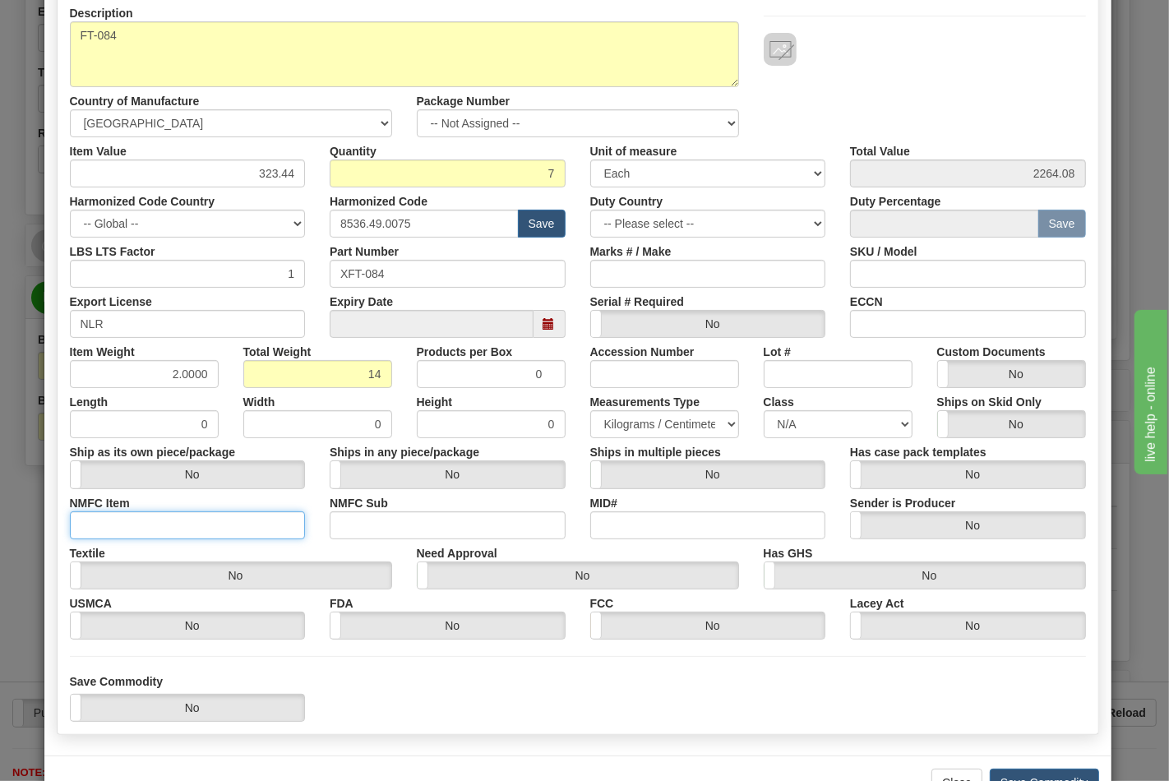
click at [155, 521] on input "NMFC Item" at bounding box center [188, 526] width 236 height 28
type input "63170"
drag, startPoint x: 340, startPoint y: 516, endPoint x: 354, endPoint y: 530, distance: 18.6
click at [340, 516] on input "NMFC Sub" at bounding box center [448, 526] width 236 height 28
type input "4"
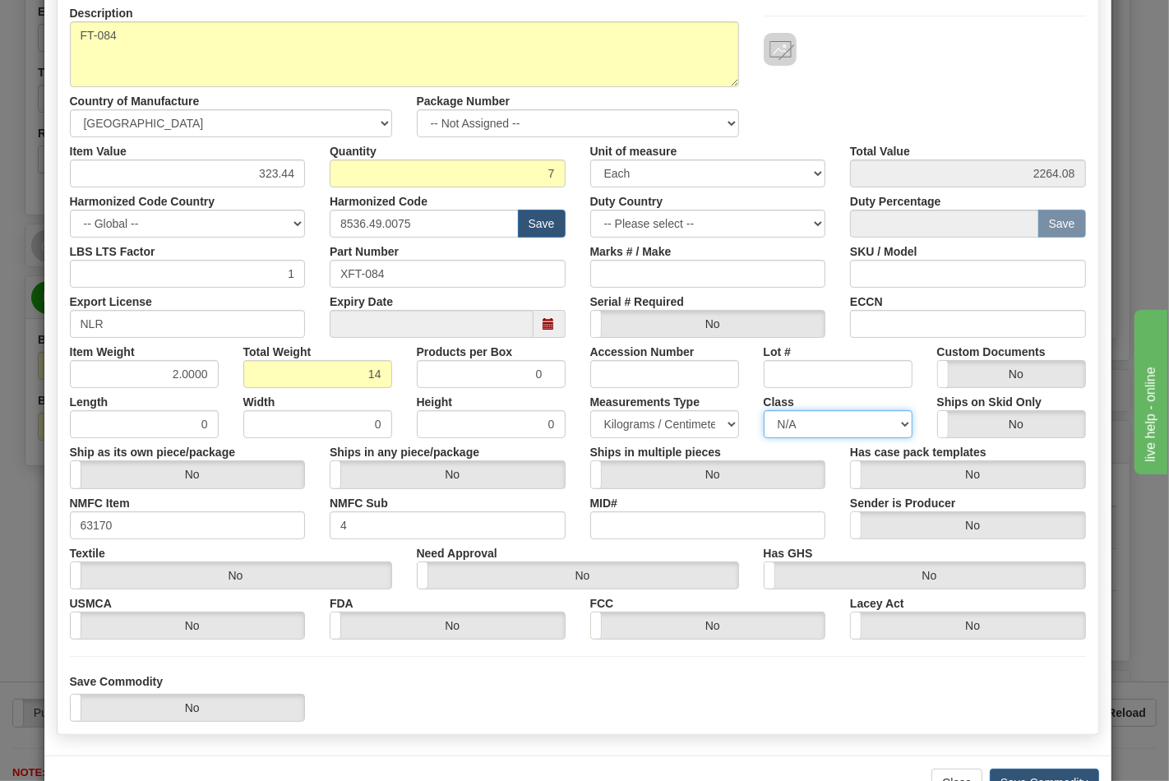
click at [794, 425] on select "N/A 50.0 55.0 60.0 65.0 70.0 85.0 92.5 100.0 125.0 175.0 250.0 300.0 400.0" at bounding box center [838, 424] width 149 height 28
select select "70.0"
click at [764, 410] on select "N/A 50.0 55.0 60.0 65.0 70.0 85.0 92.5 100.0 125.0 175.0 250.0 300.0 400.0" at bounding box center [838, 424] width 149 height 28
drag, startPoint x: 922, startPoint y: 325, endPoint x: 923, endPoint y: 337, distance: 12.4
click at [922, 325] on input "ECCN" at bounding box center [968, 324] width 236 height 28
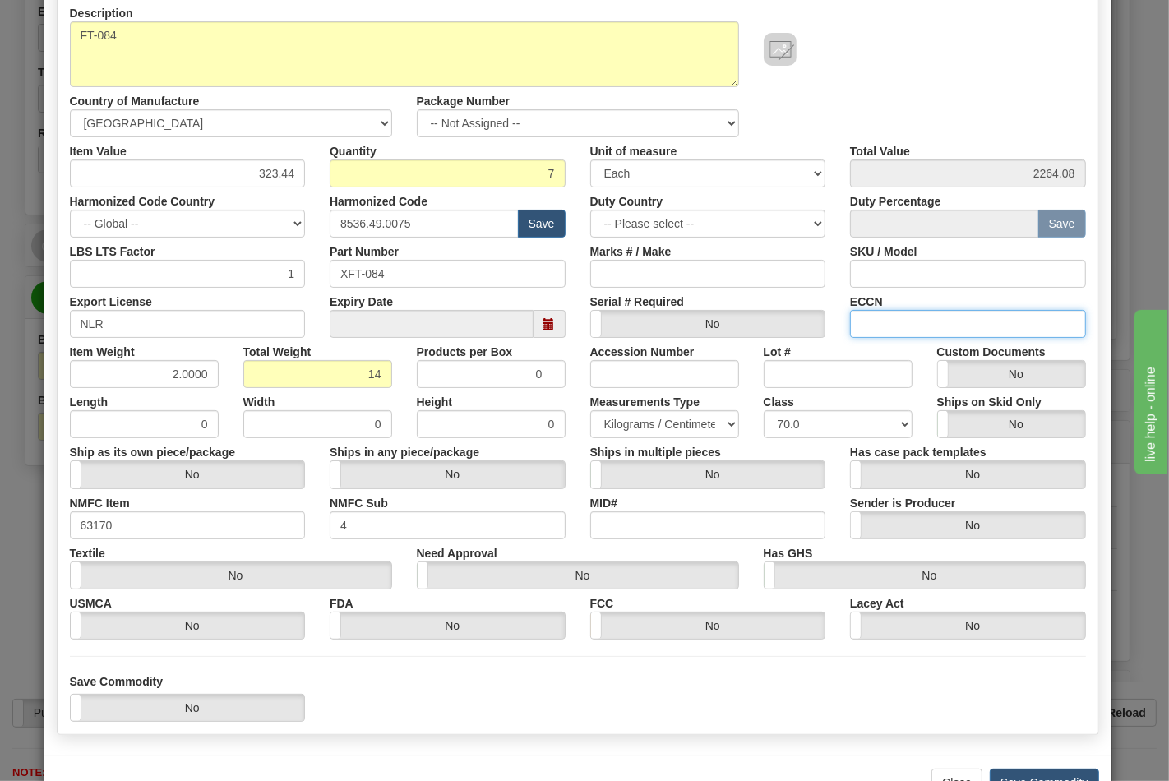
type input "EAR99"
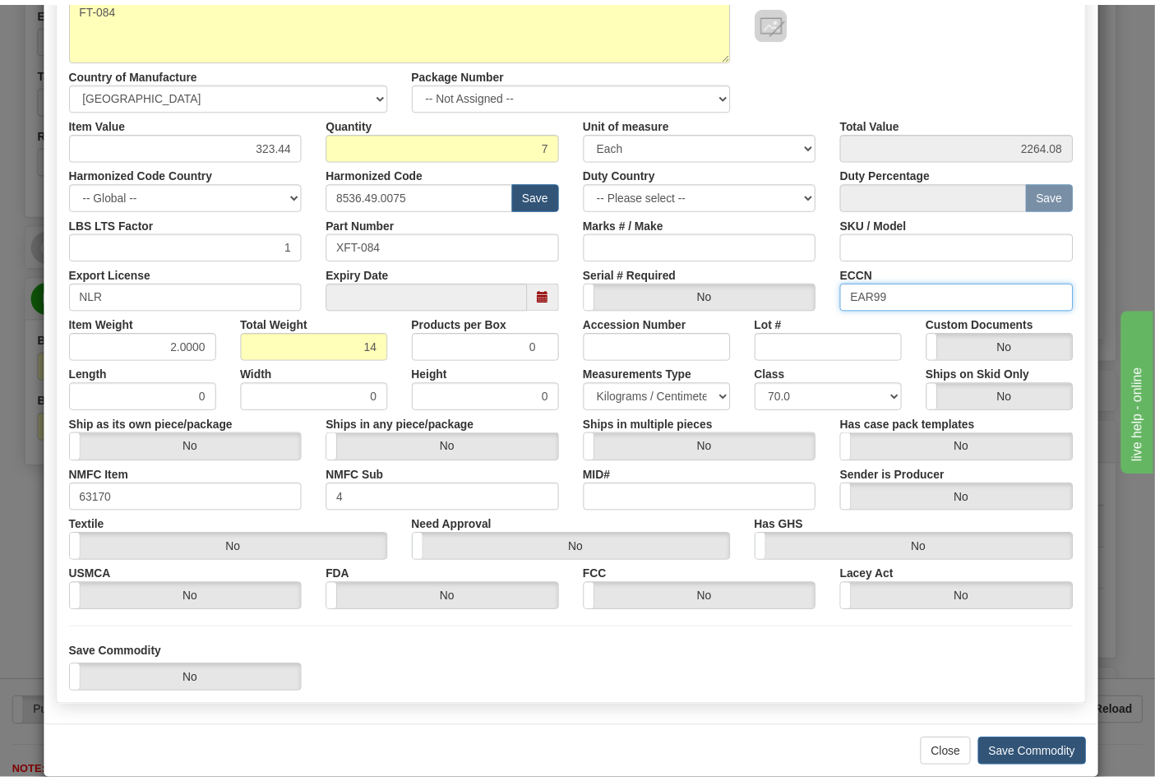
scroll to position [236, 0]
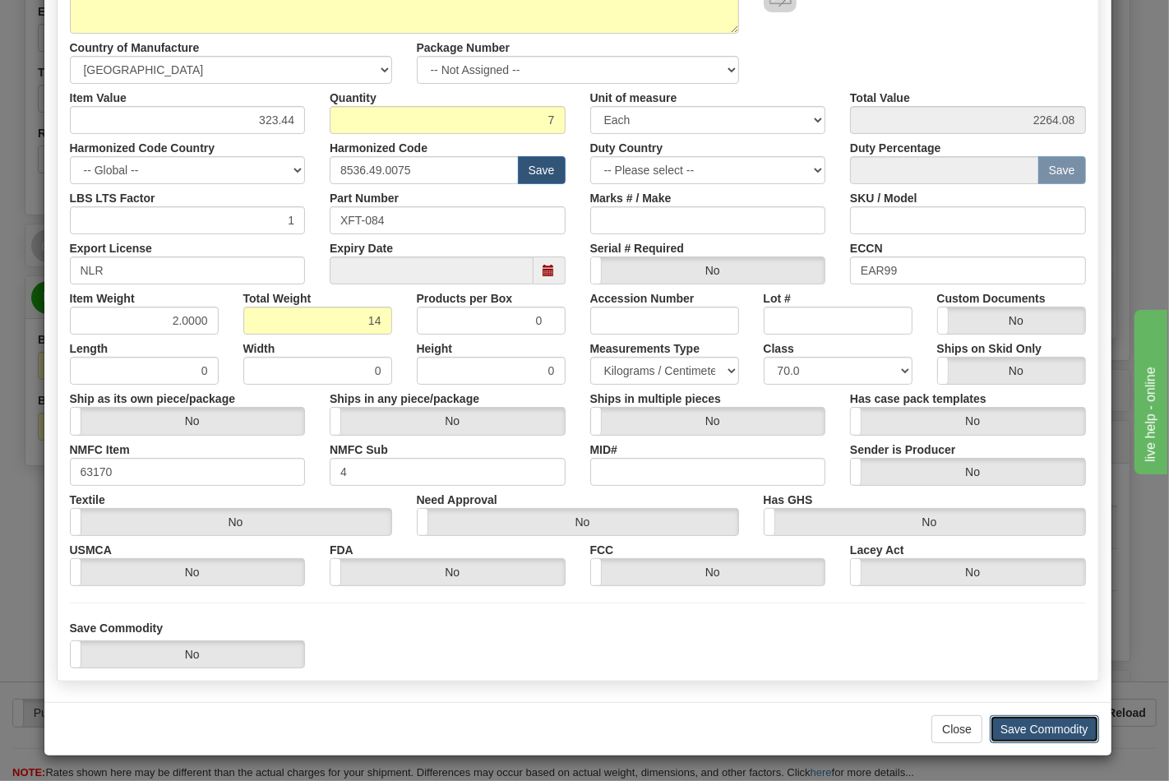
click at [1020, 725] on button "Save Commodity" at bounding box center [1044, 730] width 109 height 28
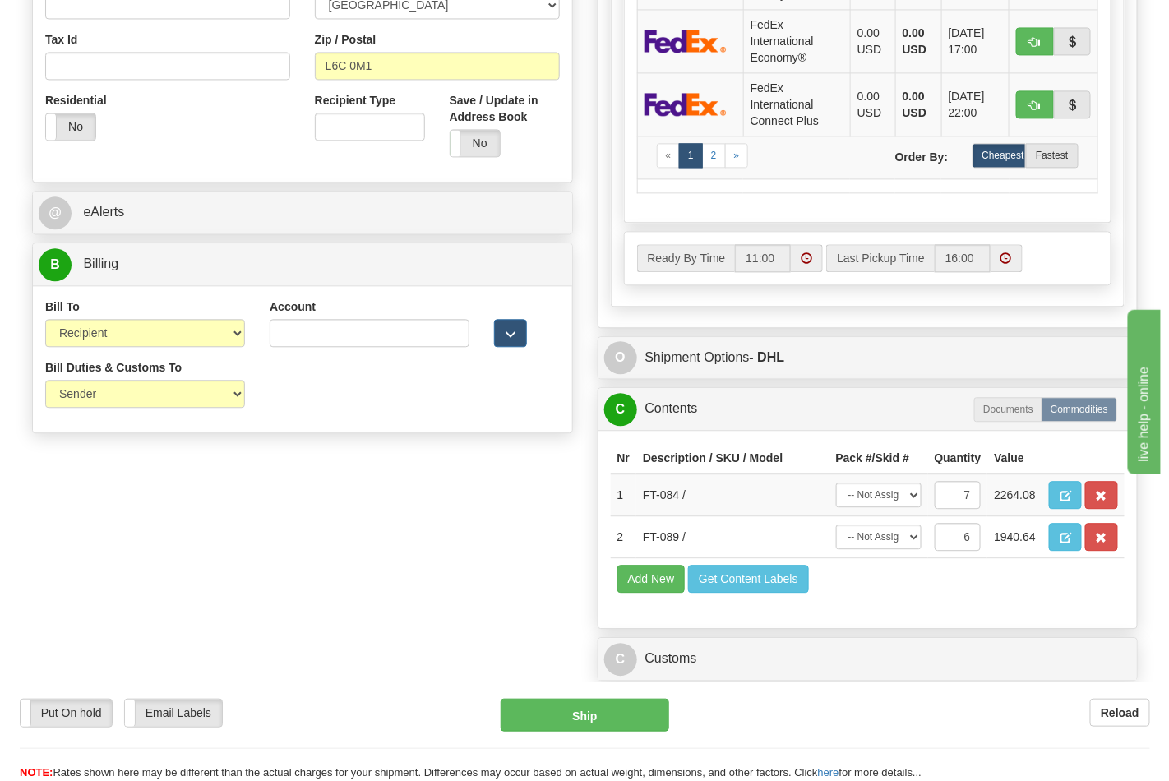
scroll to position [1188, 0]
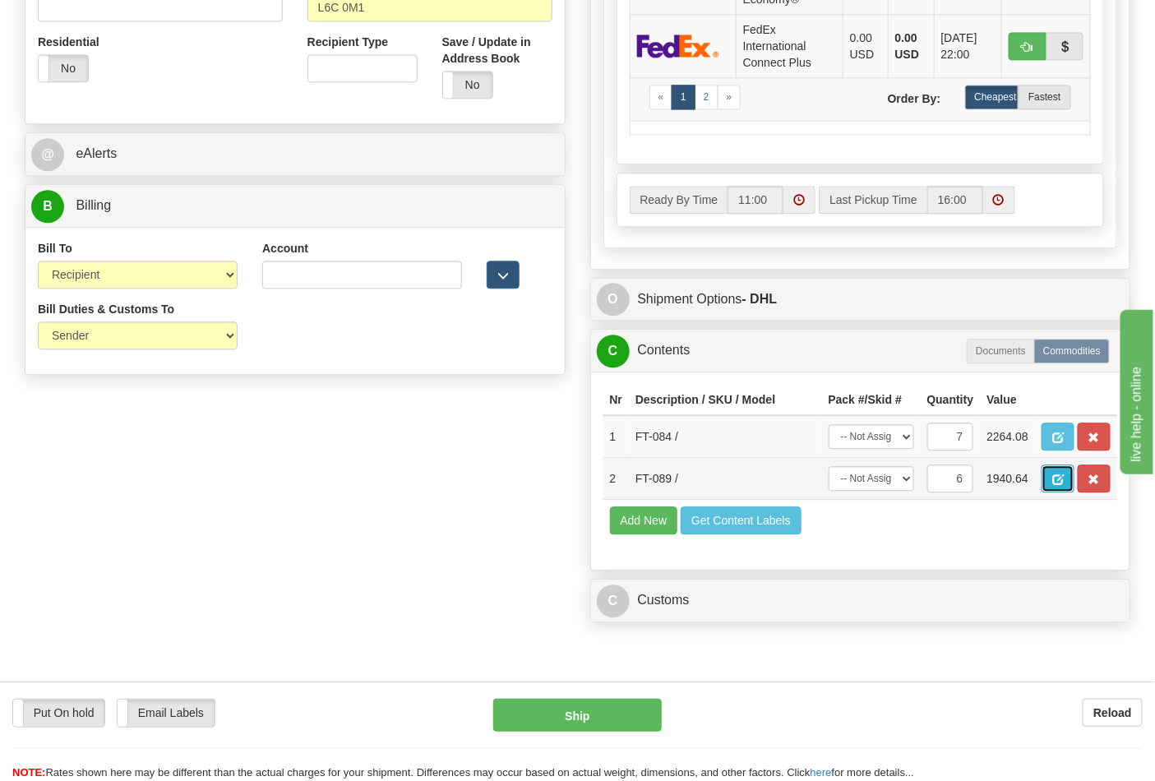
click at [1075, 493] on button "button" at bounding box center [1058, 479] width 33 height 28
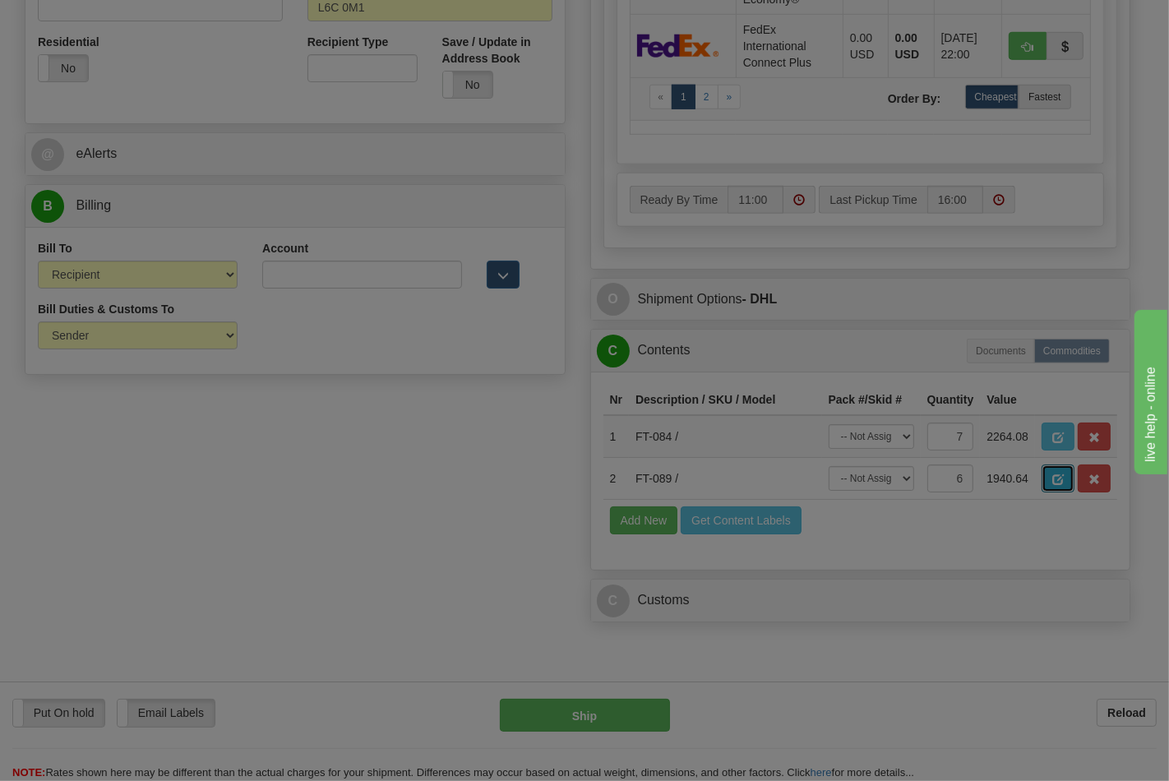
scroll to position [0, 0]
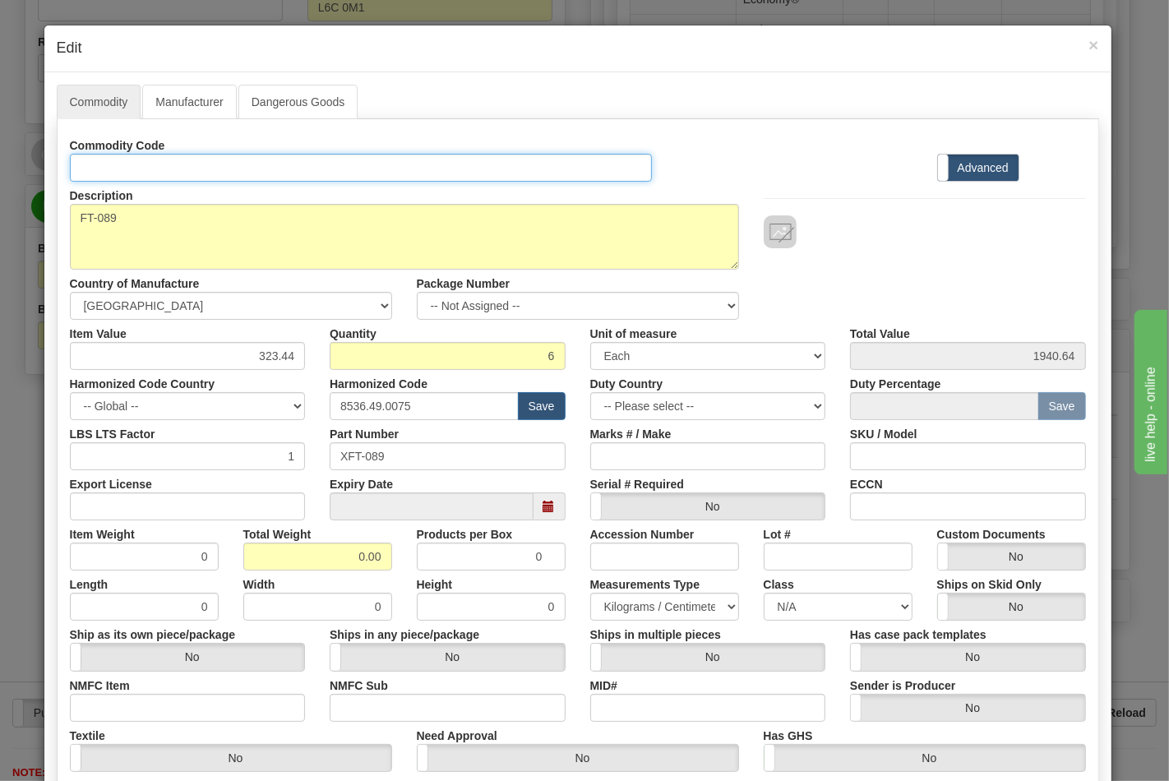
click at [127, 170] on input "Id" at bounding box center [361, 168] width 583 height 28
type input "TRANSFORMERS"
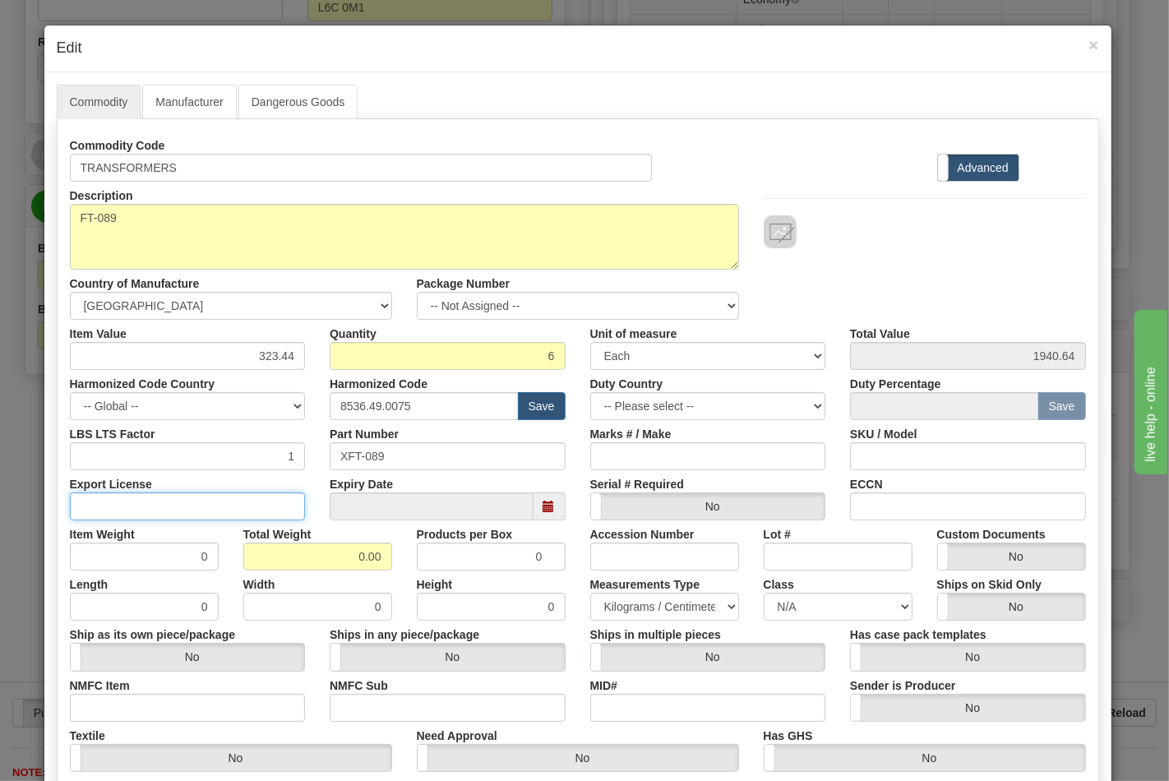
click at [113, 511] on input "Export License" at bounding box center [188, 507] width 236 height 28
type input "NLR"
drag, startPoint x: 317, startPoint y: 553, endPoint x: 442, endPoint y: 555, distance: 124.2
click at [442, 555] on div "Item Weight 0 Total Weight 0.00 Products per Box 0 Accession Number Lot # Custo…" at bounding box center [578, 546] width 1041 height 50
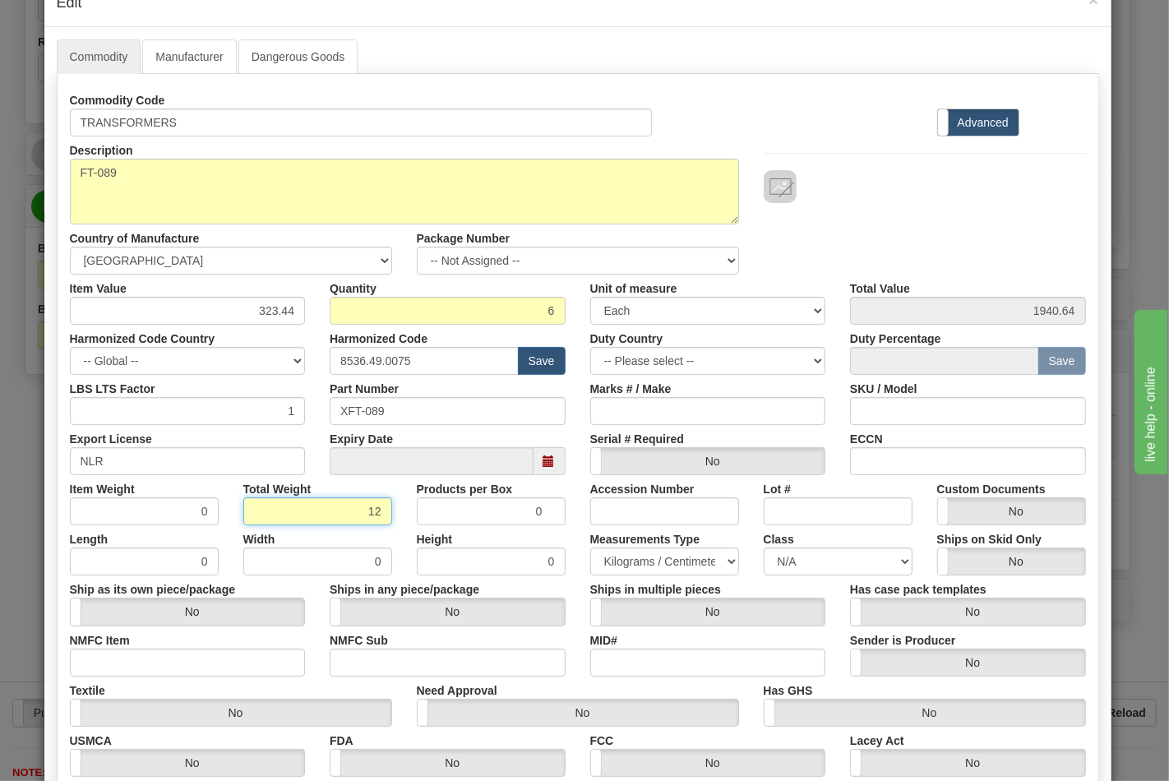
scroll to position [91, 0]
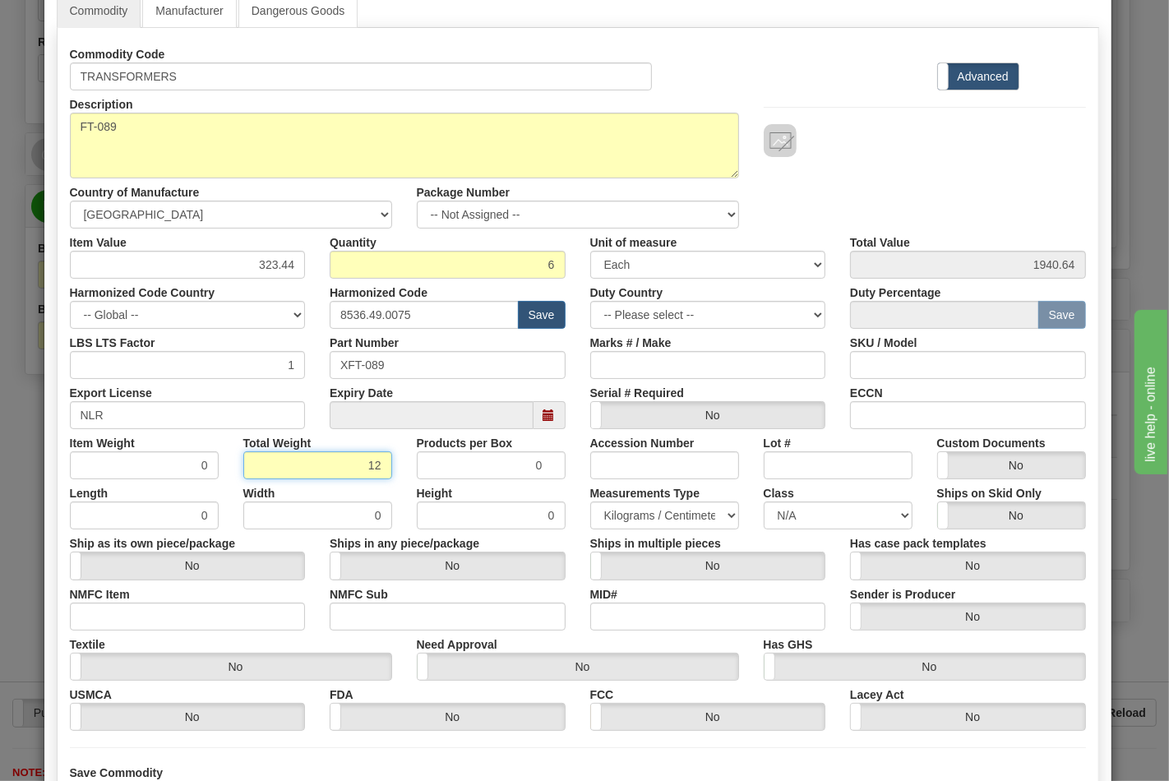
type input "12"
type input "2.0000"
click at [215, 615] on input "NMFC Item" at bounding box center [188, 617] width 236 height 28
type input "63170"
click at [385, 613] on input "NMFC Sub" at bounding box center [448, 617] width 236 height 28
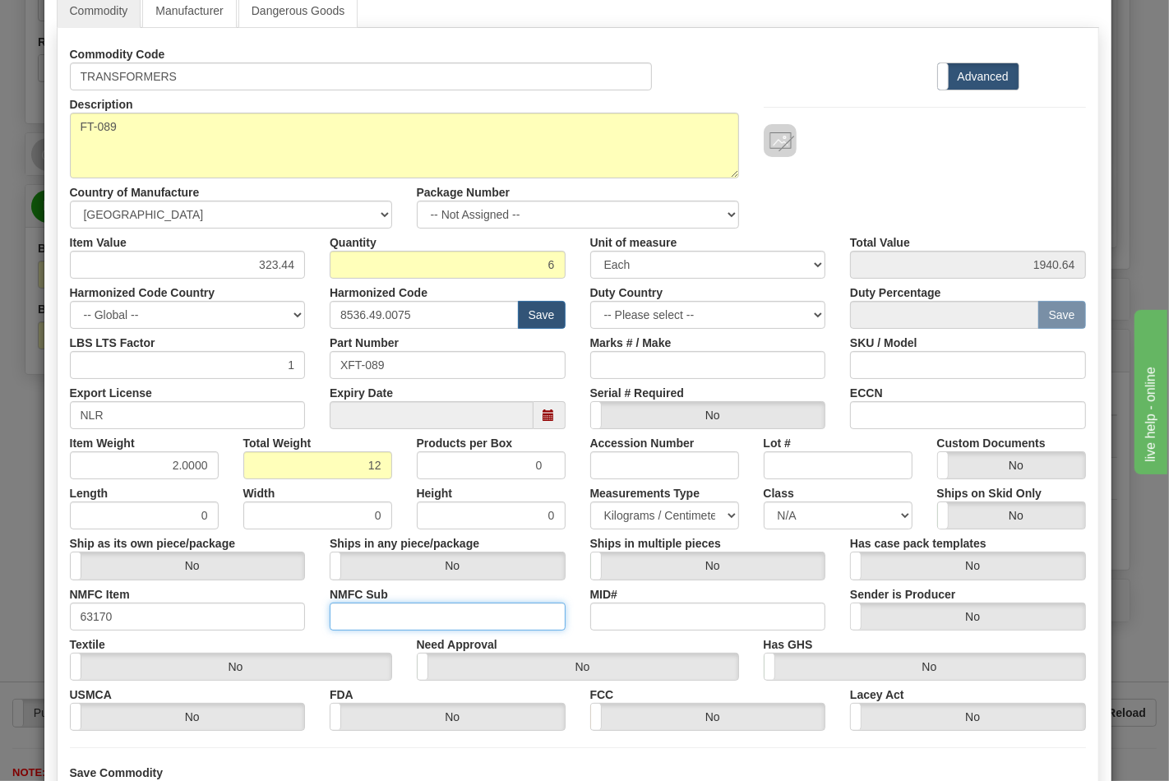
type input "4"
click at [836, 512] on select "N/A 50.0 55.0 60.0 65.0 70.0 85.0 92.5 100.0 125.0 175.0 250.0 300.0 400.0" at bounding box center [838, 516] width 149 height 28
select select "70.0"
click at [764, 502] on select "N/A 50.0 55.0 60.0 65.0 70.0 85.0 92.5 100.0 125.0 175.0 250.0 300.0 400.0" at bounding box center [838, 516] width 149 height 28
click at [910, 414] on input "ECCN" at bounding box center [968, 415] width 236 height 28
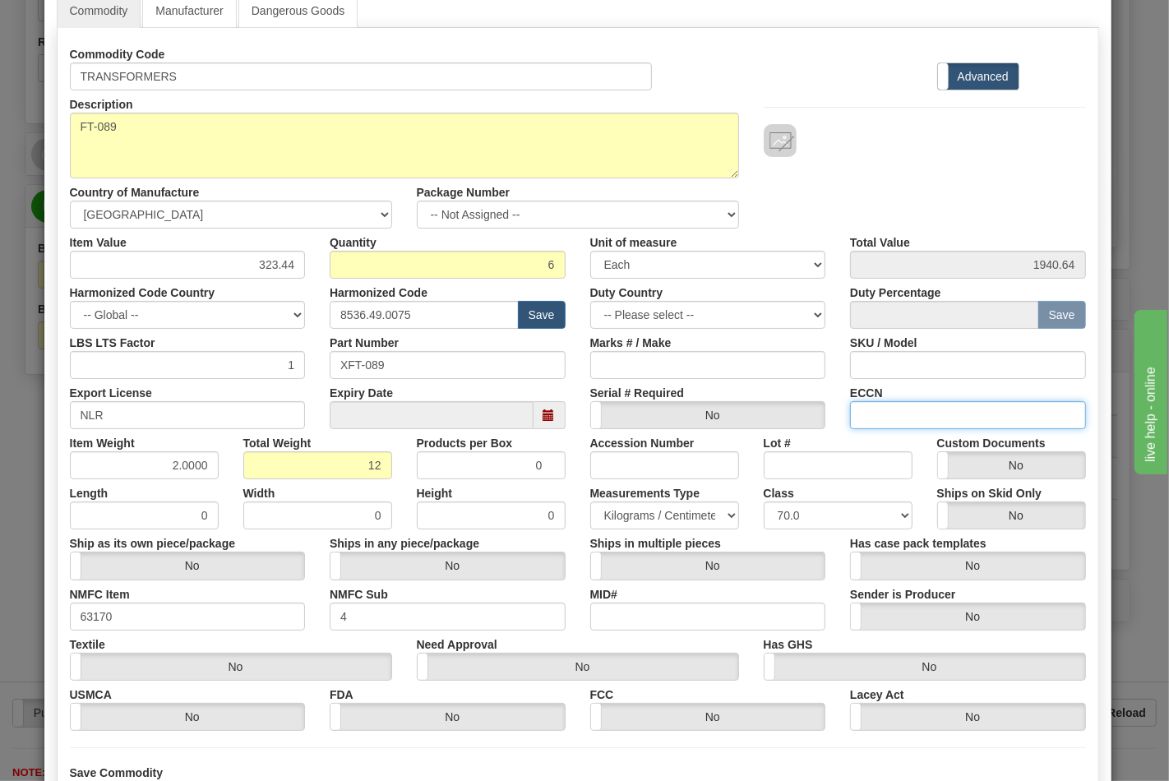
type input "EAR99"
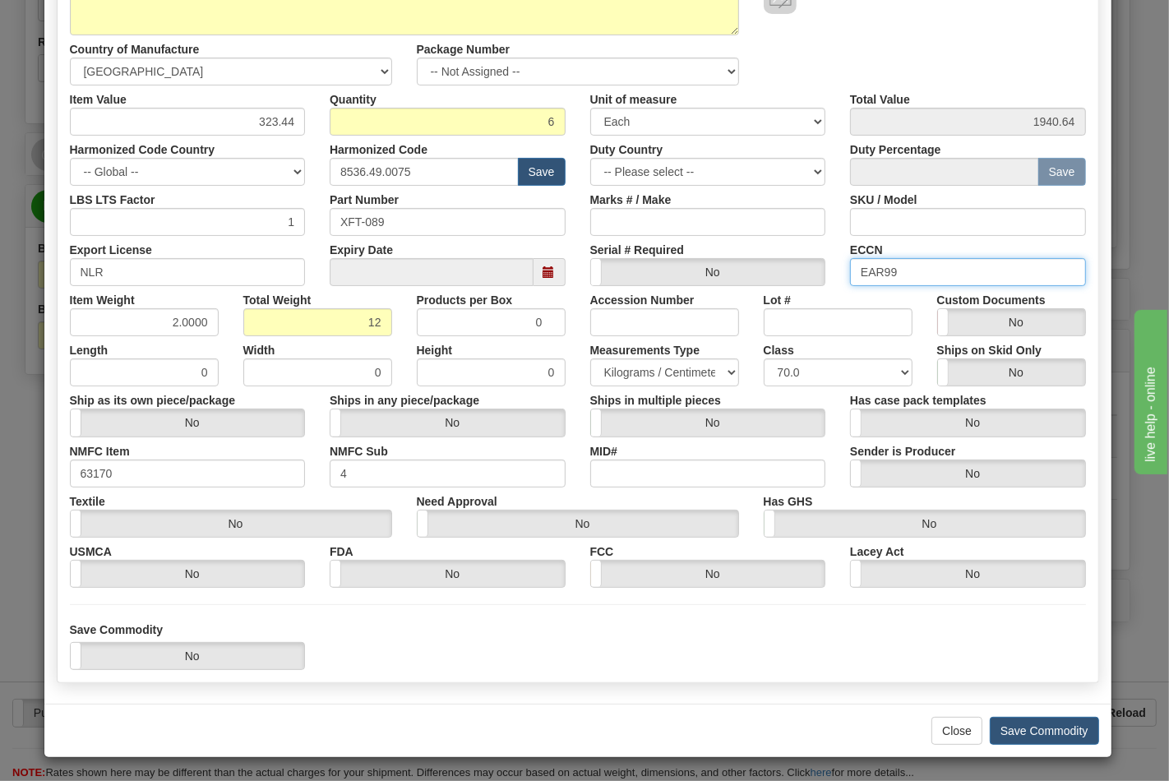
scroll to position [236, 0]
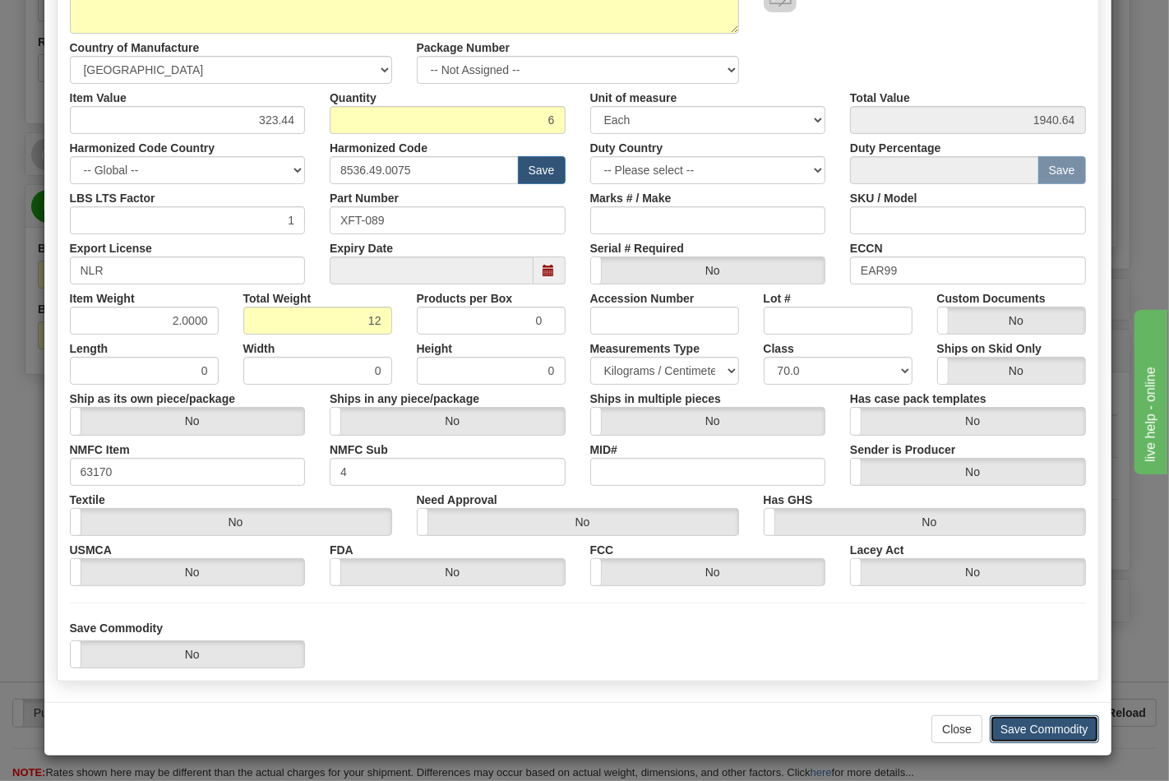
click at [1042, 725] on button "Save Commodity" at bounding box center [1044, 730] width 109 height 28
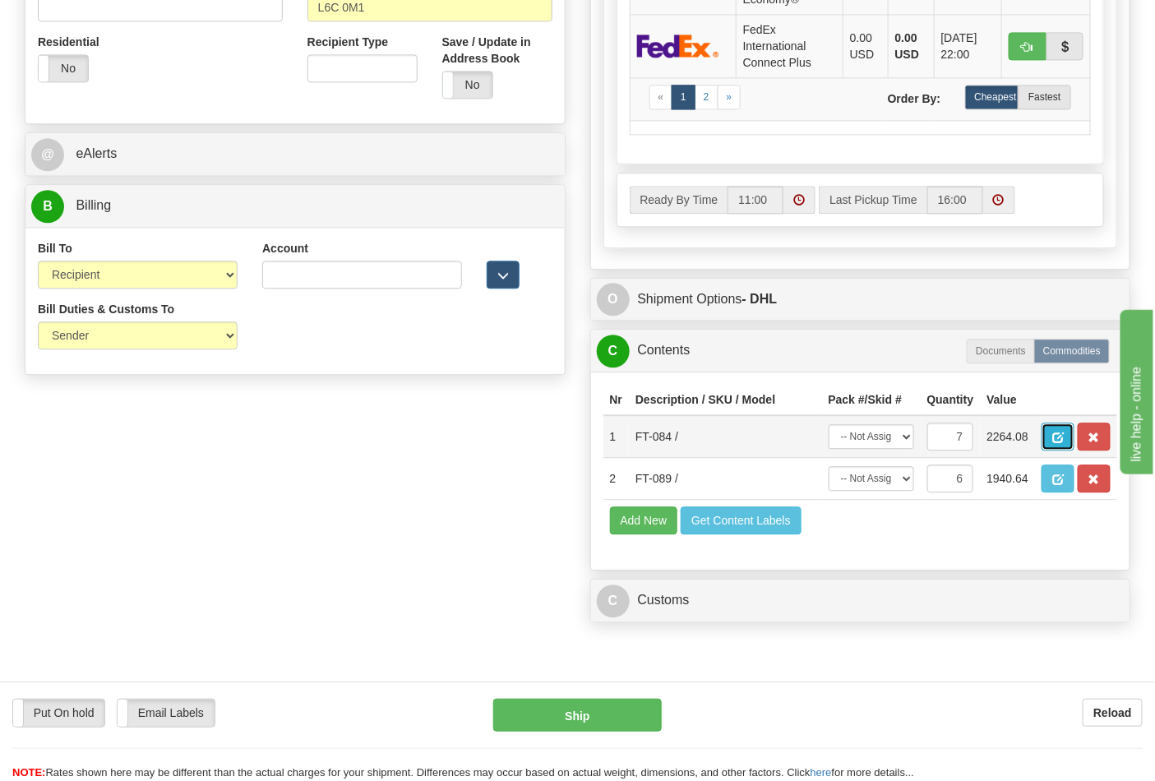
click at [1064, 437] on span "button" at bounding box center [1059, 438] width 12 height 11
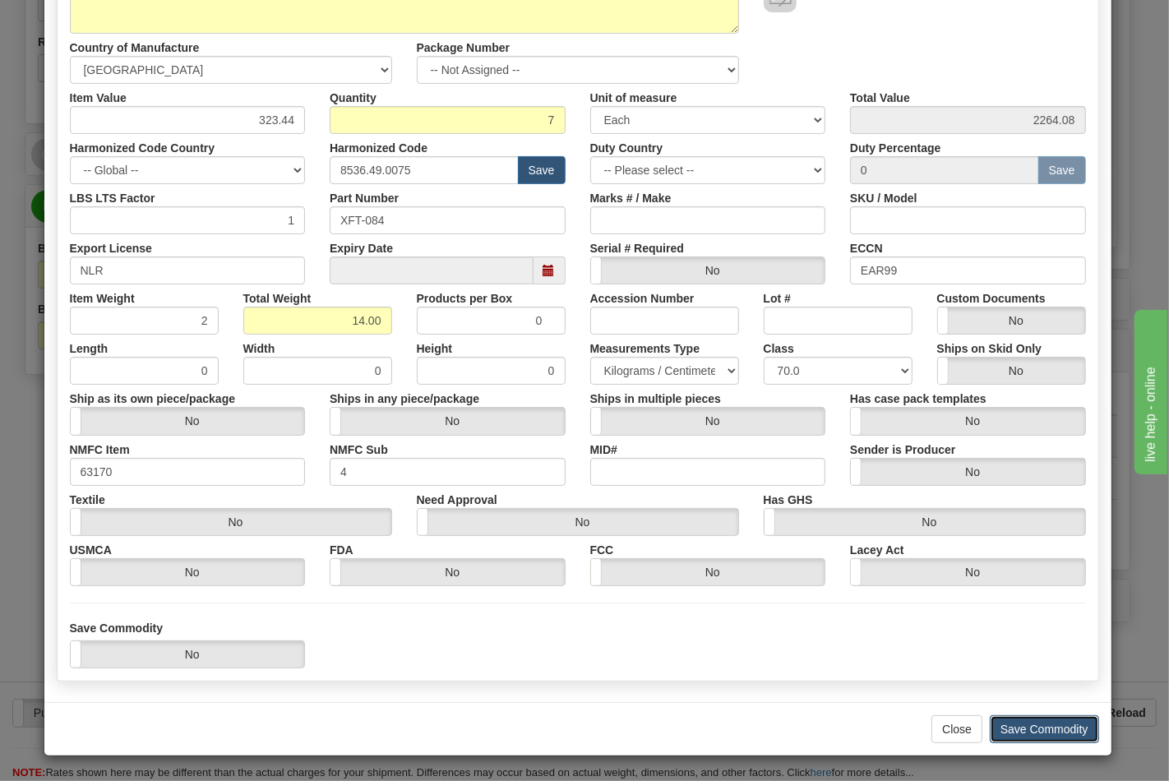
click at [1049, 720] on button "Save Commodity" at bounding box center [1044, 730] width 109 height 28
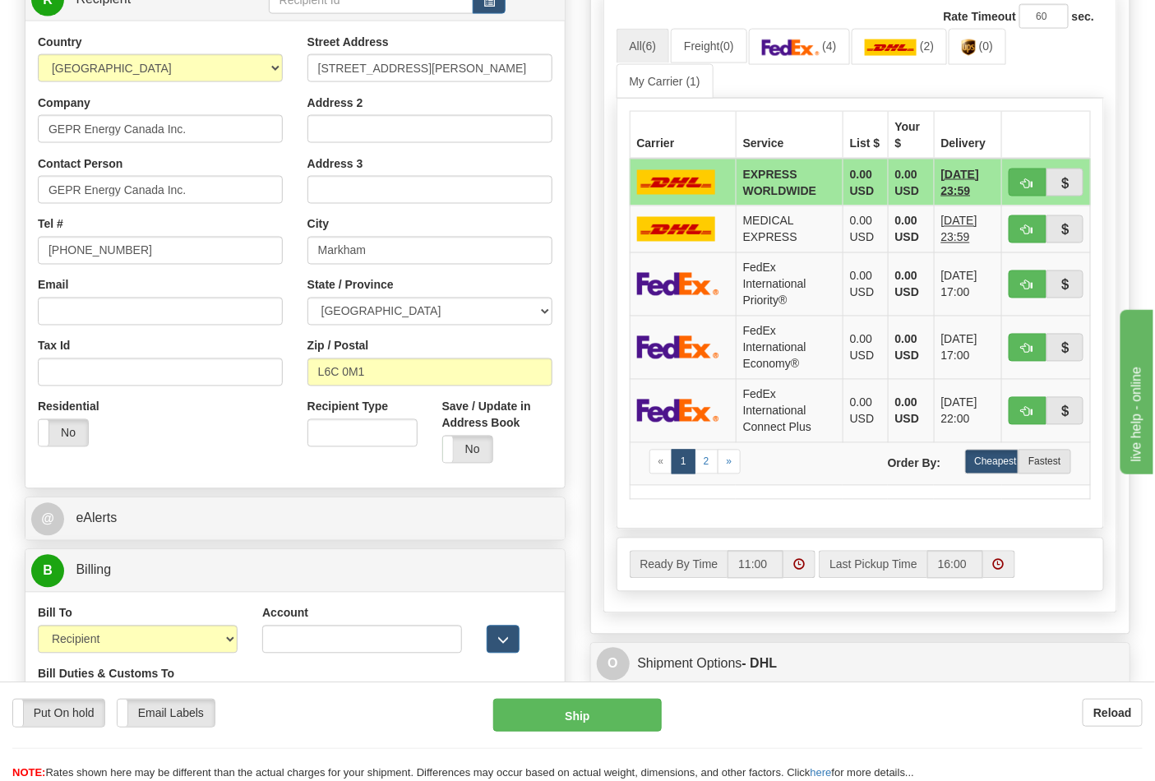
scroll to position [730, 0]
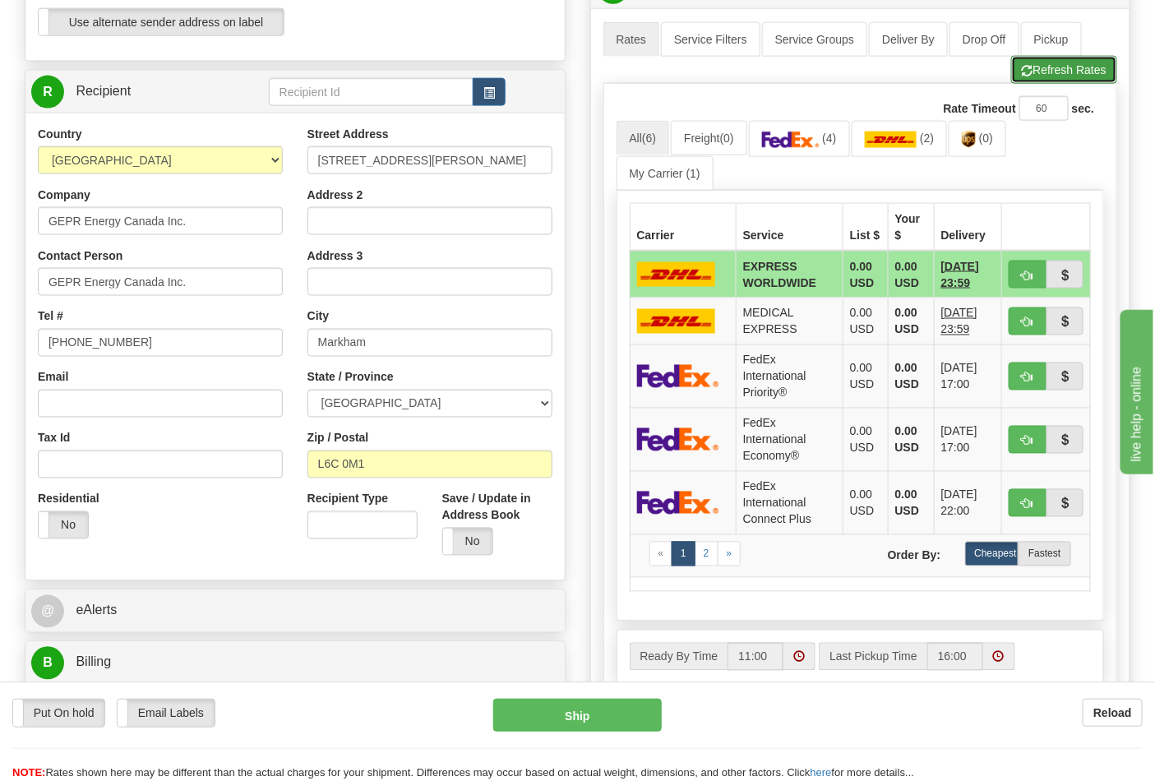
click at [1056, 70] on button "Refresh Rates" at bounding box center [1065, 70] width 106 height 28
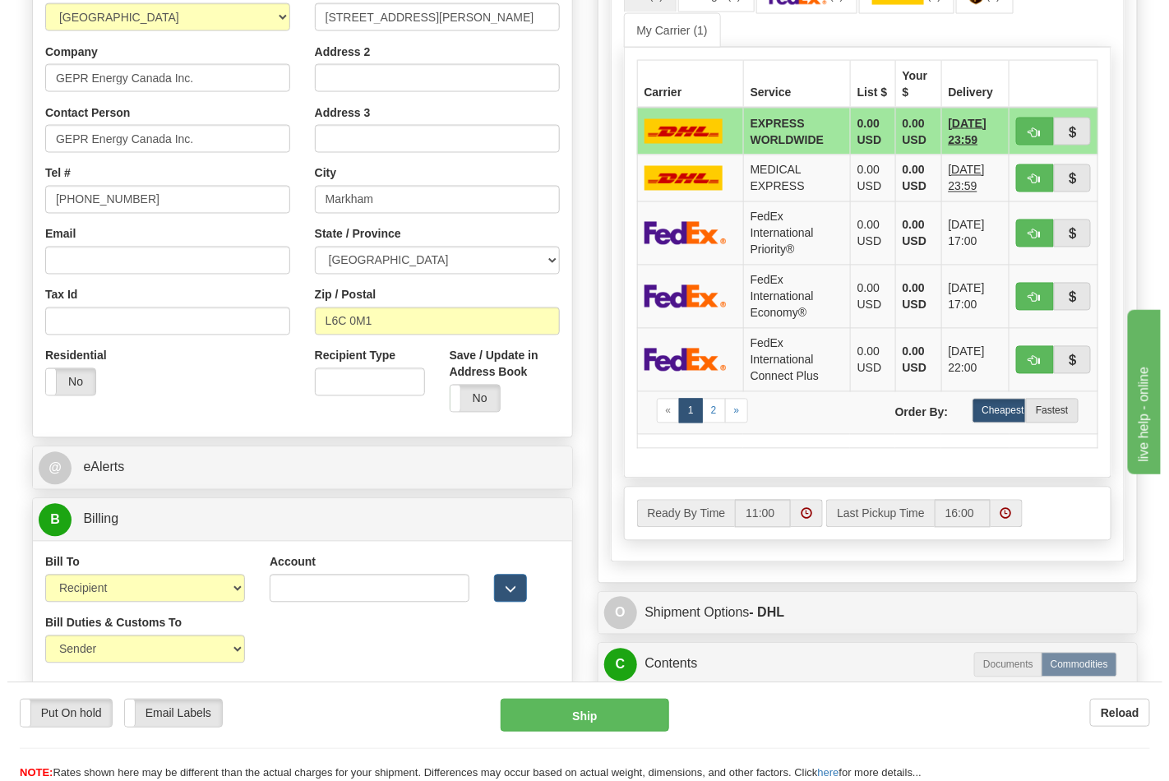
scroll to position [822, 0]
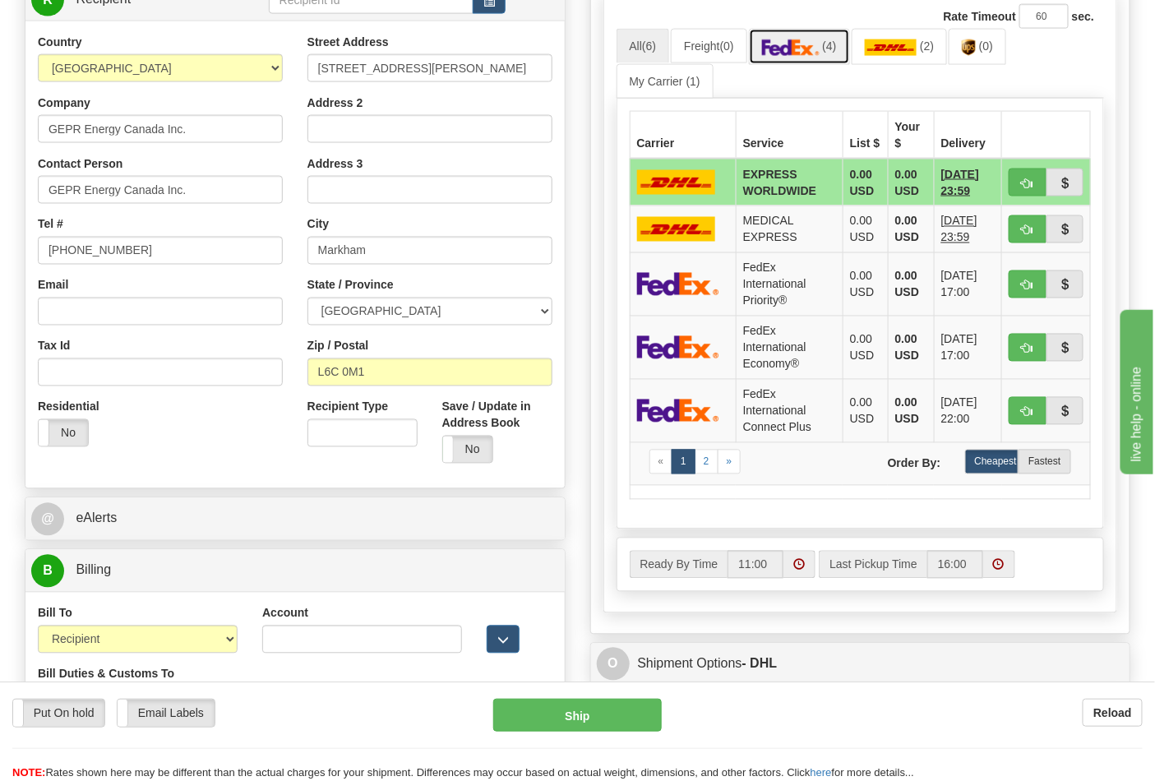
click at [790, 35] on link "(4)" at bounding box center [799, 46] width 101 height 35
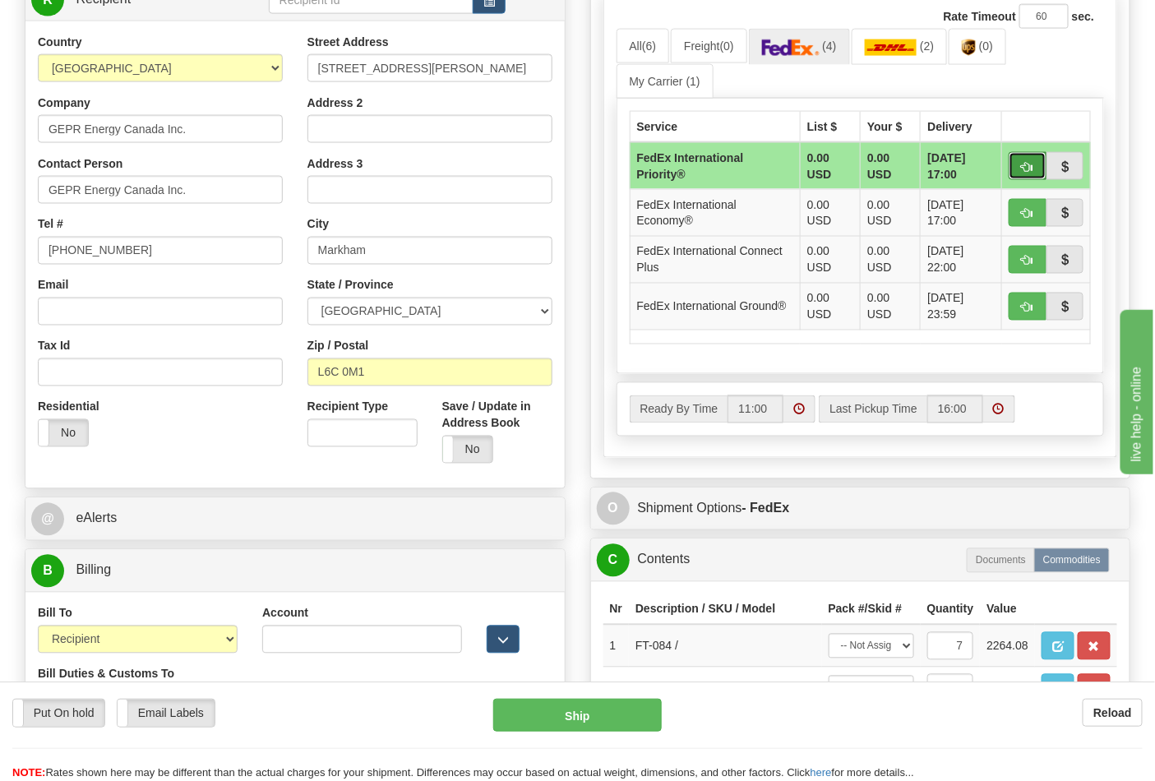
click at [1017, 174] on button "button" at bounding box center [1028, 166] width 38 height 28
type input "01"
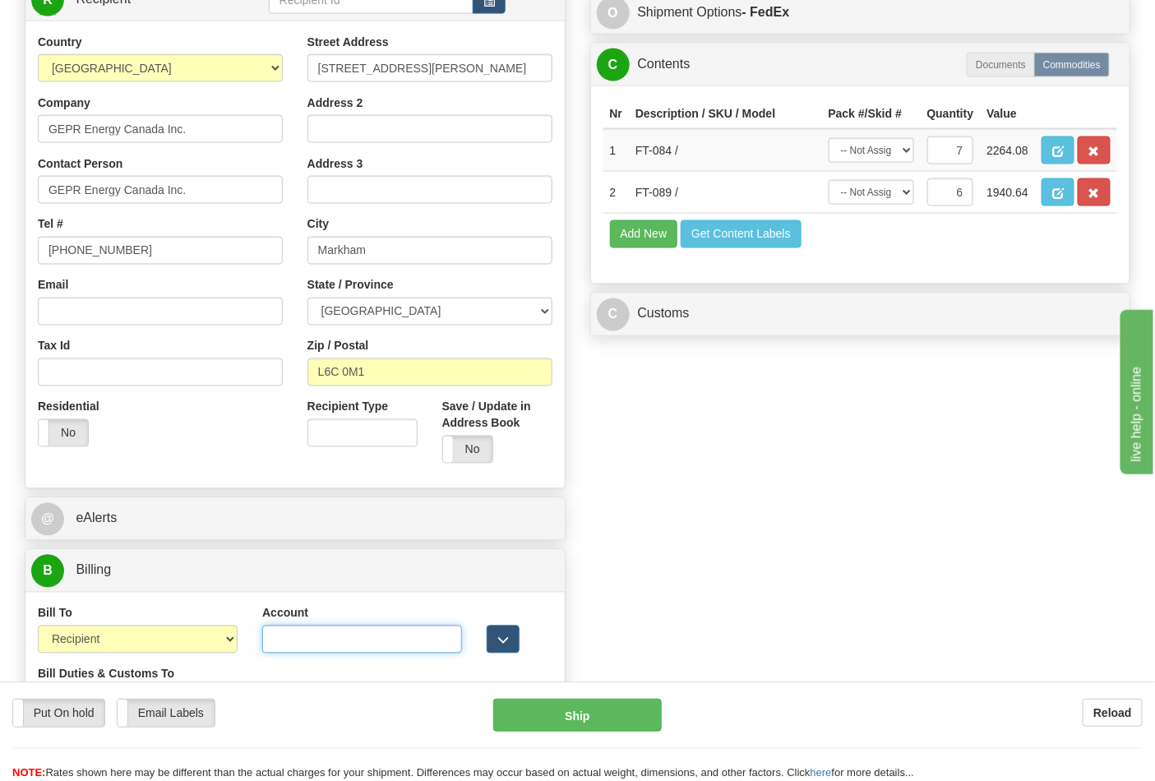
click at [286, 646] on input "Account" at bounding box center [362, 640] width 200 height 28
type input "233431745"
click at [602, 710] on button "Ship" at bounding box center [577, 715] width 168 height 33
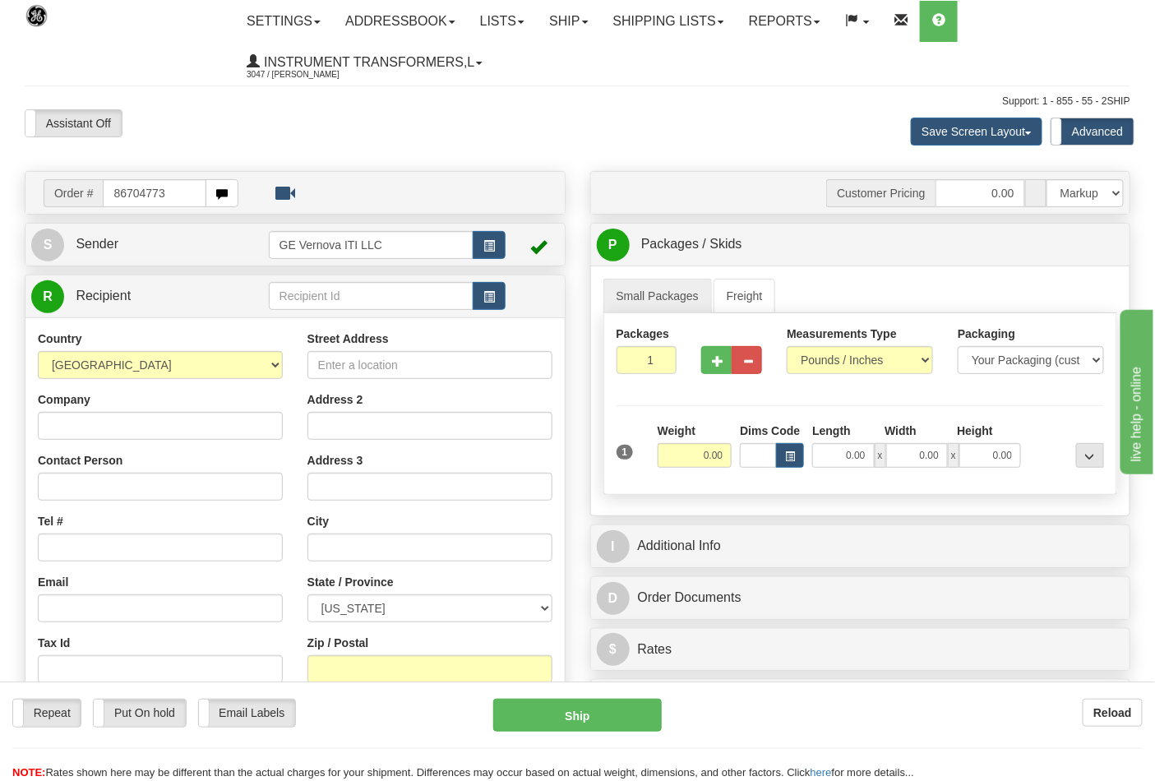
type input "86704773"
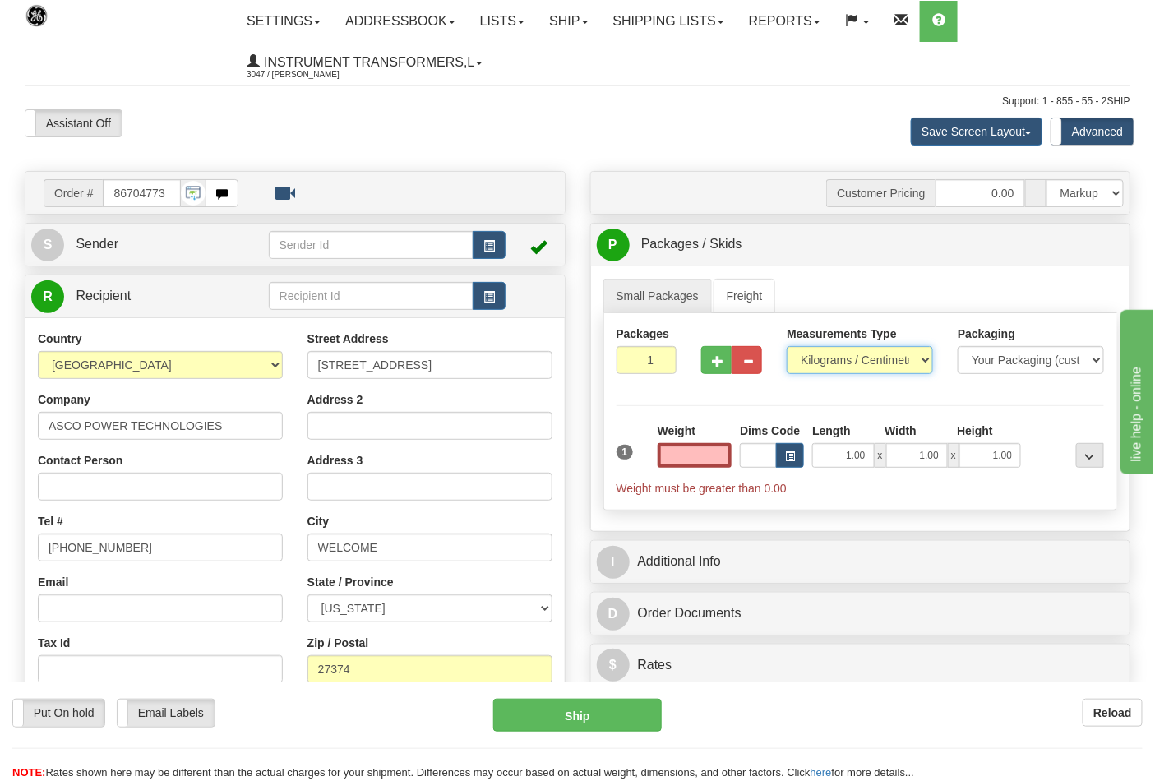
type input "0.00"
click at [841, 356] on select "Pounds / Inches Kilograms / Centimeters" at bounding box center [860, 360] width 146 height 28
select select "0"
click at [787, 347] on select "Pounds / Inches Kilograms / Centimeters" at bounding box center [860, 360] width 146 height 28
drag, startPoint x: 685, startPoint y: 457, endPoint x: 699, endPoint y: 463, distance: 15.1
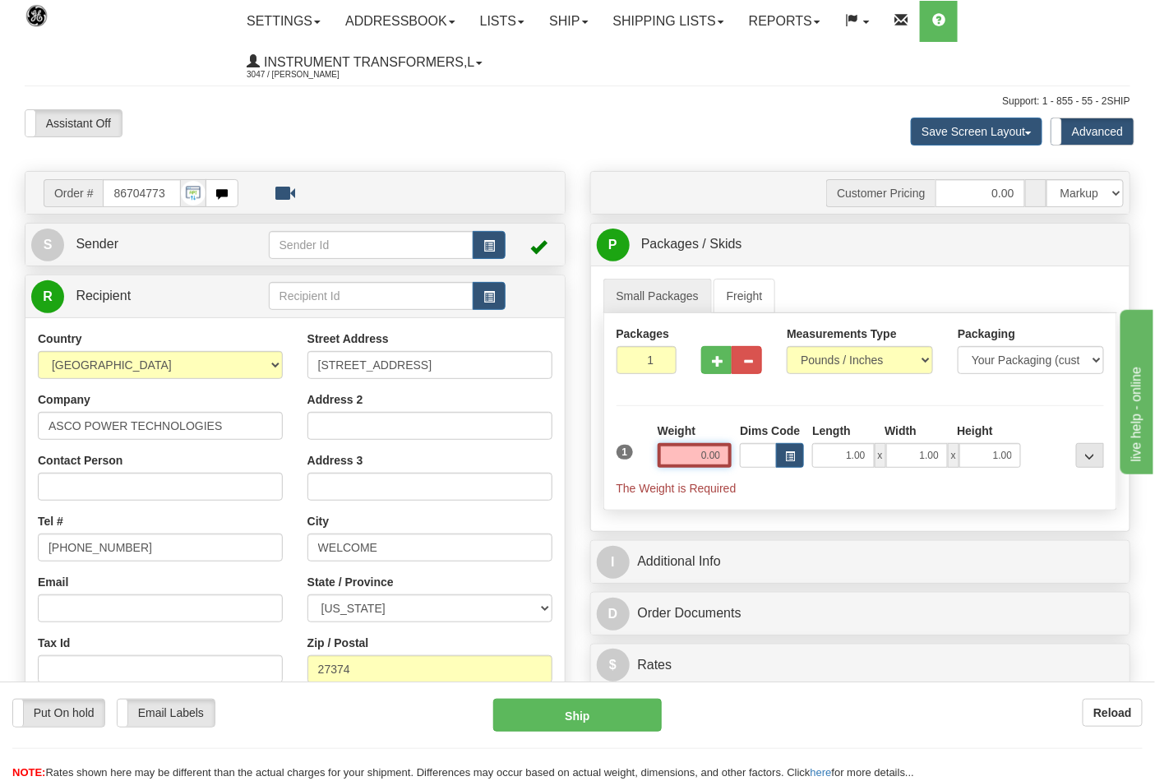
click at [697, 463] on input "0.00" at bounding box center [695, 455] width 75 height 25
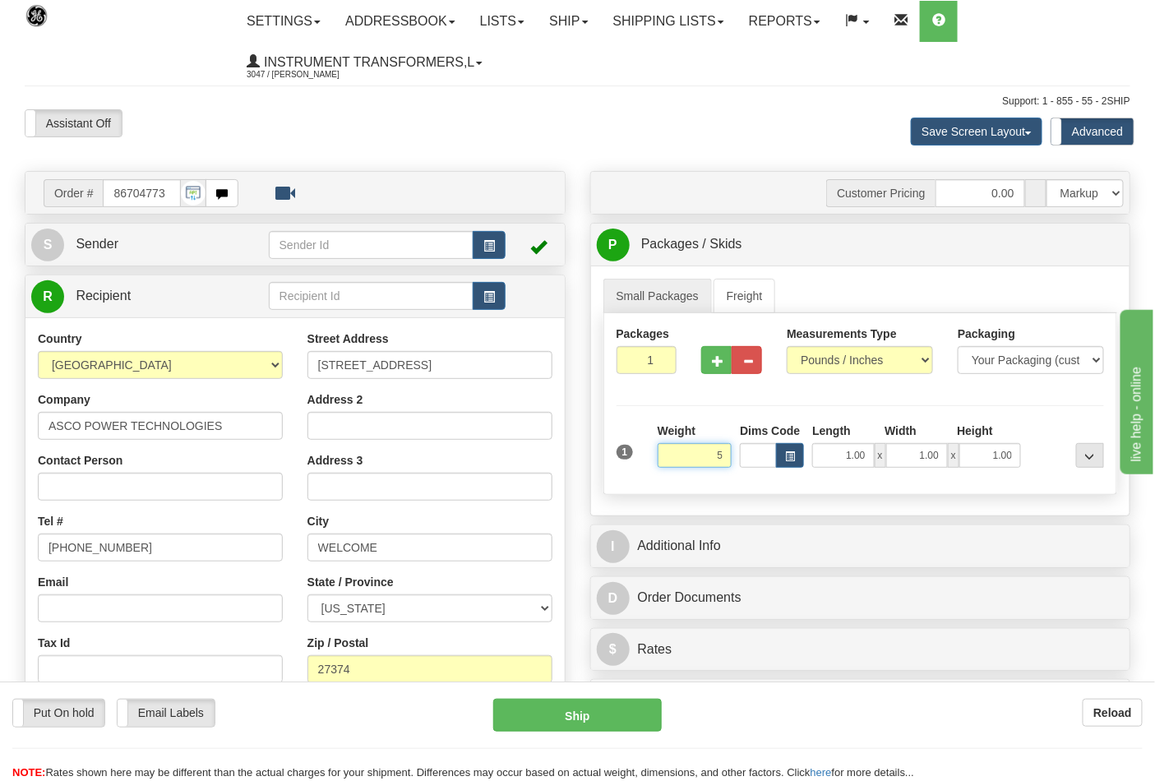
click button "Delete" at bounding box center [0, 0] width 0 height 0
type input "5.00"
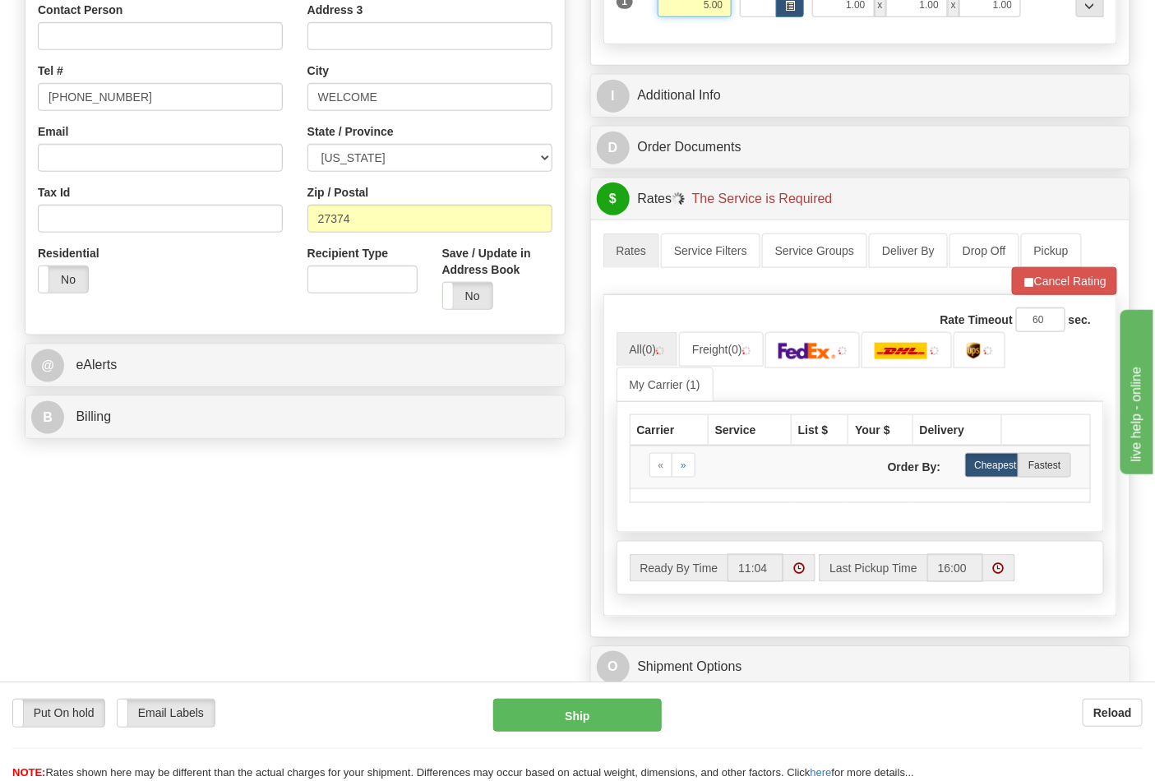
scroll to position [456, 0]
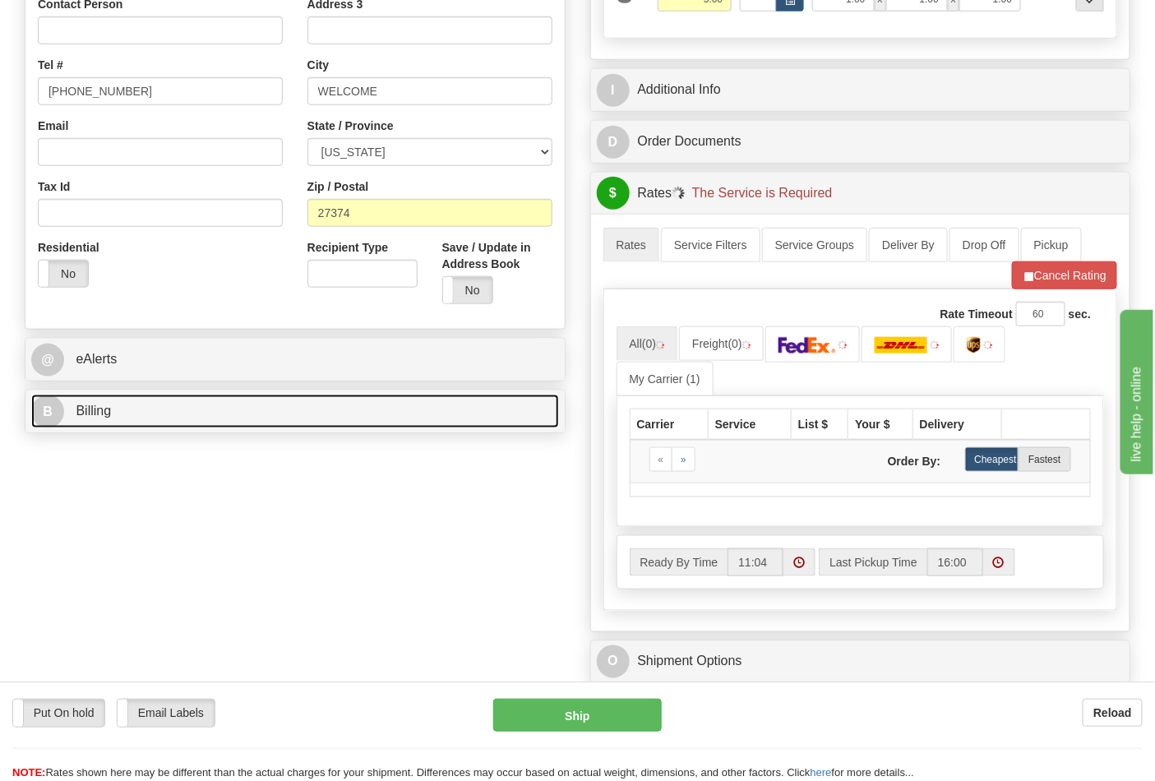
click at [378, 415] on link "B Billing" at bounding box center [295, 412] width 528 height 34
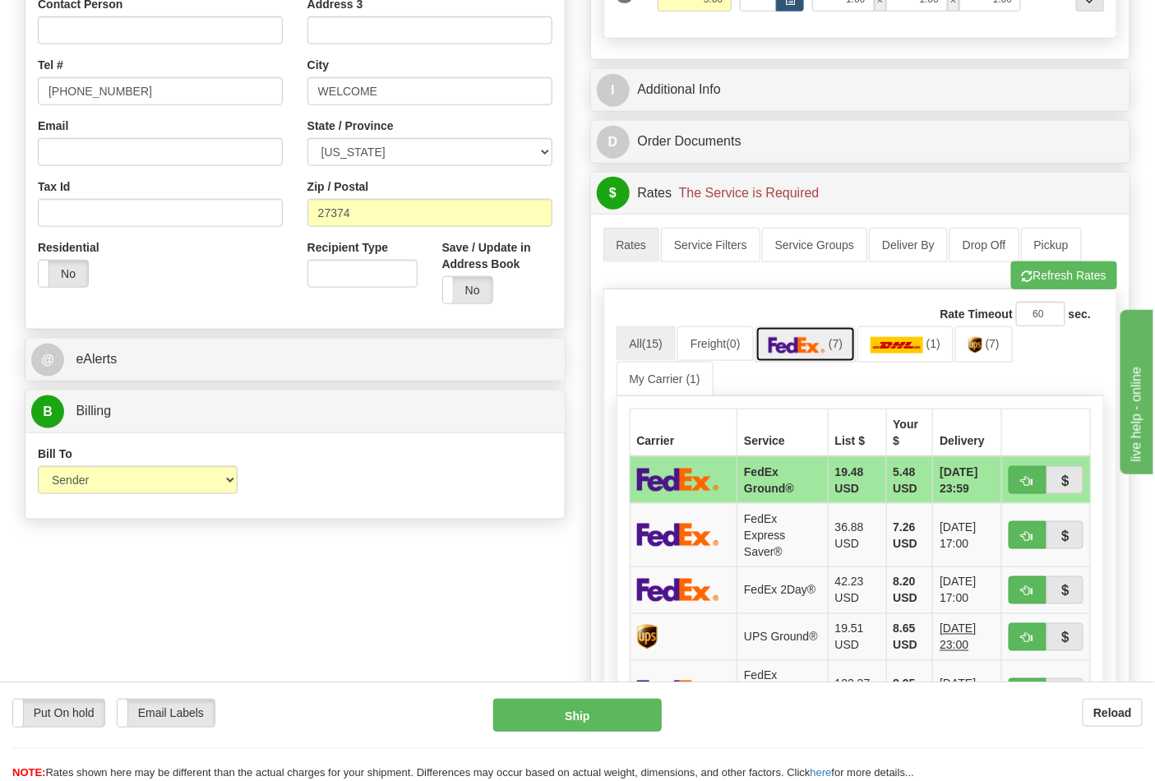
click at [839, 343] on span "(7)" at bounding box center [836, 343] width 14 height 13
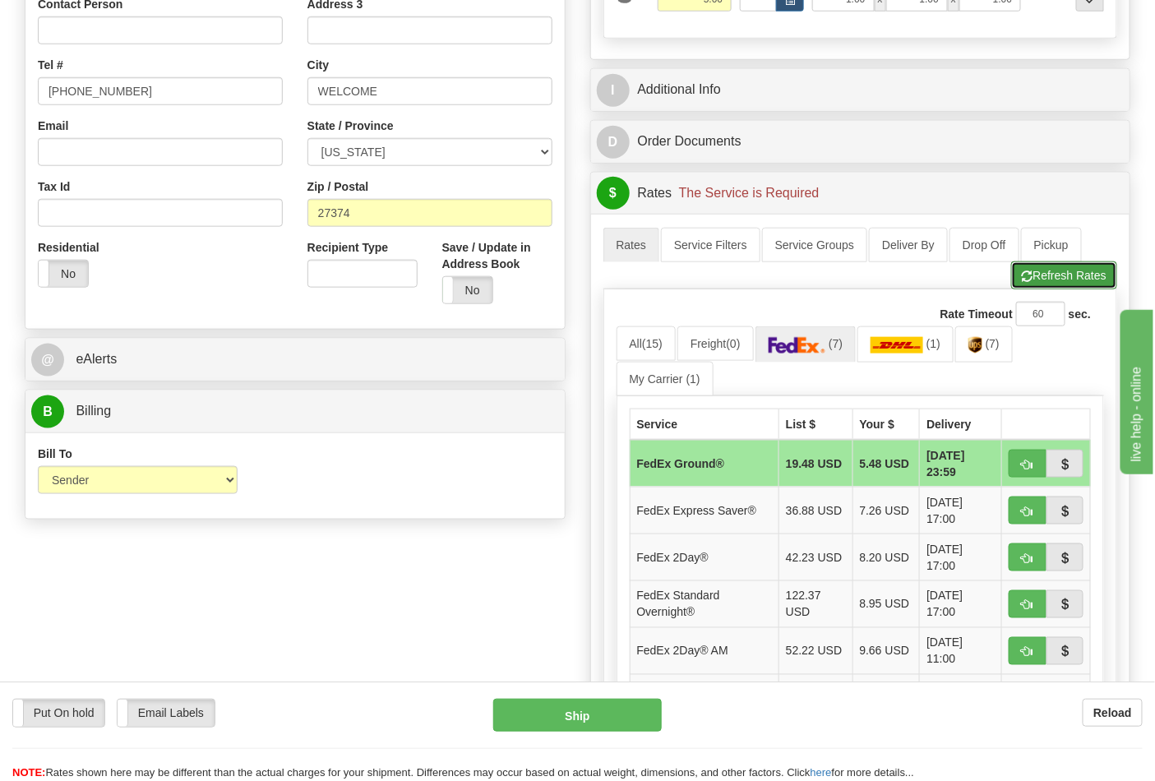
click at [1078, 278] on button "Refresh Rates" at bounding box center [1065, 276] width 106 height 28
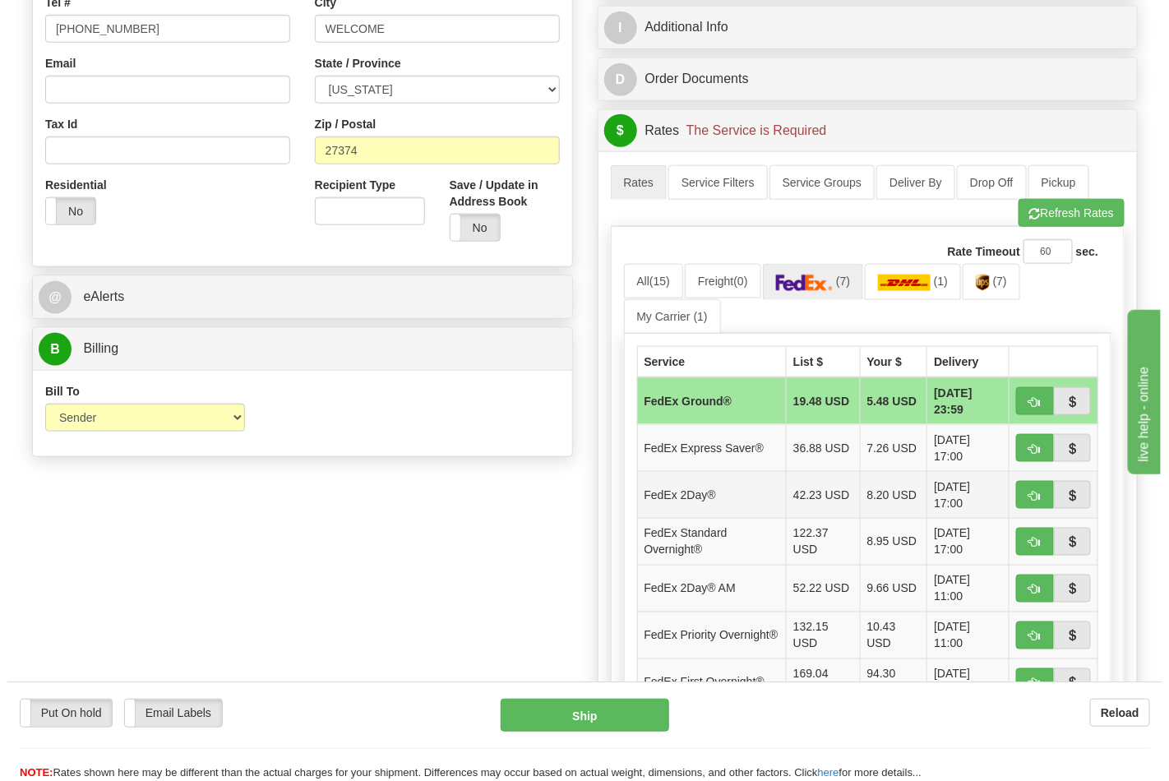
scroll to position [548, 0]
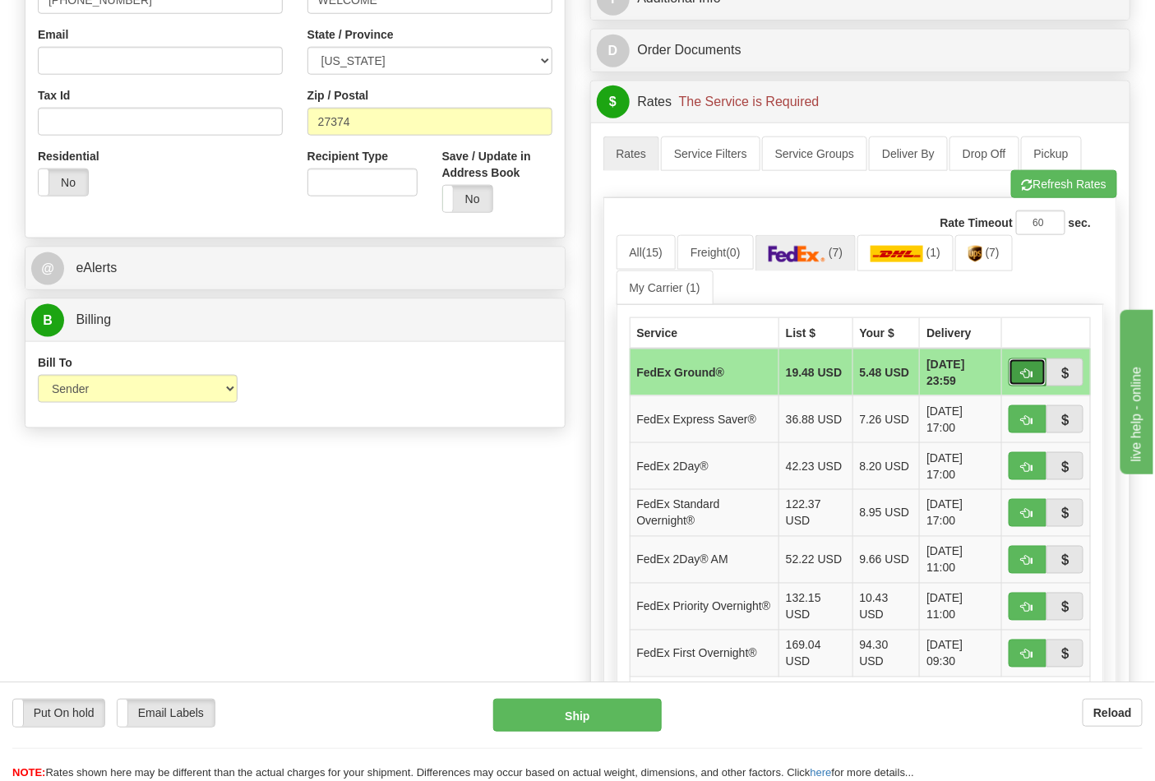
click at [1030, 381] on button "button" at bounding box center [1028, 373] width 38 height 28
type input "92"
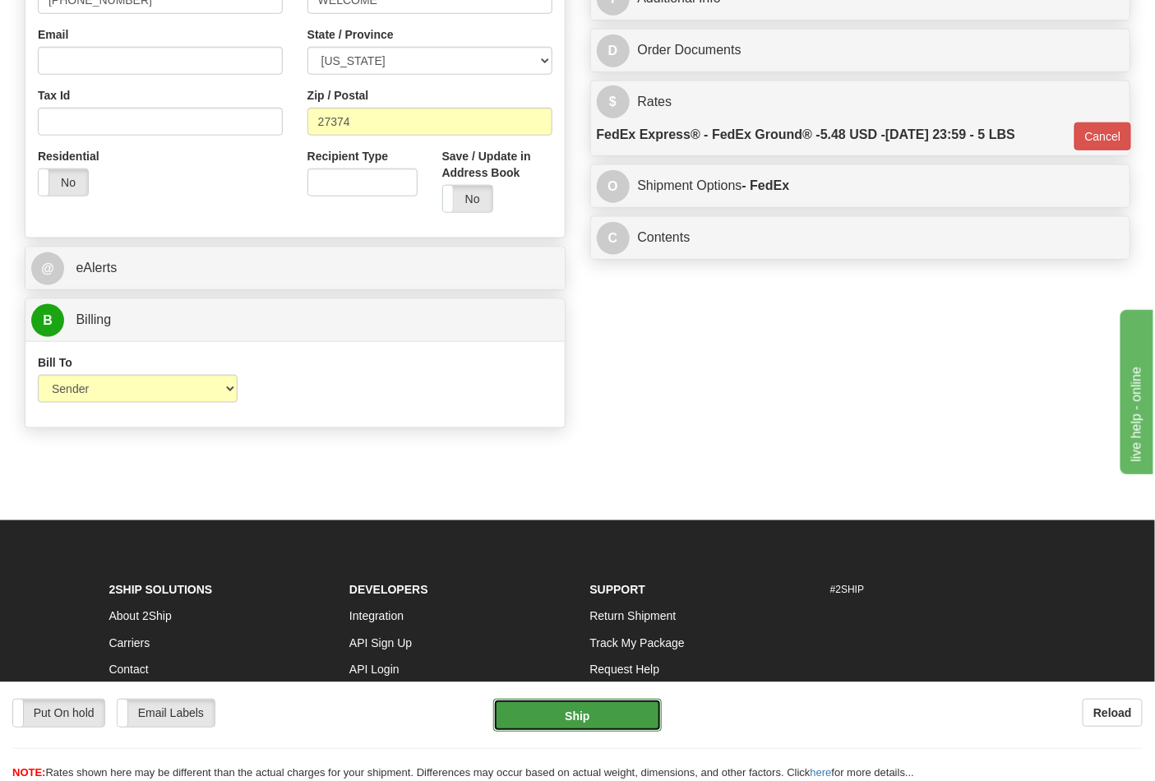
click at [586, 720] on button "Ship" at bounding box center [577, 715] width 168 height 33
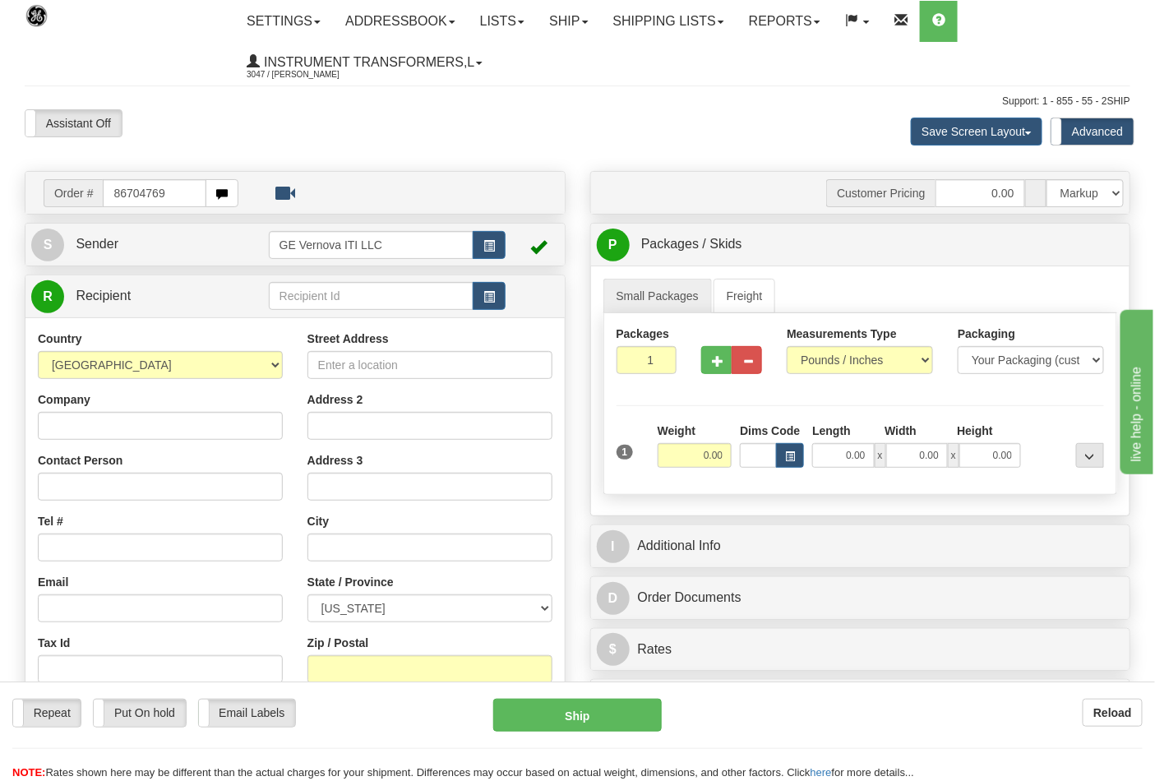
type input "86704769"
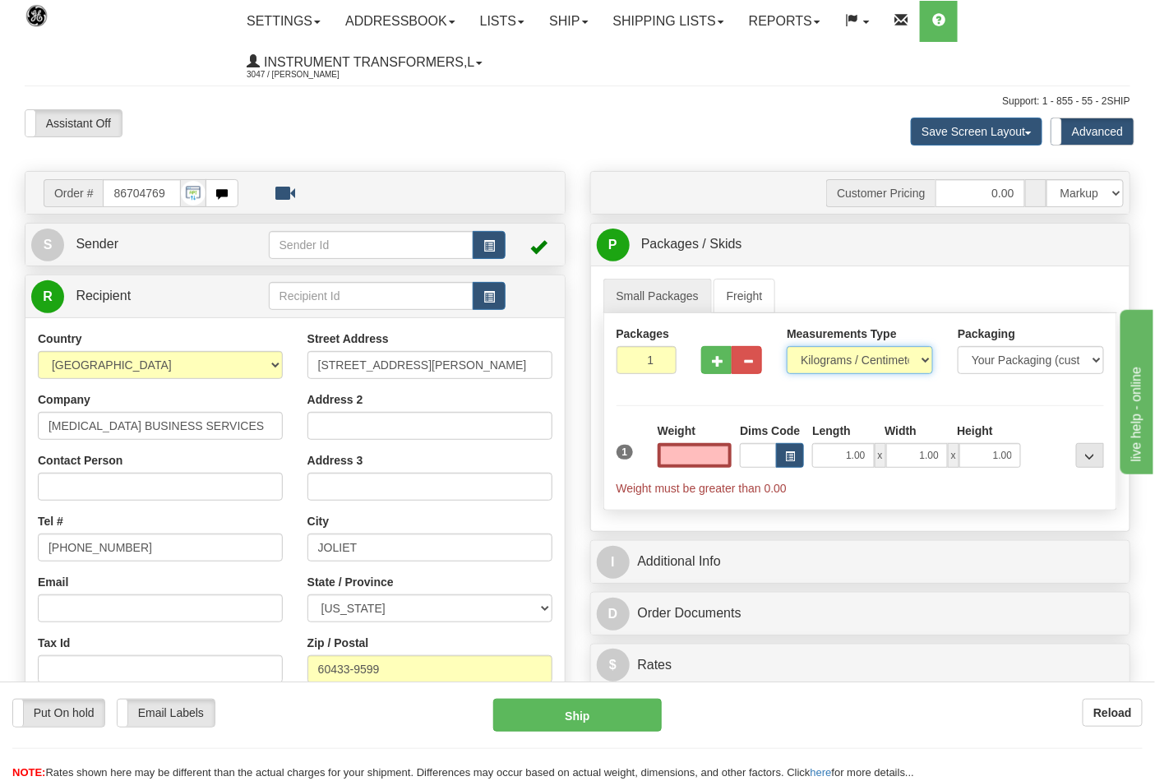
type input "0.00"
click at [831, 358] on select "Pounds / Inches Kilograms / Centimeters" at bounding box center [860, 360] width 146 height 28
select select "0"
click at [787, 347] on select "Pounds / Inches Kilograms / Centimeters" at bounding box center [860, 360] width 146 height 28
click at [683, 465] on input "0.00" at bounding box center [695, 455] width 75 height 25
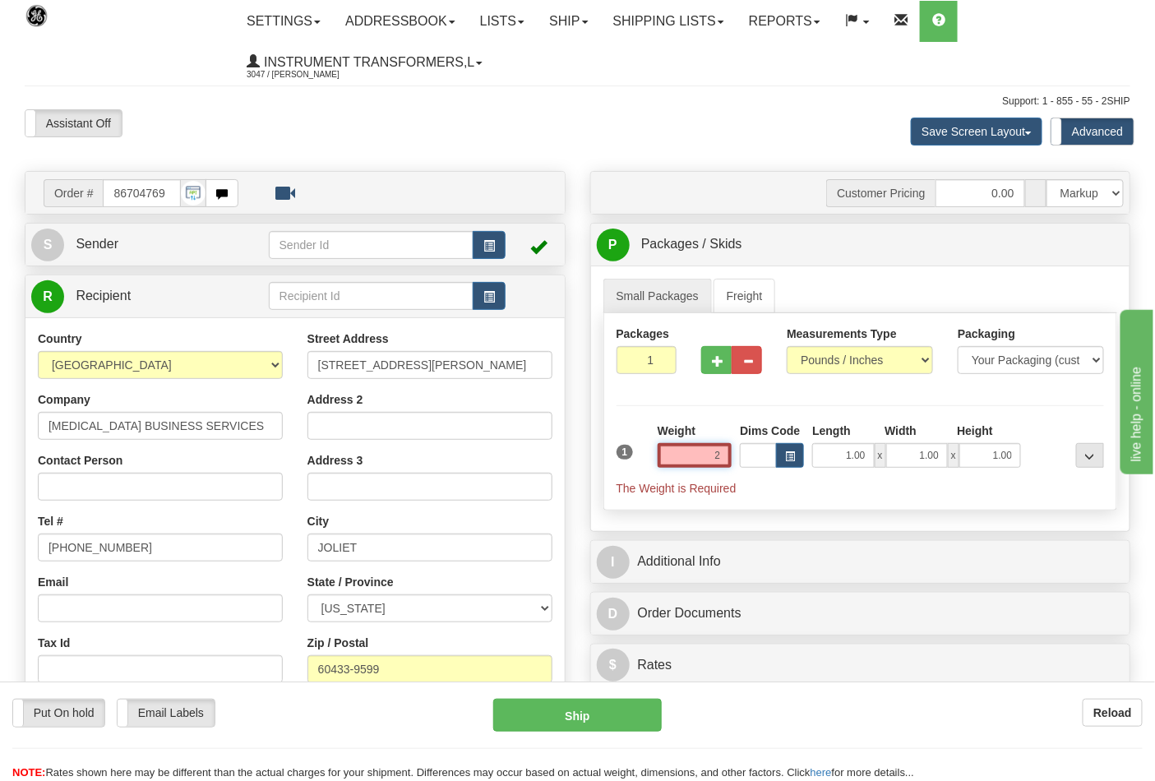
click button "Delete" at bounding box center [0, 0] width 0 height 0
type input "2.00"
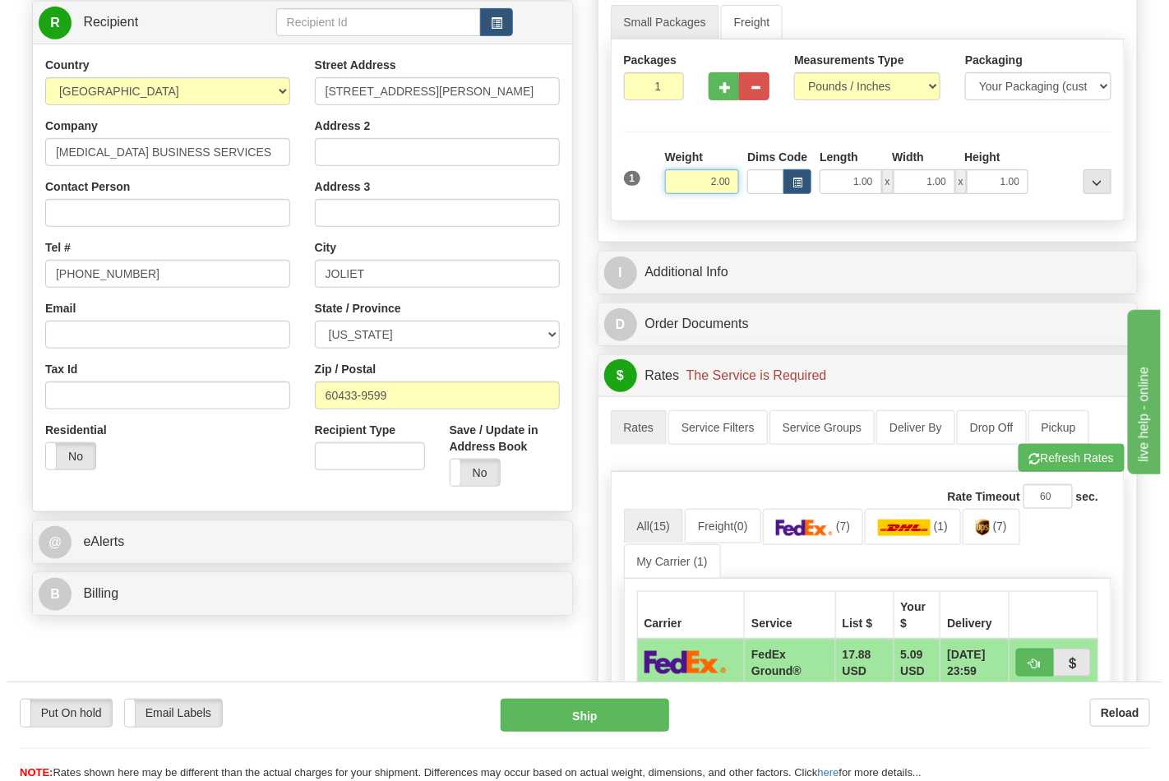
scroll to position [456, 0]
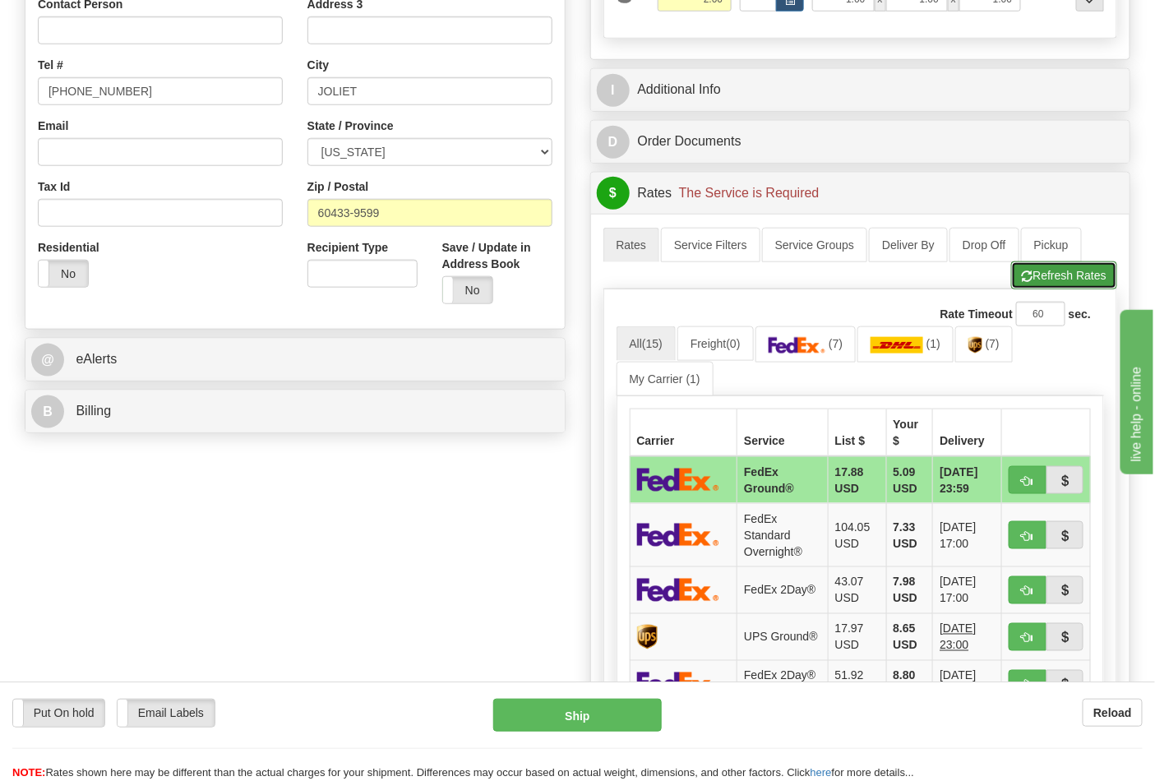
click at [1043, 283] on button "Refresh Rates" at bounding box center [1065, 276] width 106 height 28
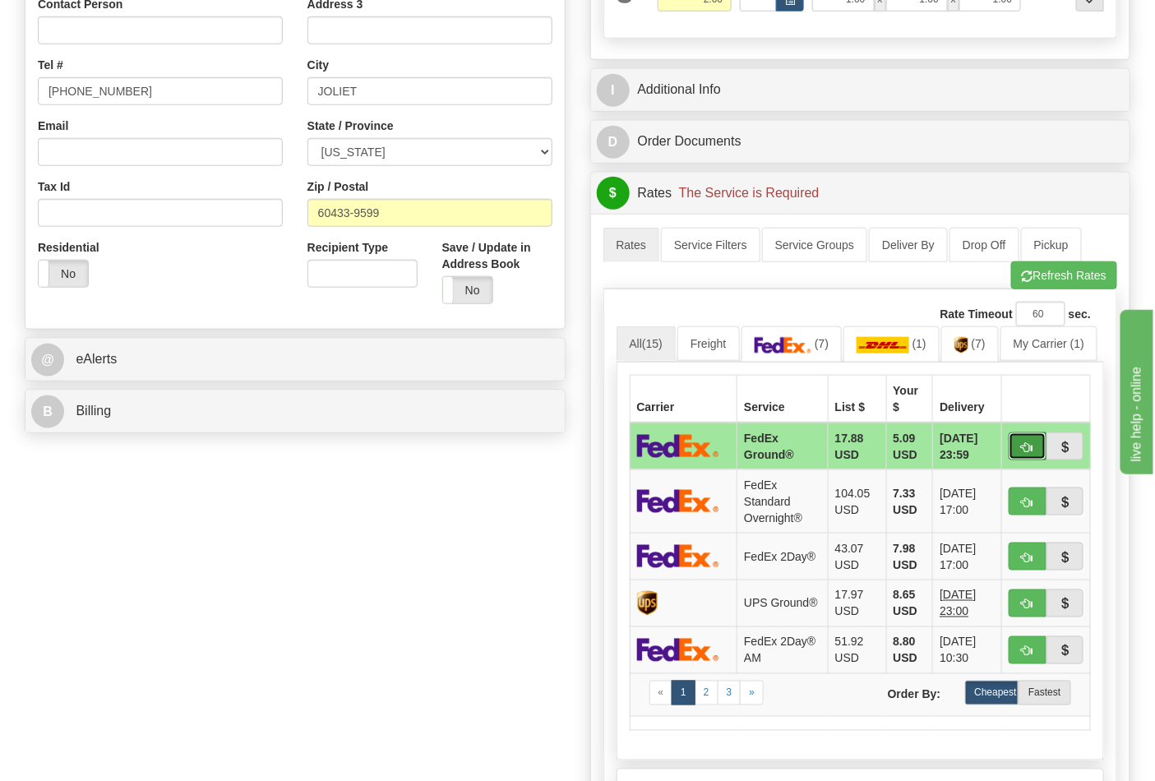
click at [1030, 442] on span "button" at bounding box center [1028, 447] width 12 height 11
type input "92"
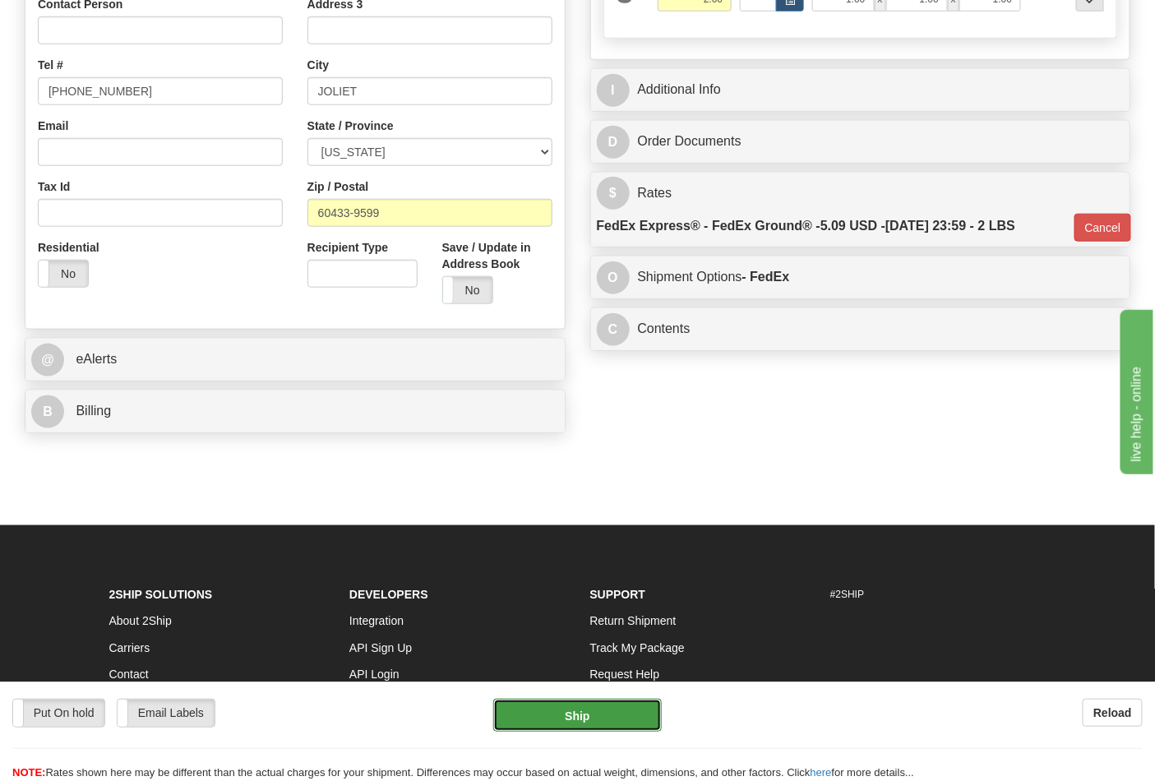
click at [626, 711] on button "Ship" at bounding box center [577, 715] width 168 height 33
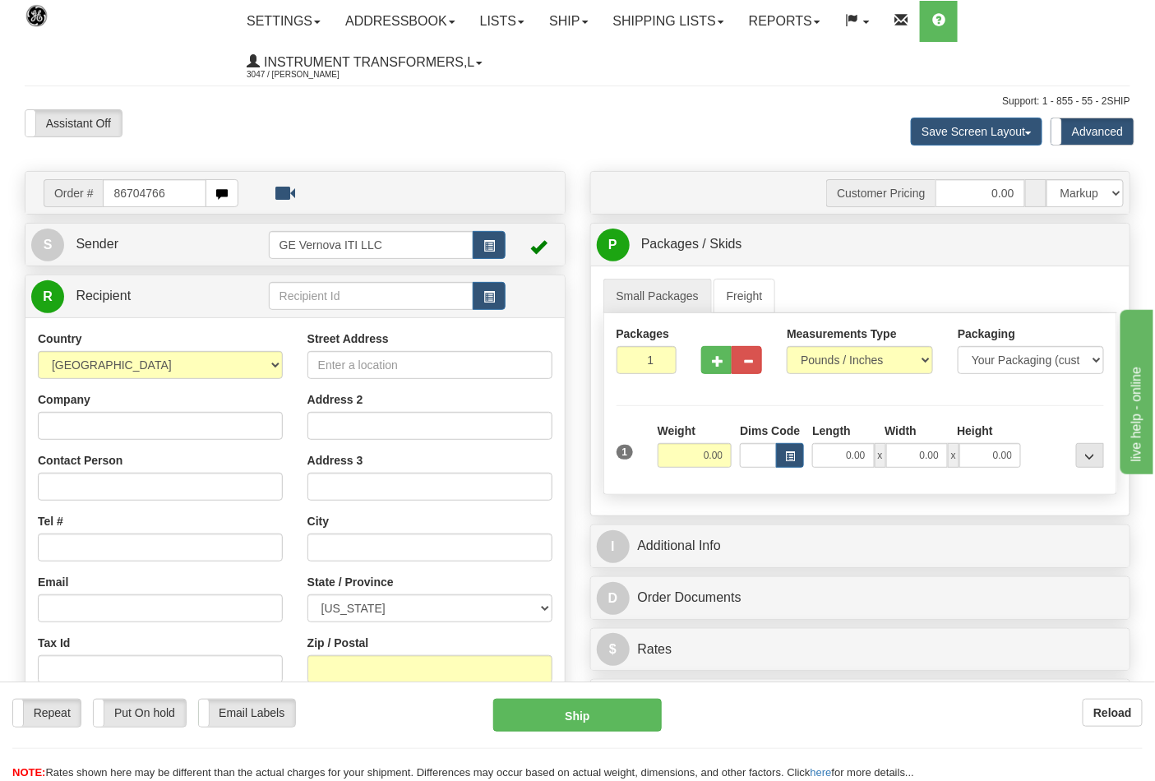
type input "86704766"
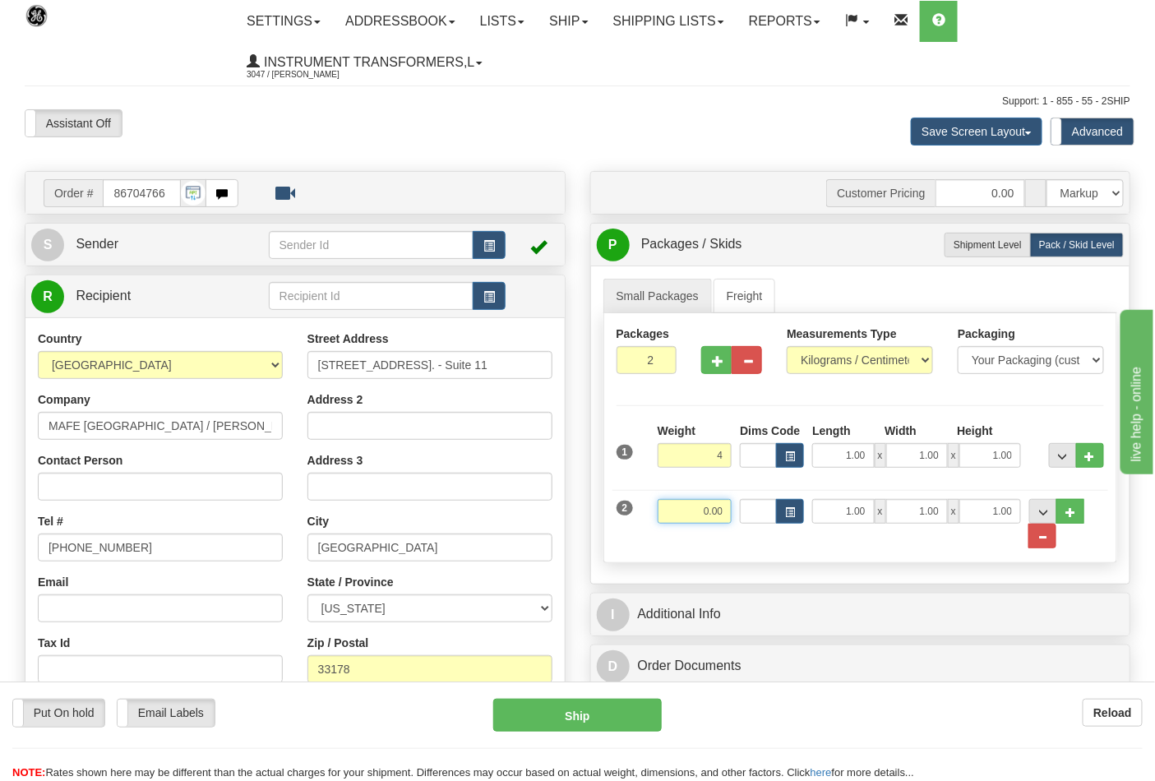
type input "4.00"
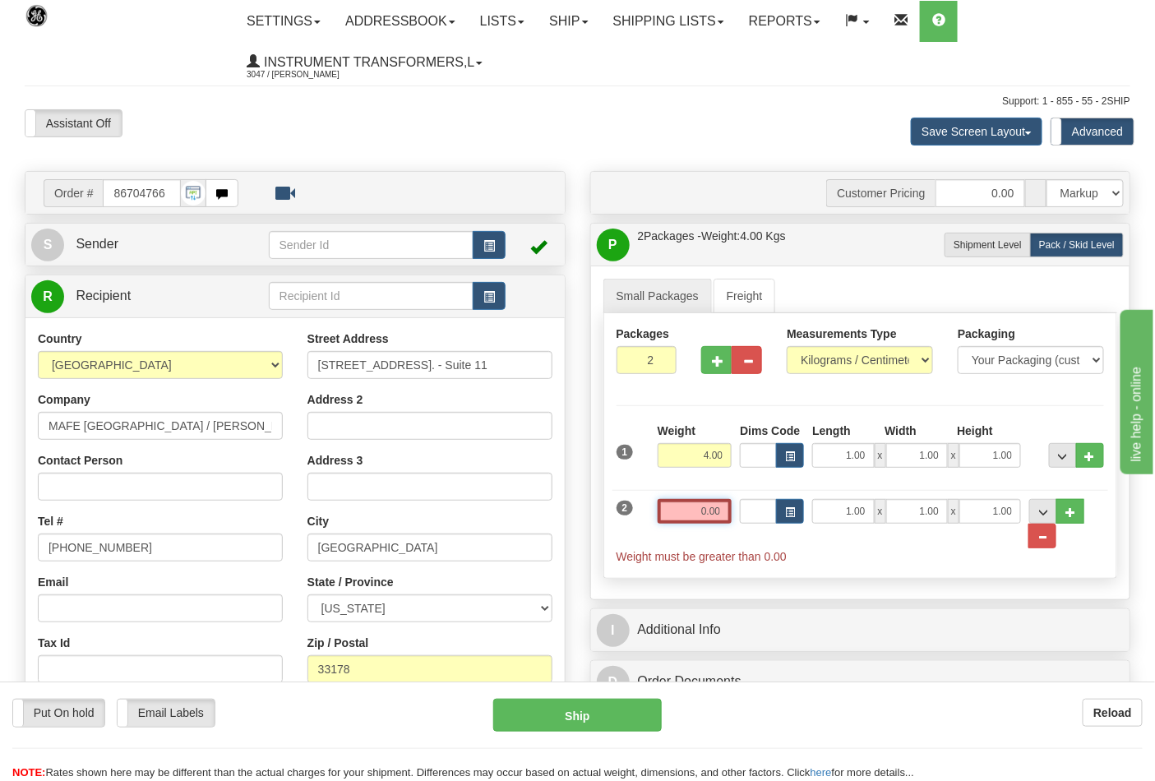
click at [722, 511] on input "0.00" at bounding box center [695, 511] width 75 height 25
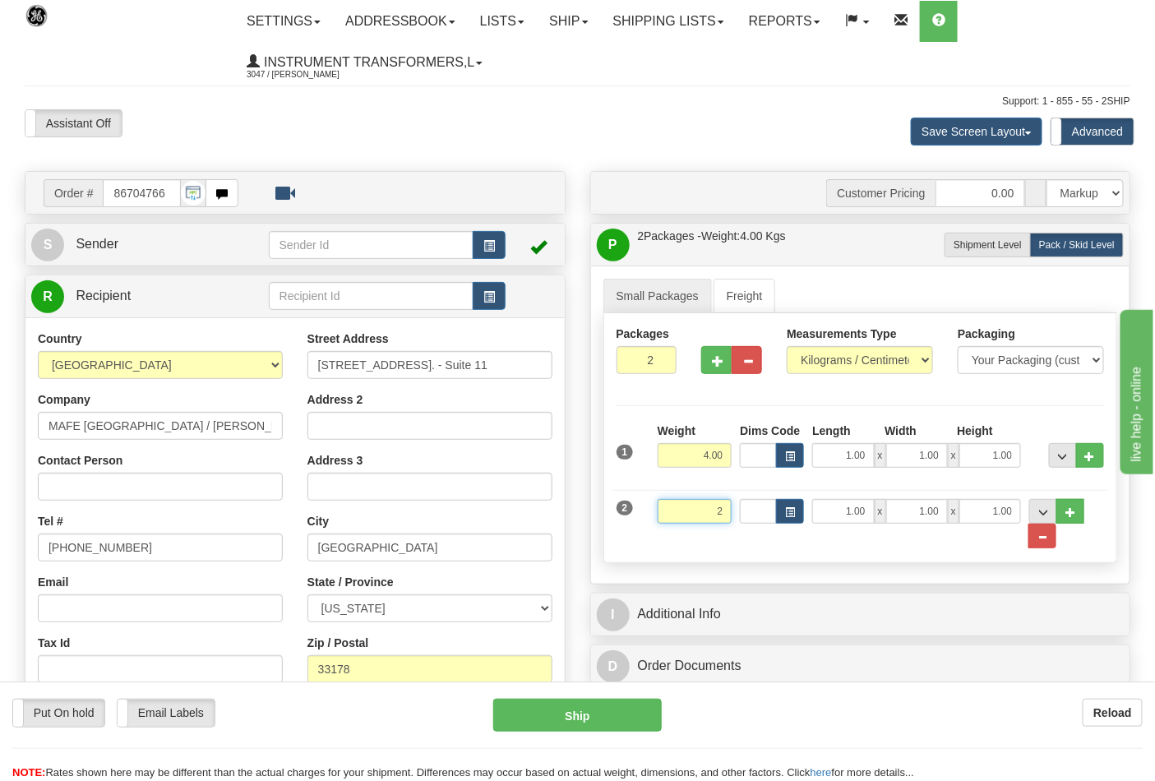
click button "Delete" at bounding box center [0, 0] width 0 height 0
type input "2.00"
click at [826, 357] on select "Pounds / Inches Kilograms / Centimeters" at bounding box center [860, 360] width 146 height 28
select select "0"
click at [787, 347] on select "Pounds / Inches Kilograms / Centimeters" at bounding box center [860, 360] width 146 height 28
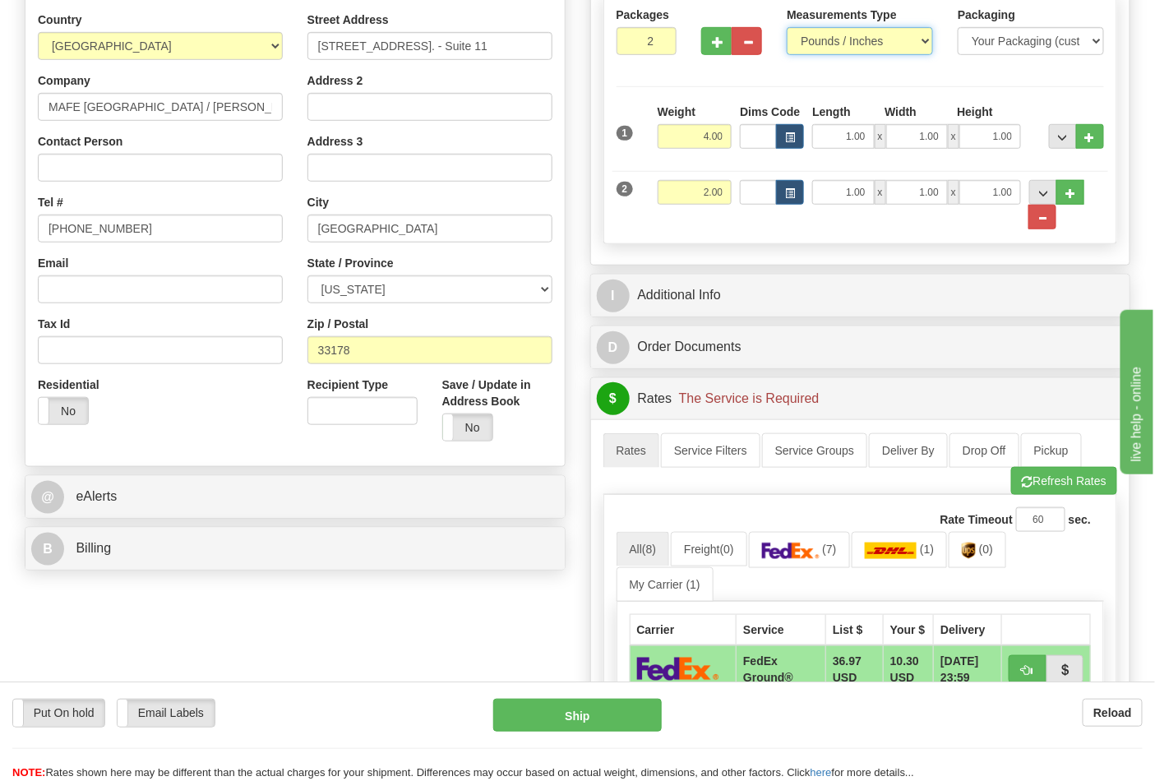
scroll to position [365, 0]
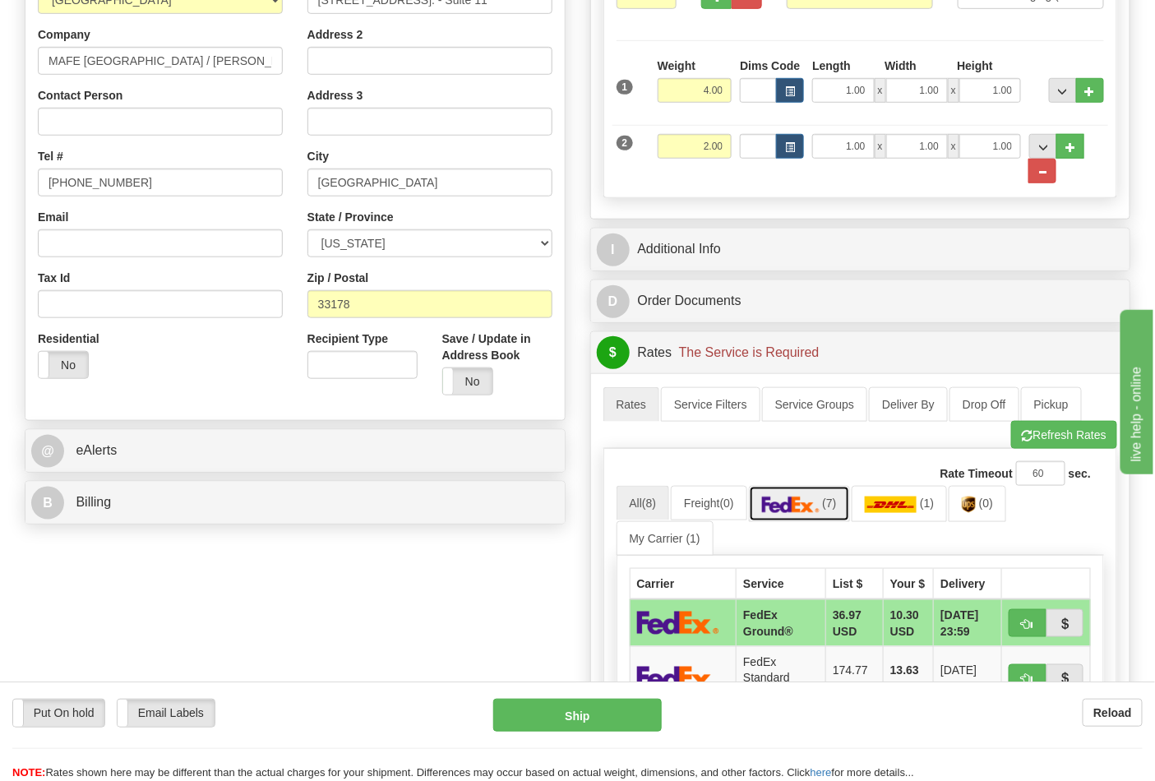
click at [799, 513] on img at bounding box center [791, 505] width 58 height 16
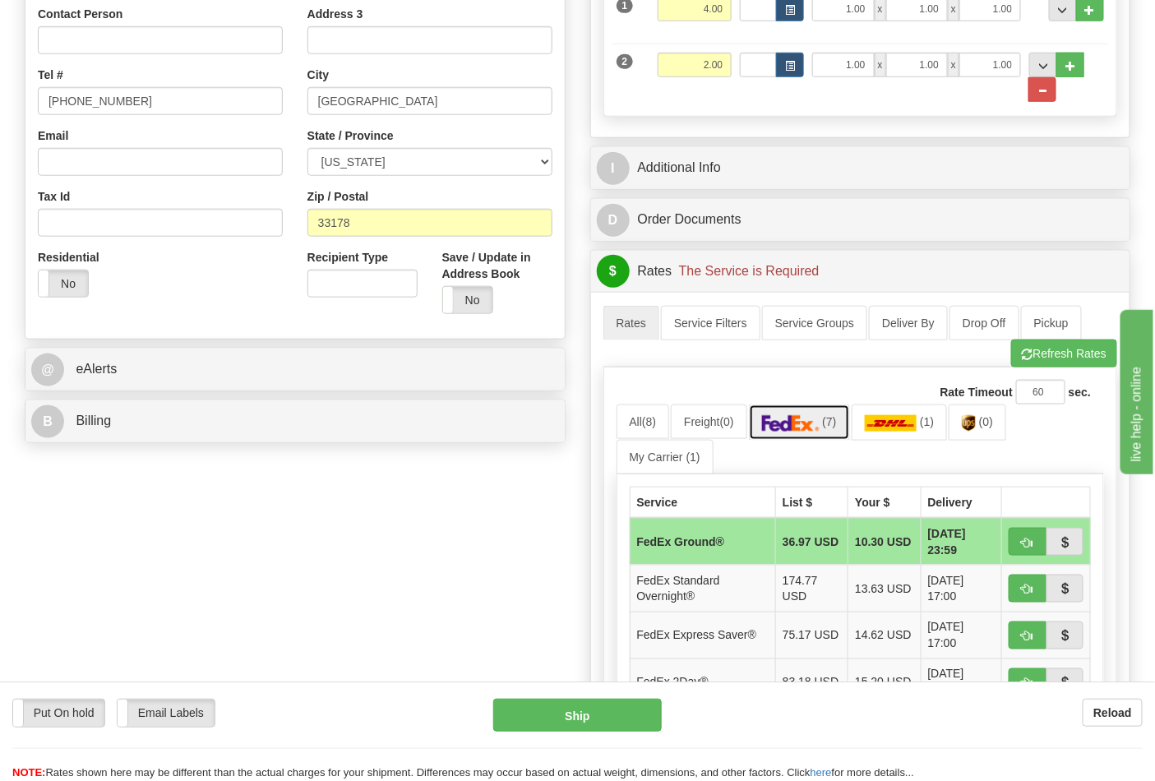
scroll to position [639, 0]
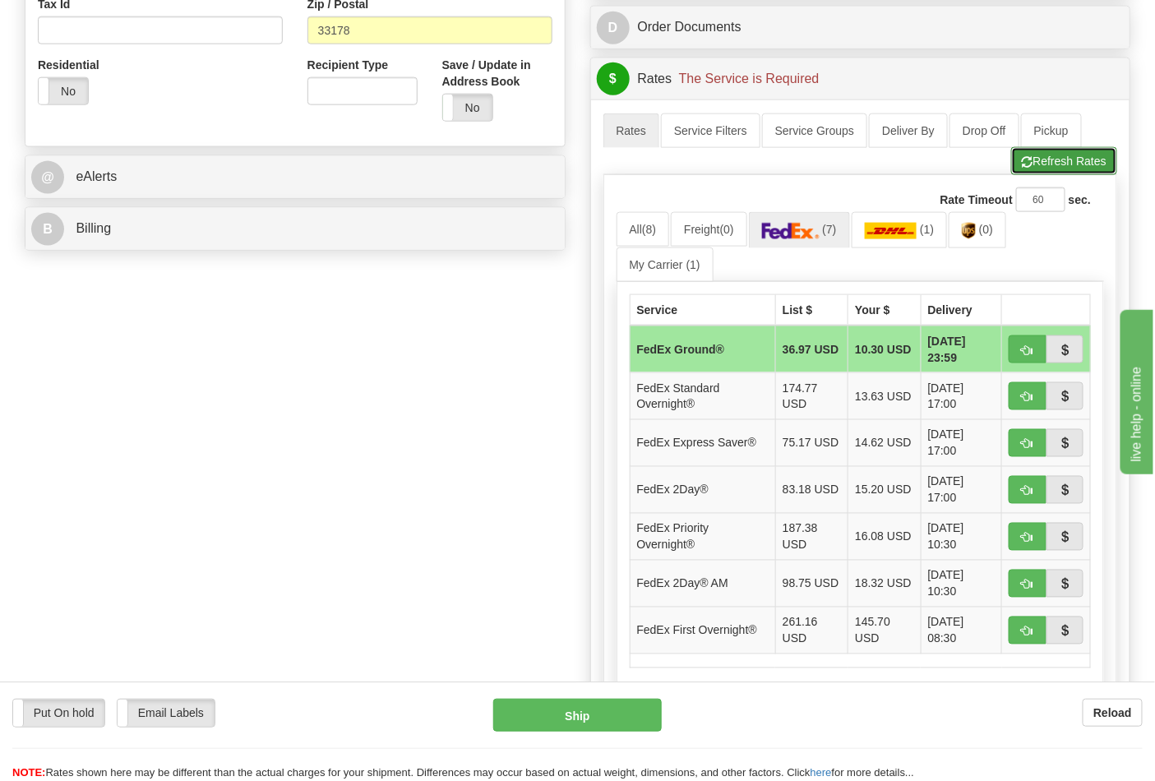
click at [1071, 169] on button "Refresh Rates" at bounding box center [1065, 161] width 106 height 28
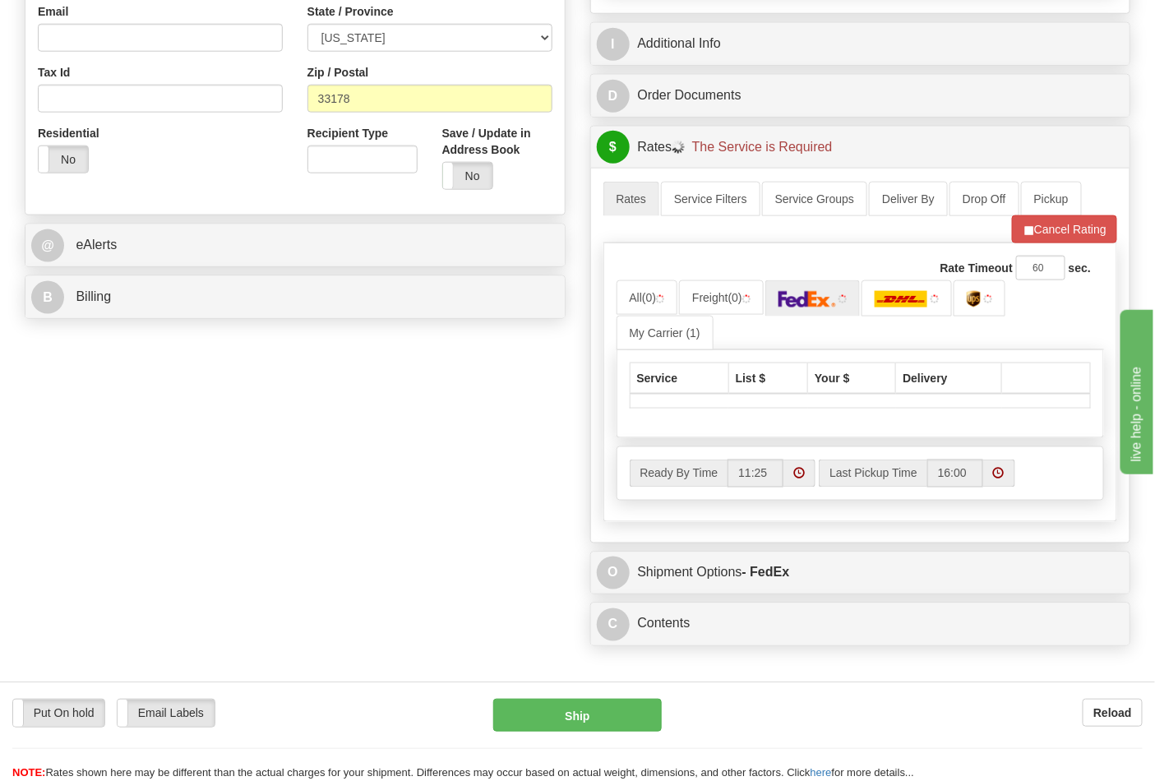
scroll to position [730, 0]
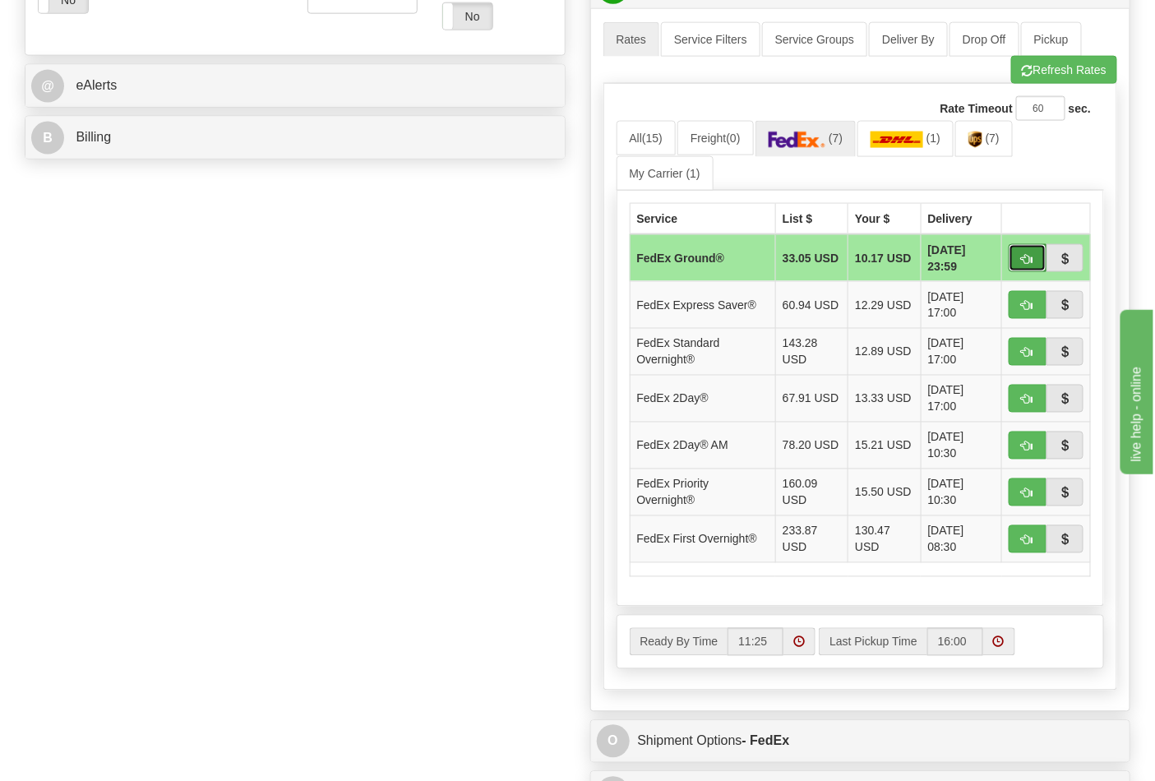
click at [1022, 255] on span "button" at bounding box center [1028, 259] width 12 height 11
type input "92"
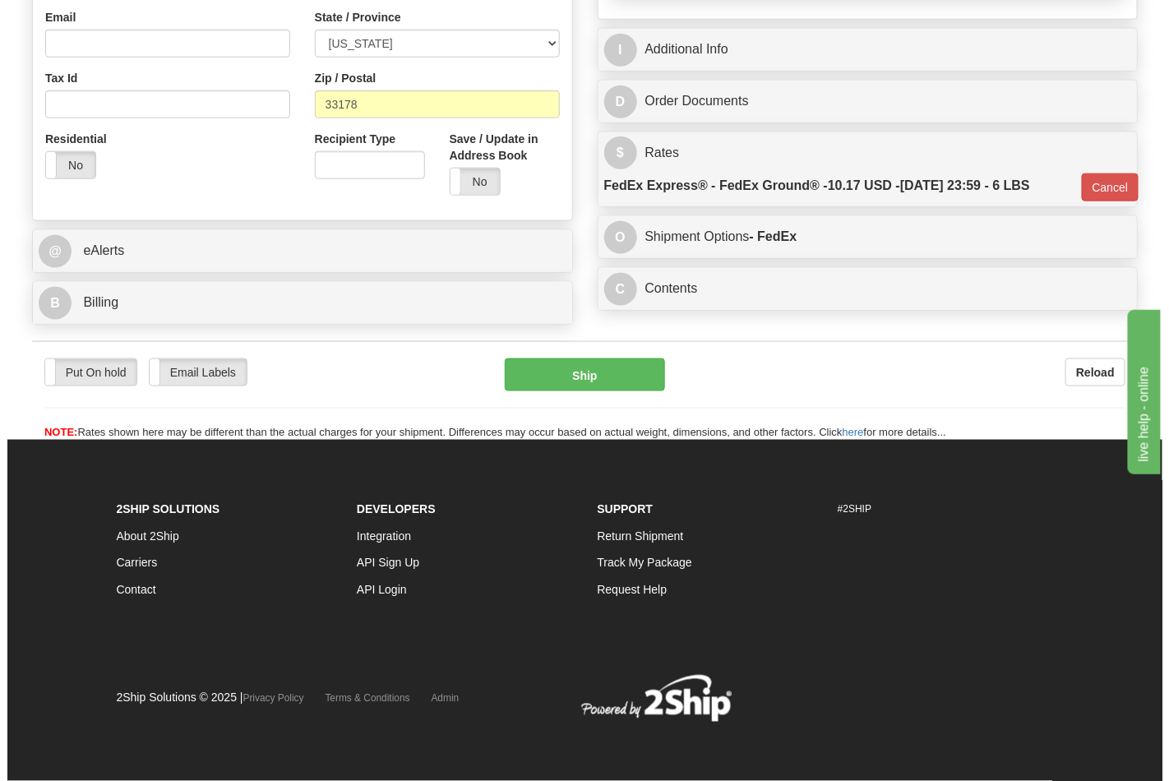
scroll to position [567, 0]
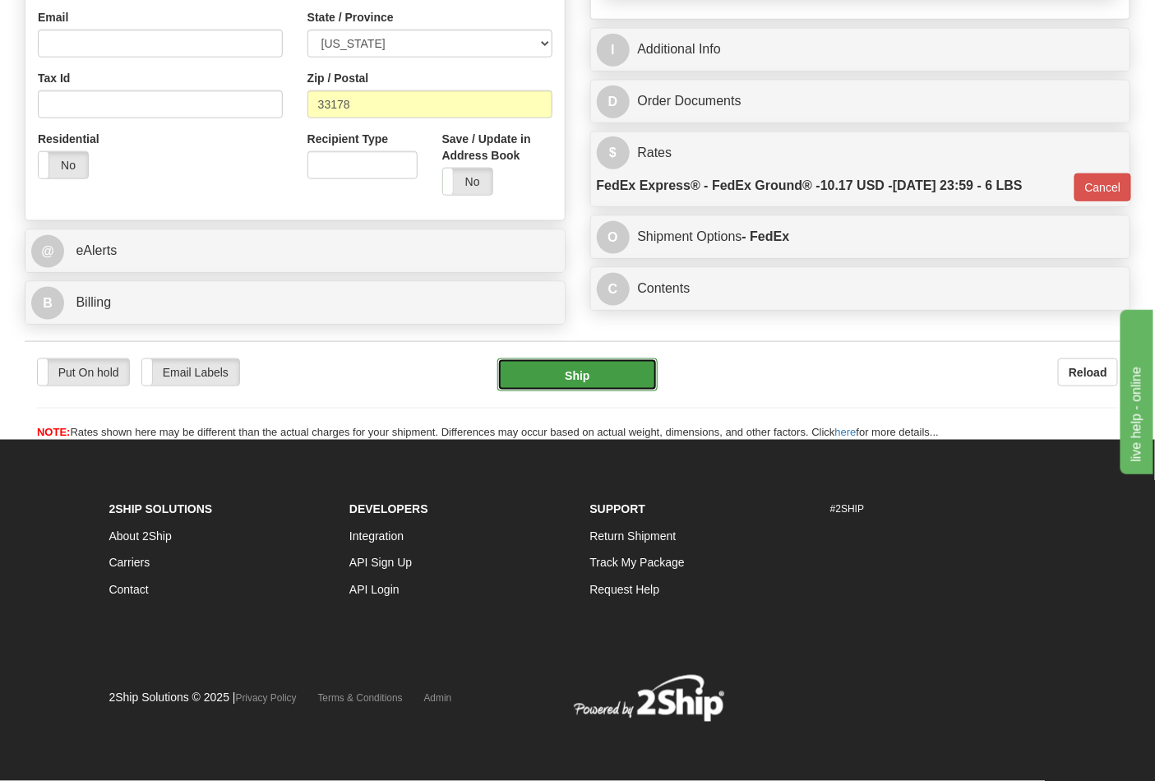
click at [643, 364] on button "Ship" at bounding box center [578, 375] width 160 height 33
